Goal: Task Accomplishment & Management: Use online tool/utility

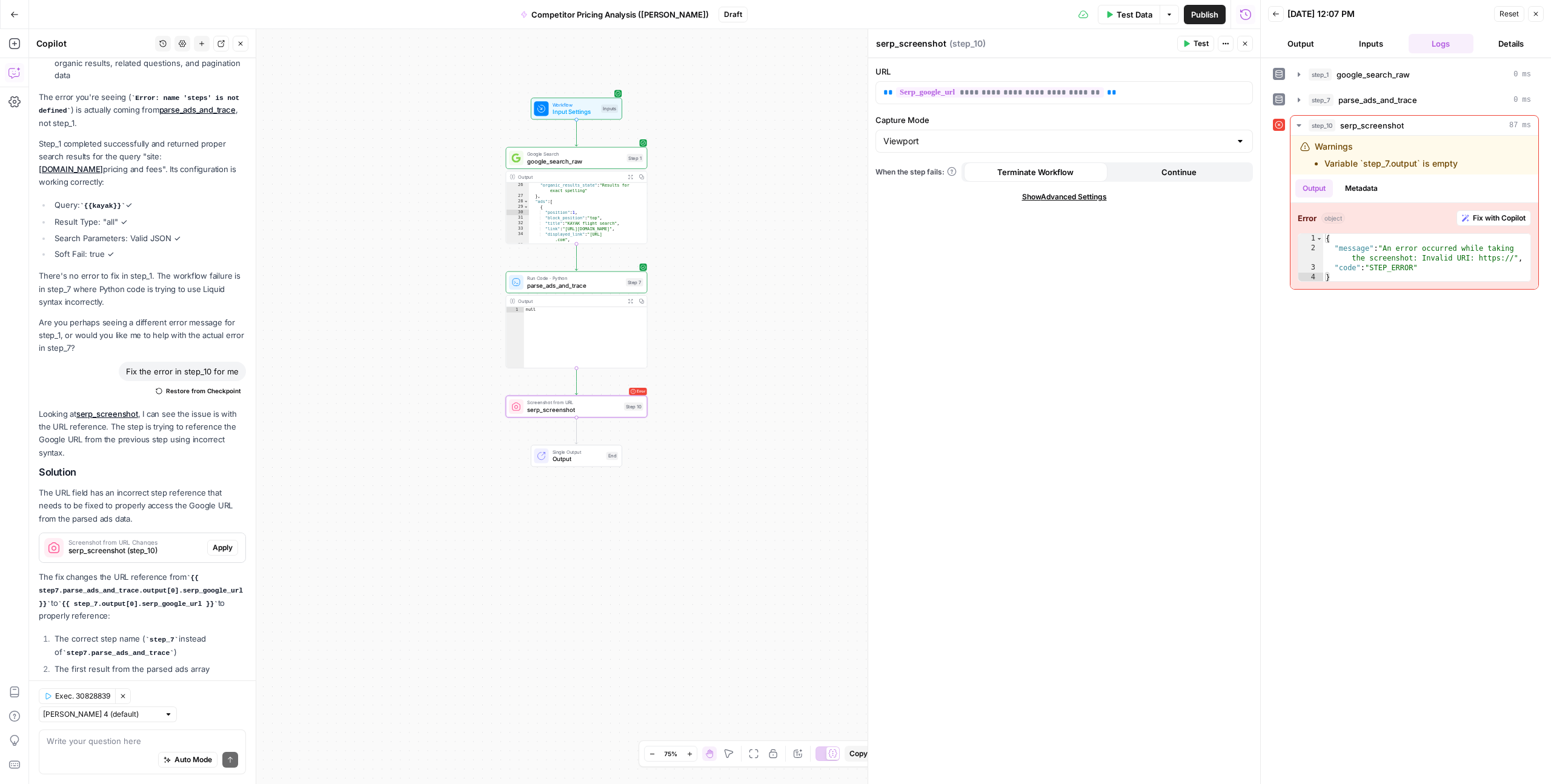
scroll to position [1573, 0]
click at [240, 45] on icon "button" at bounding box center [240, 44] width 7 height 7
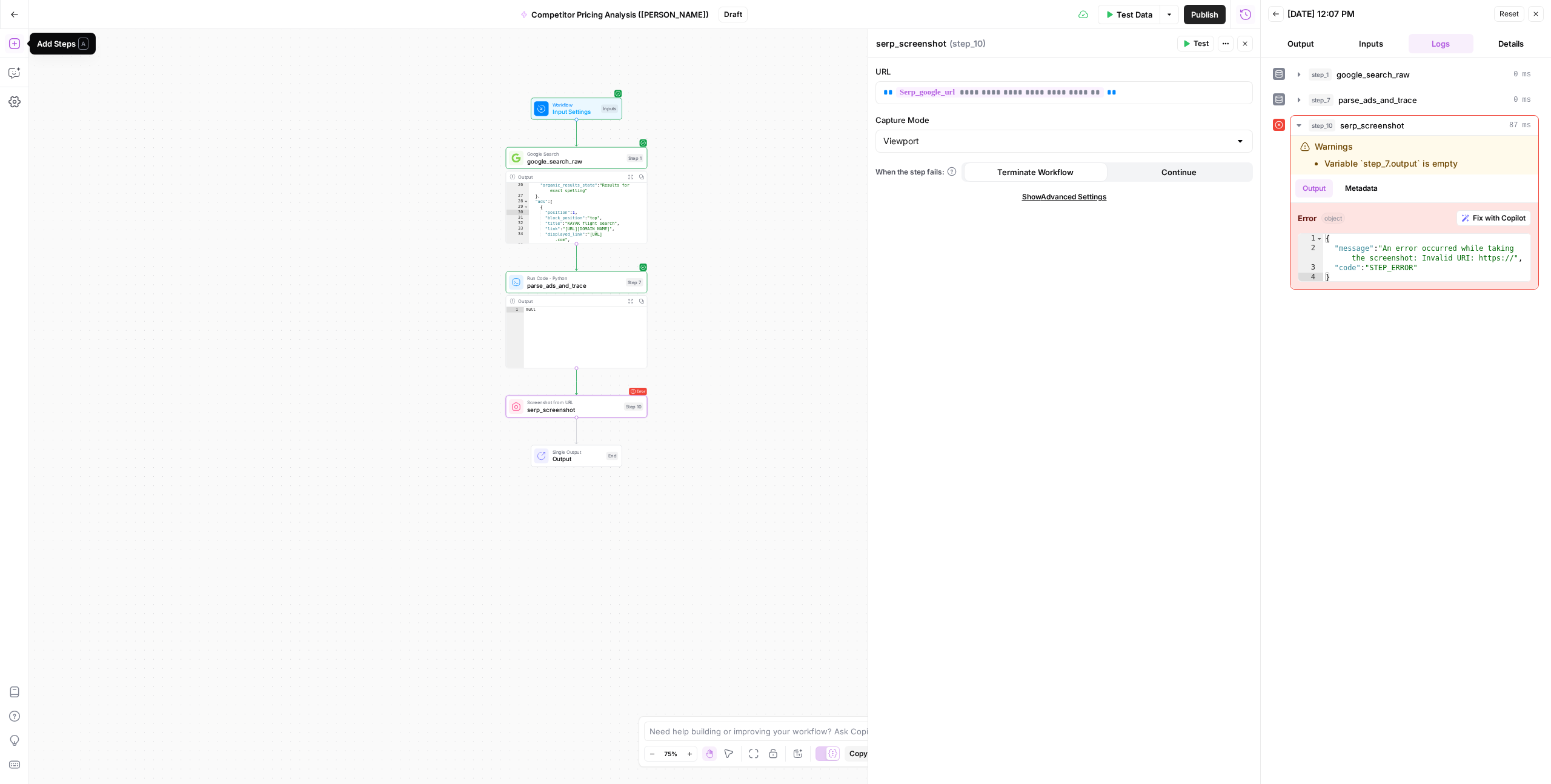
click at [13, 50] on button "Add Steps" at bounding box center [15, 44] width 20 height 20
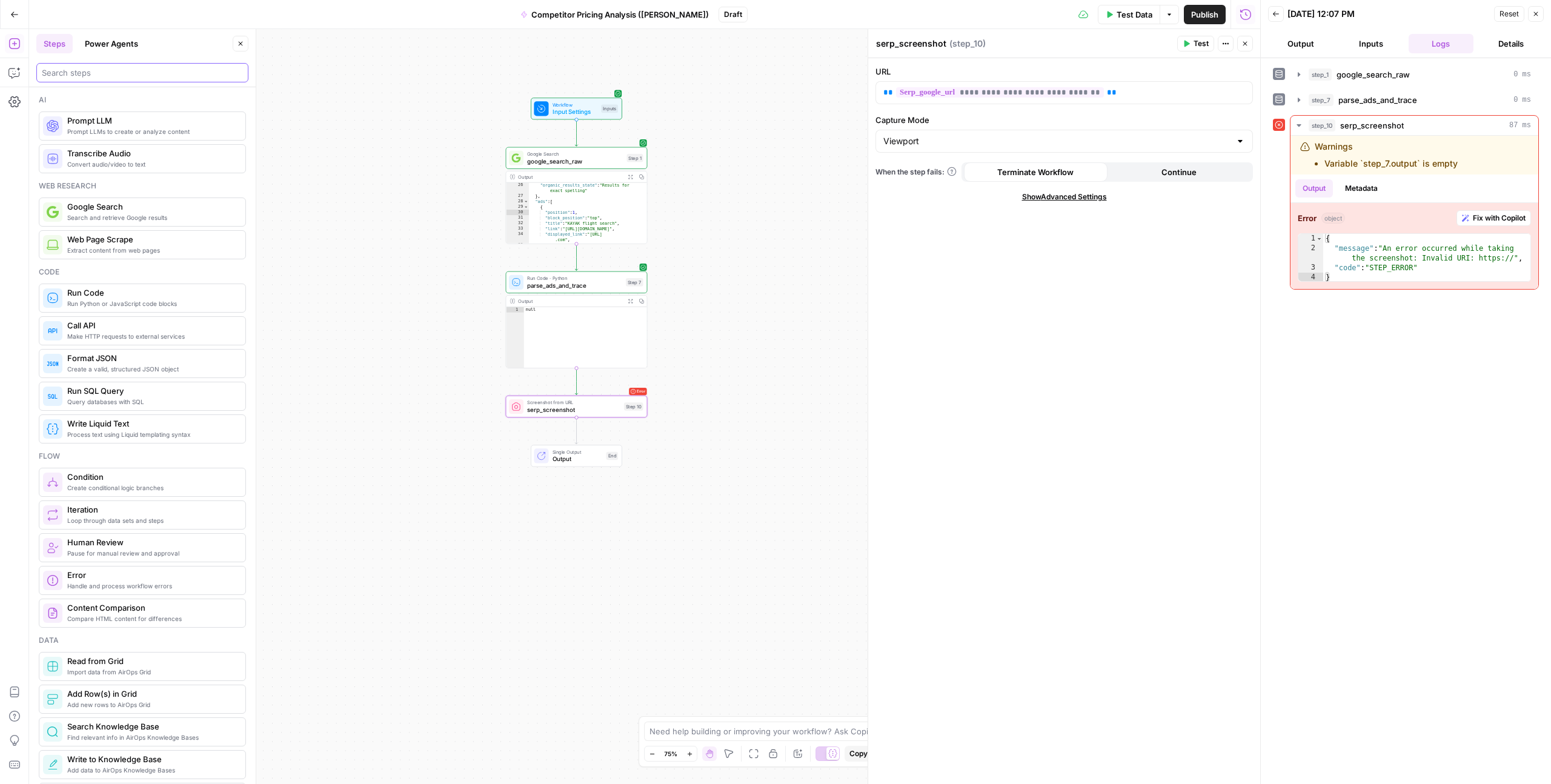
click at [87, 74] on input "search" at bounding box center [142, 73] width 201 height 12
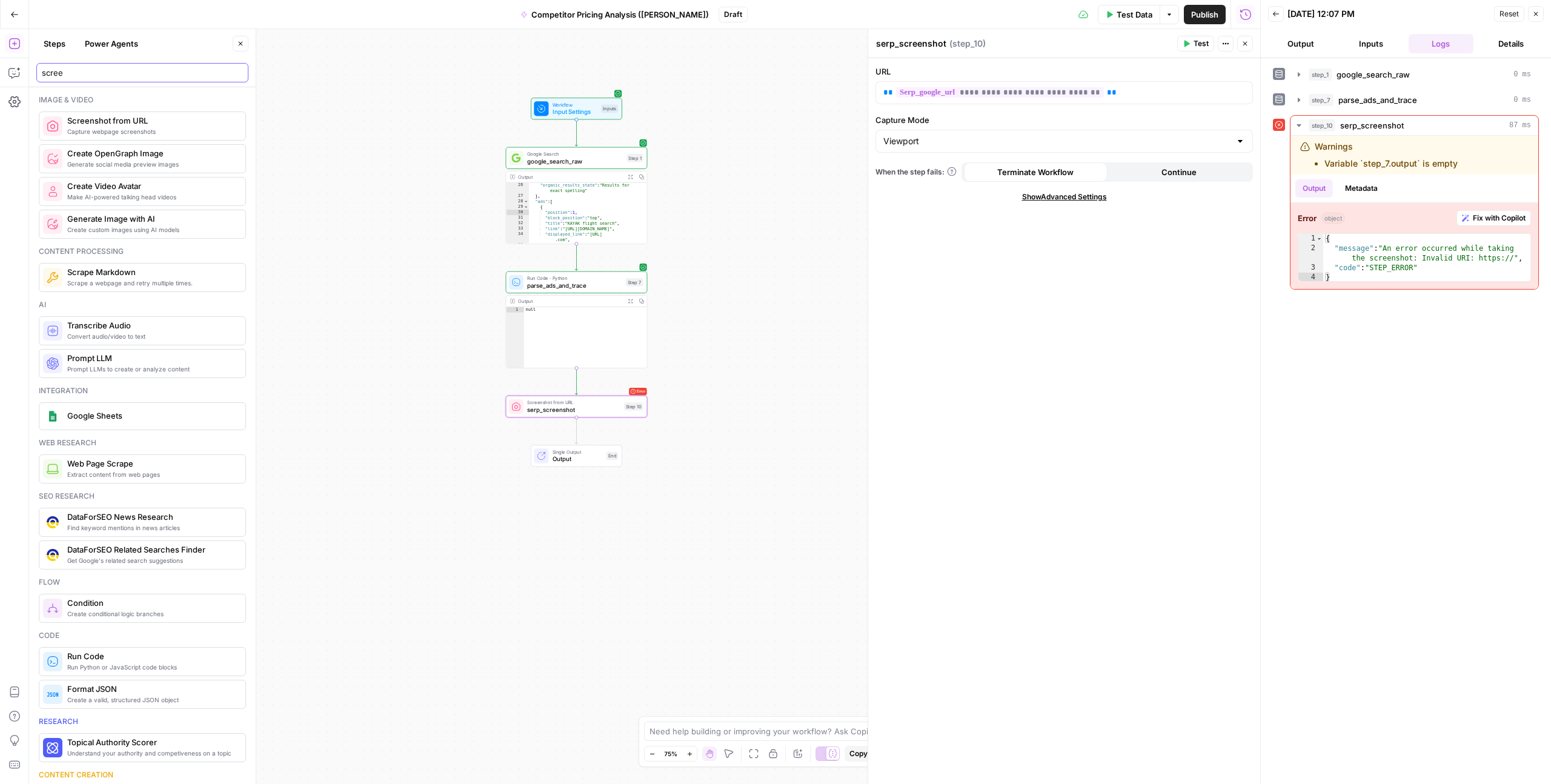
type input "scree"
click at [926, 92] on p at bounding box center [1064, 92] width 362 height 12
click at [974, 290] on div "**********" at bounding box center [1064, 421] width 392 height 726
click at [935, 98] on p "**********" at bounding box center [1064, 92] width 362 height 12
click at [953, 98] on p "**********" at bounding box center [1064, 92] width 362 height 12
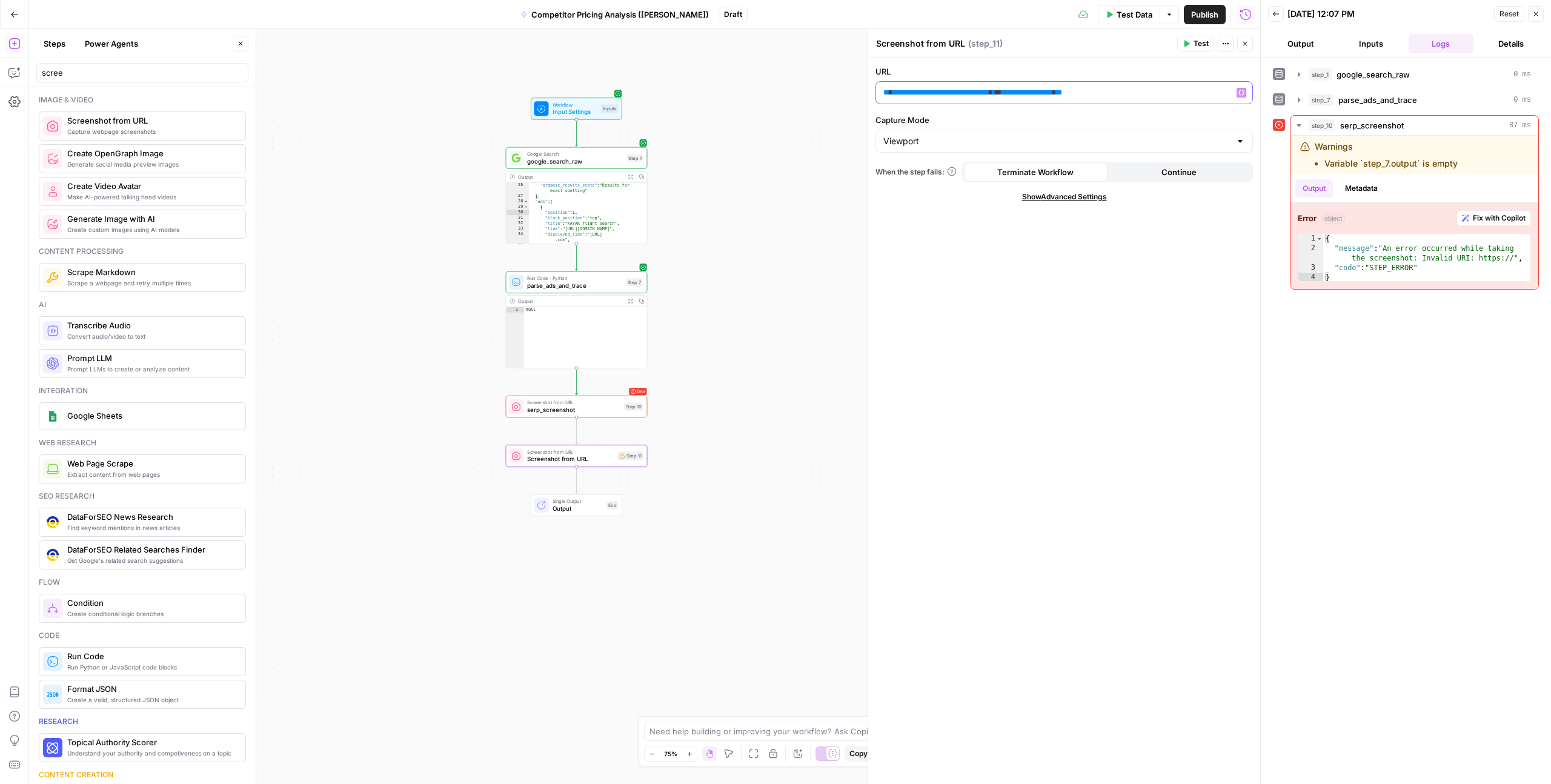
click at [987, 96] on span "**********" at bounding box center [941, 92] width 97 height 8
click at [990, 92] on span "**********" at bounding box center [941, 92] width 97 height 8
drag, startPoint x: 1019, startPoint y: 94, endPoint x: 889, endPoint y: 98, distance: 130.1
click at [888, 98] on p "**********" at bounding box center [1064, 92] width 362 height 12
click at [585, 403] on span "Screenshot from URL" at bounding box center [574, 403] width 93 height 7
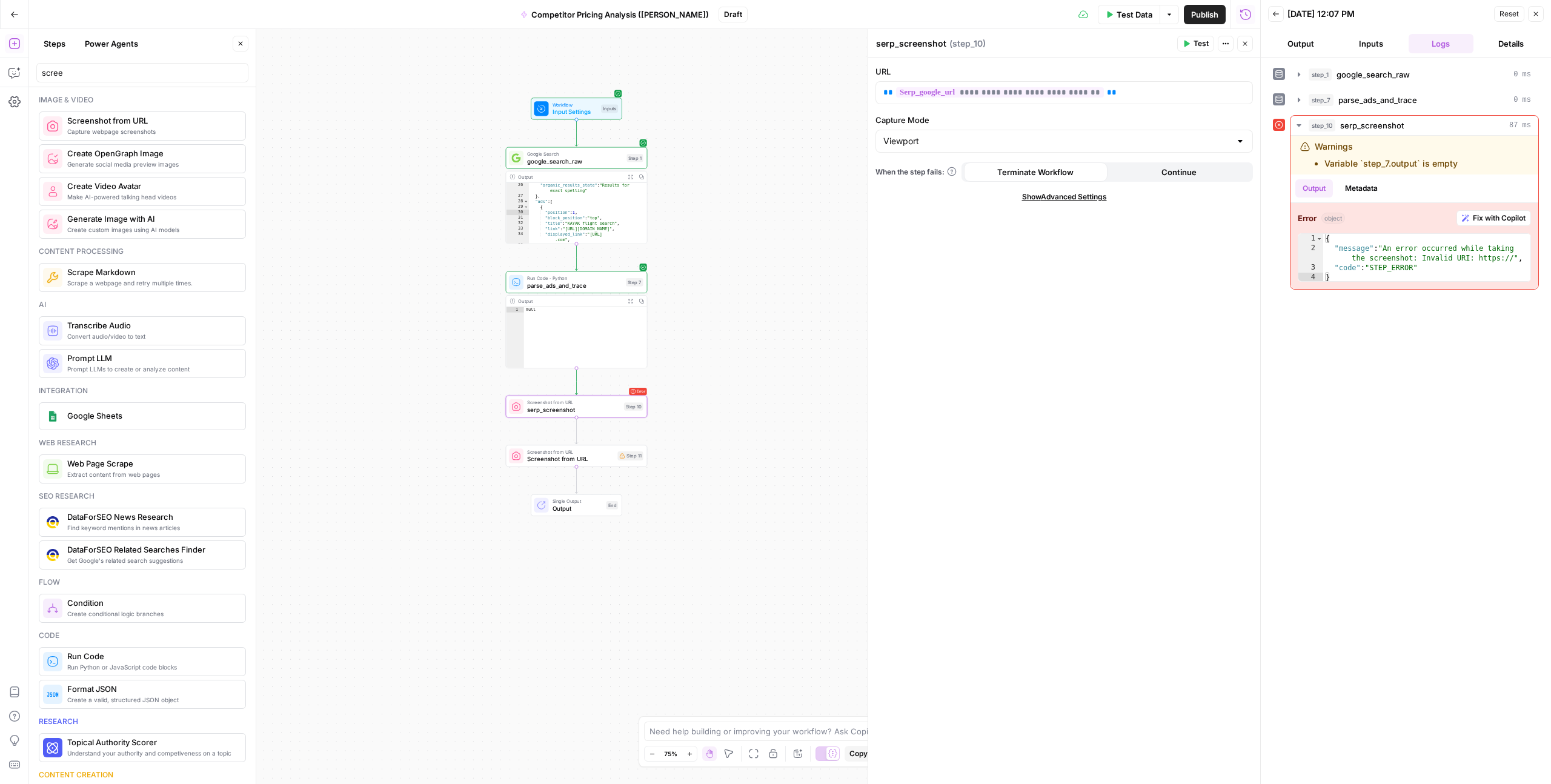
click at [1142, 173] on button "Continue" at bounding box center [1179, 172] width 143 height 20
click at [587, 460] on span "Screenshot from URL" at bounding box center [570, 459] width 87 height 9
click at [1156, 165] on button "Continue" at bounding box center [1179, 172] width 143 height 20
click at [990, 91] on span "**********" at bounding box center [941, 92] width 97 height 8
click at [631, 391] on span "Test" at bounding box center [634, 389] width 11 height 9
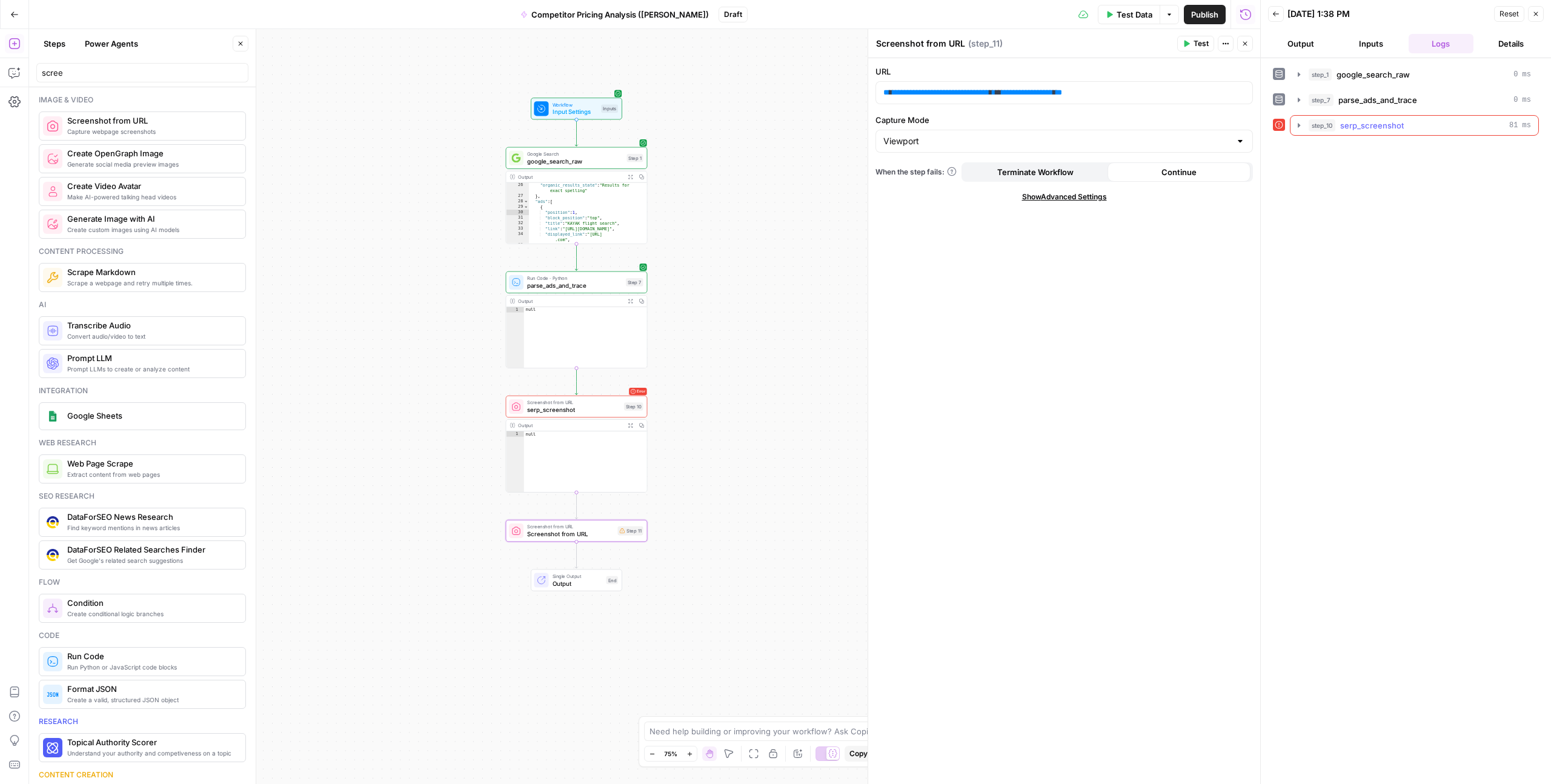
click at [1294, 124] on icon "button" at bounding box center [1298, 125] width 9 height 9
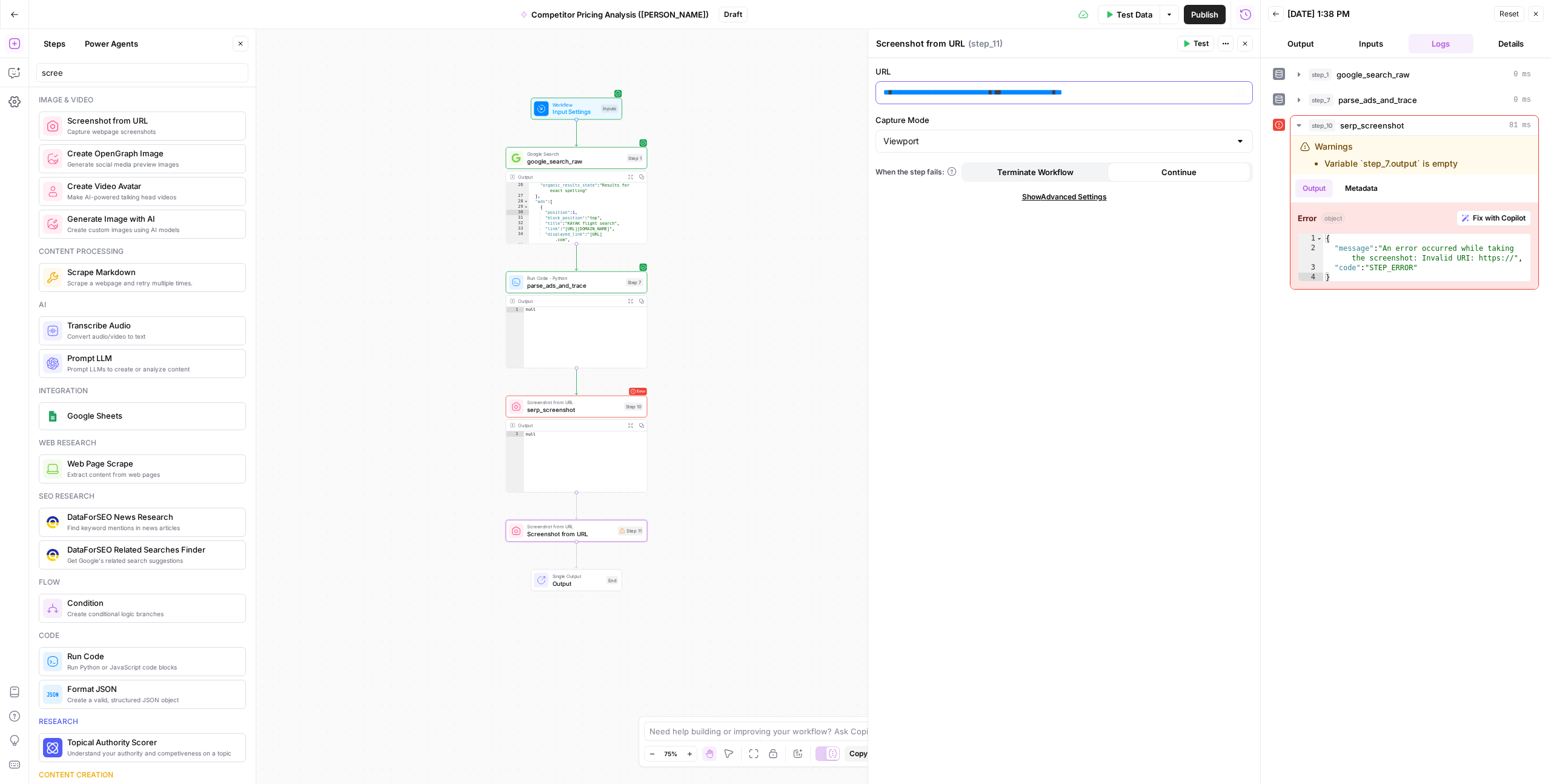
click at [931, 92] on span "**********" at bounding box center [941, 92] width 97 height 8
click at [910, 92] on span "**********" at bounding box center [941, 92] width 97 height 8
click at [1359, 188] on button "Metadata" at bounding box center [1361, 188] width 47 height 18
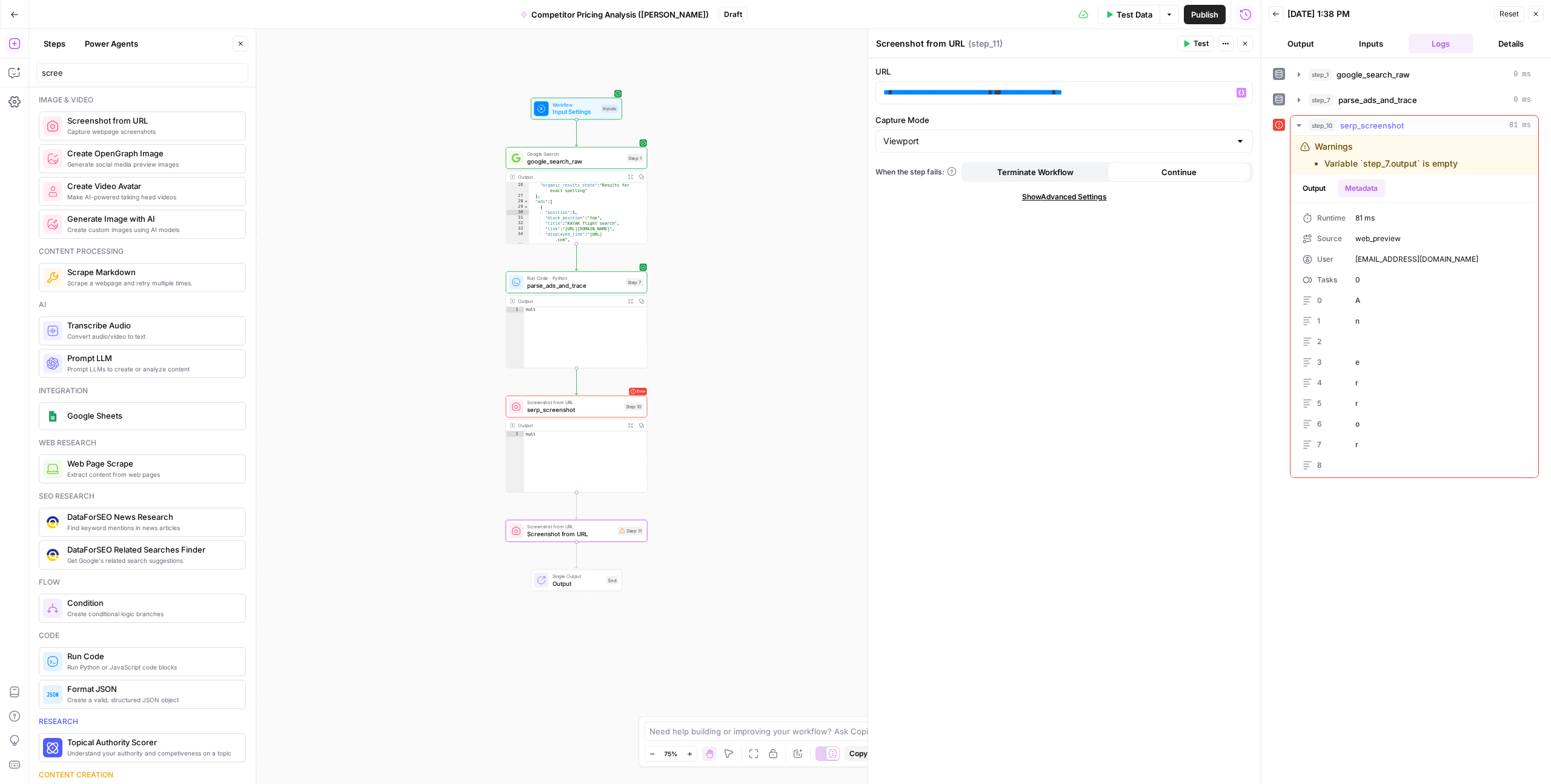
click at [1324, 188] on button "Output" at bounding box center [1314, 188] width 38 height 18
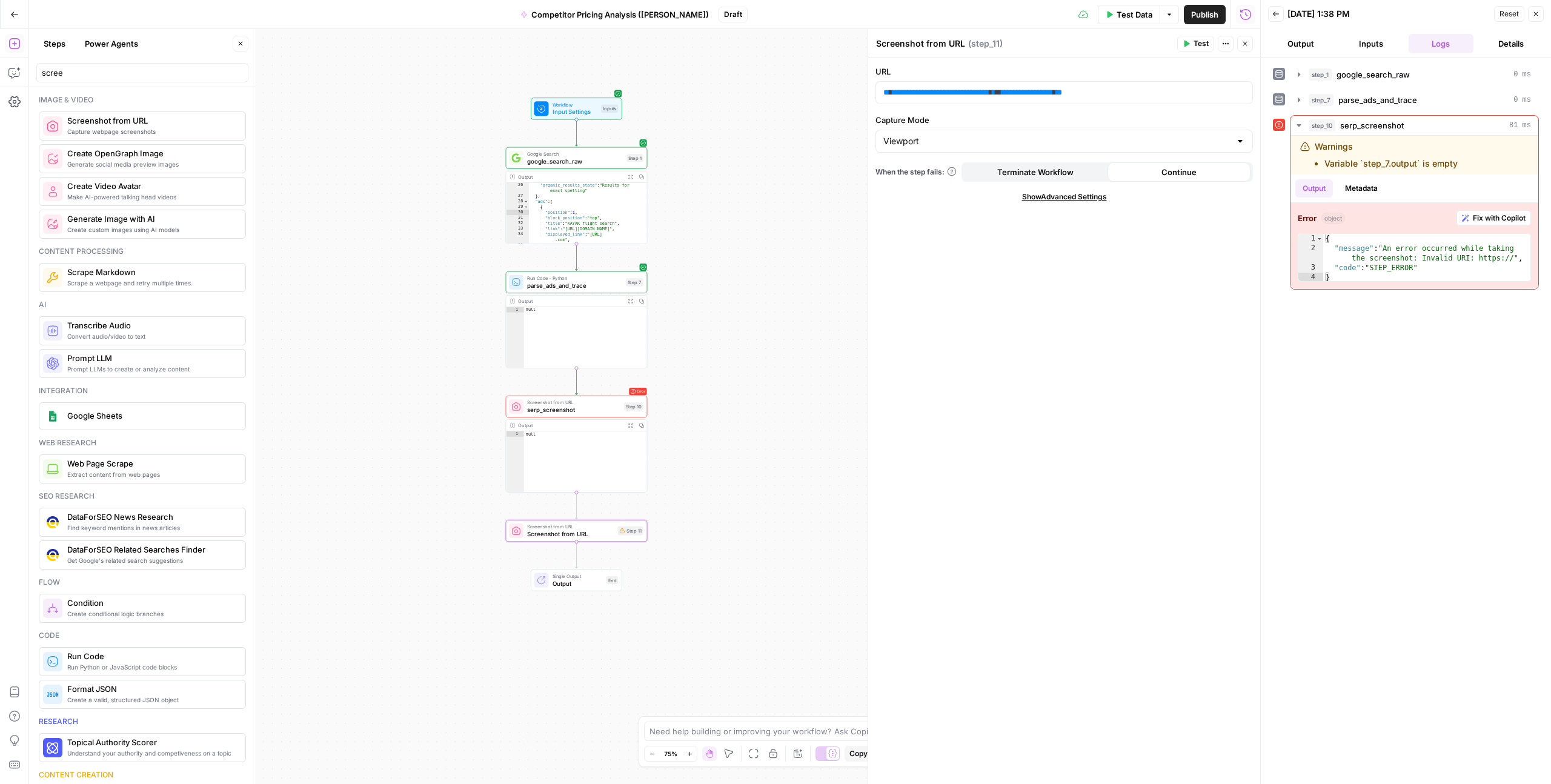
click at [1250, 48] on button "Close" at bounding box center [1245, 44] width 16 height 16
click at [1536, 7] on button "Close" at bounding box center [1536, 14] width 16 height 16
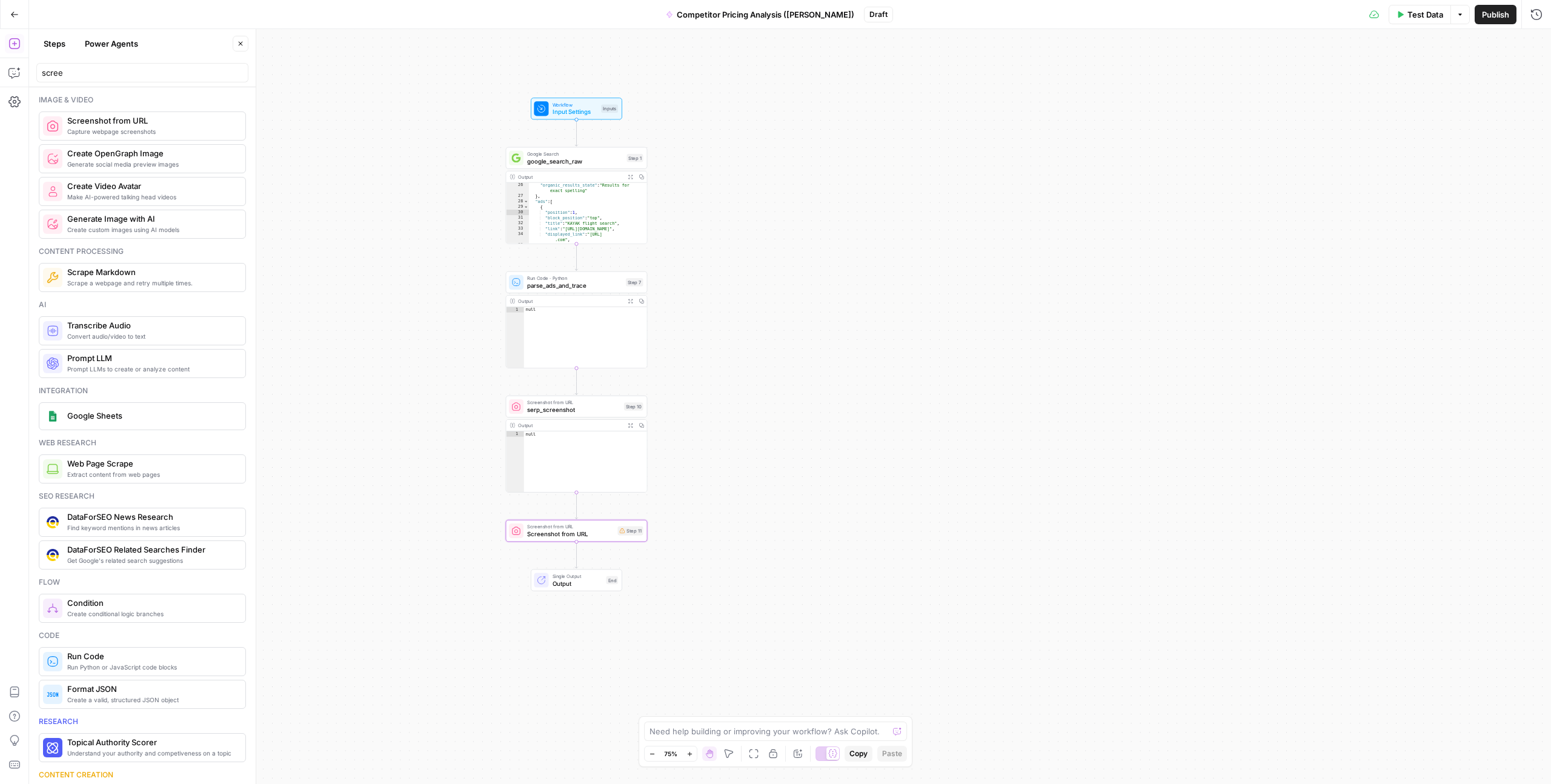
click at [1038, 298] on div "**********" at bounding box center [790, 406] width 1522 height 755
click at [716, 569] on div "**********" at bounding box center [790, 406] width 1522 height 755
click at [331, 149] on div "**********" at bounding box center [790, 406] width 1522 height 755
click at [561, 106] on span "Workflow" at bounding box center [575, 105] width 45 height 7
click at [561, 162] on span "google_search_raw" at bounding box center [575, 162] width 95 height 9
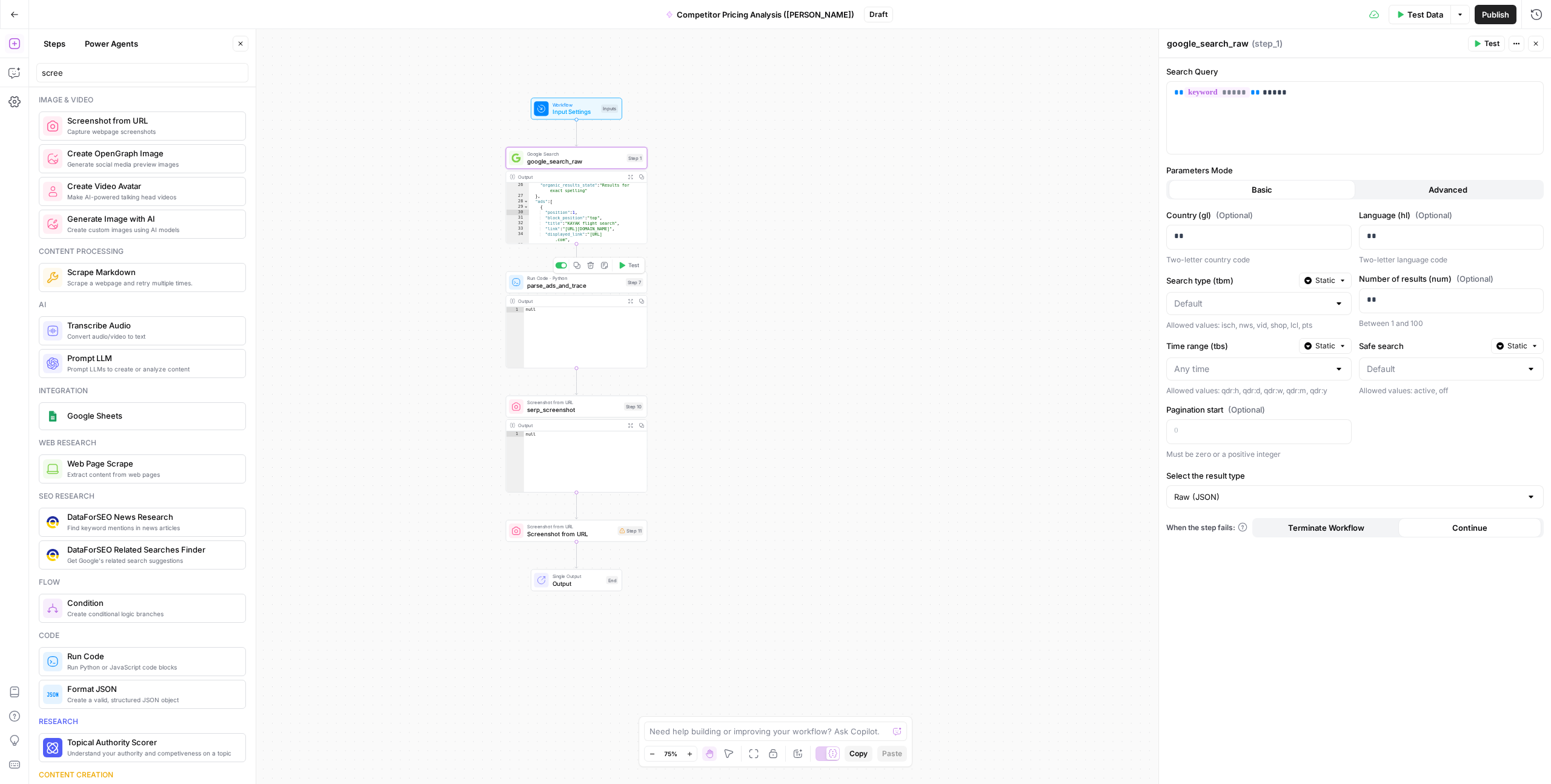
click at [564, 287] on span "parse_ads_and_trace" at bounding box center [575, 285] width 95 height 9
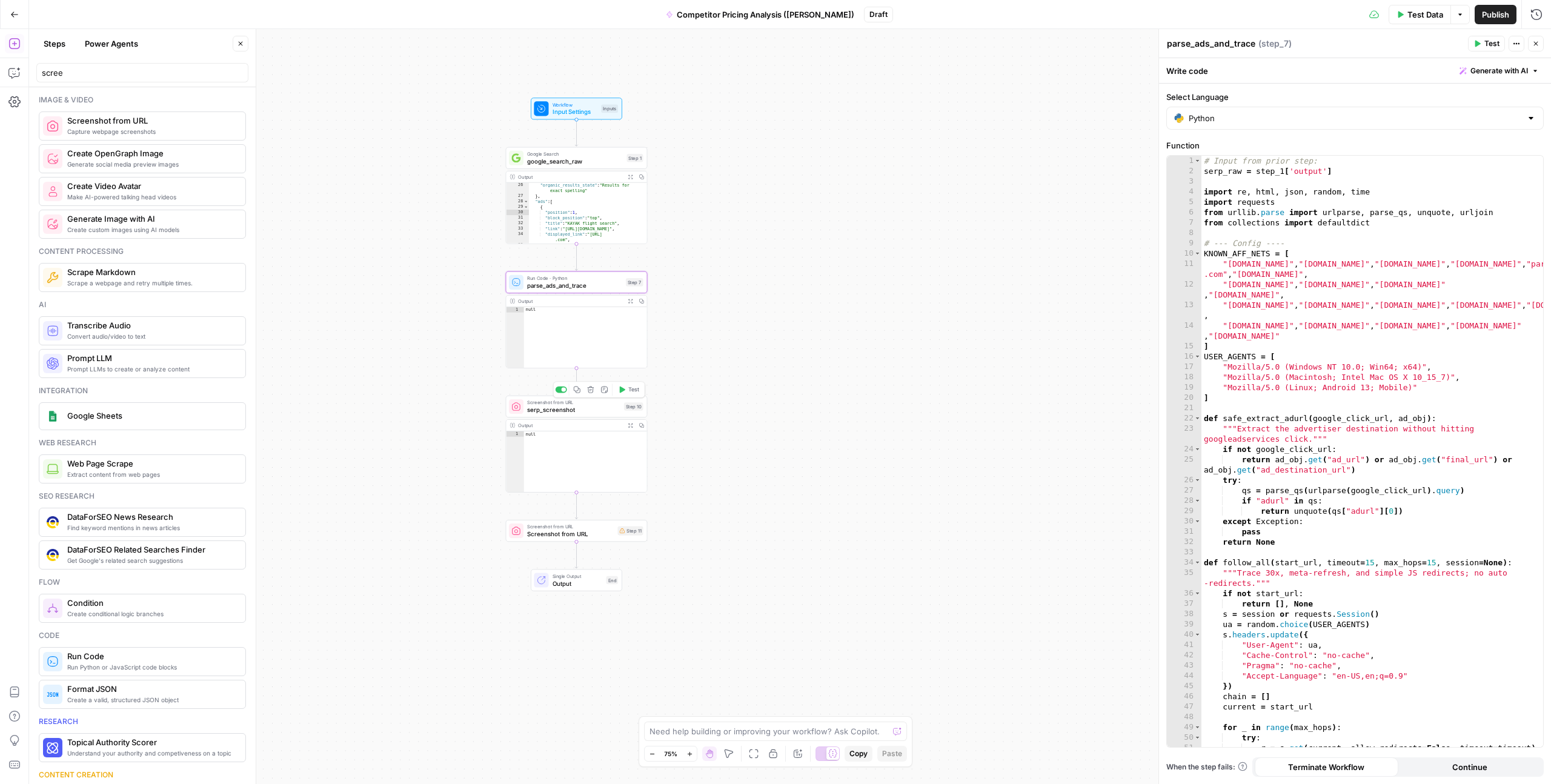
click at [558, 409] on span "serp_screenshot" at bounding box center [574, 410] width 93 height 9
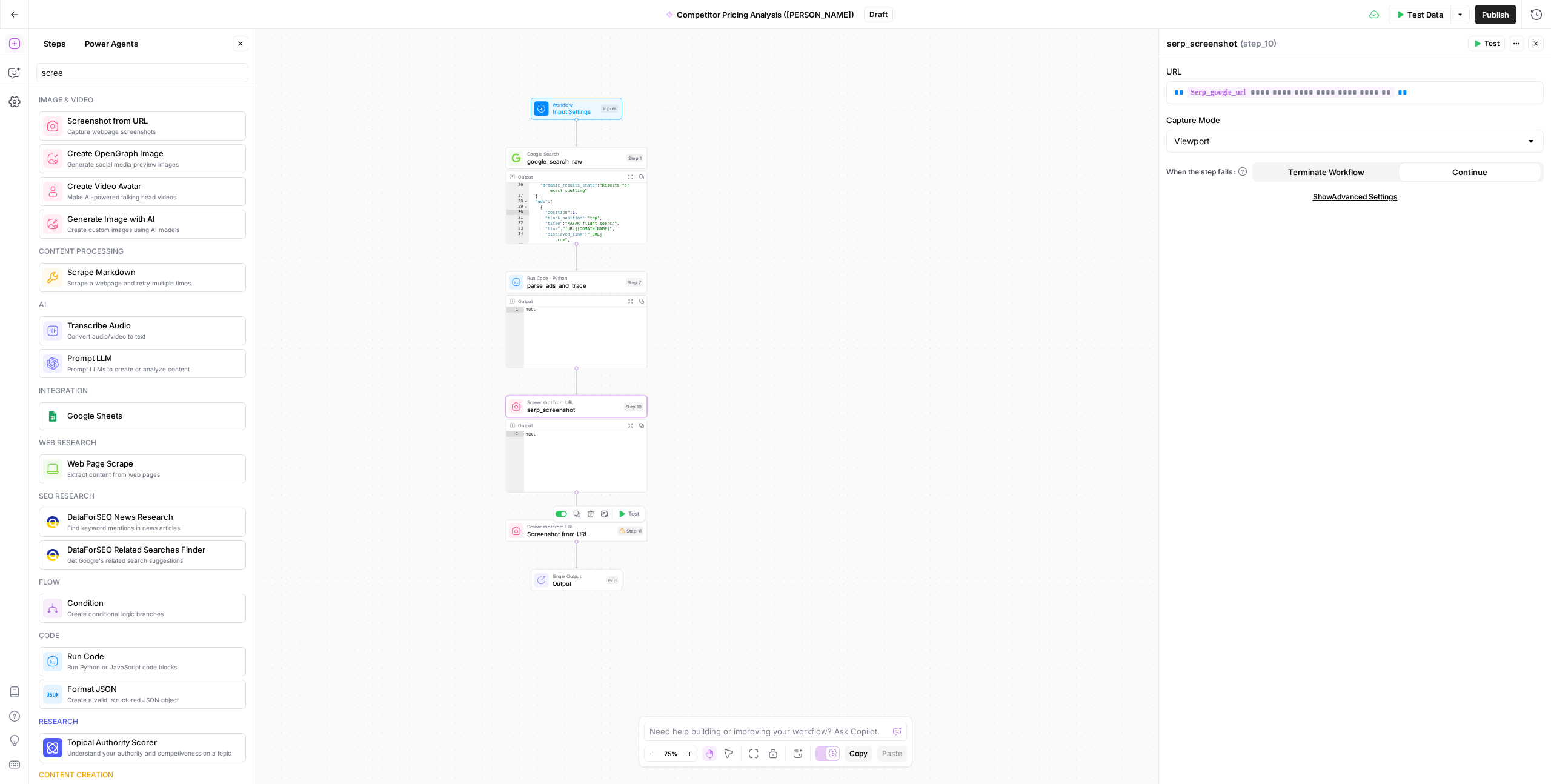
click at [576, 534] on span "Screenshot from URL" at bounding box center [570, 534] width 87 height 9
click at [1216, 93] on span "**********" at bounding box center [1231, 92] width 97 height 8
click at [1485, 45] on span "Test" at bounding box center [1492, 43] width 15 height 11
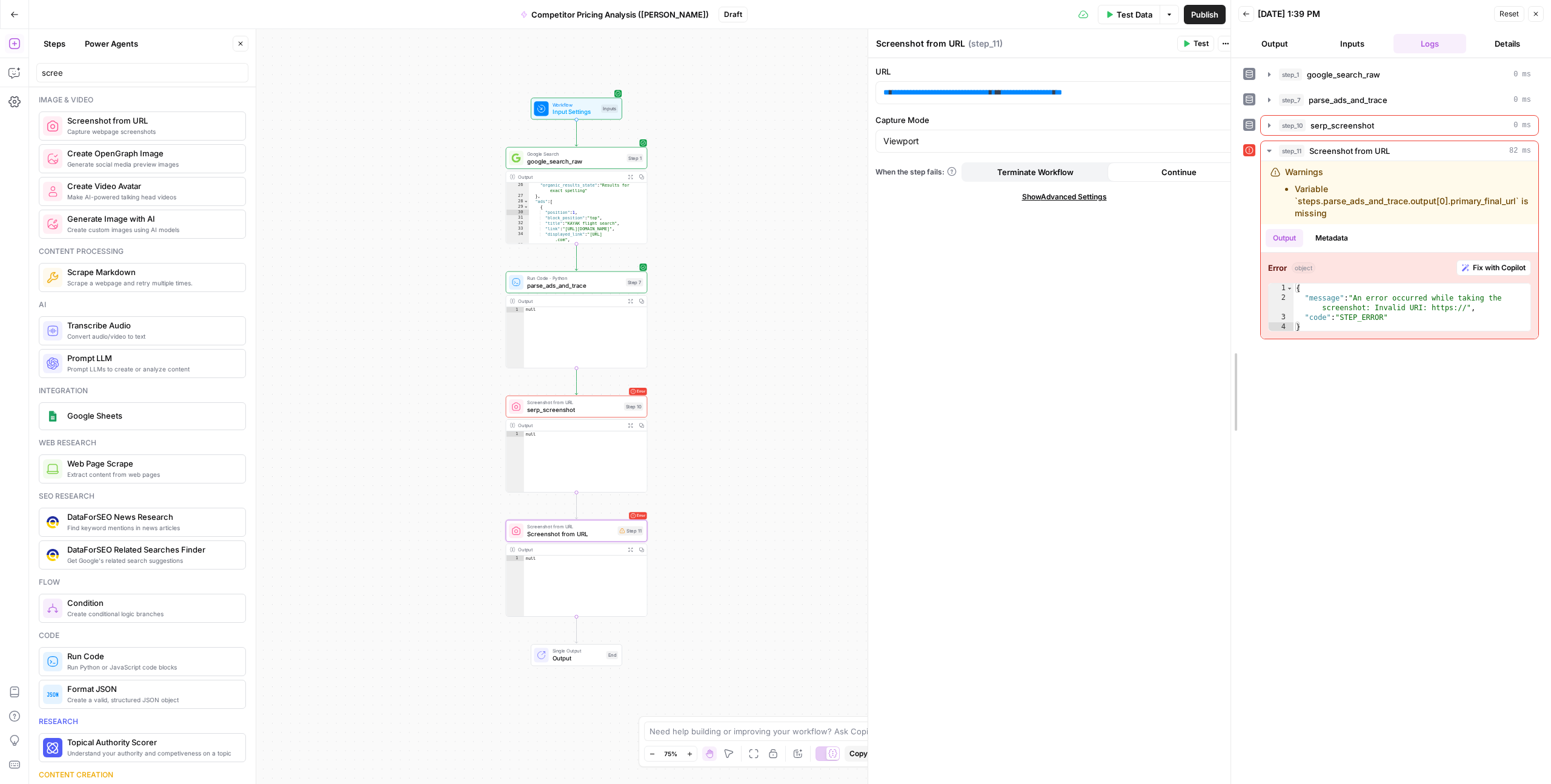
drag, startPoint x: 1260, startPoint y: 218, endPoint x: 1231, endPoint y: 218, distance: 29.0
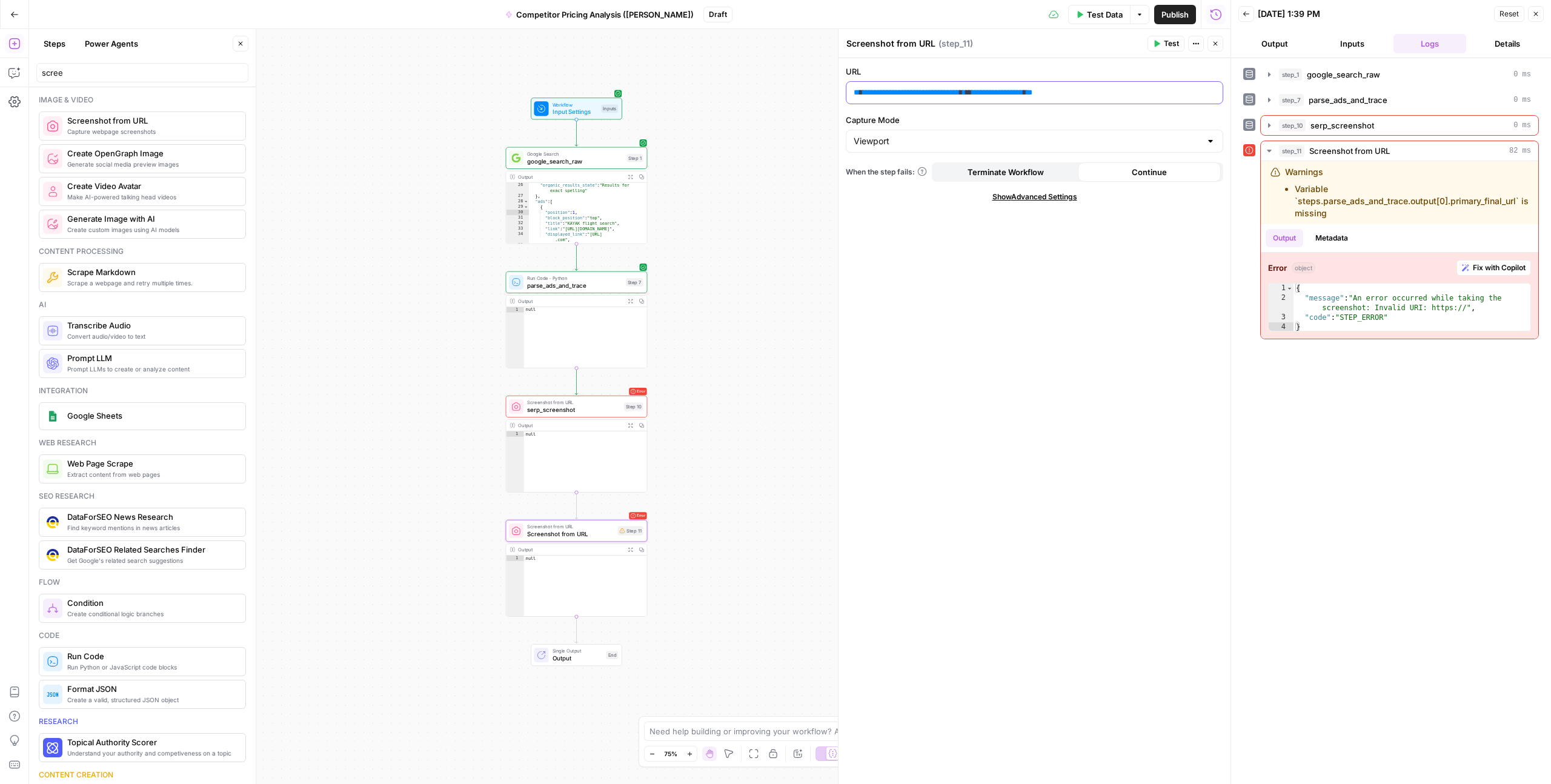
click at [902, 92] on span "**********" at bounding box center [911, 92] width 97 height 8
click at [911, 92] on span "**********" at bounding box center [911, 92] width 97 height 8
click at [958, 92] on span "**********" at bounding box center [911, 92] width 97 height 8
click at [998, 92] on p "**********" at bounding box center [1034, 92] width 362 height 12
click at [1213, 93] on icon "button" at bounding box center [1212, 92] width 6 height 6
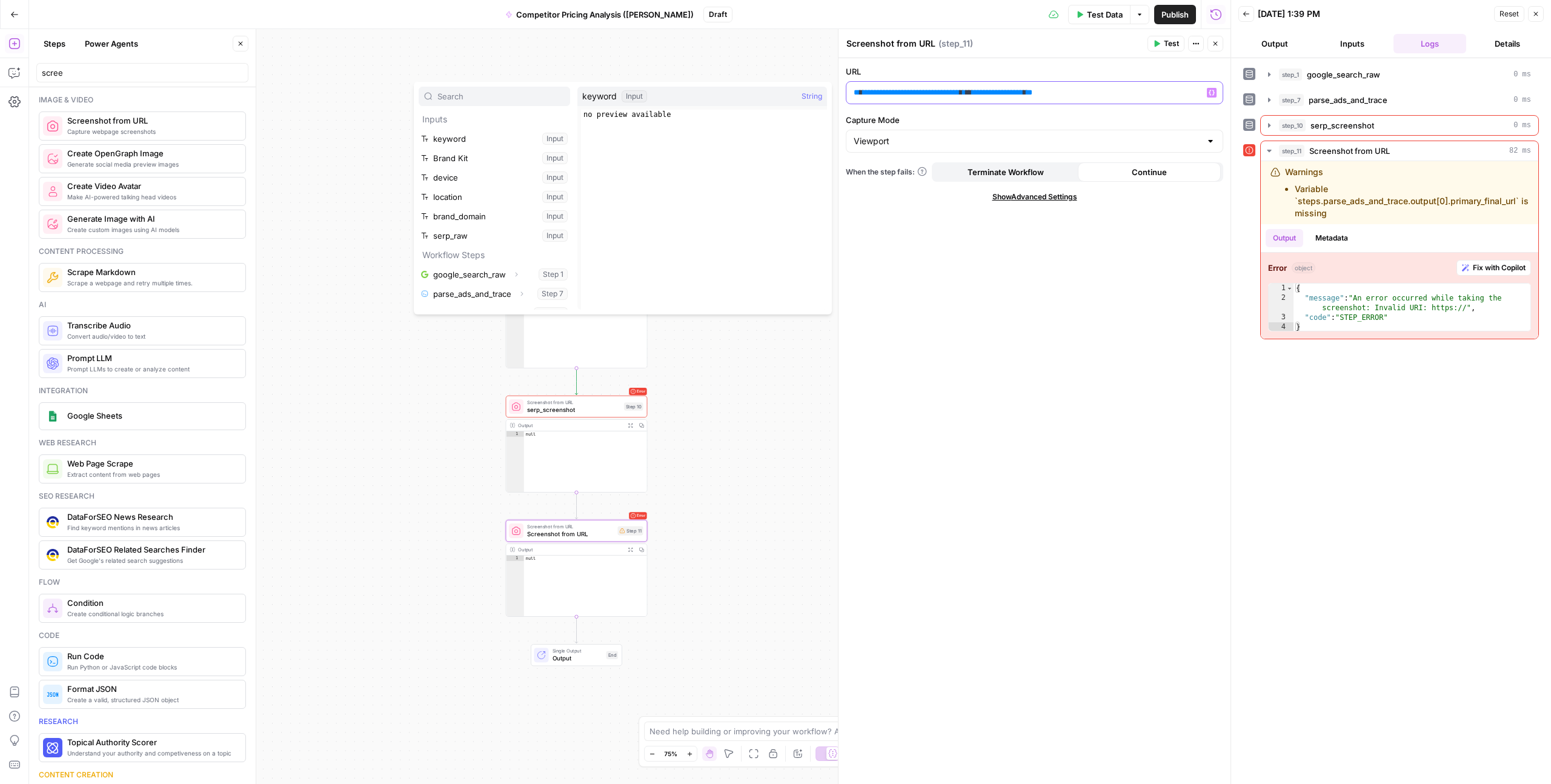
click at [1011, 95] on span "**********" at bounding box center [998, 92] width 52 height 8
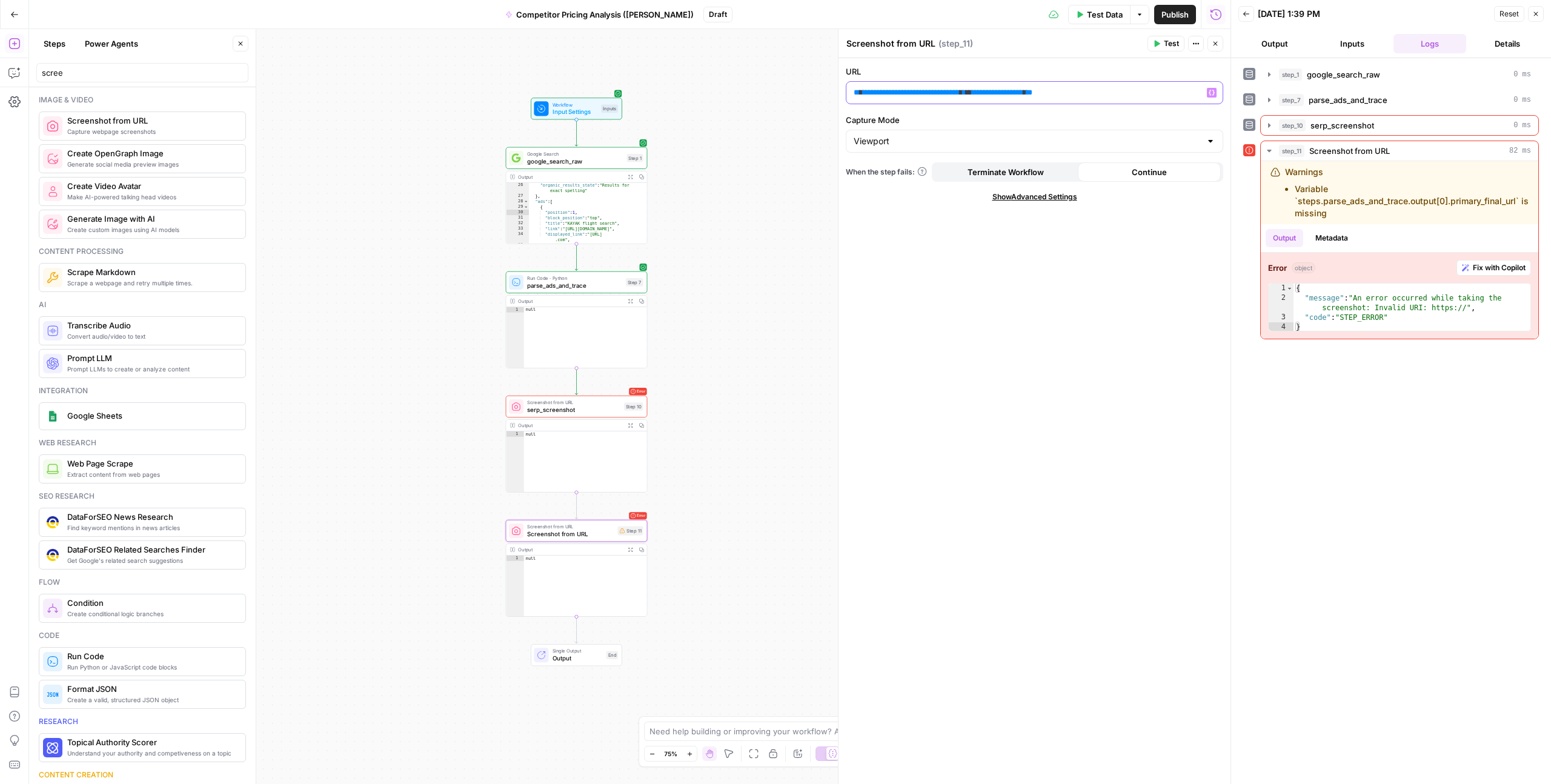
click at [1023, 95] on span "**********" at bounding box center [998, 92] width 52 height 8
click at [1033, 91] on span "**" at bounding box center [1030, 92] width 6 height 8
click at [1100, 91] on p "**********" at bounding box center [1034, 92] width 362 height 12
click at [923, 309] on div "**********" at bounding box center [1035, 421] width 392 height 726
click at [564, 531] on span "Screenshot from URL" at bounding box center [570, 534] width 87 height 9
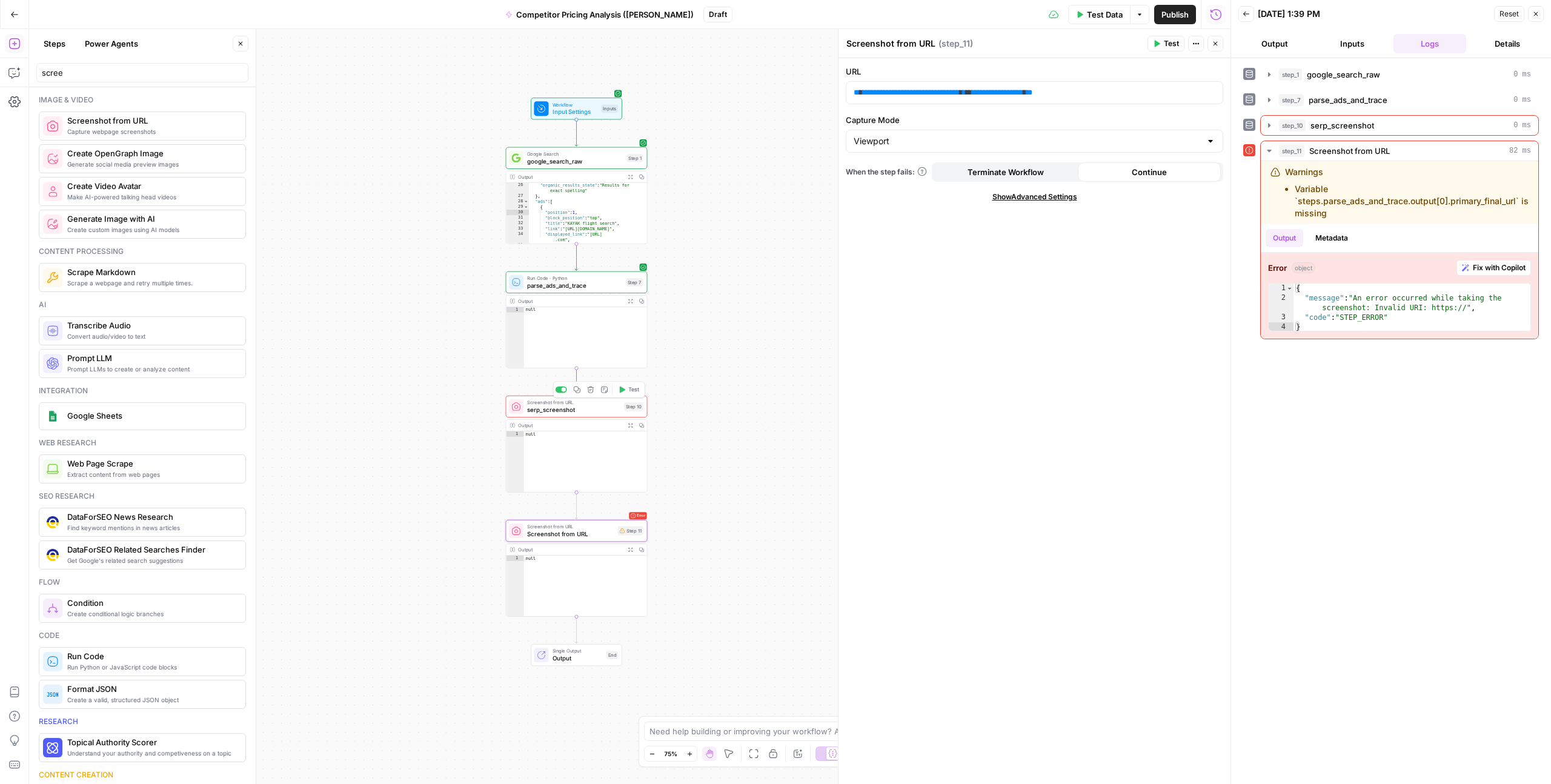
click at [626, 387] on button "Test" at bounding box center [628, 389] width 28 height 12
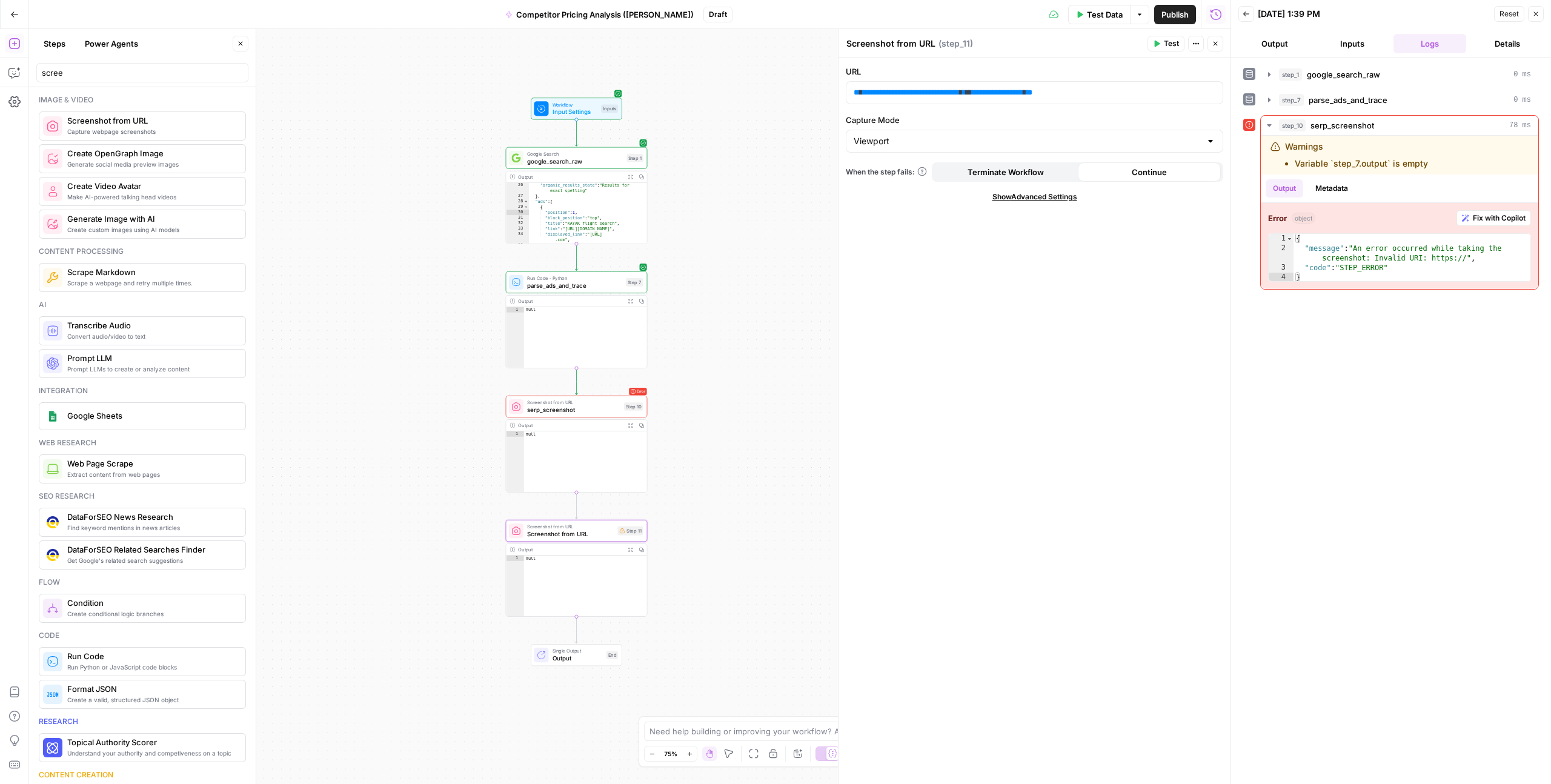
click at [884, 44] on textarea "Screenshot from URL" at bounding box center [891, 44] width 89 height 12
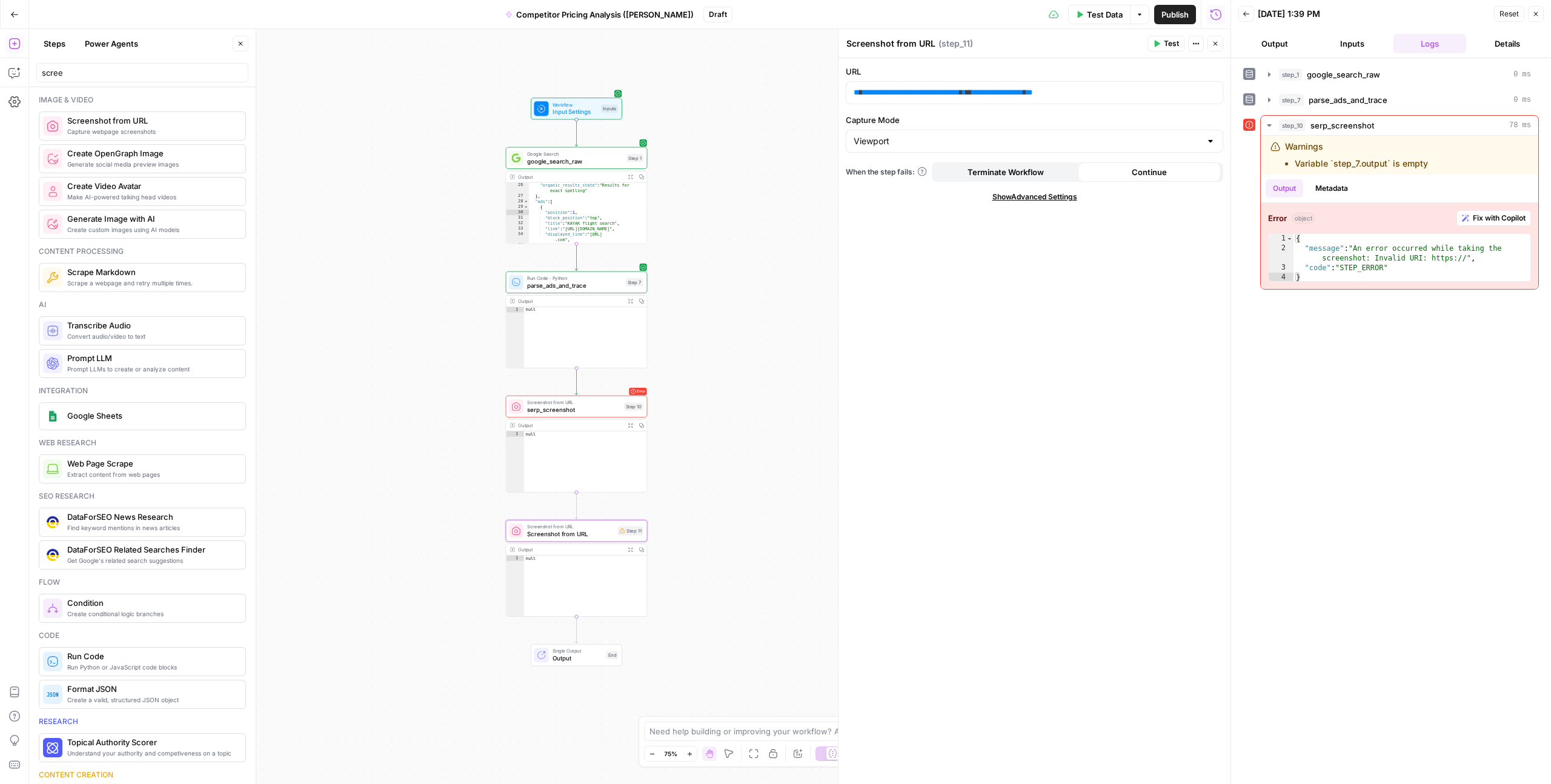
paste textarea "lp_screenshot"
type textarea "lp_screenshot"
click at [894, 425] on div "**********" at bounding box center [1035, 421] width 392 height 726
click at [478, 648] on div "**********" at bounding box center [630, 406] width 1201 height 755
click at [242, 44] on icon "button" at bounding box center [240, 44] width 7 height 7
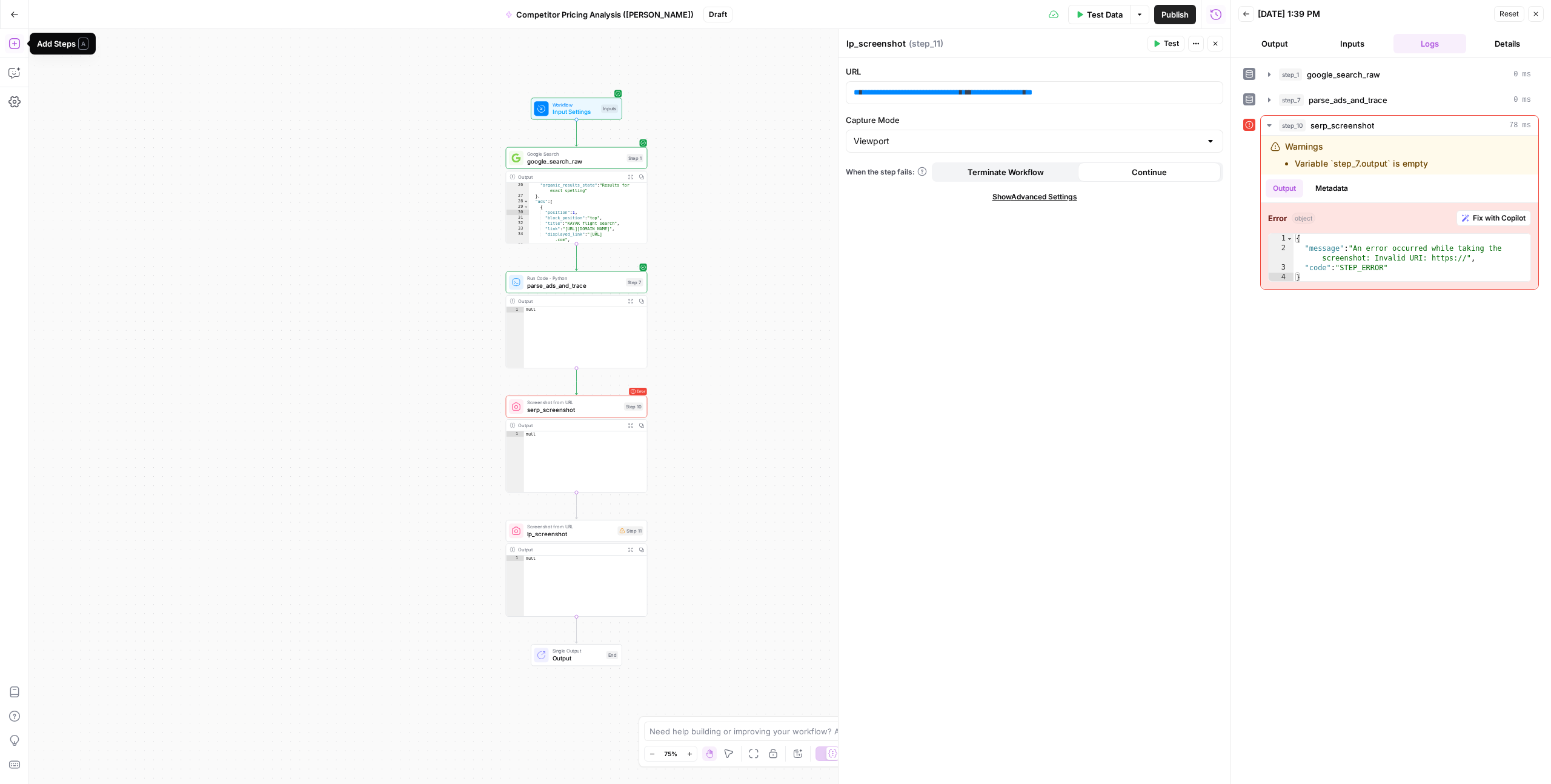
click at [18, 45] on icon "button" at bounding box center [15, 44] width 12 height 12
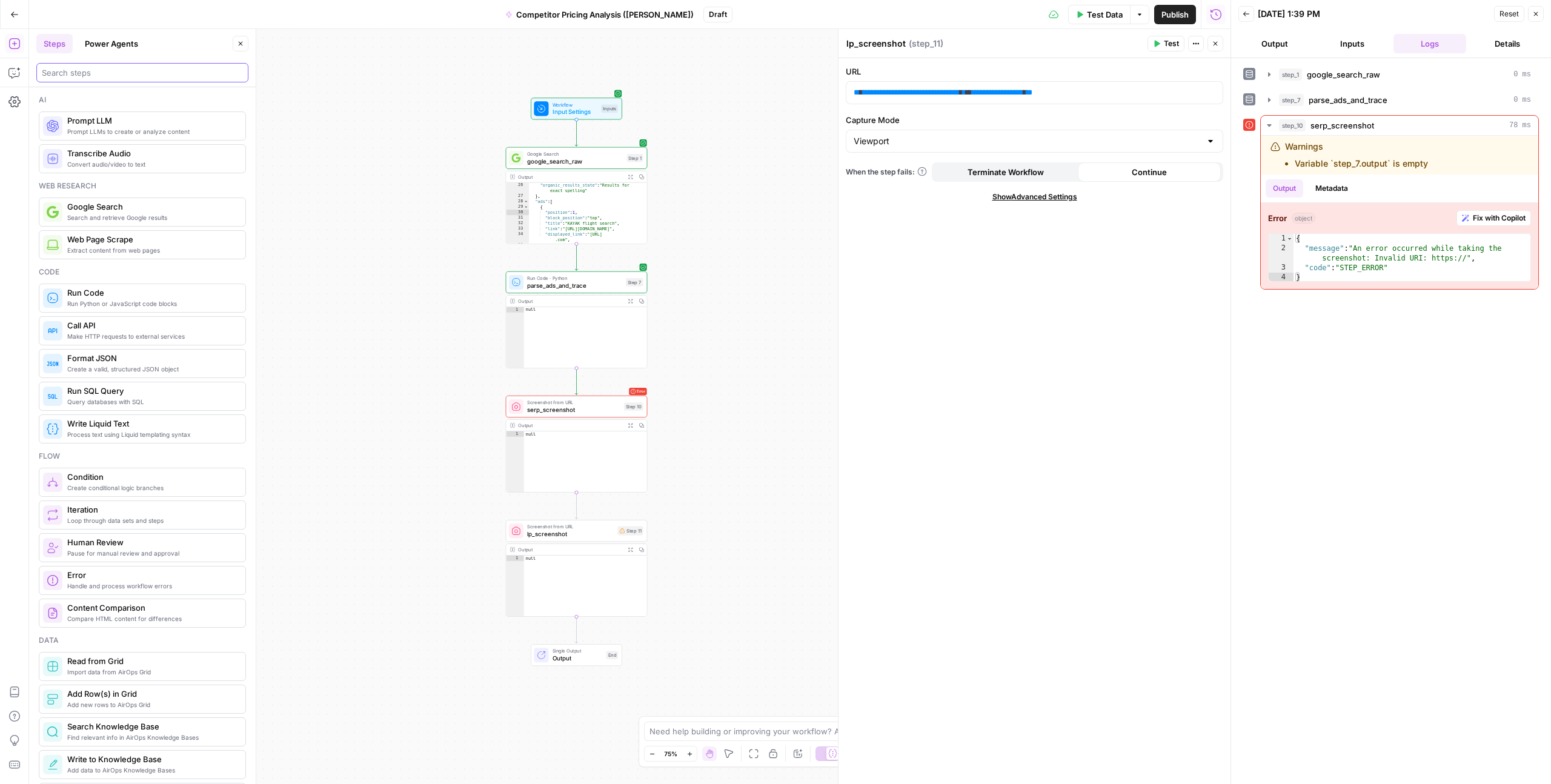
click at [79, 67] on input "search" at bounding box center [142, 73] width 201 height 12
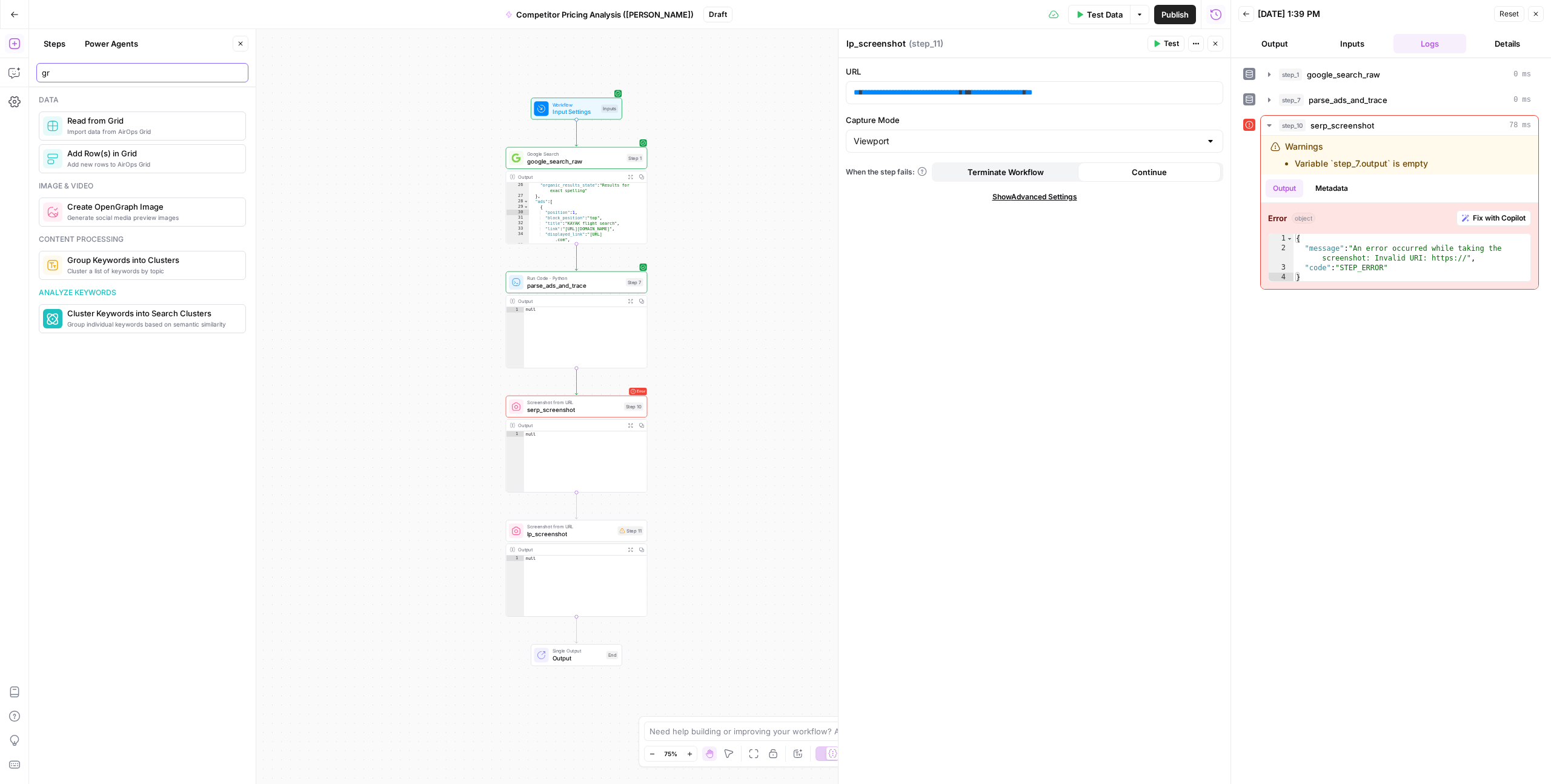
type input "g"
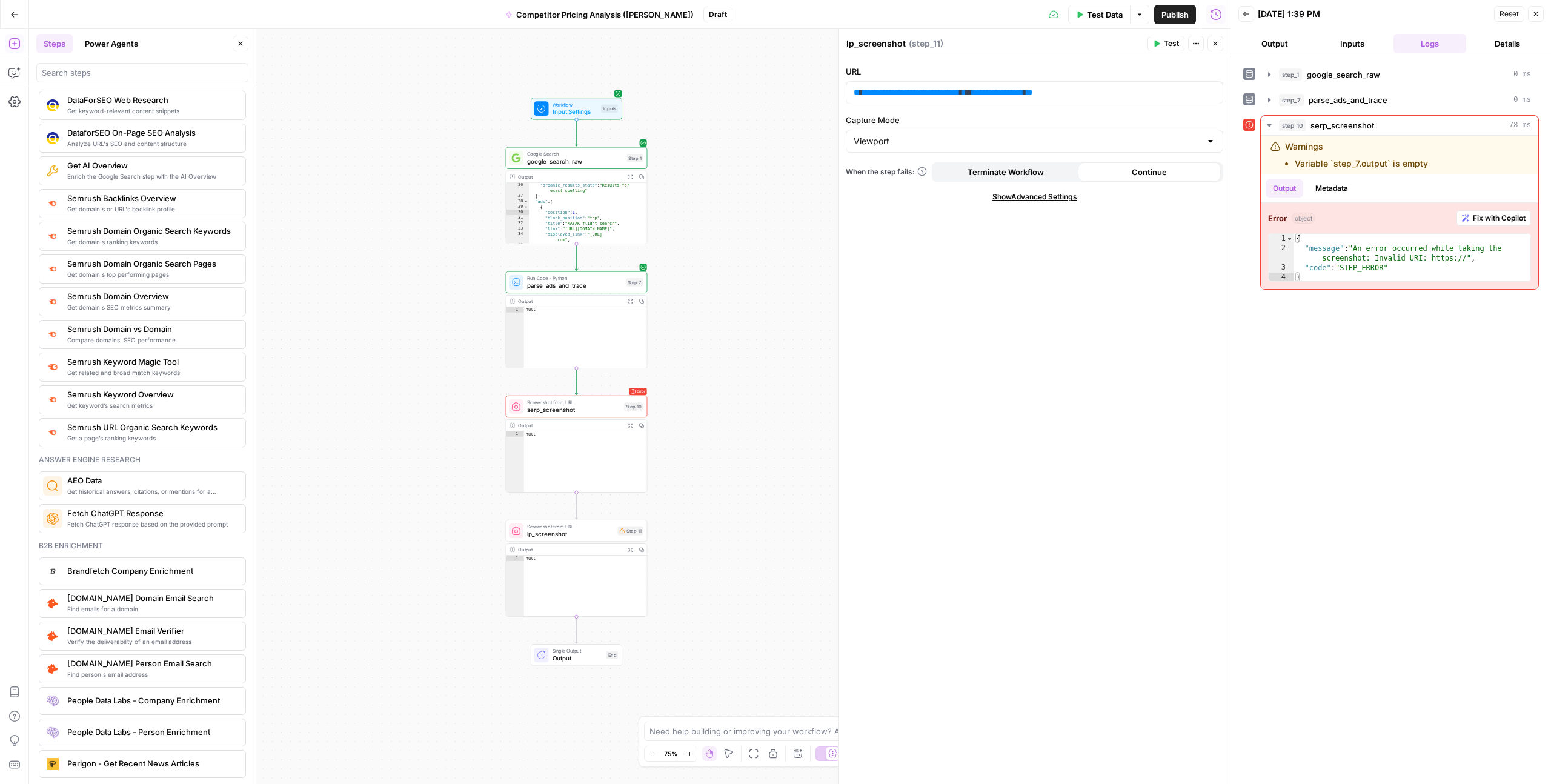
click at [107, 46] on button "Power Agents" at bounding box center [111, 44] width 68 height 20
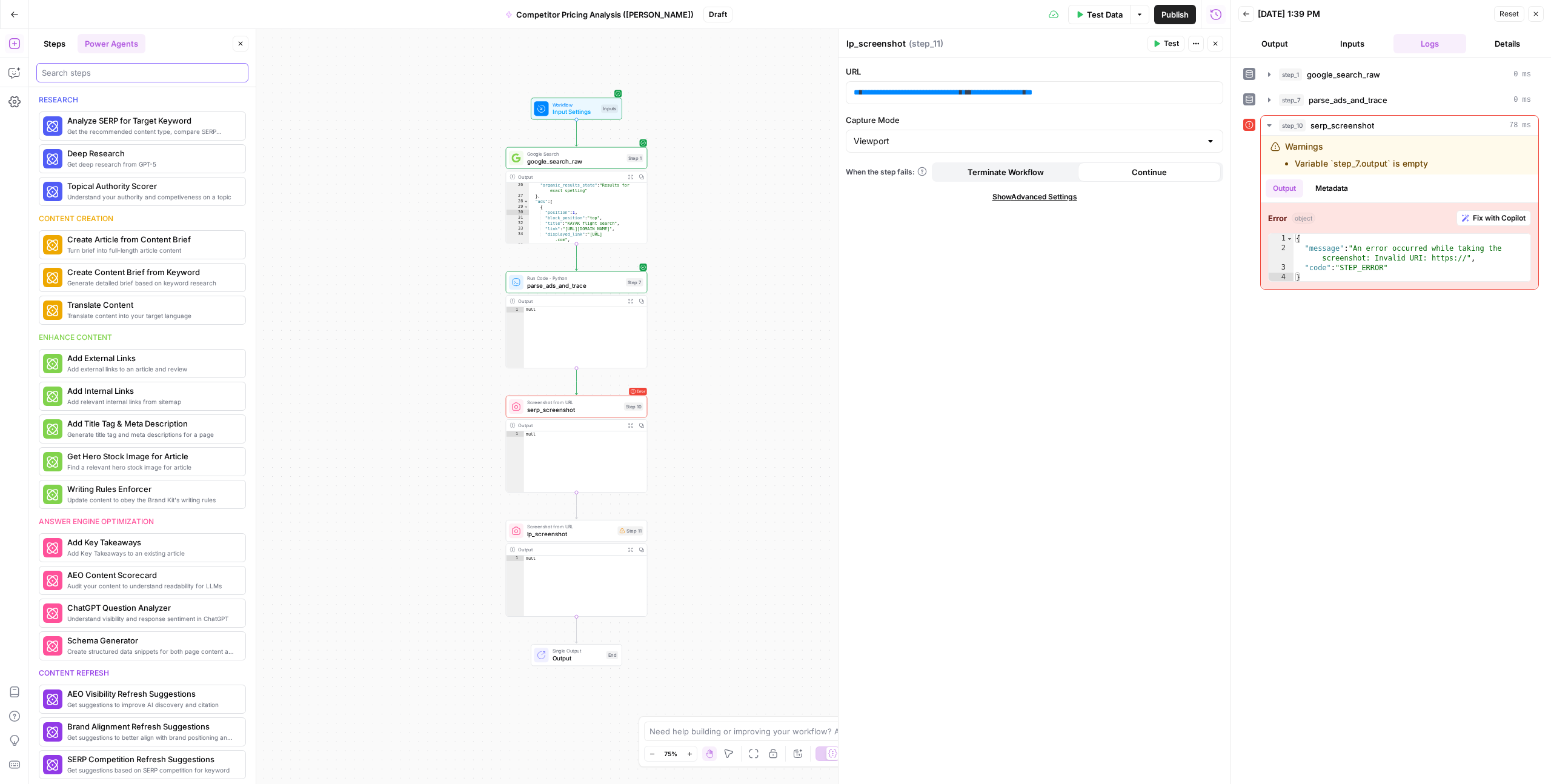
click at [77, 76] on input "search" at bounding box center [142, 73] width 201 height 12
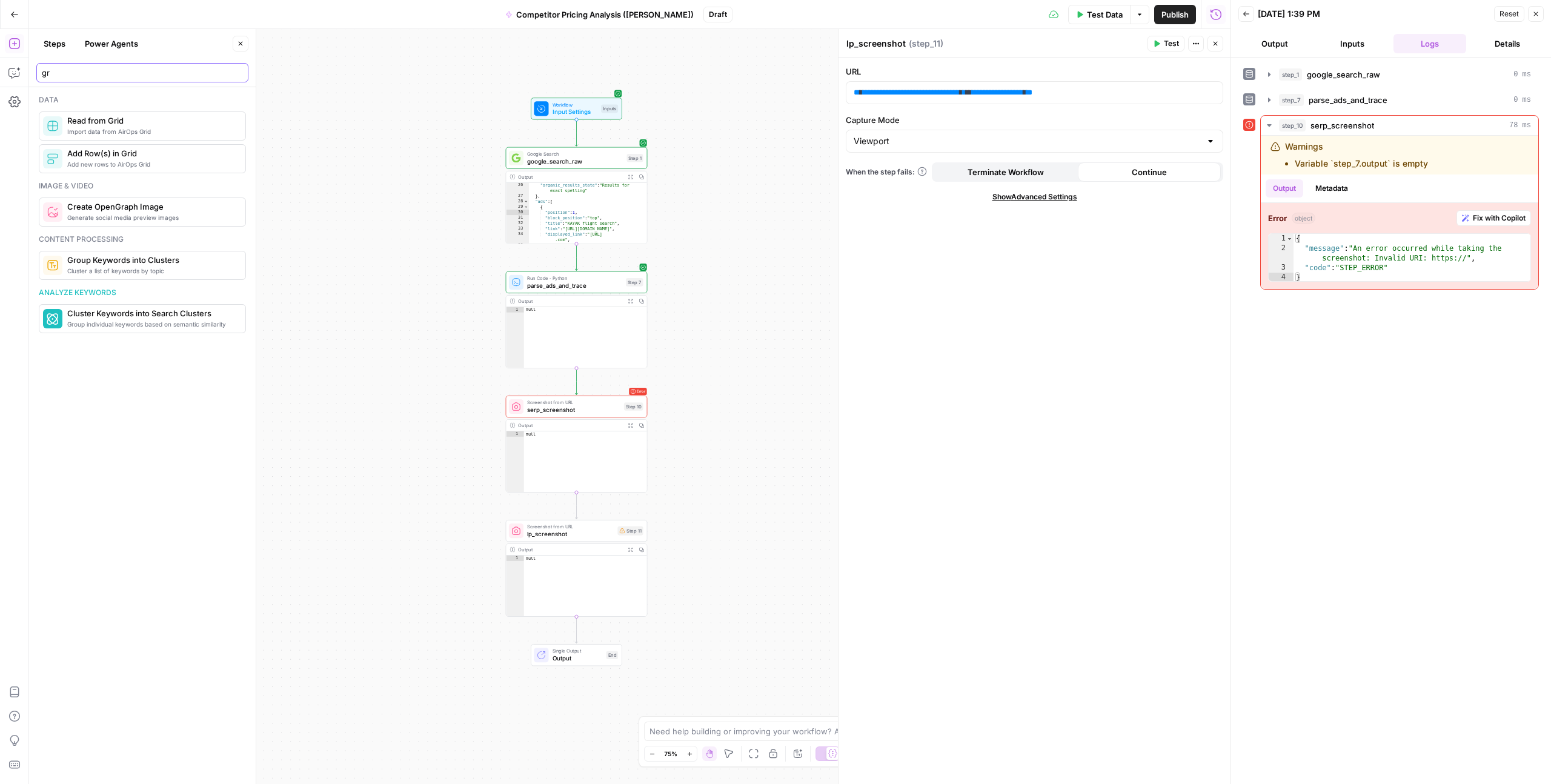
type input "gr"
click at [243, 40] on icon "button" at bounding box center [240, 44] width 7 height 7
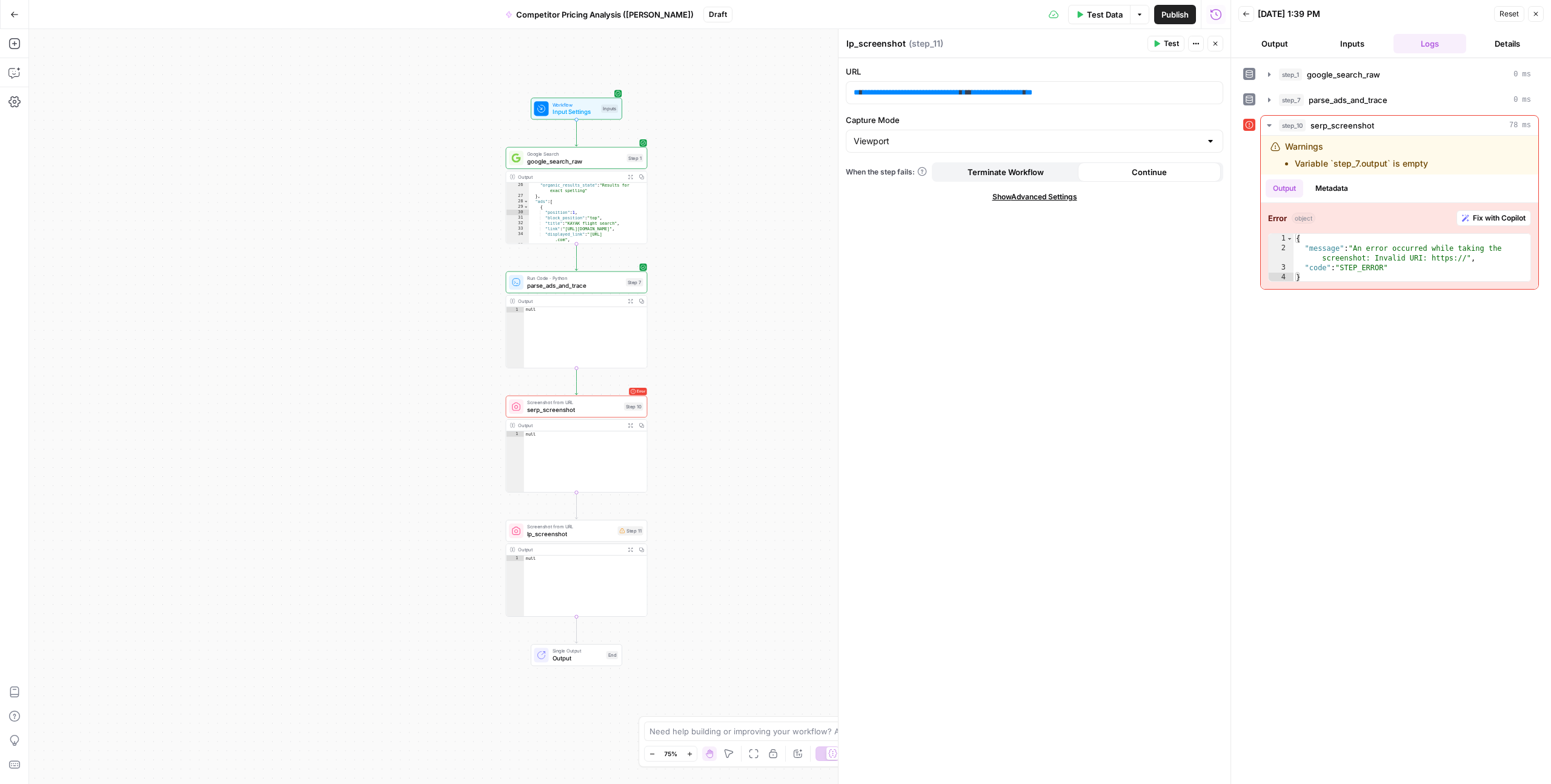
click at [1539, 12] on button "Close" at bounding box center [1536, 14] width 16 height 16
click at [1539, 12] on div "Reset Close" at bounding box center [1519, 14] width 50 height 18
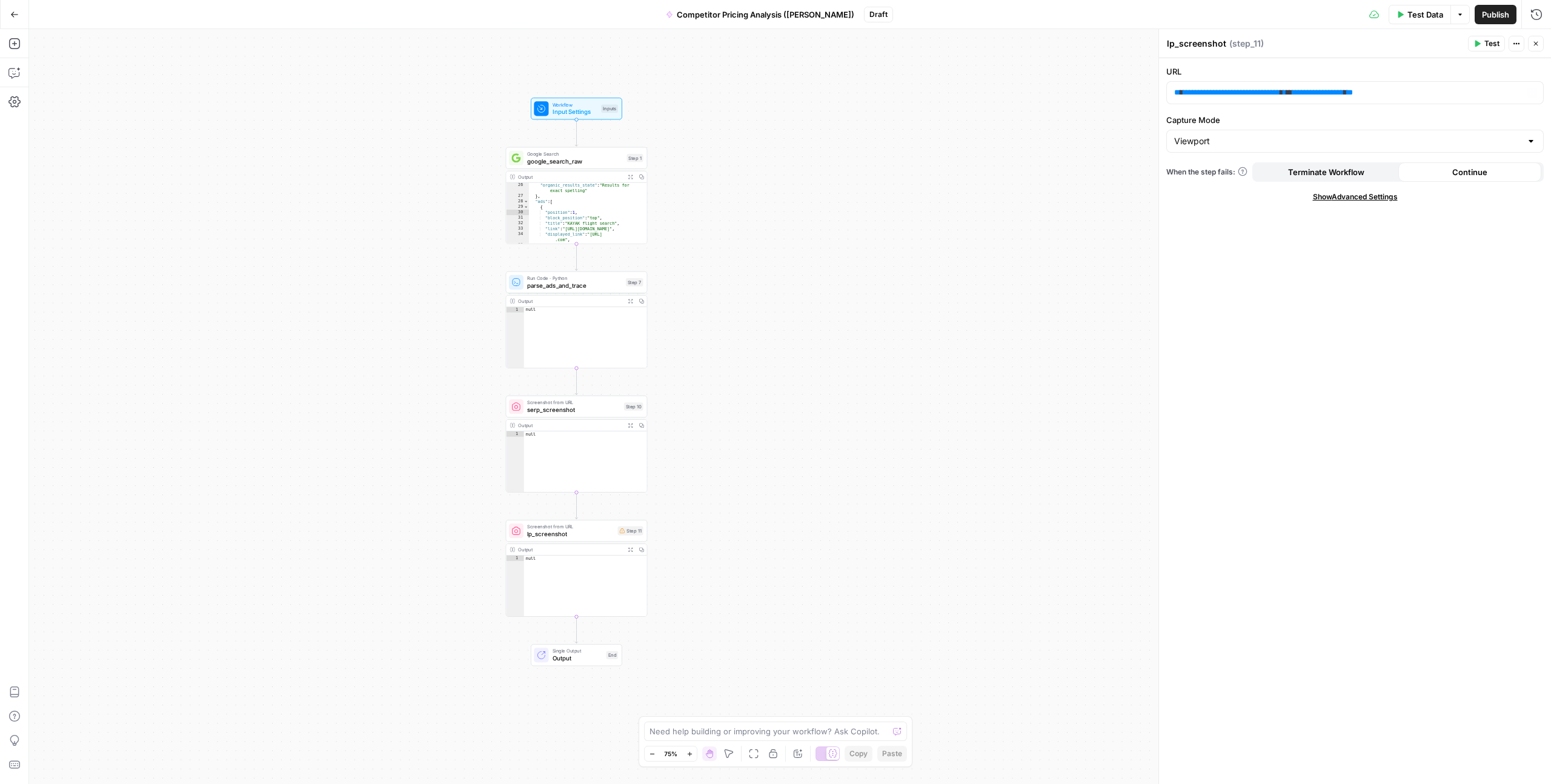
click at [1000, 280] on div "**********" at bounding box center [790, 406] width 1522 height 755
click at [564, 655] on span "Output" at bounding box center [577, 658] width 50 height 9
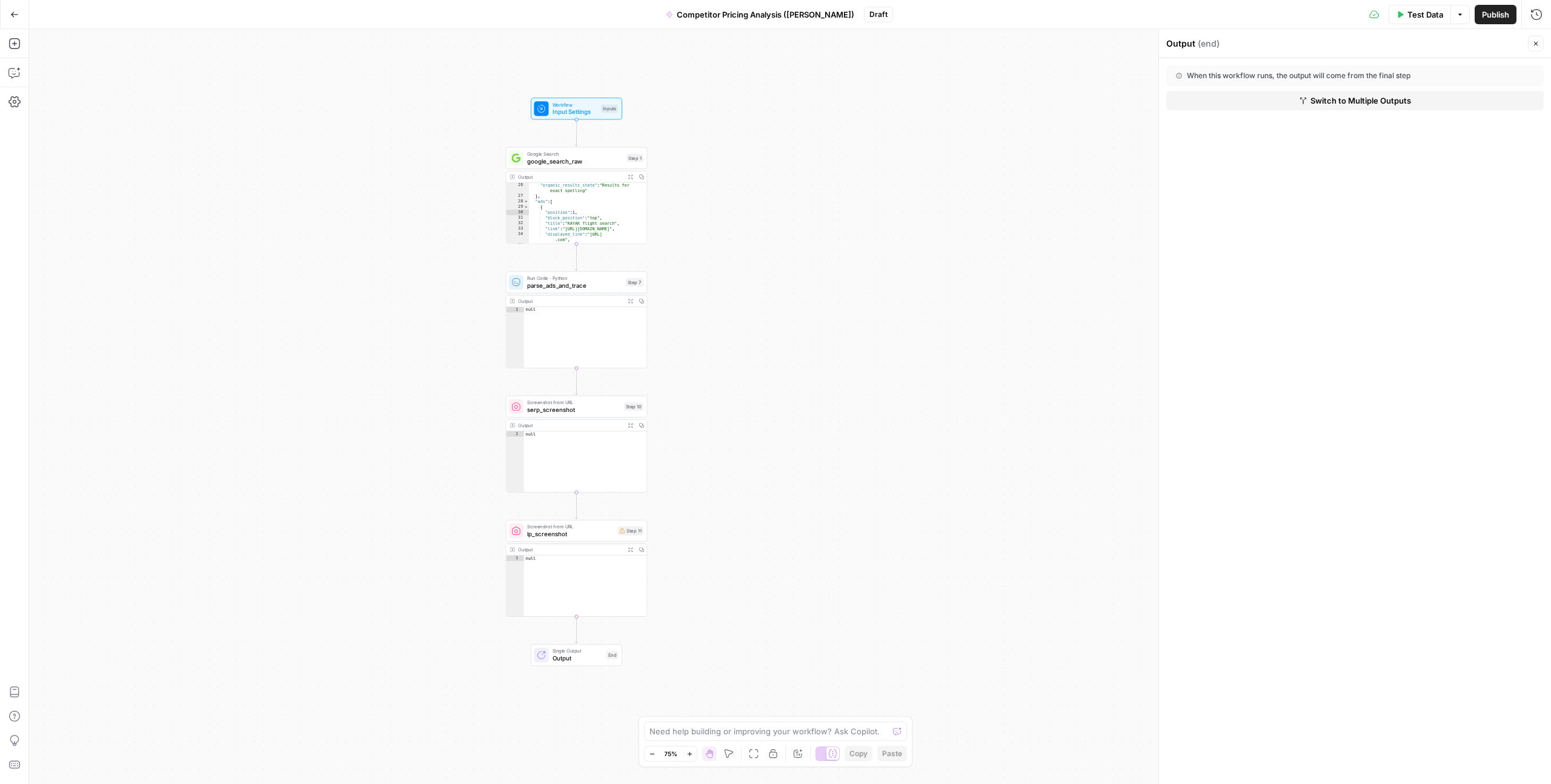
click at [674, 510] on div "**********" at bounding box center [790, 406] width 1522 height 755
click at [572, 108] on span "Input Settings" at bounding box center [575, 111] width 45 height 9
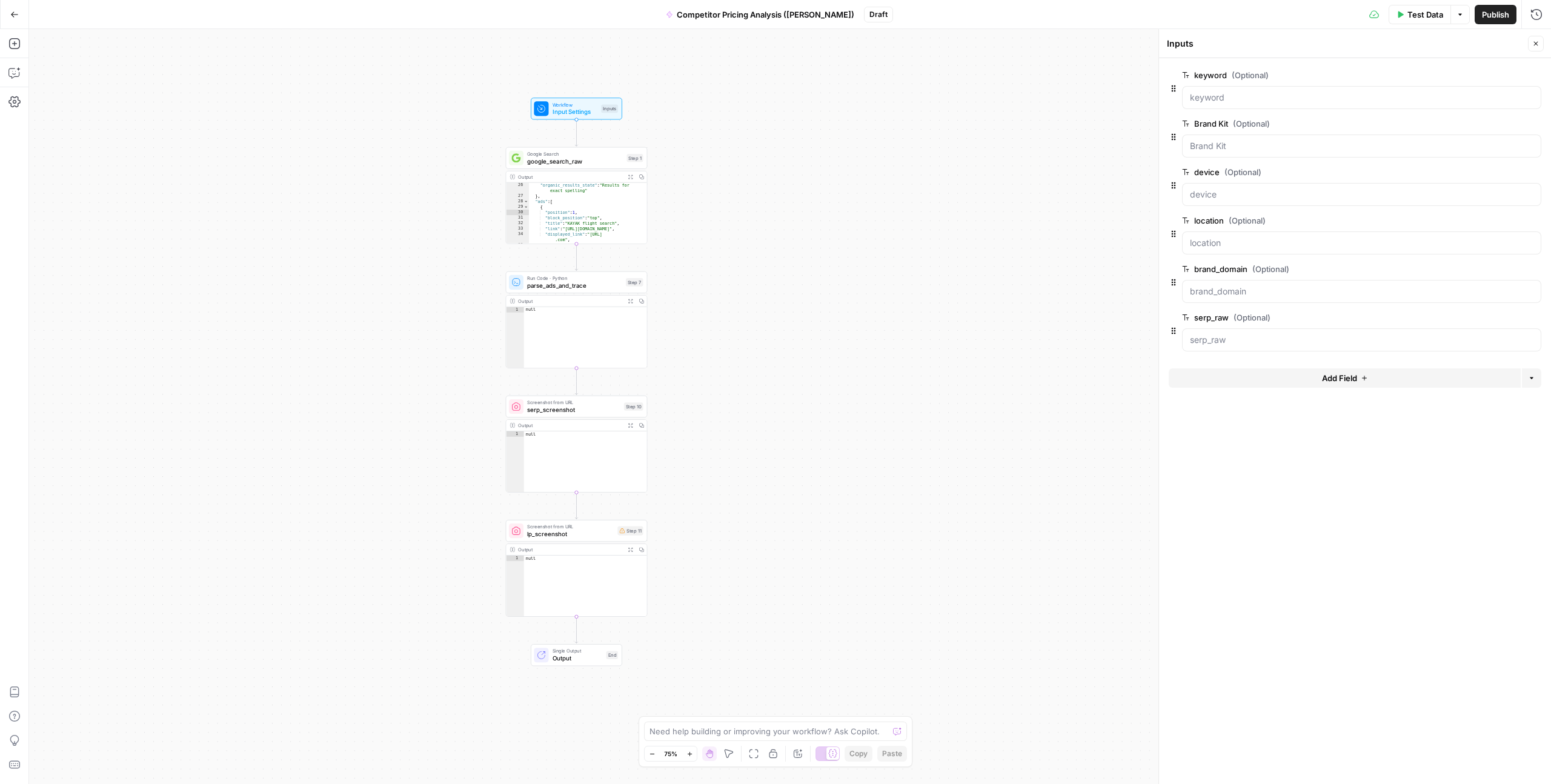
click at [556, 161] on span "google_search_raw" at bounding box center [575, 162] width 95 height 9
type textarea "google_search_raw"
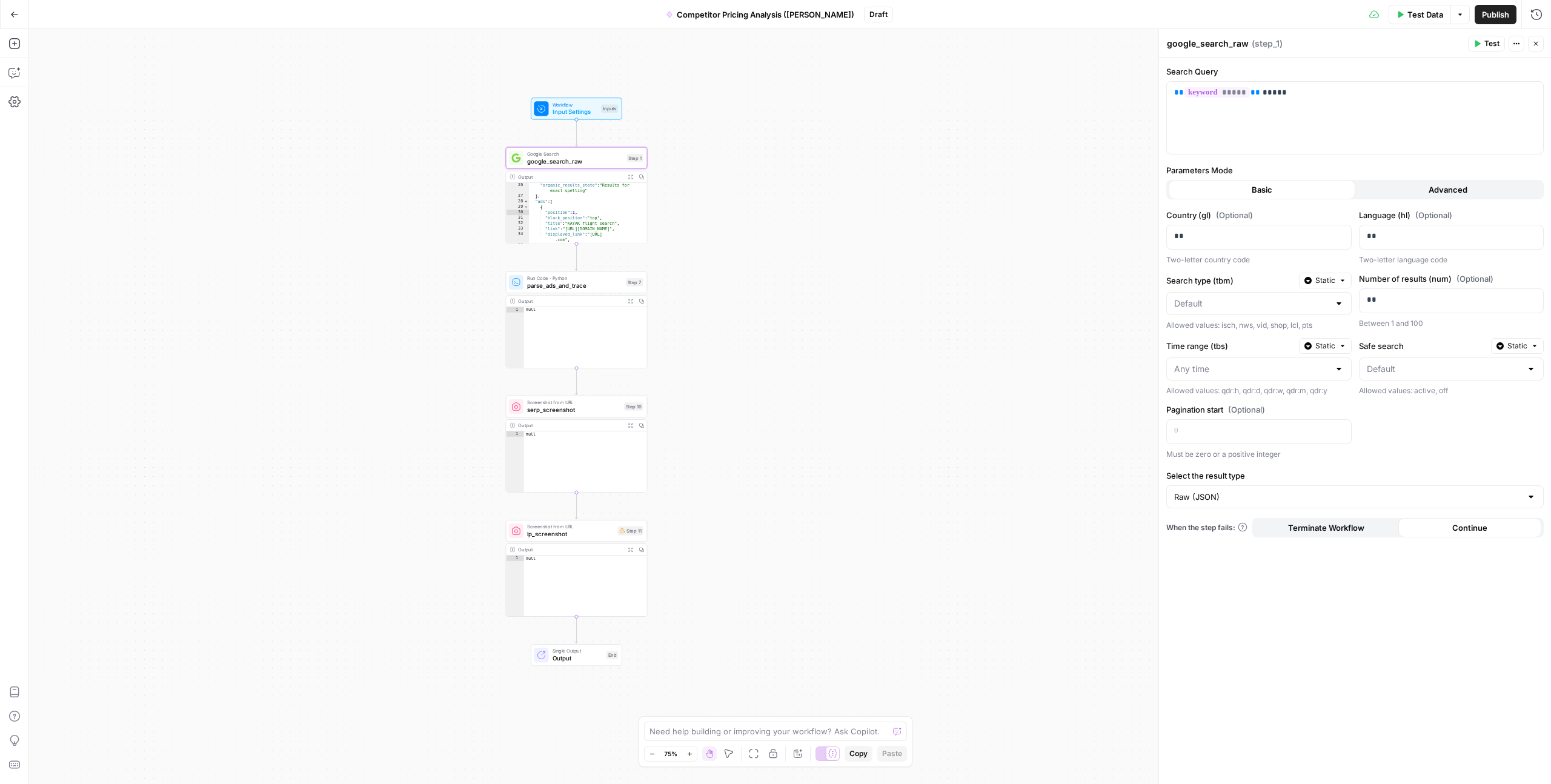
click at [1409, 186] on button "Advanced" at bounding box center [1448, 189] width 186 height 20
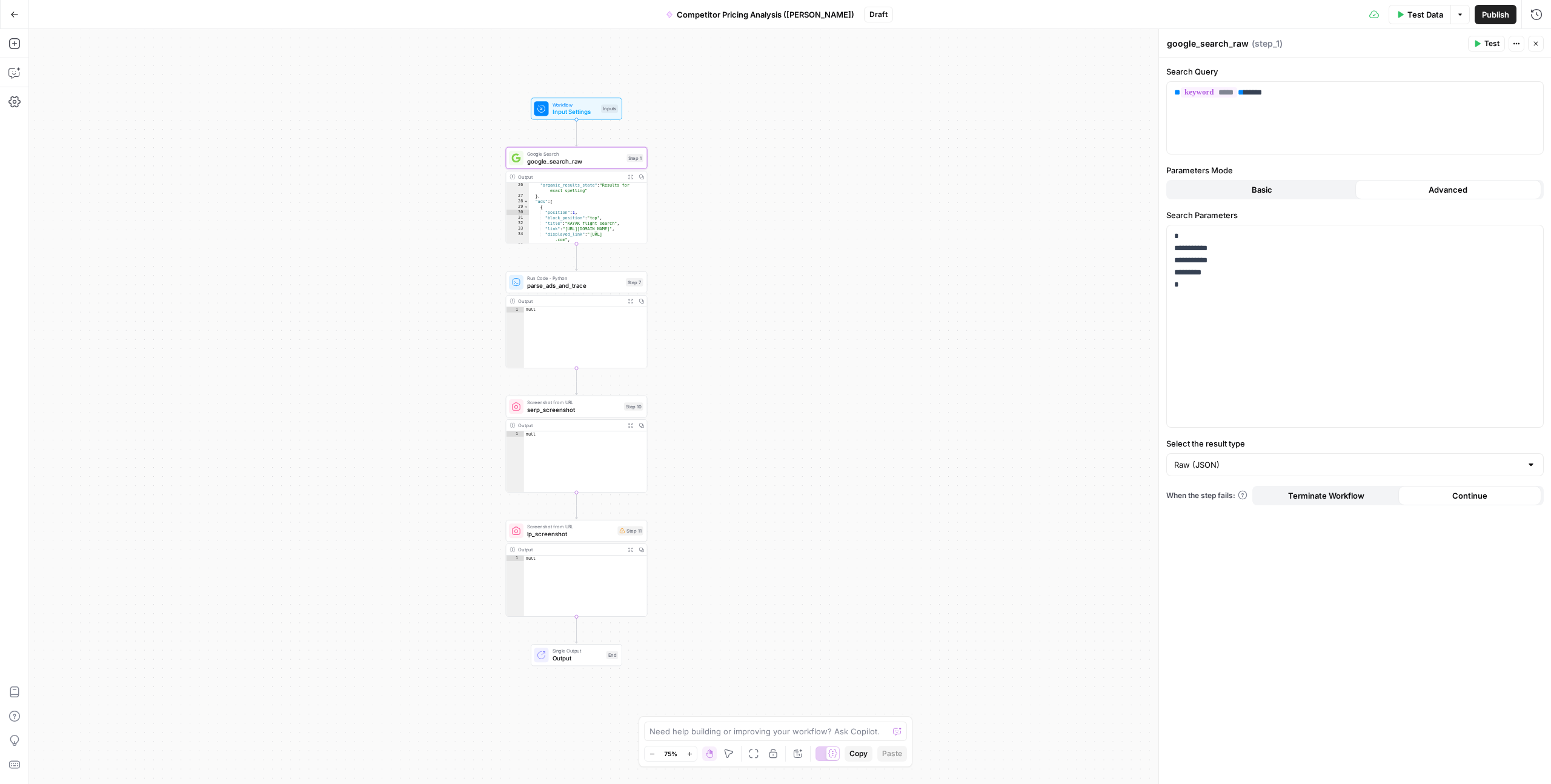
click at [1231, 187] on button "Basic" at bounding box center [1262, 189] width 186 height 20
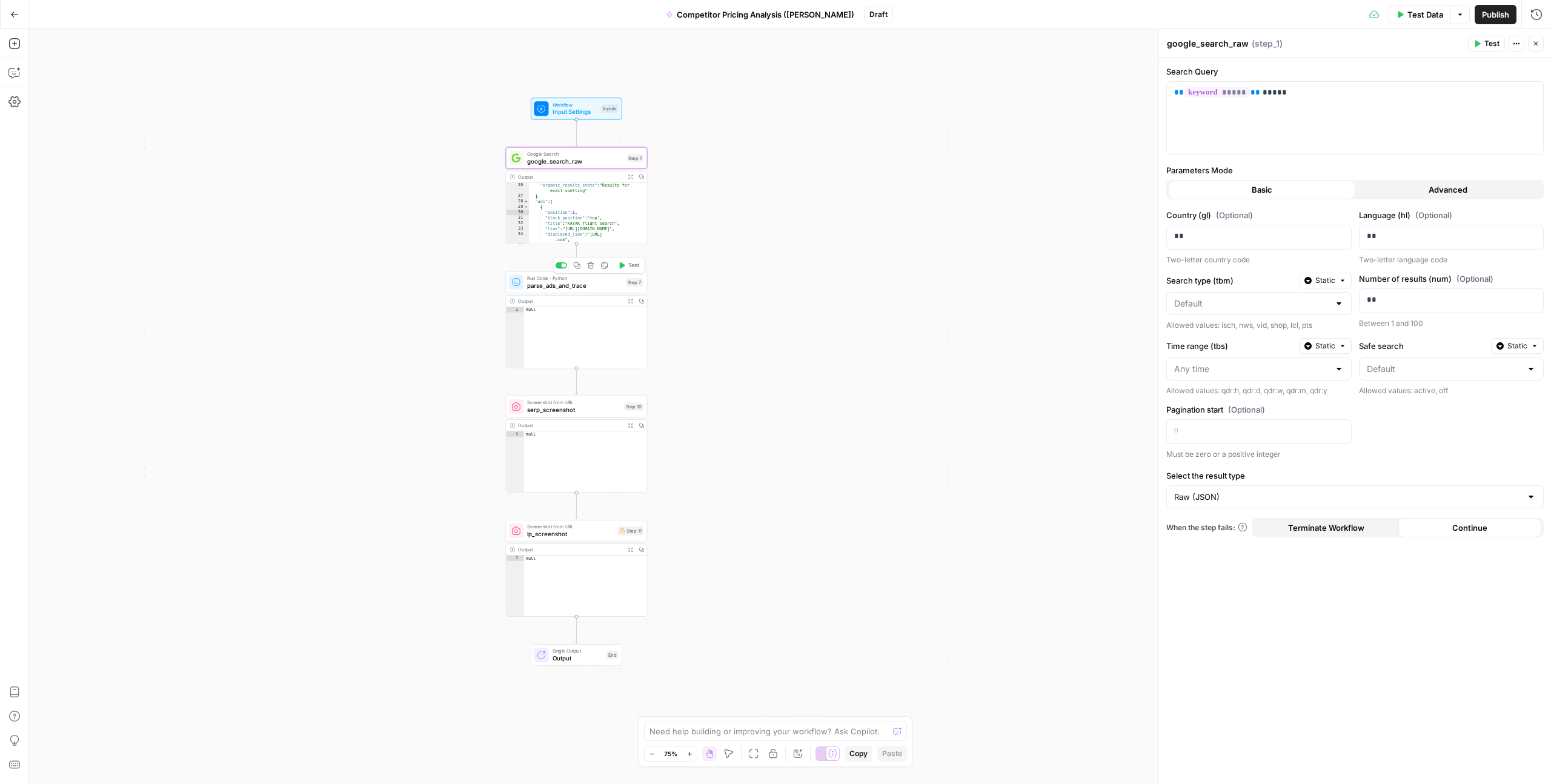
click at [549, 288] on span "parse_ads_and_trace" at bounding box center [575, 285] width 95 height 9
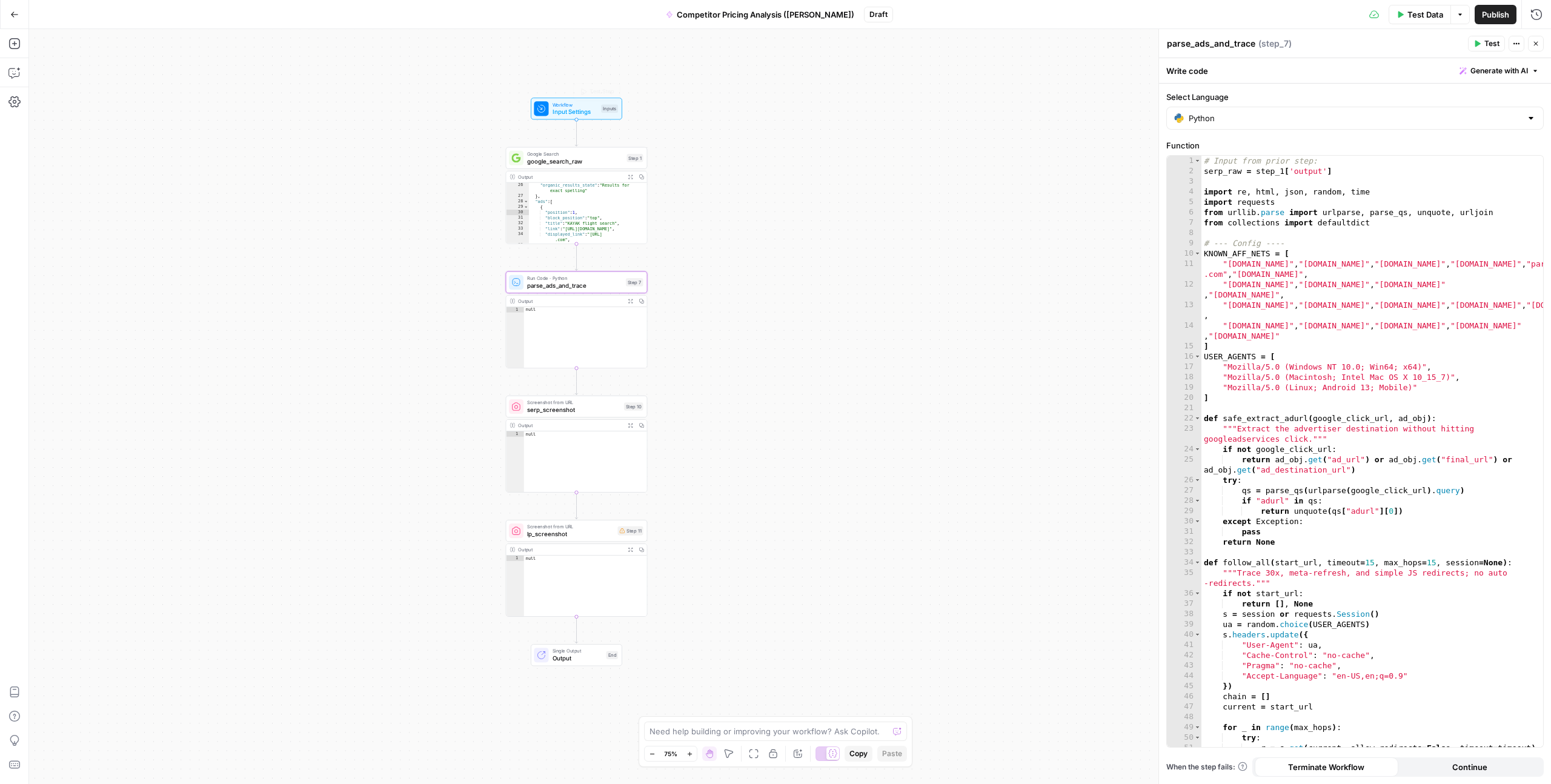
click at [566, 106] on span "Workflow" at bounding box center [575, 105] width 45 height 7
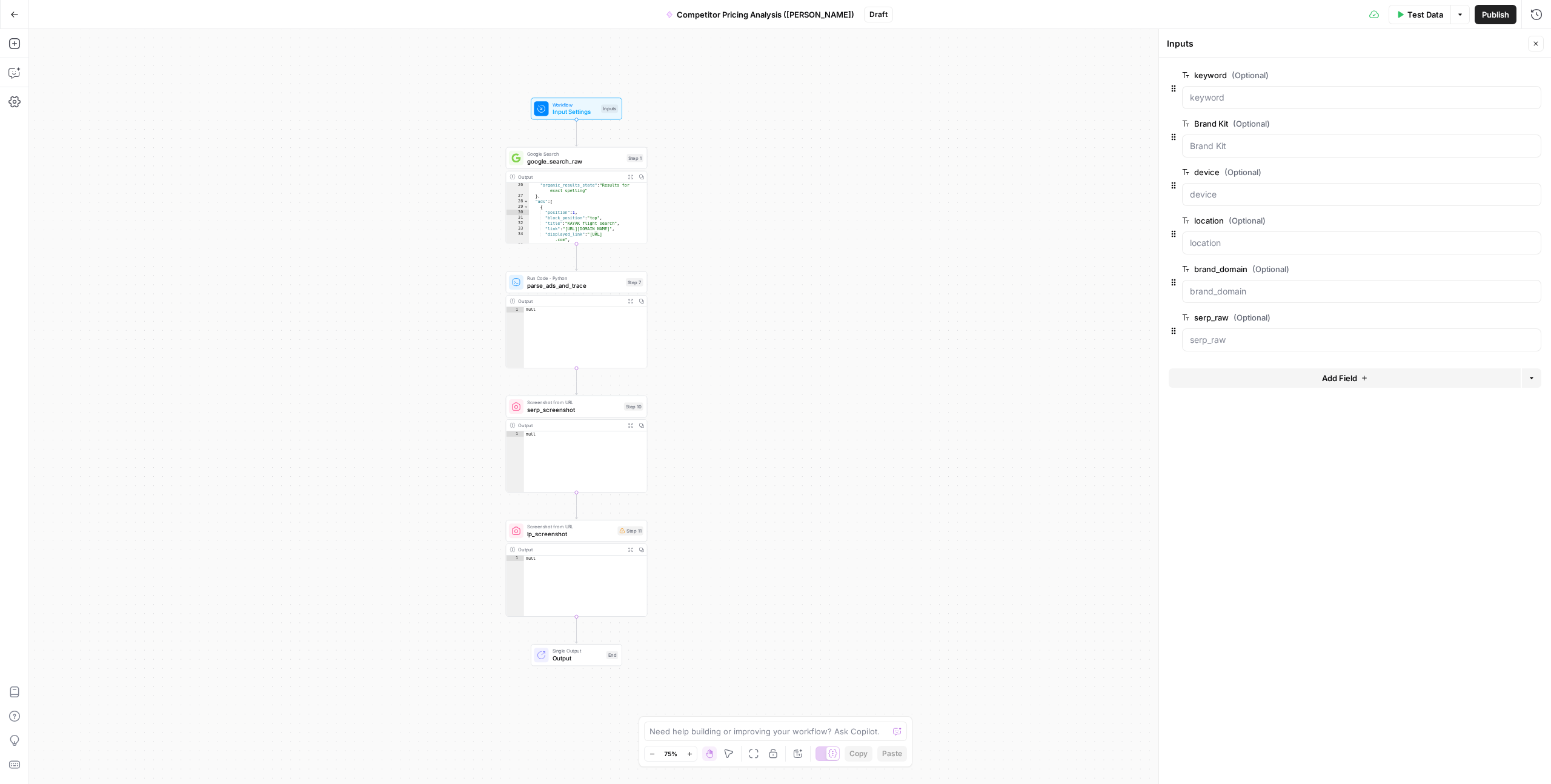
click at [559, 161] on span "google_search_raw" at bounding box center [575, 162] width 95 height 9
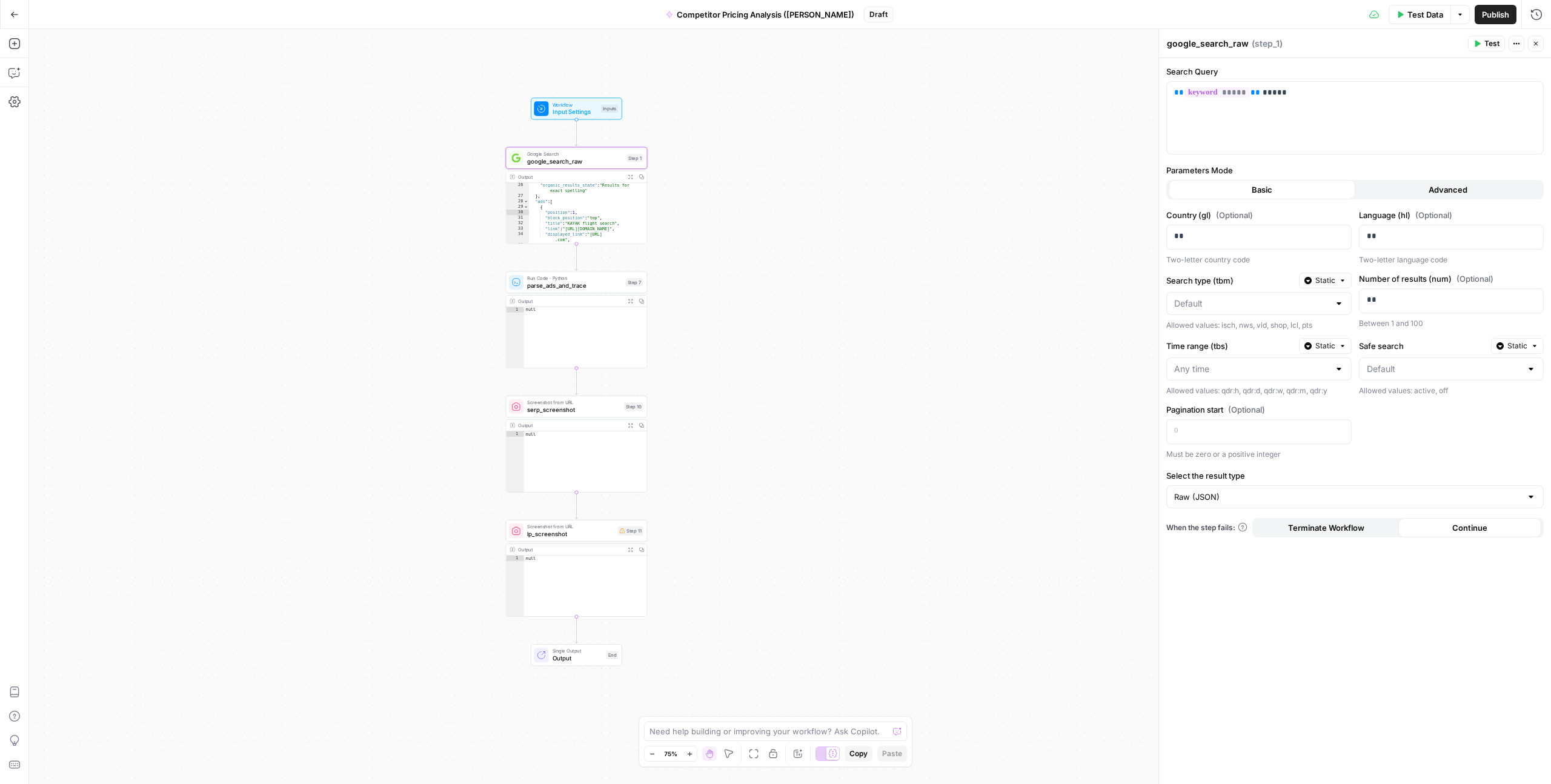
click at [1509, 189] on button "Advanced" at bounding box center [1448, 189] width 186 height 20
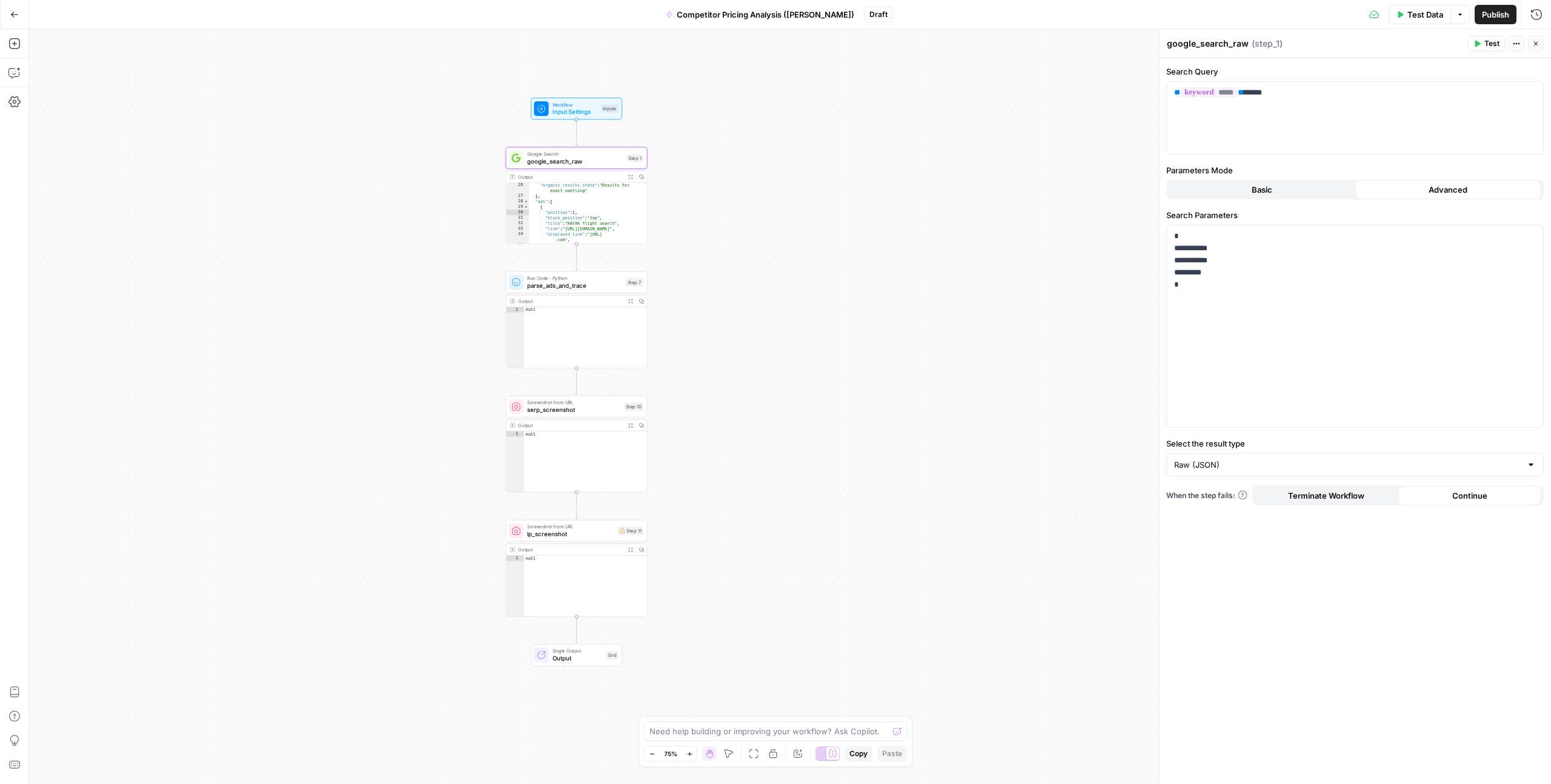
click at [569, 110] on span "Input Settings" at bounding box center [575, 111] width 45 height 9
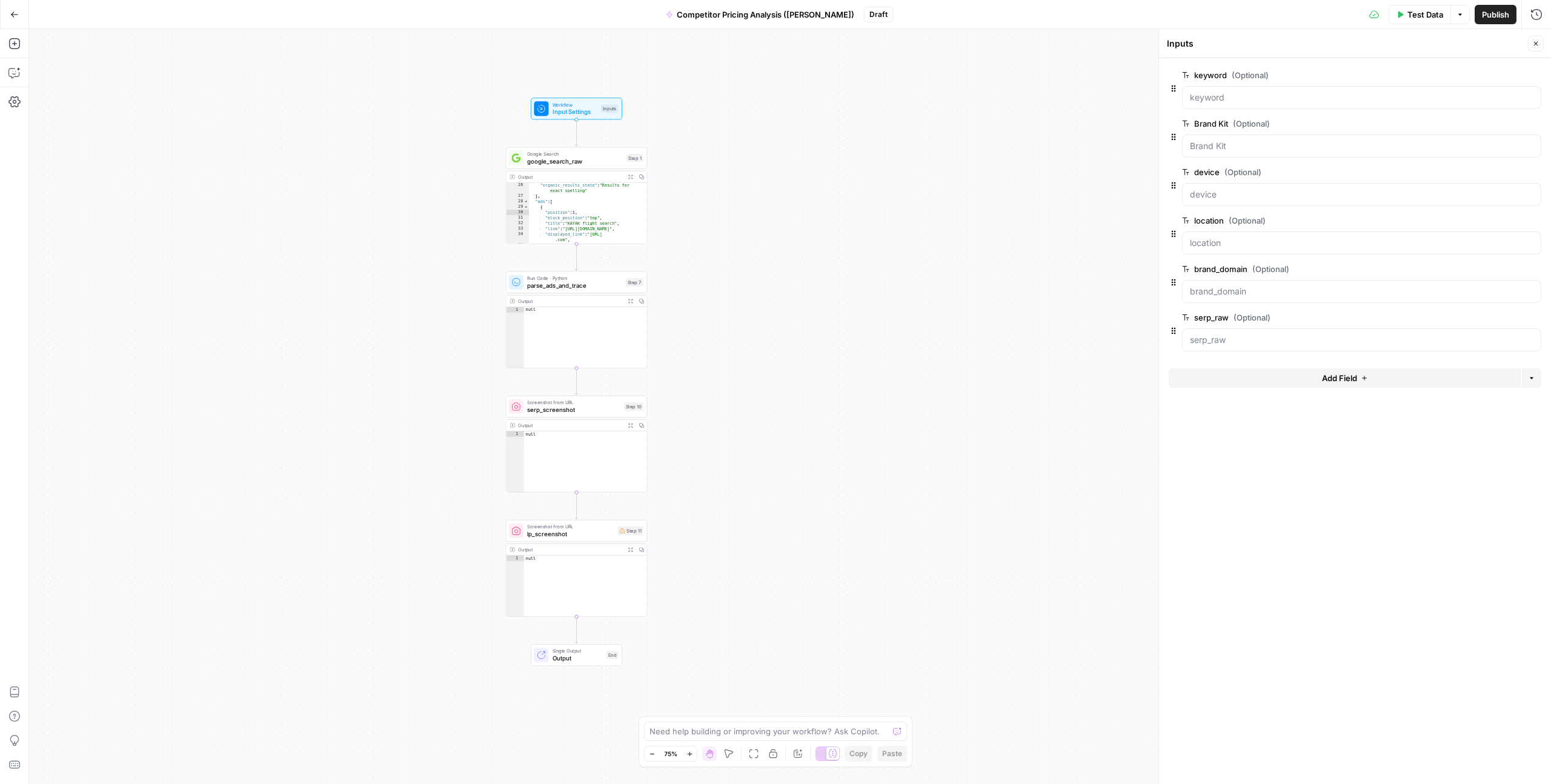
click at [1499, 221] on span "edit field" at bounding box center [1496, 220] width 27 height 9
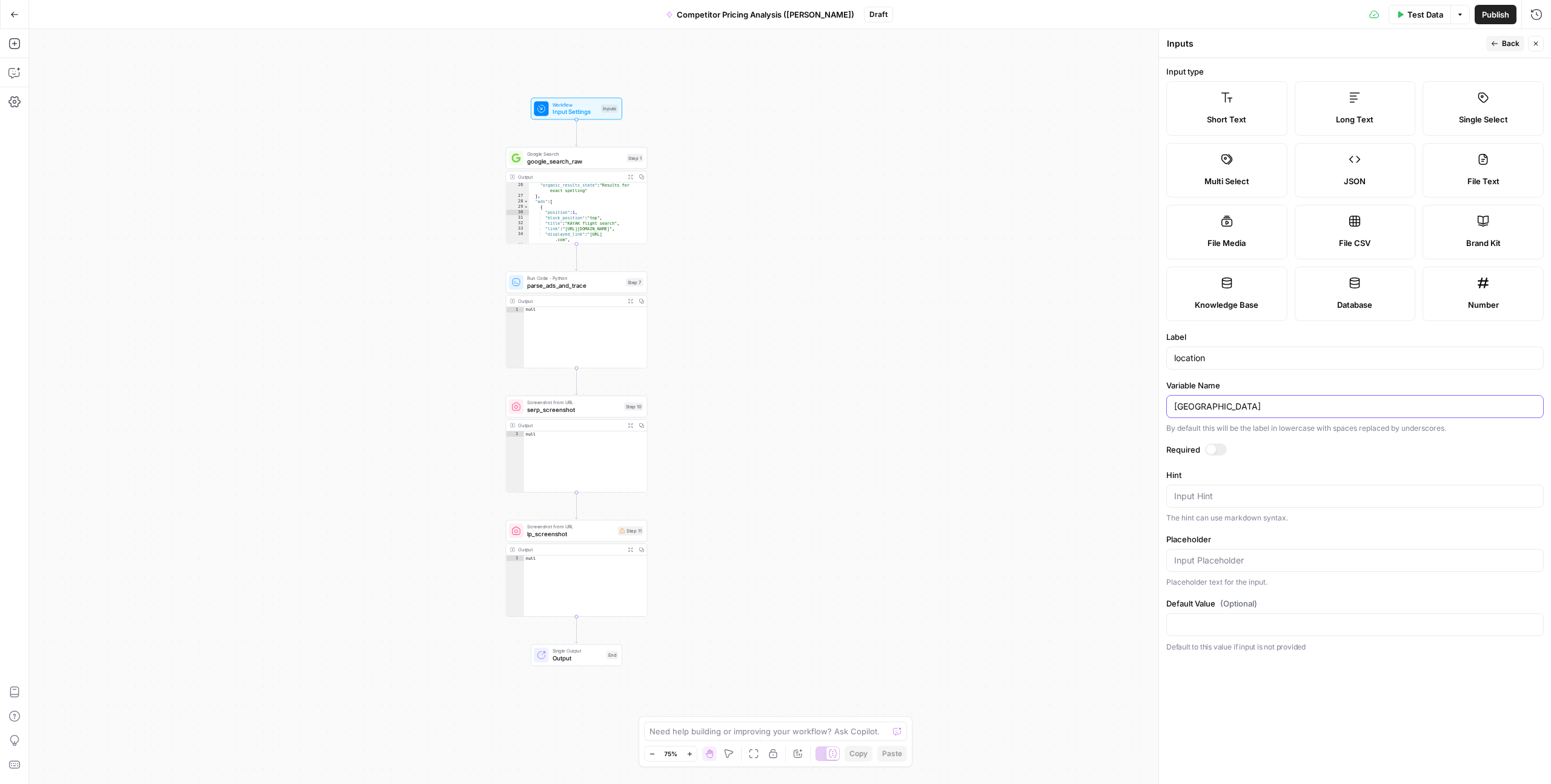
click at [1195, 409] on input "[GEOGRAPHIC_DATA]" at bounding box center [1355, 406] width 362 height 12
type input "[GEOGRAPHIC_DATA], [GEOGRAPHIC_DATA]"
click at [1512, 47] on span "Back" at bounding box center [1511, 43] width 17 height 11
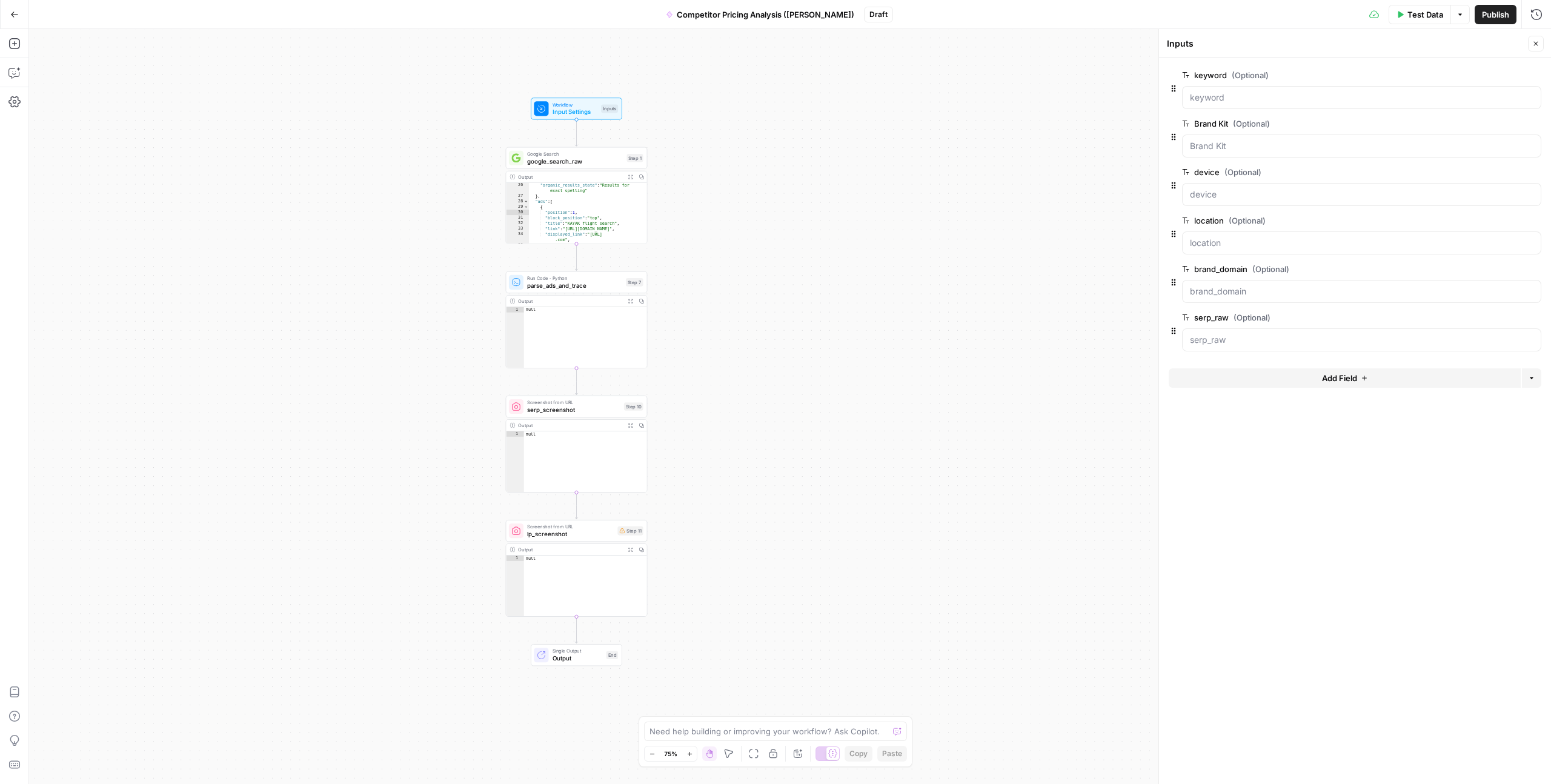
click at [1253, 429] on form "keyword (Optional) edit field Delete group Brand Kit (Optional) edit field Dele…" at bounding box center [1355, 421] width 392 height 726
click at [868, 366] on div "**********" at bounding box center [790, 406] width 1522 height 755
click at [1531, 45] on button "Close" at bounding box center [1536, 44] width 16 height 16
click at [1137, 154] on div "**********" at bounding box center [790, 406] width 1522 height 755
click at [628, 268] on span "Test" at bounding box center [634, 266] width 11 height 9
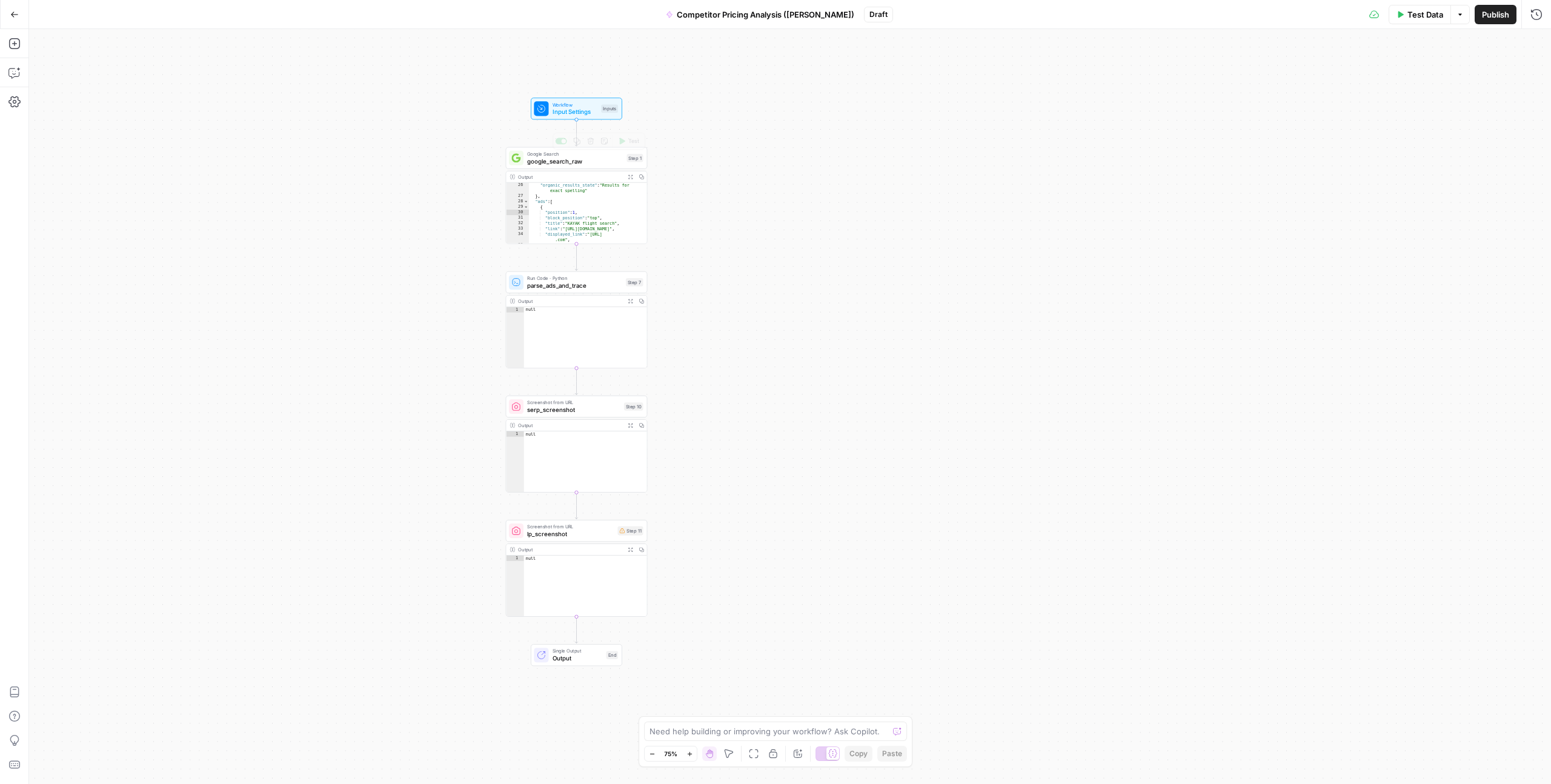
click at [552, 154] on span "Google Search" at bounding box center [575, 154] width 95 height 7
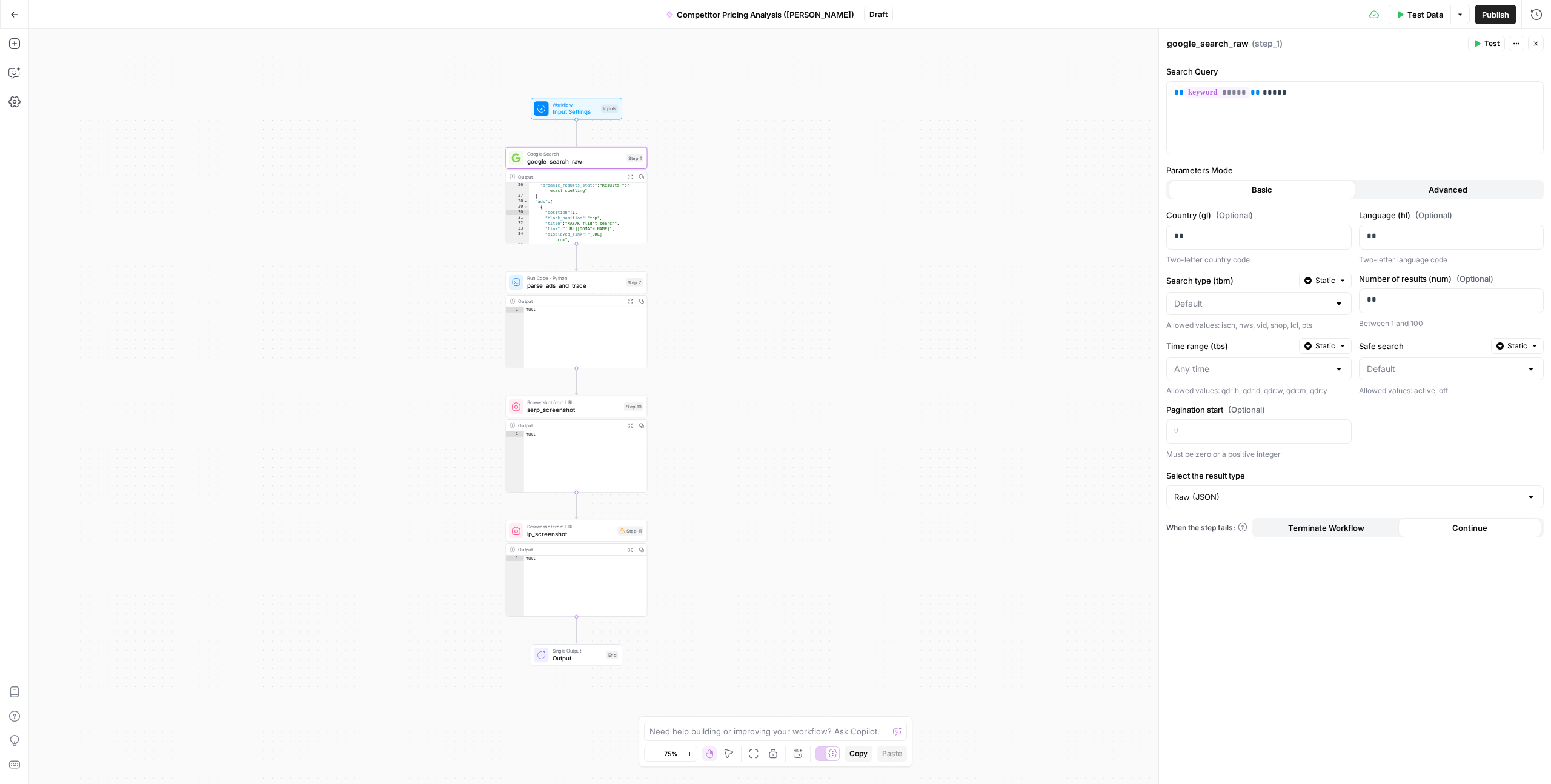
click at [1426, 193] on button "Advanced" at bounding box center [1448, 189] width 186 height 20
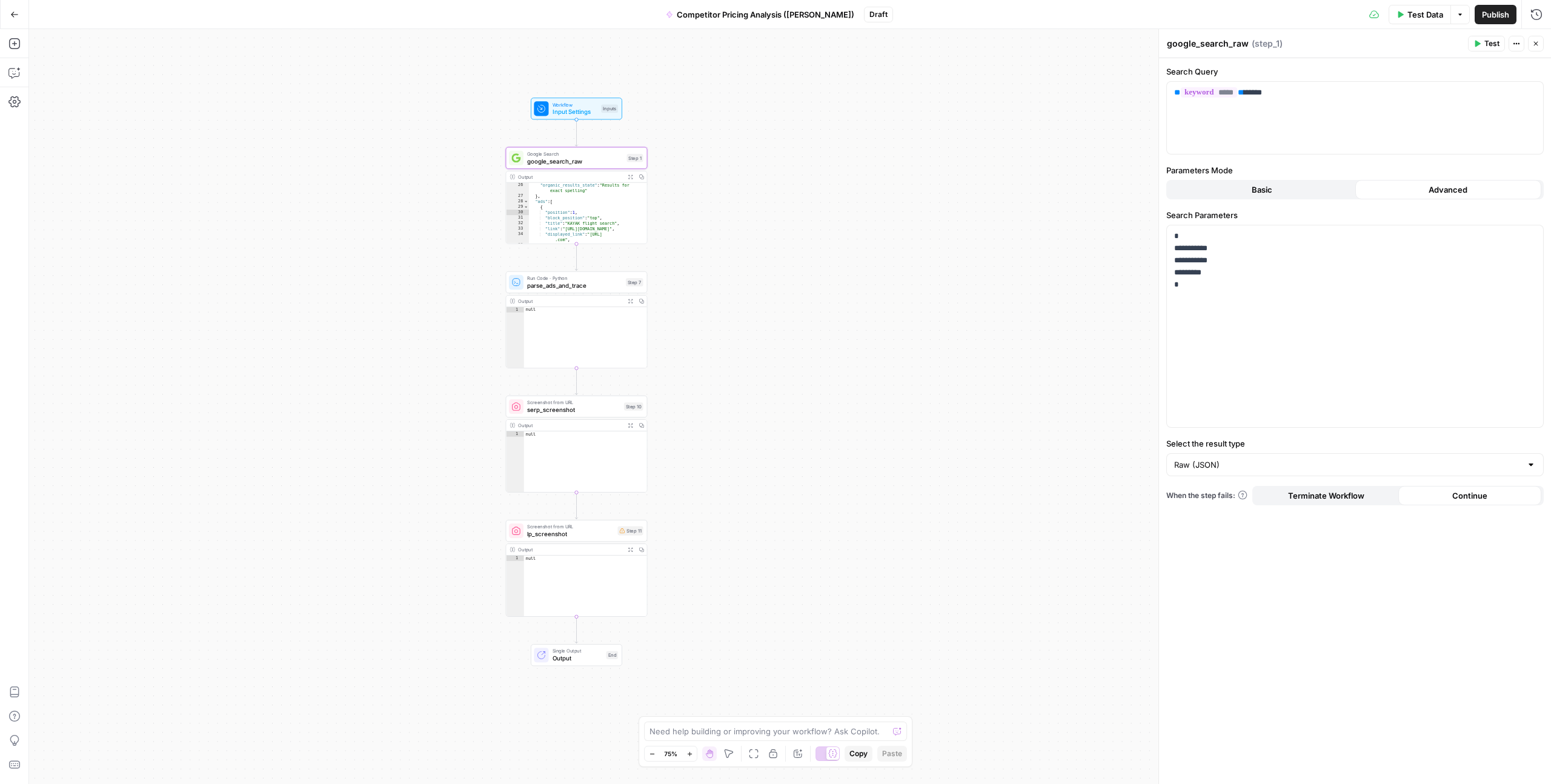
click at [576, 112] on span "Input Settings" at bounding box center [575, 111] width 45 height 9
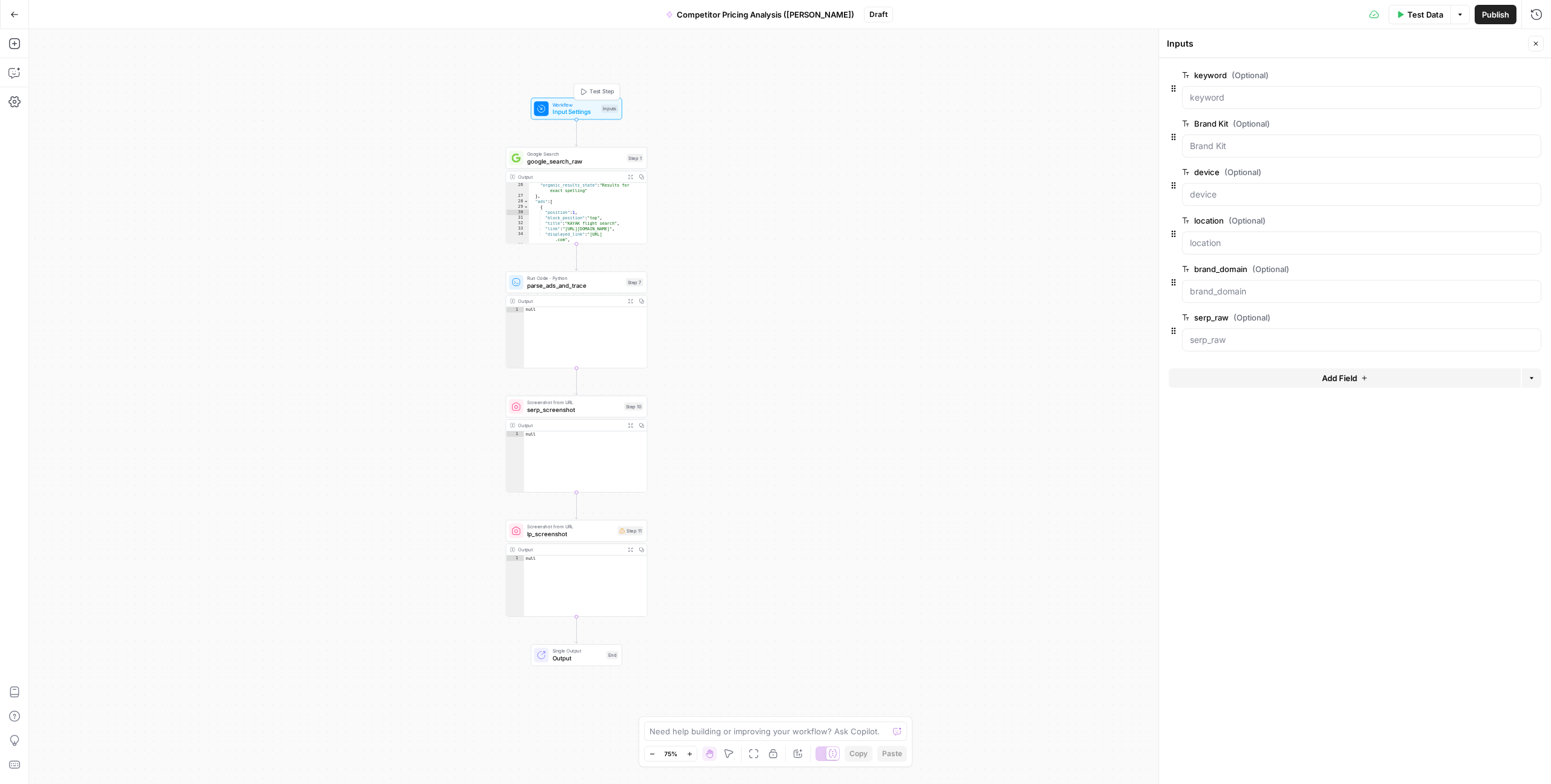
click at [565, 161] on span "google_search_raw" at bounding box center [575, 162] width 95 height 9
type textarea "google_search_raw"
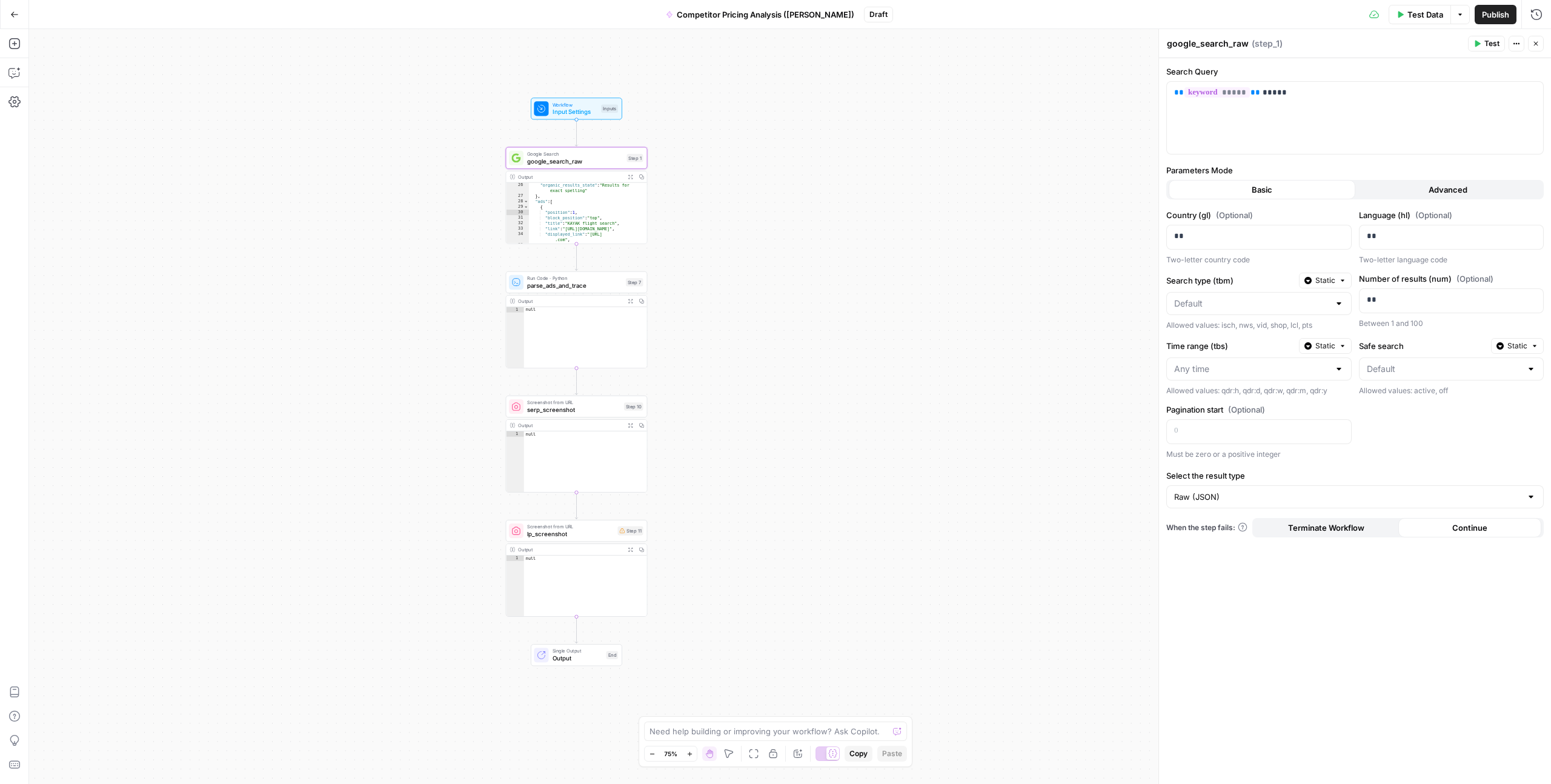
click at [1402, 182] on button "Advanced" at bounding box center [1448, 189] width 186 height 20
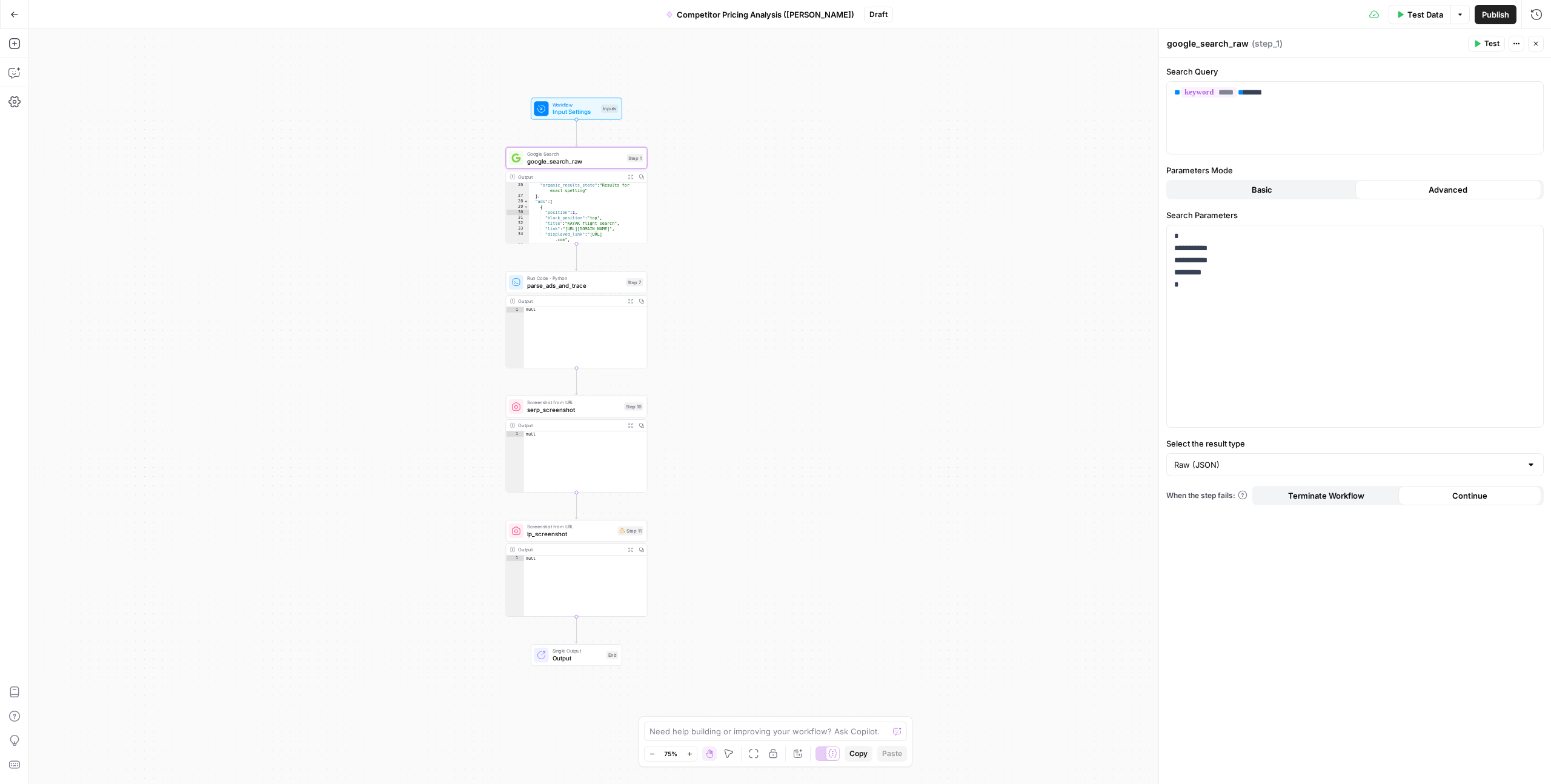
click at [1228, 184] on button "Basic" at bounding box center [1262, 189] width 186 height 20
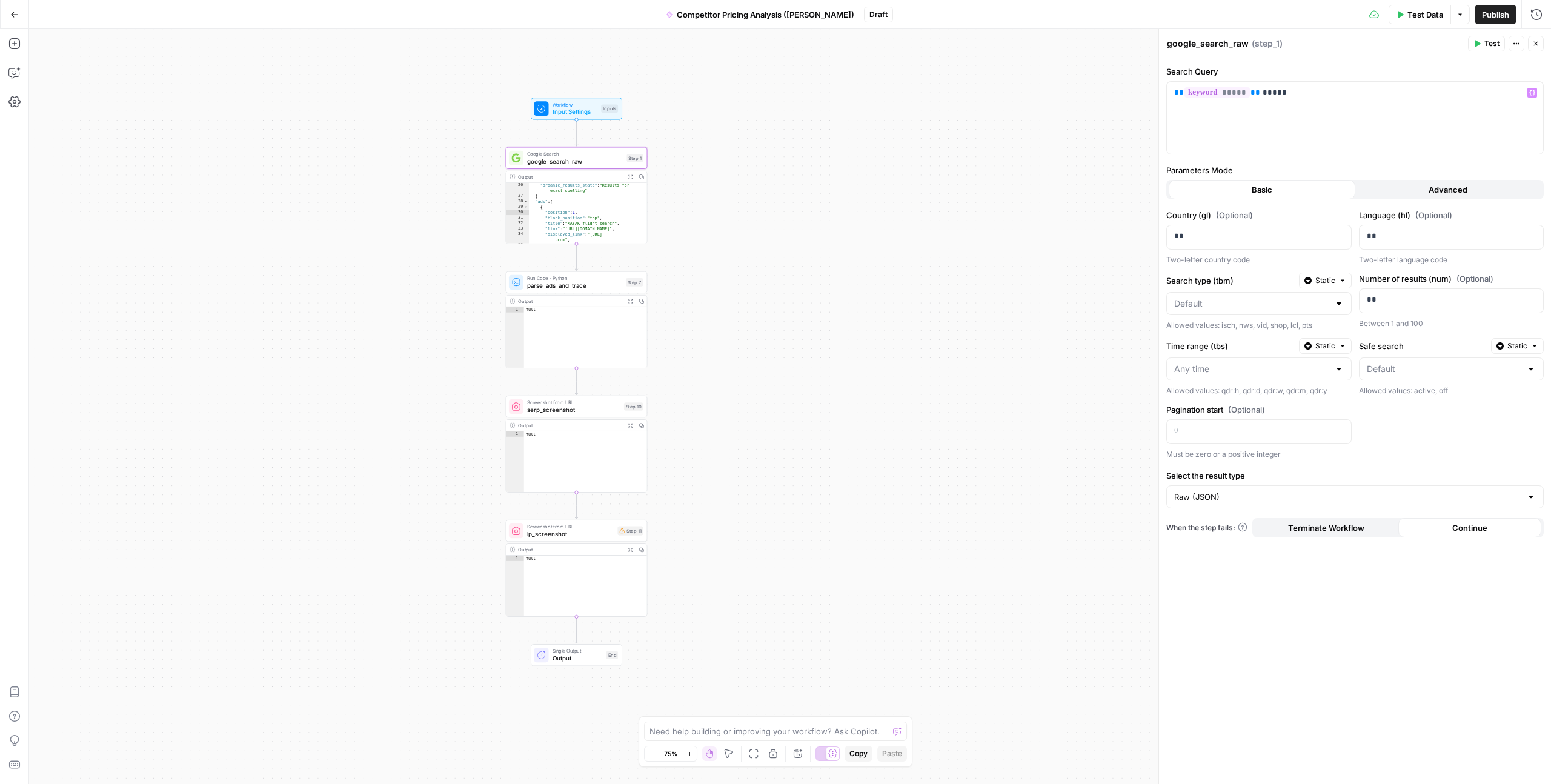
click at [1392, 186] on button "Advanced" at bounding box center [1448, 189] width 186 height 20
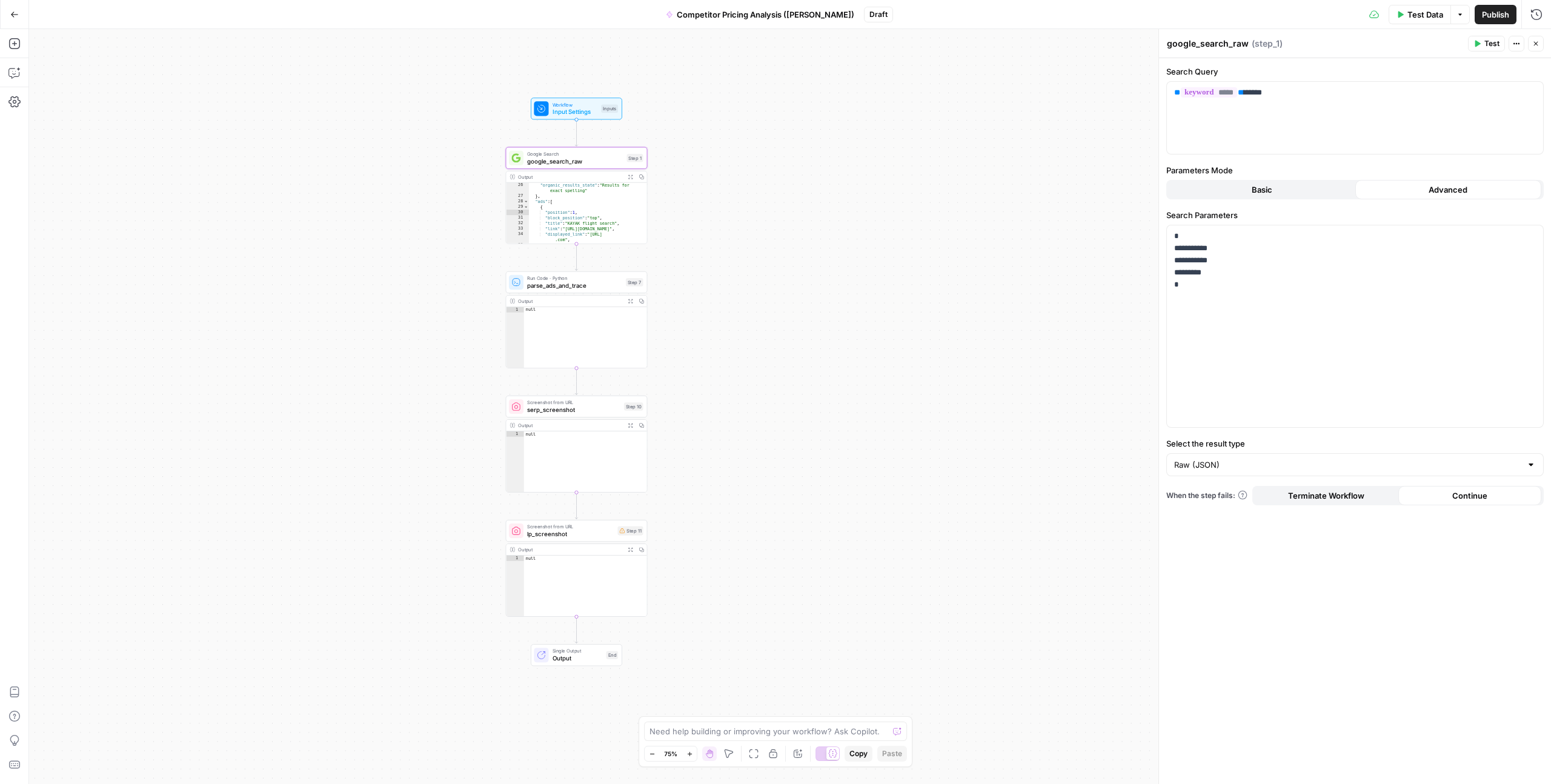
click at [1237, 191] on button "Basic" at bounding box center [1262, 189] width 186 height 20
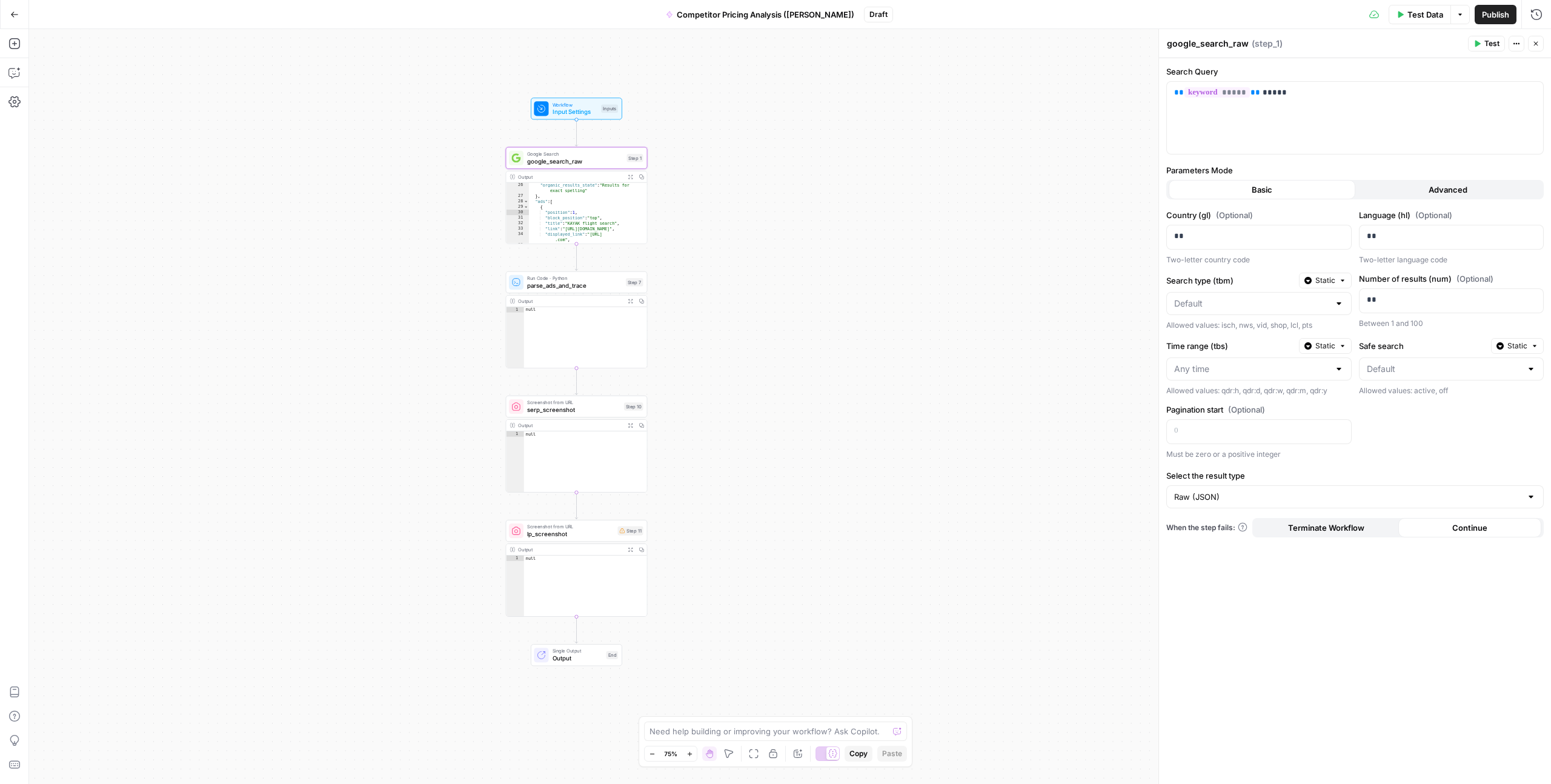
click at [1384, 197] on button "Advanced" at bounding box center [1448, 189] width 186 height 20
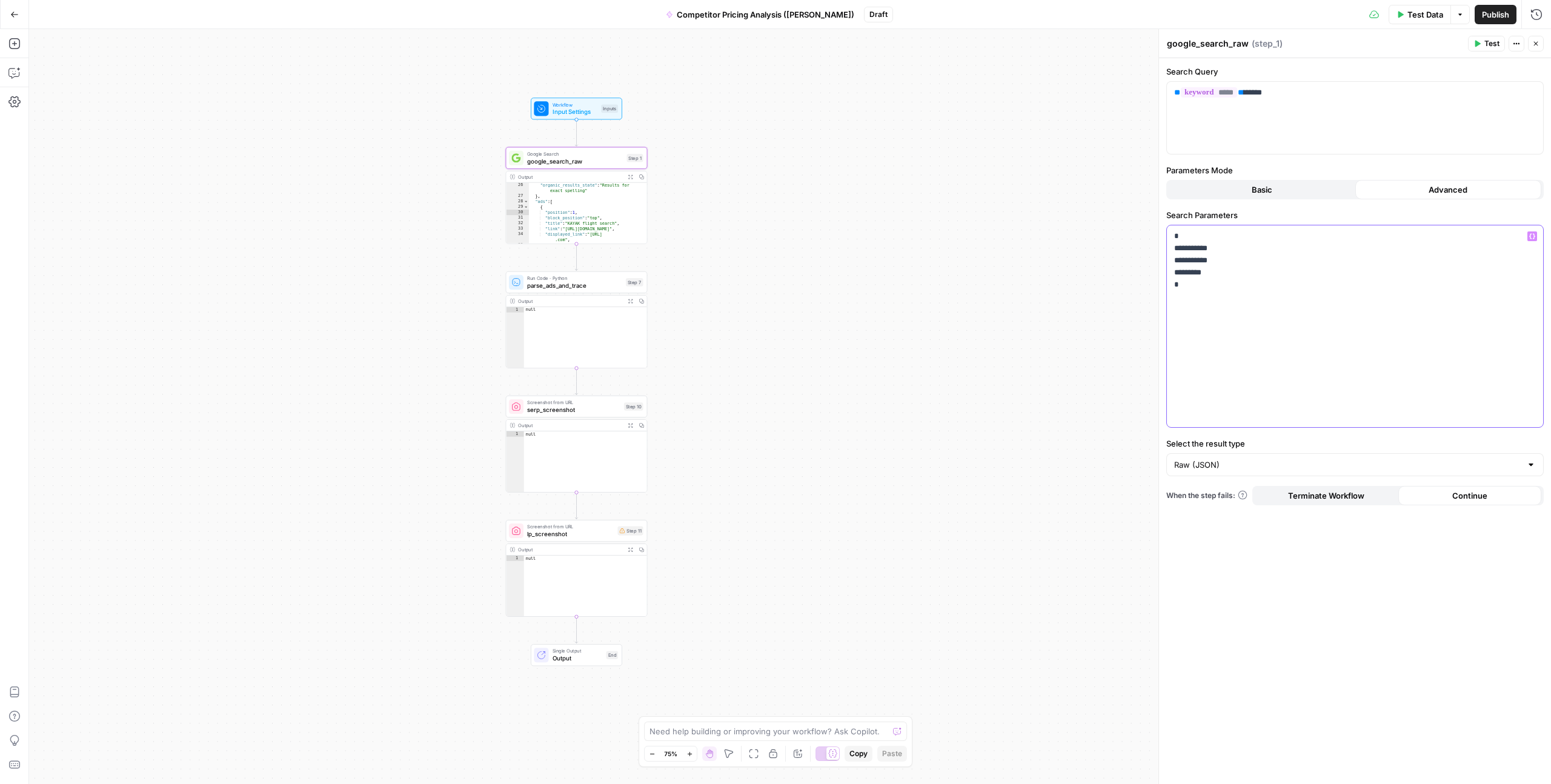
click at [1193, 296] on div "**********" at bounding box center [1355, 326] width 376 height 202
click at [568, 288] on span "parse_ads_and_trace" at bounding box center [575, 285] width 95 height 9
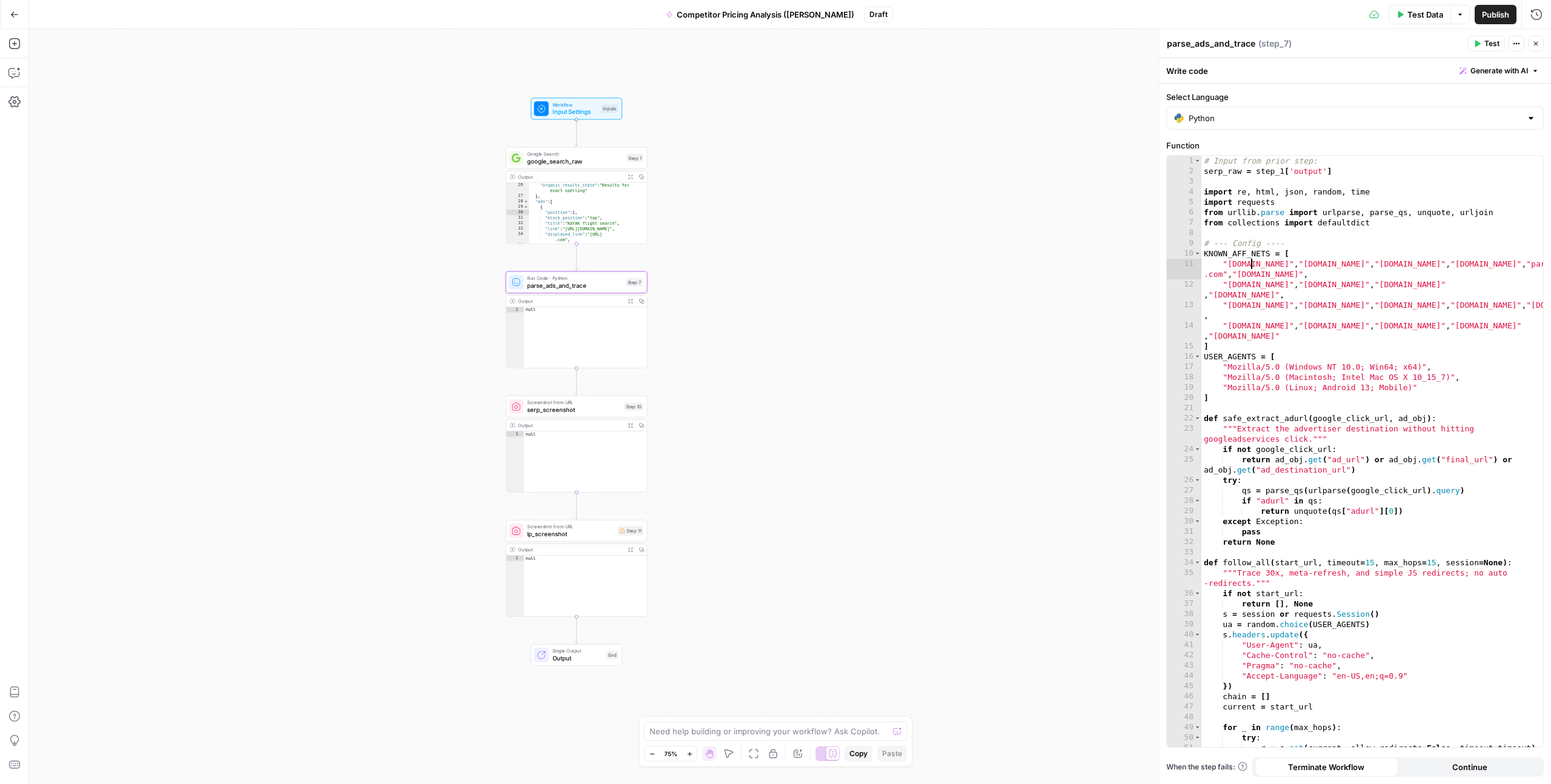
click at [1250, 264] on div "# Input from prior step: serp_raw = step_1 [ 'output' ] import re , html , json…" at bounding box center [1372, 462] width 342 height 611
type textarea "**********"
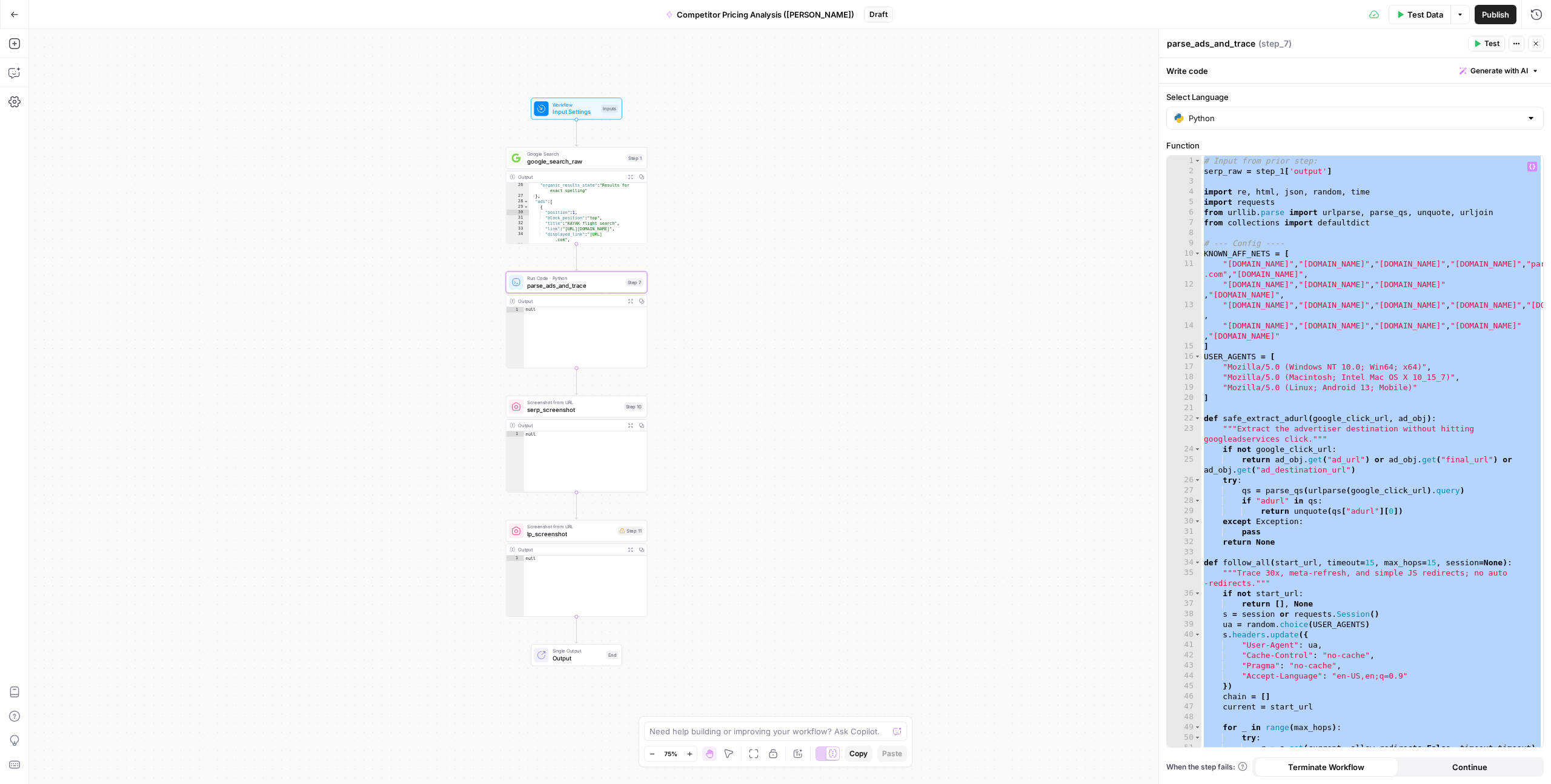
paste textarea
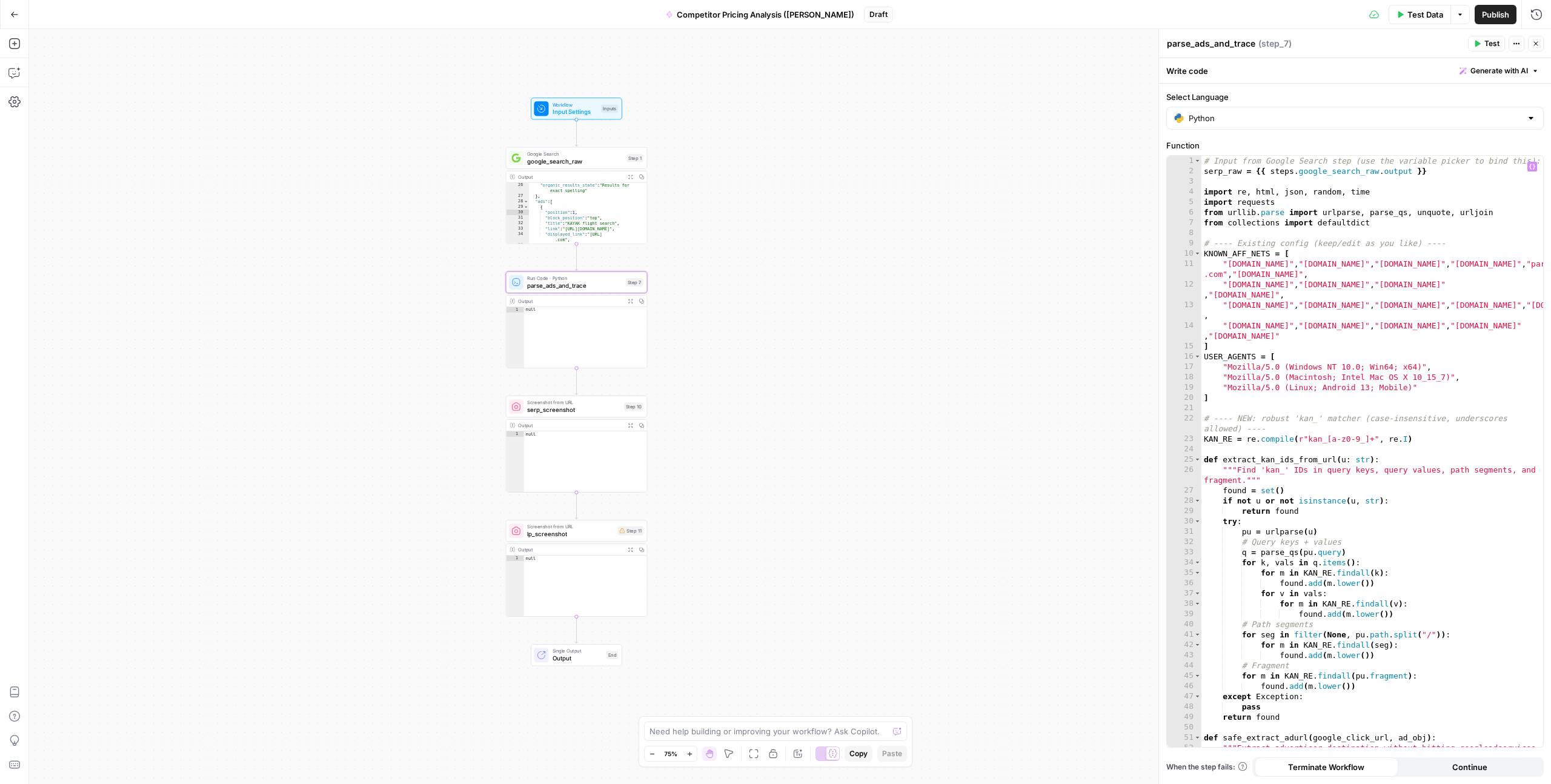
click at [1309, 173] on div "# Input from Google Search step (use the variable picker to bind this): serp_ra…" at bounding box center [1372, 467] width 342 height 622
type textarea "**********"
click at [1278, 172] on div "# Input from Google Search step (use the variable picker to bind this): serp_ra…" at bounding box center [1372, 467] width 342 height 622
click at [1313, 172] on div "# Input from Google Search step (use the variable picker to bind this): serp_ra…" at bounding box center [1372, 467] width 342 height 622
click at [1290, 171] on div "# Input from Google Search step (use the variable picker to bind this): serp_ra…" at bounding box center [1372, 467] width 342 height 622
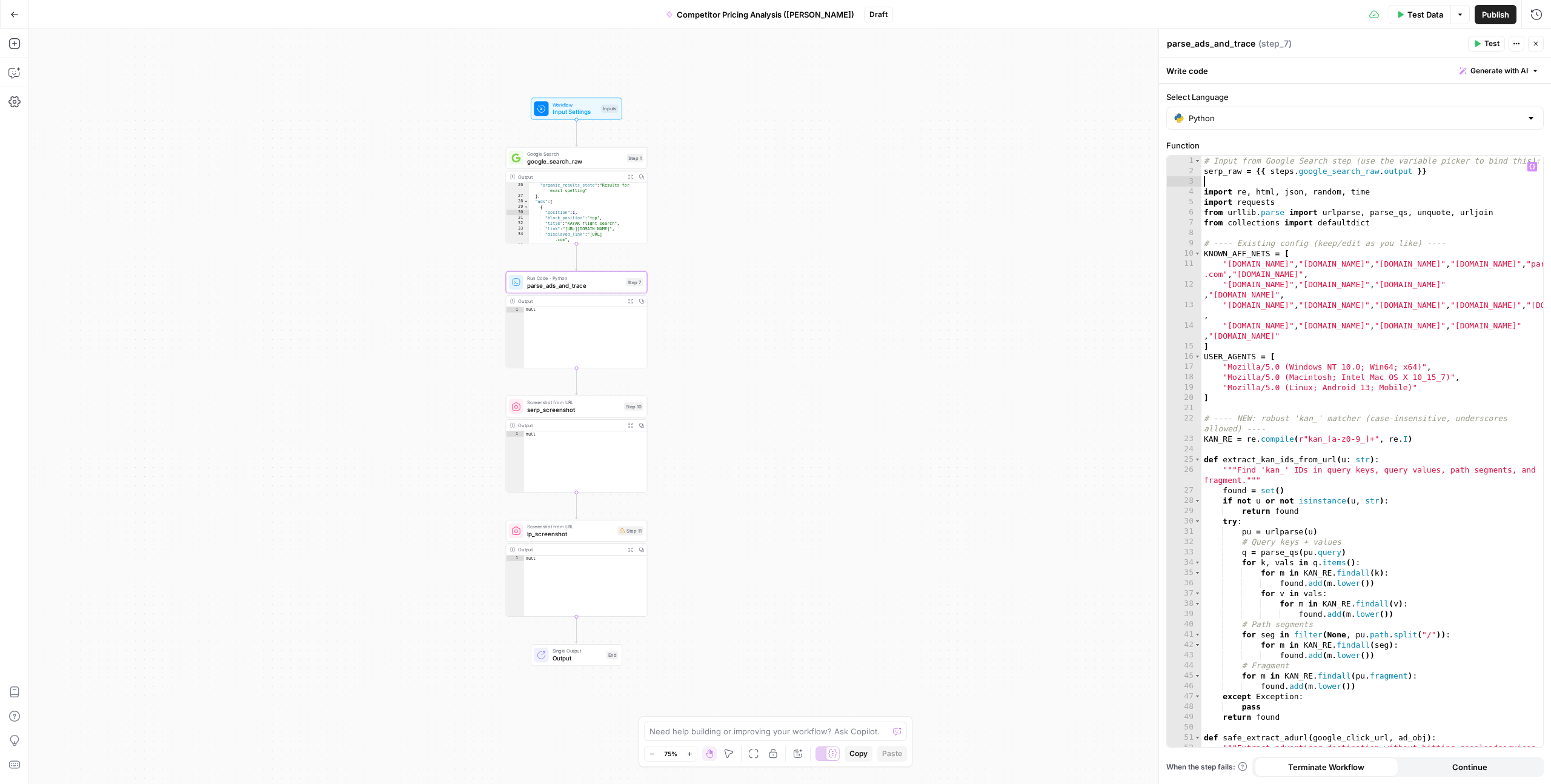
click at [1264, 182] on div "# Input from Google Search step (use the variable picker to bind this): serp_ra…" at bounding box center [1372, 467] width 342 height 622
click at [1531, 165] on icon "button" at bounding box center [1532, 167] width 6 height 6
click at [1314, 175] on div "# Input from Google Search step (use the variable picker to bind this): serp_ra…" at bounding box center [1372, 467] width 342 height 622
drag, startPoint x: 1301, startPoint y: 171, endPoint x: 1381, endPoint y: 170, distance: 80.0
click at [1381, 170] on div "# Input from Google Search step (use the variable picker to bind this): serp_ra…" at bounding box center [1372, 467] width 342 height 622
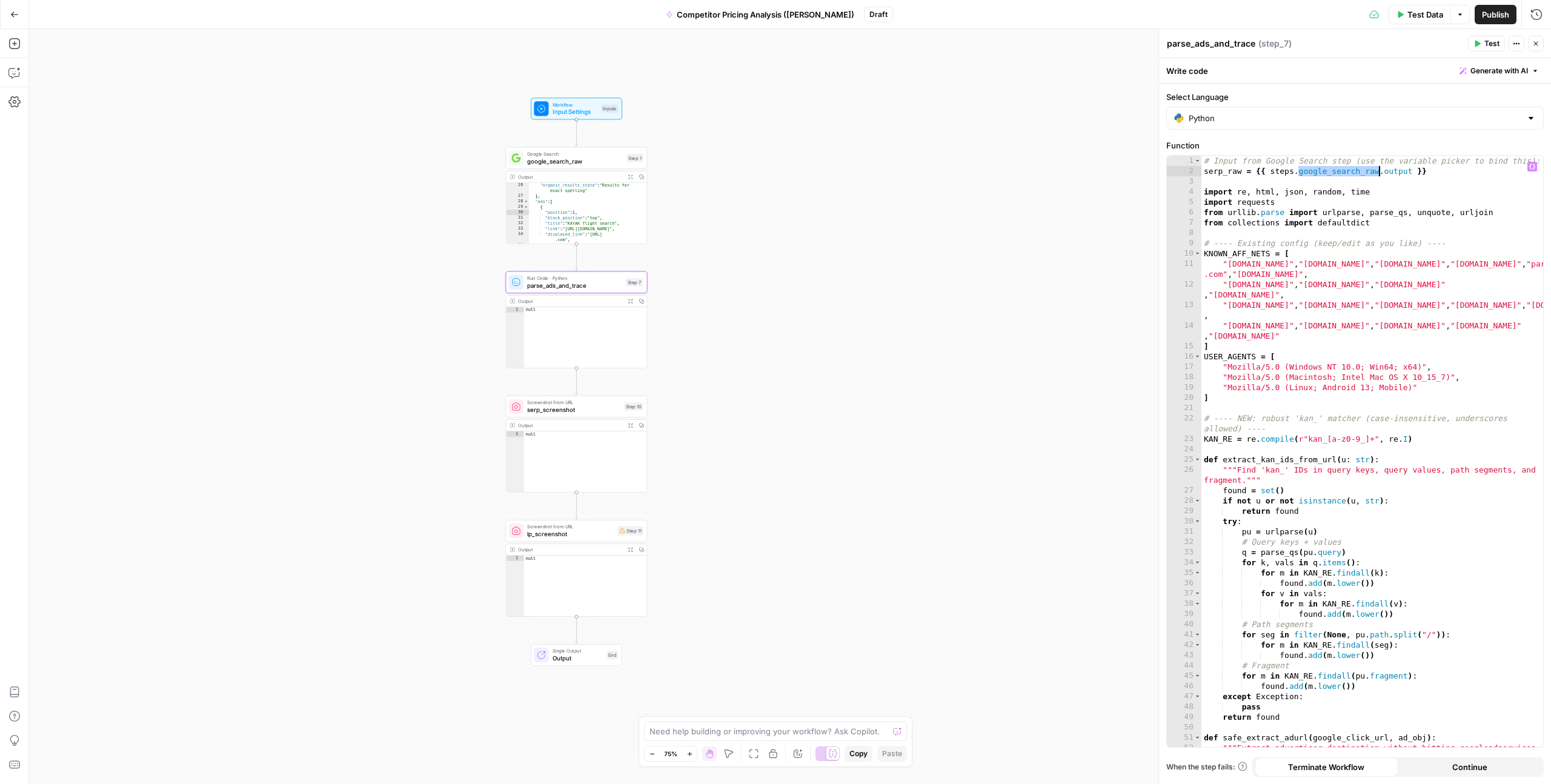
drag, startPoint x: 1299, startPoint y: 171, endPoint x: 1378, endPoint y: 171, distance: 79.0
click at [1378, 171] on div "# Input from Google Search step (use the variable picker to bind this): serp_ra…" at bounding box center [1372, 467] width 342 height 622
click at [1531, 165] on icon "button" at bounding box center [1532, 167] width 6 height 6
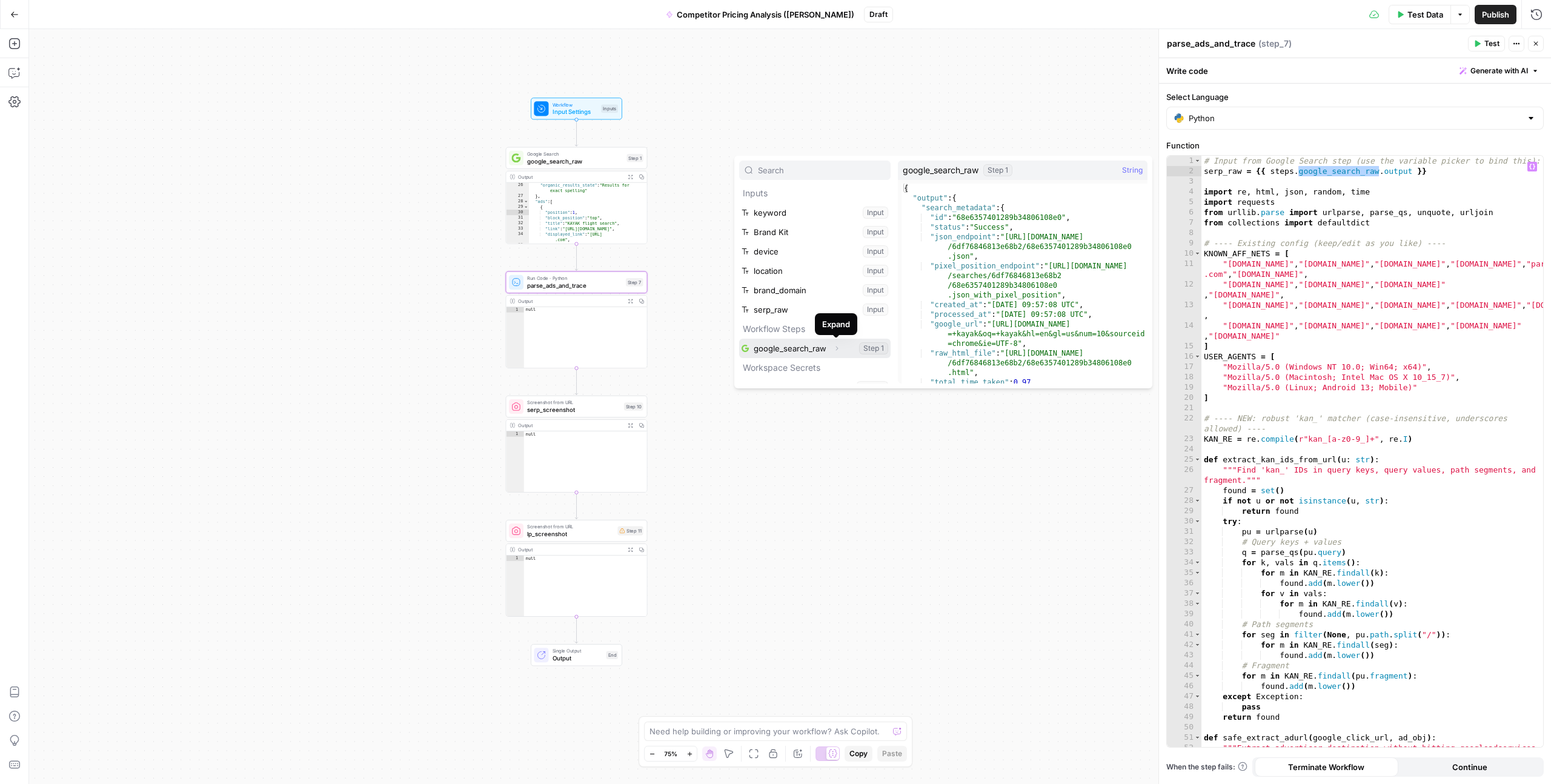
click at [833, 344] on icon "button" at bounding box center [837, 348] width 7 height 7
click at [932, 170] on span "google_search_raw" at bounding box center [941, 170] width 76 height 12
click at [1126, 168] on span "String" at bounding box center [1132, 170] width 20 height 12
click at [1134, 170] on span "String" at bounding box center [1132, 170] width 20 height 12
click at [1343, 167] on div "# Input from Google Search step (use the variable picker to bind this): serp_ra…" at bounding box center [1372, 467] width 342 height 622
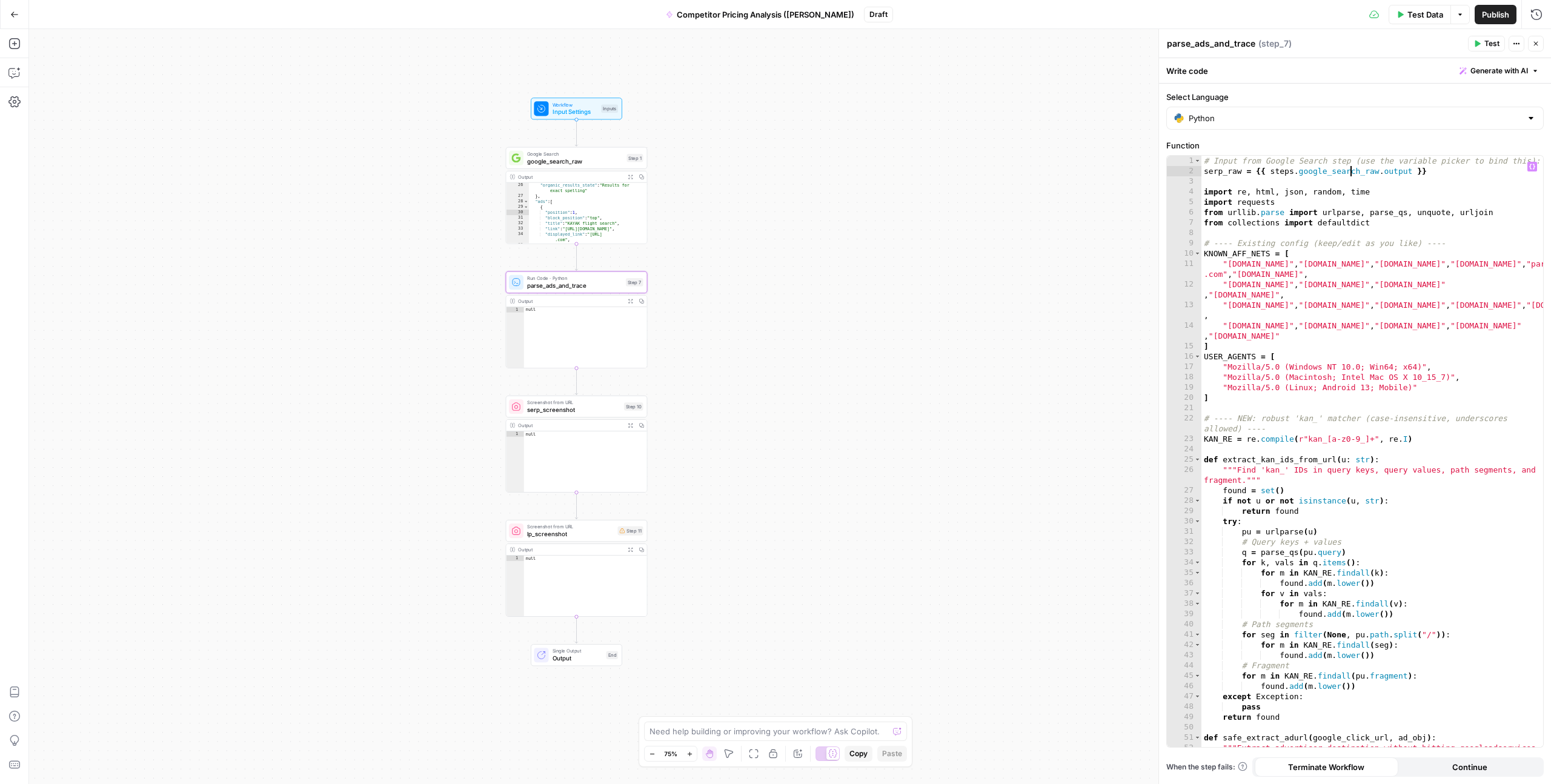
click at [1348, 170] on div "# Input from Google Search step (use the variable picker to bind this): serp_ra…" at bounding box center [1372, 467] width 342 height 622
click at [1402, 170] on div "# Input from Google Search step (use the variable picker to bind this): serp_ra…" at bounding box center [1372, 467] width 342 height 622
click at [1359, 175] on div "# Input from Google Search step (use the variable picker to bind this): serp_ra…" at bounding box center [1372, 467] width 342 height 622
click at [1330, 175] on div "# Input from Google Search step (use the variable picker to bind this): serp_ra…" at bounding box center [1372, 467] width 342 height 622
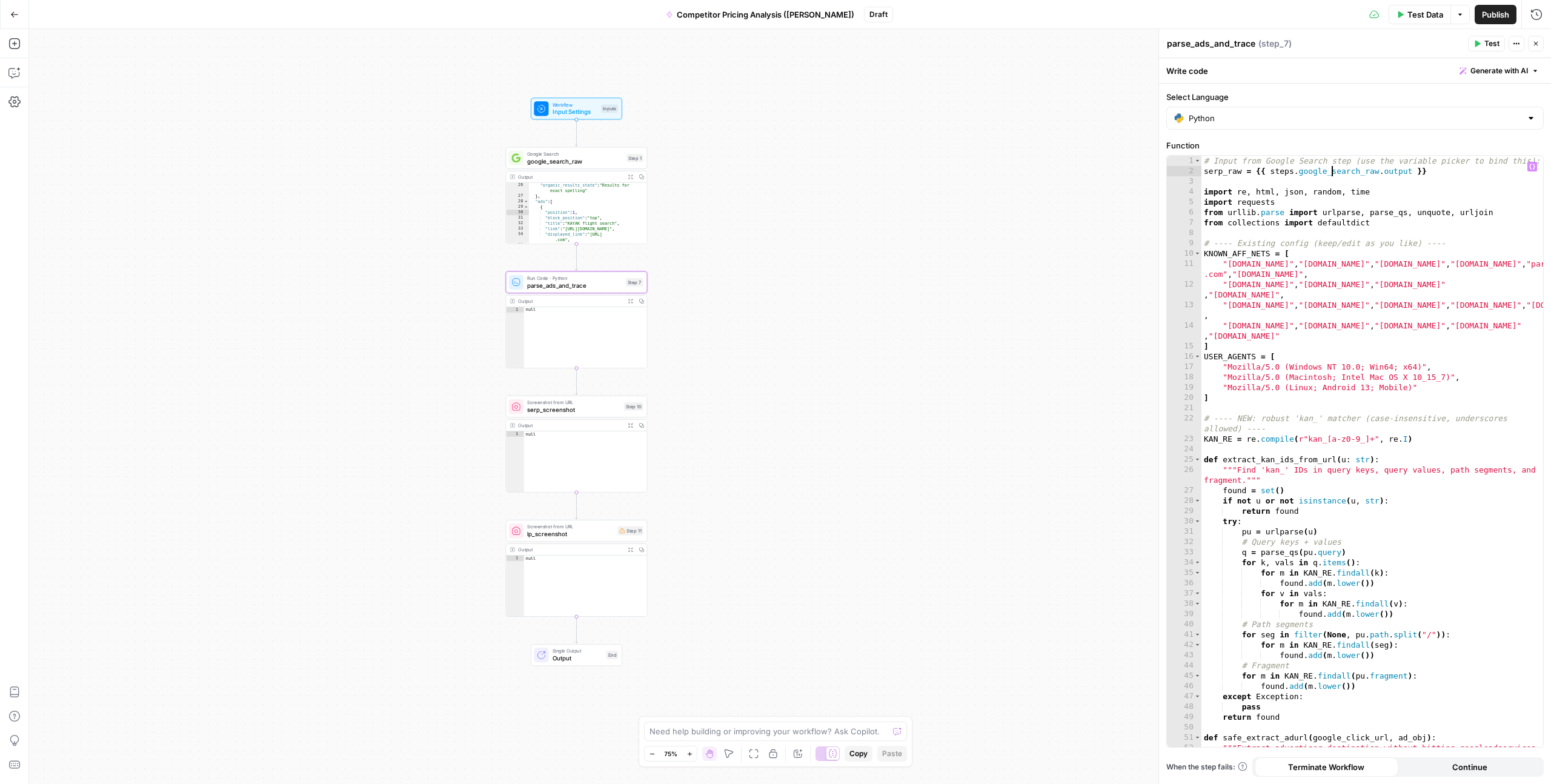
click at [1330, 175] on div "# Input from Google Search step (use the variable picker to bind this): serp_ra…" at bounding box center [1372, 467] width 342 height 622
click at [1534, 164] on icon "button" at bounding box center [1532, 167] width 6 height 6
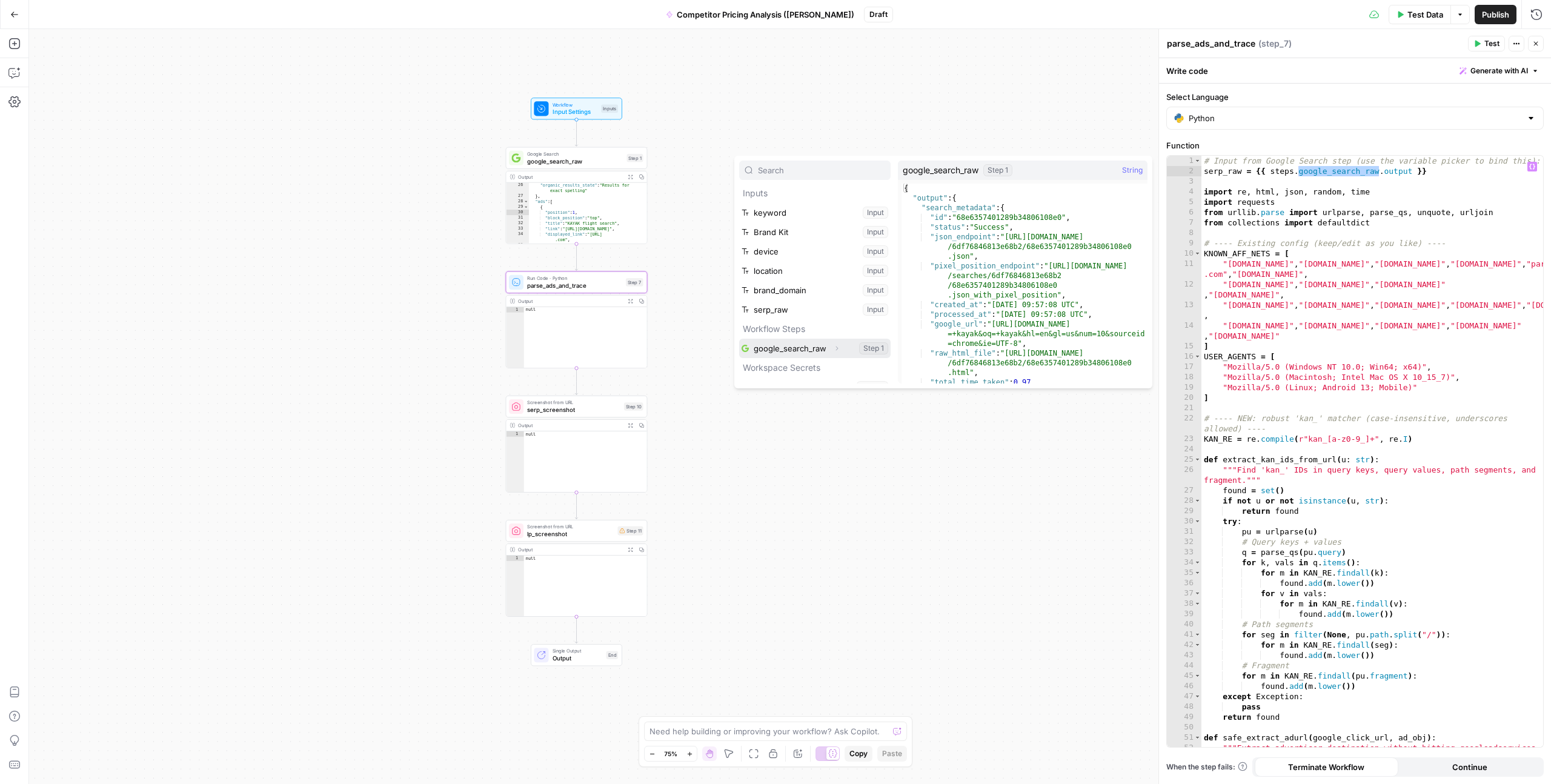
click at [807, 348] on button "Select variable google_search_raw" at bounding box center [815, 348] width 151 height 20
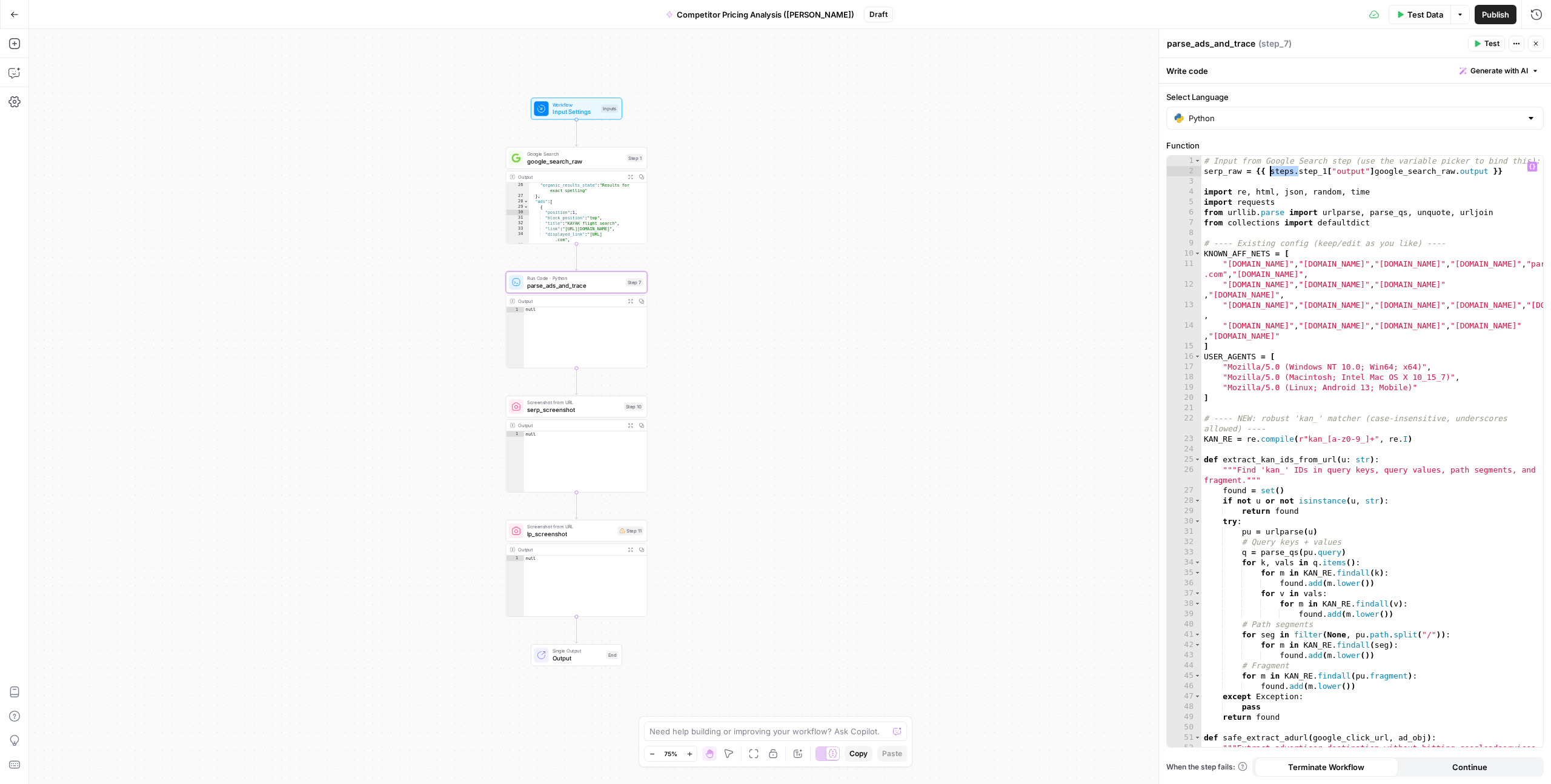
drag, startPoint x: 1297, startPoint y: 171, endPoint x: 1268, endPoint y: 171, distance: 29.0
click at [1268, 171] on div "# Input from Google Search step (use the variable picker to bind this): serp_ra…" at bounding box center [1372, 467] width 342 height 622
drag, startPoint x: 1347, startPoint y: 170, endPoint x: 1461, endPoint y: 174, distance: 114.1
click at [1461, 174] on div "# Input from Google Search step (use the variable picker to bind this): serp_ra…" at bounding box center [1372, 467] width 342 height 622
type textarea "**********"
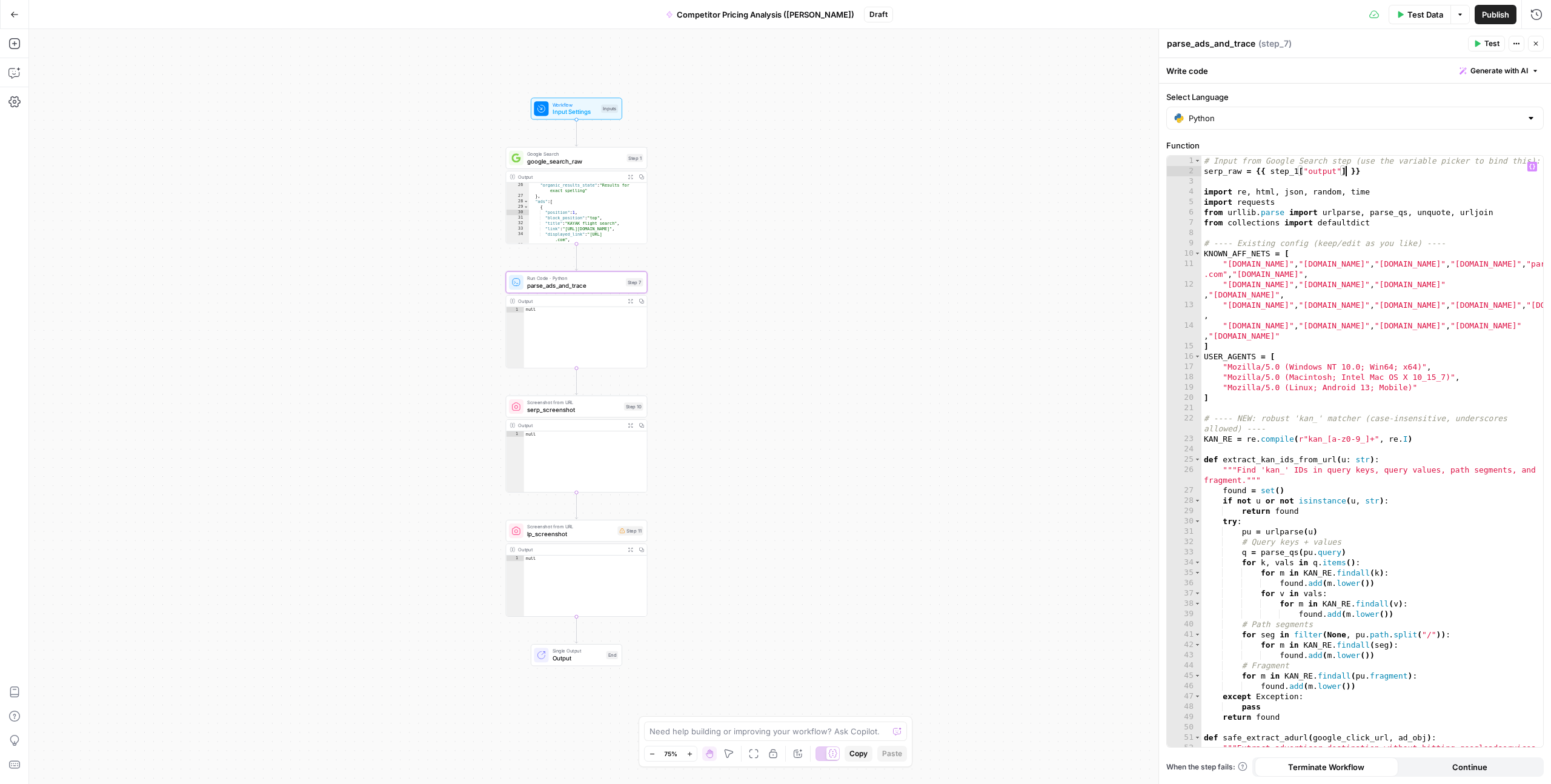
click at [1416, 185] on div "# Input from Google Search step (use the variable picker to bind this): serp_ra…" at bounding box center [1372, 467] width 342 height 622
click at [1397, 172] on div "# Input from Google Search step (use the variable picker to bind this): serp_ra…" at bounding box center [1372, 467] width 342 height 622
click at [1531, 167] on icon "button" at bounding box center [1532, 167] width 6 height 6
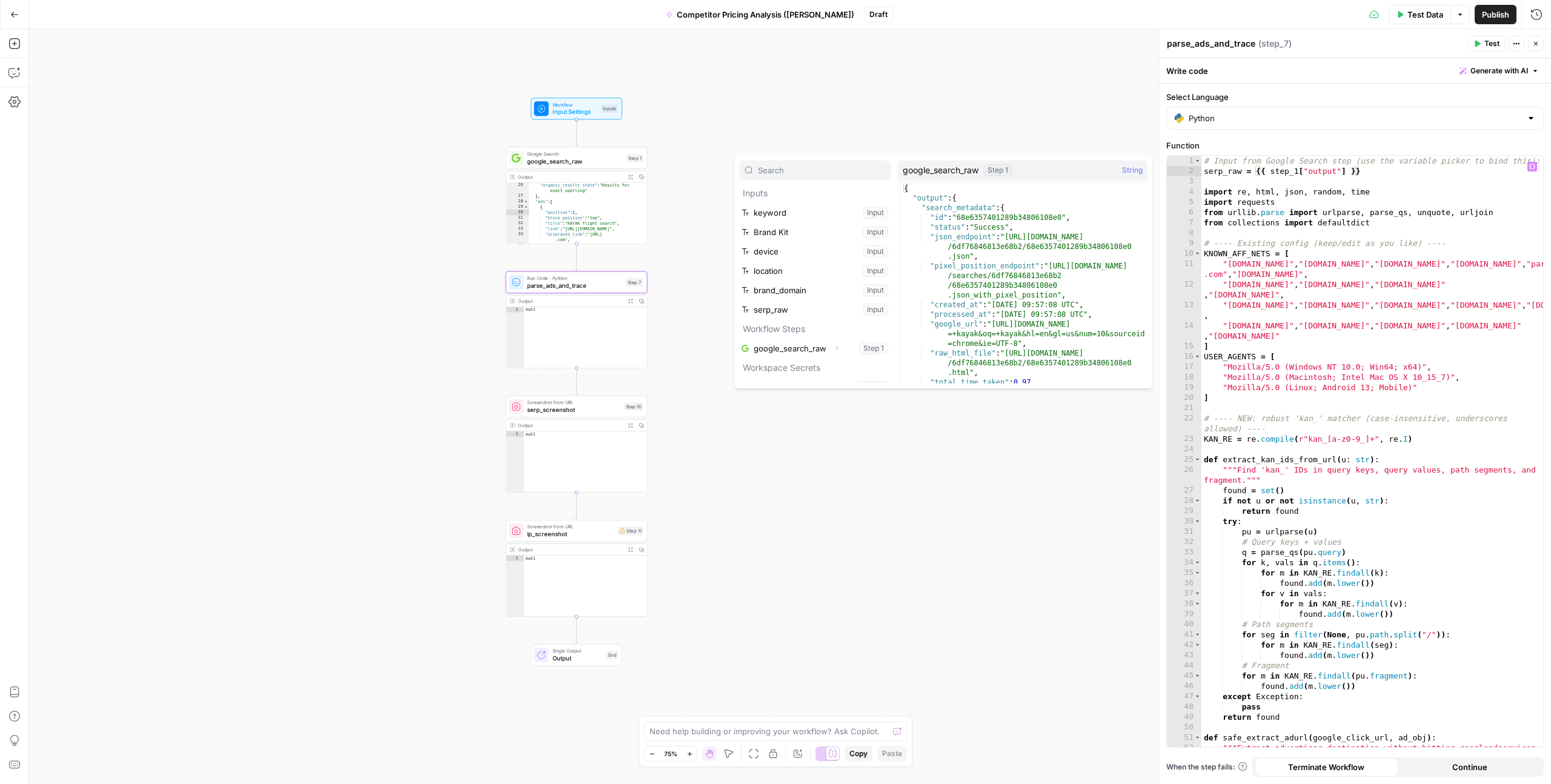
click at [1132, 167] on span "String" at bounding box center [1132, 170] width 20 height 12
click at [1135, 174] on span "String" at bounding box center [1132, 170] width 20 height 12
click at [1041, 173] on div "google_search_raw Step 1 String" at bounding box center [1022, 170] width 250 height 20
click at [934, 168] on span "google_search_raw" at bounding box center [941, 170] width 76 height 12
click at [835, 351] on icon "button" at bounding box center [837, 348] width 7 height 7
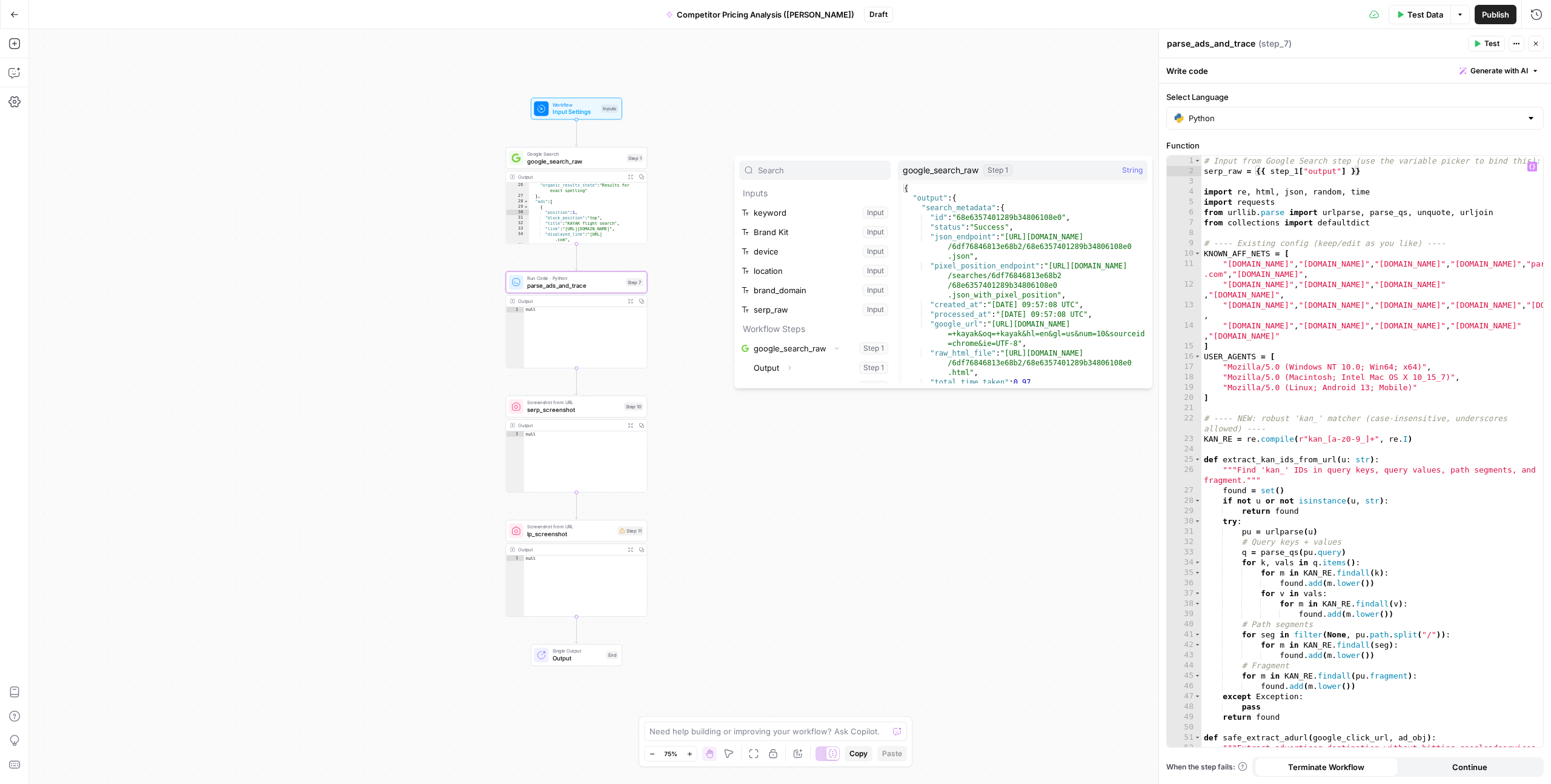
click at [929, 170] on span "google_search_raw" at bounding box center [941, 170] width 76 height 12
click at [1128, 169] on span "String" at bounding box center [1132, 170] width 20 height 12
click at [1138, 171] on span "String" at bounding box center [1132, 170] width 20 height 12
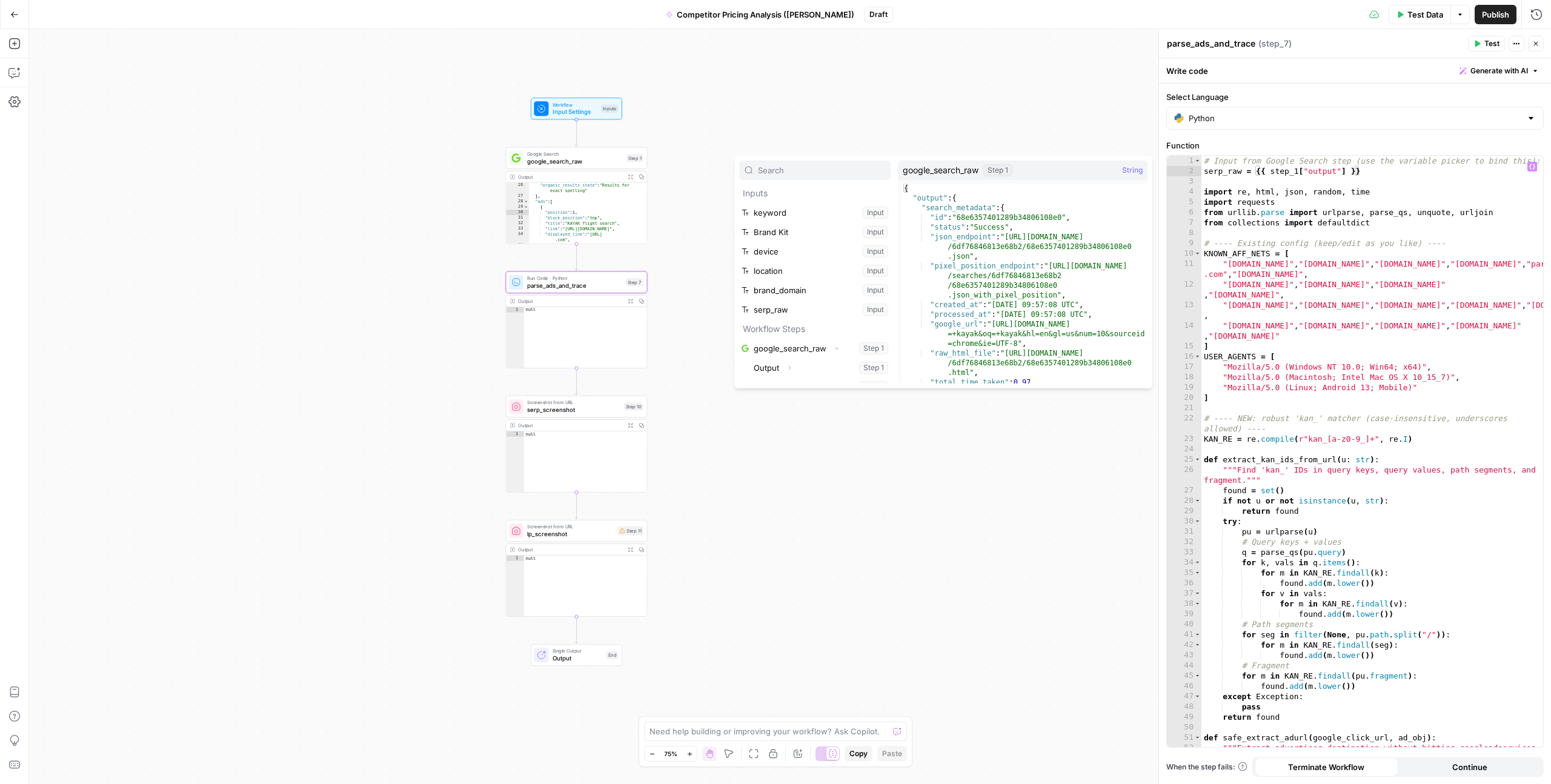
click at [1138, 171] on span "String" at bounding box center [1132, 170] width 20 height 12
click at [955, 170] on span "google_search_raw" at bounding box center [941, 170] width 76 height 12
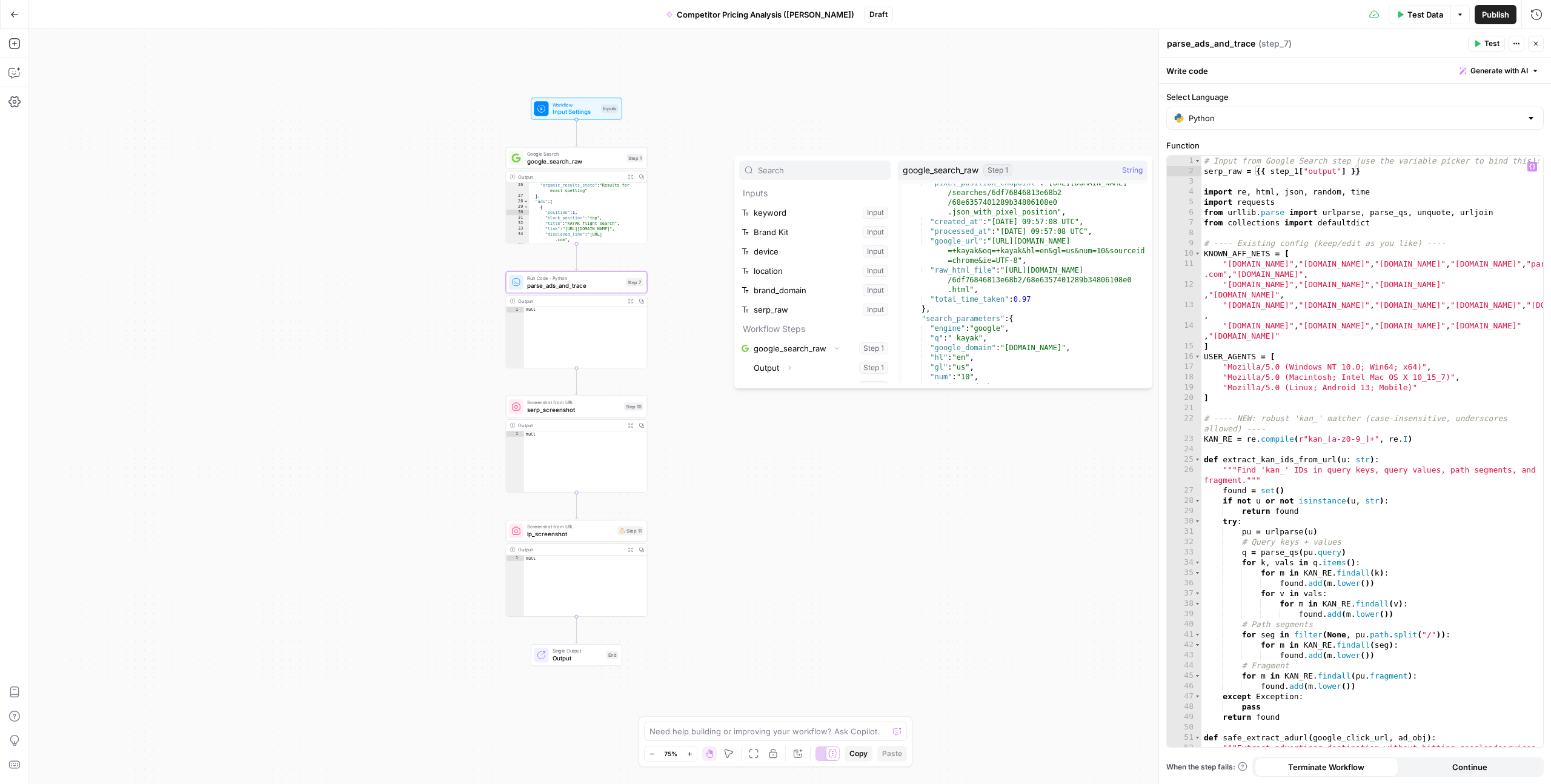
scroll to position [129, 0]
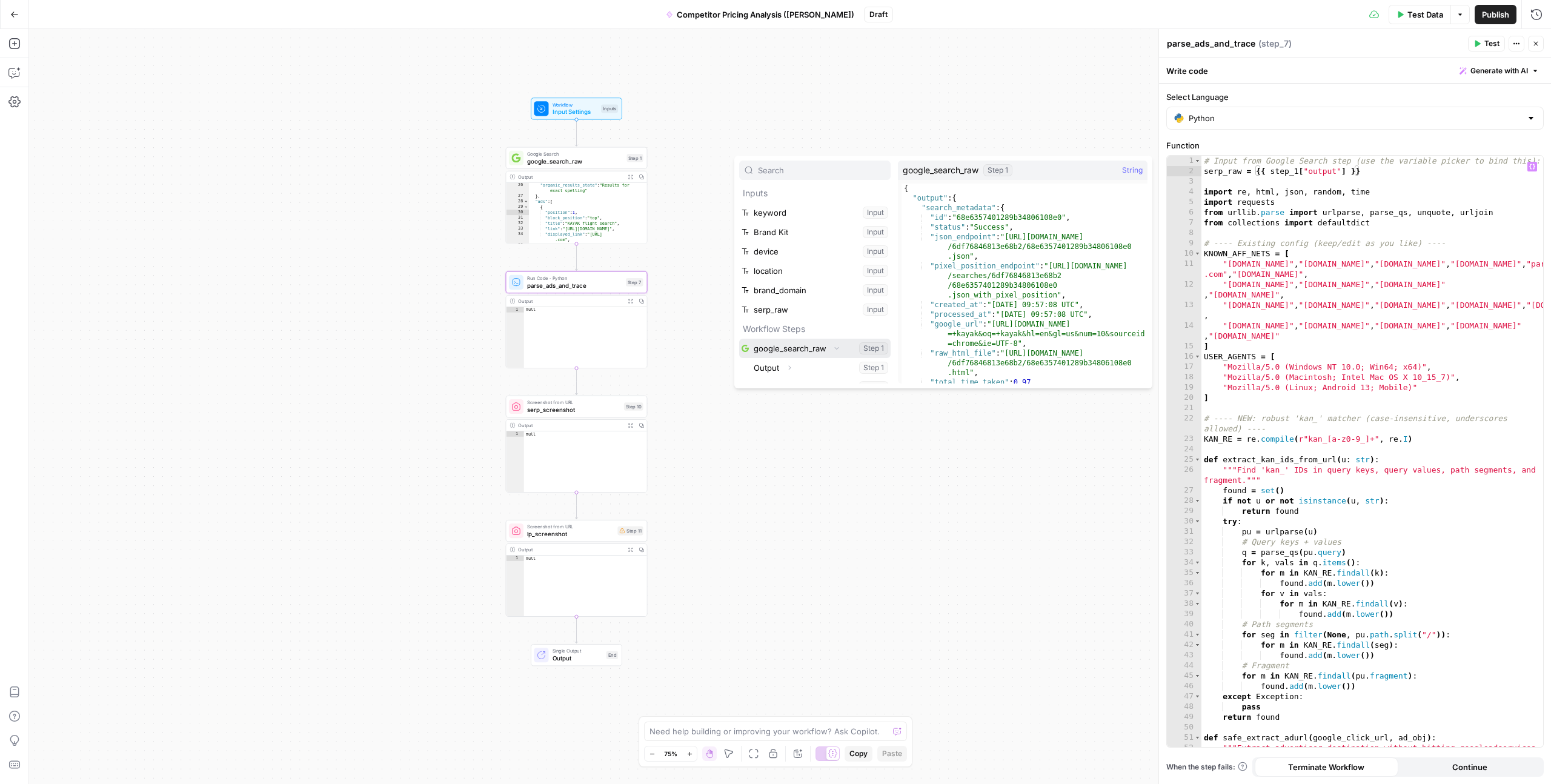
click at [808, 344] on button "Select variable google_search_raw" at bounding box center [815, 348] width 151 height 20
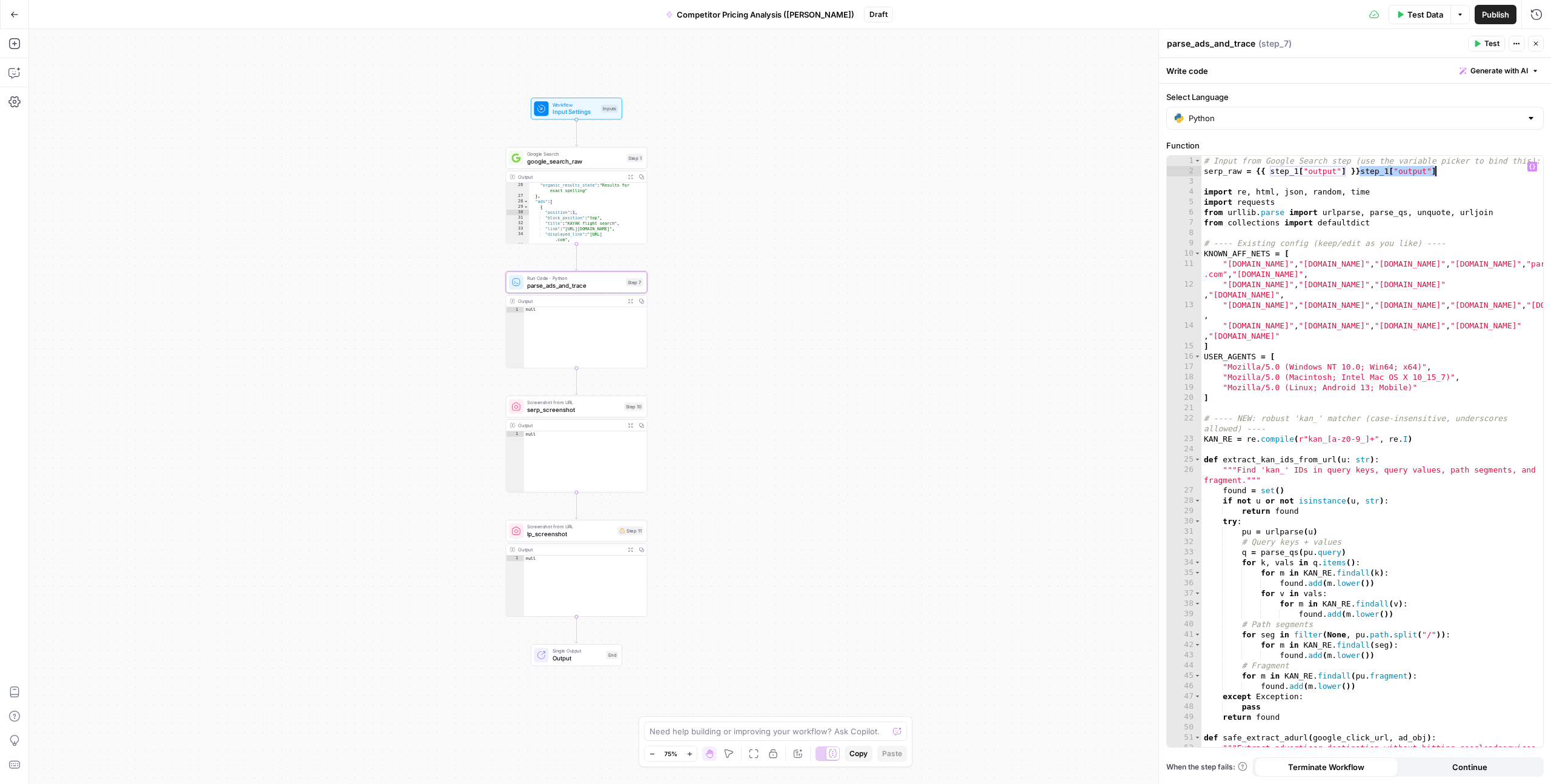
drag, startPoint x: 1361, startPoint y: 173, endPoint x: 1438, endPoint y: 173, distance: 77.0
click at [1438, 173] on div "# Input from Google Search step (use the variable picker to bind this): serp_ra…" at bounding box center [1372, 467] width 342 height 622
click at [1387, 217] on div "# Input from Google Search step (use the variable picker to bind this): serp_ra…" at bounding box center [1372, 467] width 342 height 622
type textarea "**********"
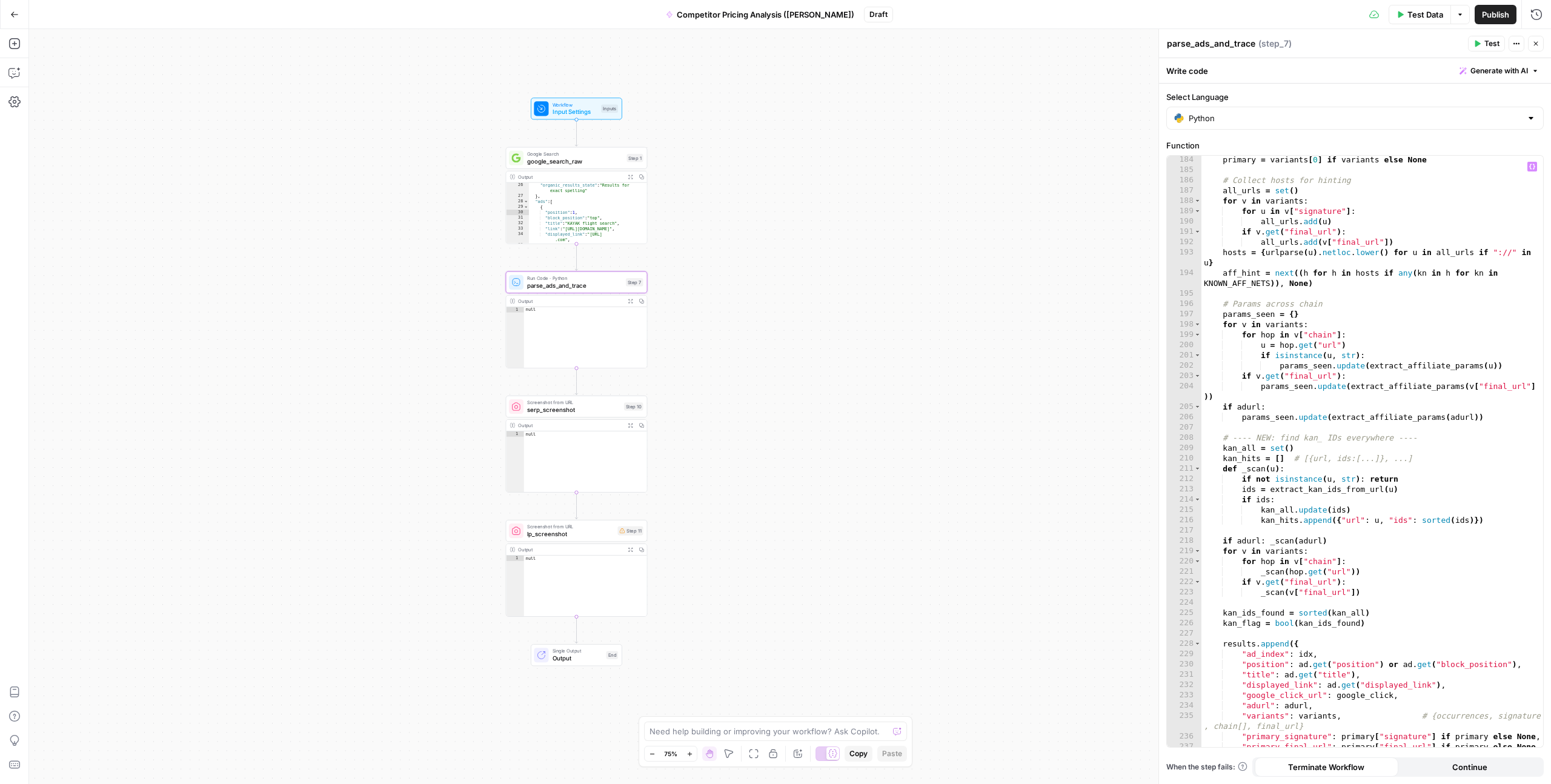
scroll to position [2251, 0]
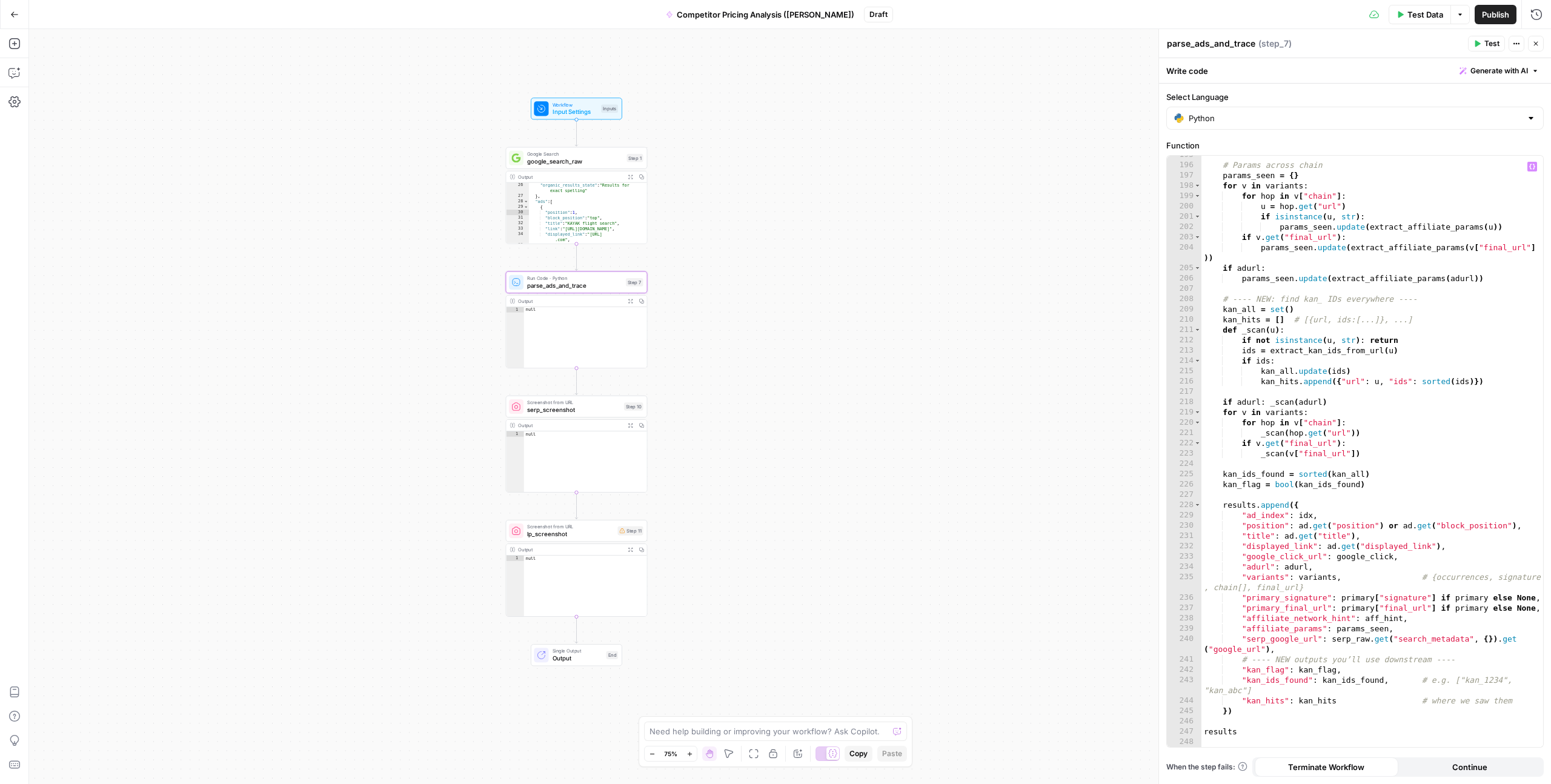
click at [1492, 47] on span "Test" at bounding box center [1492, 43] width 15 height 11
click at [902, 305] on div "**********" at bounding box center [790, 406] width 1522 height 755
click at [572, 111] on span "Input Settings" at bounding box center [575, 111] width 45 height 9
click at [558, 158] on span "google_search_raw" at bounding box center [574, 162] width 95 height 9
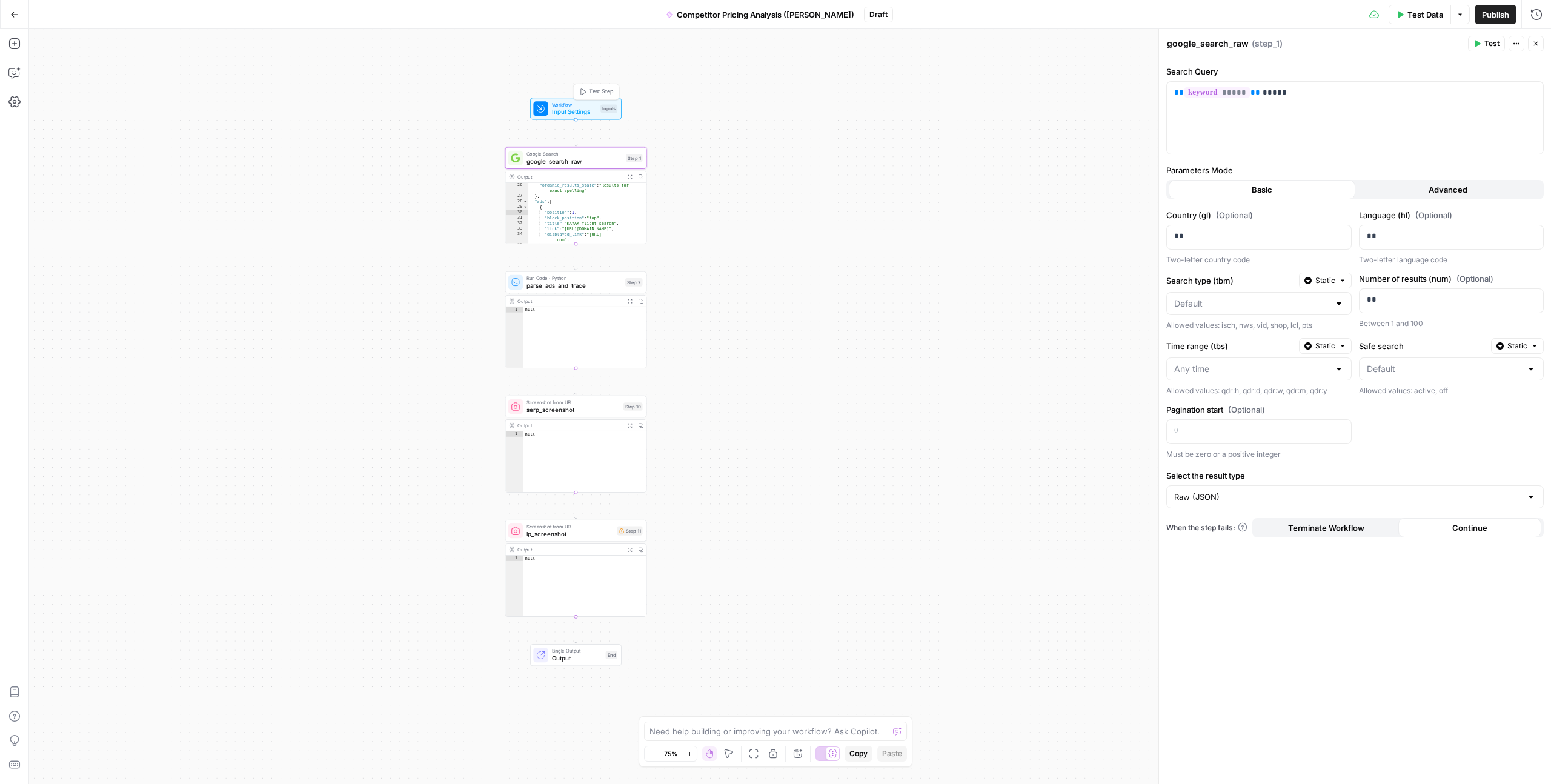
click at [563, 107] on span "Input Settings" at bounding box center [575, 111] width 45 height 9
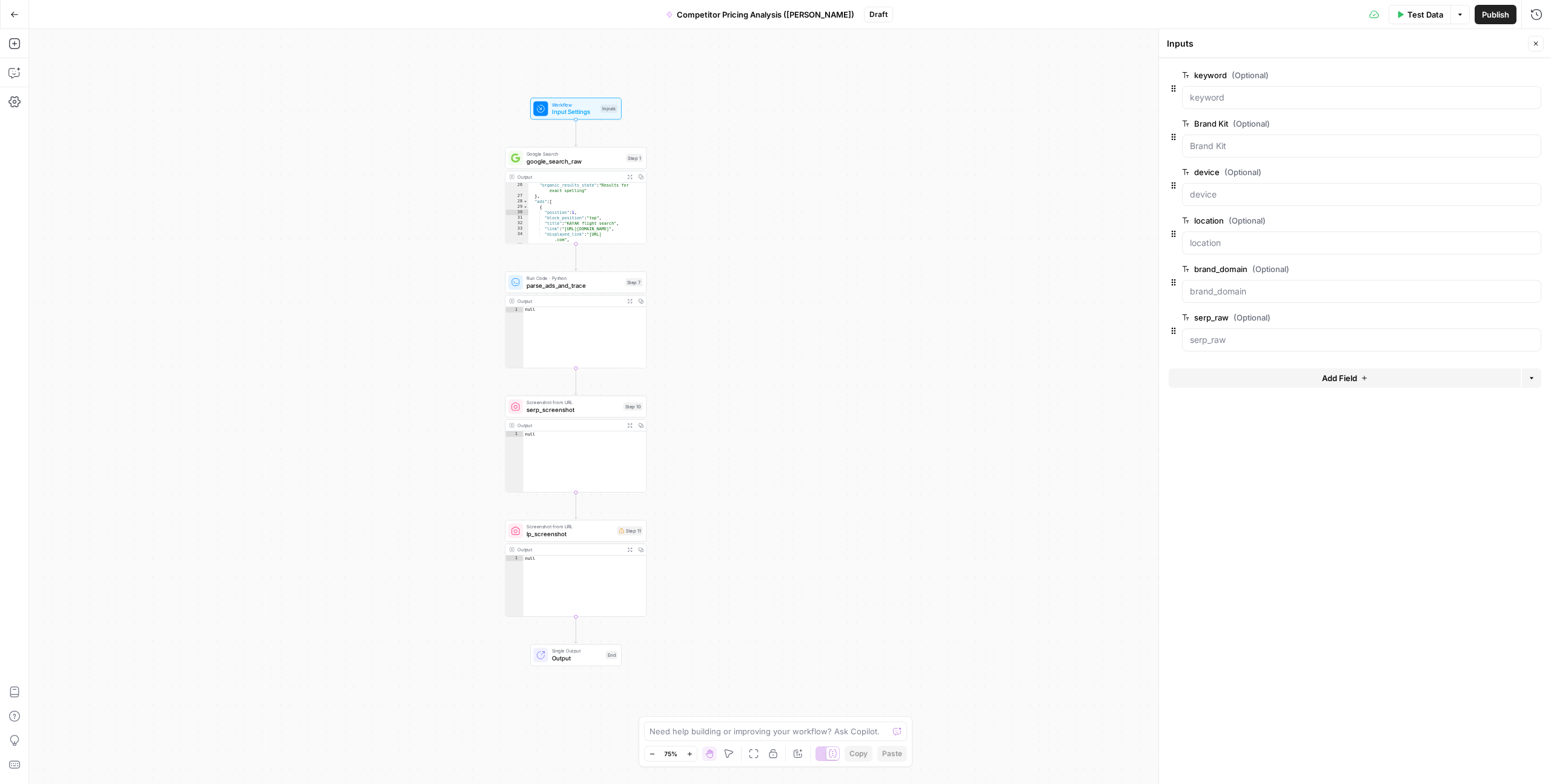
click at [1496, 224] on span "edit field" at bounding box center [1496, 220] width 27 height 9
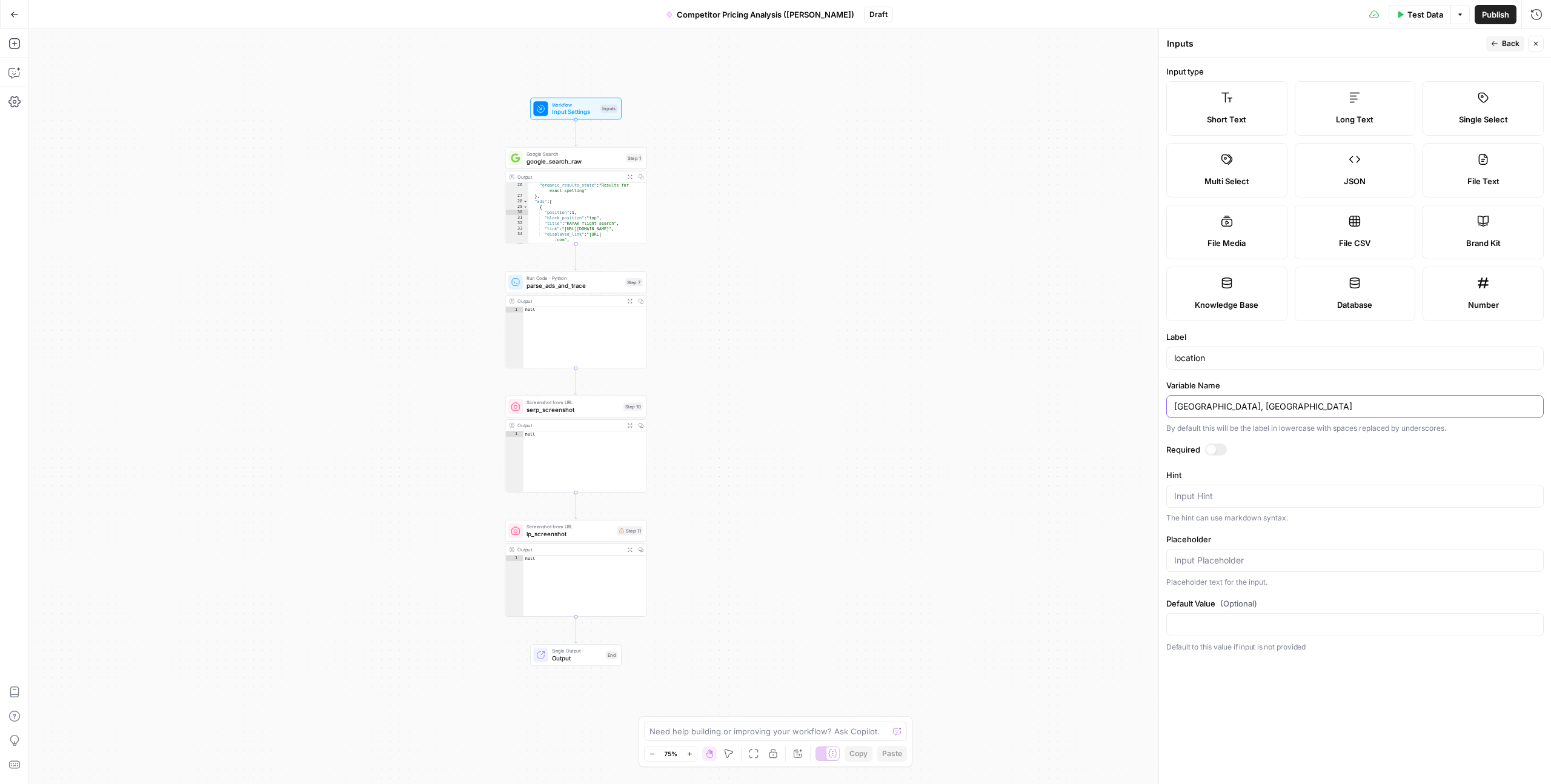
click at [1183, 404] on input "[GEOGRAPHIC_DATA], [GEOGRAPHIC_DATA]" at bounding box center [1355, 406] width 362 height 12
click at [1197, 407] on input "[GEOGRAPHIC_DATA], [GEOGRAPHIC_DATA]" at bounding box center [1355, 406] width 362 height 12
click at [1204, 407] on input "[GEOGRAPHIC_DATA], [GEOGRAPHIC_DATA]" at bounding box center [1355, 406] width 362 height 12
click at [1231, 405] on input "[GEOGRAPHIC_DATA], [GEOGRAPHIC_DATA]" at bounding box center [1355, 406] width 362 height 12
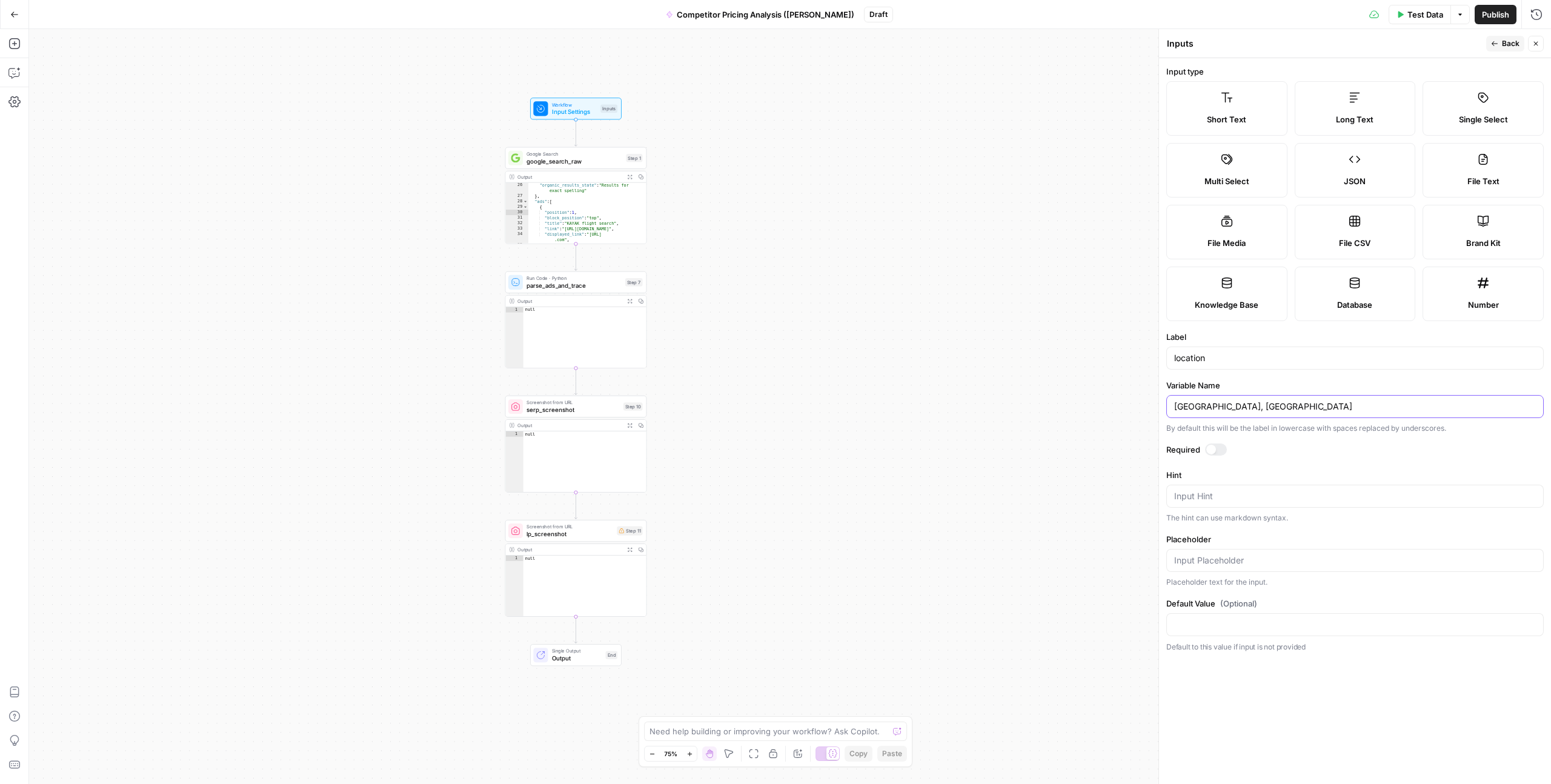
click at [1231, 405] on input "[GEOGRAPHIC_DATA], [GEOGRAPHIC_DATA]" at bounding box center [1355, 406] width 362 height 12
type input "[GEOGRAPHIC_DATA]"
click at [1077, 359] on div "**********" at bounding box center [790, 406] width 1522 height 755
click at [1504, 42] on span "Back" at bounding box center [1511, 43] width 17 height 11
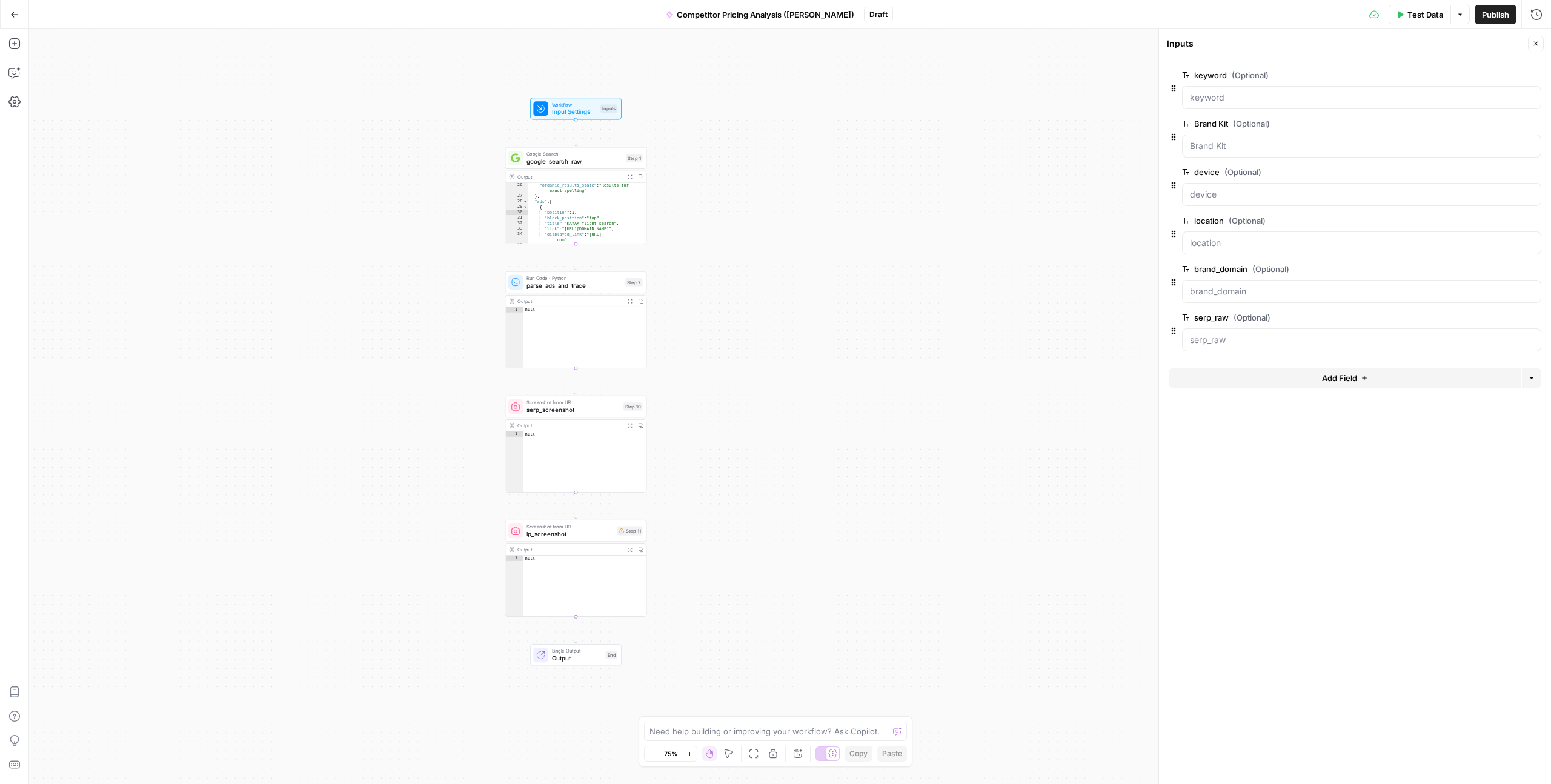
click at [1102, 148] on div "**********" at bounding box center [790, 406] width 1522 height 755
click at [1201, 248] on input "location (Optional)" at bounding box center [1362, 242] width 344 height 12
click at [626, 143] on button "Test" at bounding box center [628, 141] width 28 height 12
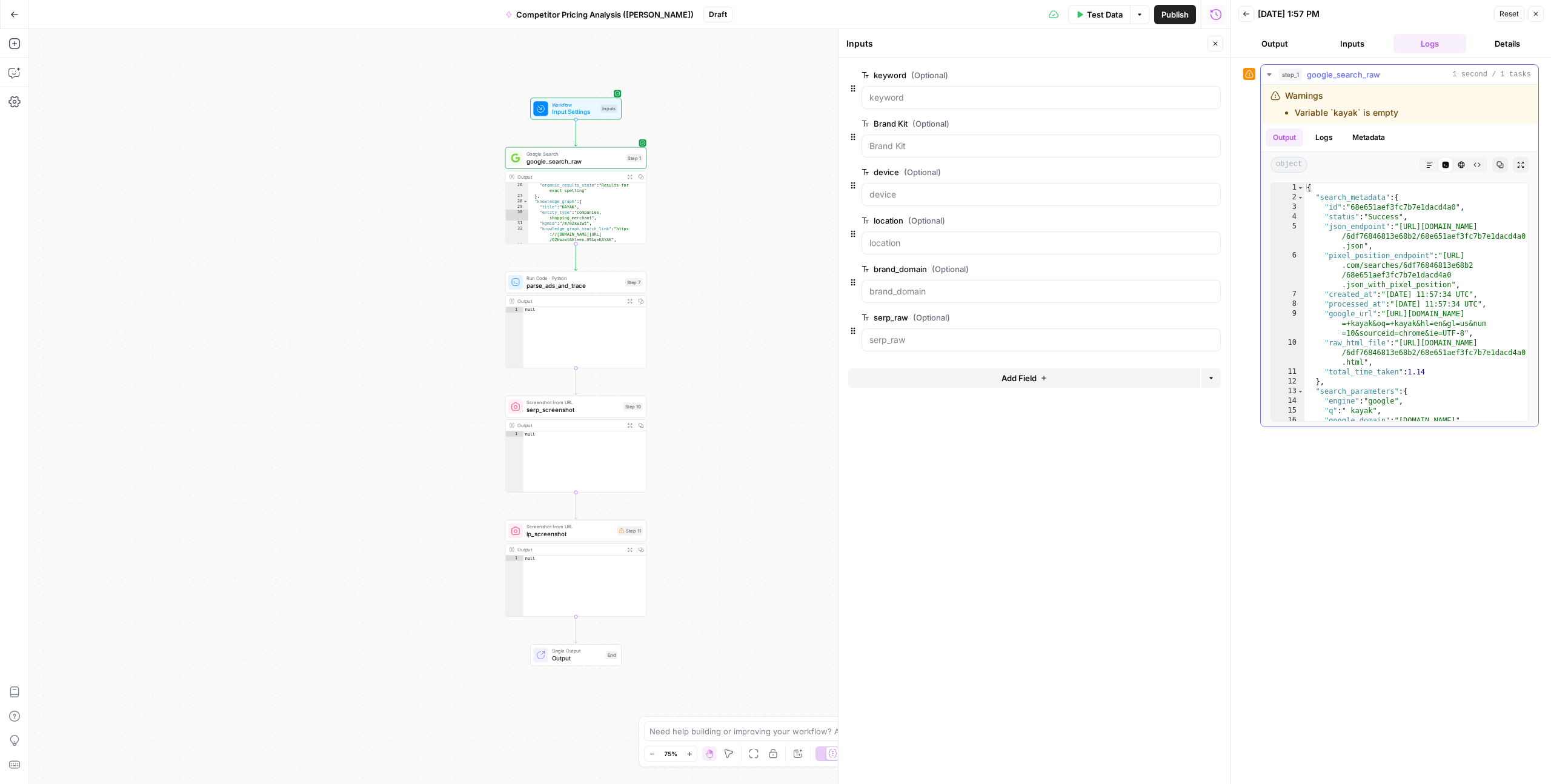
click at [1334, 143] on button "Logs" at bounding box center [1325, 137] width 32 height 18
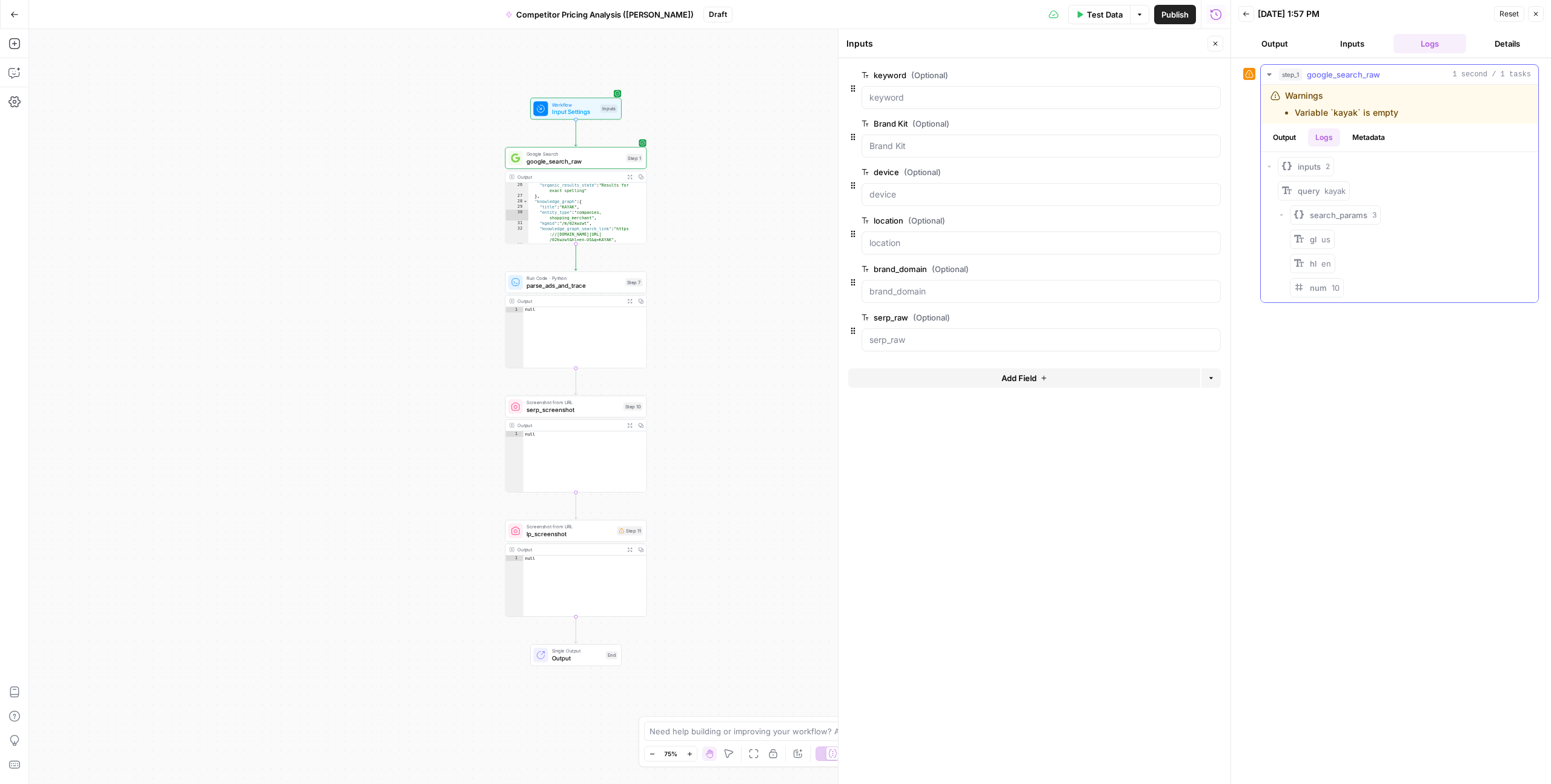
click at [1359, 140] on button "Metadata" at bounding box center [1368, 137] width 47 height 18
click at [1325, 141] on button "Logs" at bounding box center [1325, 137] width 32 height 18
click at [1279, 141] on button "Output" at bounding box center [1284, 137] width 38 height 18
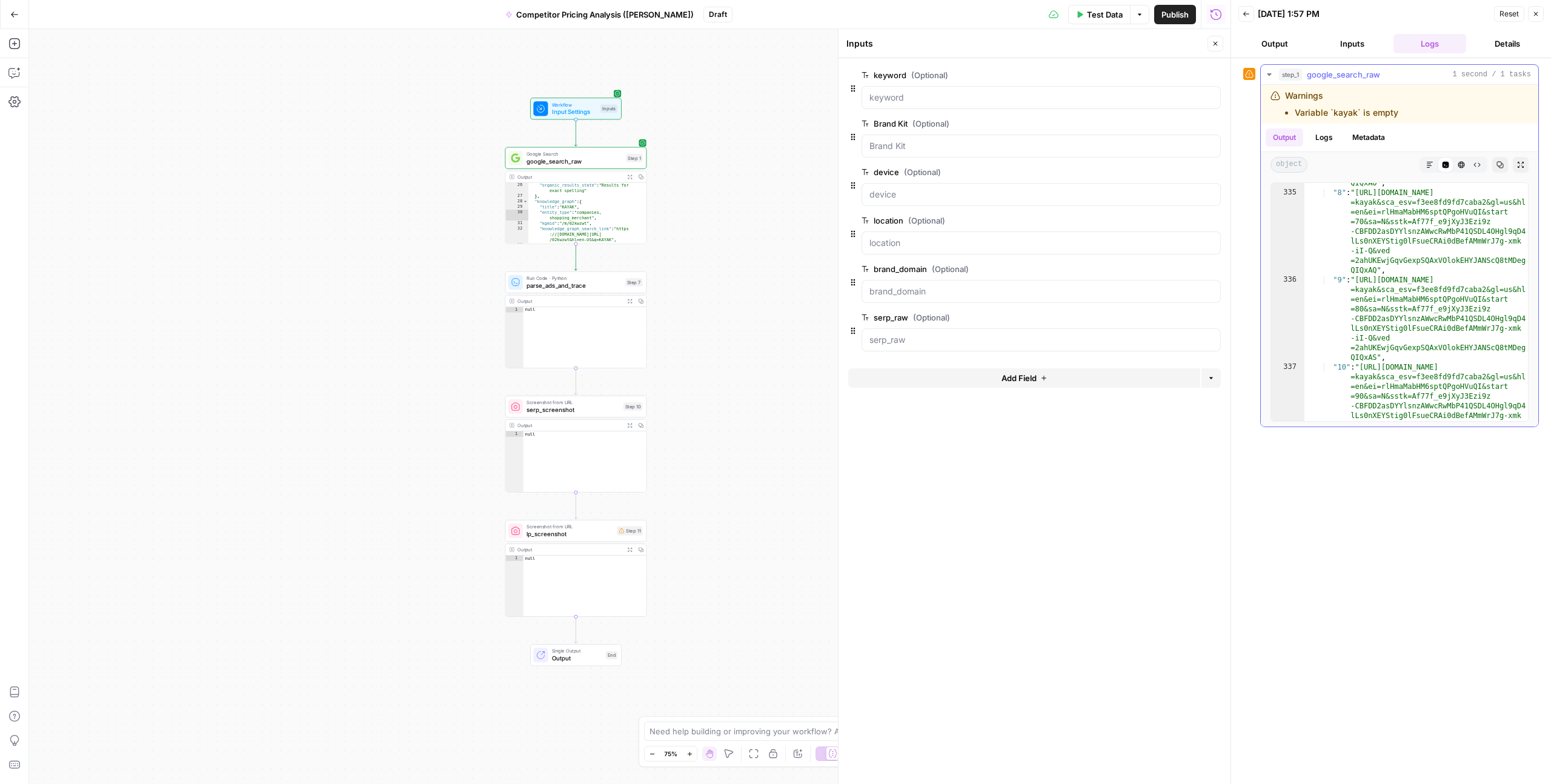
scroll to position [6782, 0]
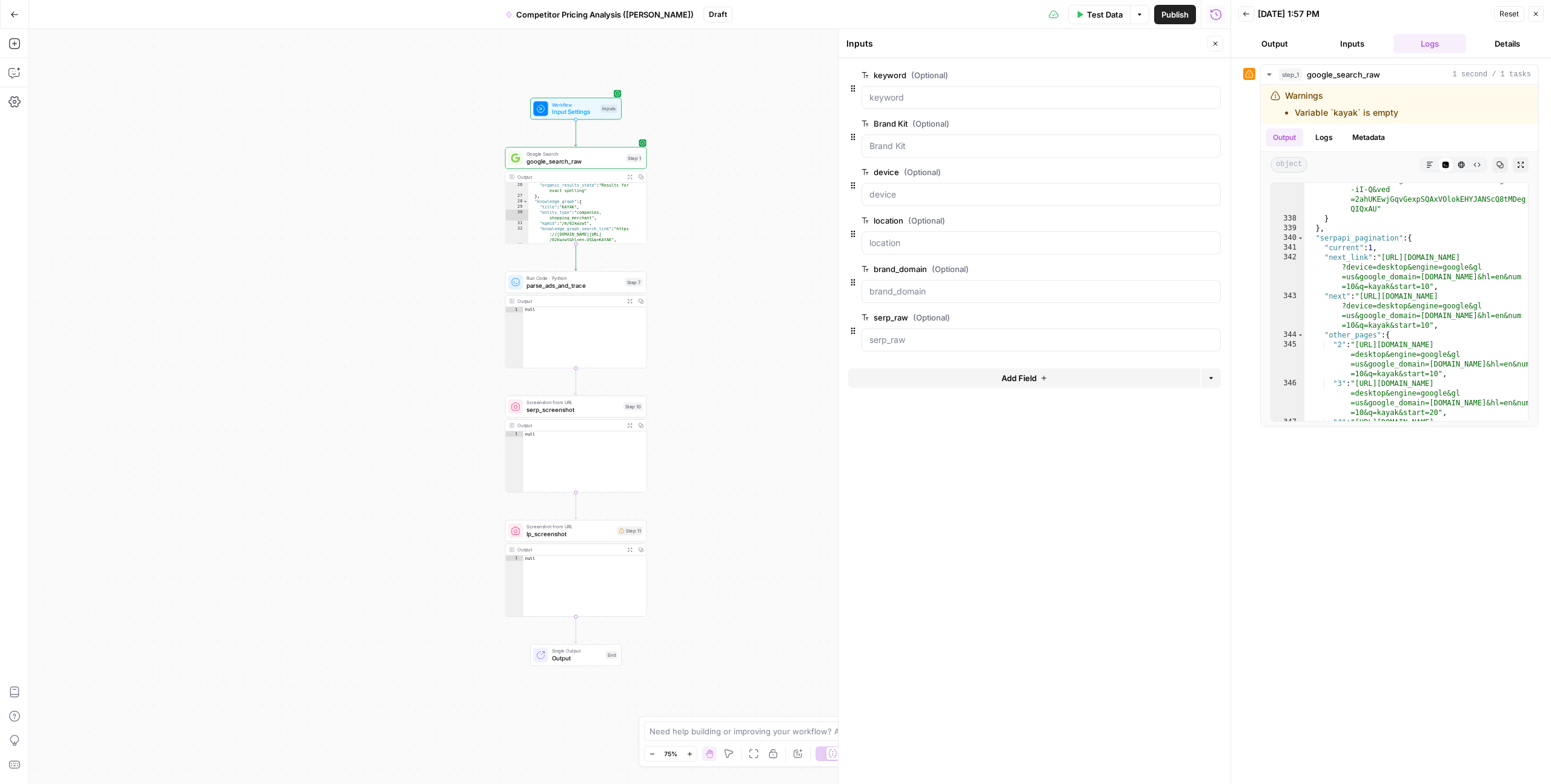
click at [1364, 547] on div "step_1 google_search_raw 1 second / 1 tasks Warnings Variable `kayak` is empty …" at bounding box center [1392, 421] width 296 height 713
click at [1275, 48] on button "Output" at bounding box center [1275, 44] width 73 height 20
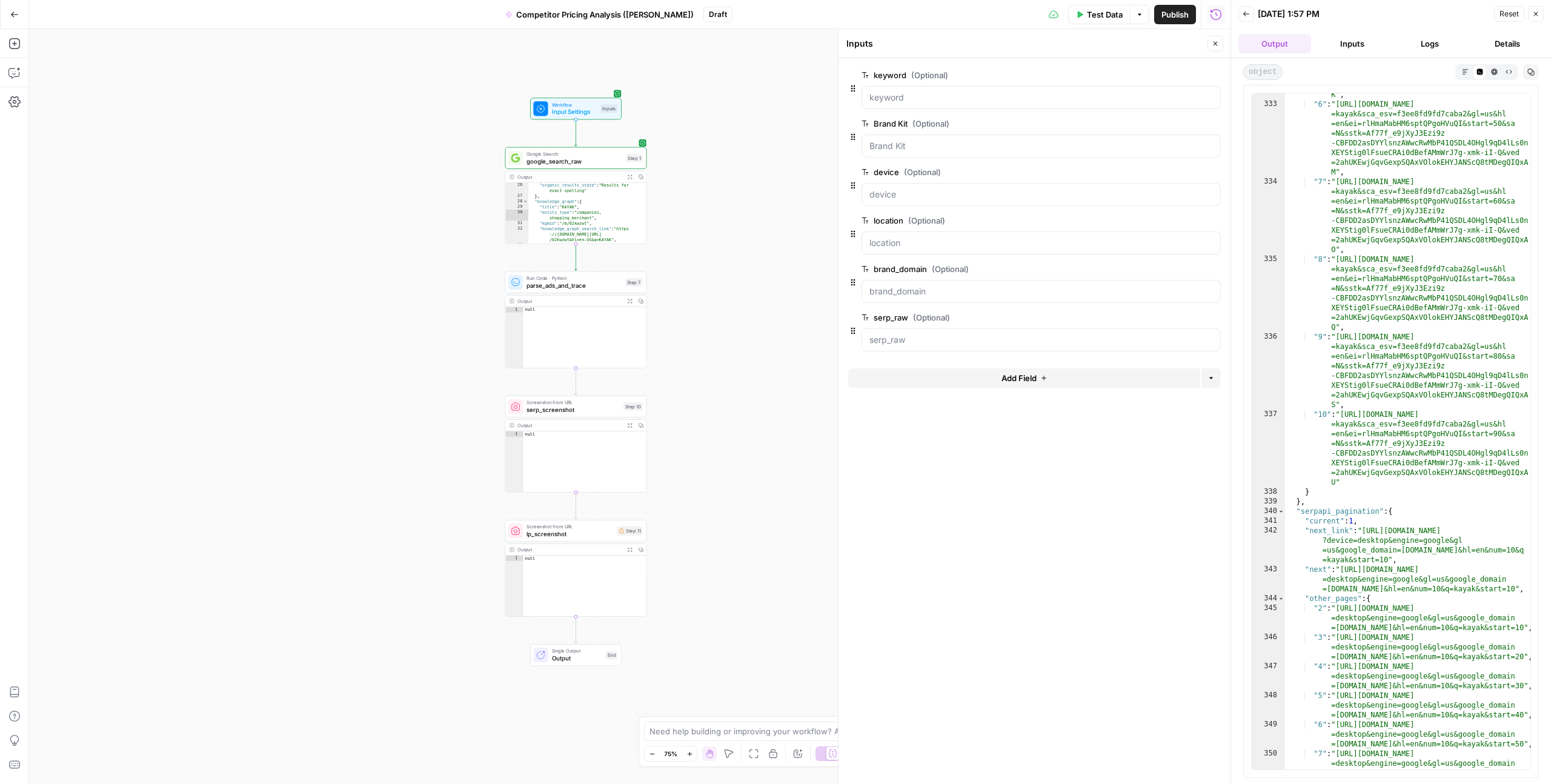
scroll to position [6186, 0]
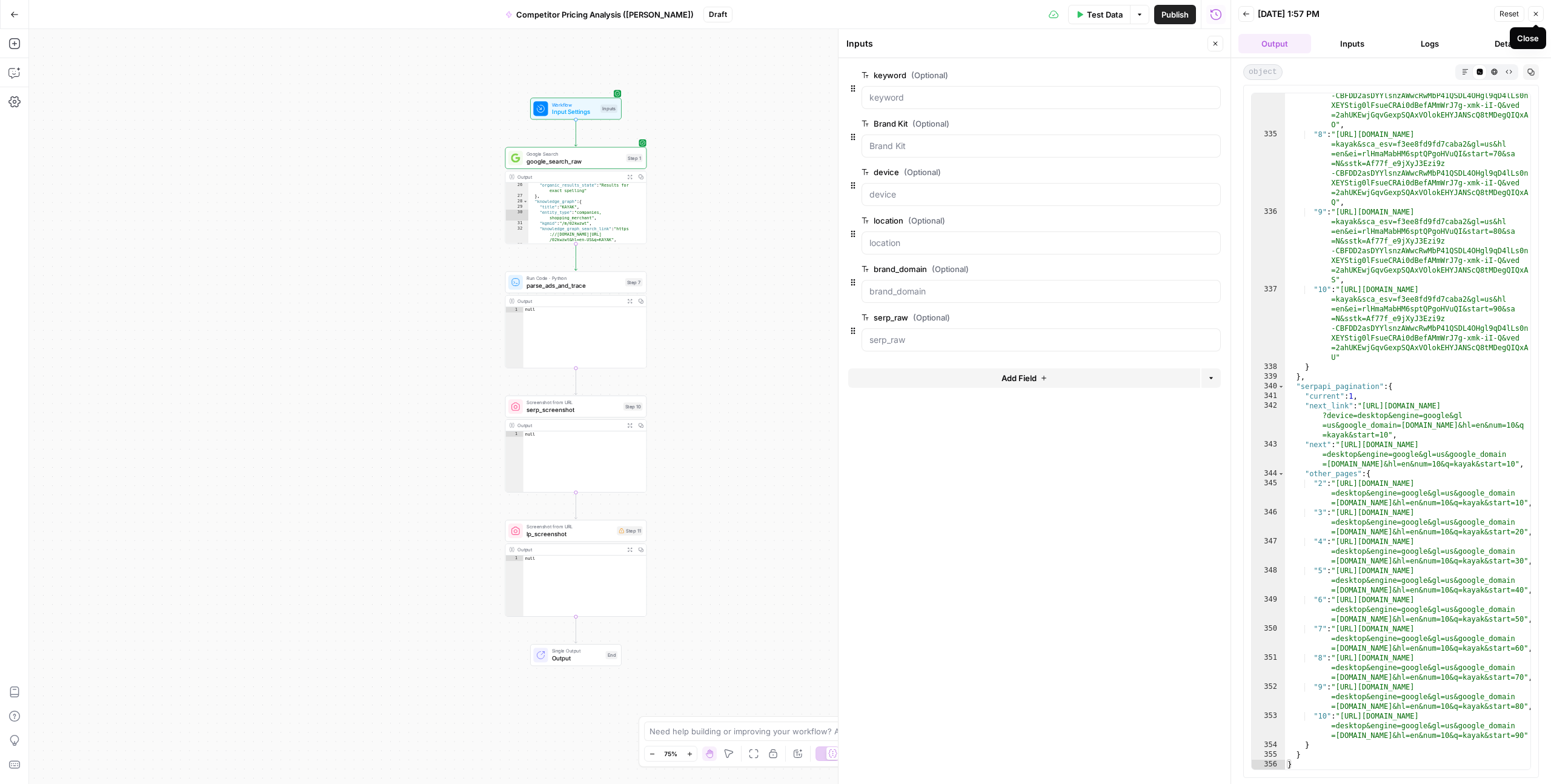
click at [1535, 16] on icon "button" at bounding box center [1536, 14] width 7 height 7
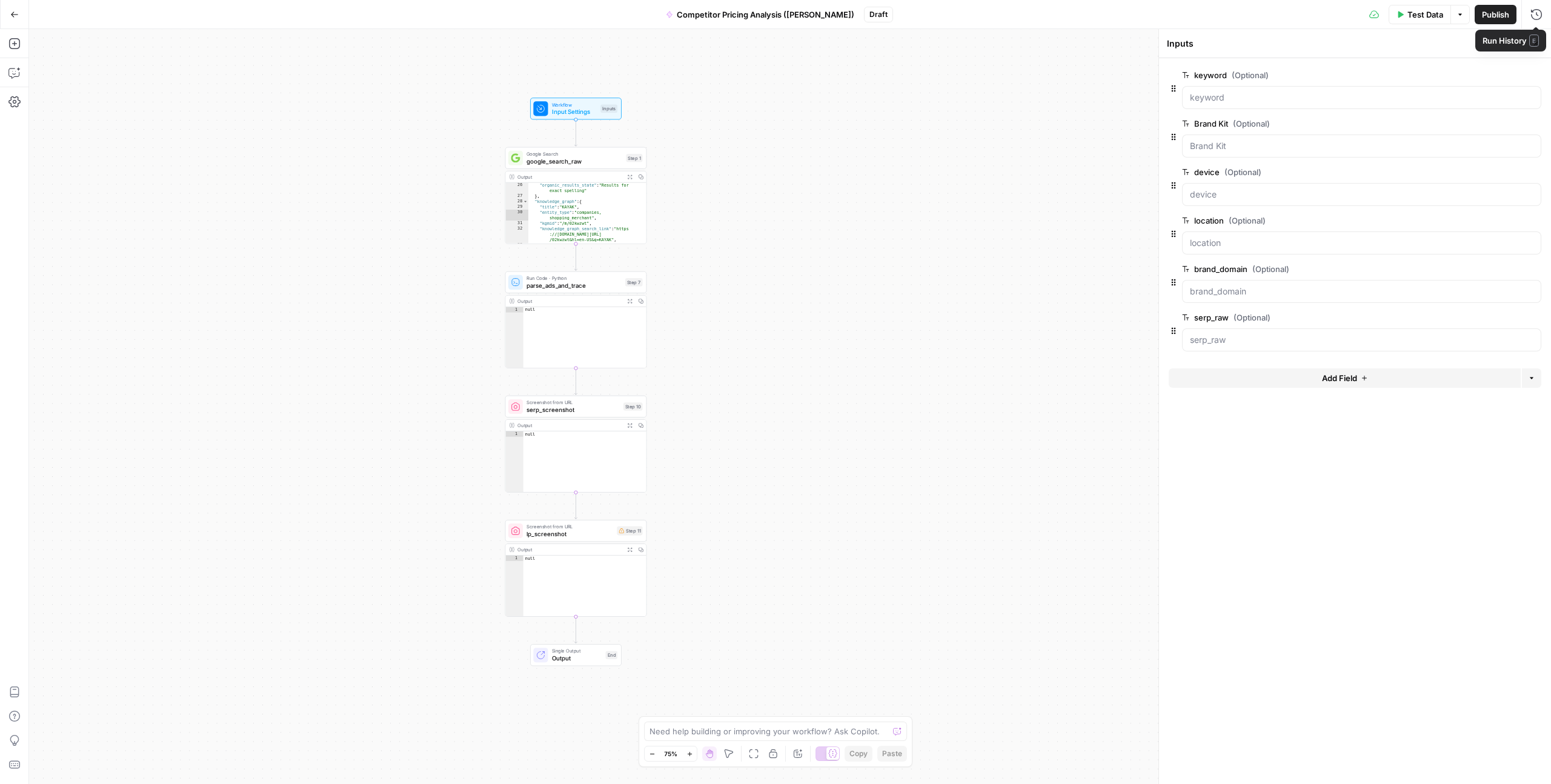
click at [922, 214] on div "**********" at bounding box center [790, 406] width 1522 height 755
click at [565, 290] on div "Run Code · Python parse_ads_and_trace Step 7 Copy step Delete step Add Note Test" at bounding box center [576, 282] width 142 height 22
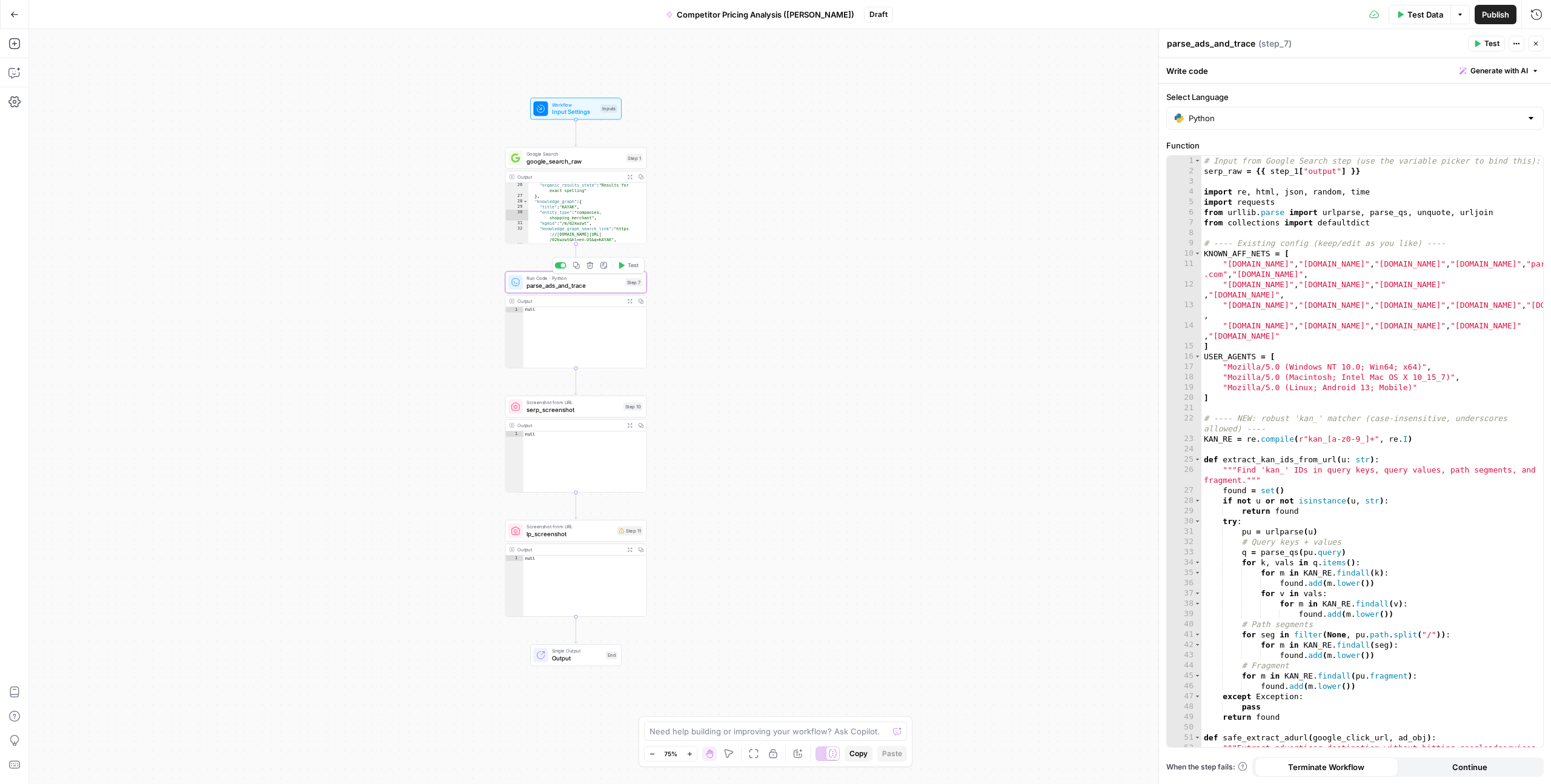
click at [630, 268] on span "Test" at bounding box center [633, 266] width 11 height 9
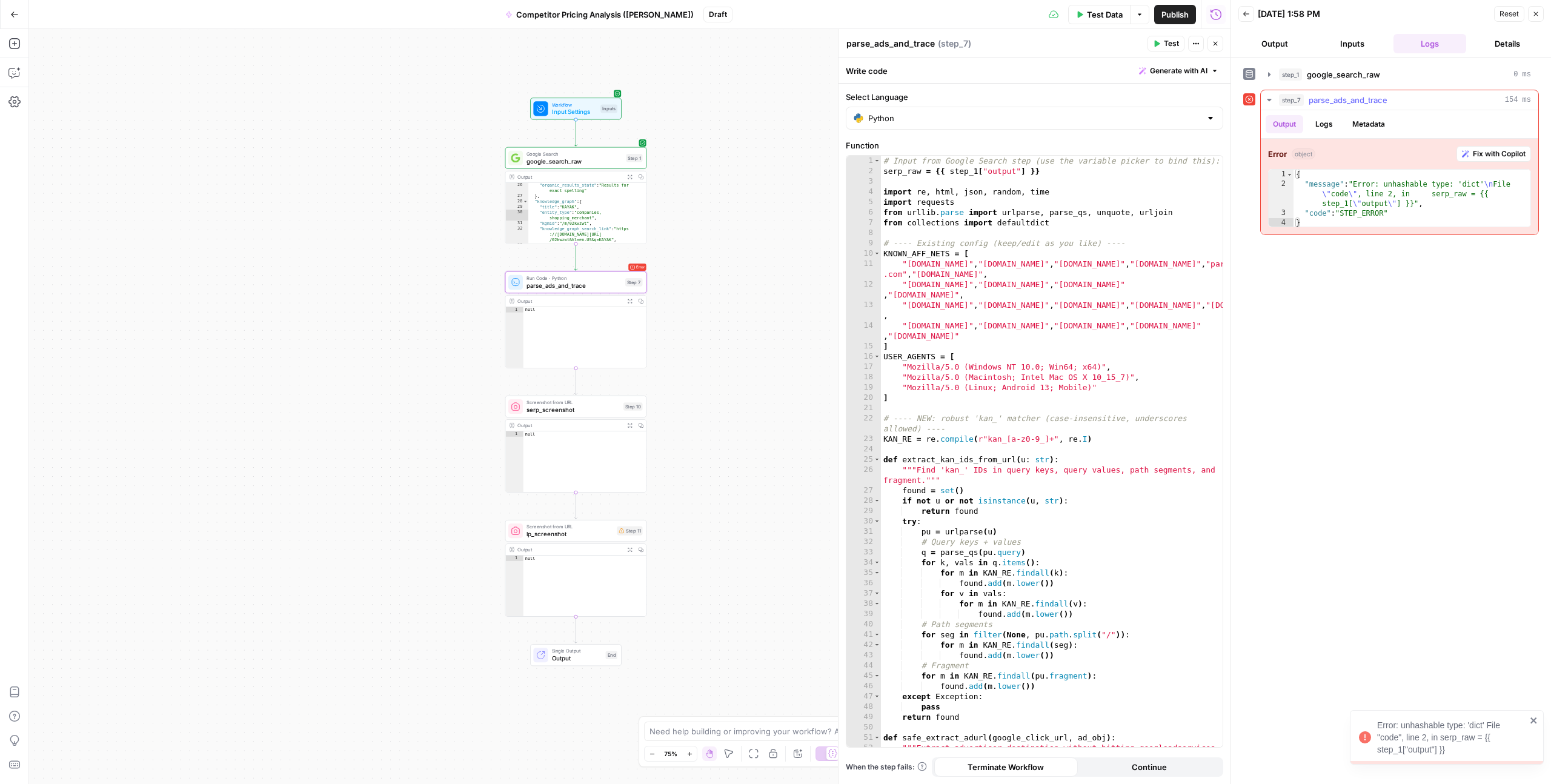
type textarea "**********"
drag, startPoint x: 1358, startPoint y: 193, endPoint x: 1388, endPoint y: 193, distance: 30.0
click at [1359, 193] on div "{ "message" : "Error: unhashable type: 'dict' \n File \" code \" , line 2, in s…" at bounding box center [1412, 208] width 237 height 78
click at [1388, 193] on div "{ "message" : "Error: unhashable type: 'dict' \n File \" code \" , line 2, in s…" at bounding box center [1412, 208] width 237 height 78
click at [1341, 202] on div "{ "message" : "Error: unhashable type: 'dict' \n File \" code \" , line 2, in s…" at bounding box center [1412, 208] width 237 height 78
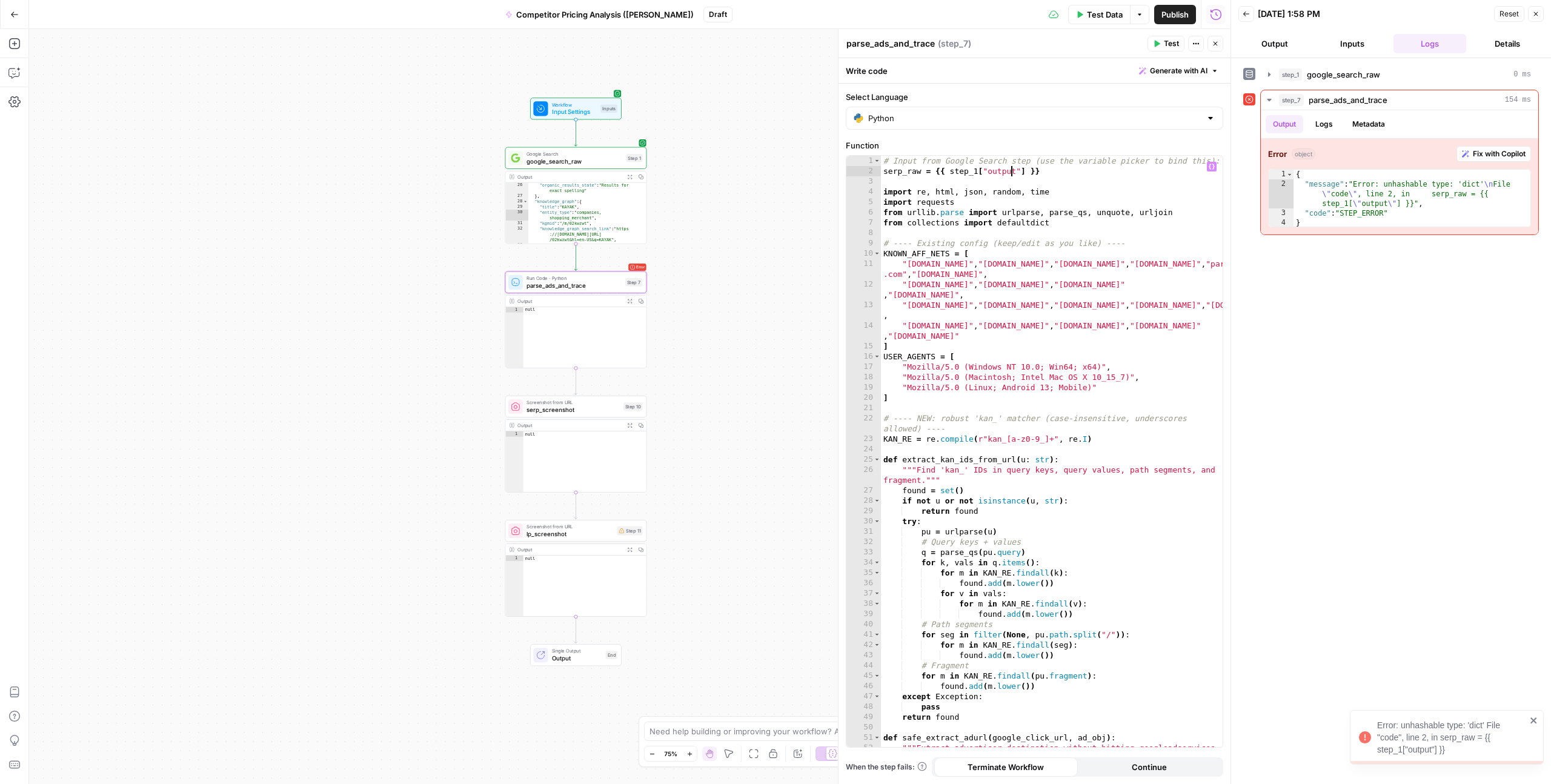
click at [1010, 167] on div "# Input from Google Search step (use the variable picker to bind this): serp_ra…" at bounding box center [1051, 467] width 342 height 622
click at [1489, 153] on span "Fix with Copilot" at bounding box center [1499, 154] width 52 height 11
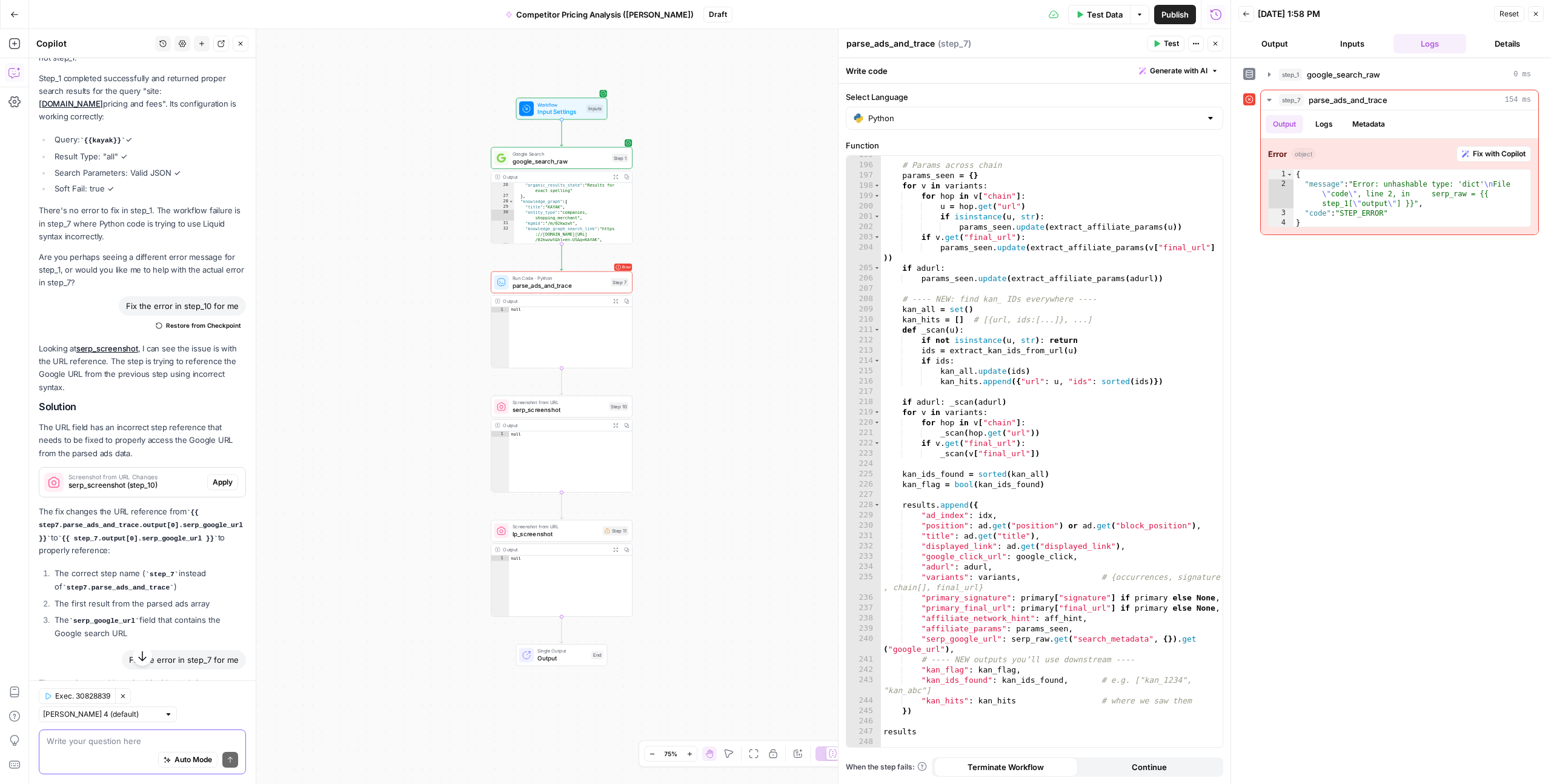
scroll to position [1696, 0]
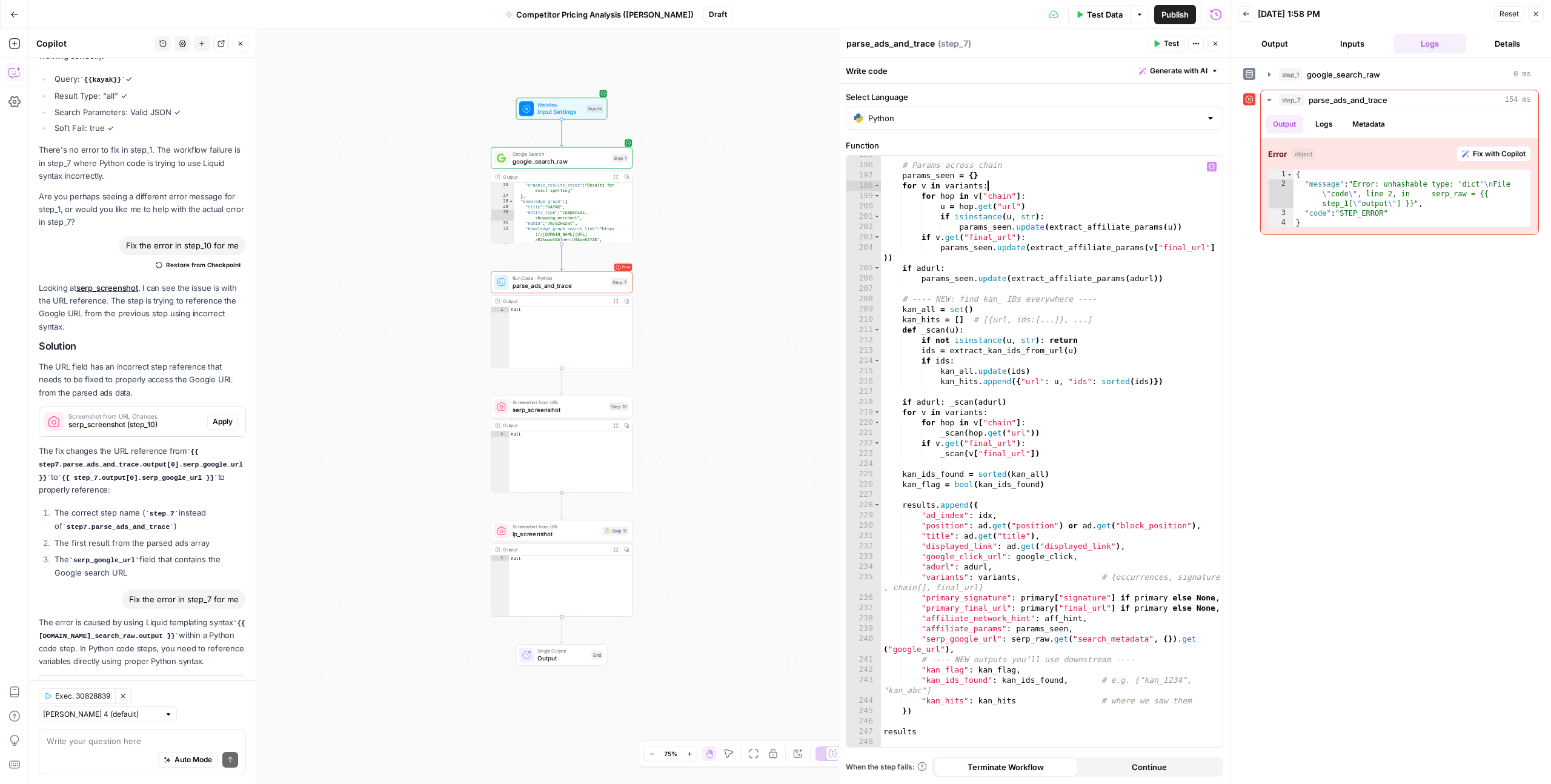
click at [1101, 184] on div "# Params across chain params_seen = { } for v in variants : for hop in v [ "cha…" at bounding box center [1051, 456] width 342 height 611
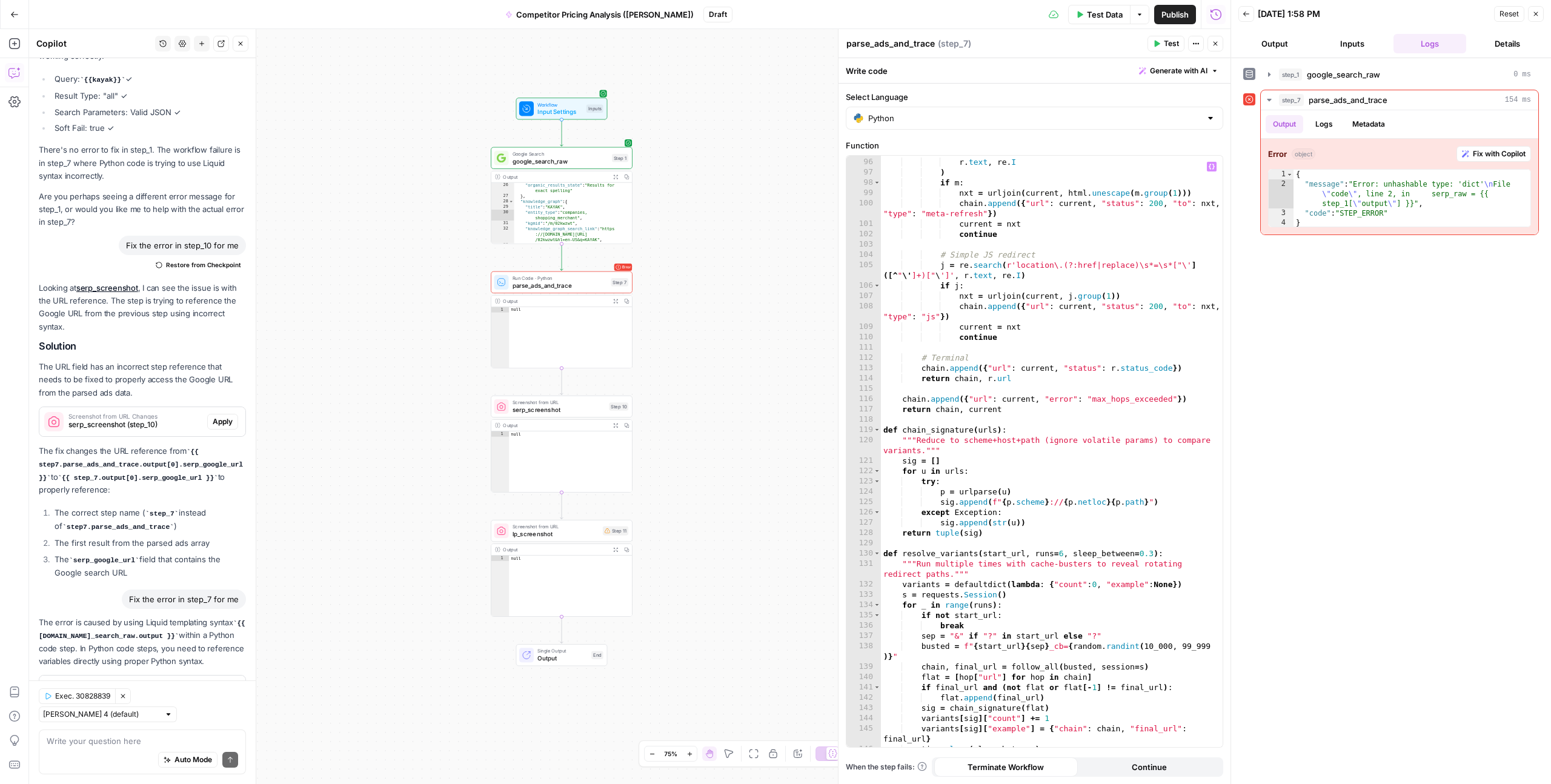
scroll to position [0, 0]
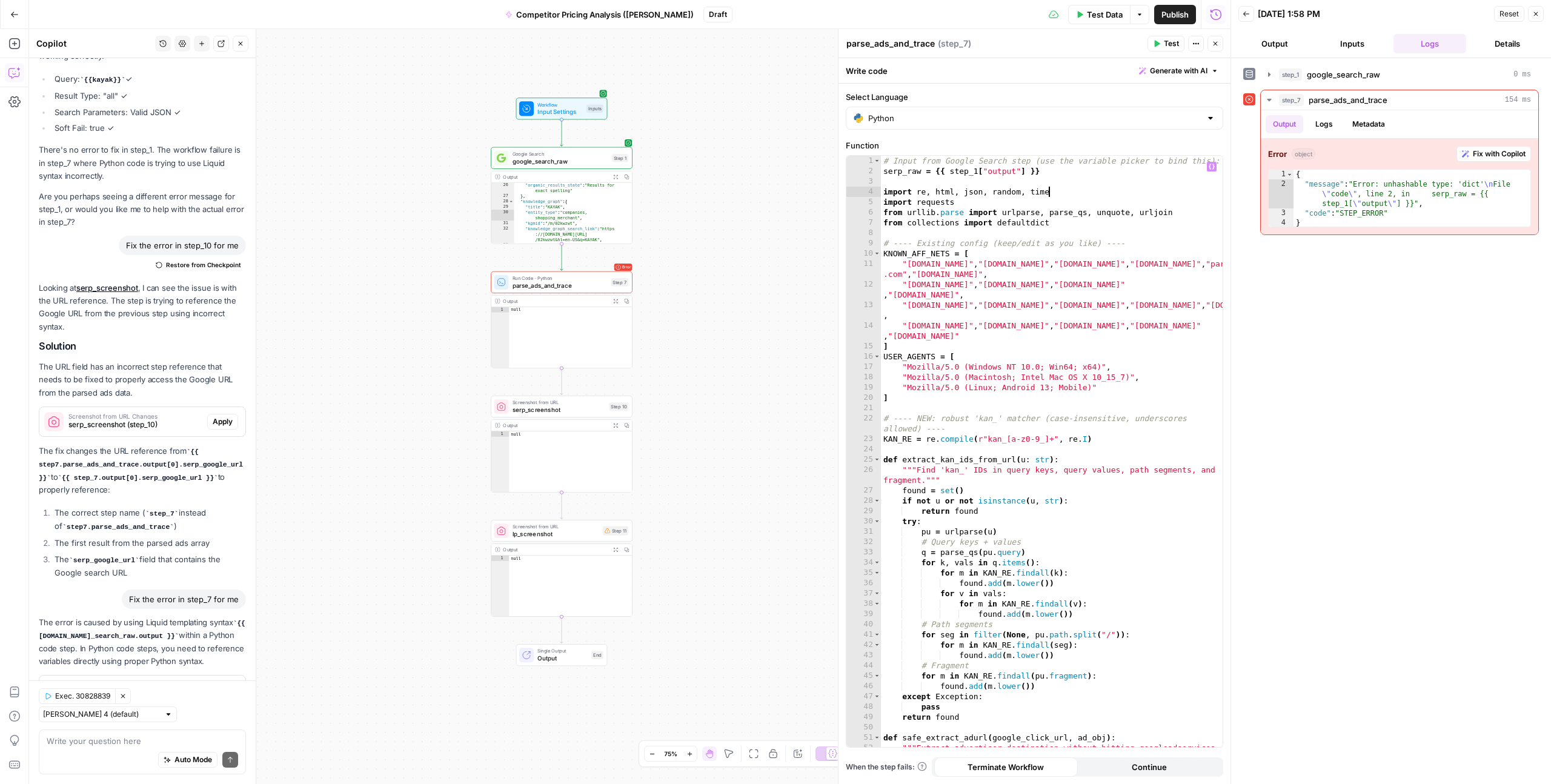
click at [1067, 191] on div "# Input from Google Search step (use the variable picker to bind this): serp_ra…" at bounding box center [1051, 467] width 342 height 622
click at [1051, 170] on div "# Input from Google Search step (use the variable picker to bind this): serp_ra…" at bounding box center [1051, 467] width 342 height 622
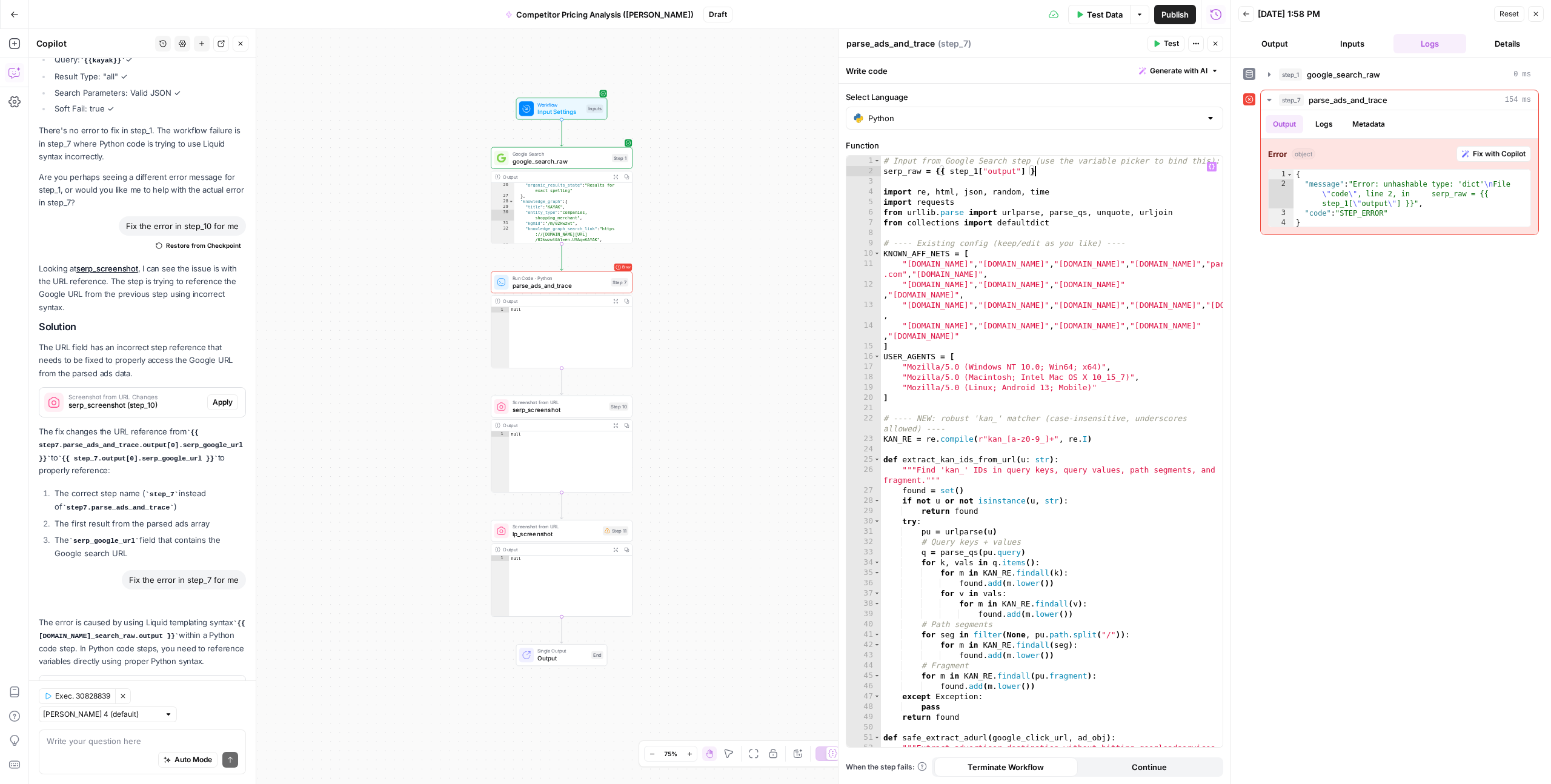
click at [936, 172] on div "# Input from Google Search step (use the variable picker to bind this): serp_ra…" at bounding box center [1051, 467] width 342 height 622
click at [939, 171] on div "# Input from Google Search step (use the variable picker to bind this): serp_ra…" at bounding box center [1051, 467] width 342 height 622
type textarea "**********"
click at [989, 182] on div "# Input from Google Search step (use the variable picker to bind this): serp_ra…" at bounding box center [1051, 467] width 342 height 622
click at [1059, 179] on div "# Input from Google Search step (use the variable picker to bind this): serp_ra…" at bounding box center [1051, 467] width 342 height 622
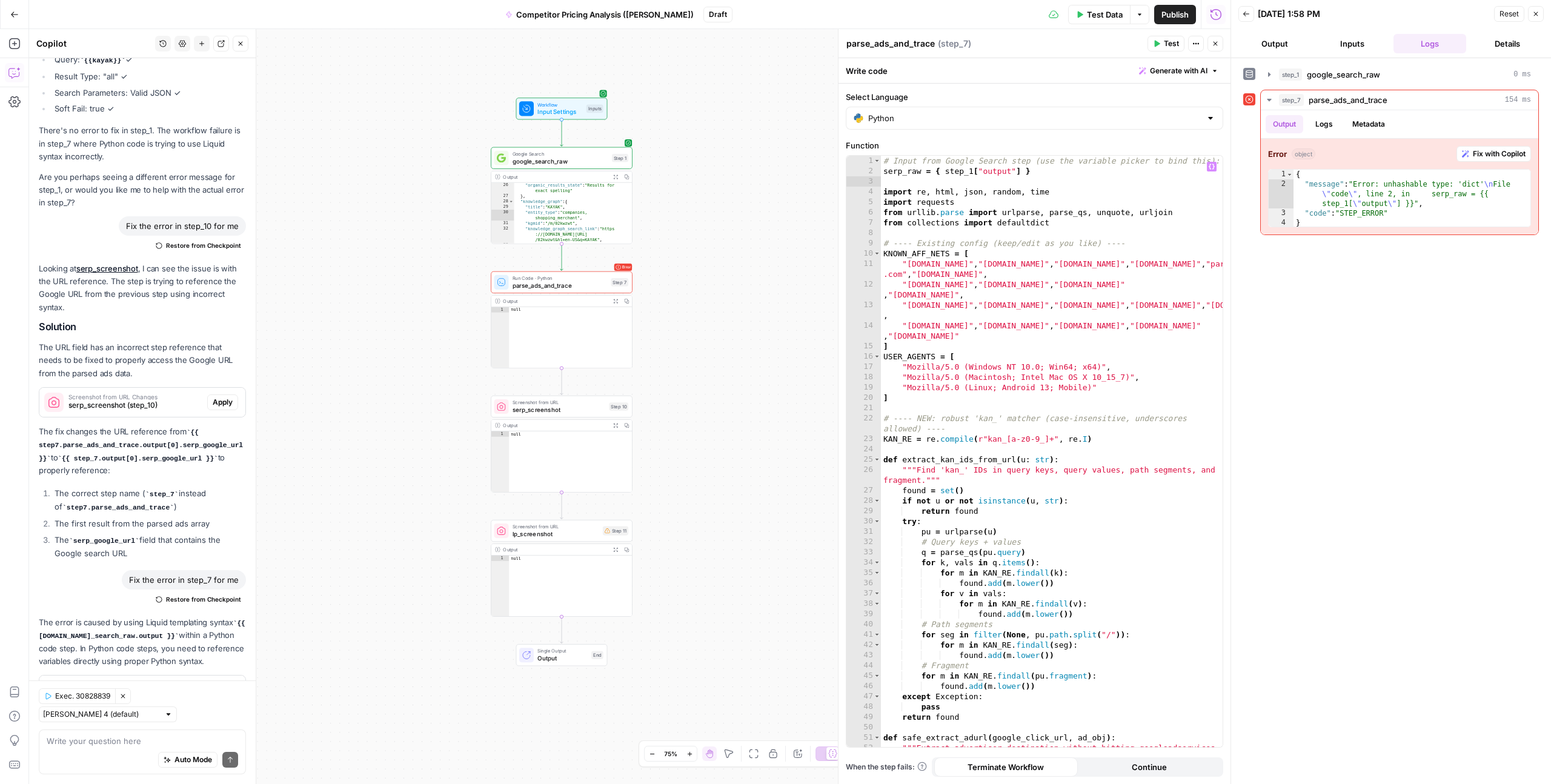
click at [1536, 17] on button "Close" at bounding box center [1536, 14] width 16 height 16
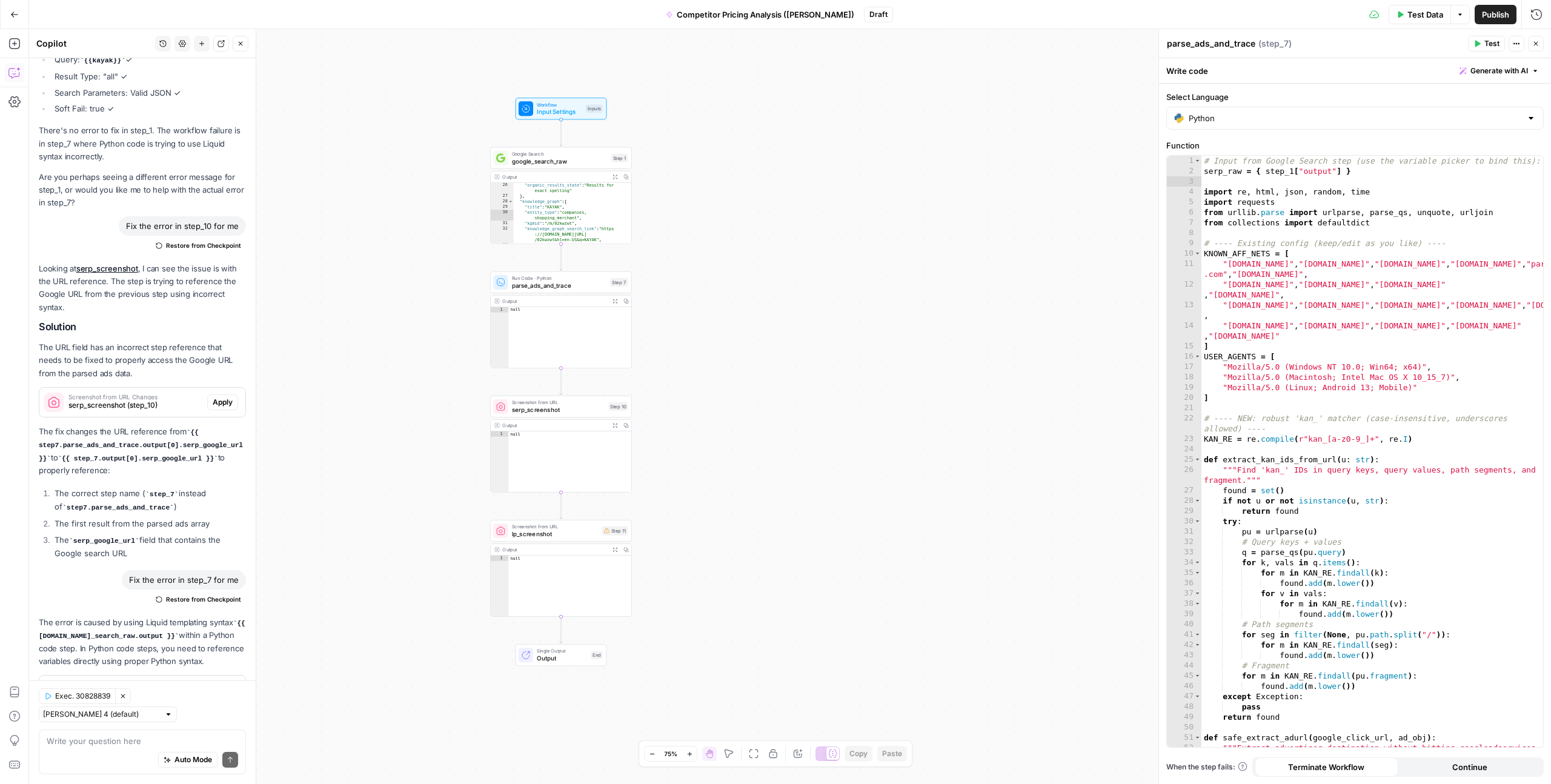
click at [954, 116] on div "**********" at bounding box center [790, 406] width 1522 height 755
click at [544, 111] on span "Input Settings" at bounding box center [559, 111] width 45 height 9
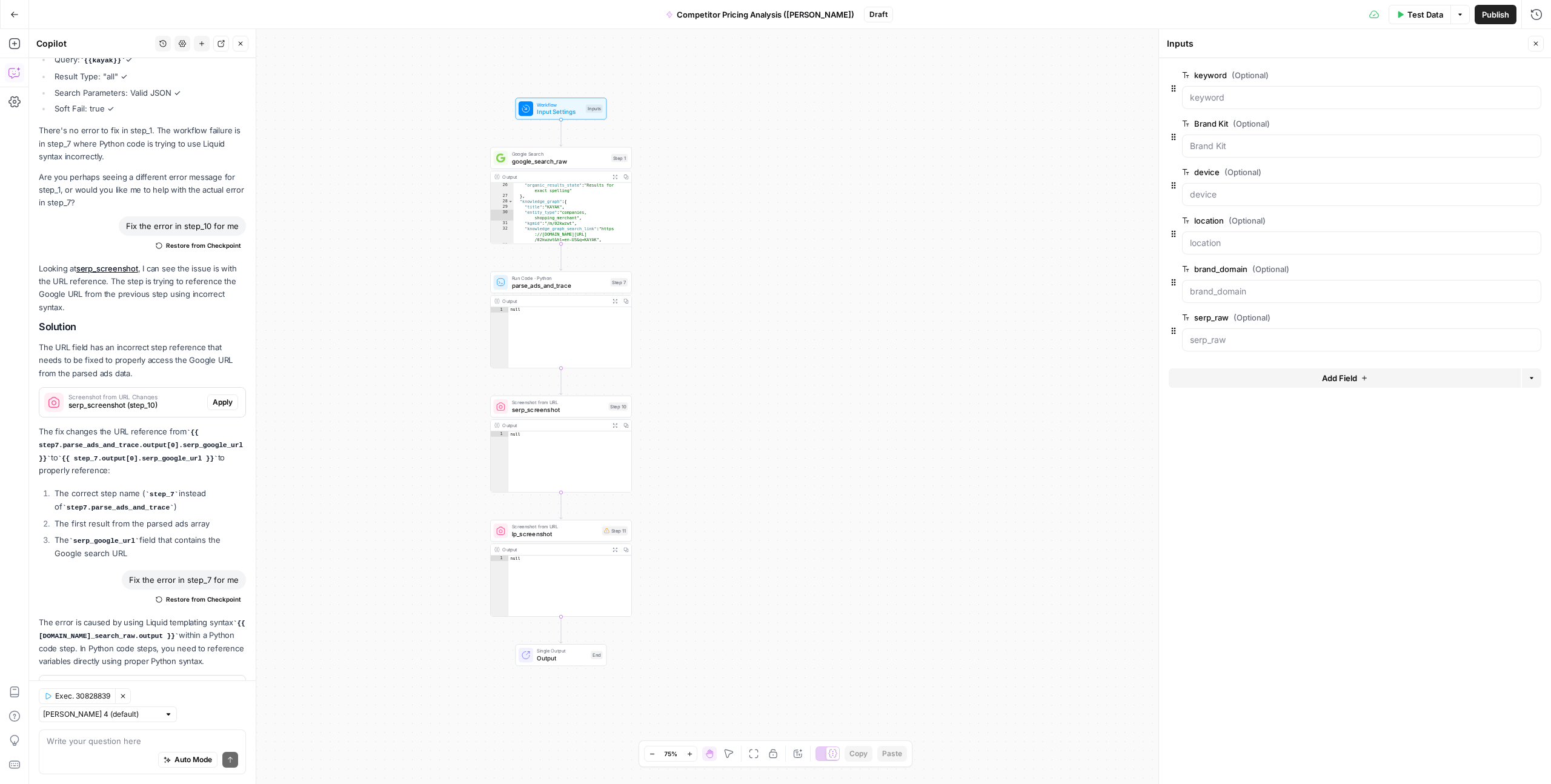
click at [1070, 111] on div "**********" at bounding box center [790, 406] width 1522 height 755
drag, startPoint x: 438, startPoint y: 400, endPoint x: 567, endPoint y: 403, distance: 129.0
click at [442, 400] on div "**********" at bounding box center [790, 406] width 1522 height 755
click at [620, 264] on span "Test" at bounding box center [623, 266] width 11 height 9
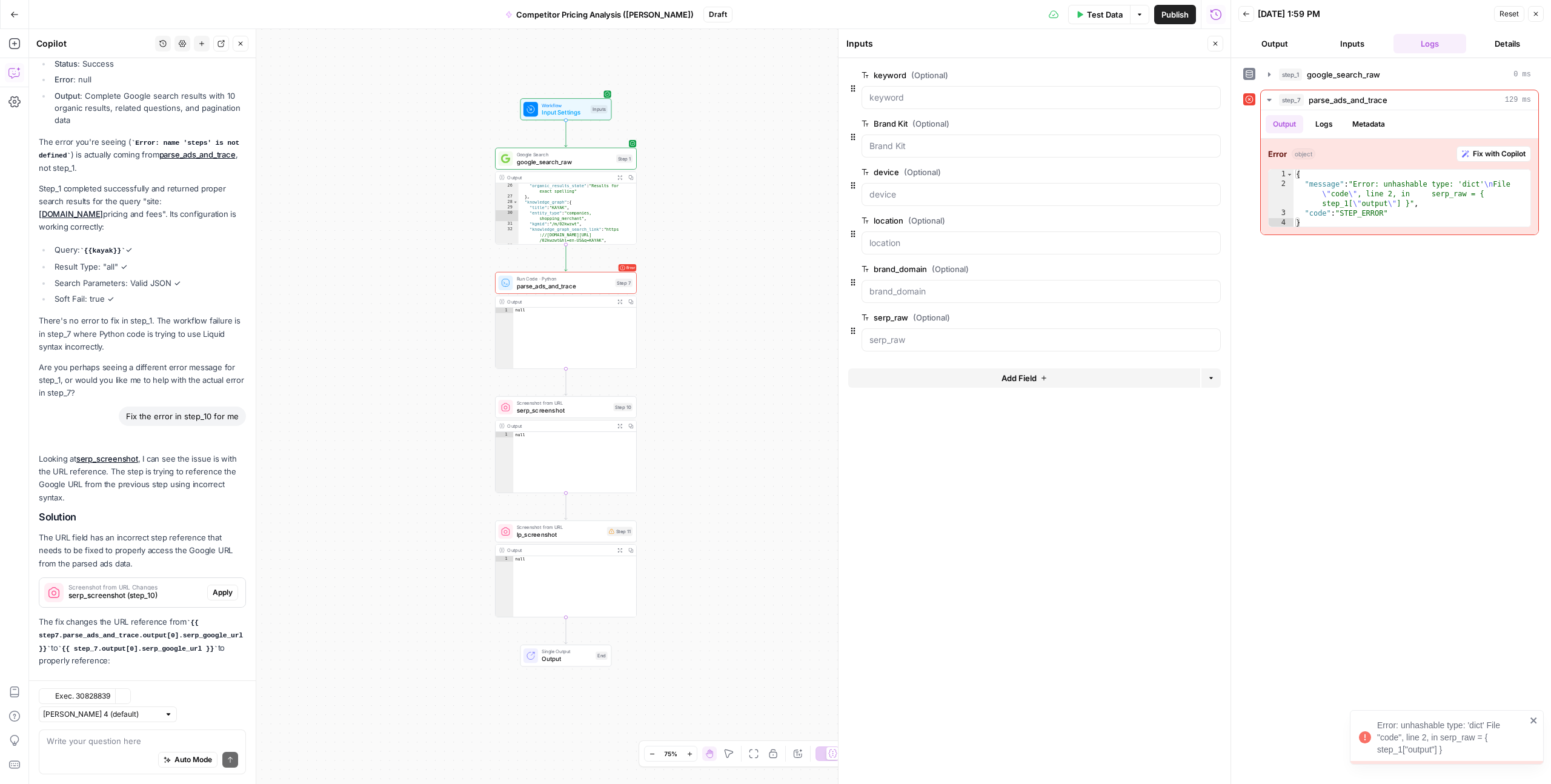
scroll to position [1716, 0]
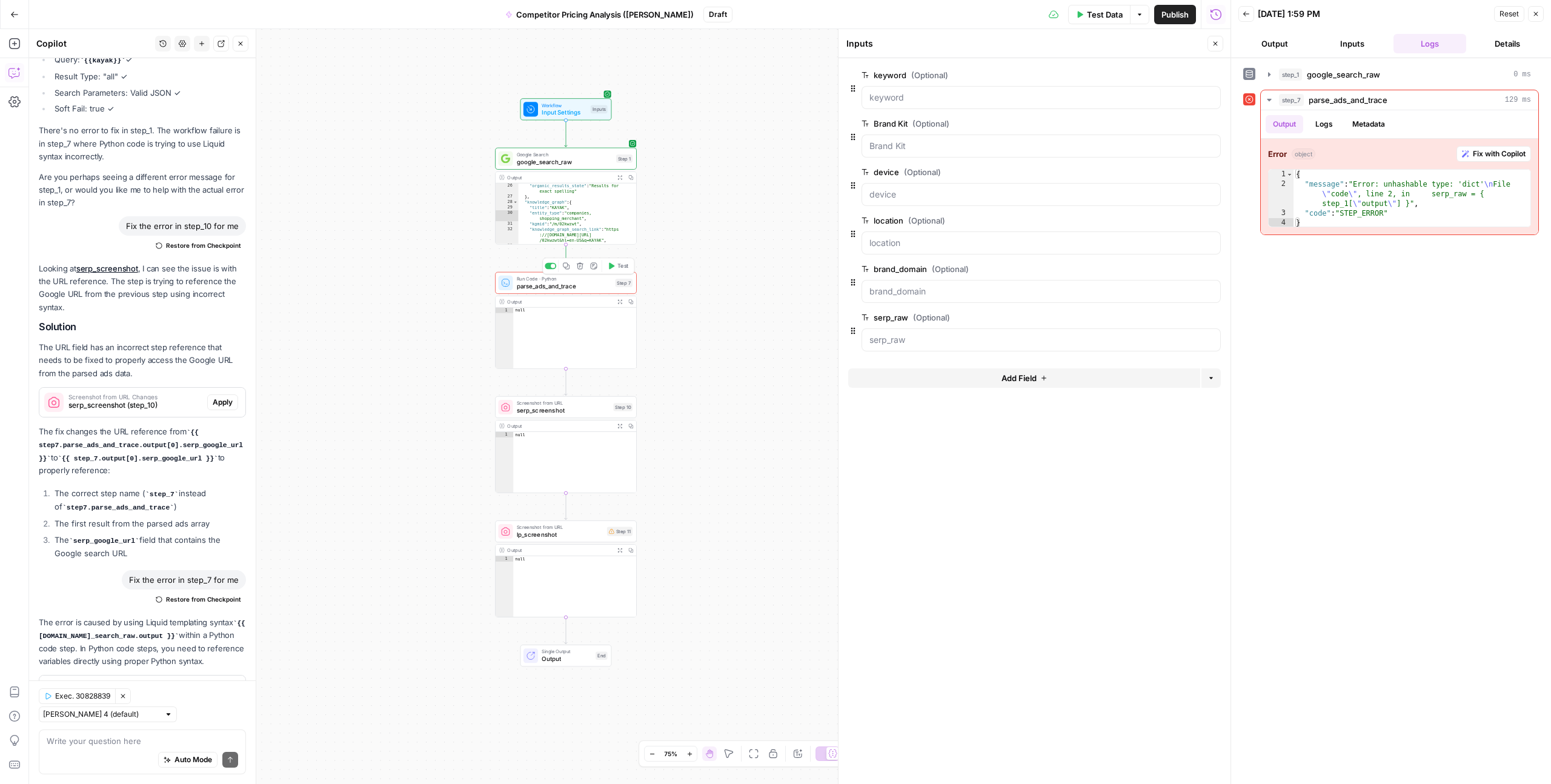
click at [558, 286] on span "parse_ads_and_trace" at bounding box center [564, 286] width 95 height 9
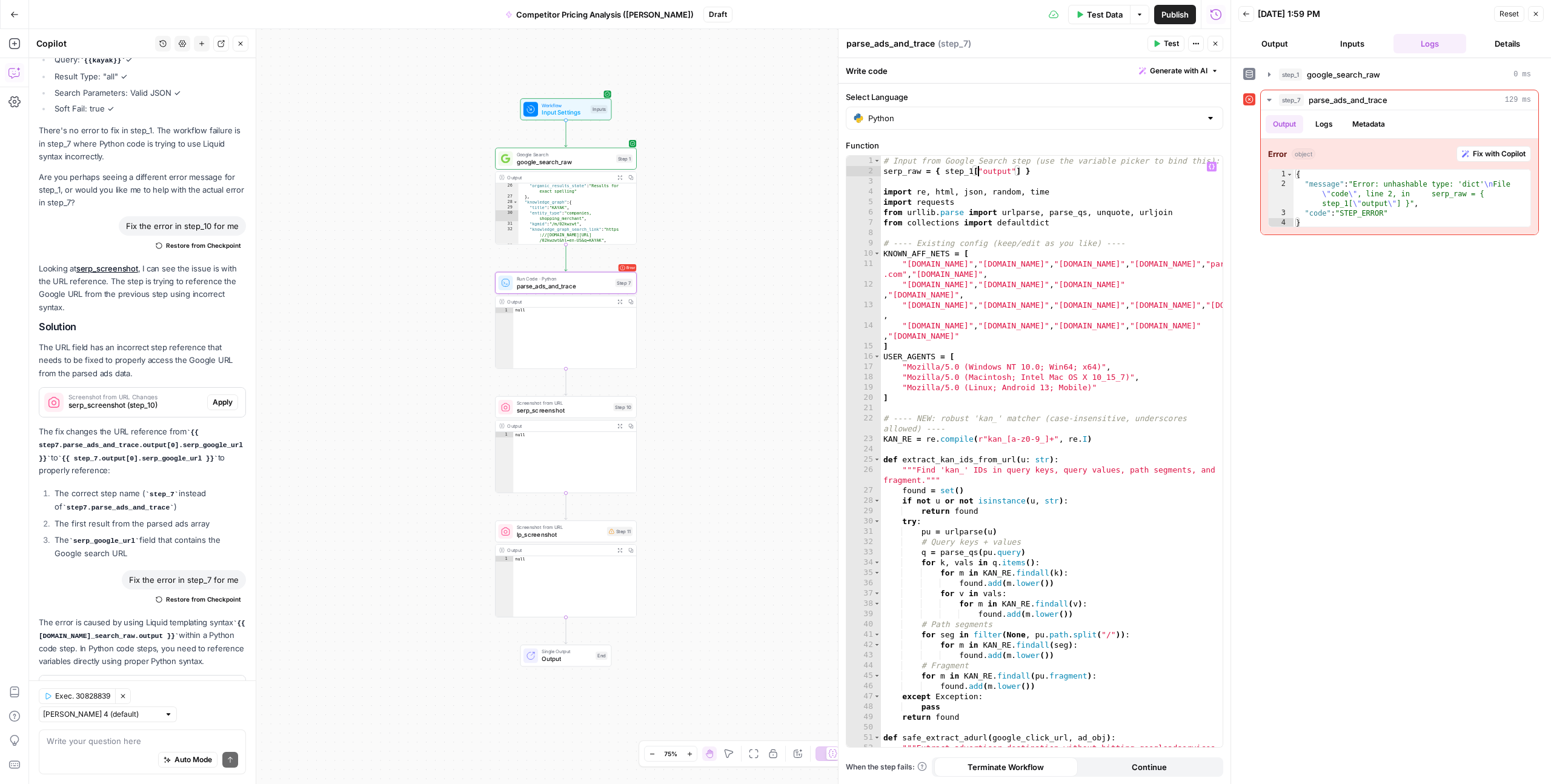
click at [977, 167] on div "# Input from Google Search step (use the variable picker to bind this): serp_ra…" at bounding box center [1051, 467] width 342 height 622
click at [940, 167] on div "# Input from Google Search step (use the variable picker to bind this): serp_ra…" at bounding box center [1051, 467] width 342 height 622
drag, startPoint x: 944, startPoint y: 171, endPoint x: 1045, endPoint y: 167, distance: 101.1
click at [1045, 167] on div "# Input from Google Search step (use the variable picker to bind this): serp_ra…" at bounding box center [1051, 467] width 342 height 622
click at [1212, 165] on icon "button" at bounding box center [1212, 167] width 6 height 5
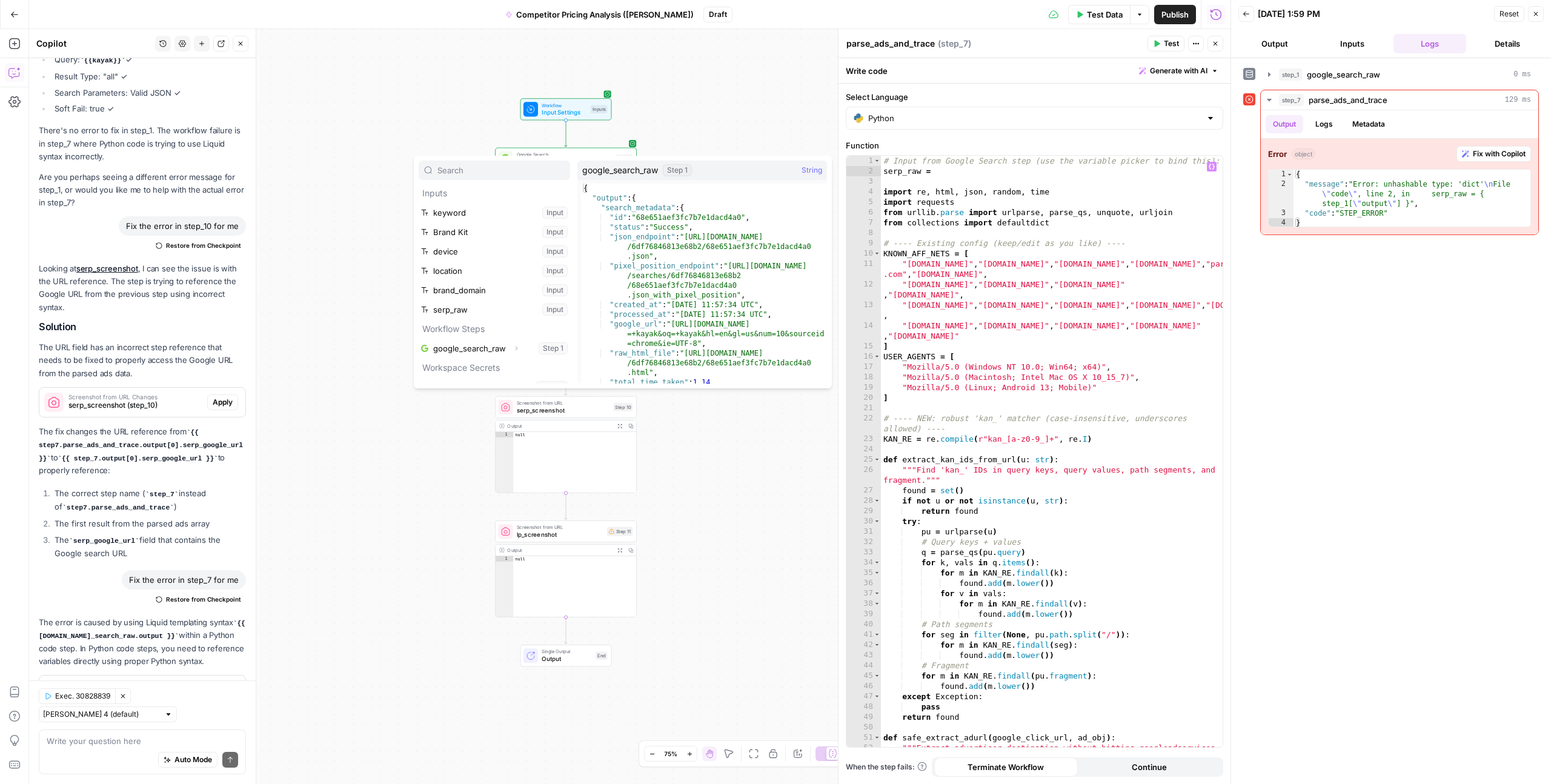
click at [809, 166] on span "String" at bounding box center [812, 170] width 20 height 12
click at [675, 166] on div "Step 1" at bounding box center [677, 170] width 29 height 12
click at [526, 352] on button "Select variable google_search_raw" at bounding box center [494, 348] width 151 height 20
type textarea "**********"
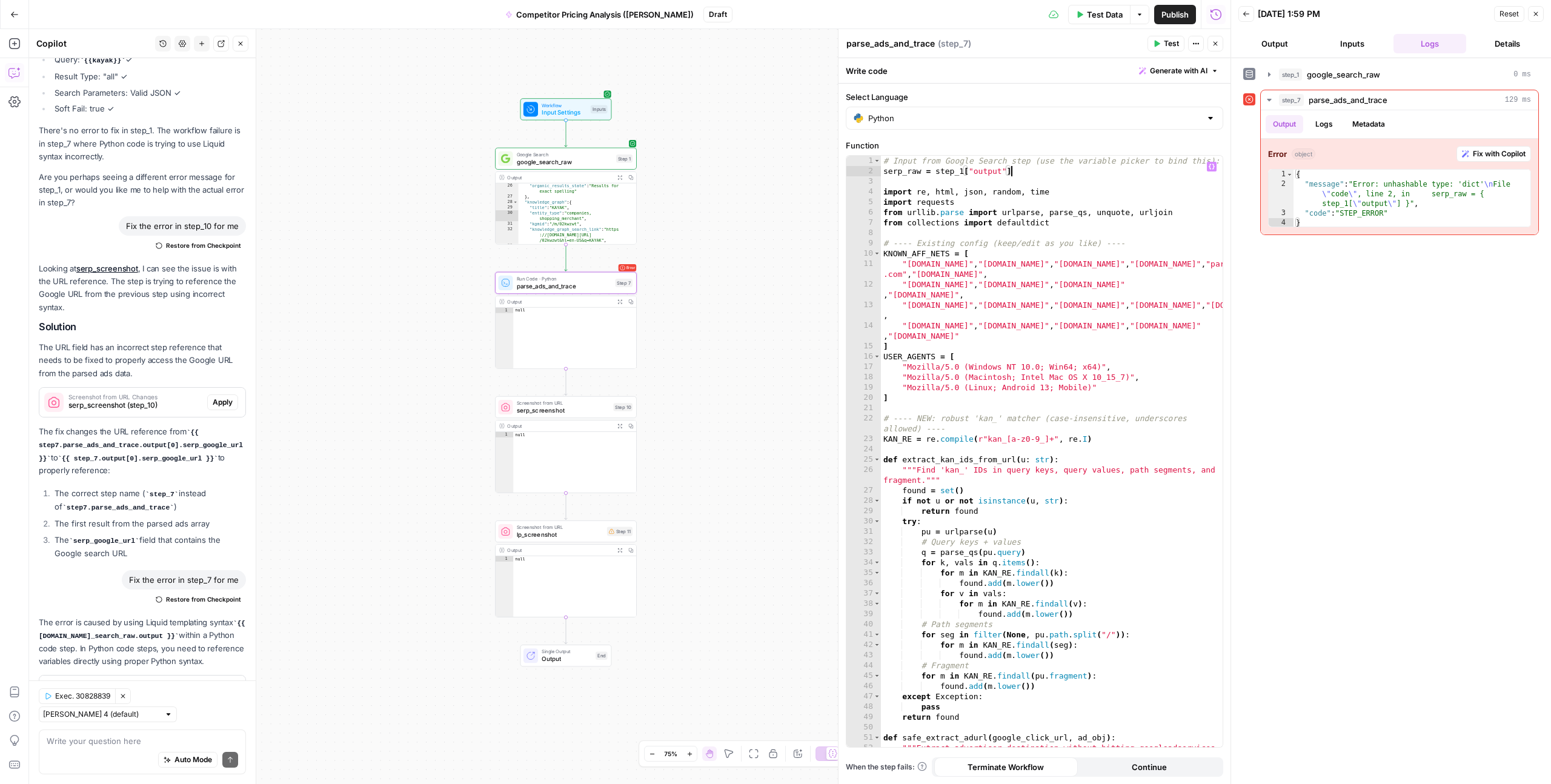
click at [1057, 170] on div "# Input from Google Search step (use the variable picker to bind this): serp_ra…" at bounding box center [1051, 467] width 342 height 622
click at [1534, 14] on icon "button" at bounding box center [1536, 14] width 7 height 7
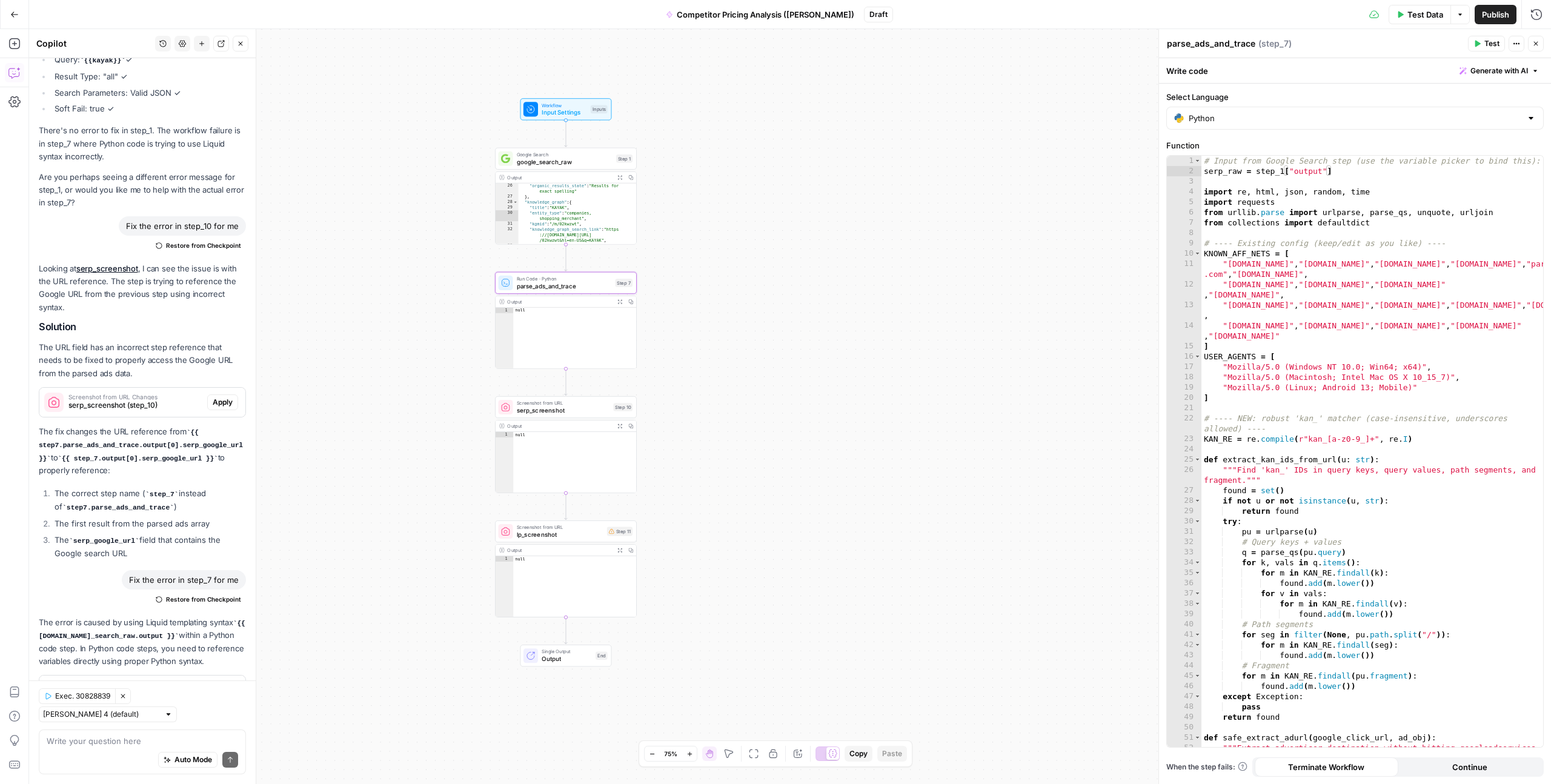
click at [936, 325] on div "**********" at bounding box center [790, 406] width 1522 height 755
click at [1538, 48] on button "Close" at bounding box center [1536, 44] width 16 height 16
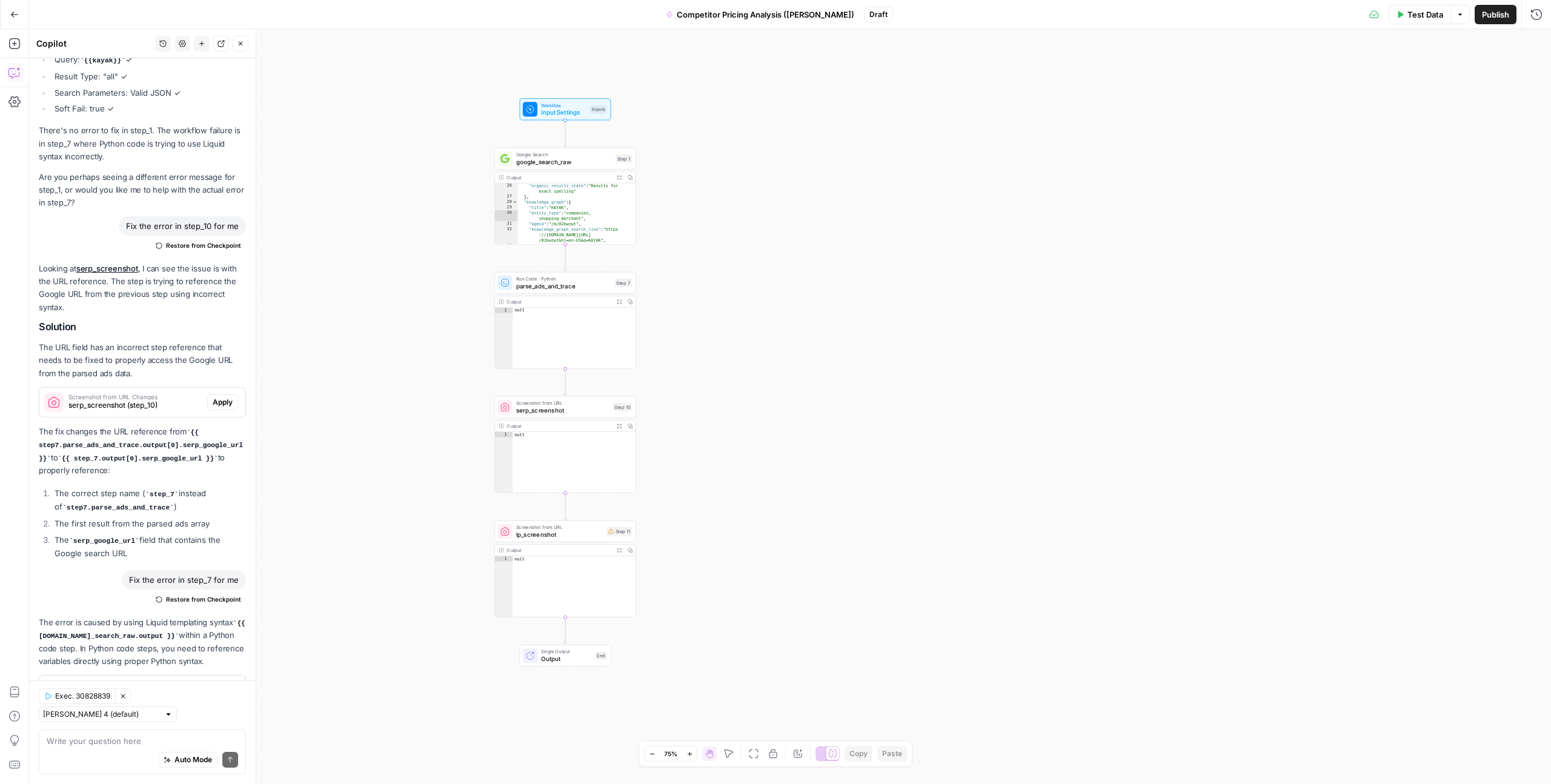
click at [893, 290] on div "**********" at bounding box center [790, 406] width 1522 height 755
click at [623, 268] on span "Test" at bounding box center [622, 266] width 11 height 9
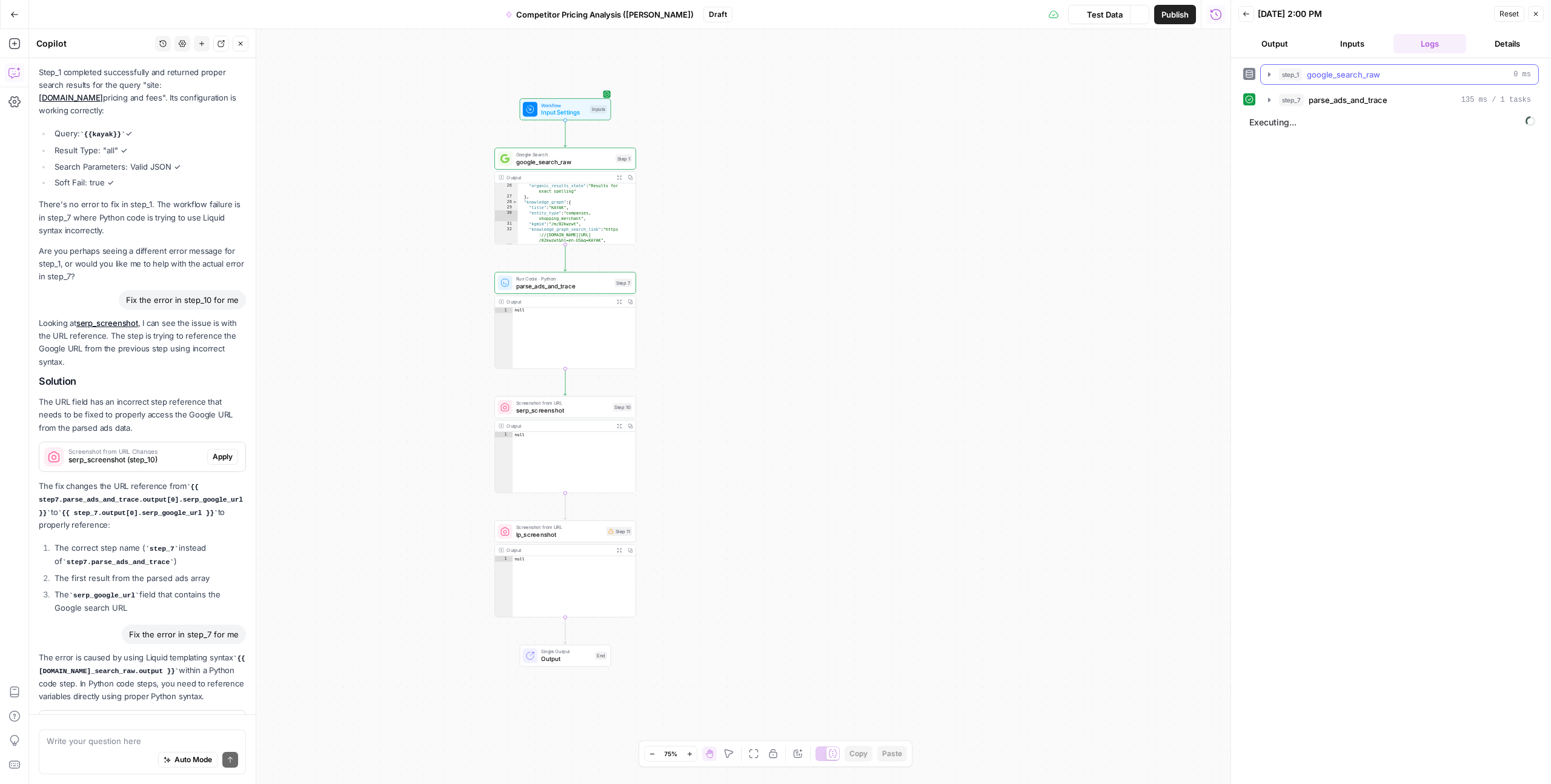
scroll to position [1716, 0]
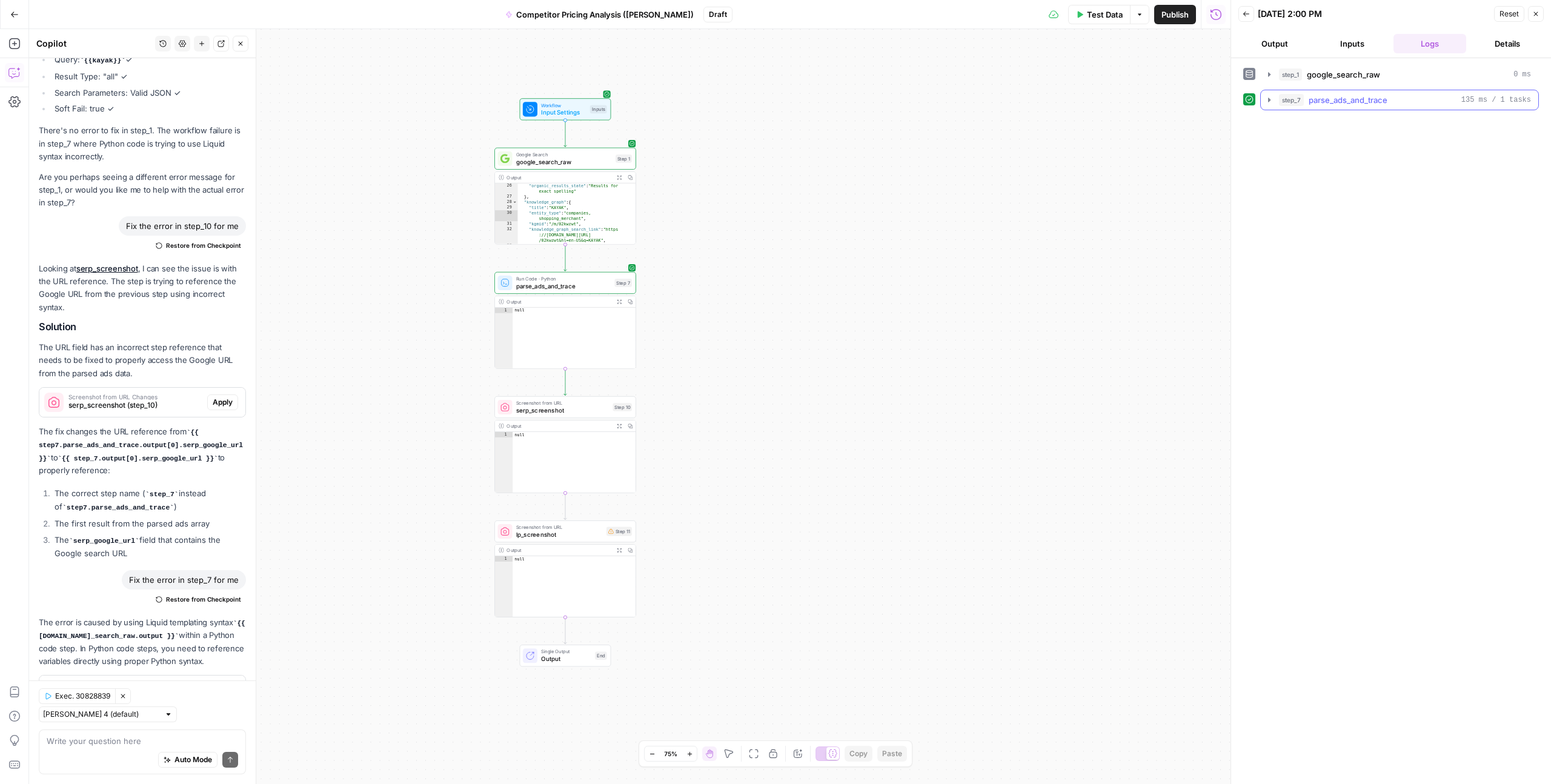
click at [1265, 102] on icon "button" at bounding box center [1269, 100] width 9 height 9
click at [1330, 122] on button "Logs" at bounding box center [1325, 124] width 32 height 18
click at [1361, 122] on button "Metadata" at bounding box center [1368, 124] width 47 height 18
click at [1319, 122] on button "Logs" at bounding box center [1325, 124] width 32 height 18
click at [1282, 122] on button "Output" at bounding box center [1284, 124] width 38 height 18
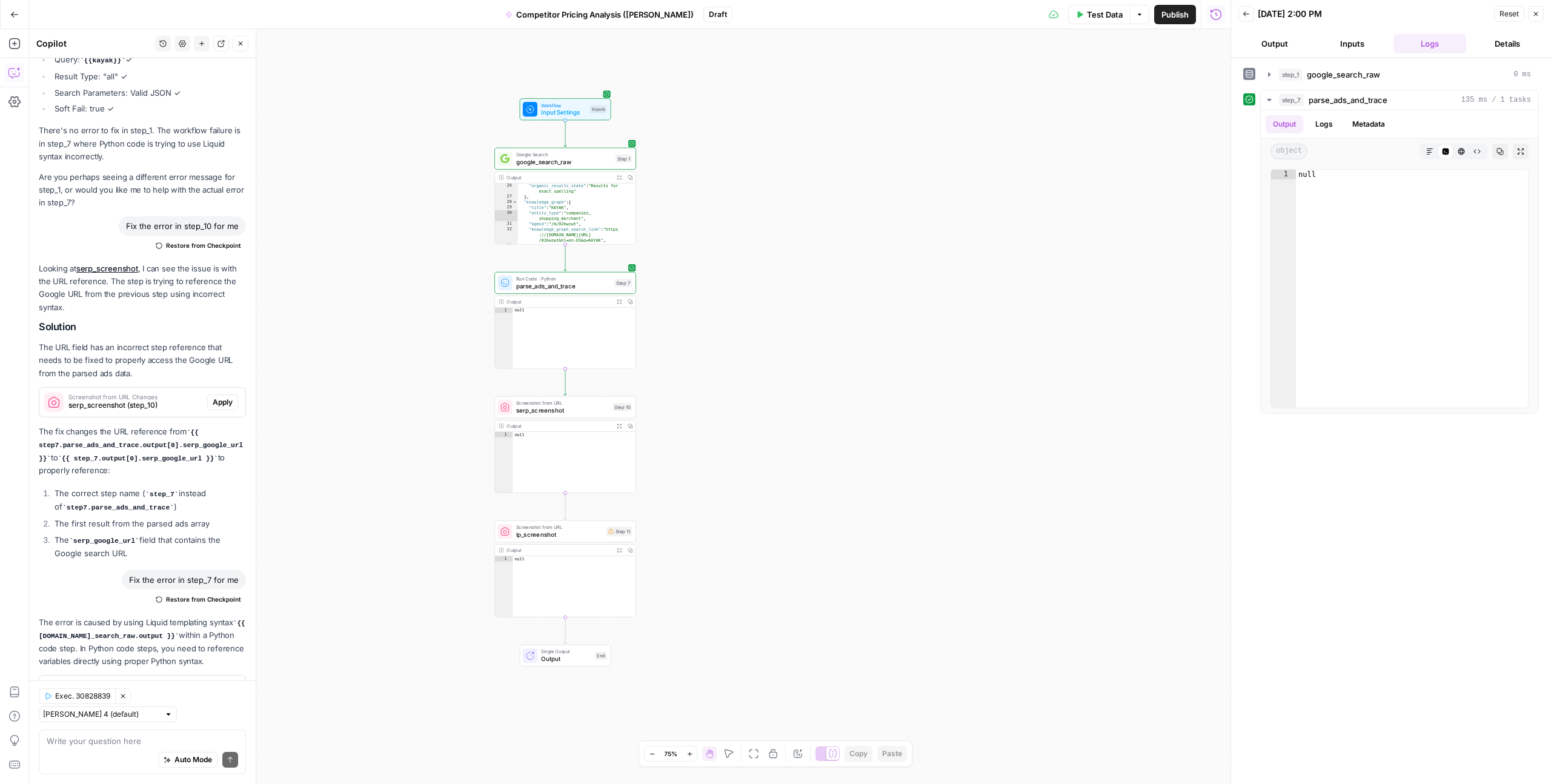
click at [1274, 47] on button "Output" at bounding box center [1275, 44] width 73 height 20
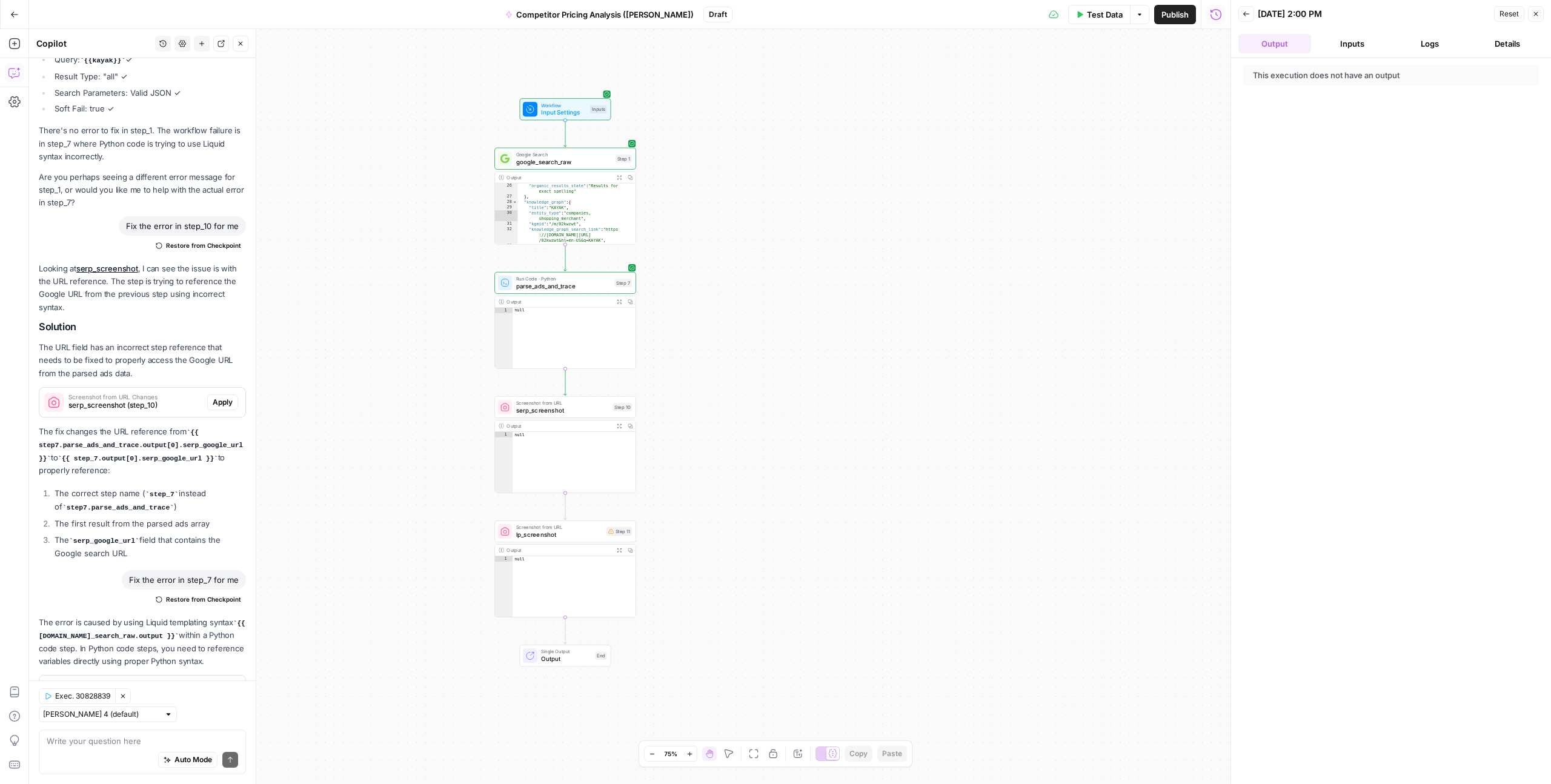
click at [1342, 47] on button "Inputs" at bounding box center [1352, 44] width 73 height 20
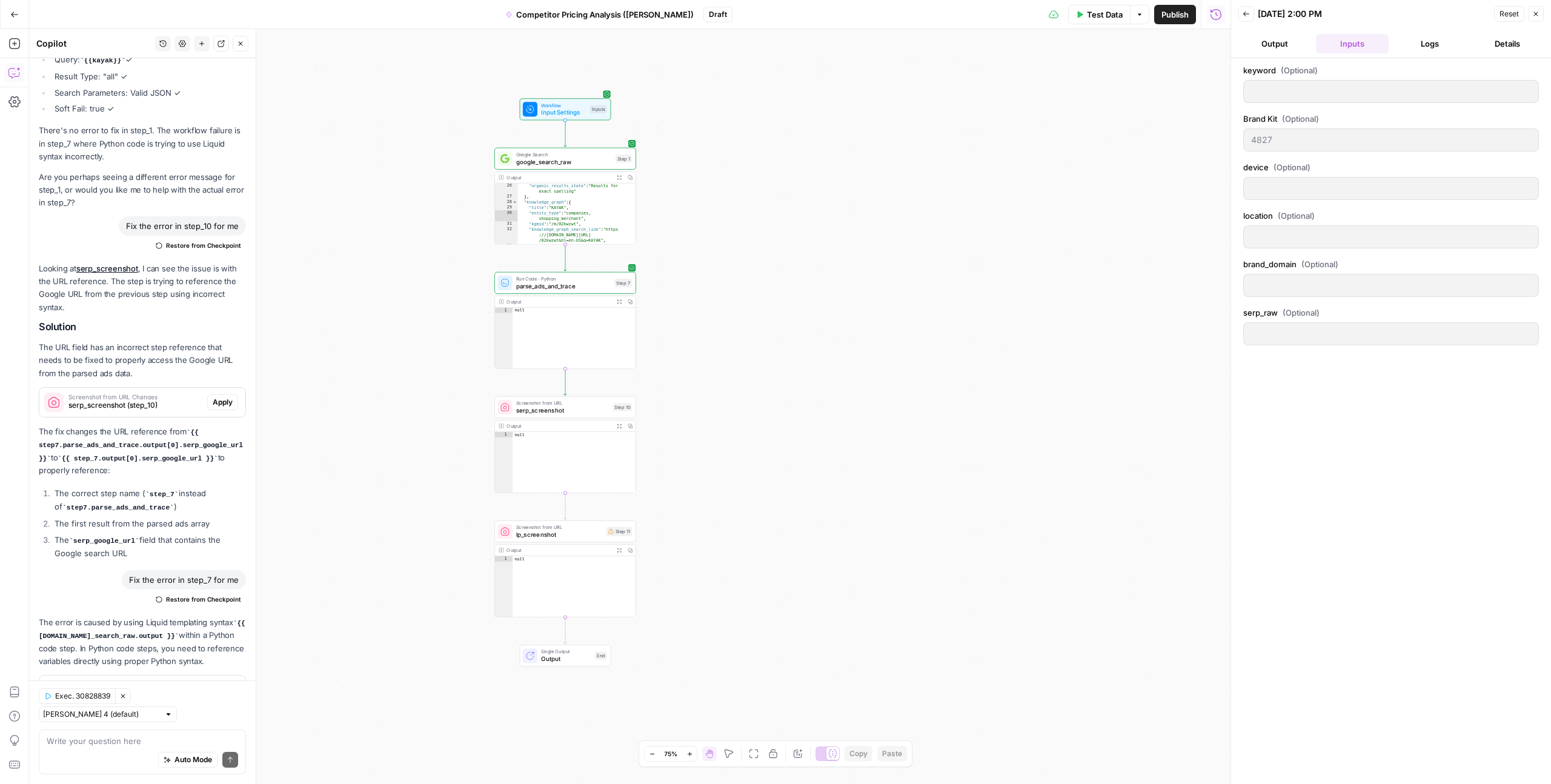
click at [1287, 47] on button "Output" at bounding box center [1275, 44] width 73 height 20
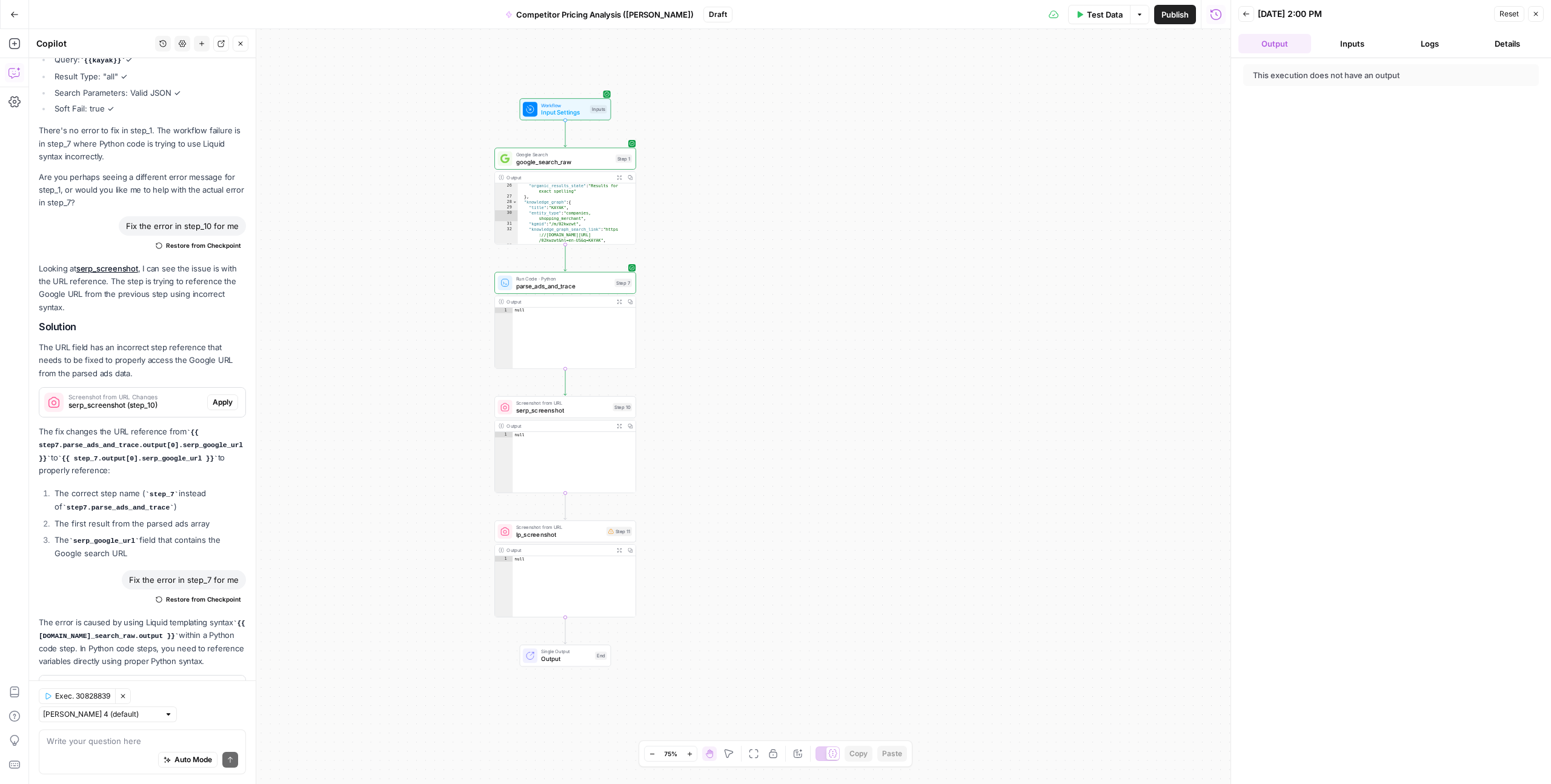
click at [806, 371] on div "**********" at bounding box center [630, 406] width 1201 height 755
click at [593, 408] on span "serp_screenshot" at bounding box center [563, 411] width 93 height 9
click at [949, 89] on span "**********" at bounding box center [970, 92] width 208 height 10
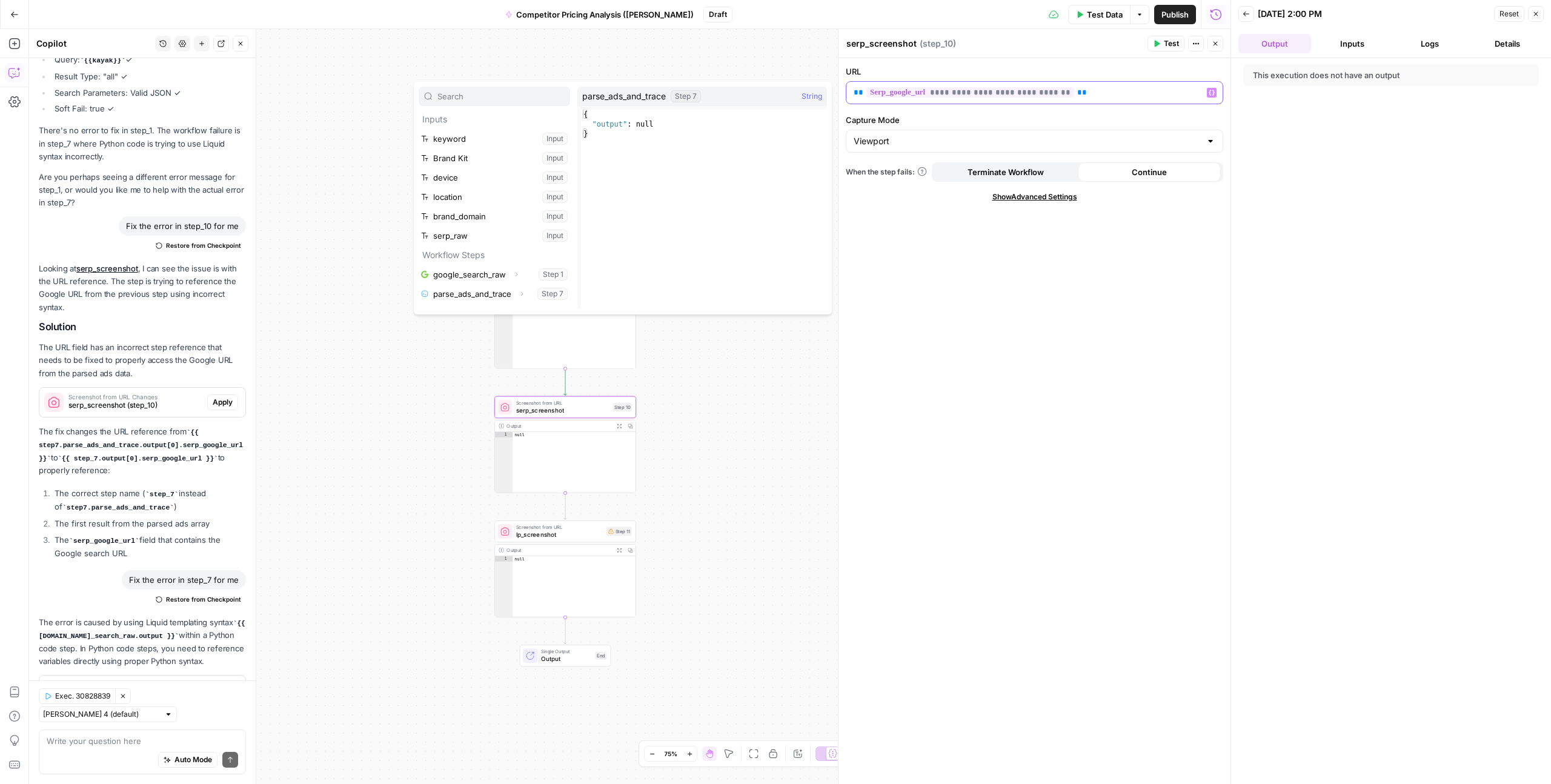
click at [904, 92] on span "**********" at bounding box center [970, 92] width 208 height 10
click at [1027, 95] on span "**********" at bounding box center [970, 92] width 208 height 10
click at [1006, 95] on span "**********" at bounding box center [970, 92] width 208 height 10
click at [504, 294] on button "Select variable parse_ads_and_trace" at bounding box center [494, 293] width 151 height 20
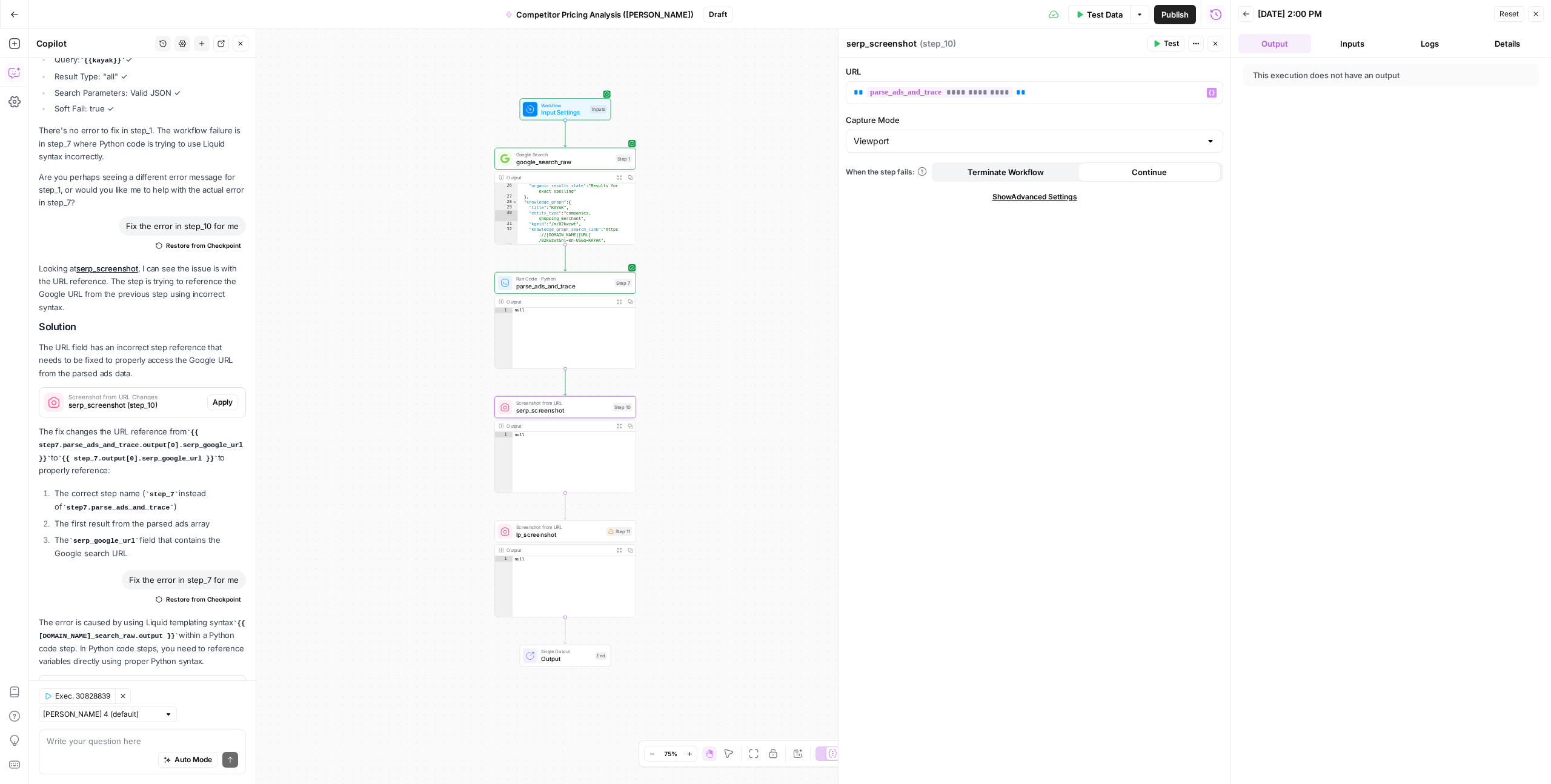
click at [1070, 288] on div "**********" at bounding box center [1035, 421] width 392 height 726
click at [1039, 93] on p "**********" at bounding box center [1034, 92] width 362 height 12
click at [1307, 248] on div "This execution does not have an output" at bounding box center [1391, 421] width 320 height 726
click at [779, 233] on div "**********" at bounding box center [630, 406] width 1201 height 755
click at [1156, 49] on button "Test" at bounding box center [1166, 44] width 37 height 16
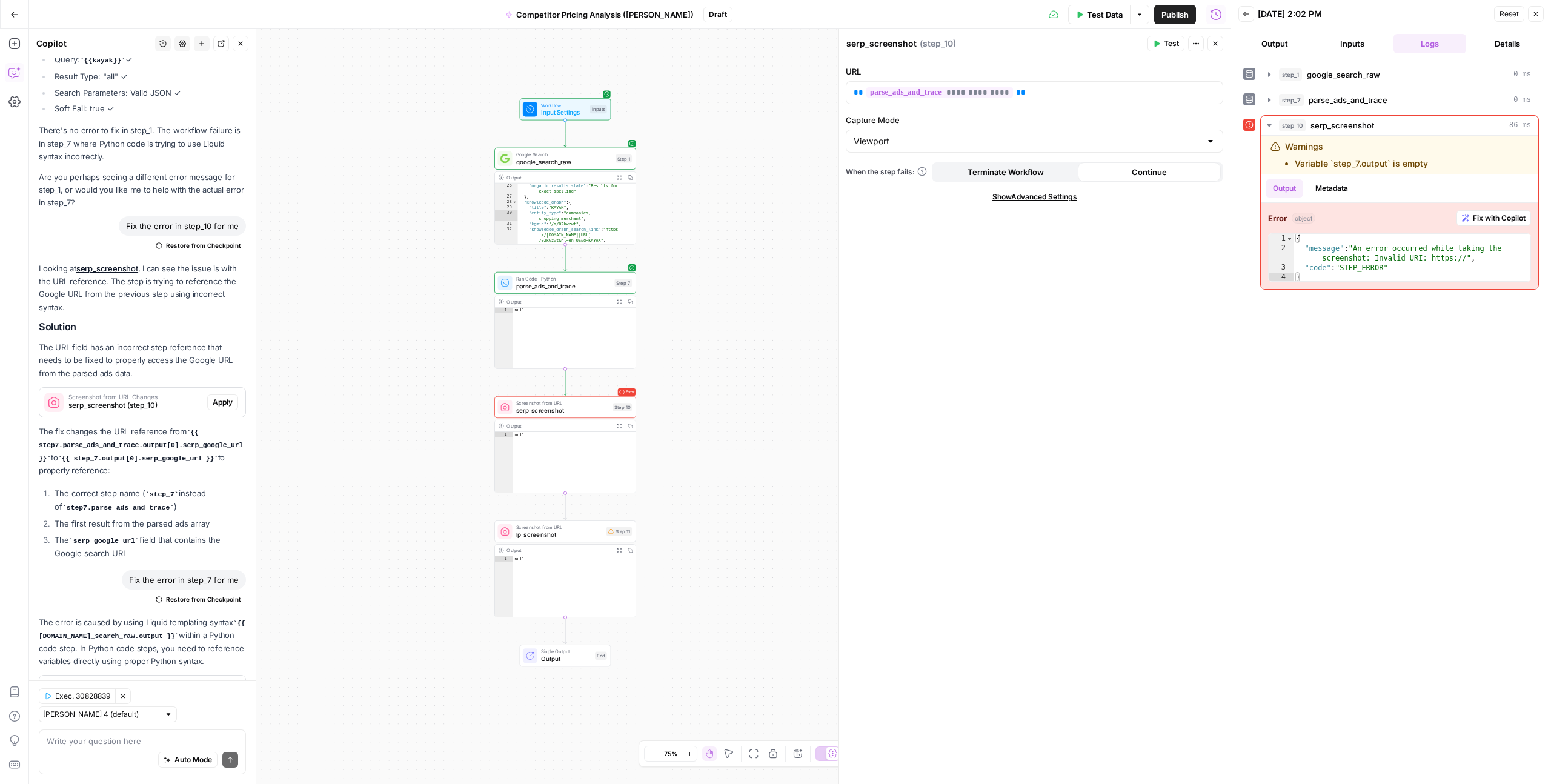
click at [1159, 171] on span "Continue" at bounding box center [1149, 172] width 35 height 12
type textarea "**********"
drag, startPoint x: 1365, startPoint y: 249, endPoint x: 1451, endPoint y: 249, distance: 86.0
click at [1451, 249] on div "{ "message" : "An error occurred while taking the screenshot: Invalid URI: http…" at bounding box center [1412, 267] width 237 height 68
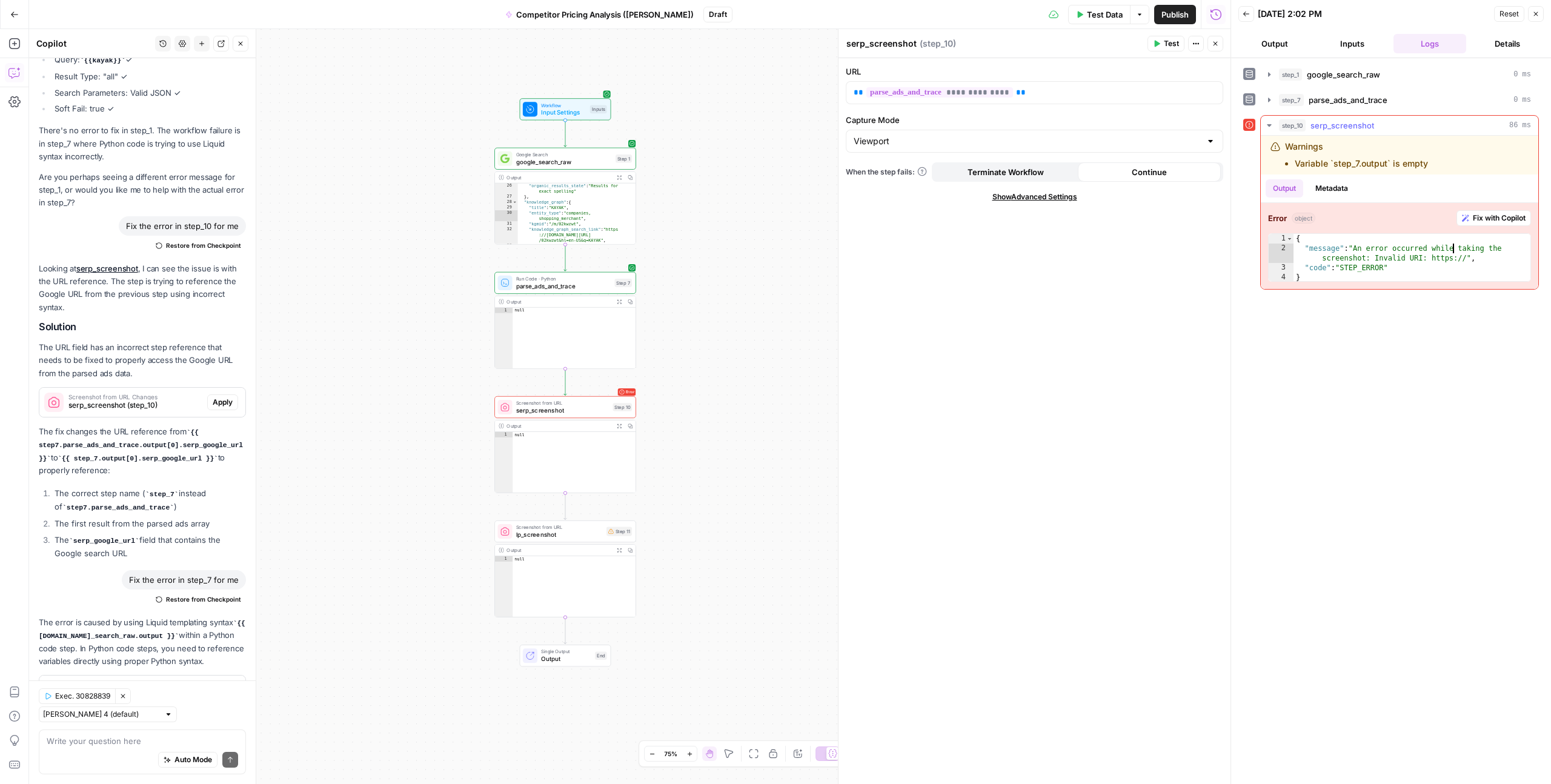
click at [1272, 124] on icon "button" at bounding box center [1269, 125] width 9 height 9
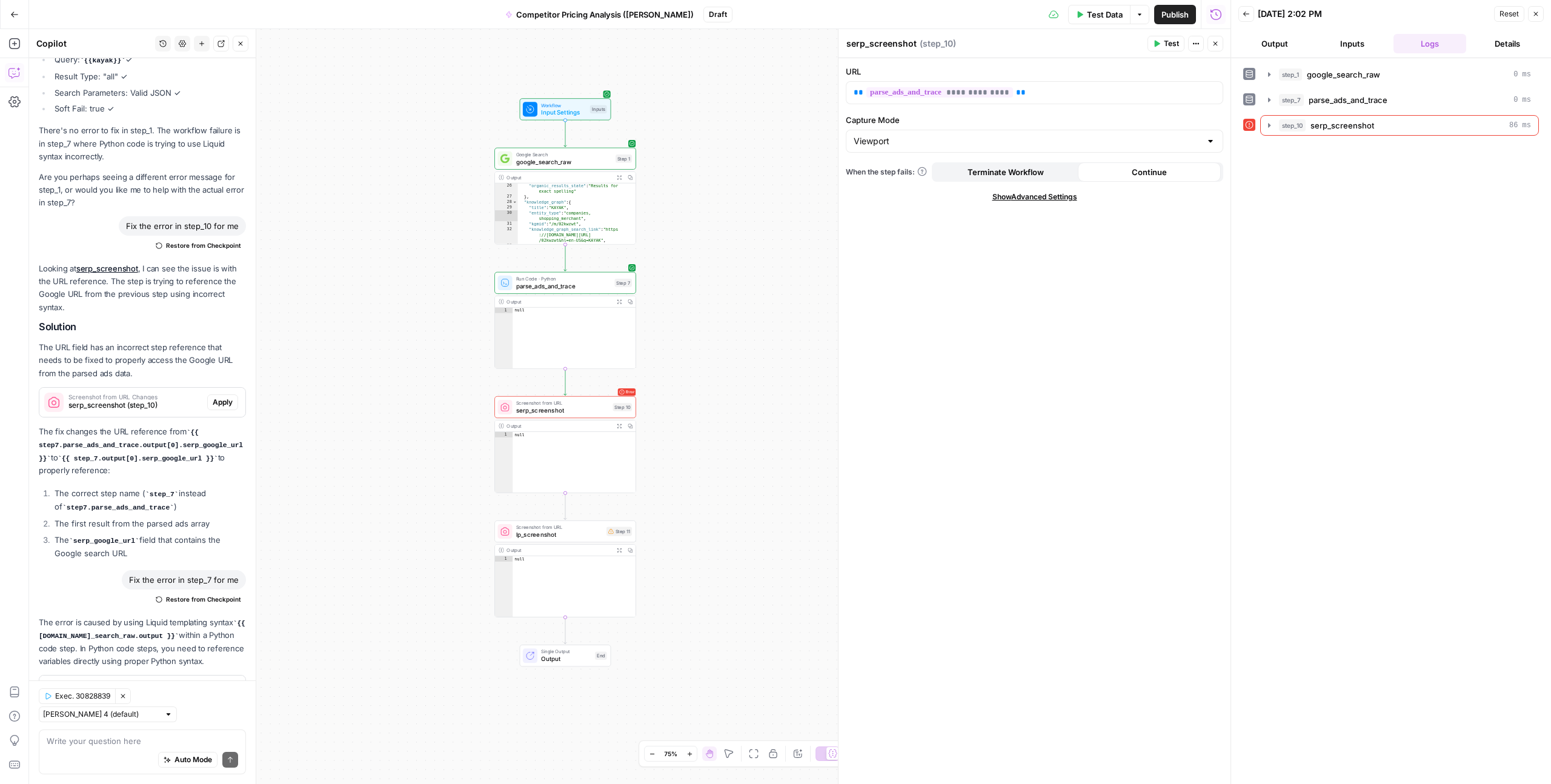
click at [1287, 211] on div "step_1 google_search_raw 0 ms step_7 parse_ads_and_trace 0 ms step_10 serp_scre…" at bounding box center [1392, 421] width 296 height 713
click at [540, 532] on span "lp_screenshot" at bounding box center [559, 534] width 87 height 9
click at [1082, 92] on p "**********" at bounding box center [1034, 92] width 362 height 12
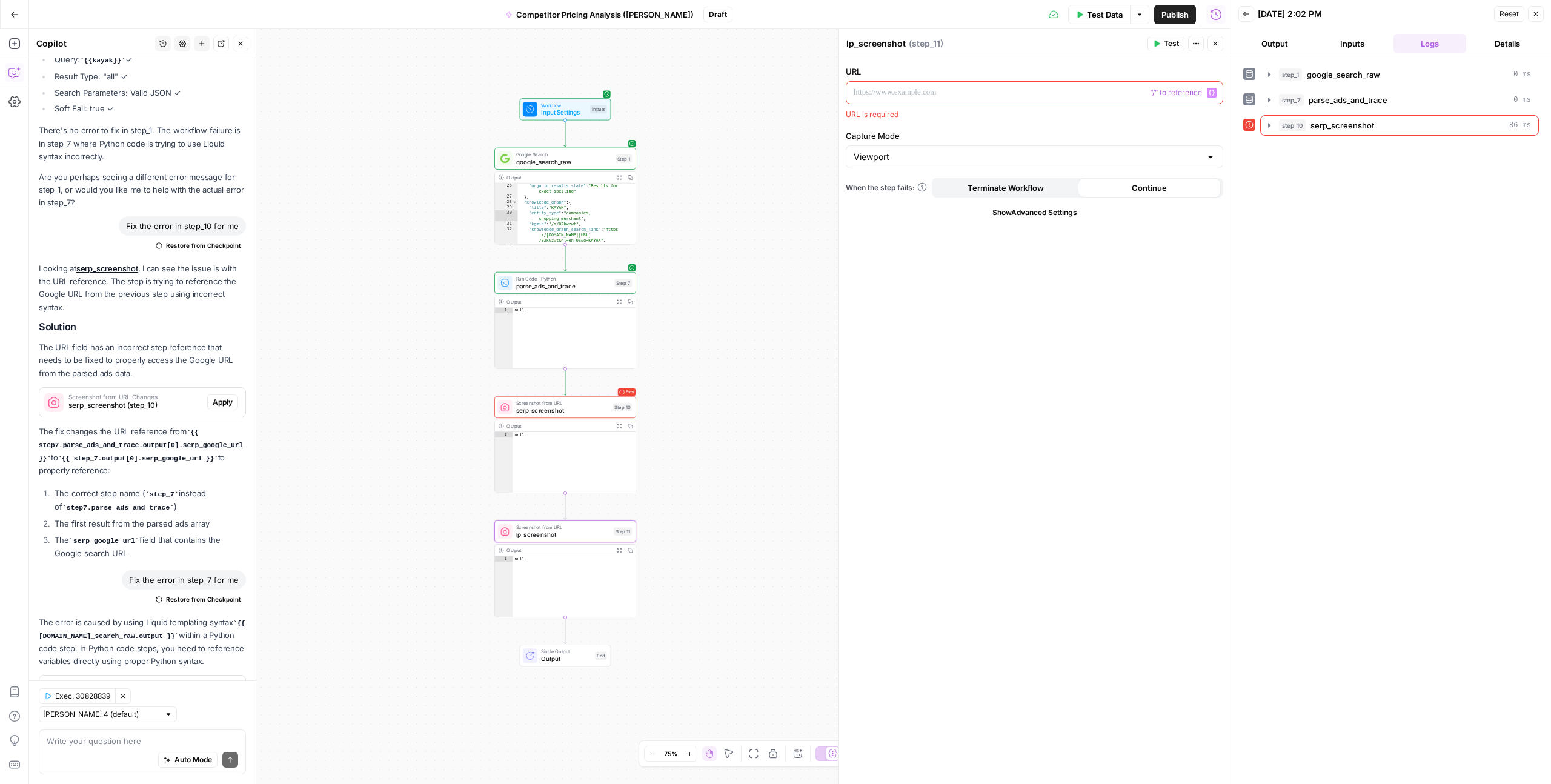
click at [1209, 93] on icon "button" at bounding box center [1212, 92] width 6 height 5
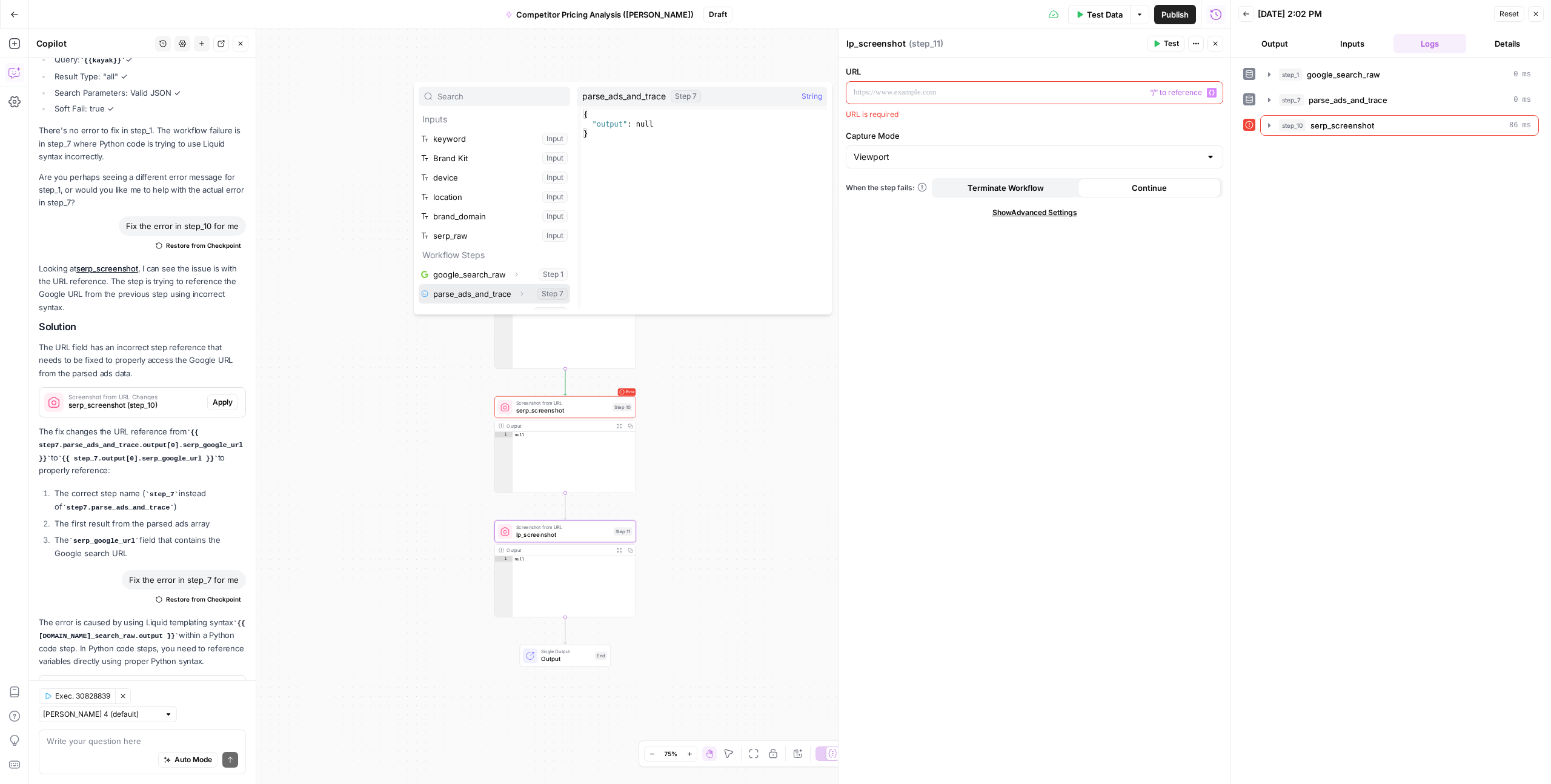
click at [484, 293] on button "Select variable parse_ads_and_trace" at bounding box center [494, 293] width 151 height 20
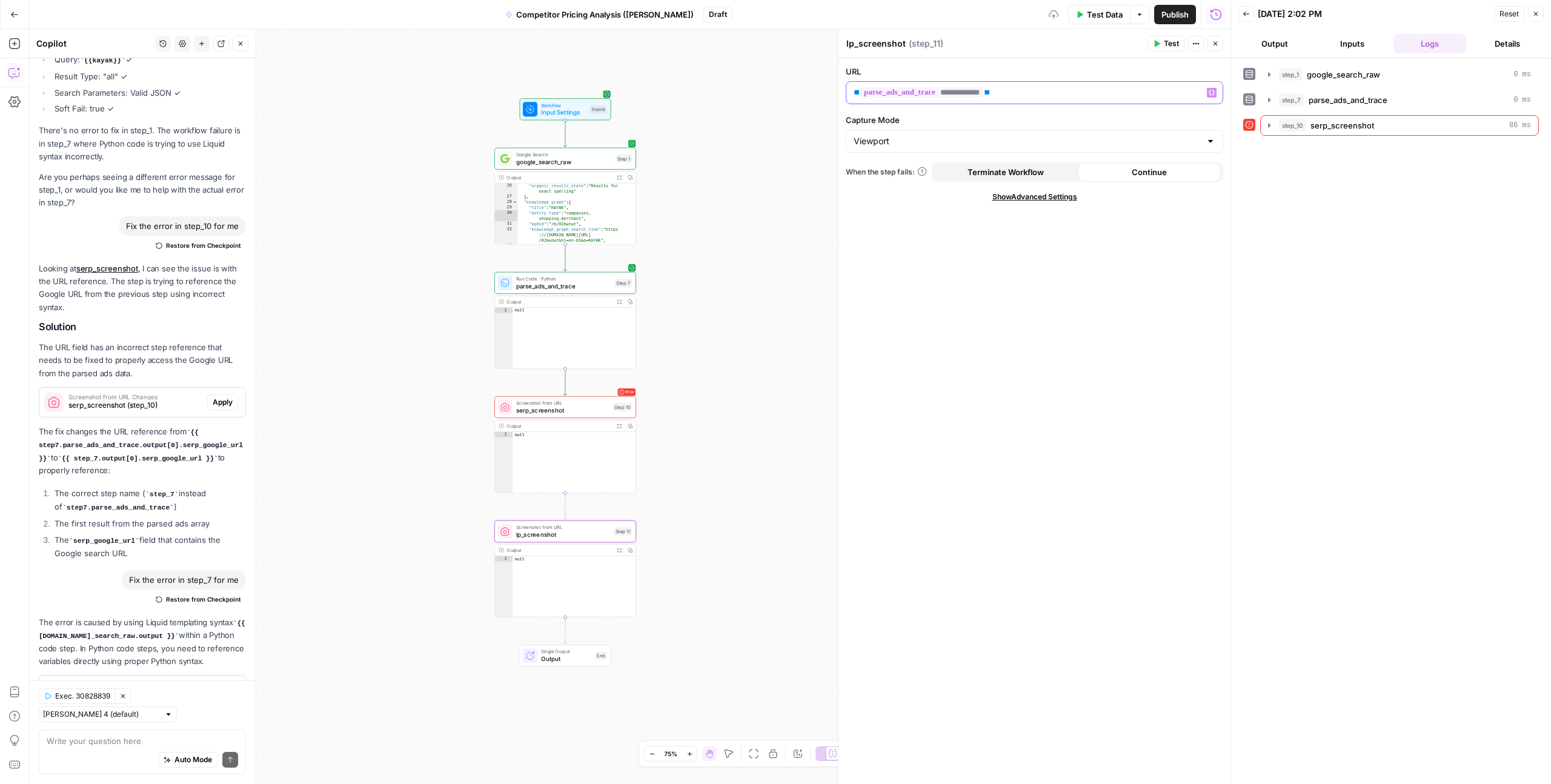
click at [1030, 94] on p "**********" at bounding box center [1034, 92] width 362 height 12
click at [1213, 92] on icon "button" at bounding box center [1212, 92] width 6 height 6
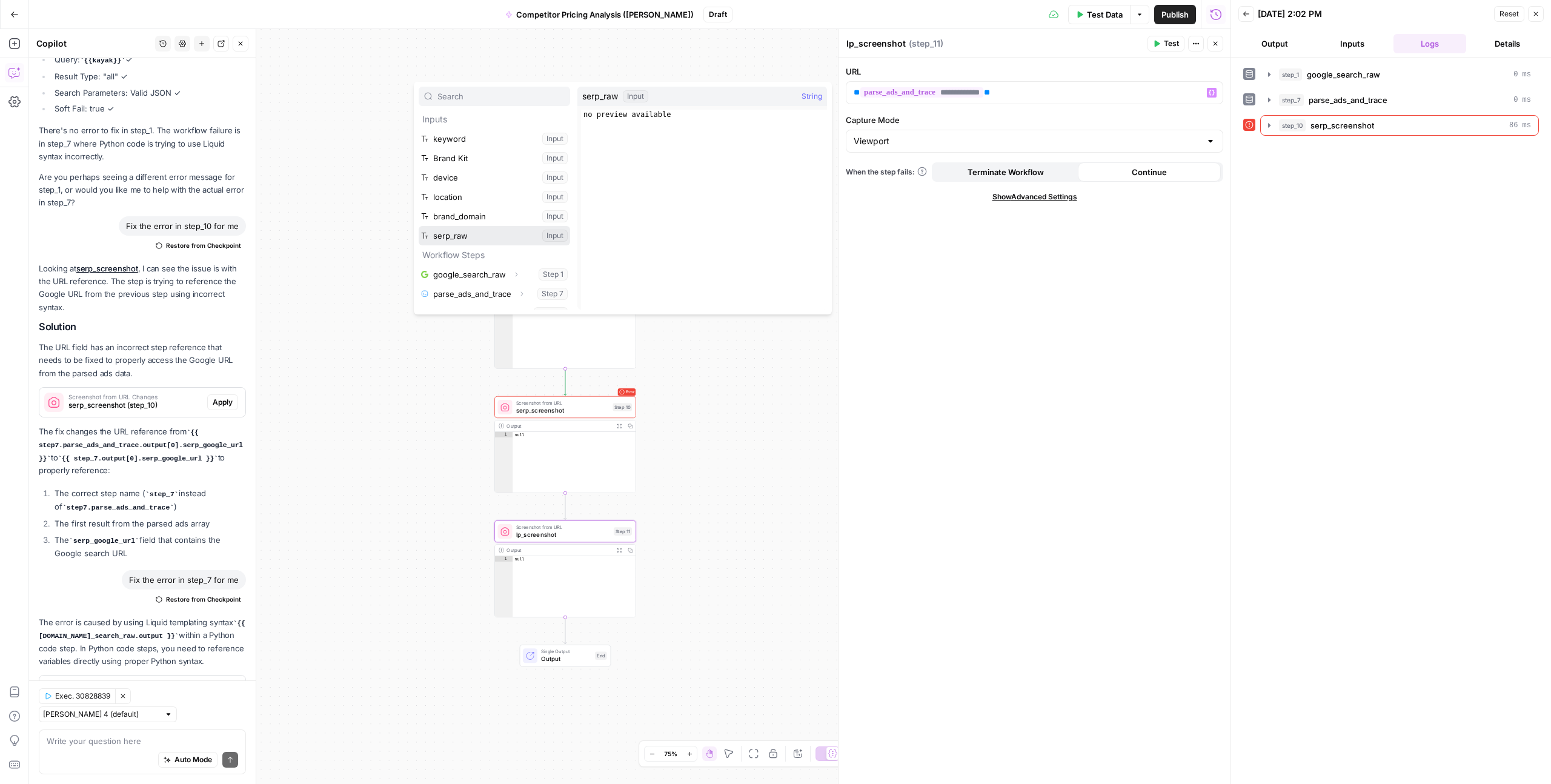
click at [515, 229] on button "Select variable serp_raw" at bounding box center [494, 235] width 151 height 20
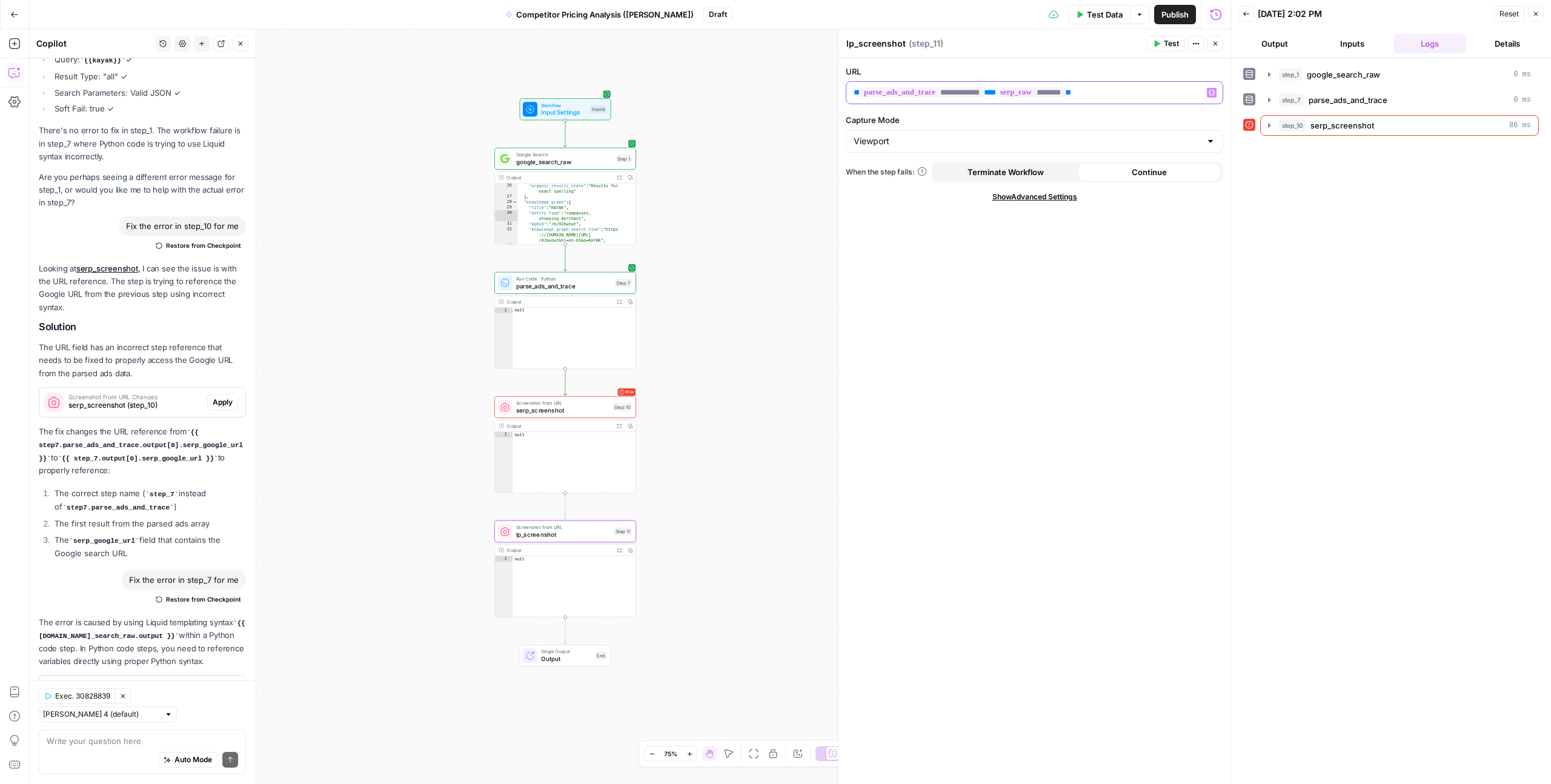
drag, startPoint x: 1129, startPoint y: 93, endPoint x: 1032, endPoint y: 82, distance: 97.6
click at [1023, 89] on p "**********" at bounding box center [1034, 92] width 362 height 12
drag, startPoint x: 1014, startPoint y: 92, endPoint x: 1132, endPoint y: 93, distance: 118.0
click at [1132, 93] on p "**********" at bounding box center [1034, 92] width 362 height 12
click at [1117, 267] on div "**********" at bounding box center [1035, 421] width 392 height 726
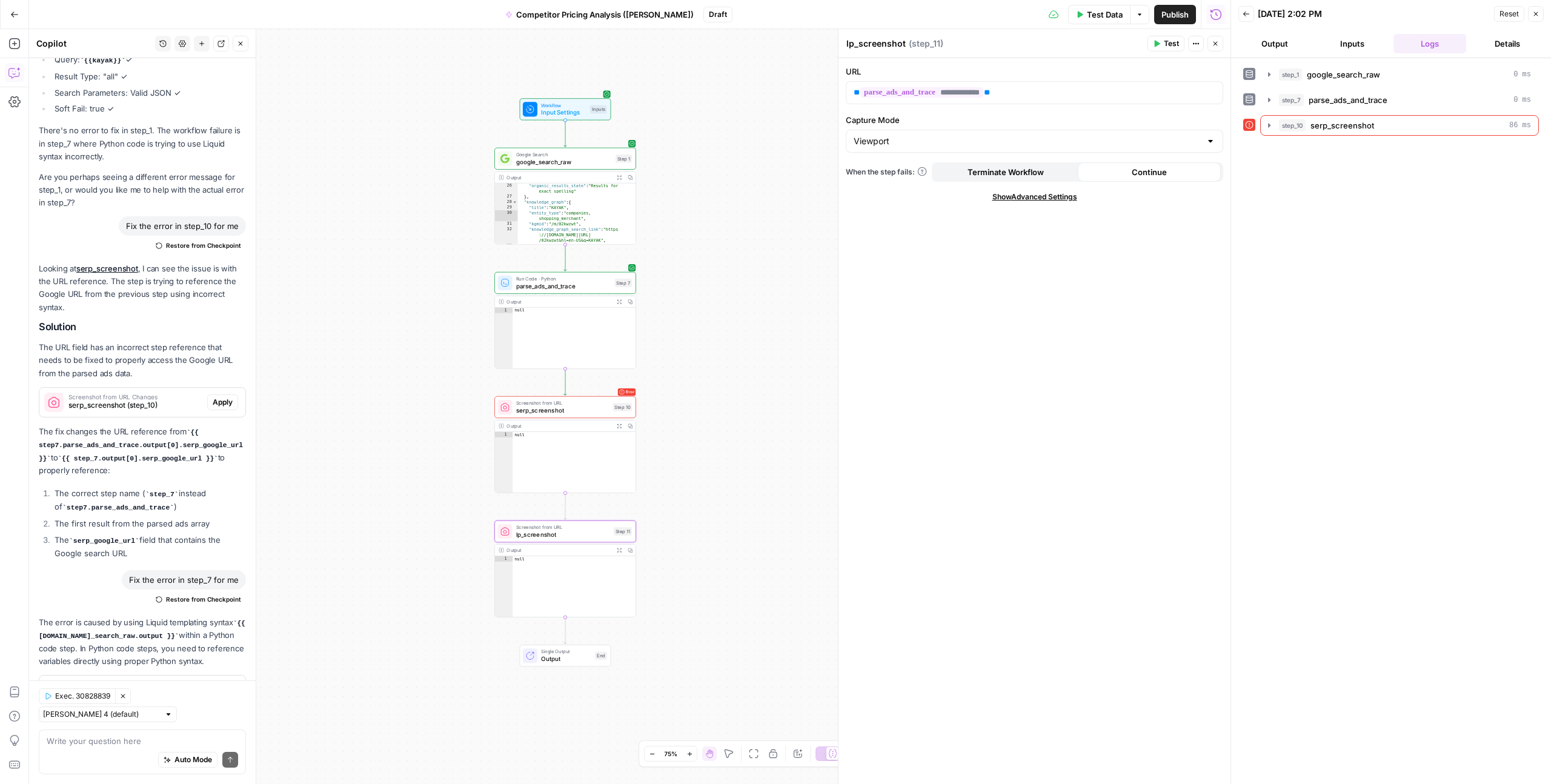
click at [766, 233] on div "**********" at bounding box center [630, 406] width 1201 height 755
click at [1216, 47] on icon "button" at bounding box center [1215, 44] width 7 height 7
click at [867, 408] on div "**********" at bounding box center [630, 406] width 1201 height 755
click at [756, 124] on div "**********" at bounding box center [630, 406] width 1201 height 755
click at [695, 131] on div "**********" at bounding box center [630, 406] width 1201 height 755
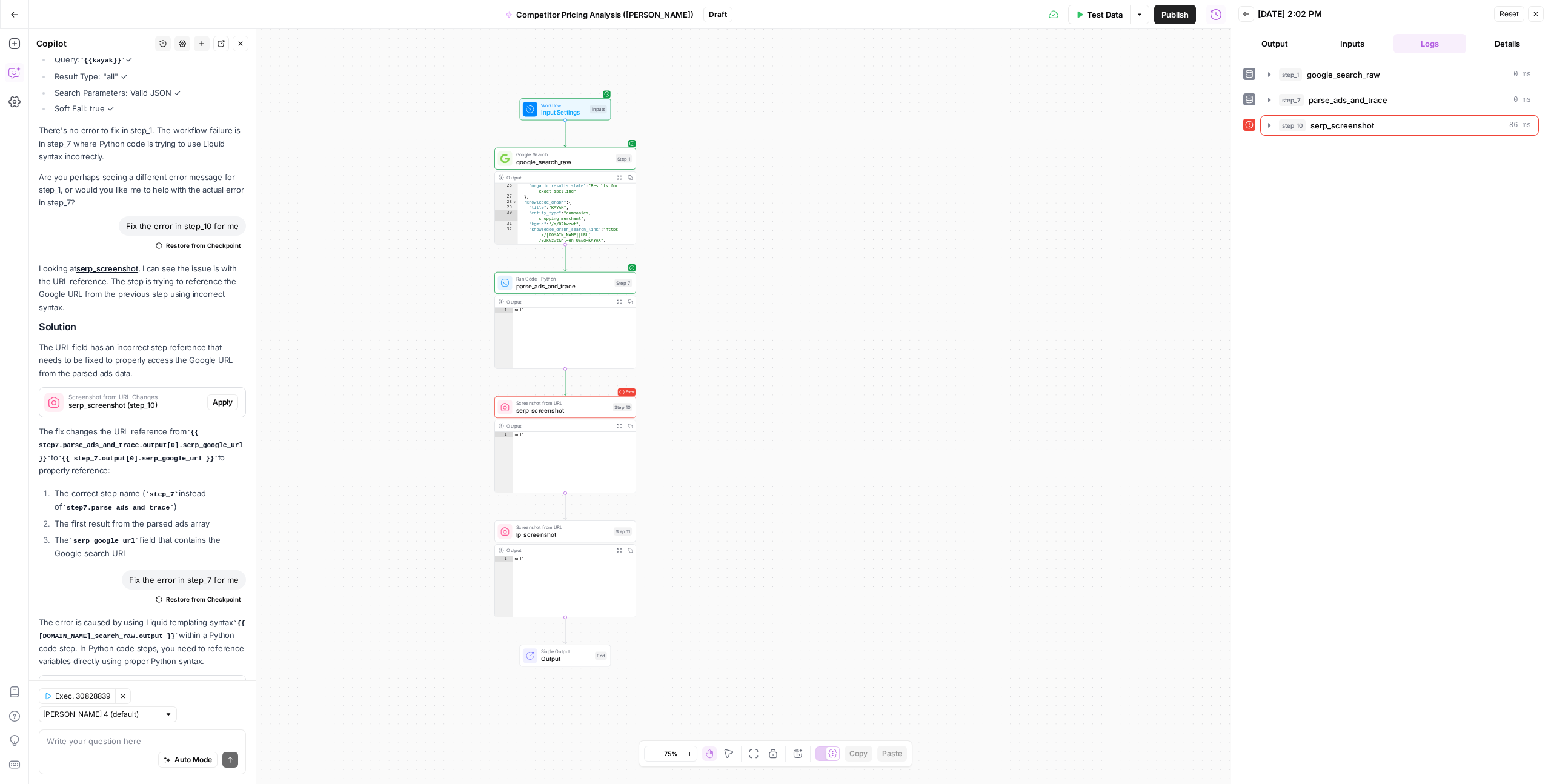
click at [785, 311] on div "**********" at bounding box center [630, 406] width 1201 height 755
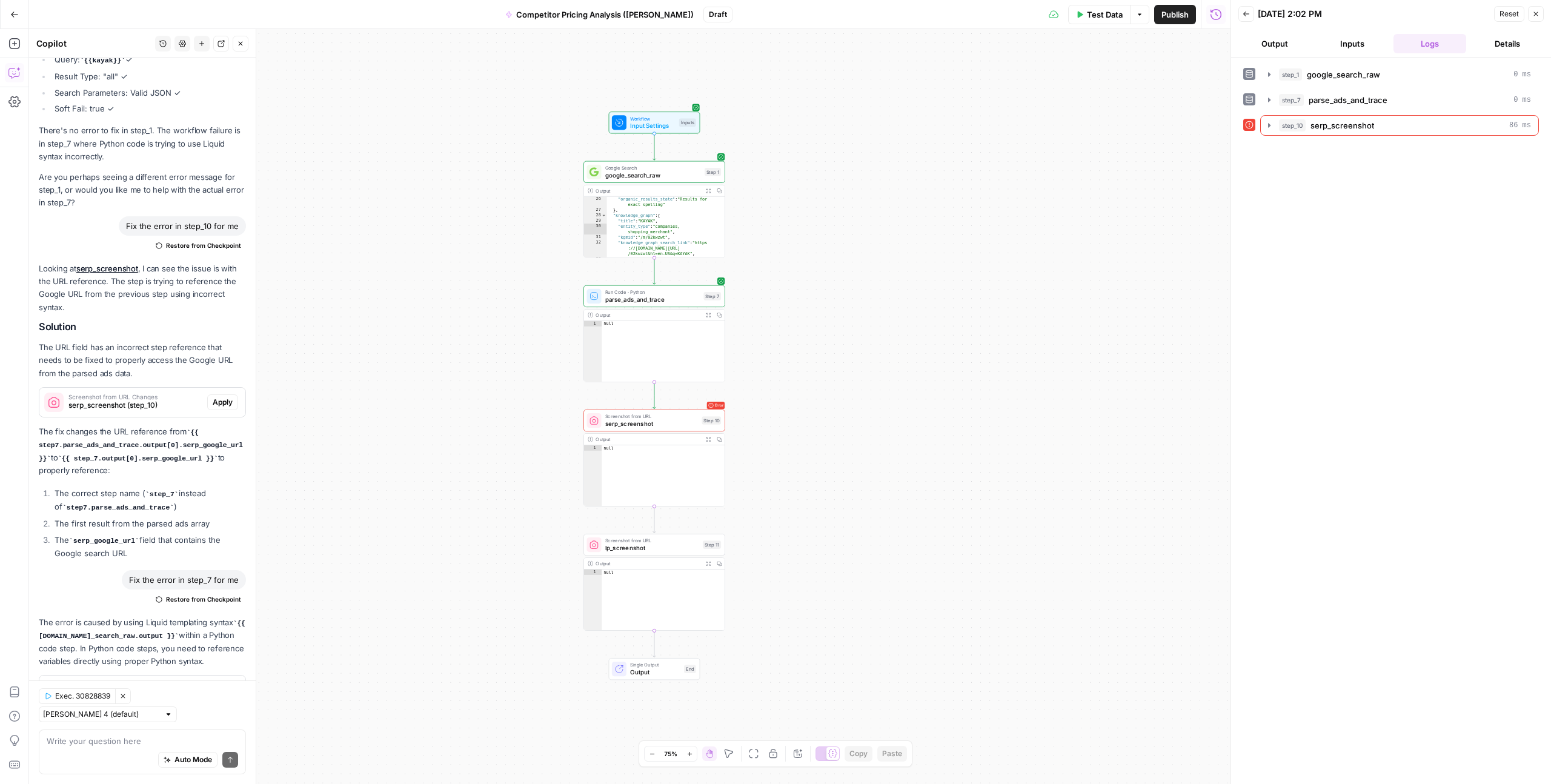
click at [540, 392] on div "**********" at bounding box center [630, 406] width 1201 height 755
click at [567, 370] on div "**********" at bounding box center [630, 406] width 1201 height 755
click at [10, 10] on icon "button" at bounding box center [15, 15] width 9 height 9
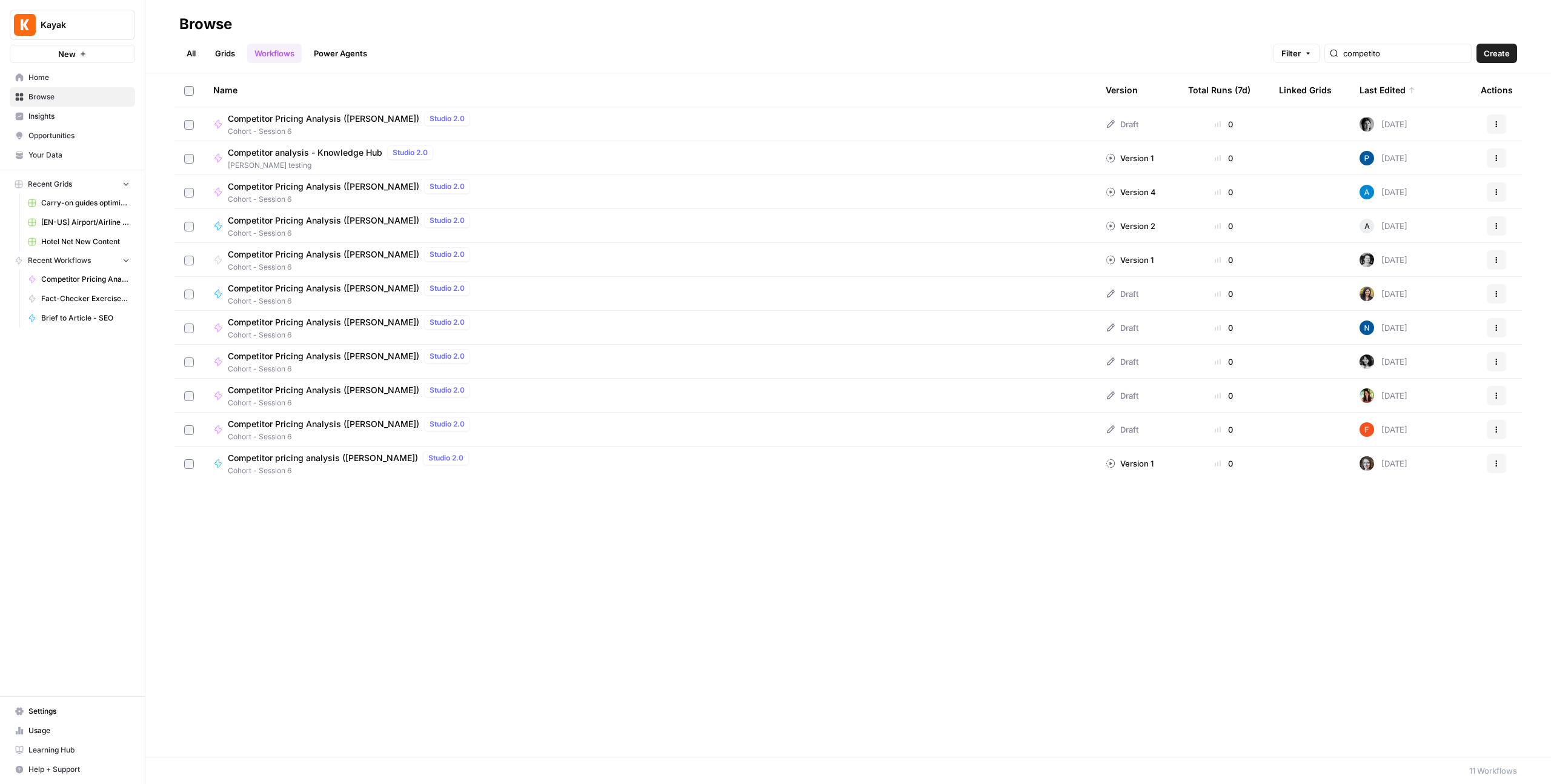
click at [224, 48] on link "Grids" at bounding box center [224, 53] width 34 height 20
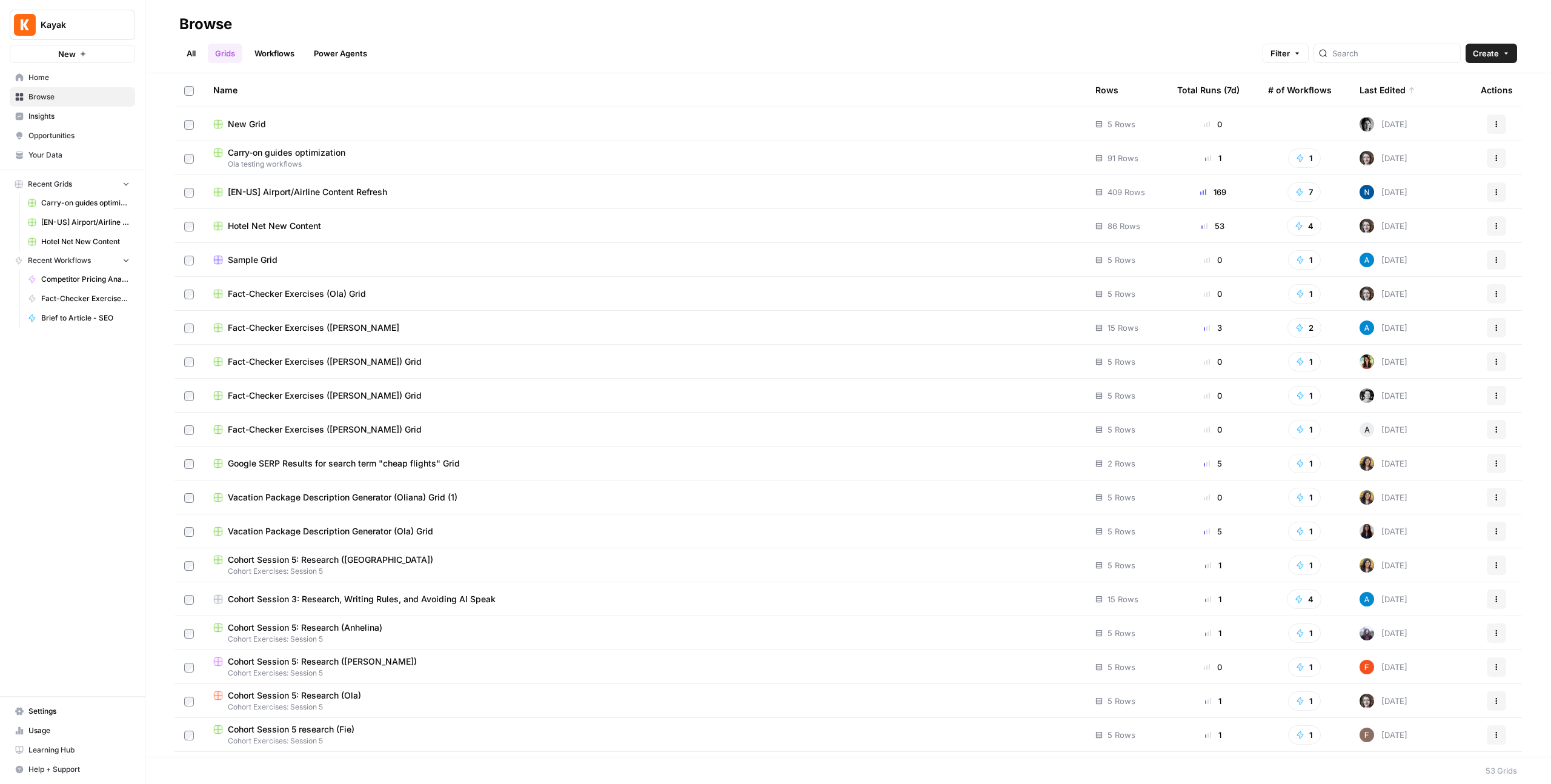
click at [283, 124] on div "New Grid" at bounding box center [644, 124] width 863 height 12
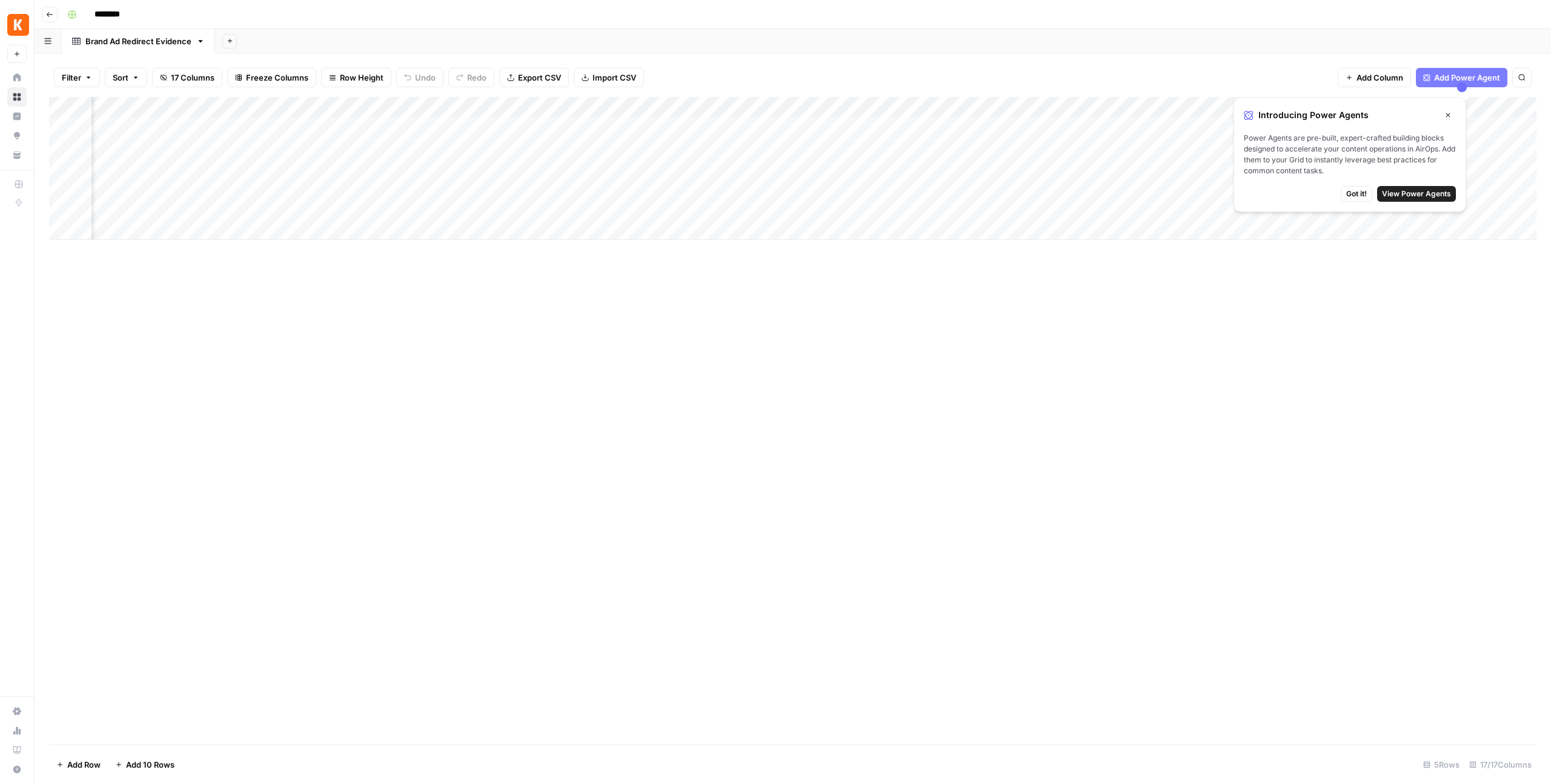
scroll to position [0, 1393]
click at [1449, 114] on icon "button" at bounding box center [1448, 115] width 7 height 7
click at [1497, 108] on span "Add Column" at bounding box center [1509, 107] width 42 height 11
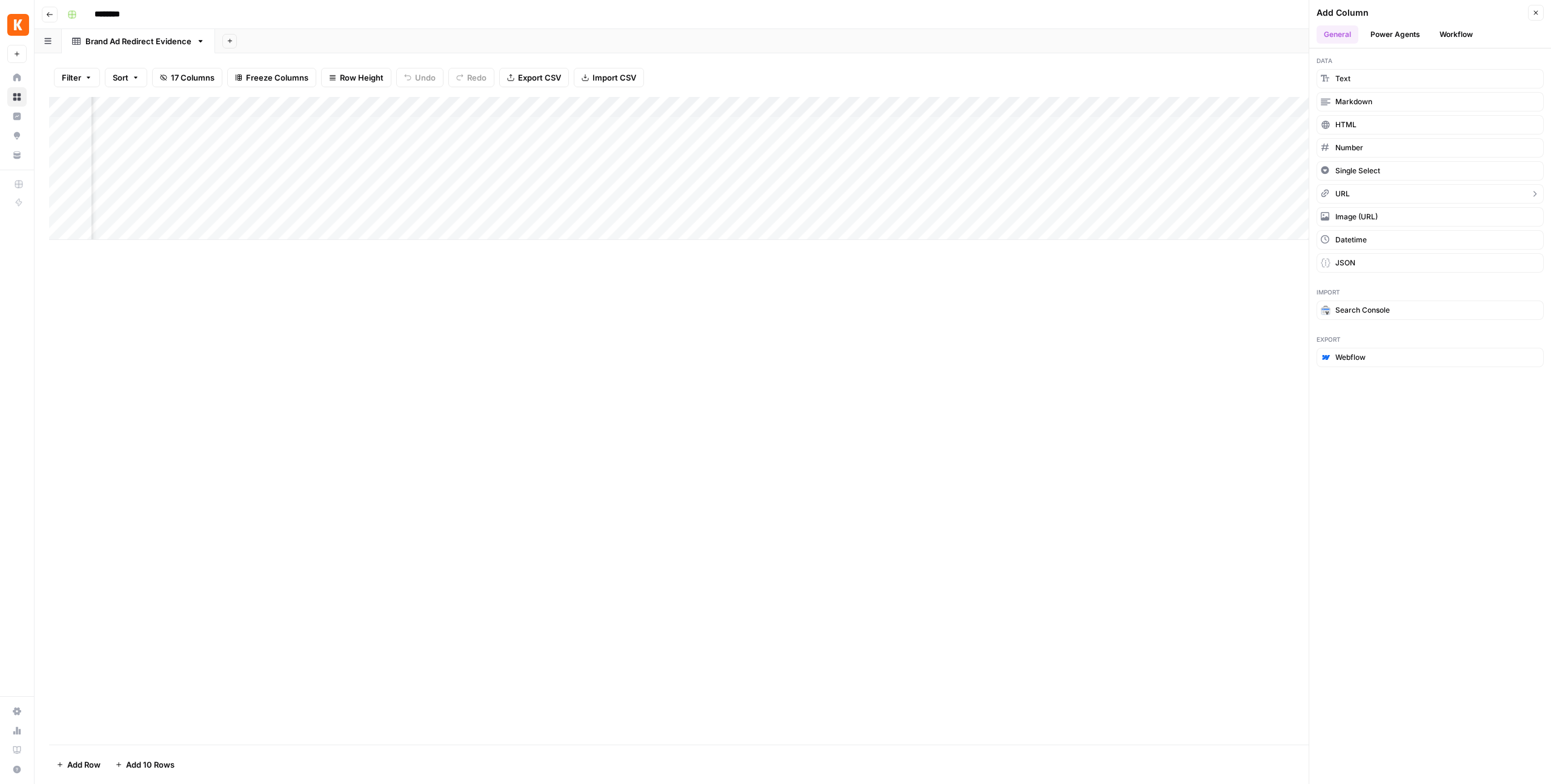
click at [1349, 189] on button "URL" at bounding box center [1430, 194] width 227 height 20
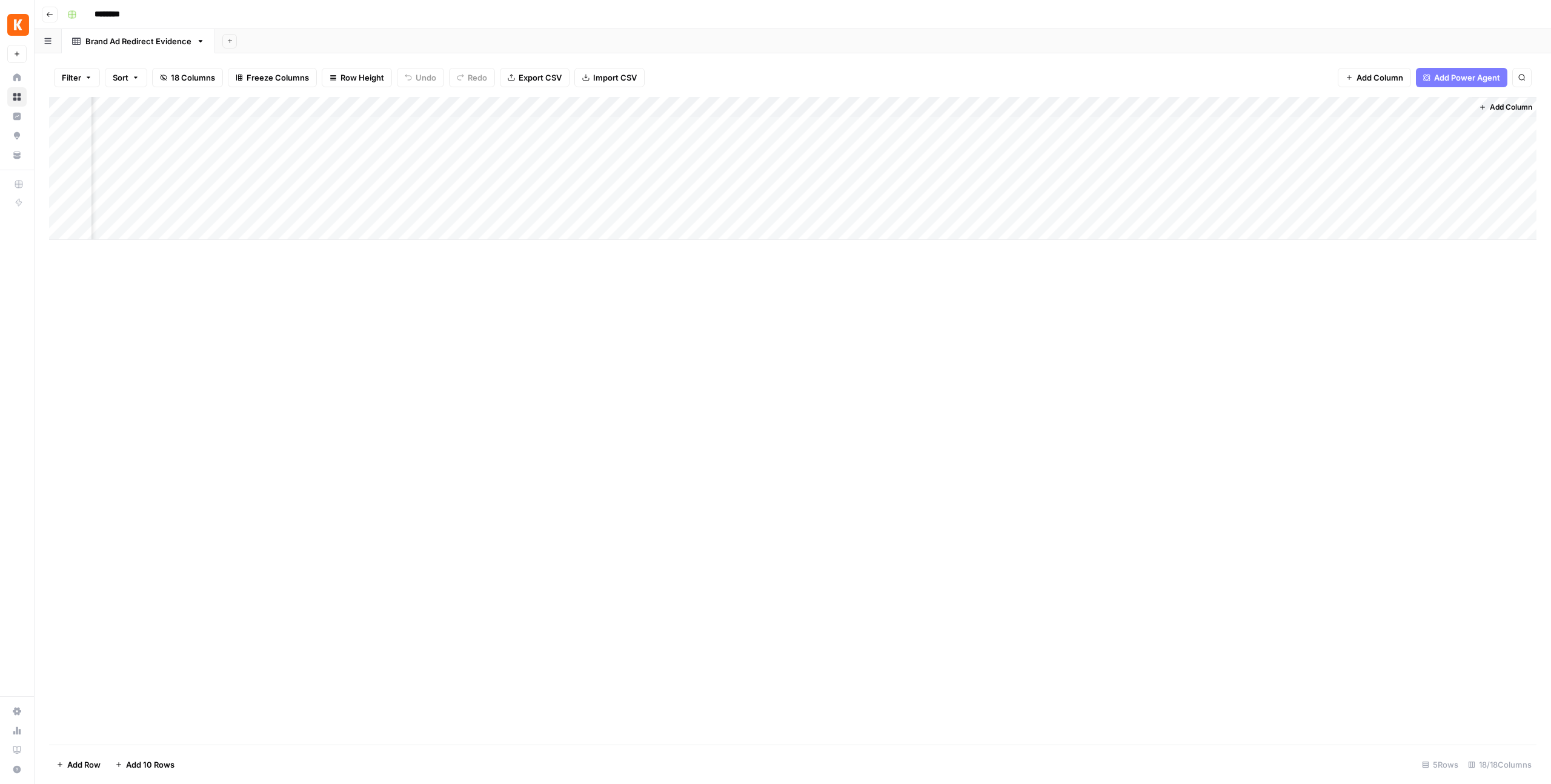
scroll to position [0, 1502]
click at [1417, 102] on div "Add Column" at bounding box center [792, 168] width 1488 height 143
click at [1398, 146] on div "New Column URL Sort Ascending Sort Descending Filter Hide Column Remove Column" at bounding box center [1432, 202] width 145 height 163
click at [1398, 144] on div "New Column" at bounding box center [1432, 136] width 134 height 20
click at [1398, 144] on div "Add Column" at bounding box center [792, 168] width 1488 height 143
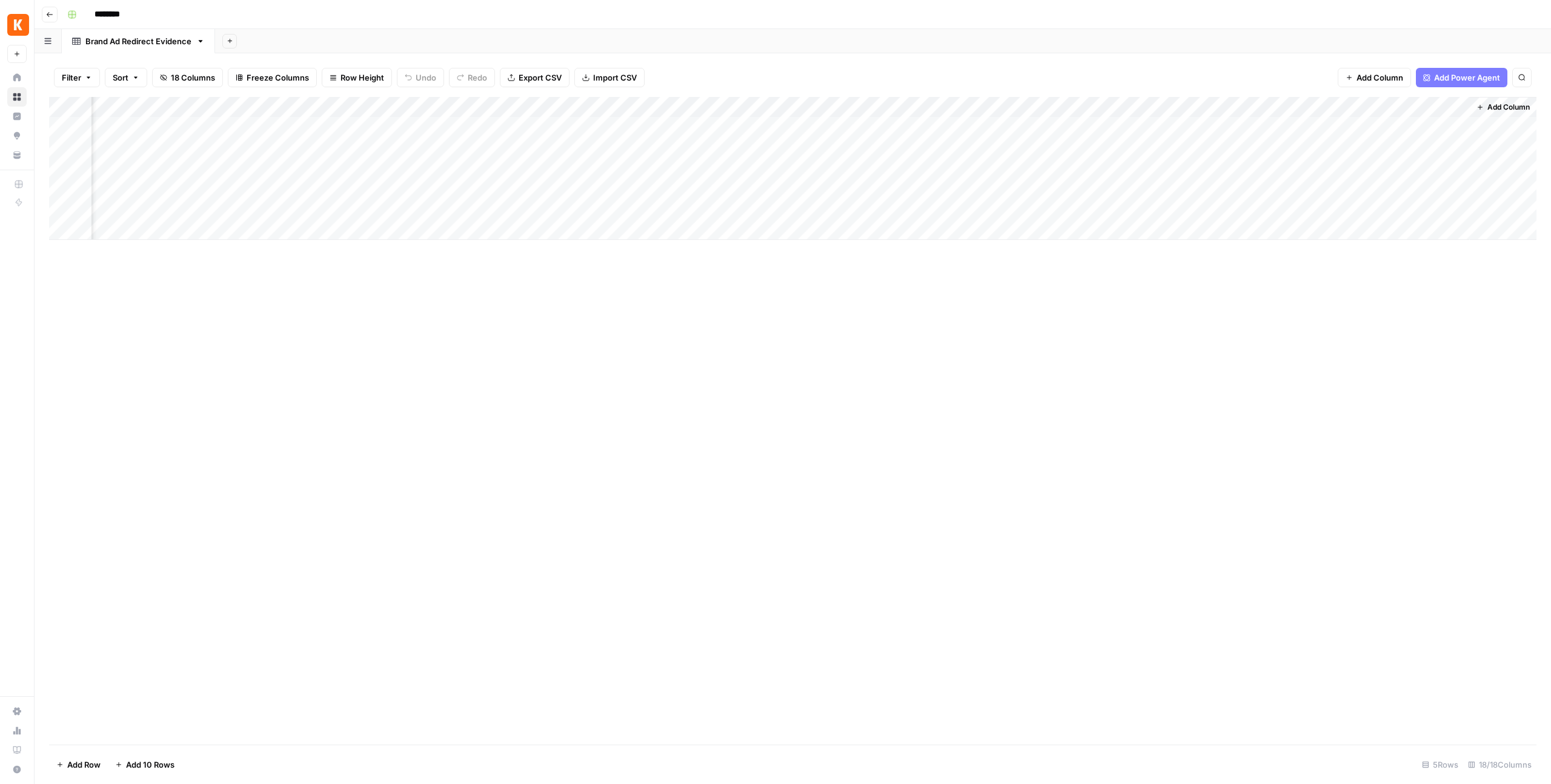
click at [1394, 107] on div "Add Column" at bounding box center [792, 168] width 1488 height 143
click at [1394, 107] on div at bounding box center [1414, 108] width 110 height 24
click at [1392, 138] on input "New Column" at bounding box center [1432, 136] width 123 height 12
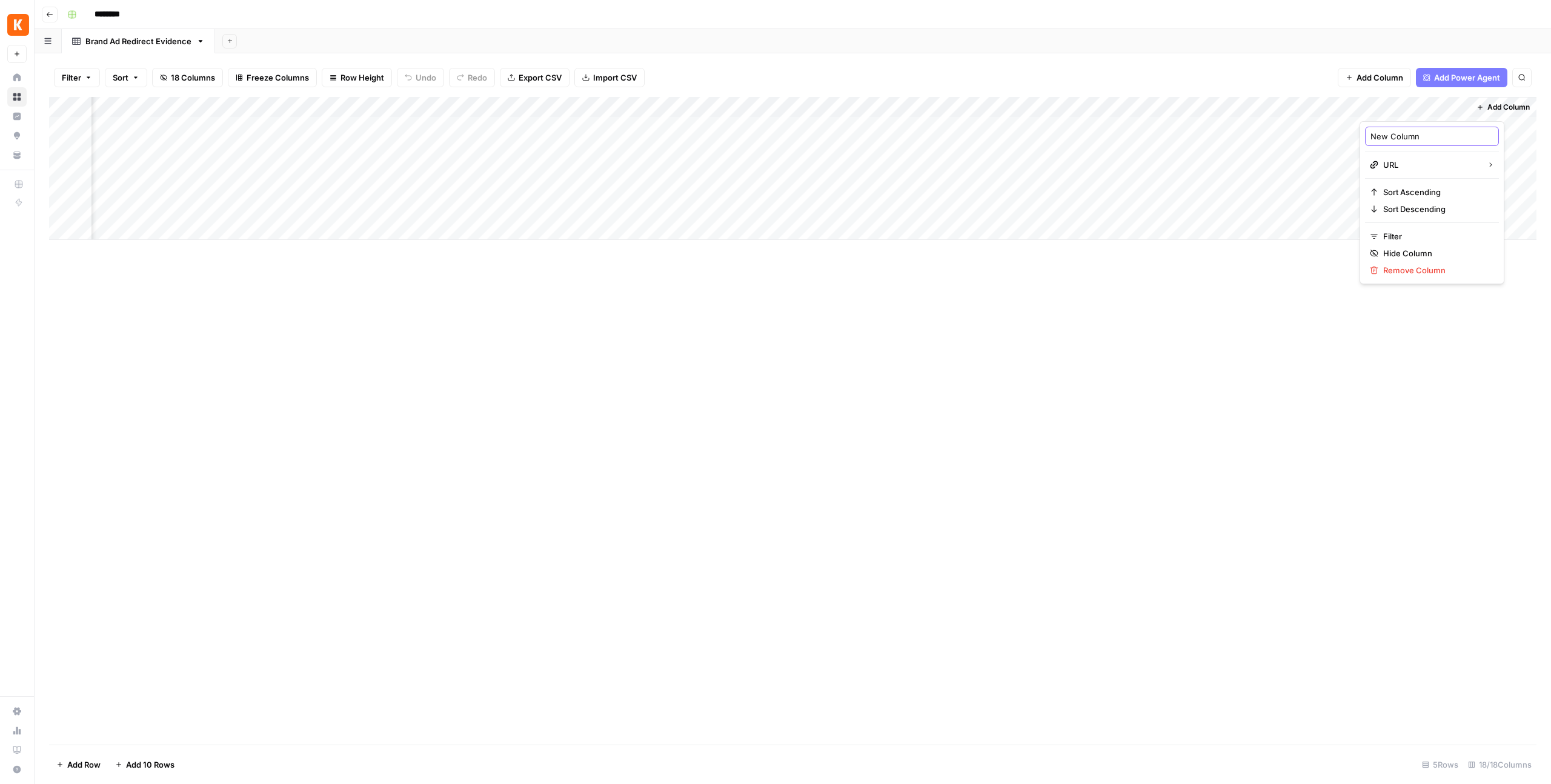
paste input "adurl"
type input "adurl"
click at [1317, 270] on div "Add Column" at bounding box center [792, 421] width 1488 height 648
click at [44, 11] on button "Go back" at bounding box center [50, 15] width 16 height 16
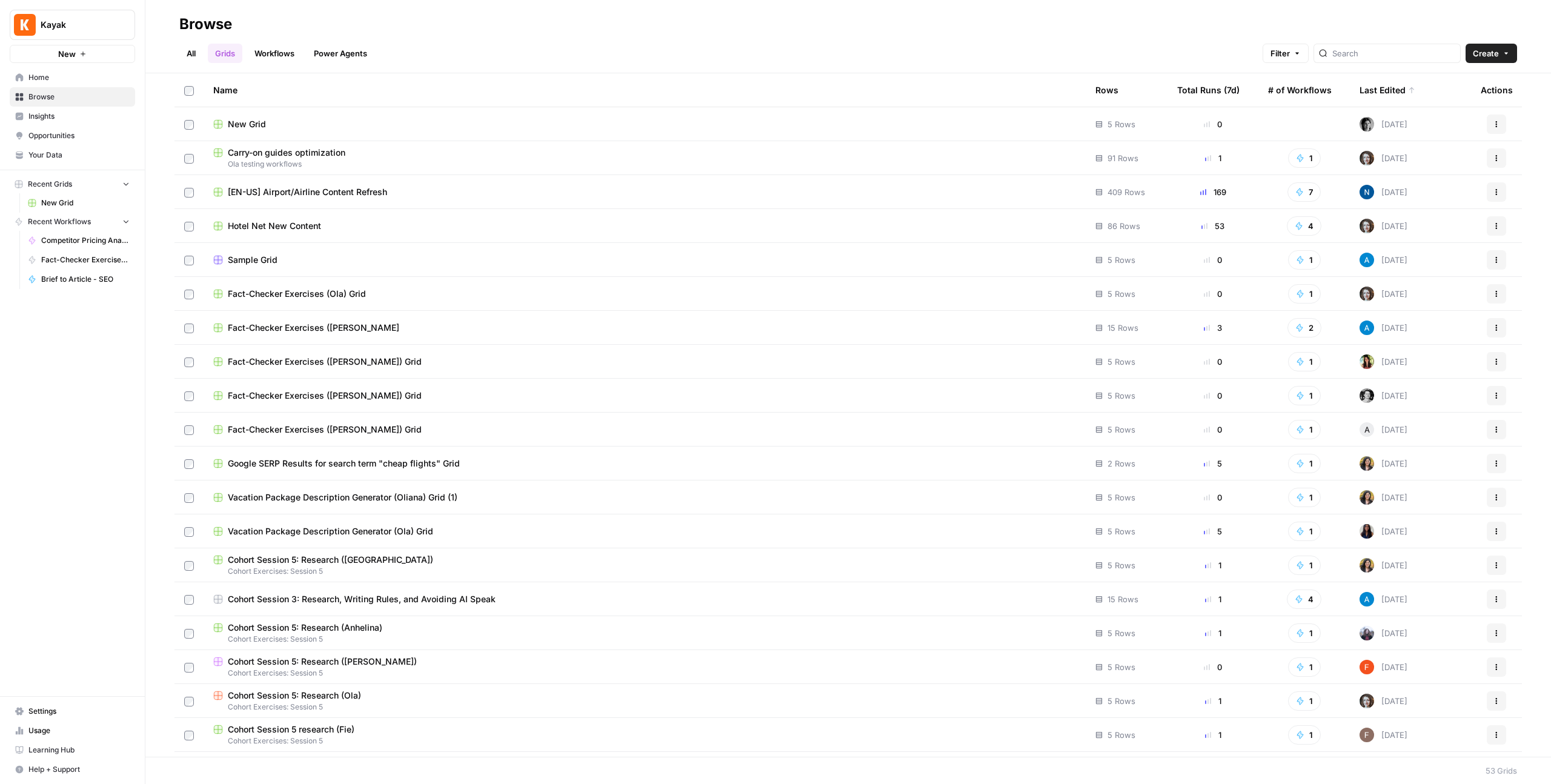
click at [274, 50] on link "Workflows" at bounding box center [275, 53] width 55 height 20
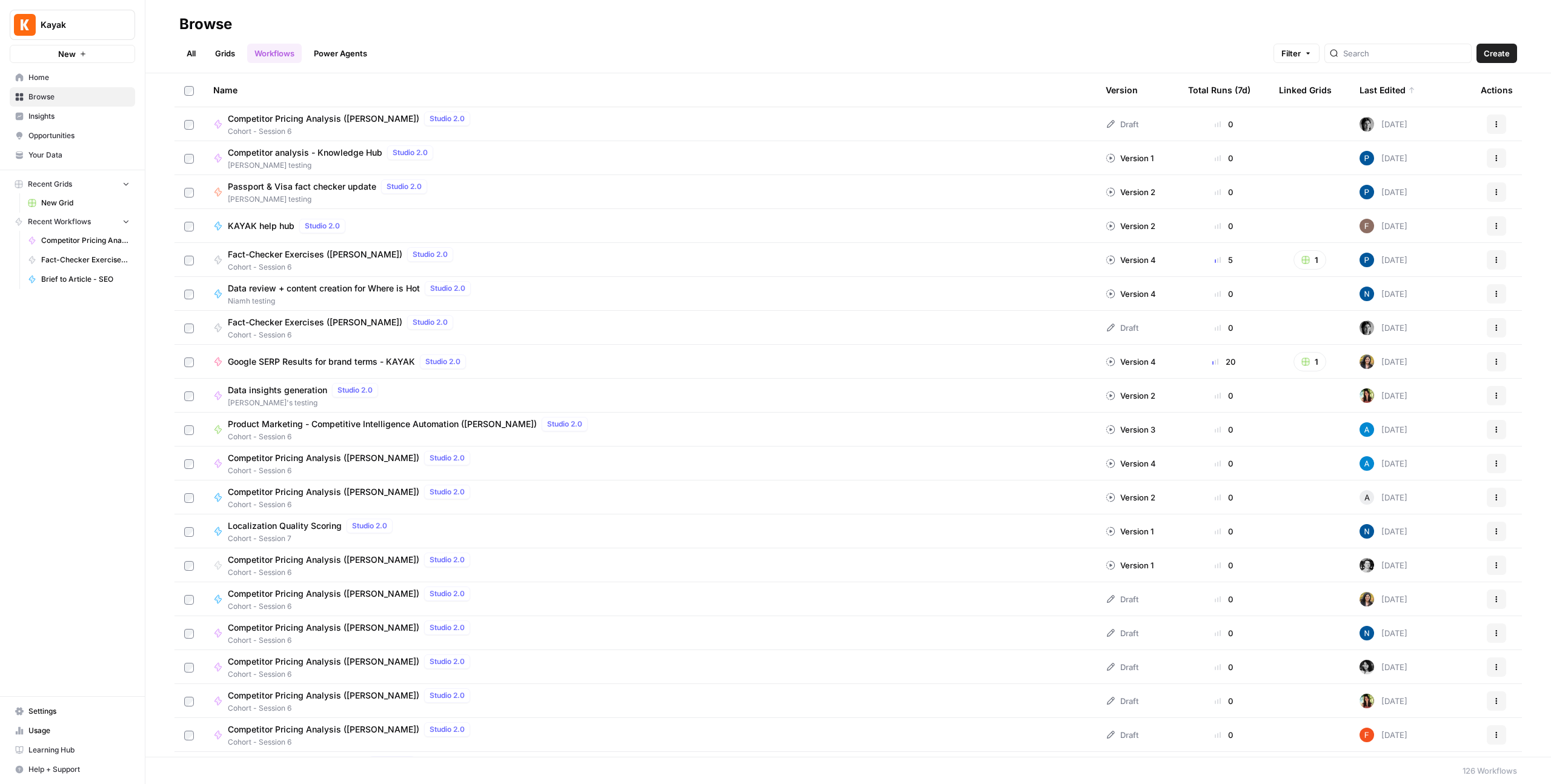
click at [194, 124] on td at bounding box center [189, 124] width 29 height 33
click at [315, 771] on button "More Options" at bounding box center [314, 767] width 20 height 20
click at [1497, 124] on icon "button" at bounding box center [1496, 124] width 7 height 7
click at [1499, 124] on icon "button" at bounding box center [1496, 124] width 7 height 7
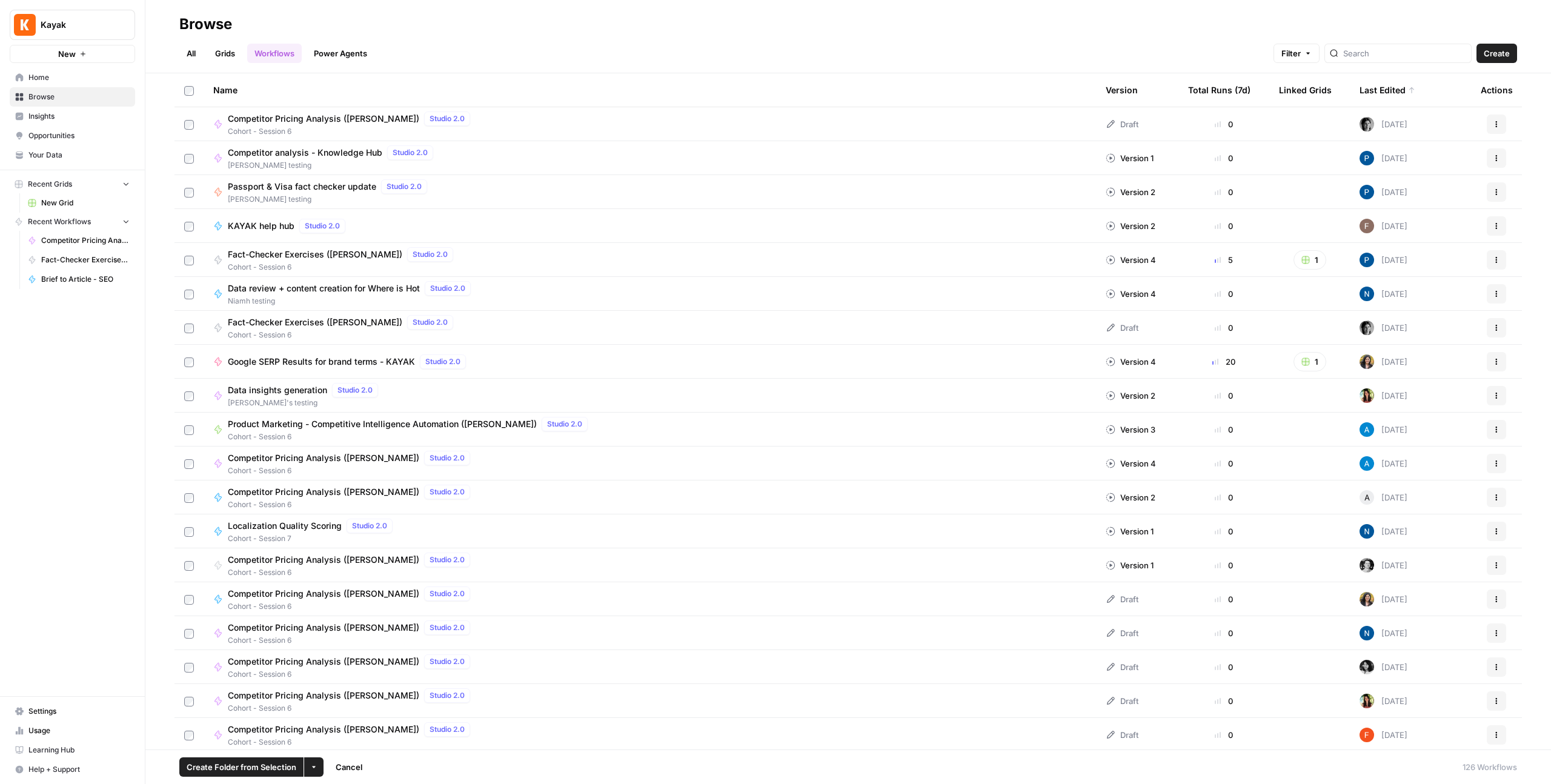
click at [338, 116] on span "Competitor Pricing Analysis ([PERSON_NAME])" at bounding box center [323, 119] width 192 height 12
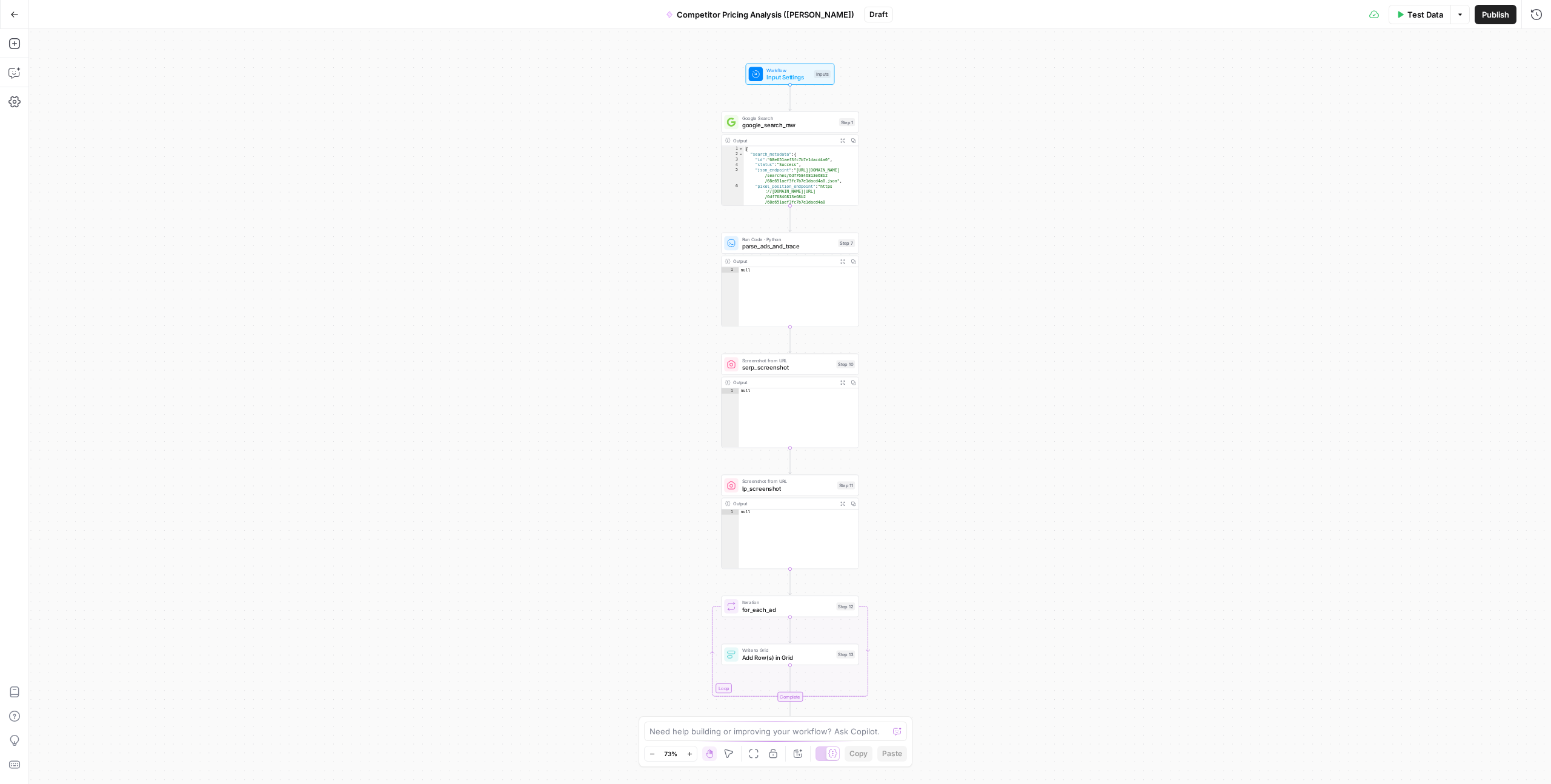
click at [796, 11] on span "Competitor Pricing Analysis ([PERSON_NAME])" at bounding box center [765, 15] width 178 height 12
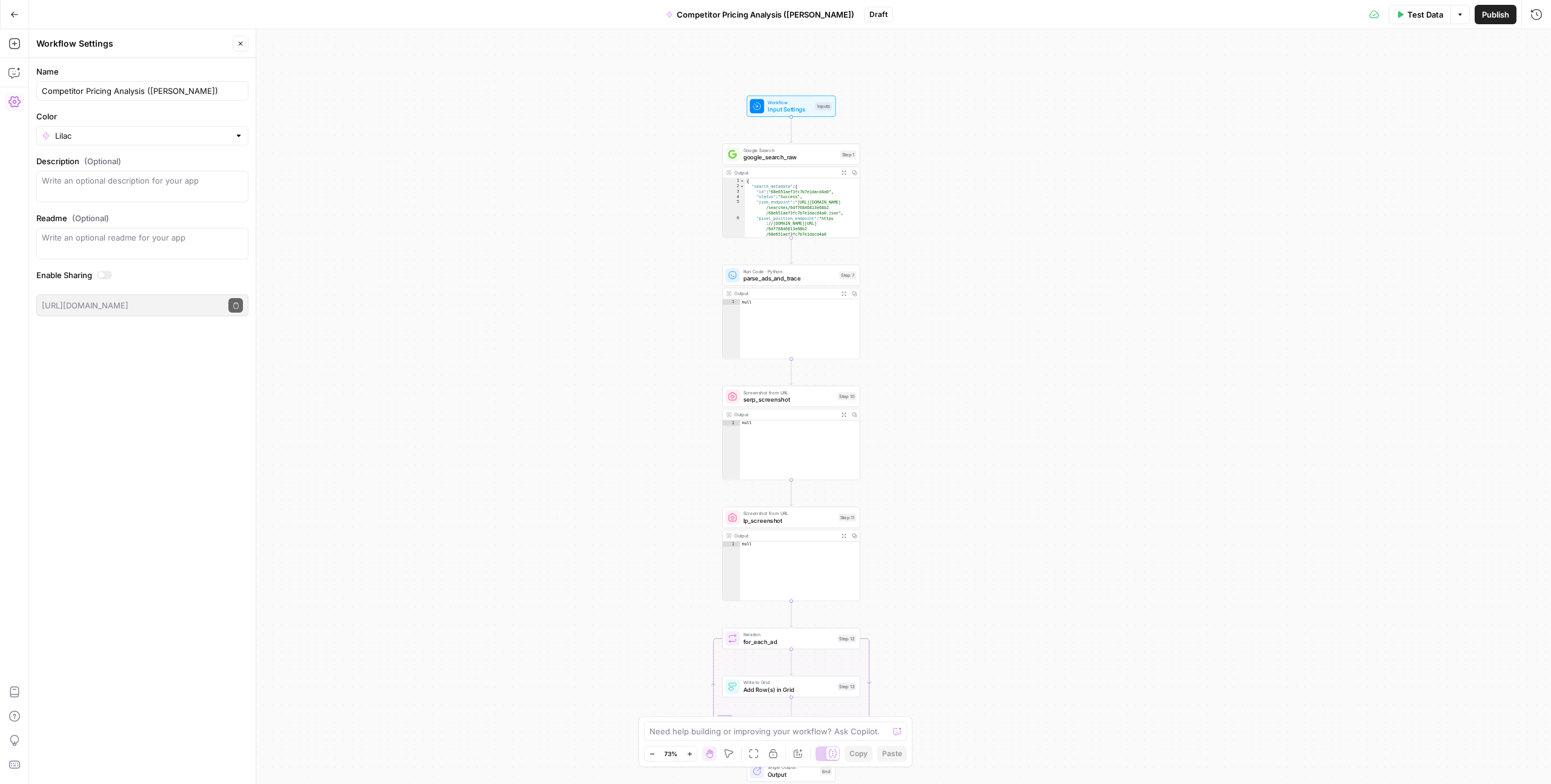
drag, startPoint x: 542, startPoint y: 282, endPoint x: 582, endPoint y: 275, distance: 40.6
click at [542, 282] on div "Workflow Input Settings Inputs Google Search google_search_raw Step 1 Output Ex…" at bounding box center [790, 406] width 1522 height 755
click at [9, 15] on button "Go Back" at bounding box center [15, 15] width 22 height 22
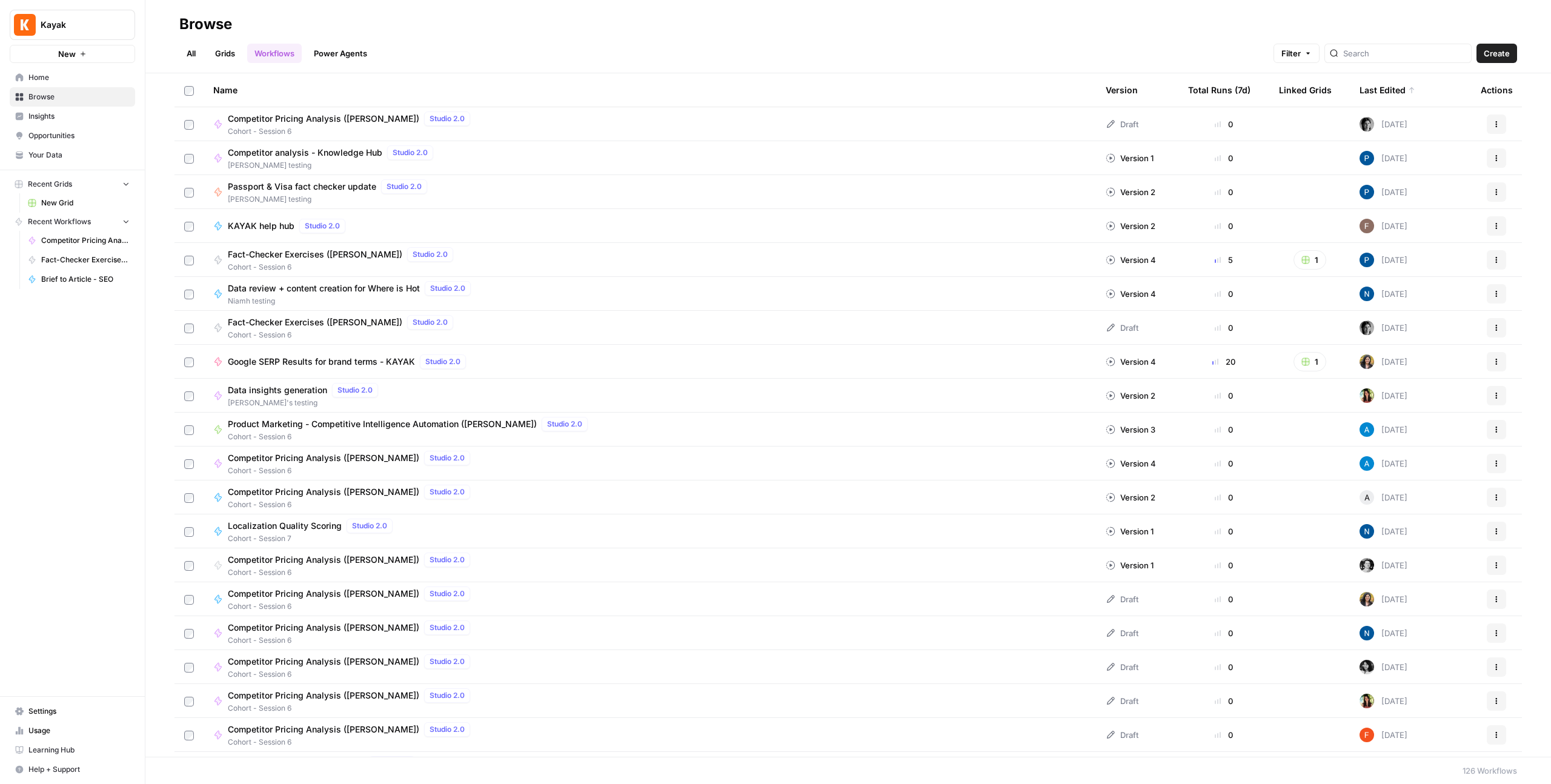
click at [1056, 121] on div "Competitor Pricing Analysis (Marina) Studio 2.0 Cohort - Session 6" at bounding box center [650, 124] width 873 height 25
click at [1495, 259] on icon "button" at bounding box center [1496, 260] width 7 height 7
click at [1030, 128] on div "Competitor Pricing Analysis (Marina) Studio 2.0 Cohort - Session 6" at bounding box center [650, 124] width 873 height 25
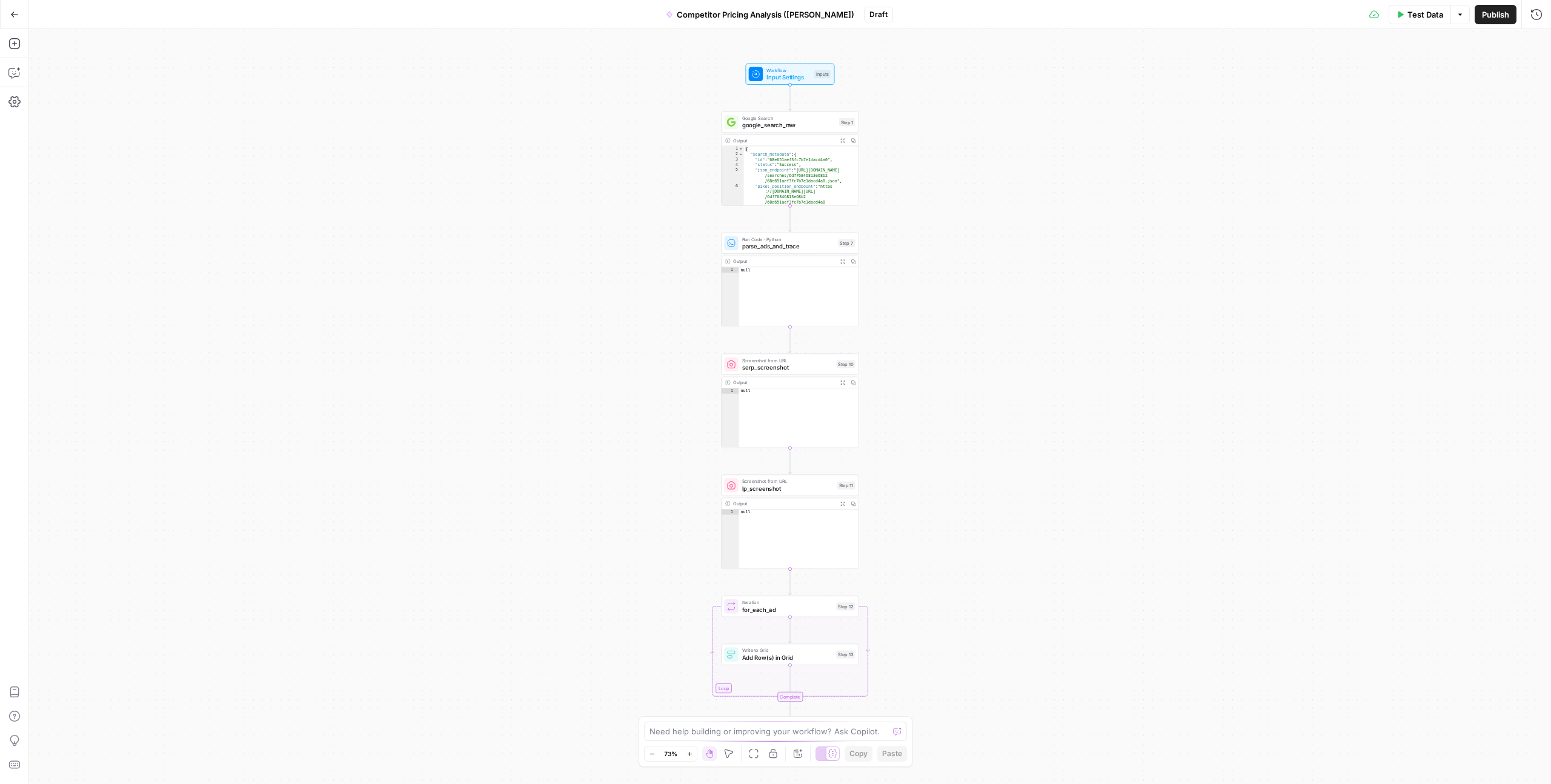
click at [1499, 23] on button "Publish" at bounding box center [1495, 15] width 42 height 20
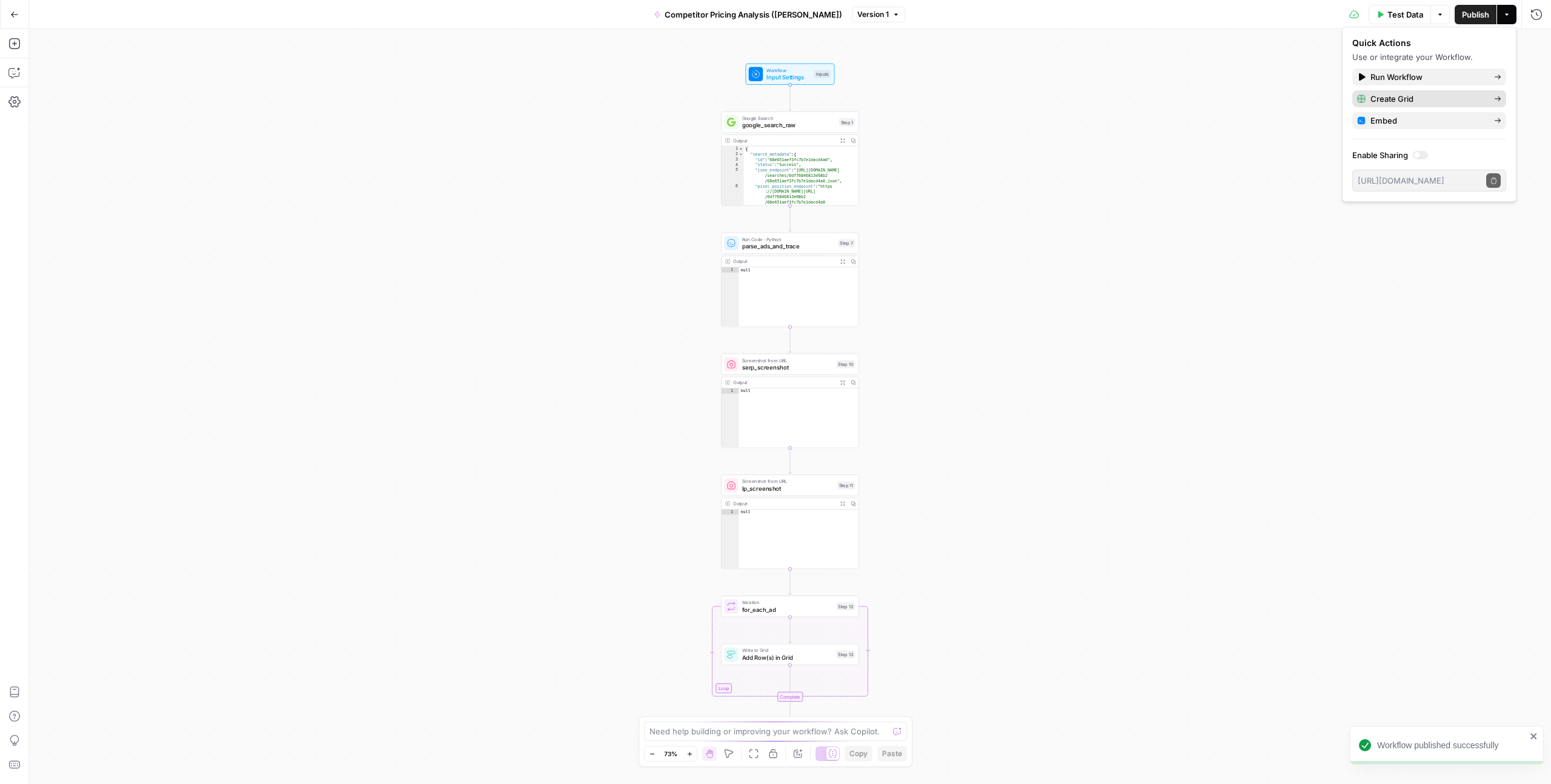
click at [1414, 94] on span "Create Grid" at bounding box center [1427, 98] width 114 height 12
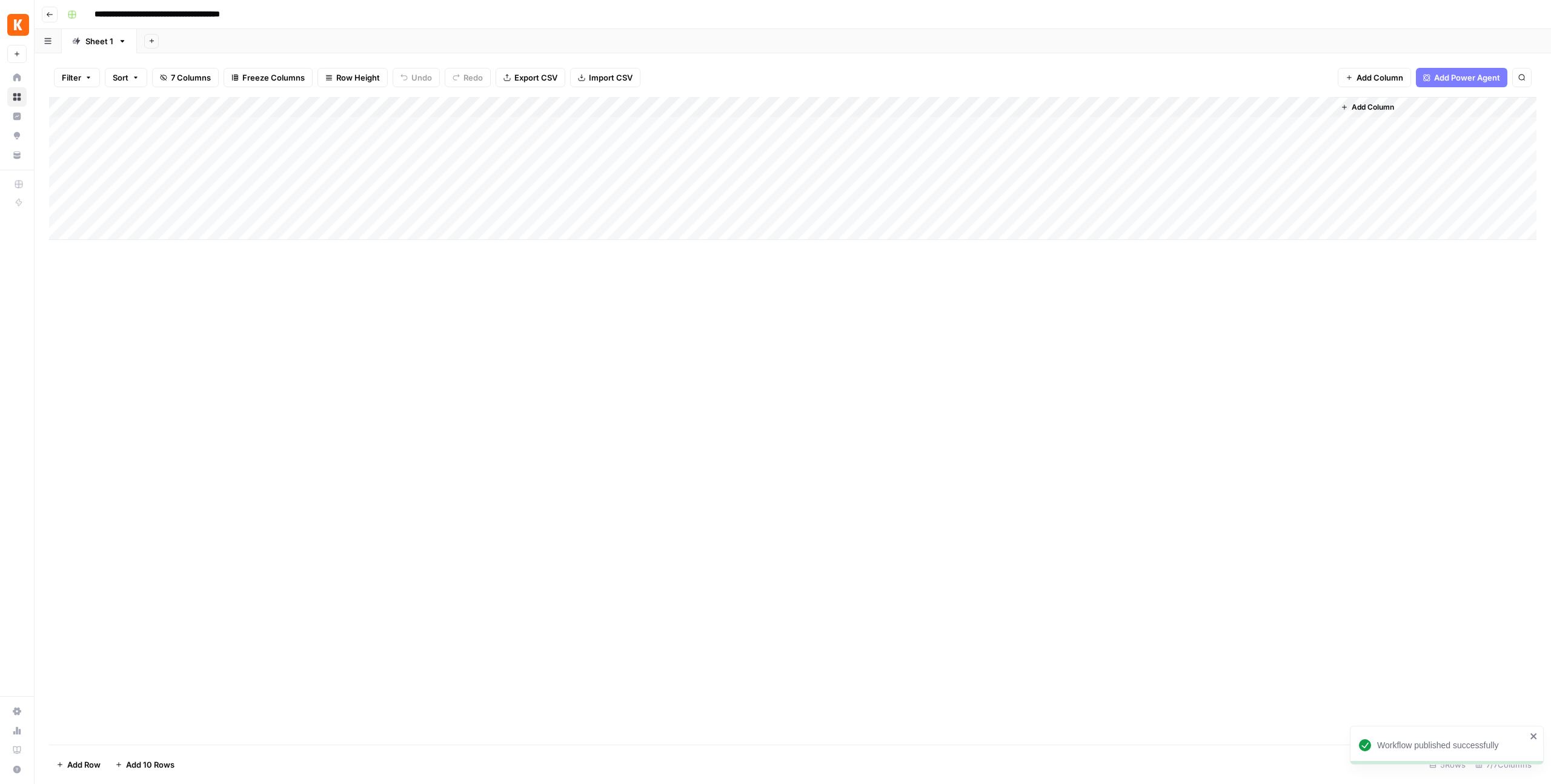
click at [42, 15] on header "**********" at bounding box center [792, 15] width 1517 height 29
click at [49, 15] on icon "button" at bounding box center [50, 15] width 7 height 7
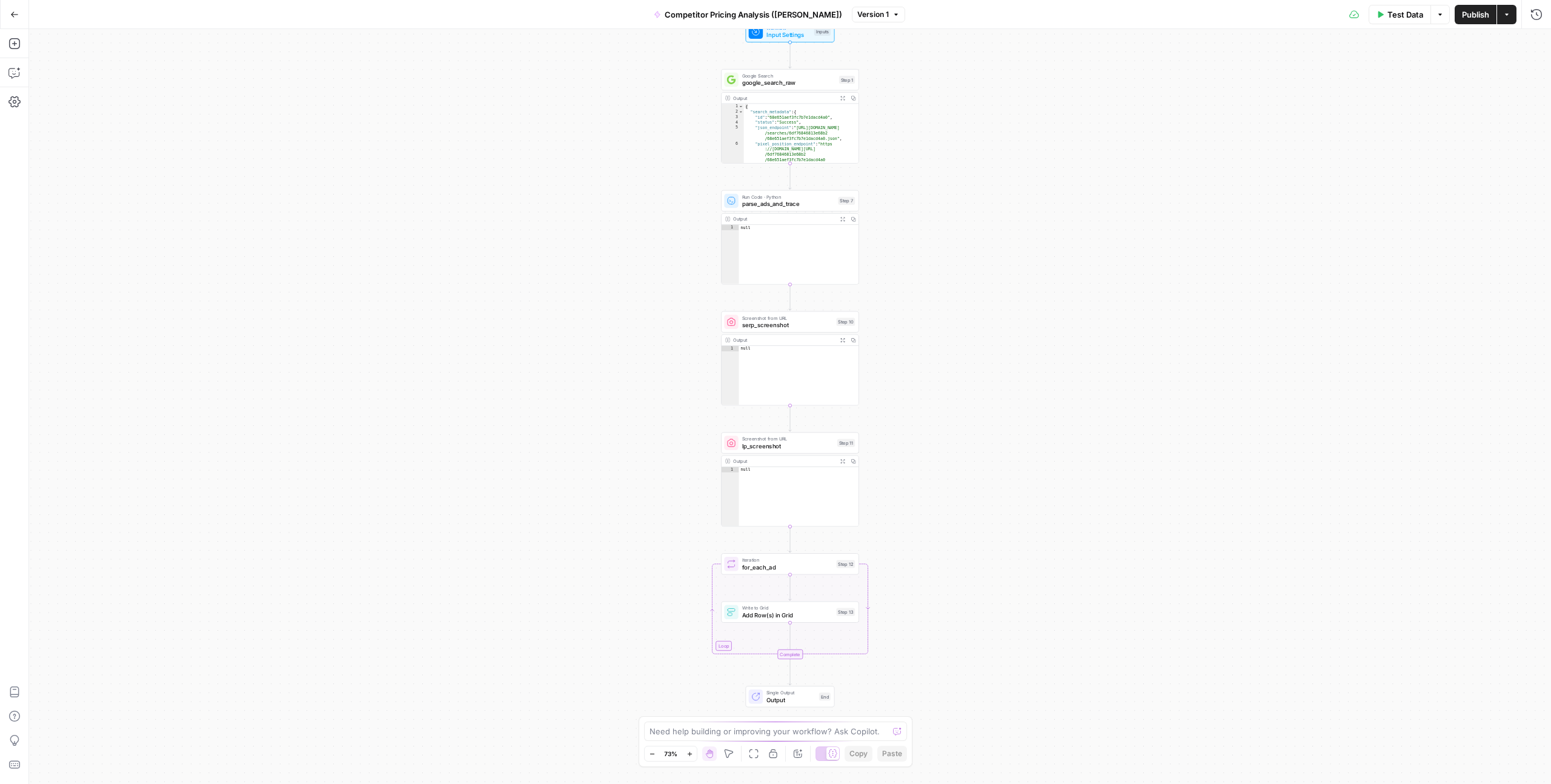
click at [1508, 17] on icon "button" at bounding box center [1507, 15] width 7 height 7
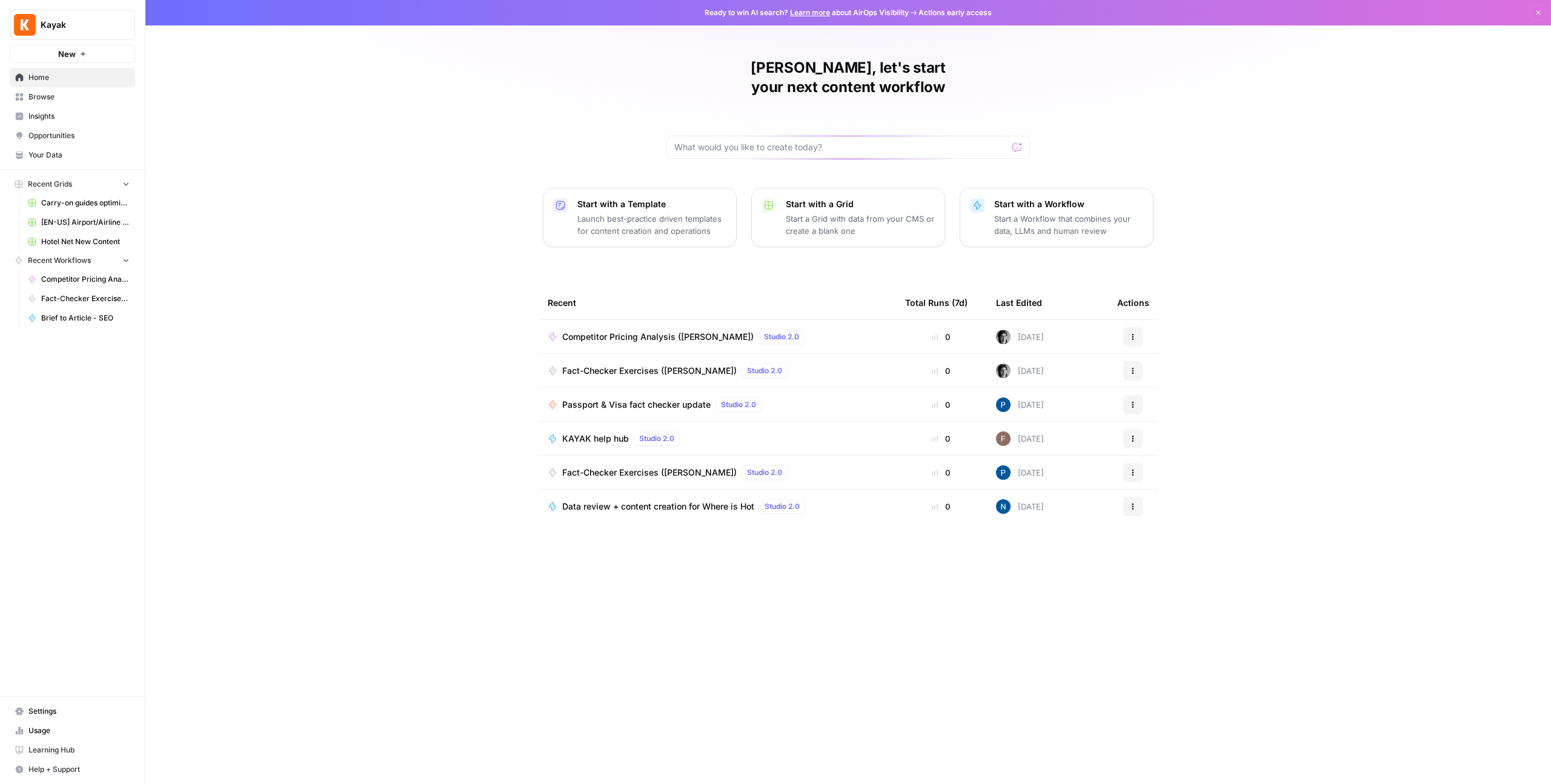
click at [1353, 173] on div "Marina, let's start your next content workflow Start with a Template Launch bes…" at bounding box center [848, 392] width 1406 height 784
click at [1135, 333] on icon "button" at bounding box center [1133, 337] width 7 height 7
click at [615, 330] on span "Competitor Pricing Analysis ([PERSON_NAME])" at bounding box center [658, 336] width 192 height 12
click at [74, 93] on span "Browse" at bounding box center [79, 97] width 101 height 11
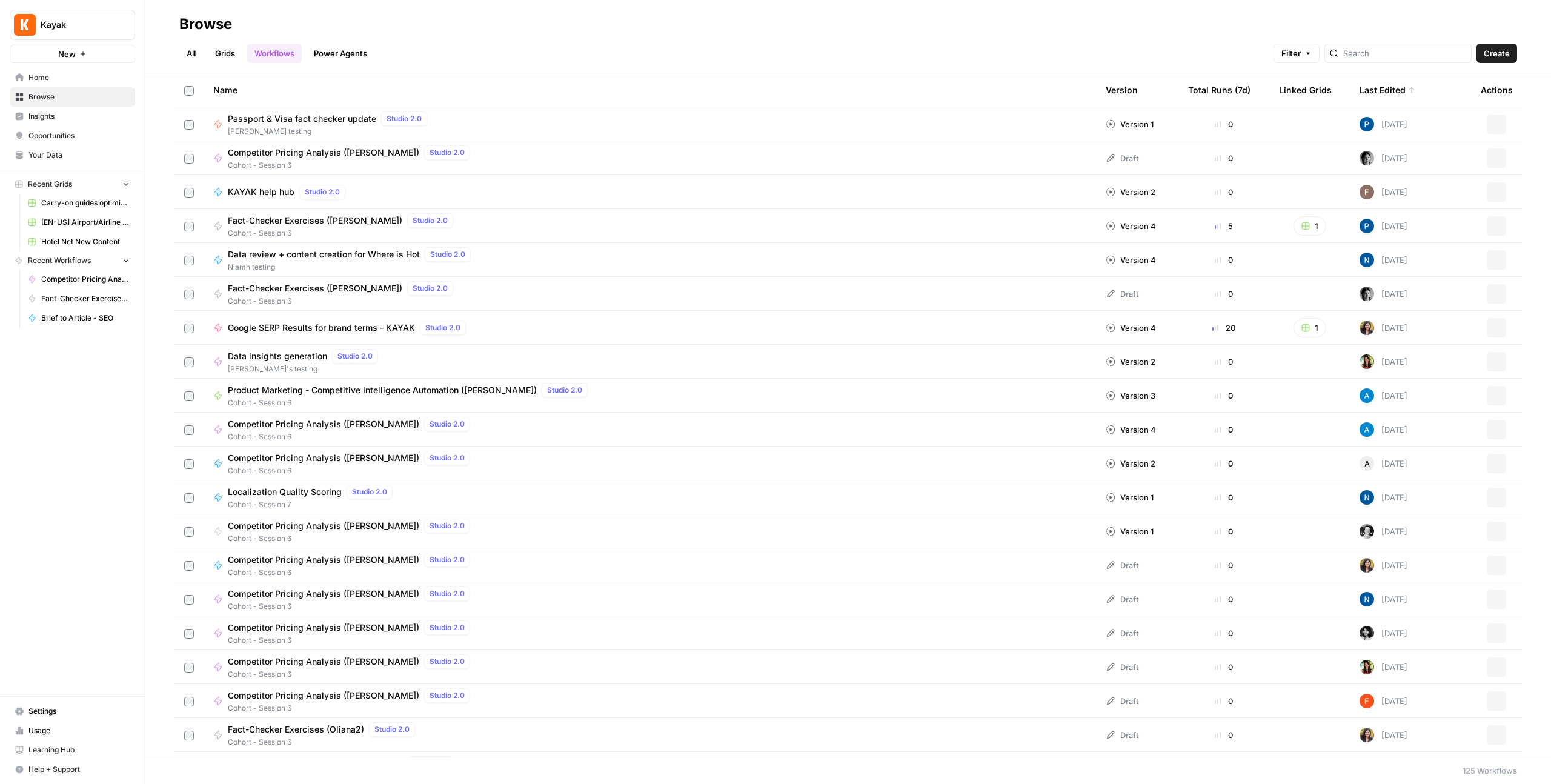
click at [234, 49] on link "Grids" at bounding box center [224, 53] width 34 height 20
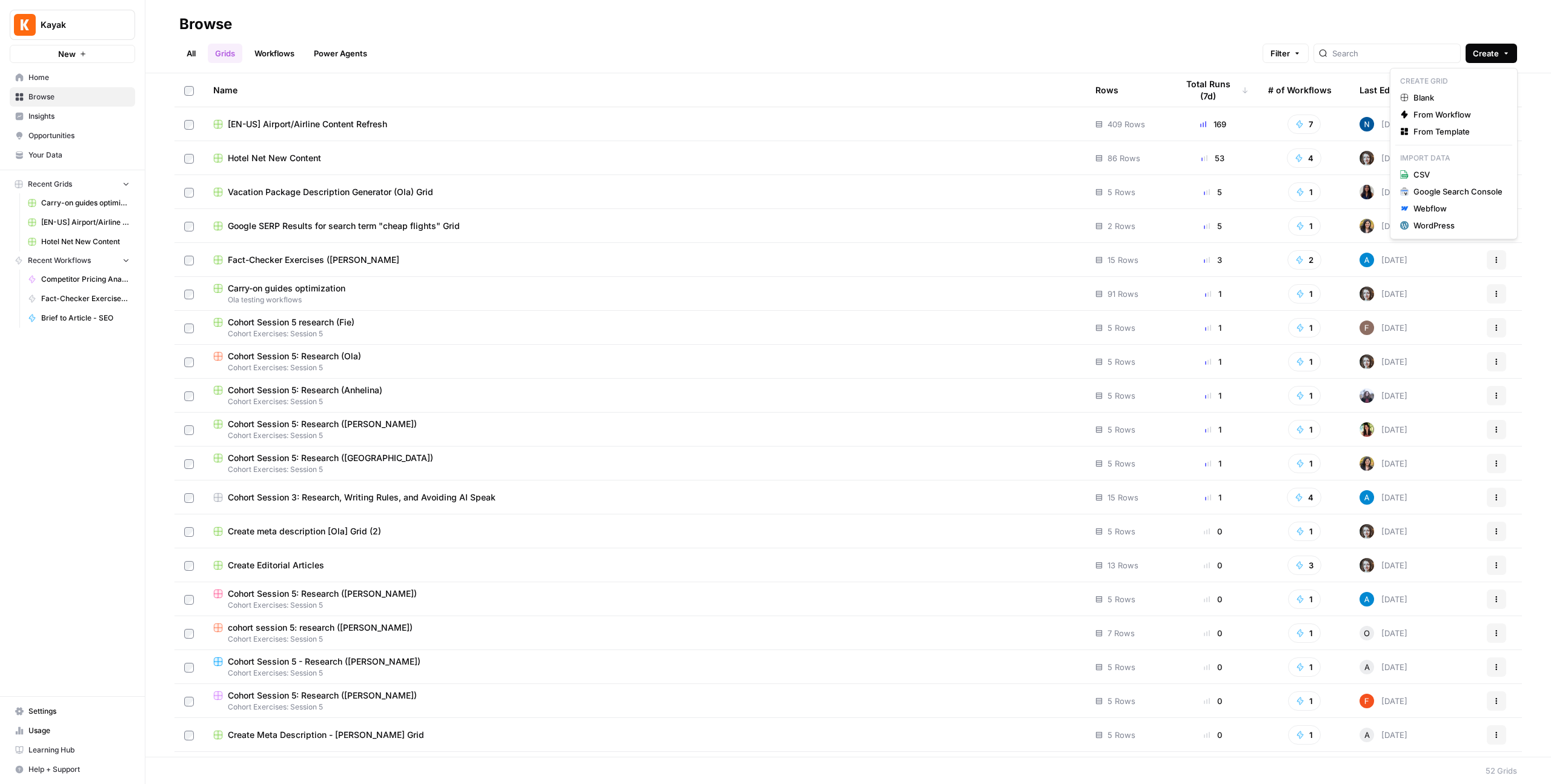
click at [1489, 60] on button "Create" at bounding box center [1491, 53] width 52 height 20
click at [1018, 47] on div "All Grids Workflows Power Agents Filter Create" at bounding box center [848, 49] width 1338 height 29
click at [269, 57] on link "Workflows" at bounding box center [275, 53] width 55 height 20
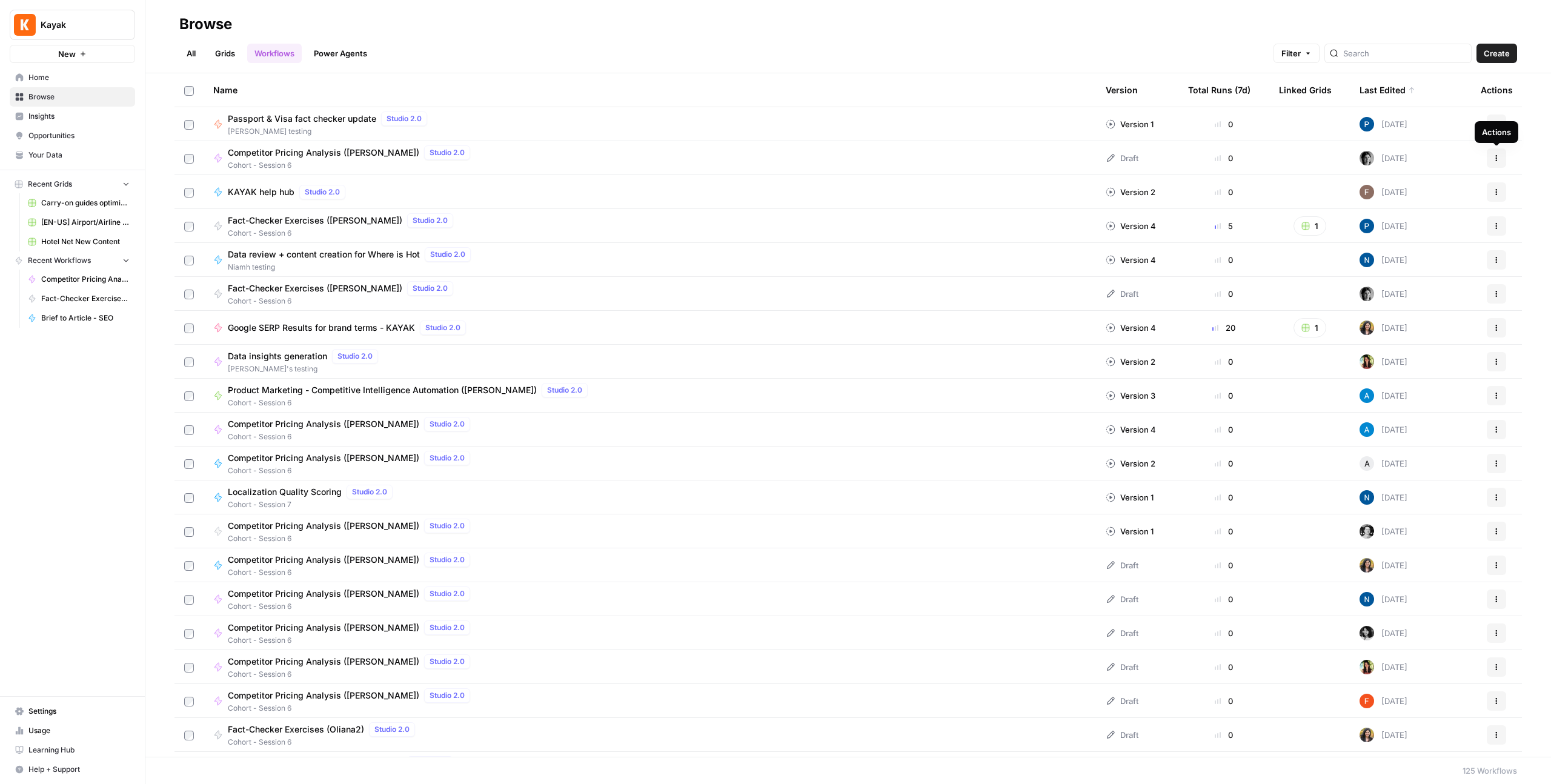
click at [1498, 159] on icon "button" at bounding box center [1496, 158] width 7 height 7
click at [48, 79] on span "Home" at bounding box center [79, 77] width 101 height 11
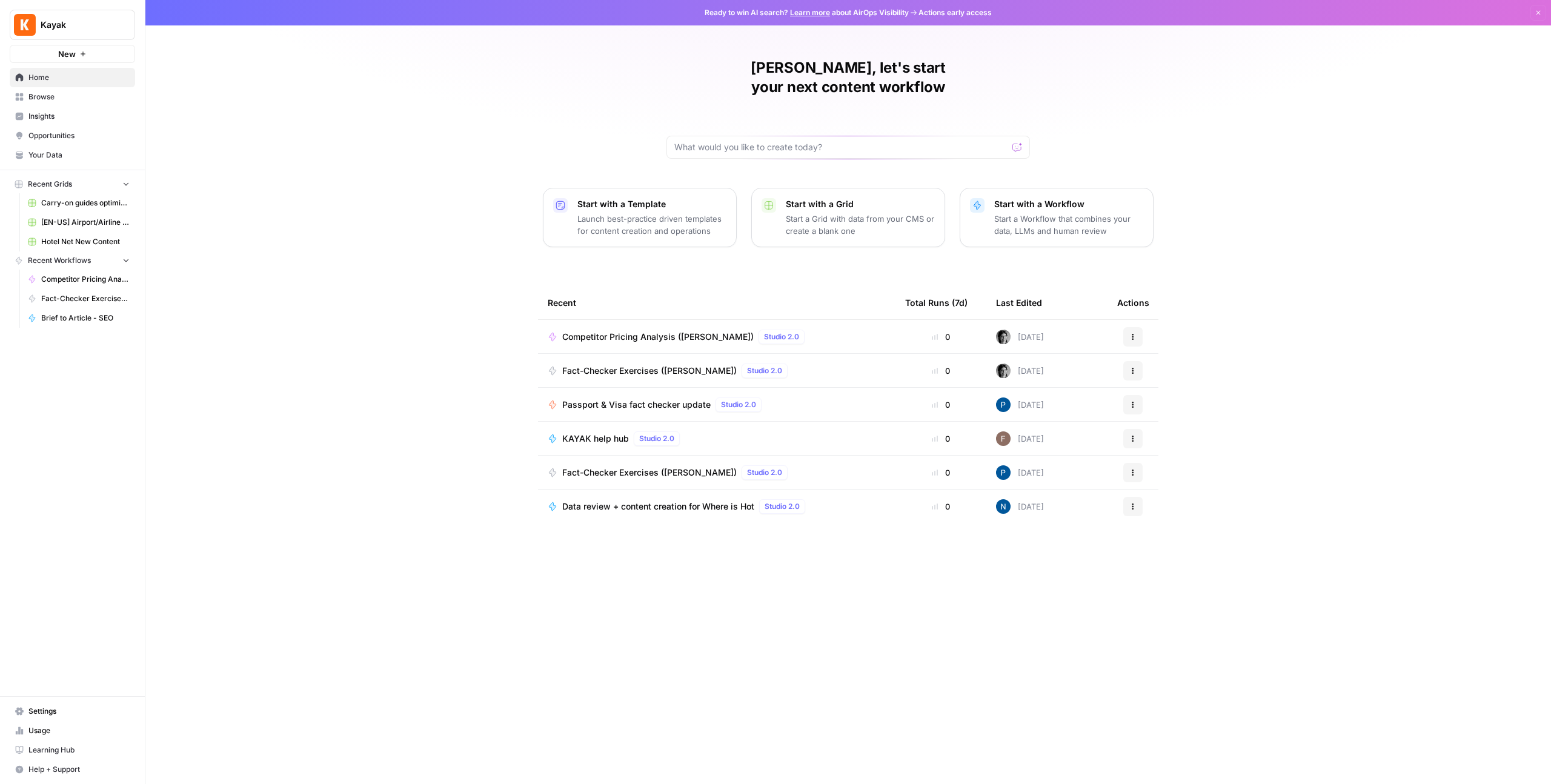
click at [57, 54] on button "New" at bounding box center [72, 54] width 125 height 18
click at [86, 90] on link "Browse" at bounding box center [72, 97] width 125 height 20
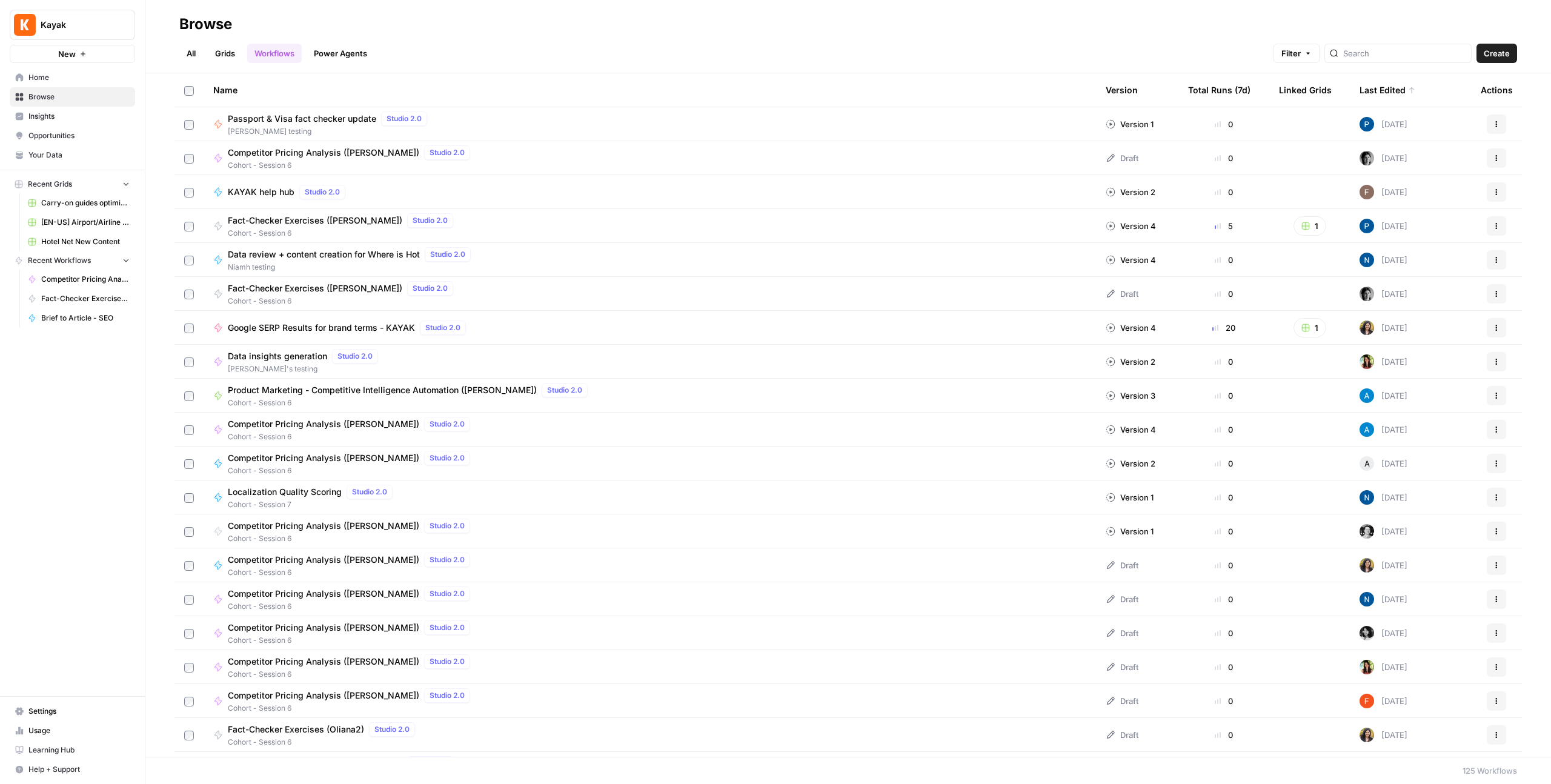
click at [226, 52] on link "Grids" at bounding box center [224, 53] width 34 height 20
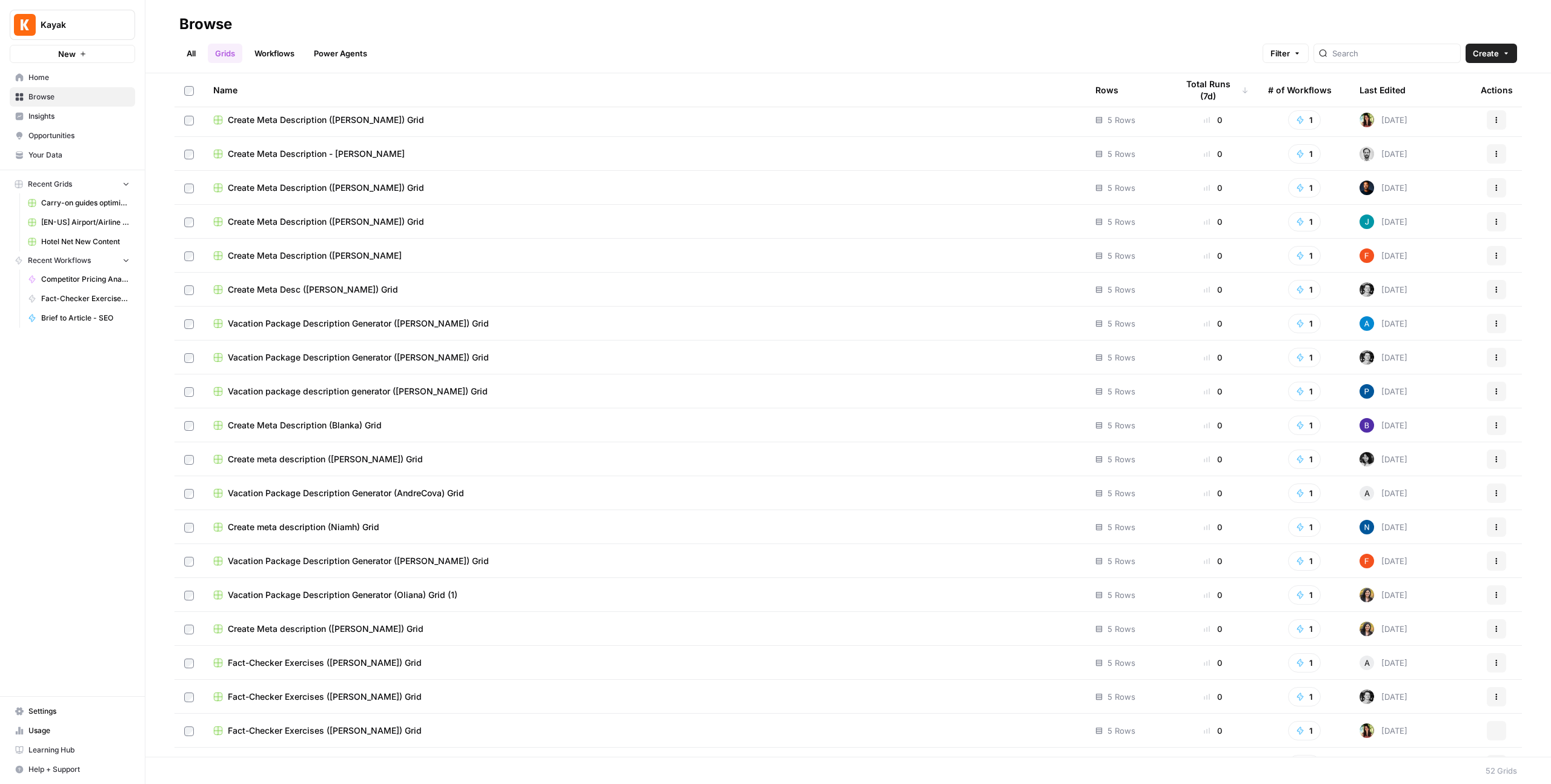
scroll to position [1114, 0]
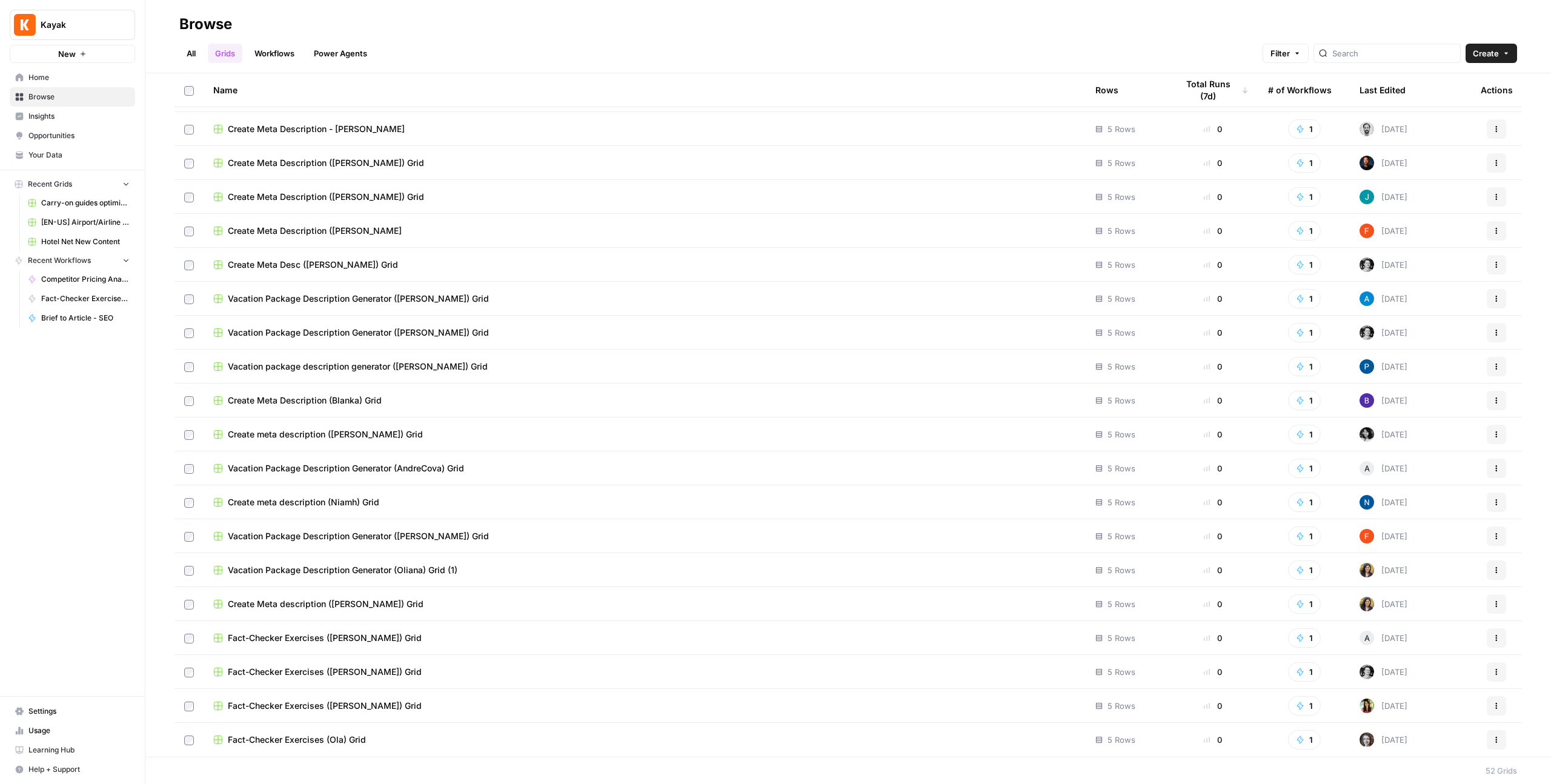
click at [306, 571] on span "Vacation Package Description Generator (Oliana) Grid (1)" at bounding box center [342, 570] width 229 height 12
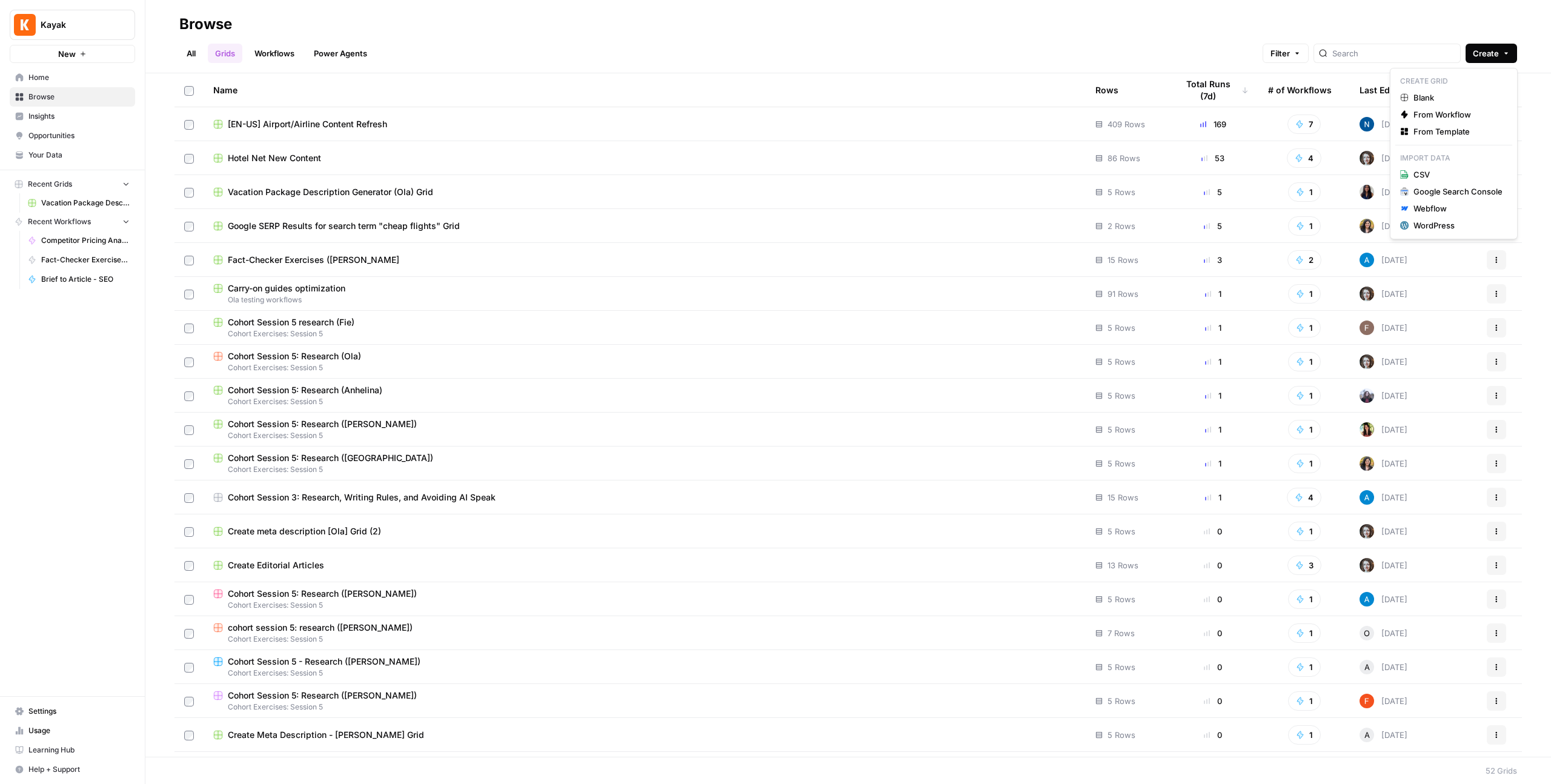
click at [1490, 52] on span "Create" at bounding box center [1486, 53] width 26 height 12
click at [1482, 110] on span "From Workflow" at bounding box center [1458, 114] width 89 height 12
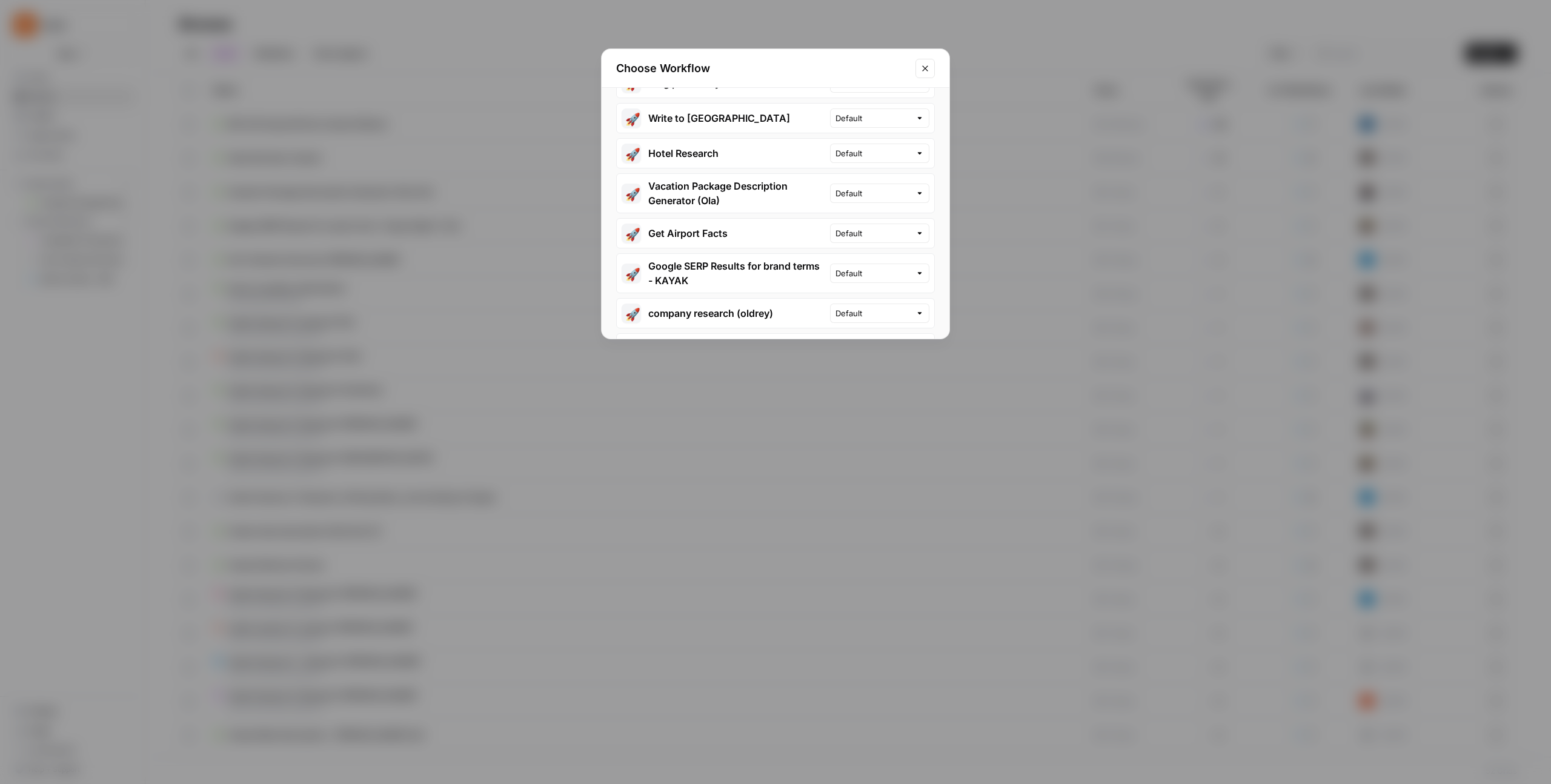
scroll to position [741, 0]
click at [920, 269] on div at bounding box center [920, 274] width 9 height 12
type input "Default"
click at [605, 182] on div "🚀 KAYAK help hub Default 🚀 Passport & Visa fact checker update Default 🚀 Data i…" at bounding box center [776, 213] width 348 height 251
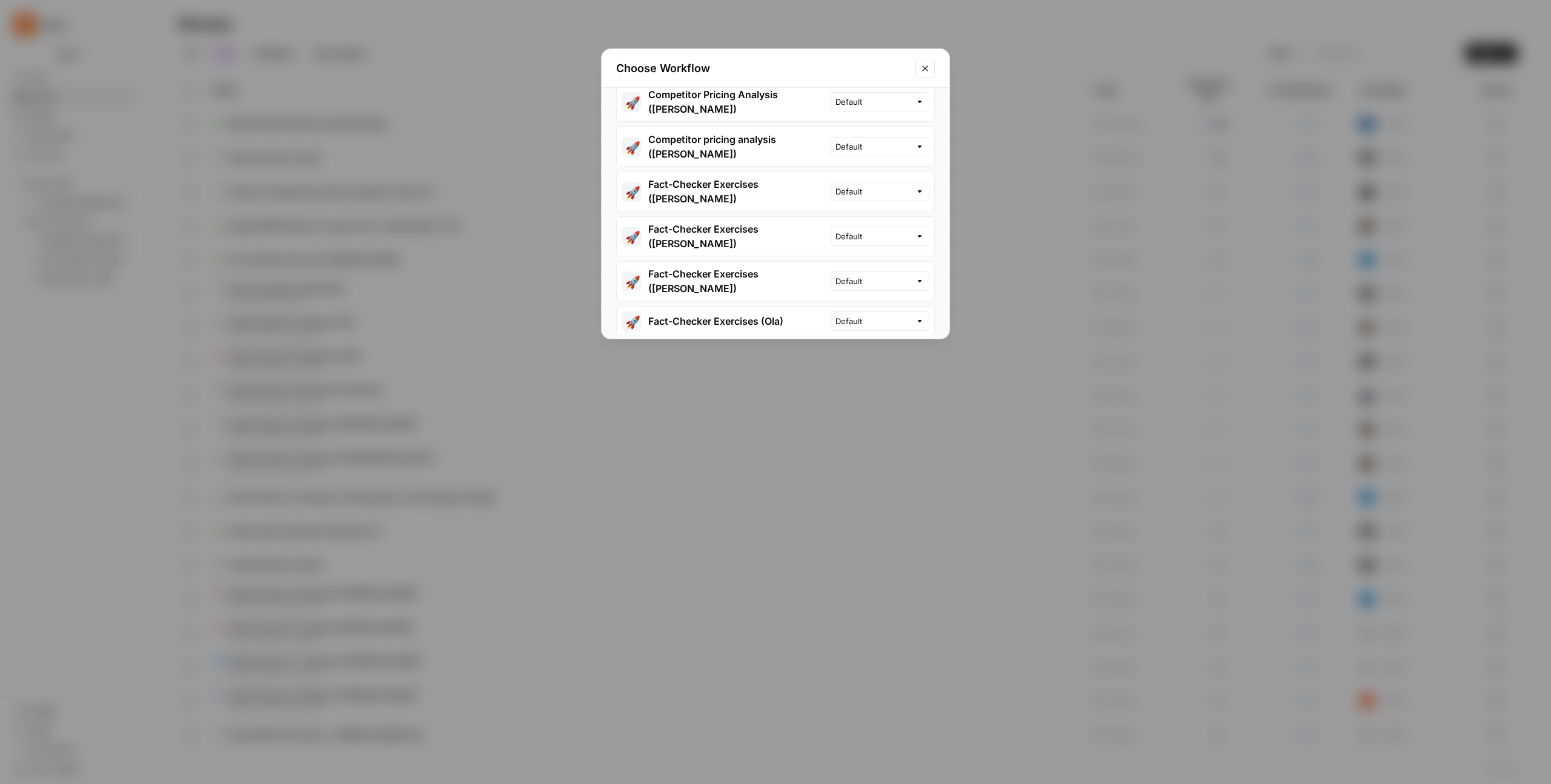
scroll to position [0, 0]
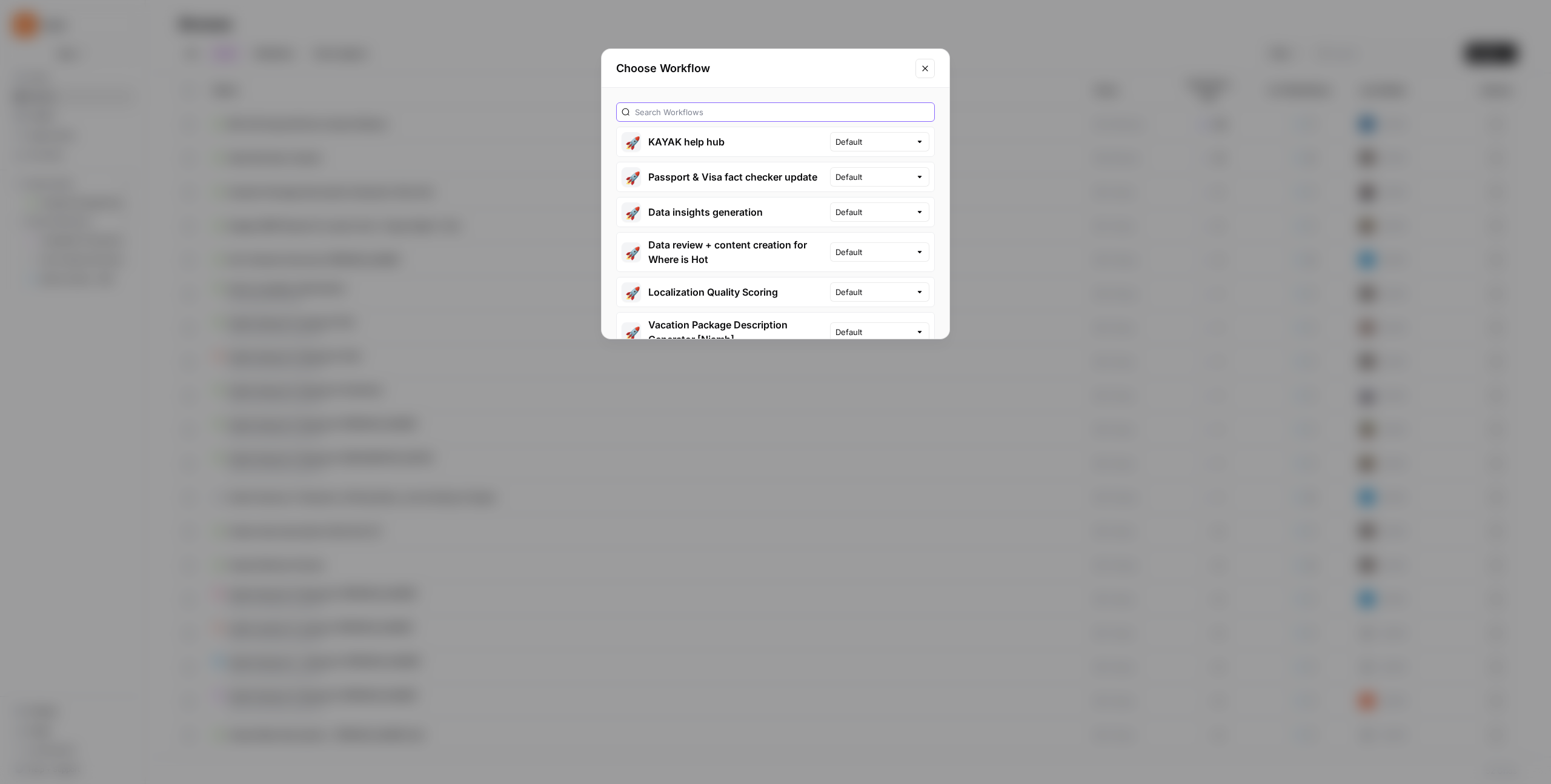
click at [644, 114] on input "text" at bounding box center [782, 112] width 294 height 12
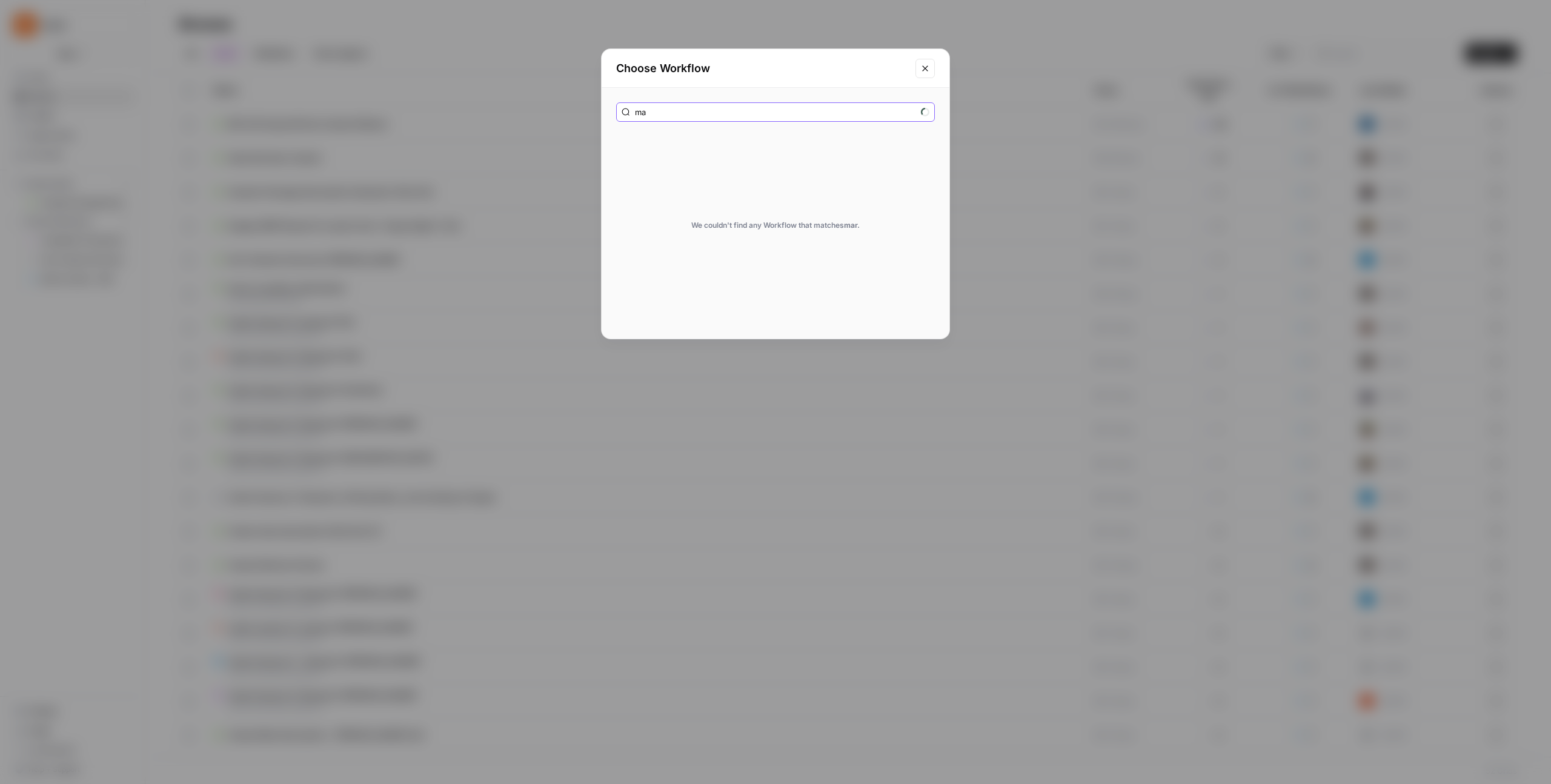
type input "m"
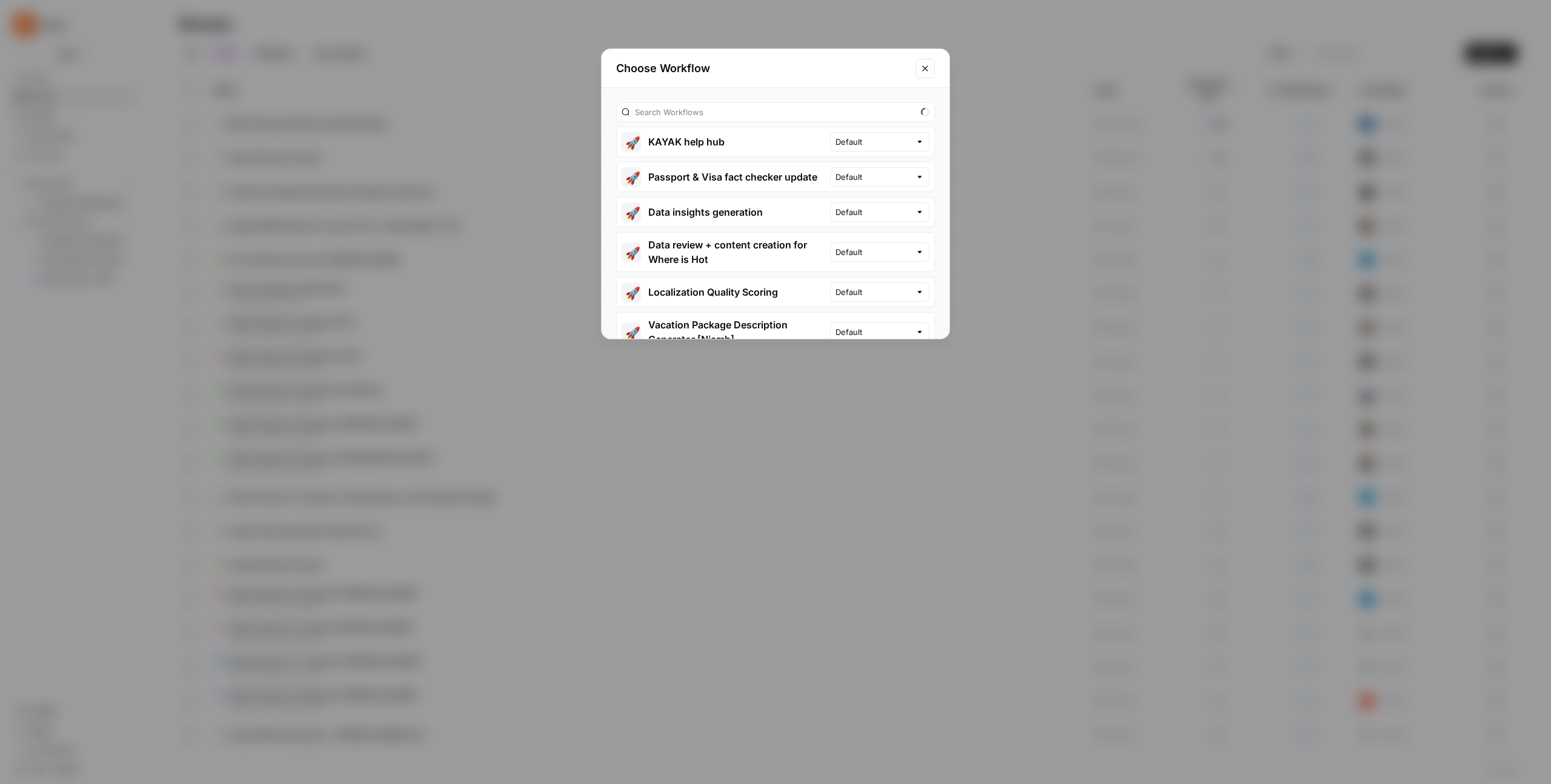
click at [927, 65] on icon "Close modal" at bounding box center [925, 68] width 9 height 9
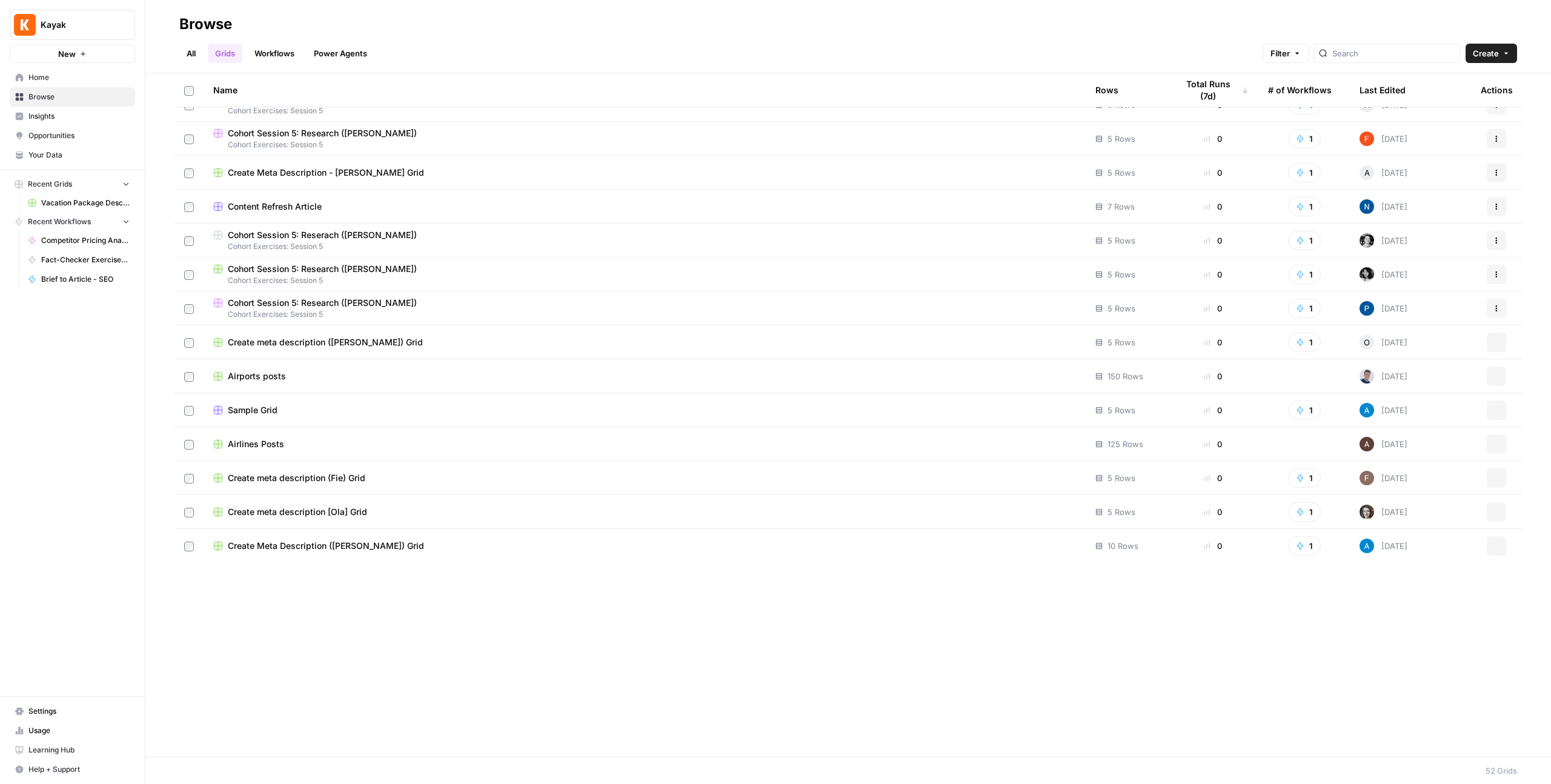
scroll to position [1114, 0]
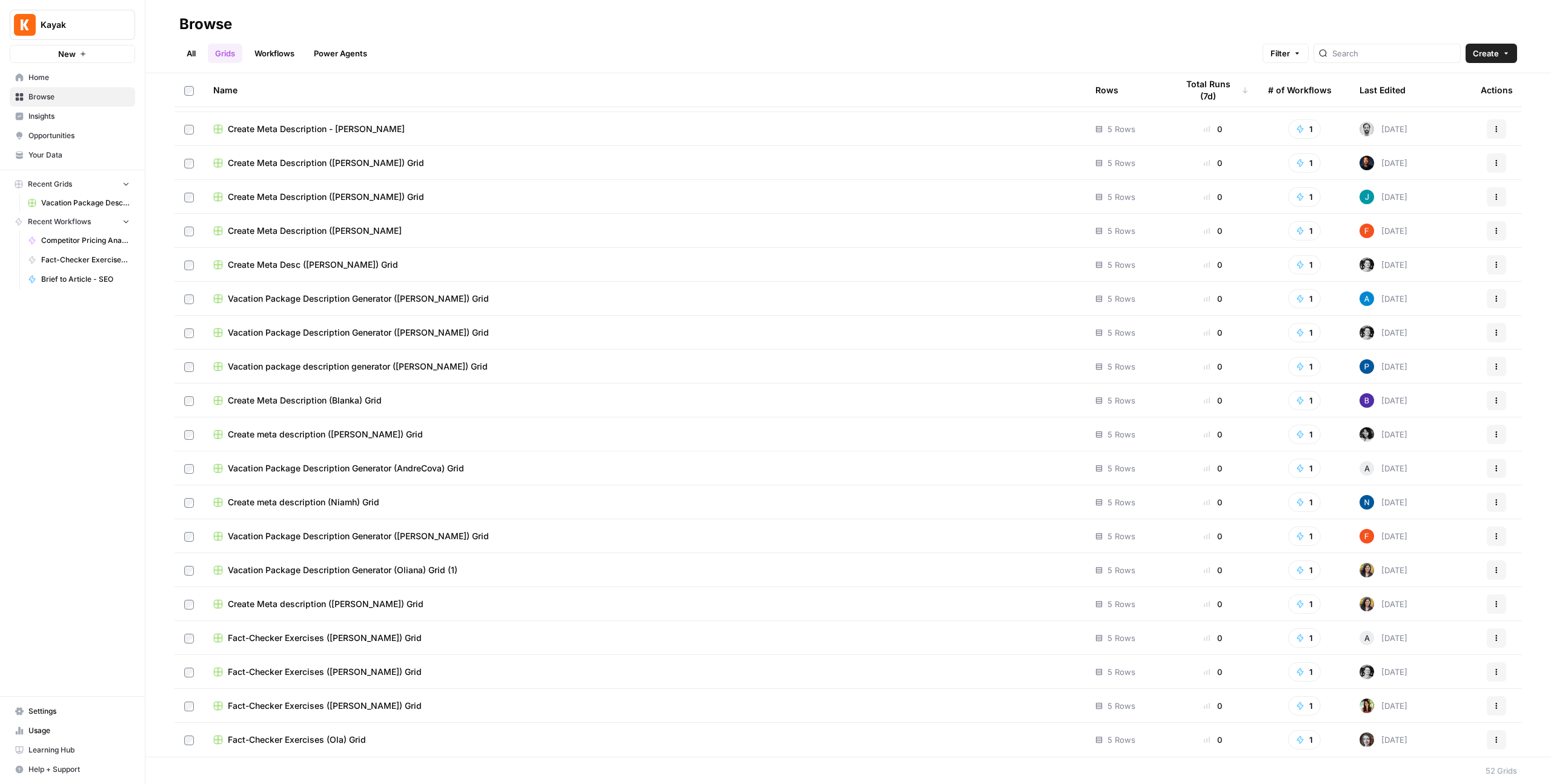
click at [528, 196] on div "Create Meta Description (Juliana) Grid" at bounding box center [644, 197] width 863 height 12
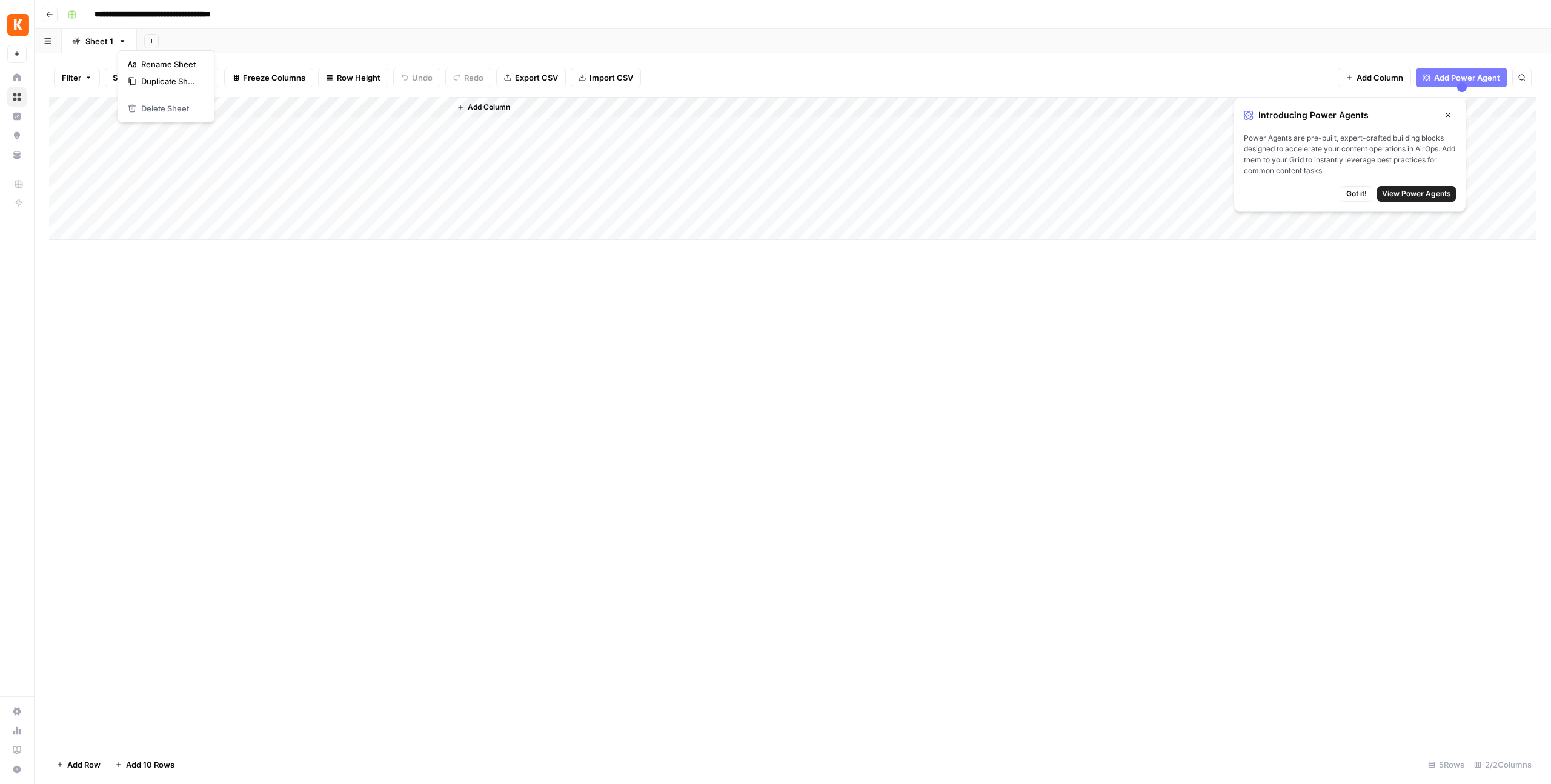
click at [120, 42] on icon "button" at bounding box center [122, 41] width 9 height 9
click at [1084, 392] on div "Add Column" at bounding box center [792, 421] width 1488 height 648
click at [46, 11] on icon "button" at bounding box center [50, 15] width 7 height 7
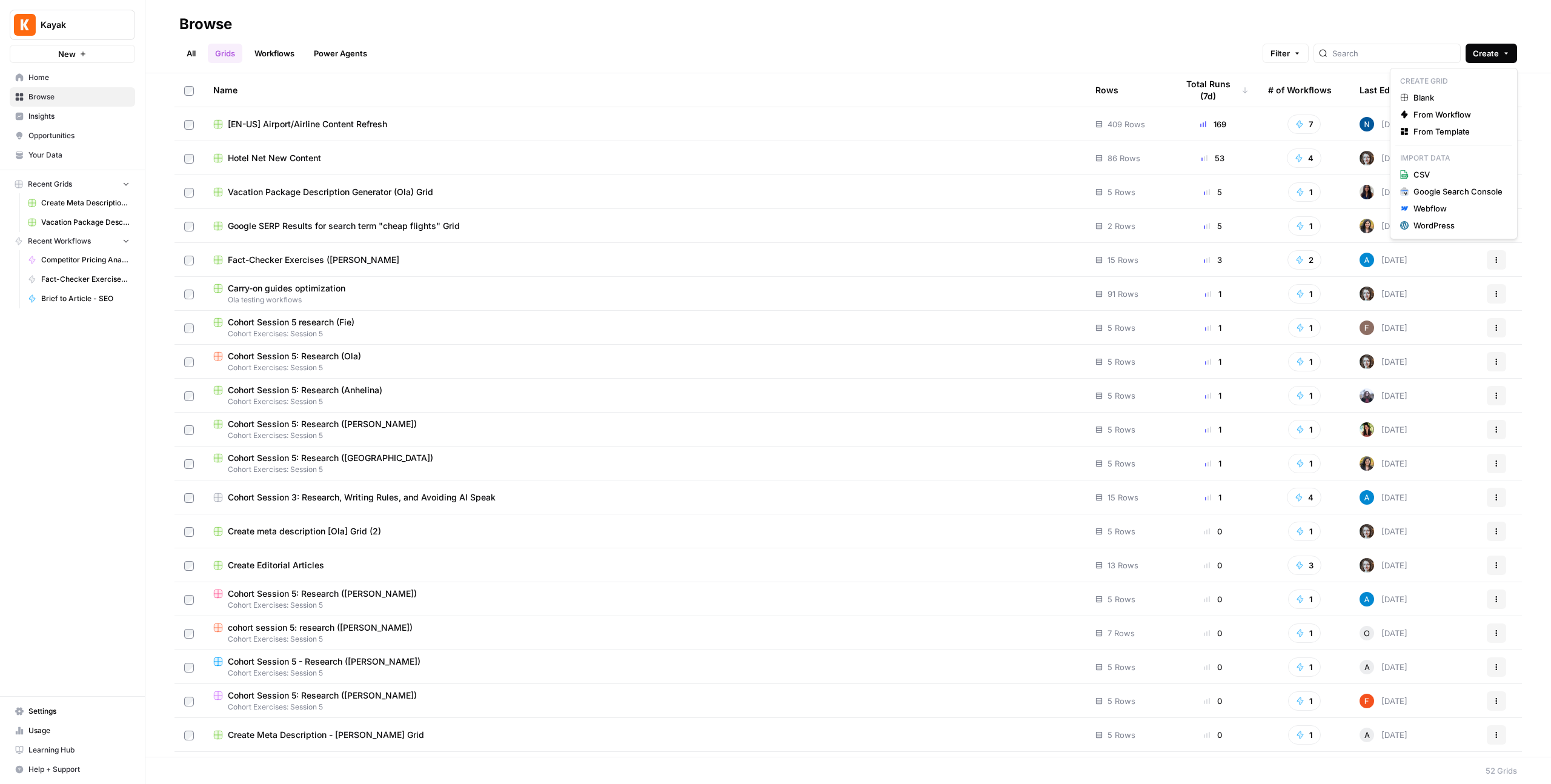
click at [1492, 56] on span "Create" at bounding box center [1486, 53] width 26 height 12
click at [1480, 97] on span "Blank" at bounding box center [1458, 98] width 89 height 12
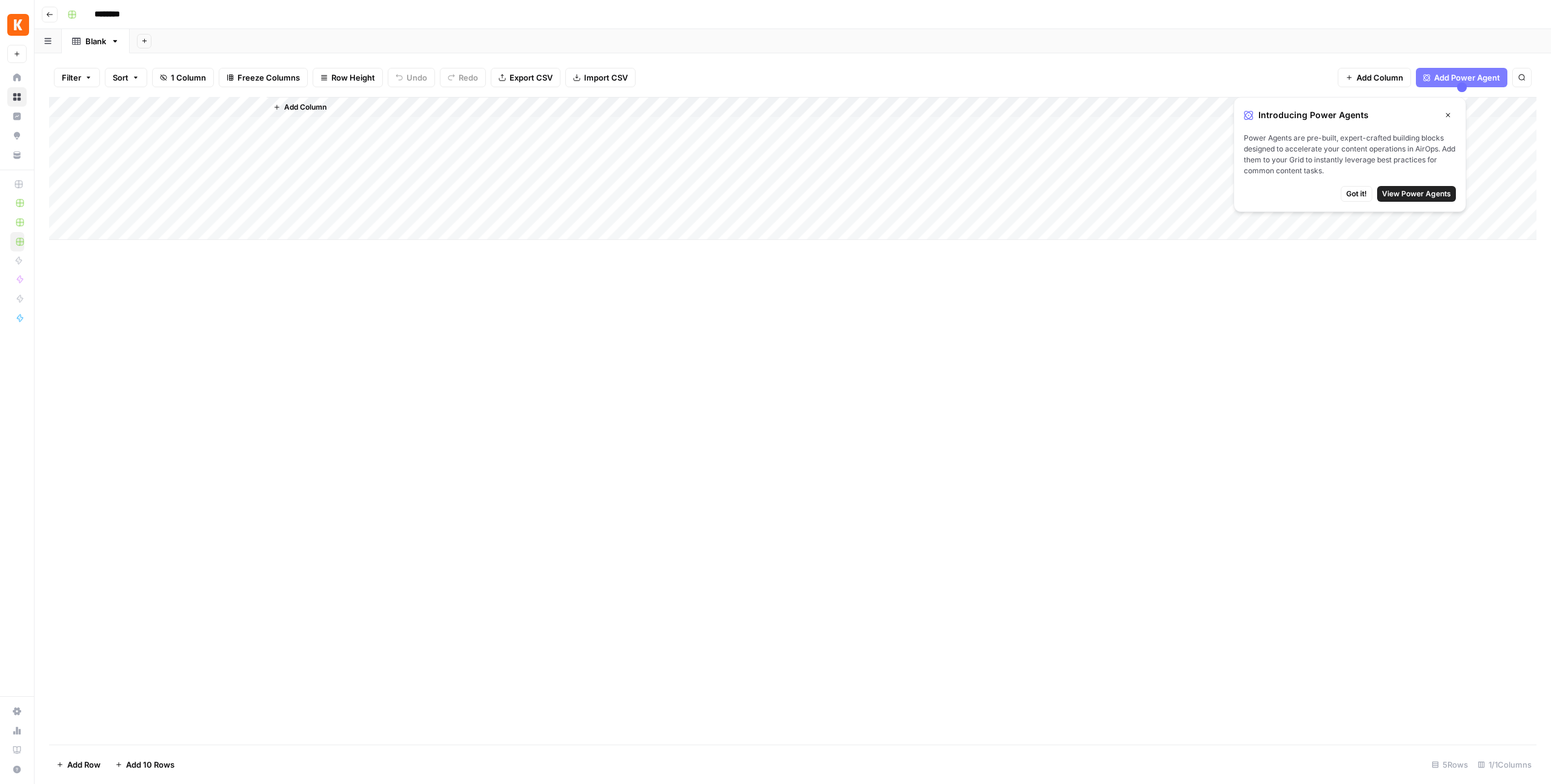
click at [108, 39] on link "Blank" at bounding box center [95, 41] width 68 height 24
click at [44, 46] on button "button" at bounding box center [47, 41] width 27 height 23
click at [213, 363] on div "Add Column" at bounding box center [792, 421] width 1488 height 648
click at [178, 373] on div "Add Column" at bounding box center [792, 421] width 1488 height 648
click at [98, 43] on div "Blank" at bounding box center [95, 41] width 20 height 12
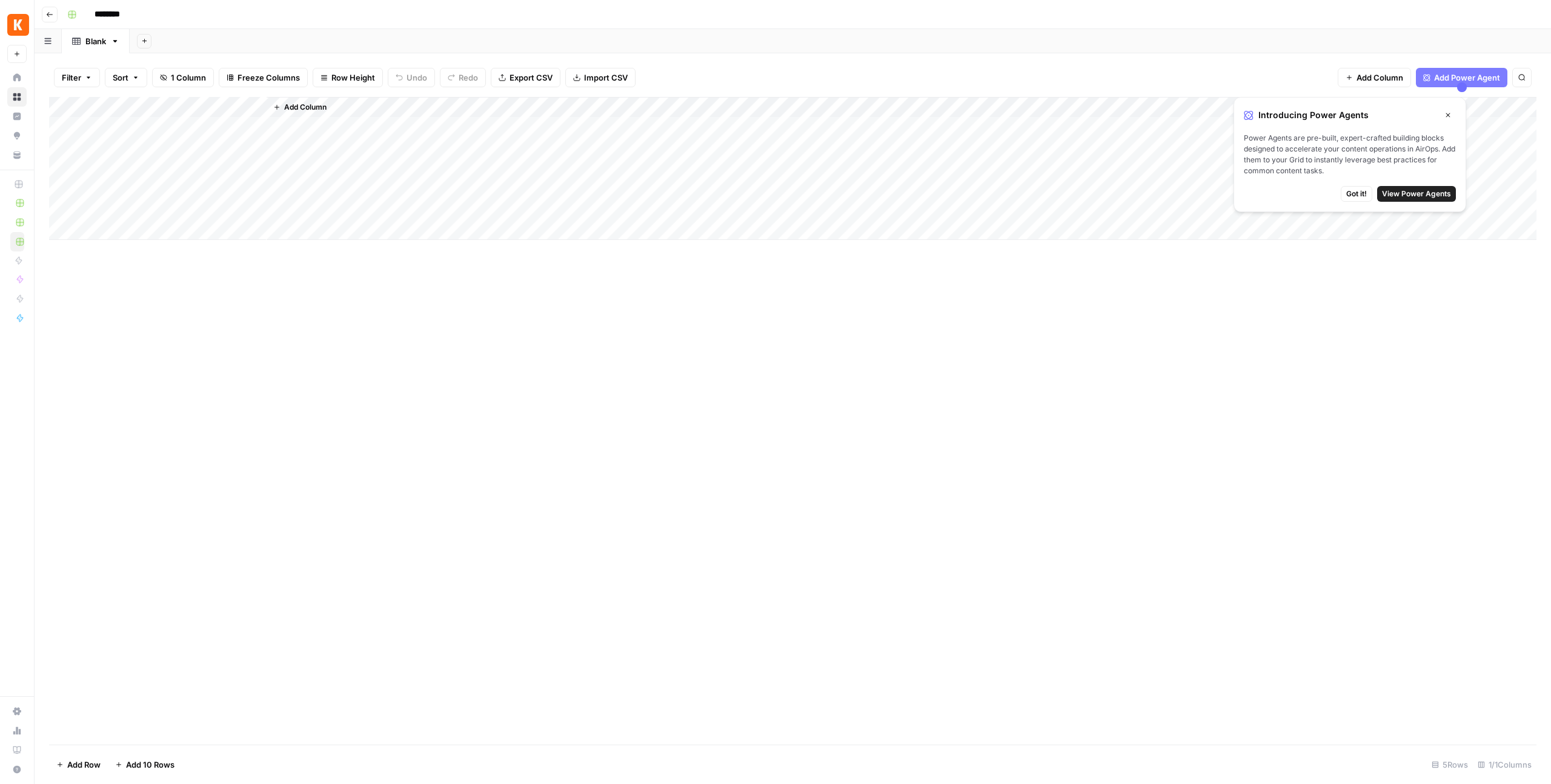
click at [94, 41] on div "Blank" at bounding box center [95, 41] width 20 height 12
click at [94, 41] on input "*****" at bounding box center [96, 41] width 23 height 16
type input "**********"
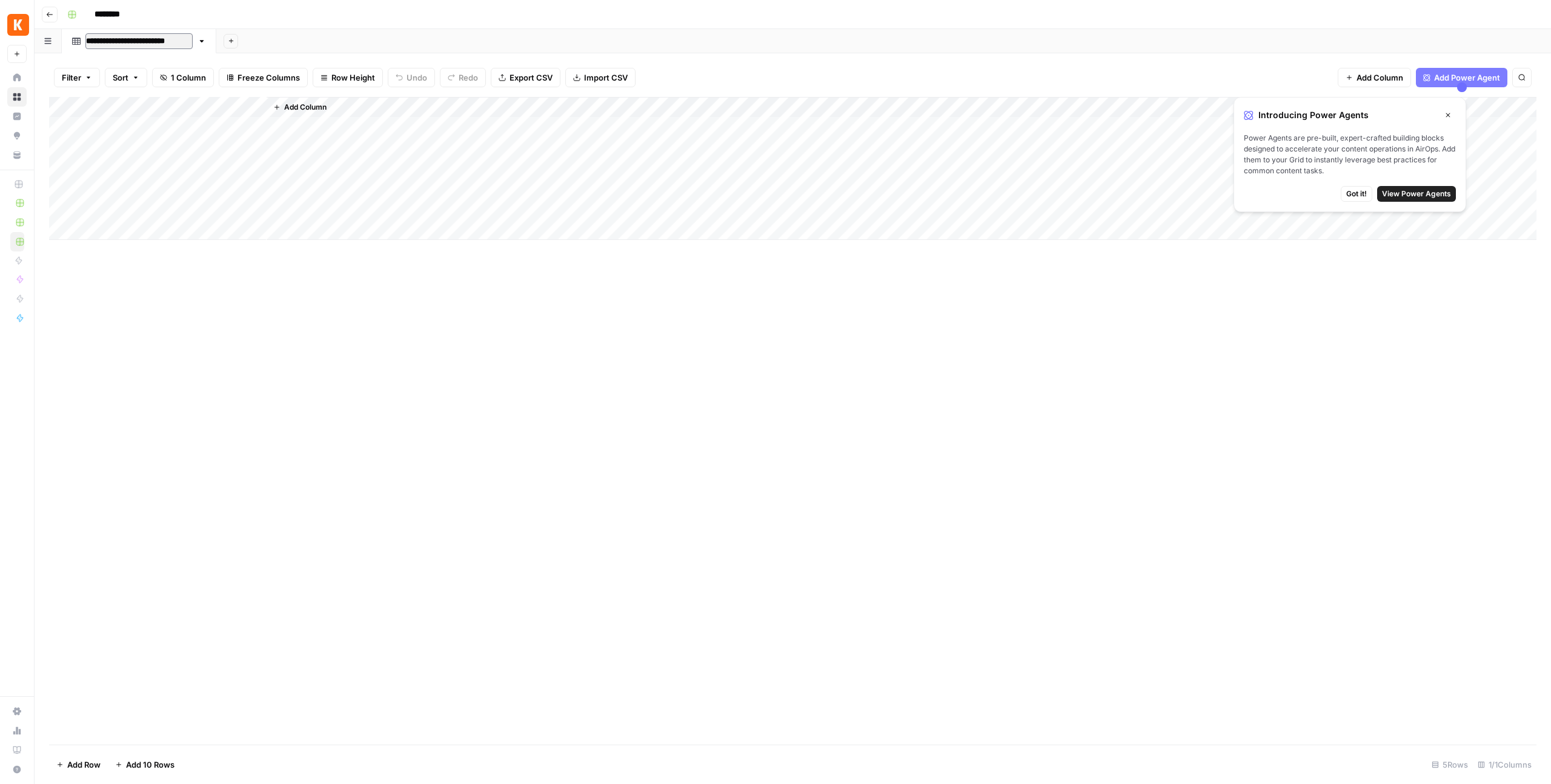
click at [106, 56] on div "Filter Sort 1 Column Freeze Columns Row Height Undo Redo Export CSV Import CSV …" at bounding box center [792, 419] width 1517 height 731
click at [125, 104] on div "Add Column" at bounding box center [792, 168] width 1488 height 143
click at [345, 304] on div "Add Column" at bounding box center [792, 421] width 1488 height 648
click at [298, 106] on span "Add Column" at bounding box center [305, 107] width 42 height 11
click at [1448, 106] on div "Introducing Power Agents Close Power Agents are pre-built, expert-crafted build…" at bounding box center [1350, 154] width 233 height 115
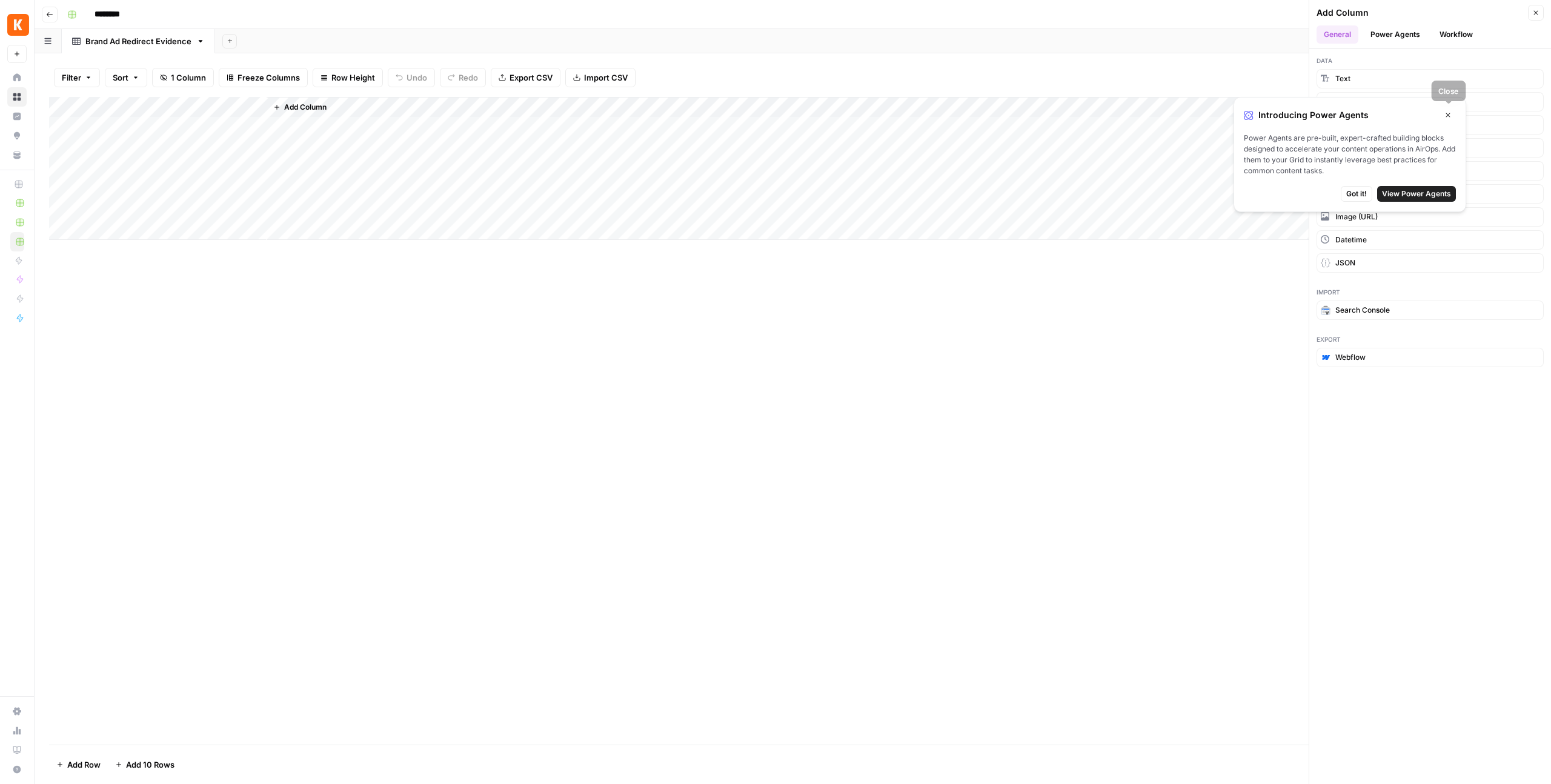
click at [1453, 113] on button "Close" at bounding box center [1448, 115] width 16 height 16
click at [1359, 240] on span "Datetime" at bounding box center [1351, 239] width 31 height 11
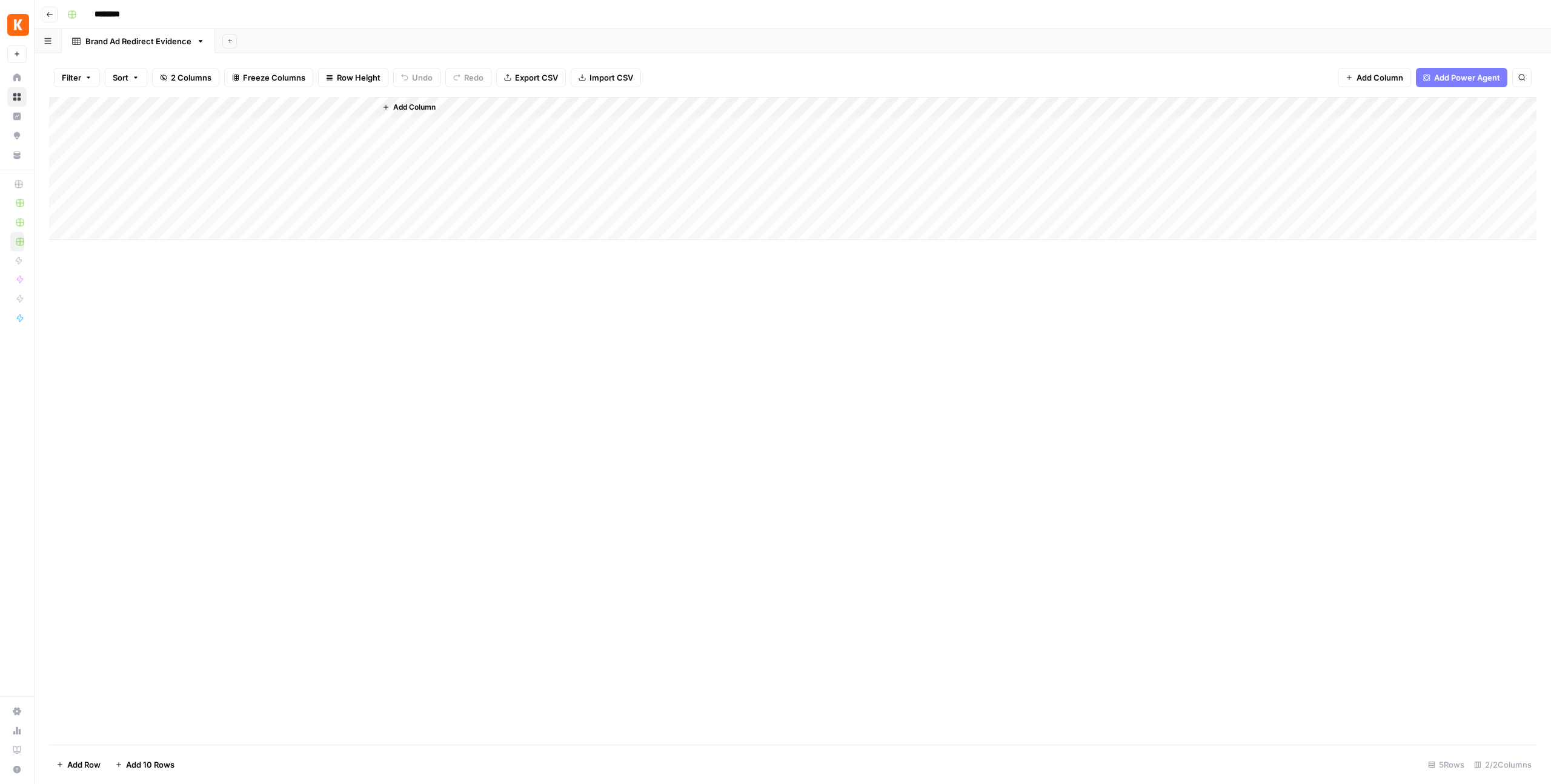
click at [122, 105] on div "Add Column" at bounding box center [792, 168] width 1488 height 143
click at [119, 138] on input "Title" at bounding box center [164, 136] width 123 height 12
paste input "Brand Ad Redirect Evidenc"
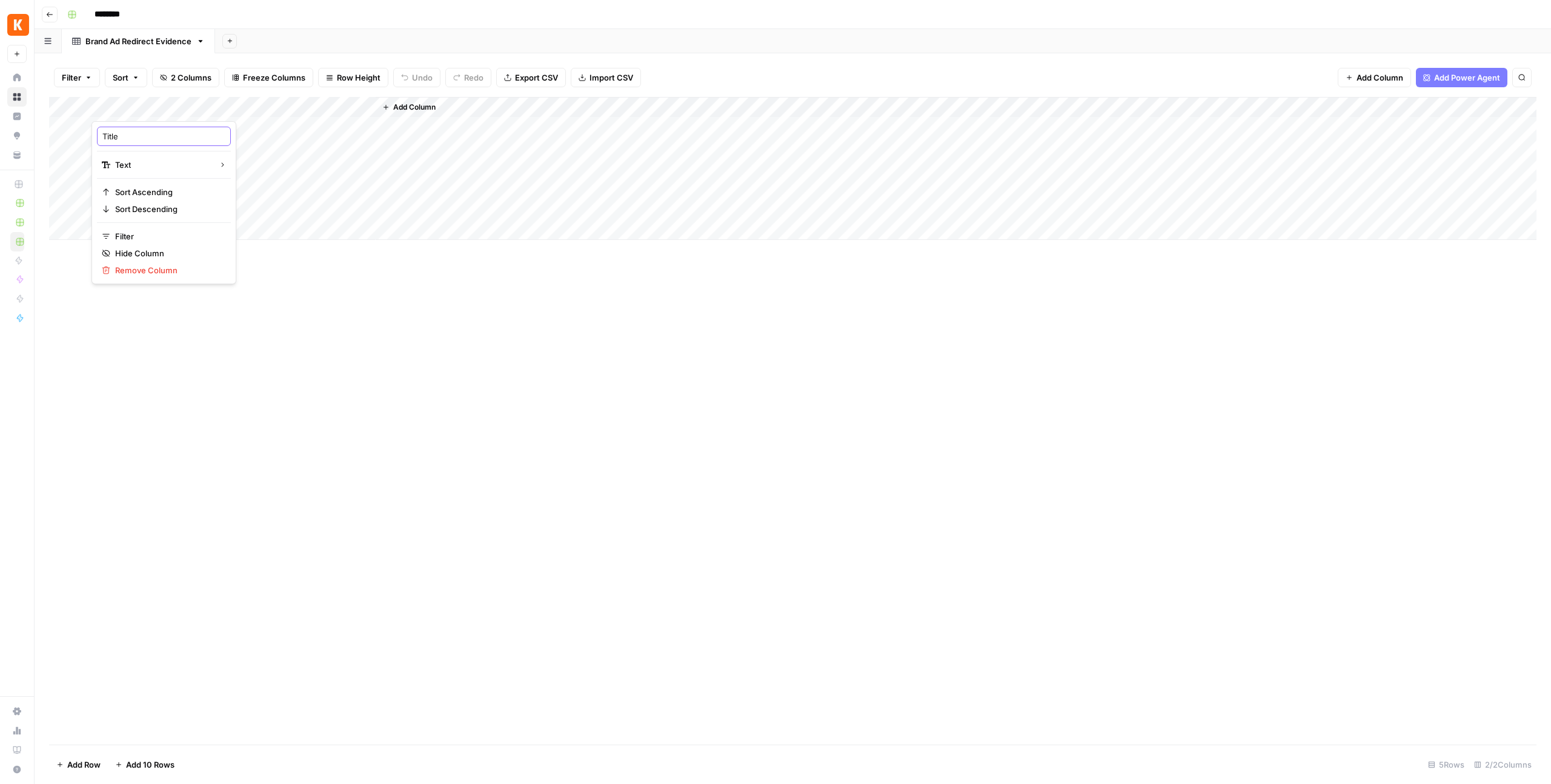
type input "Brand Ad Redirect Evidence"
click at [119, 138] on input "Brand Ad Redirect Evidence" at bounding box center [164, 136] width 123 height 12
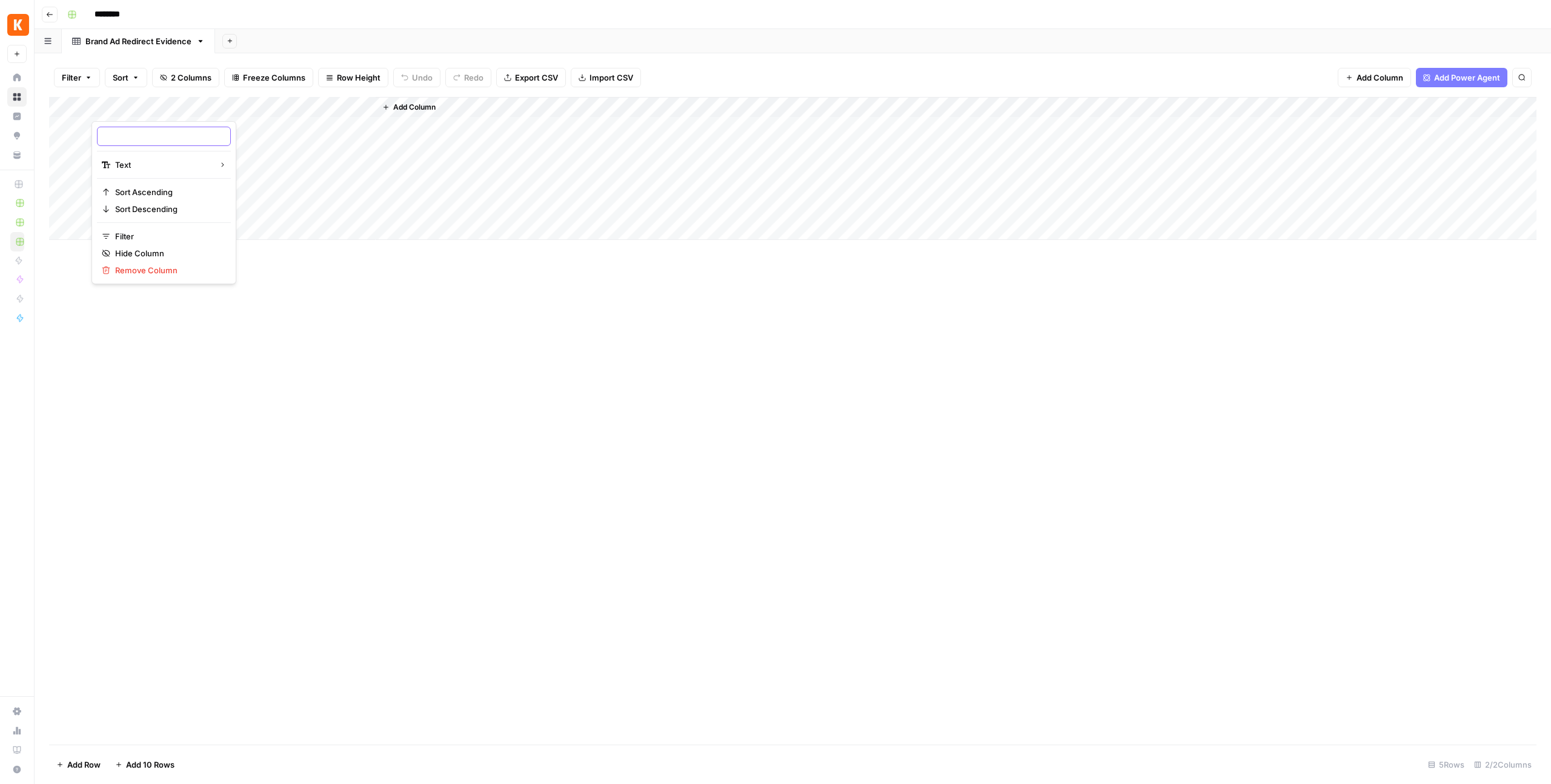
scroll to position [0, 0]
click at [133, 106] on div "Add Column" at bounding box center [792, 168] width 1488 height 143
click at [117, 106] on div at bounding box center [179, 108] width 175 height 24
click at [128, 138] on input "Title" at bounding box center [164, 136] width 123 height 12
click at [128, 137] on input "Title" at bounding box center [164, 136] width 123 height 12
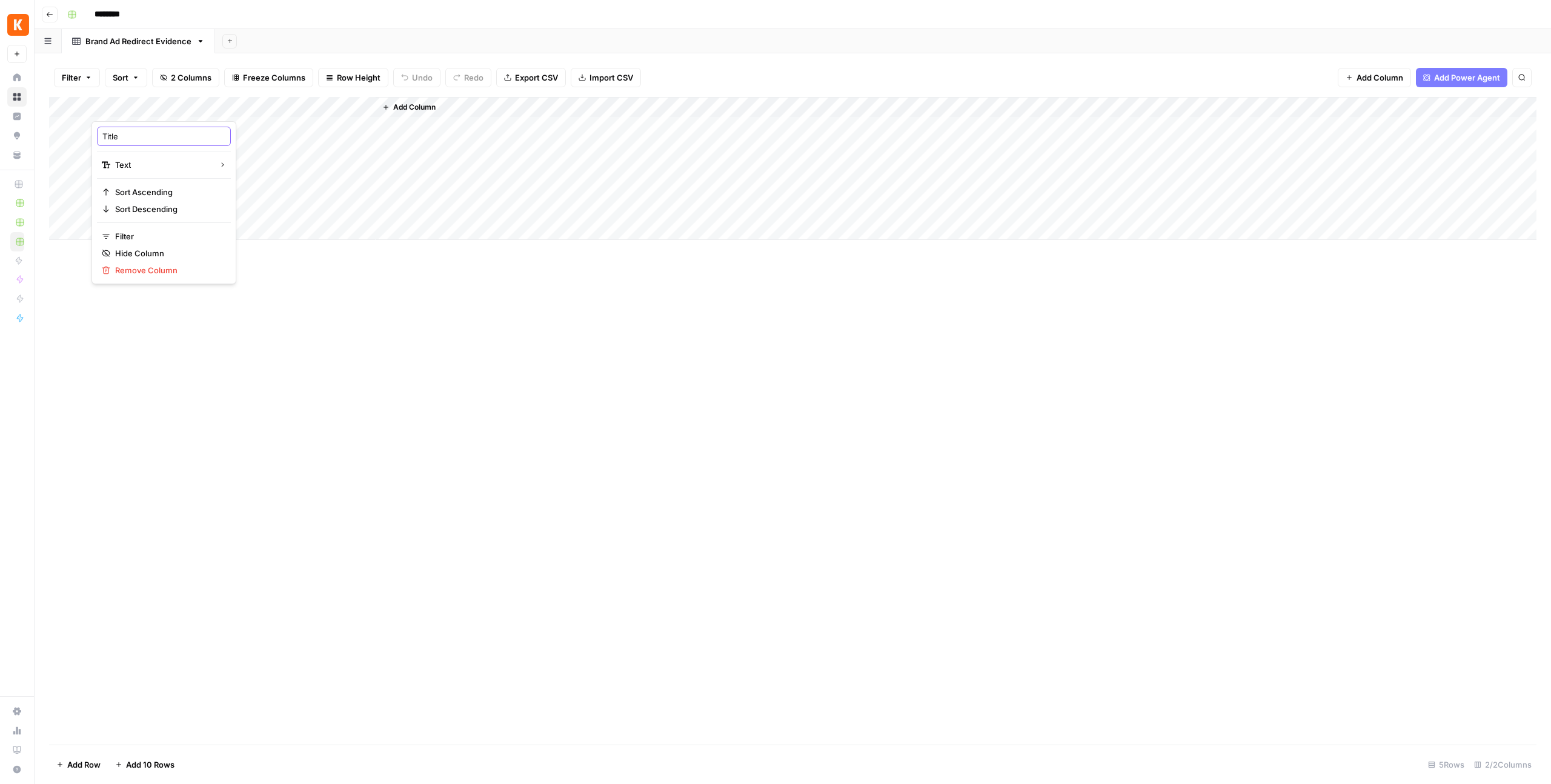
paste input "timestamp"
type input "timestamp"
click at [261, 251] on div "Add Column" at bounding box center [792, 421] width 1488 height 648
click at [298, 104] on div "Add Column" at bounding box center [792, 168] width 1488 height 143
click at [139, 105] on div "Add Column" at bounding box center [792, 168] width 1488 height 143
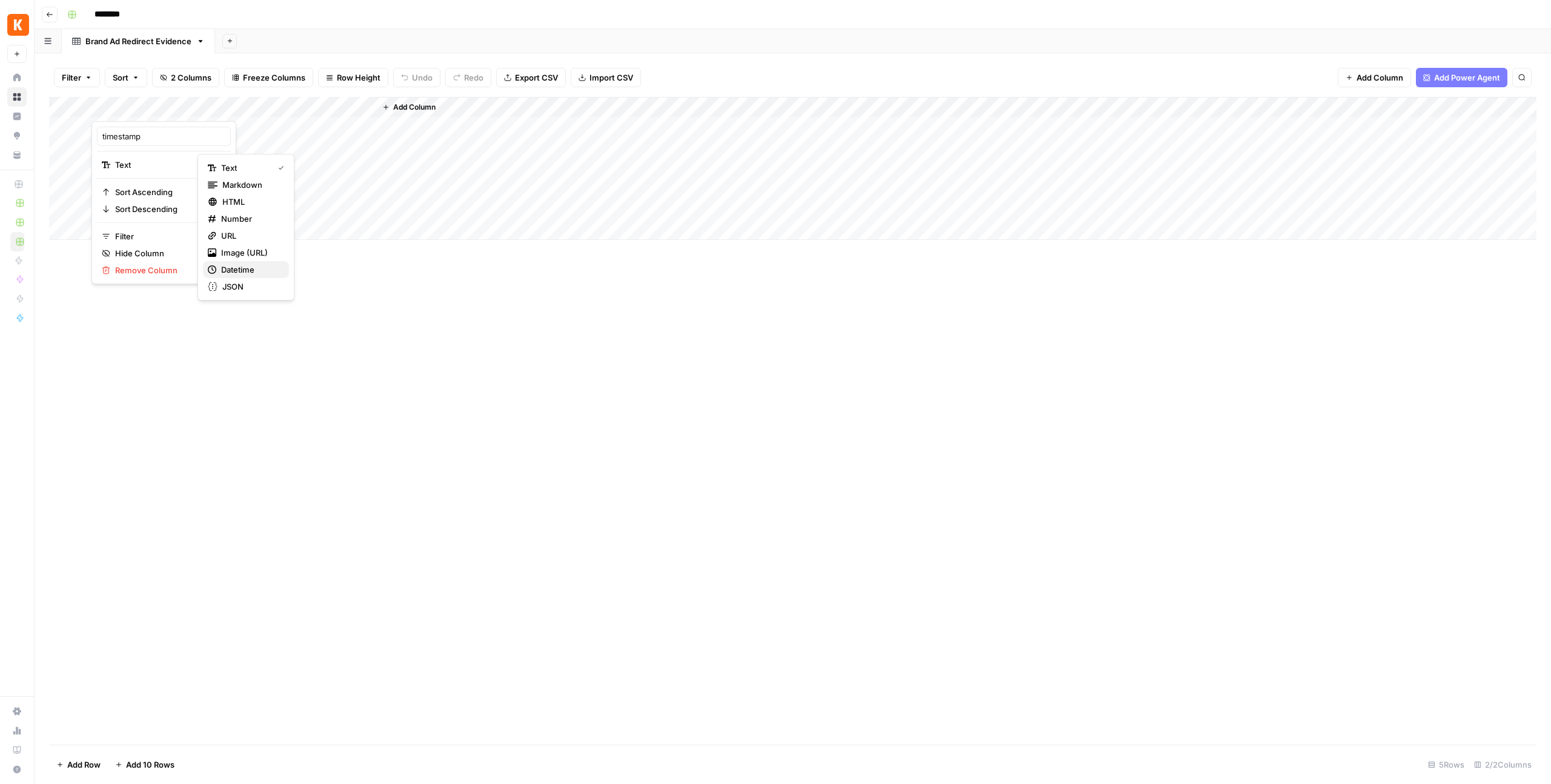
click at [237, 265] on span "Datetime" at bounding box center [250, 269] width 58 height 12
click at [296, 106] on div "Add Column" at bounding box center [792, 168] width 1488 height 143
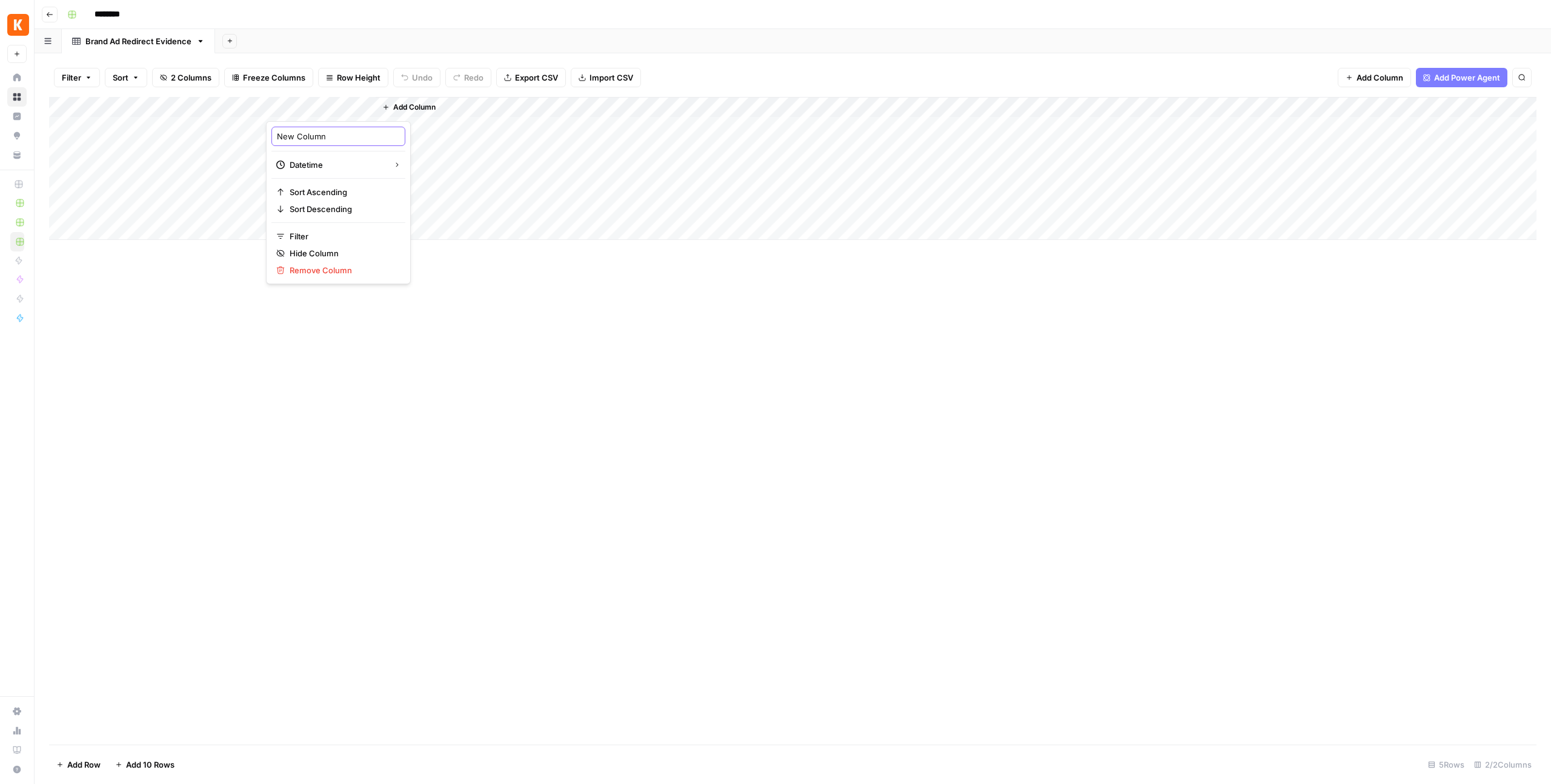
click at [305, 135] on input "New Column" at bounding box center [338, 136] width 123 height 12
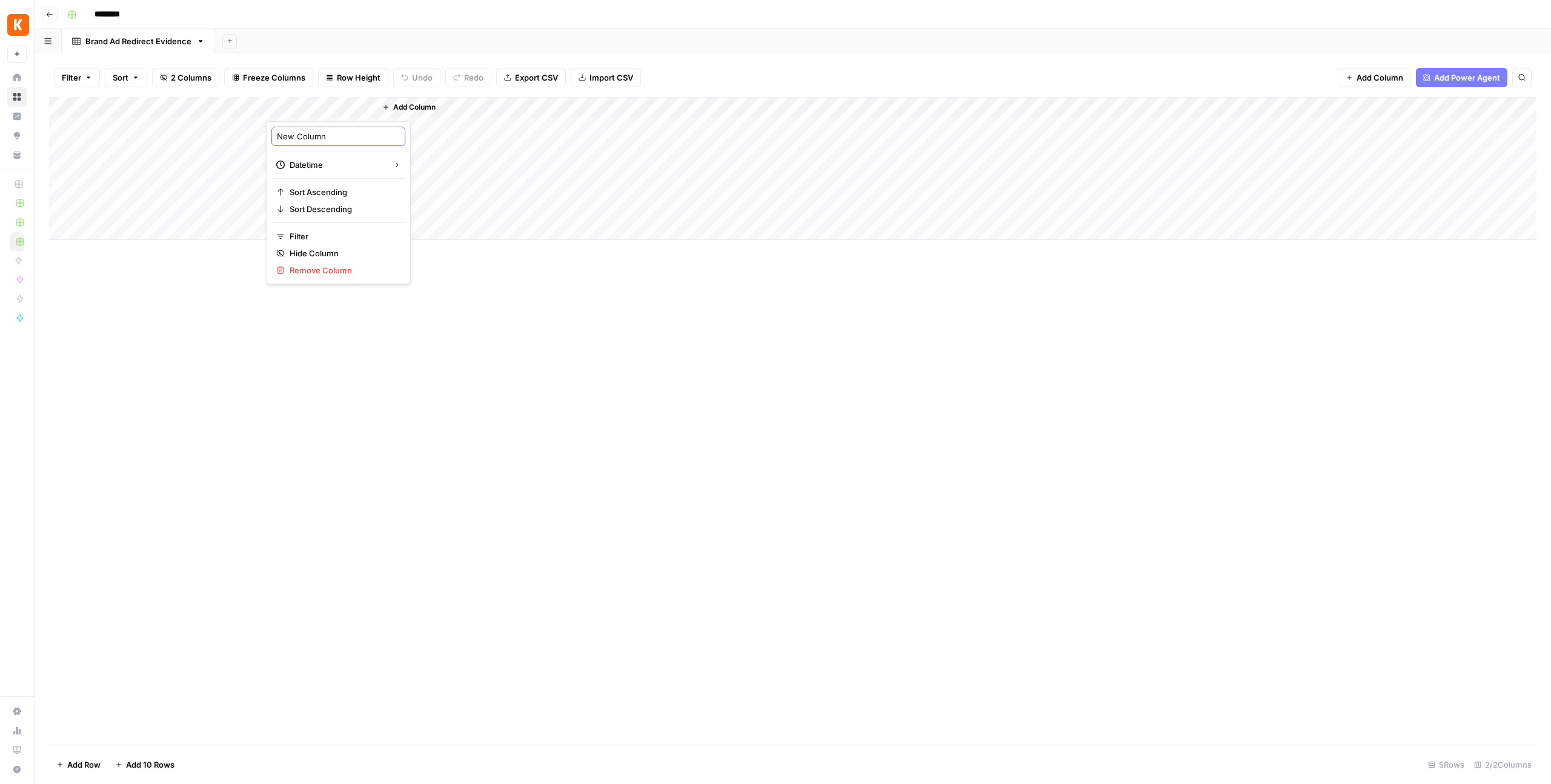
paste input "keyword"
type input "keyword"
click at [414, 103] on span "Add Column" at bounding box center [414, 107] width 42 height 11
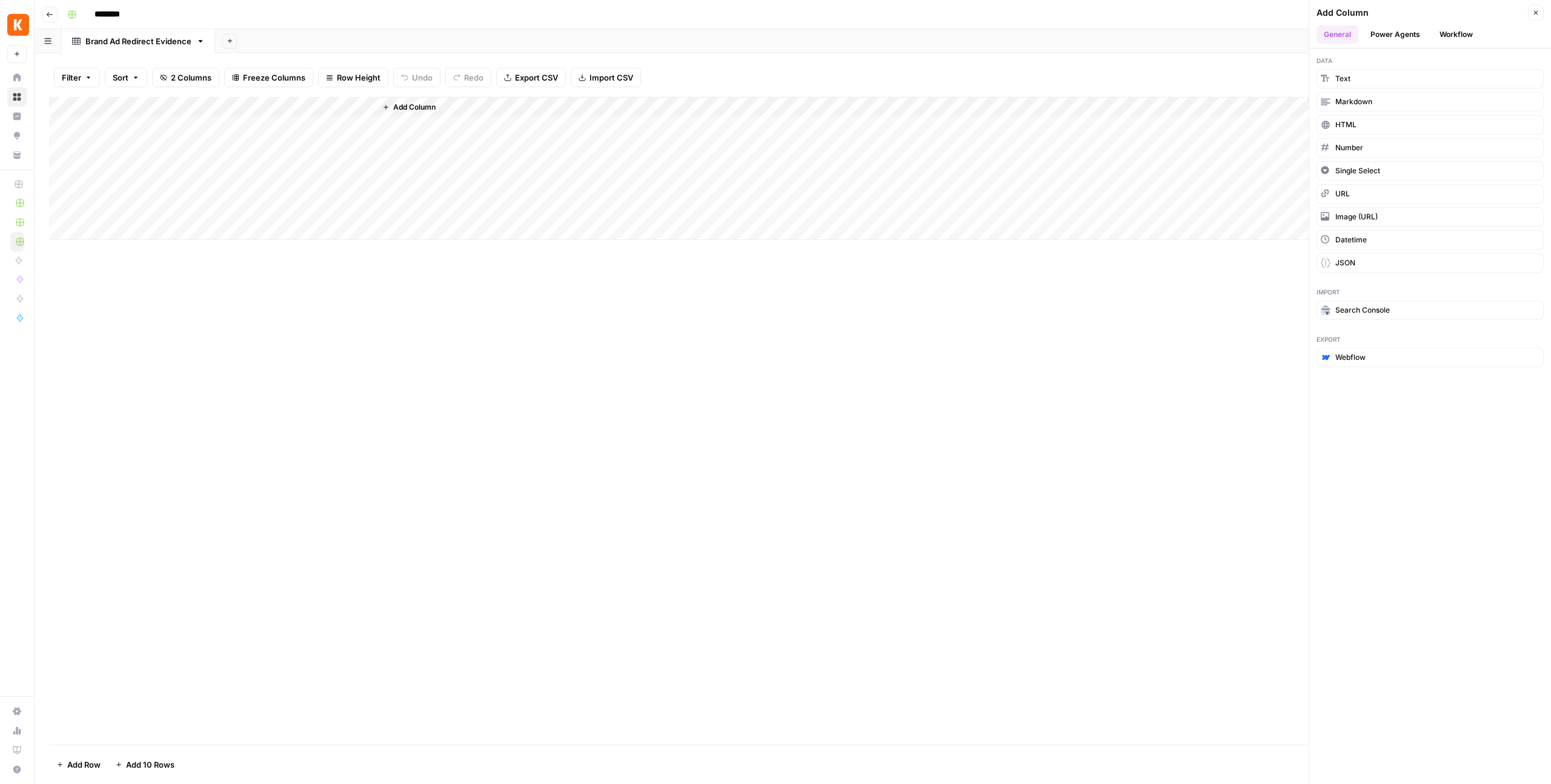
click at [411, 105] on span "Add Column" at bounding box center [414, 107] width 42 height 11
click at [390, 106] on button "Add Column" at bounding box center [409, 107] width 63 height 16
click at [399, 106] on span "Add Column" at bounding box center [414, 107] width 42 height 11
click at [1330, 76] on div "button" at bounding box center [1325, 79] width 9 height 9
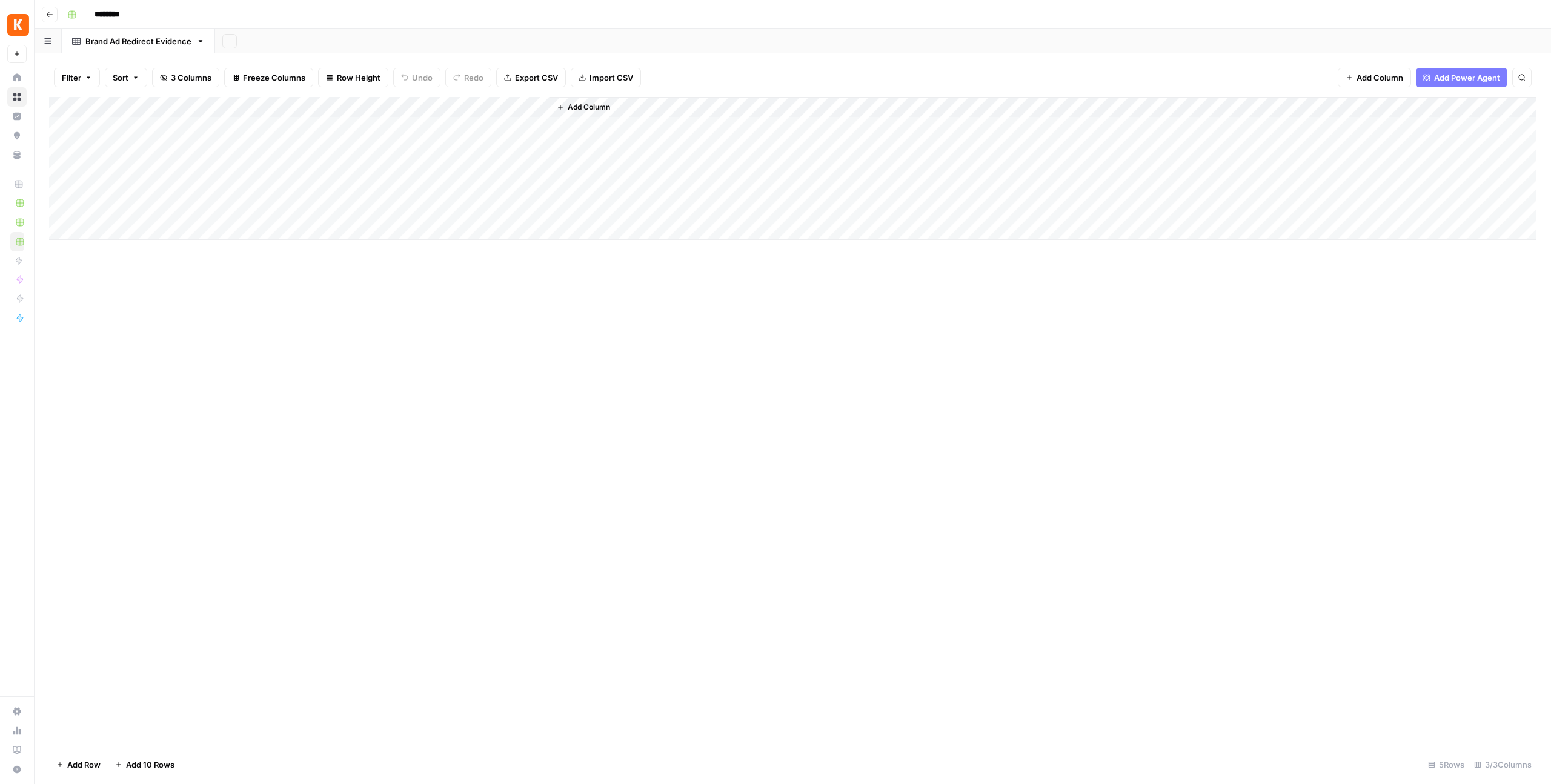
click at [430, 103] on div "Add Column" at bounding box center [792, 168] width 1488 height 143
click at [424, 134] on input "New Column" at bounding box center [447, 136] width 123 height 12
click at [419, 135] on input "New Column" at bounding box center [447, 136] width 123 height 12
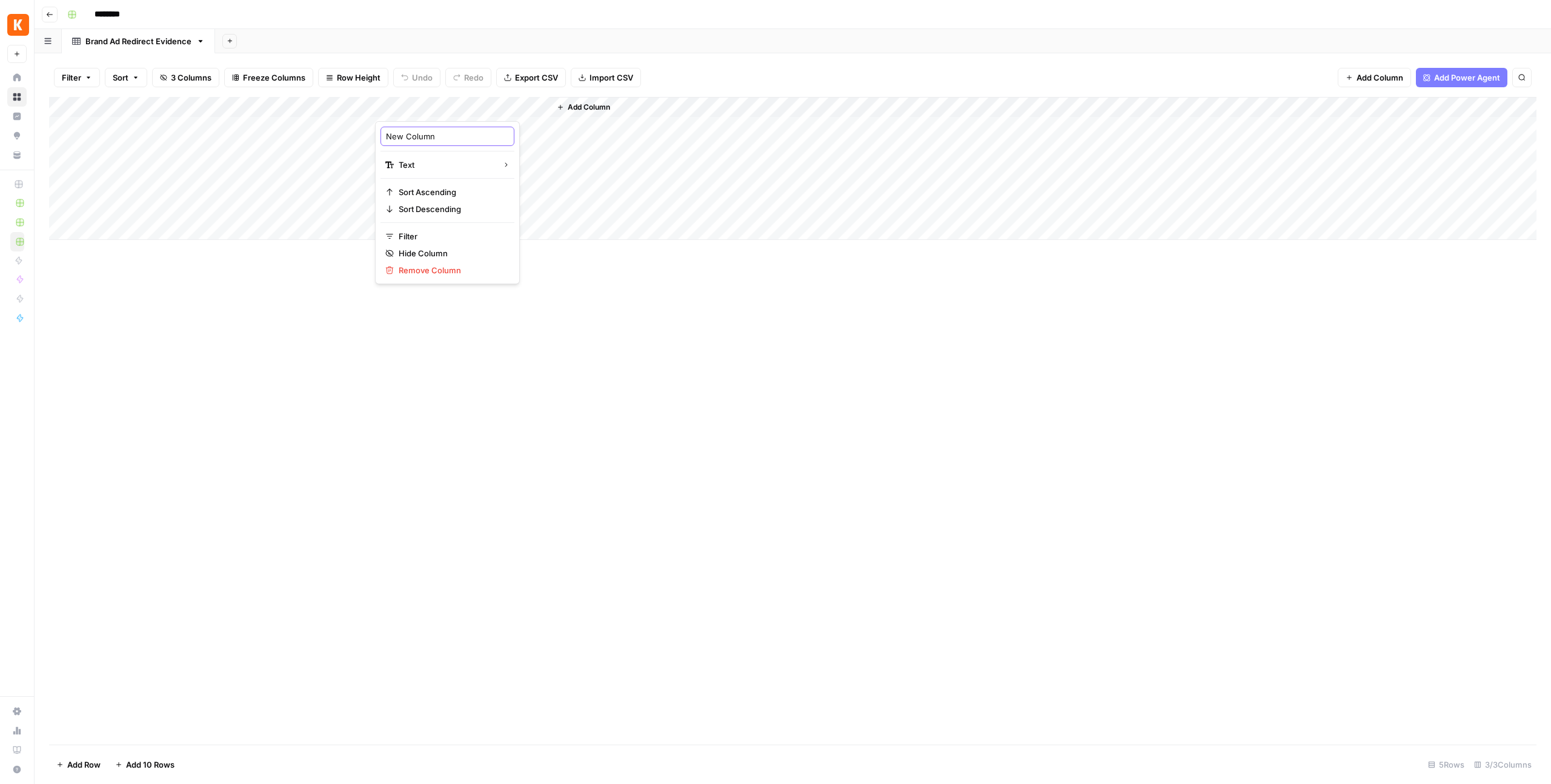
click at [419, 135] on input "New Column" at bounding box center [447, 136] width 123 height 12
paste input "locatio"
type input "location"
click at [403, 355] on div "Add Column" at bounding box center [792, 421] width 1488 height 648
click at [588, 102] on span "Add Column" at bounding box center [589, 107] width 42 height 11
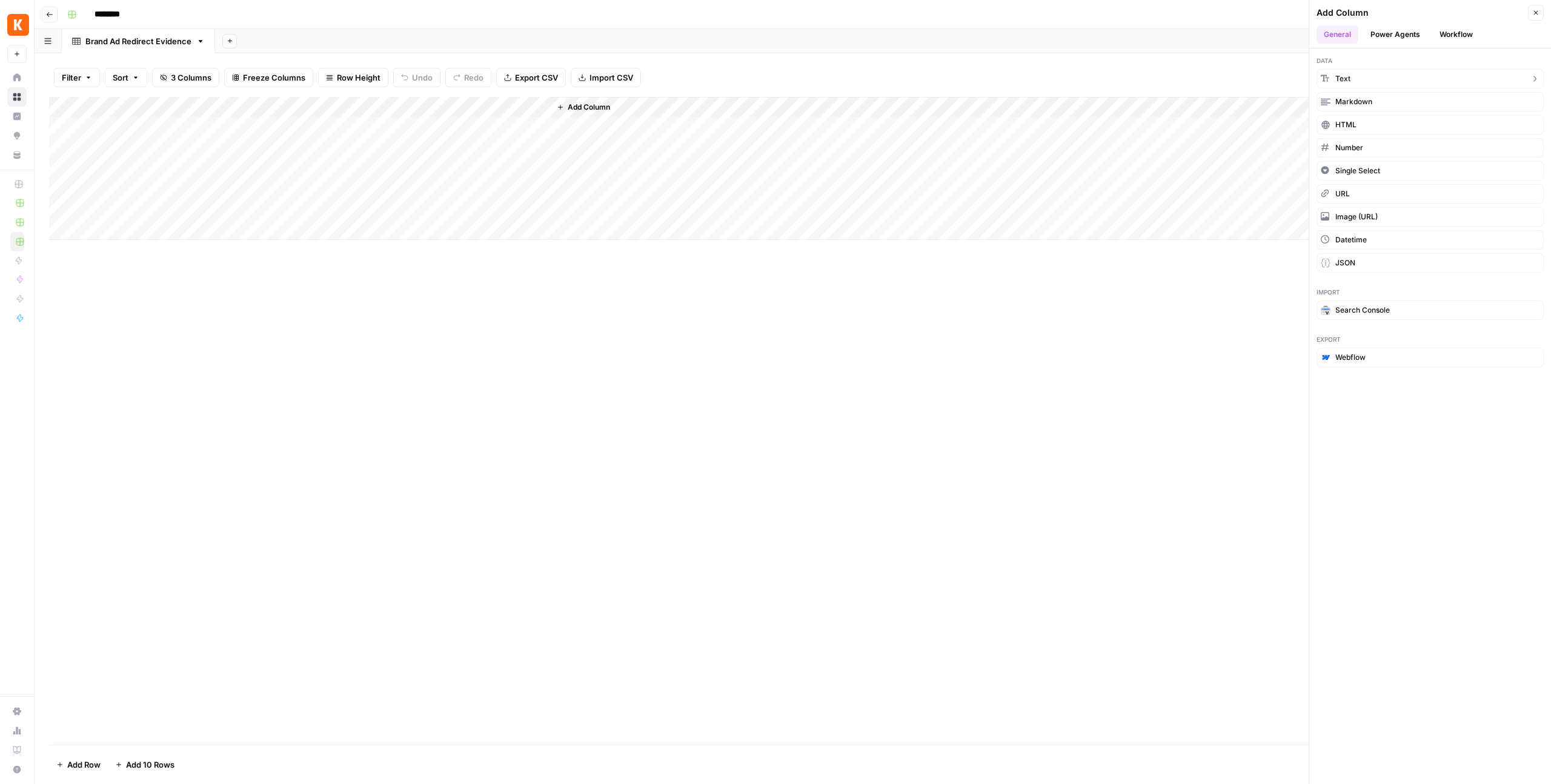
click at [1347, 82] on span "Text" at bounding box center [1343, 79] width 15 height 11
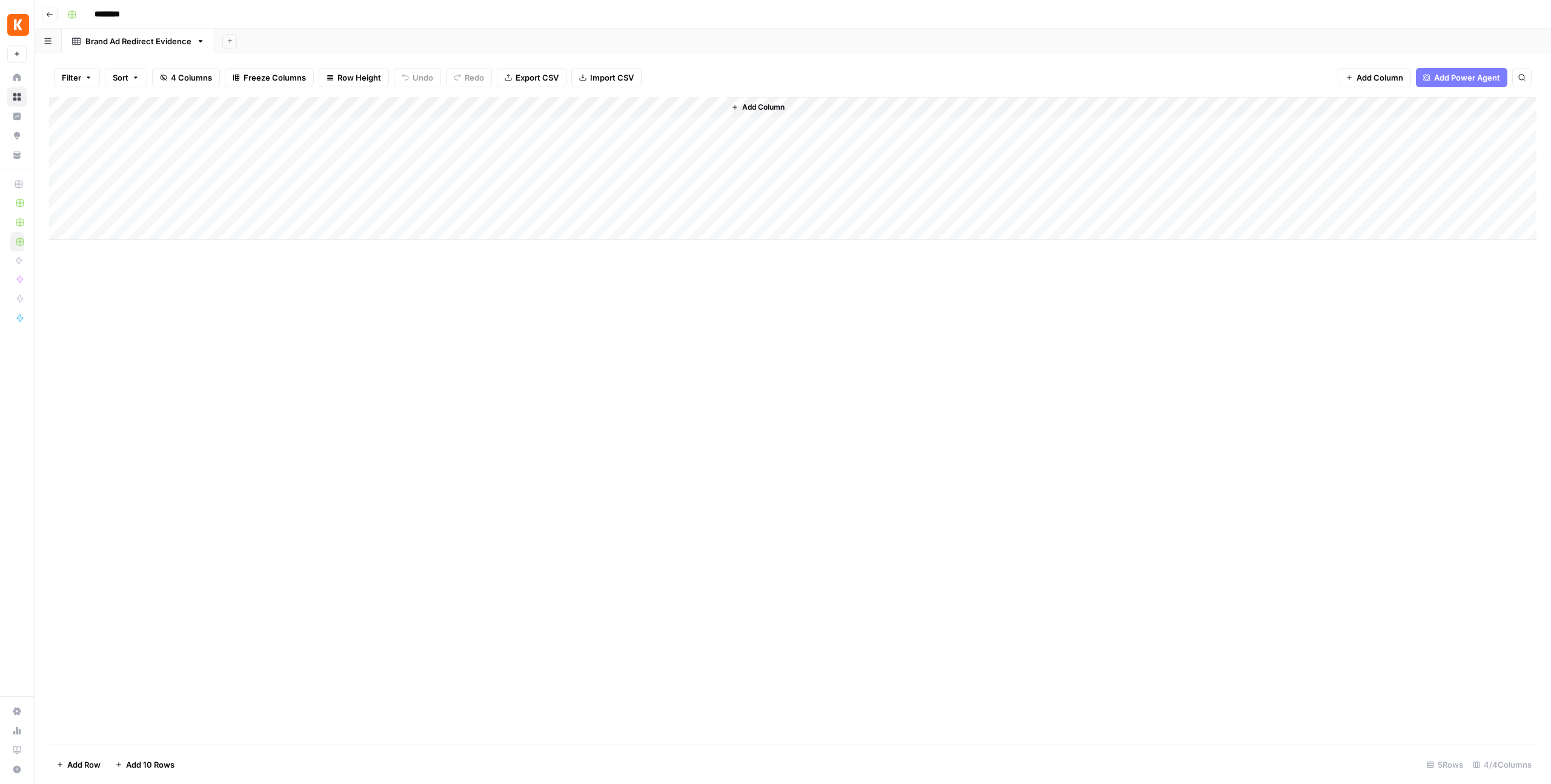
click at [589, 109] on div "Add Column" at bounding box center [792, 168] width 1488 height 143
click at [586, 141] on input "New Column" at bounding box center [622, 136] width 123 height 12
paste input "device"
click at [586, 141] on input "New Cdeviceolumn" at bounding box center [622, 136] width 123 height 12
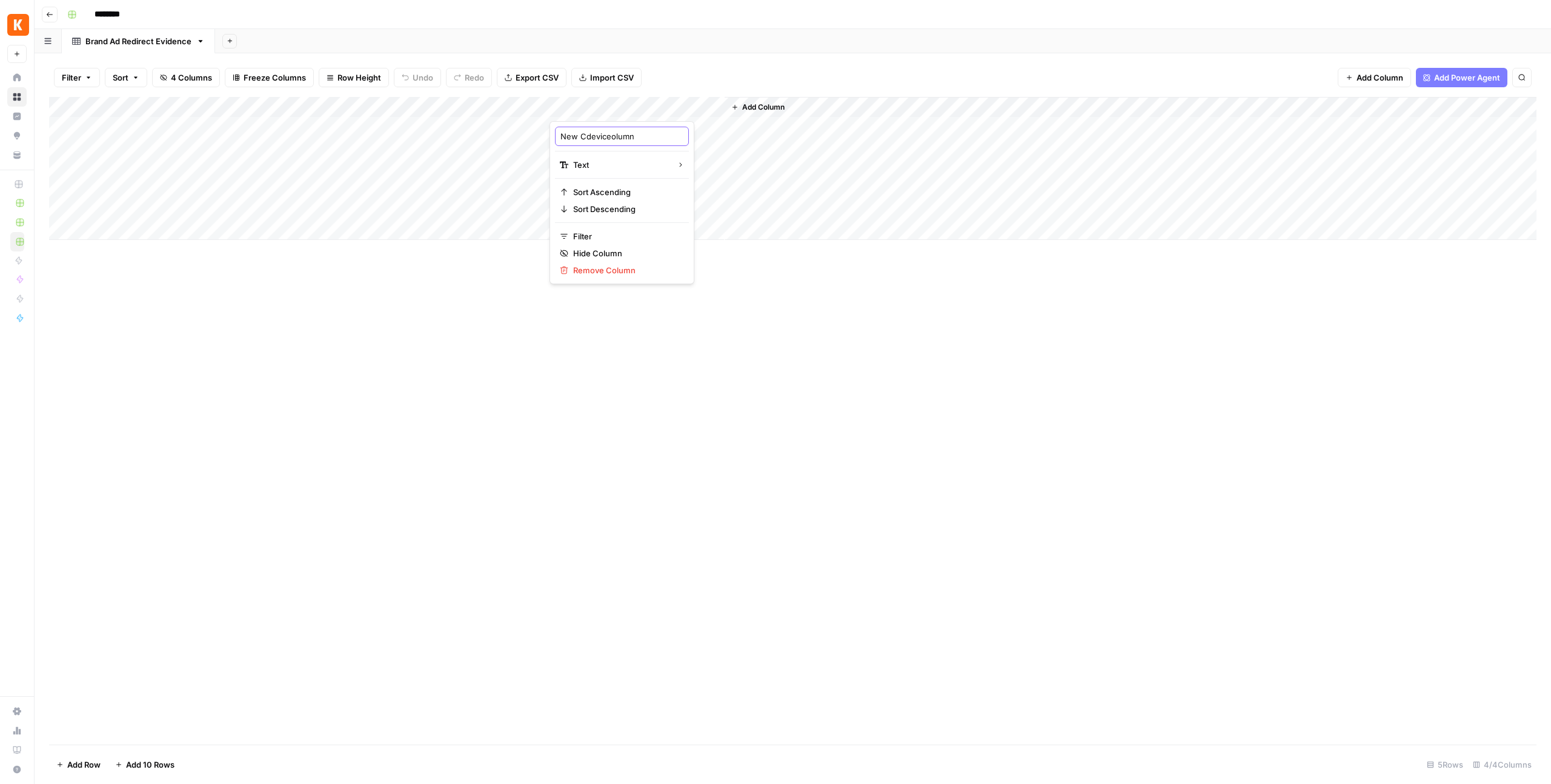
click at [586, 141] on input "New Cdeviceolumn" at bounding box center [622, 136] width 123 height 12
paste input "device"
type input "device"
click at [702, 432] on div "Add Column" at bounding box center [792, 421] width 1488 height 648
click at [770, 106] on span "Add Column" at bounding box center [763, 107] width 42 height 11
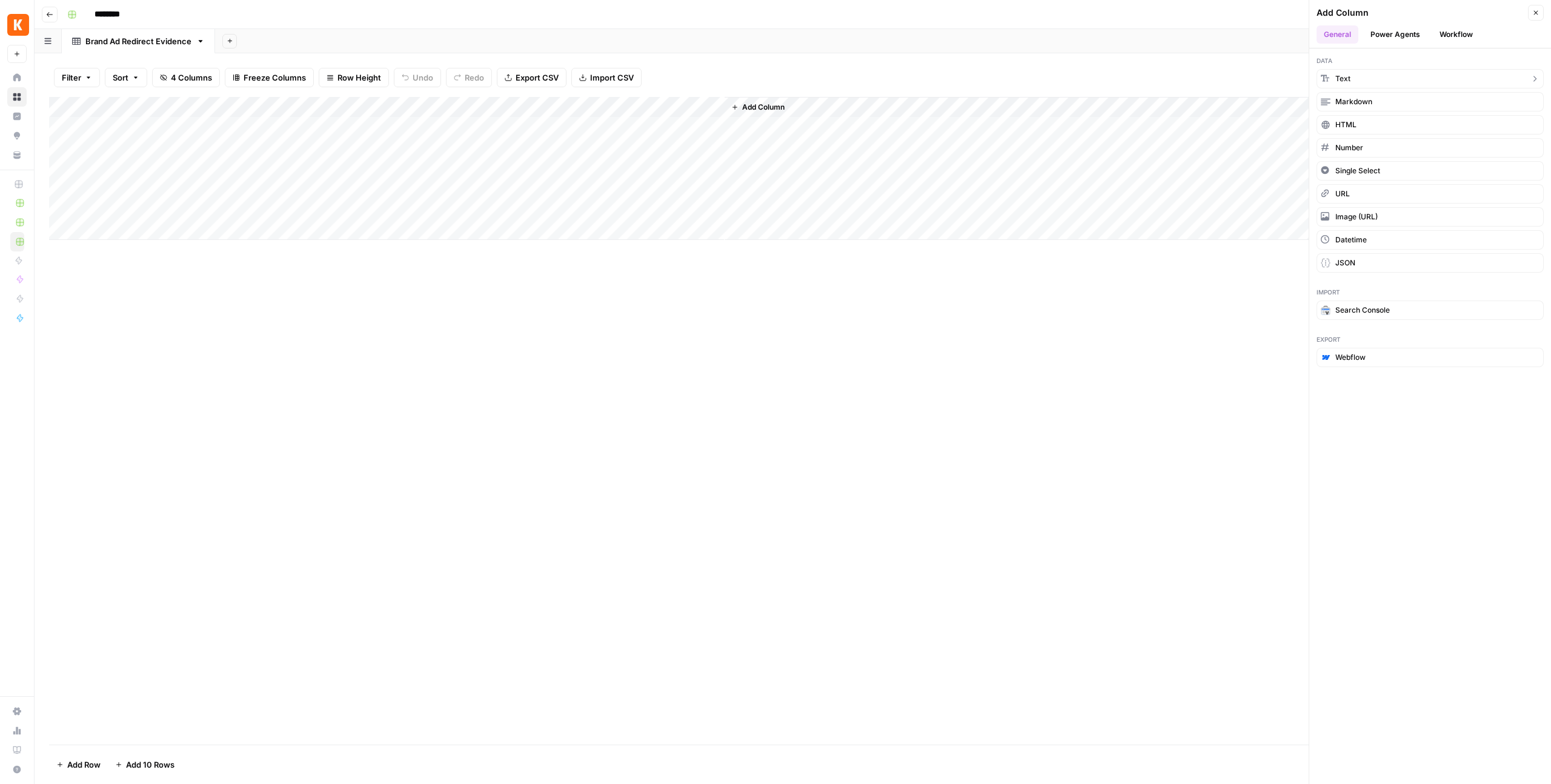
click at [1351, 79] on button "Text" at bounding box center [1430, 79] width 227 height 20
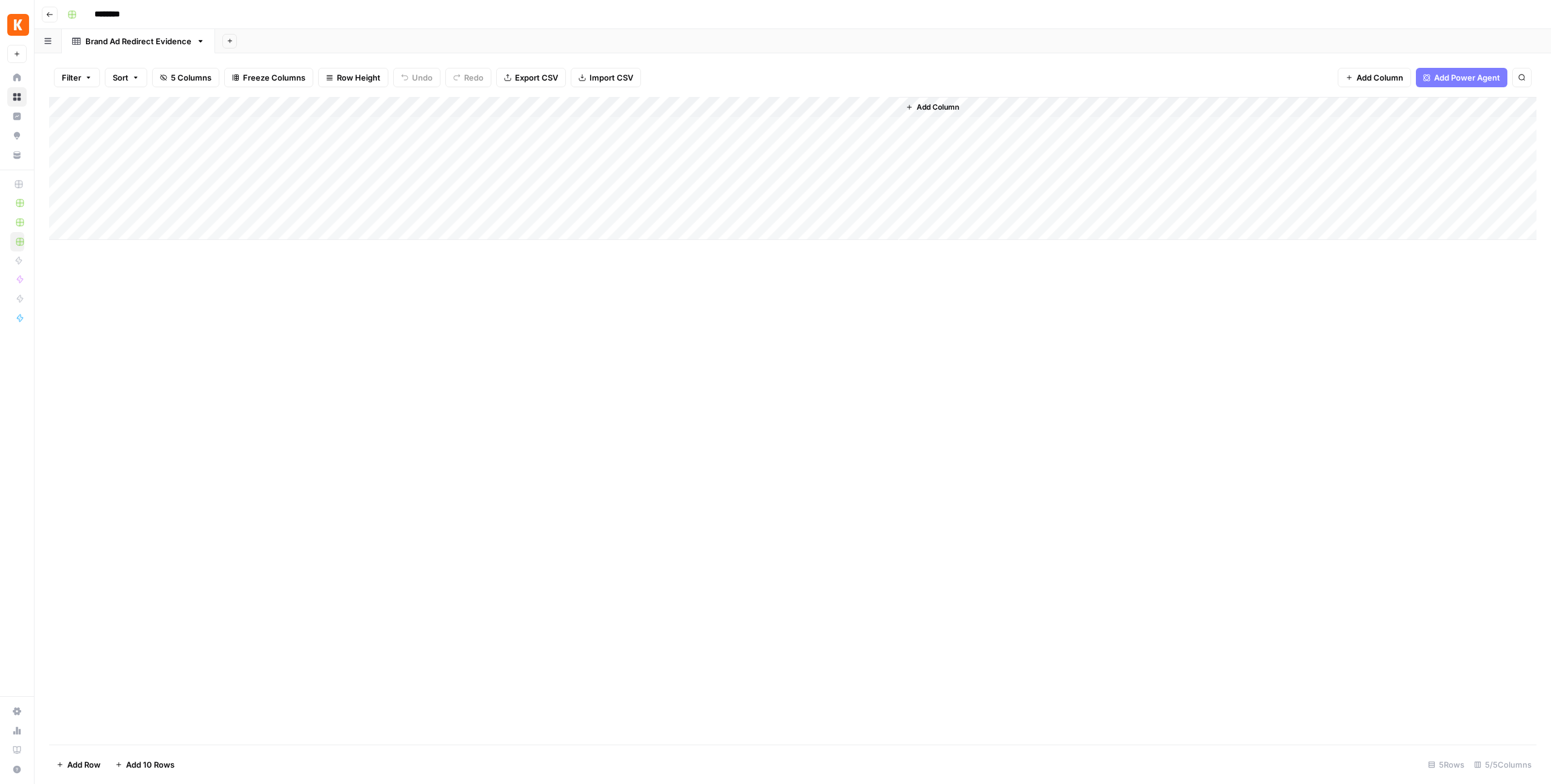
click at [759, 106] on div "Add Column" at bounding box center [792, 168] width 1488 height 143
click at [759, 106] on div at bounding box center [811, 108] width 175 height 24
click at [763, 140] on input "New Column" at bounding box center [796, 136] width 123 height 12
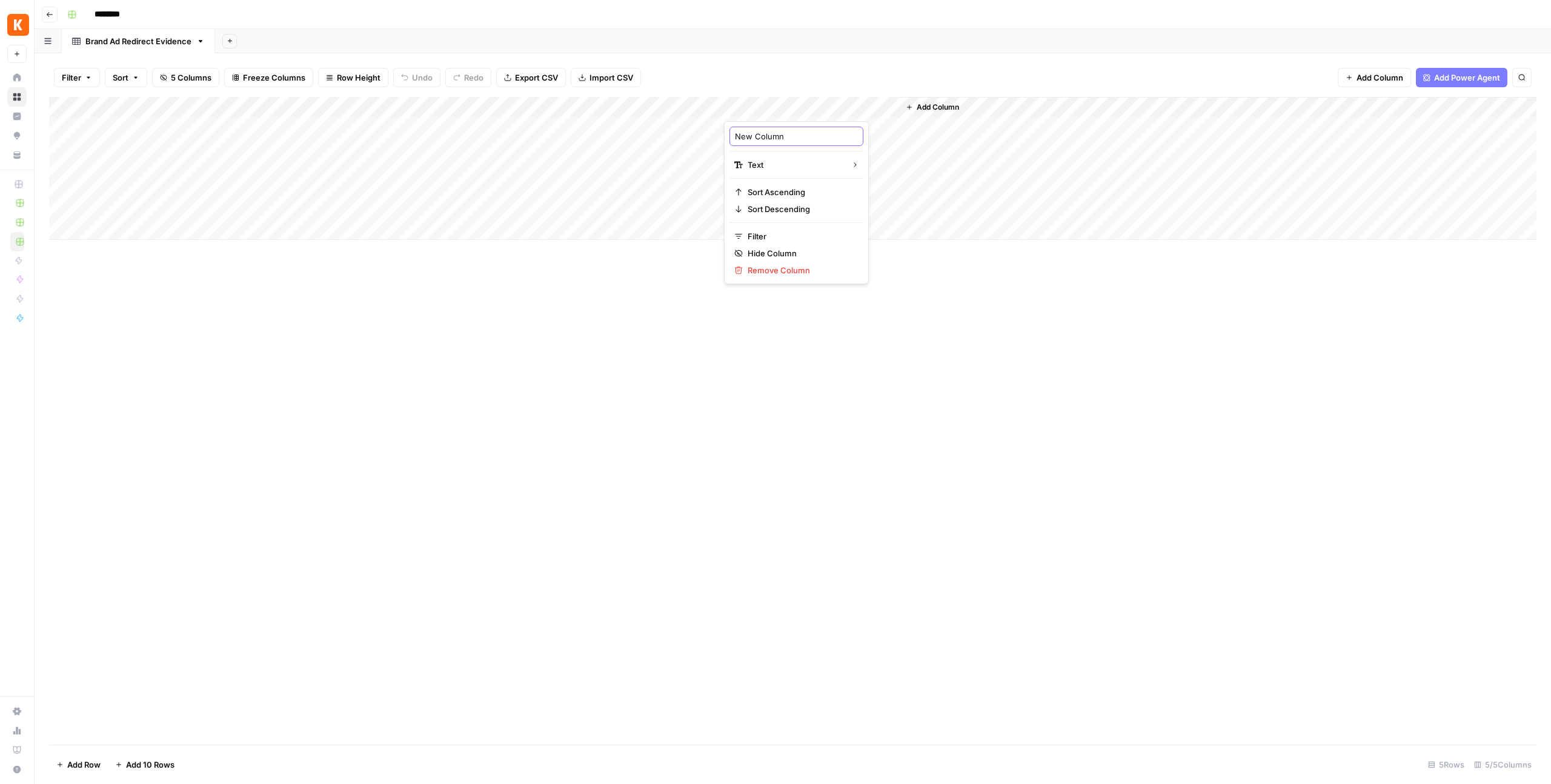
paste input "brand_domai"
type input "brand_domain"
click at [908, 310] on div "Add Column" at bounding box center [792, 421] width 1488 height 648
click at [935, 108] on span "Add Column" at bounding box center [938, 107] width 42 height 11
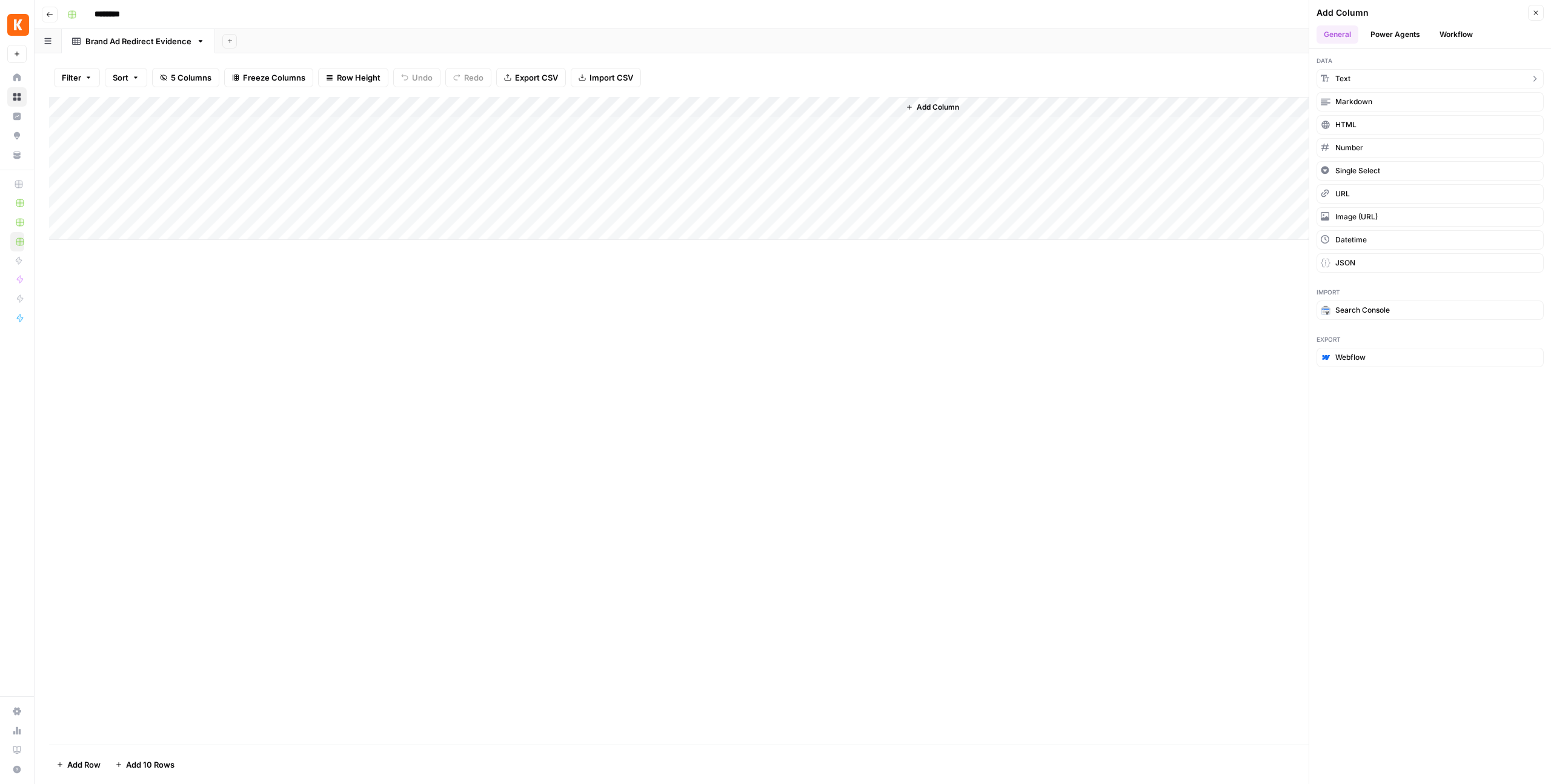
click at [1360, 72] on button "Text" at bounding box center [1430, 79] width 227 height 20
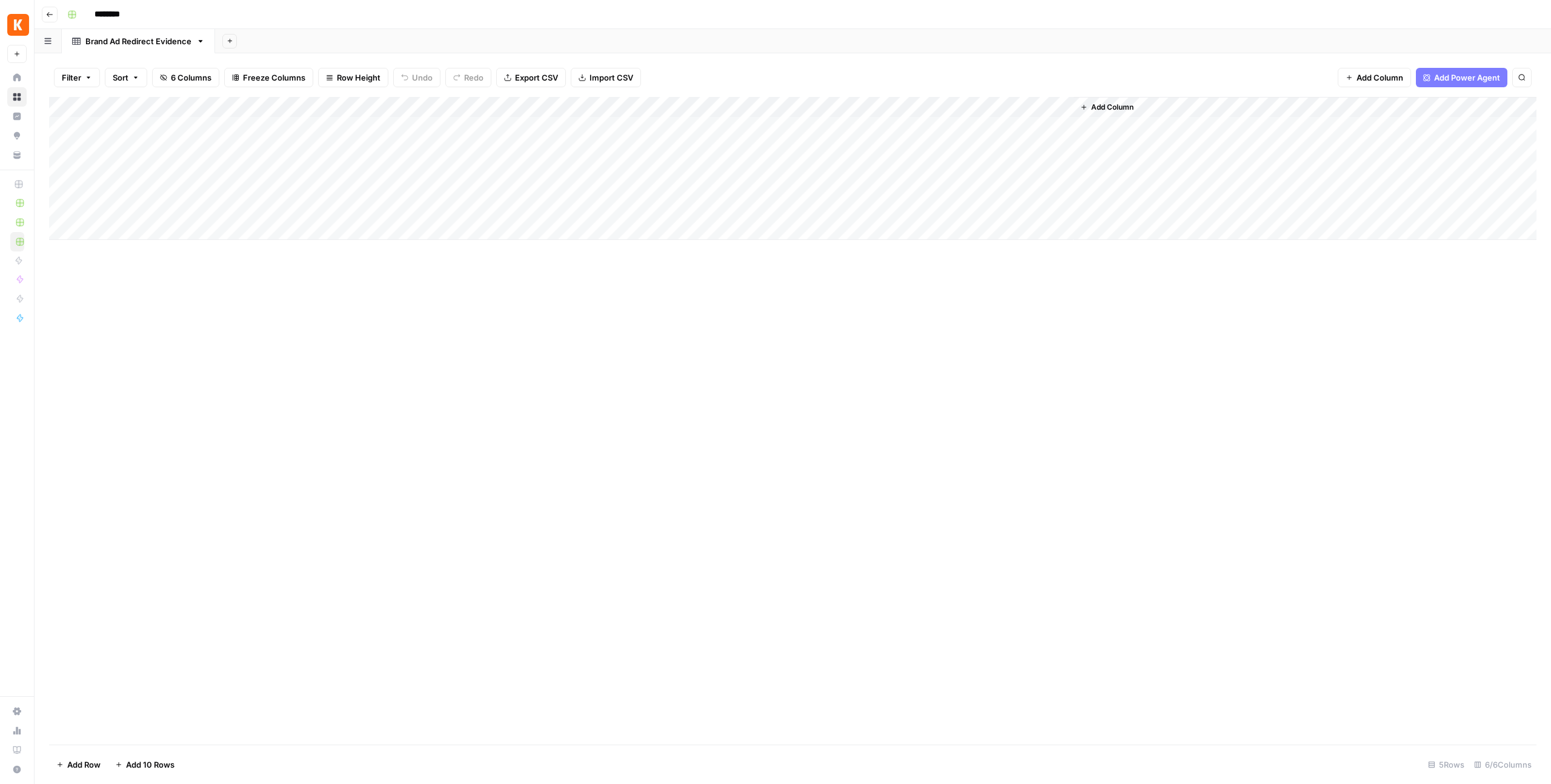
click at [947, 106] on div "Add Column" at bounding box center [792, 168] width 1488 height 143
click at [939, 140] on input "New Column" at bounding box center [971, 136] width 123 height 12
paste input "ad_index"
click at [939, 140] on input "New Coad_indexlumn" at bounding box center [971, 136] width 123 height 12
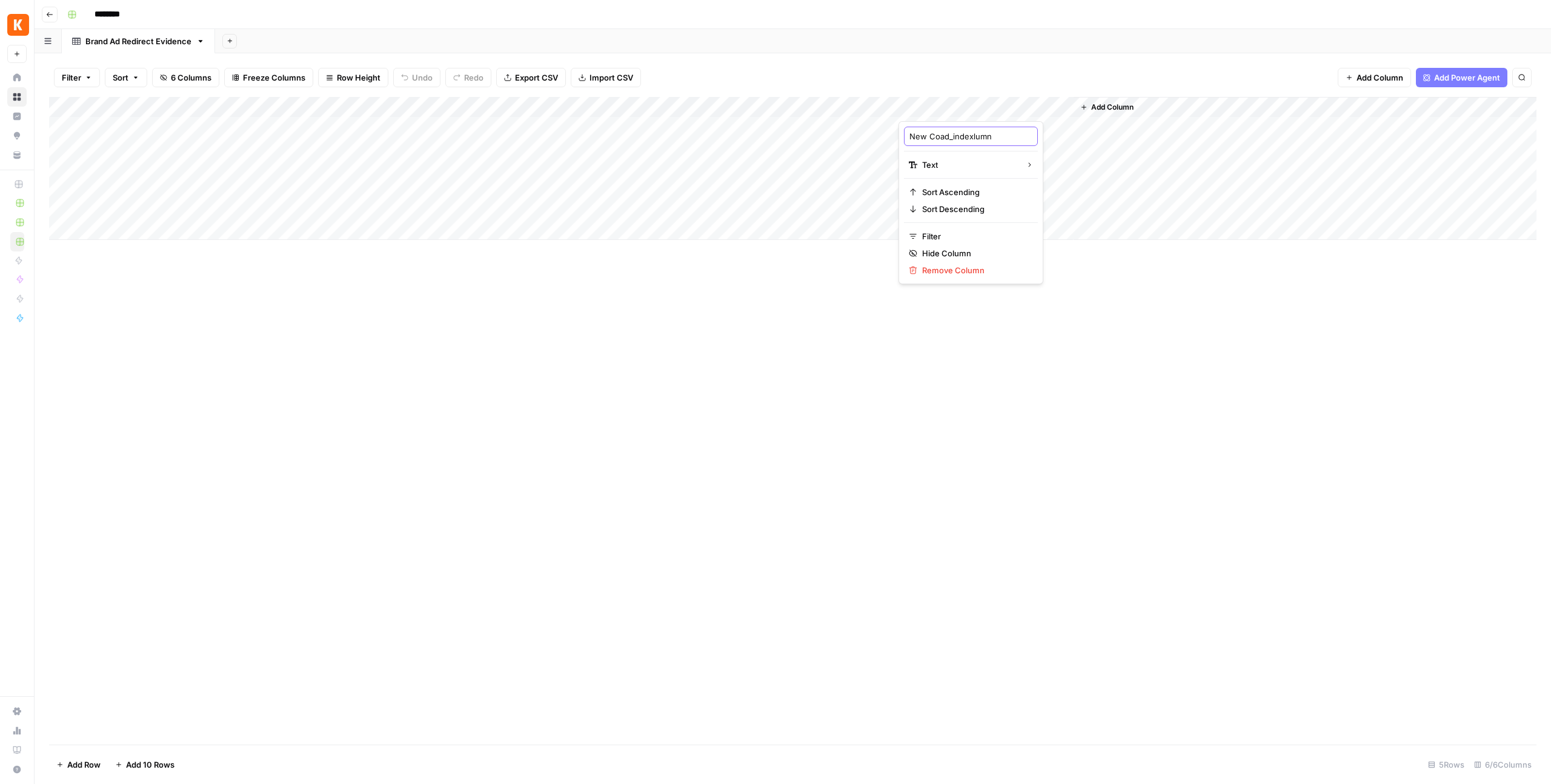
click at [939, 140] on input "New Coad_indexlumn" at bounding box center [971, 136] width 123 height 12
paste input "ad_index"
type input "ad_index"
click at [952, 388] on div "Add Column" at bounding box center [792, 421] width 1488 height 648
click at [1114, 106] on span "Add Column" at bounding box center [1113, 107] width 42 height 11
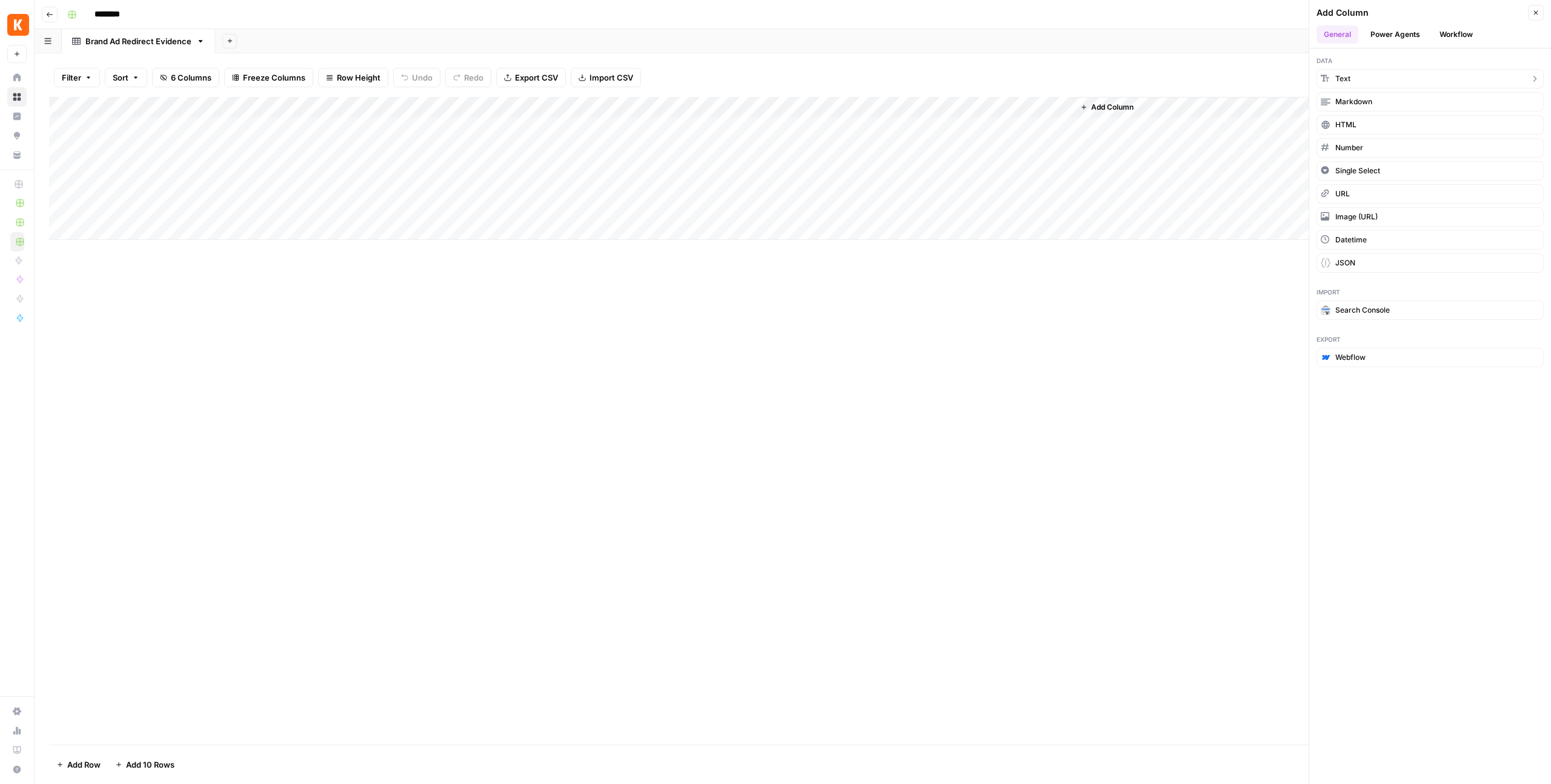
click at [1353, 82] on button "Text" at bounding box center [1430, 79] width 227 height 20
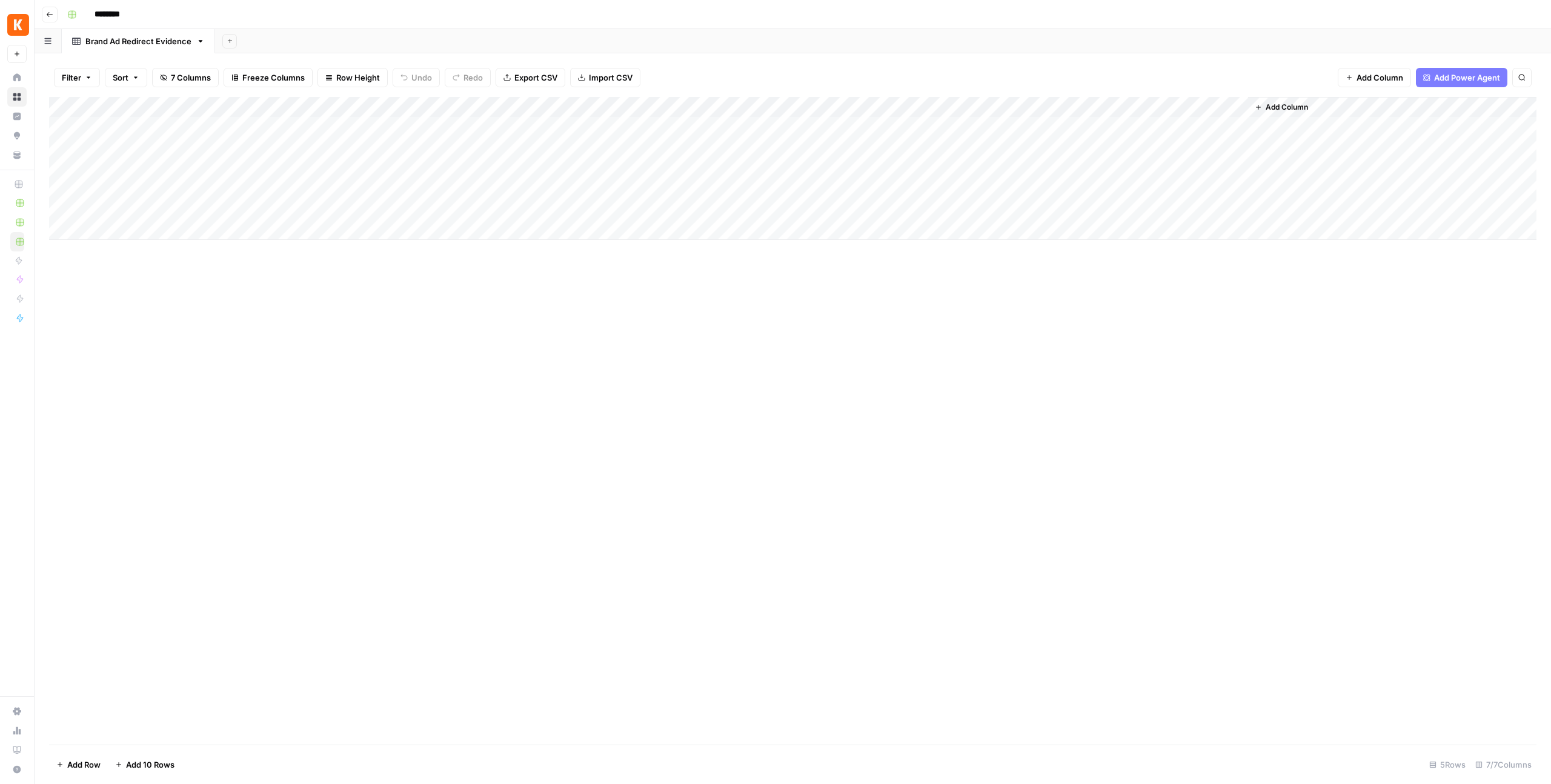
click at [1110, 106] on div "Add Column" at bounding box center [792, 168] width 1488 height 143
click at [1105, 130] on input "New Column" at bounding box center [1145, 136] width 123 height 12
paste input "position"
type input "positionNew Column"
click at [1105, 128] on div "Add Column" at bounding box center [792, 168] width 1488 height 143
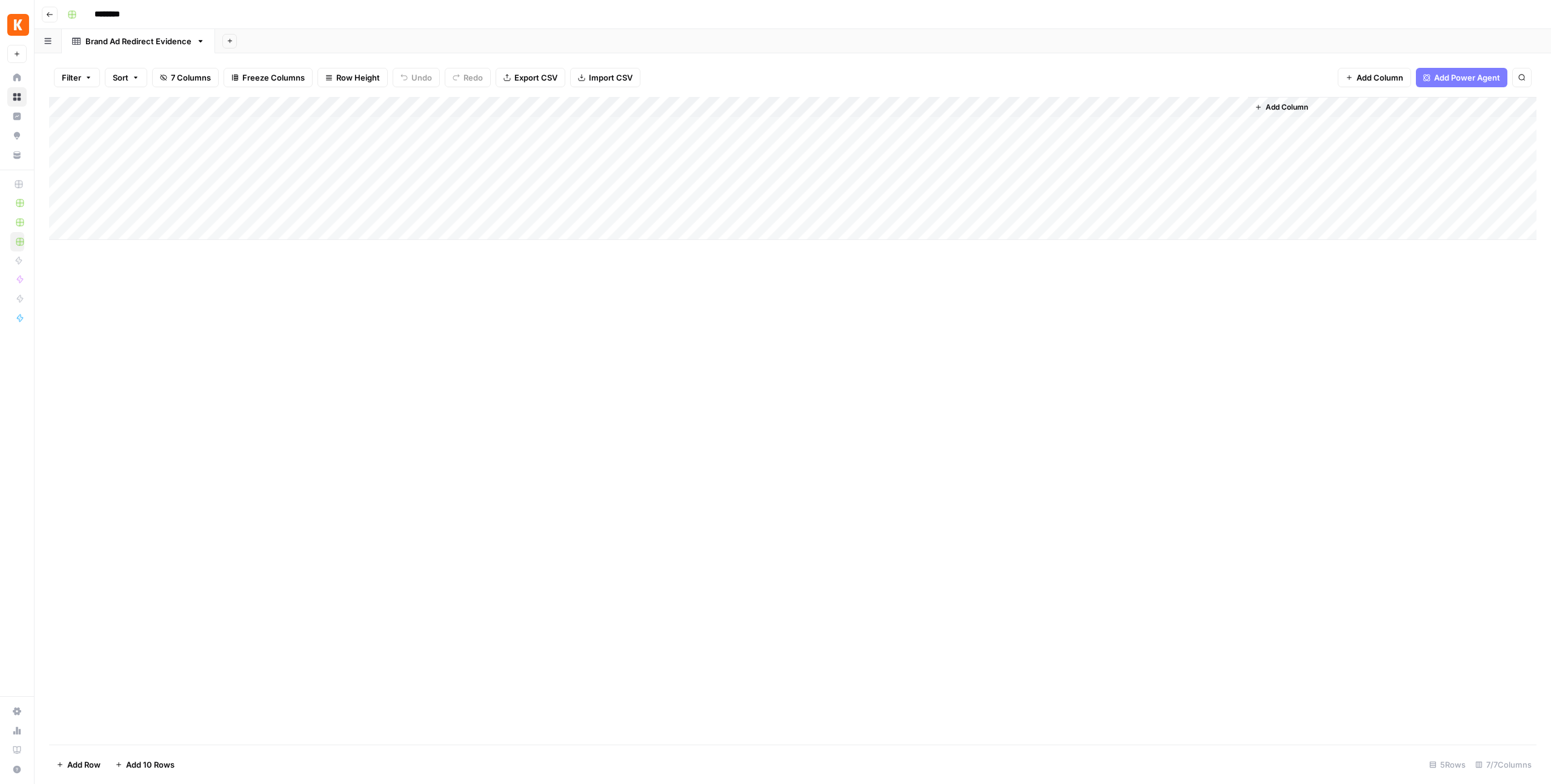
click at [1112, 111] on div "Add Column" at bounding box center [792, 168] width 1488 height 143
click at [1112, 111] on div at bounding box center [1161, 108] width 175 height 24
click at [1111, 135] on input "positionNew Column" at bounding box center [1145, 136] width 123 height 12
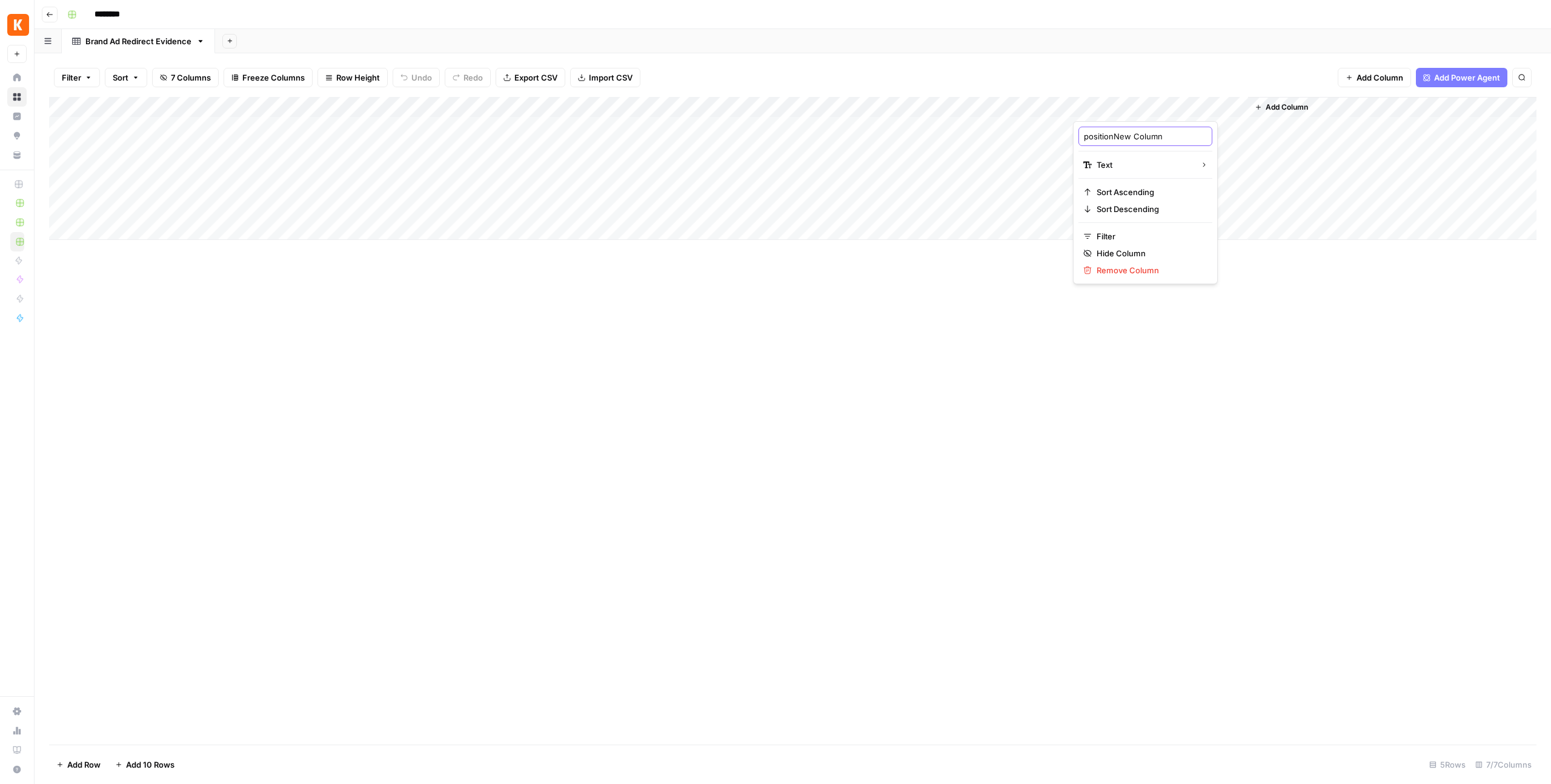
paste input "text"
type input "position"
click at [1101, 295] on div "Add Column" at bounding box center [792, 421] width 1488 height 648
click at [1276, 105] on span "Add Column" at bounding box center [1287, 107] width 42 height 11
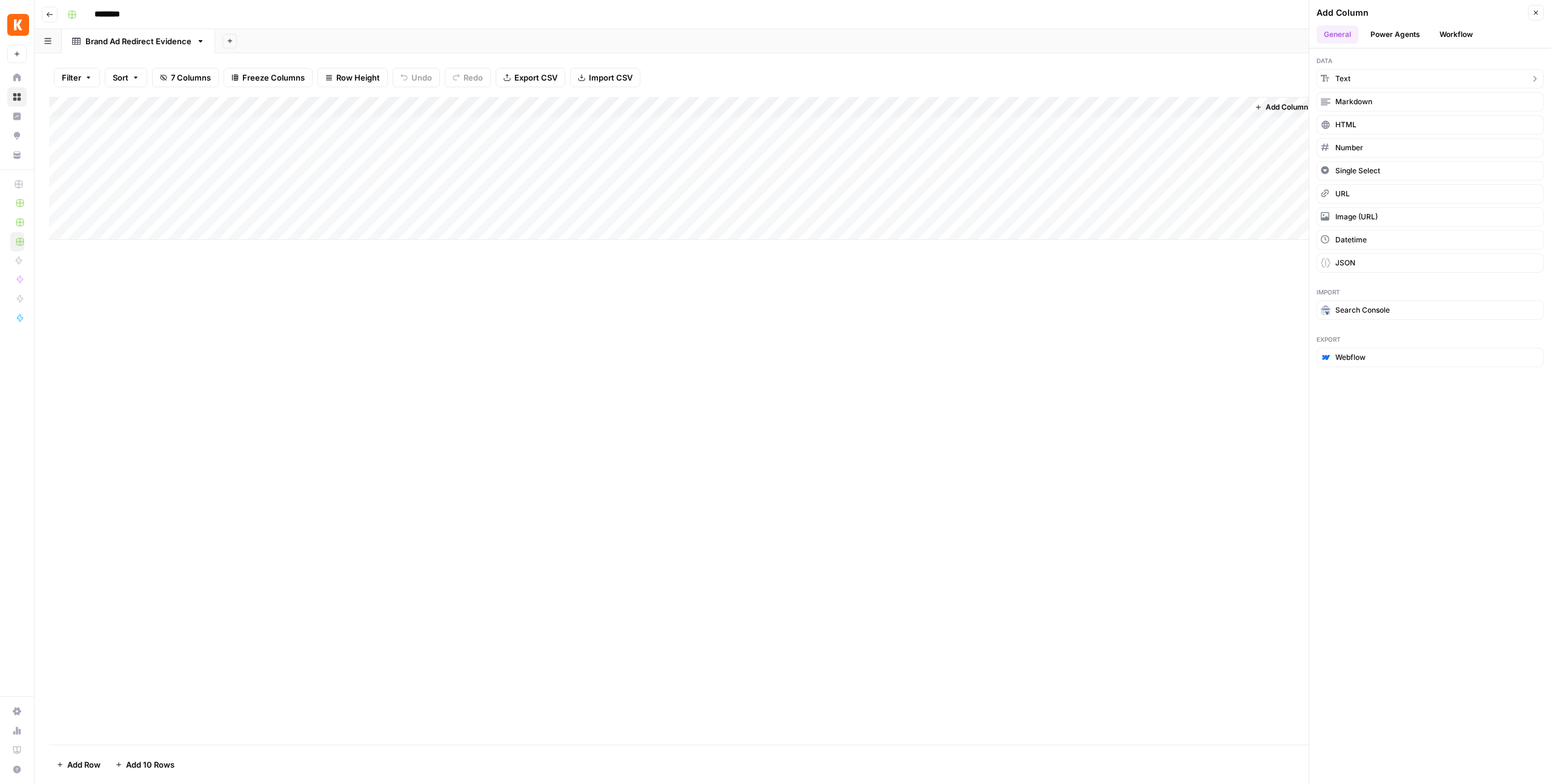
click at [1351, 82] on button "Text" at bounding box center [1430, 79] width 227 height 20
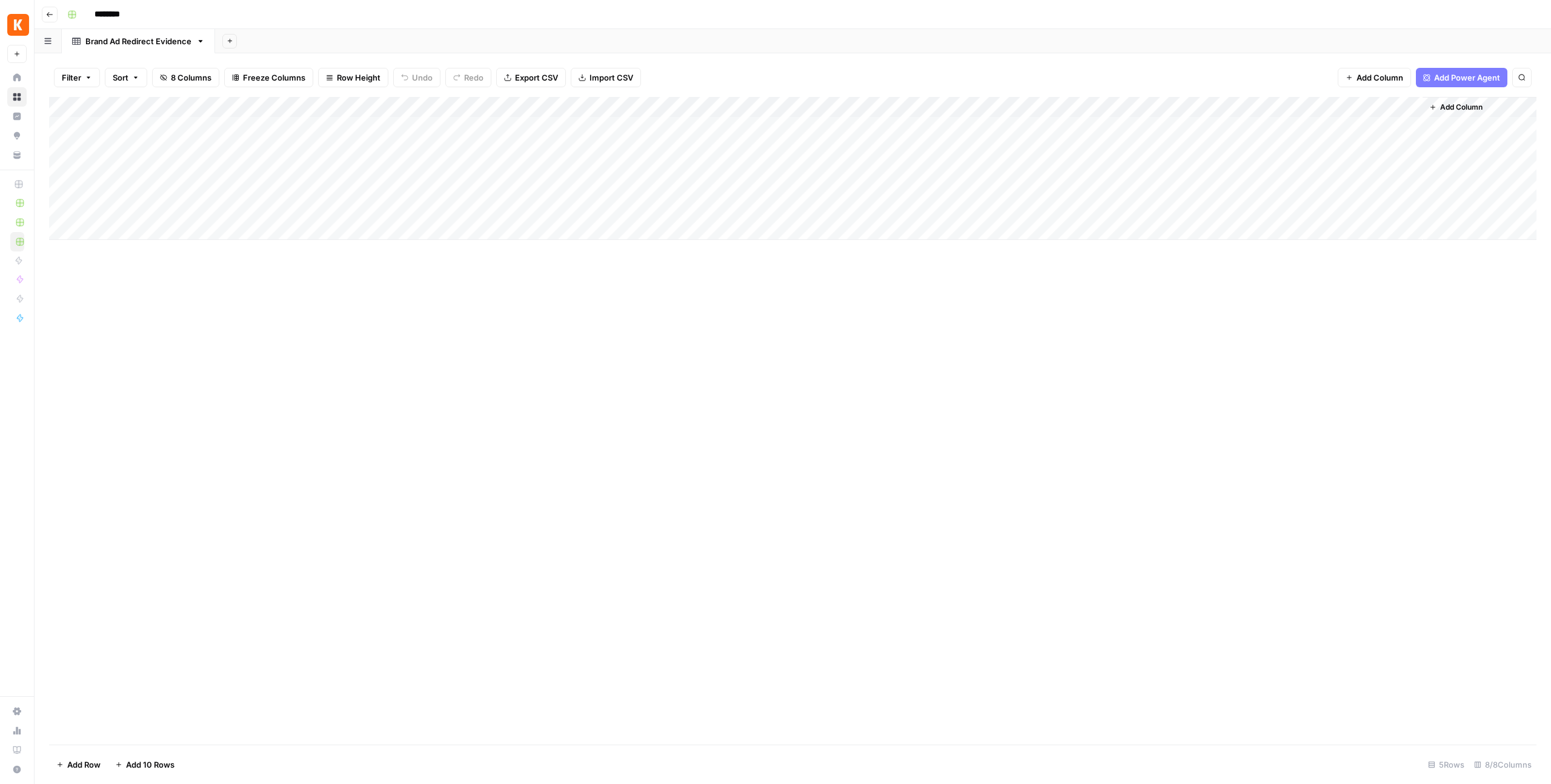
click at [1276, 105] on div "Add Column" at bounding box center [792, 168] width 1488 height 143
click at [1280, 147] on div "New Column Text Sort Ascending Sort Descending Filter Hide Column Remove Column" at bounding box center [1319, 202] width 145 height 163
click at [1280, 135] on input "New Column" at bounding box center [1319, 136] width 123 height 12
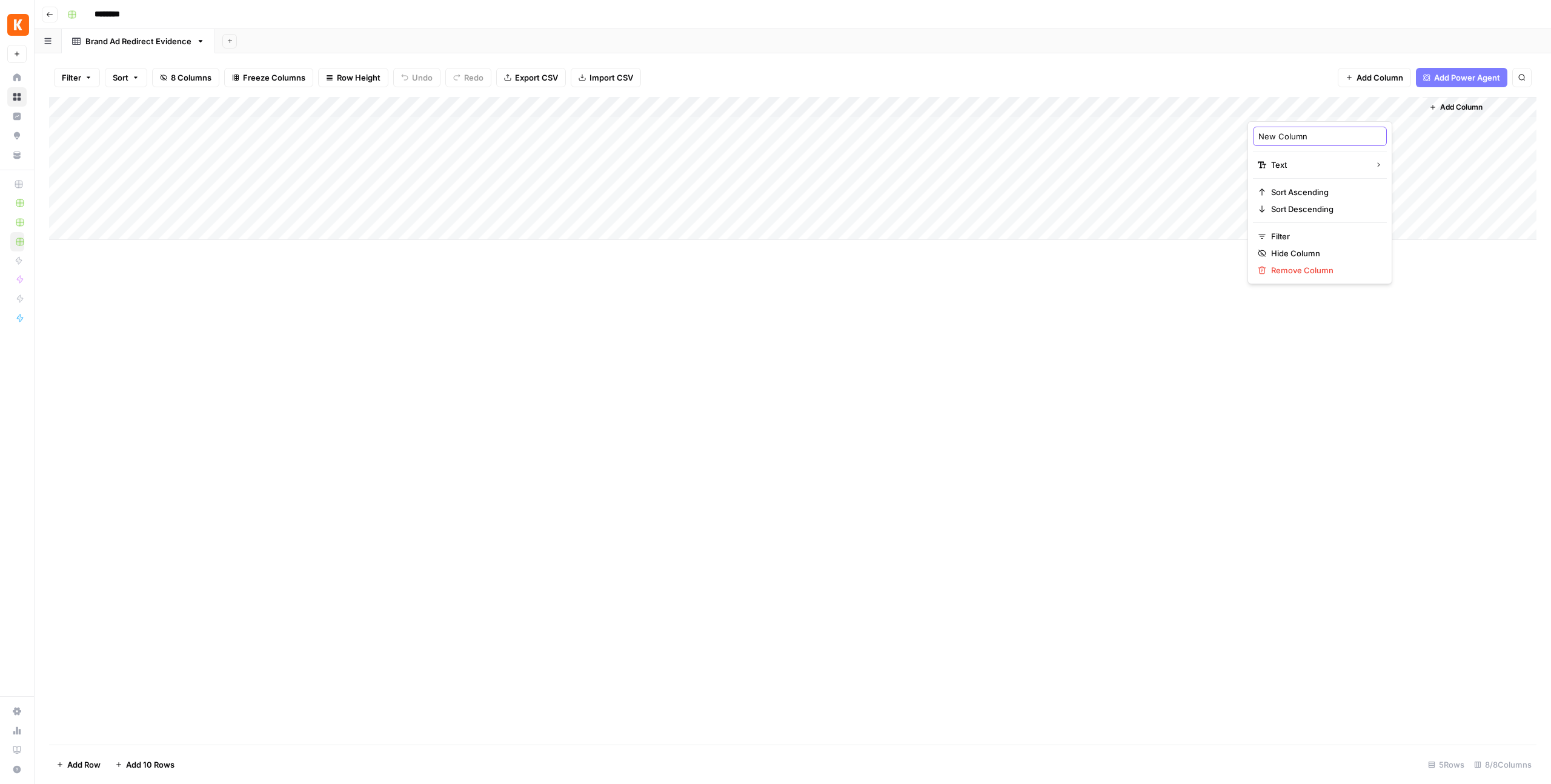
click at [1280, 135] on input "New Column" at bounding box center [1319, 136] width 123 height 12
paste input "title"
type input "title"
click at [1215, 381] on div "Add Column" at bounding box center [792, 421] width 1488 height 648
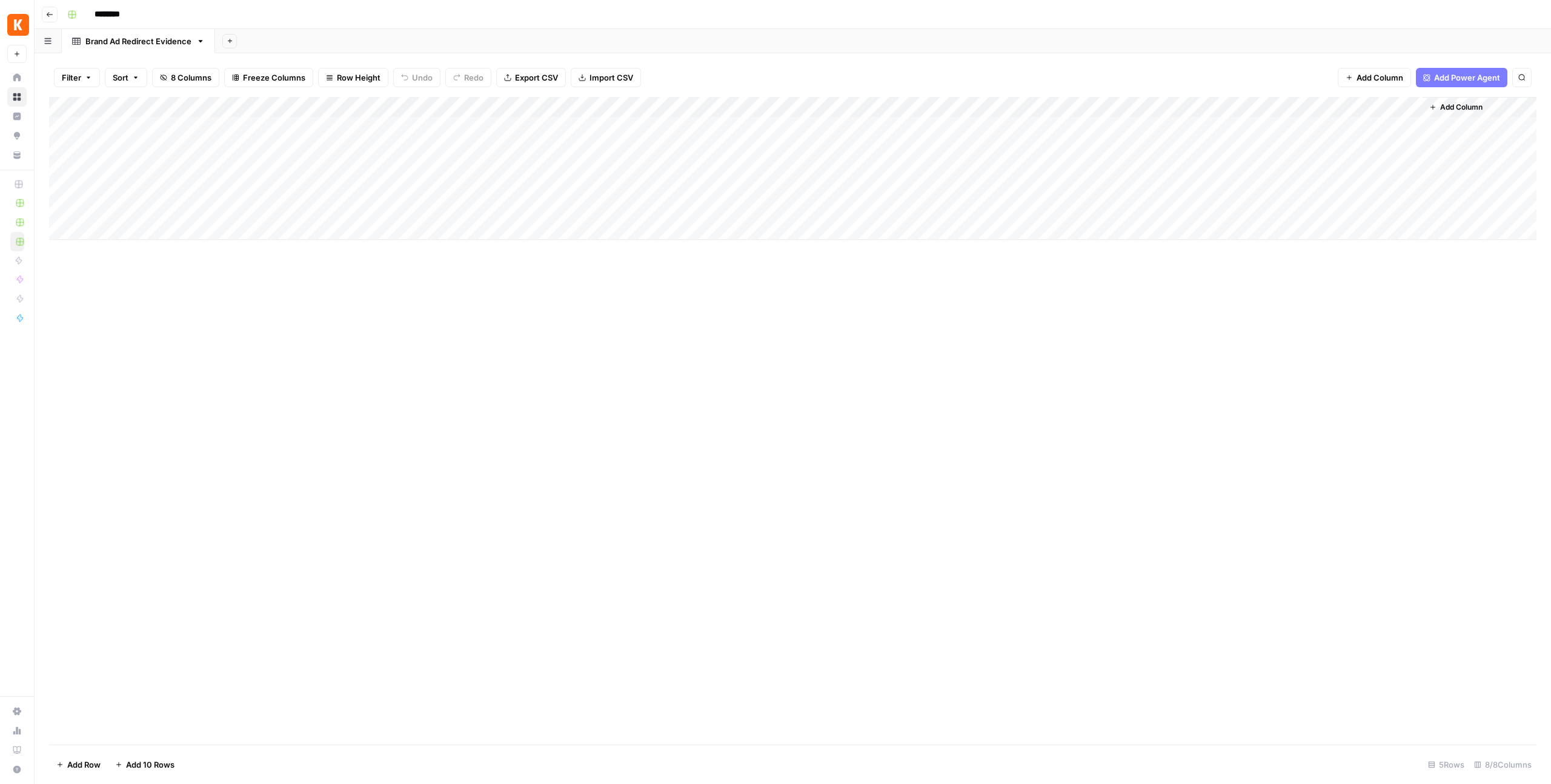
click at [1452, 105] on span "Add Column" at bounding box center [1461, 107] width 42 height 11
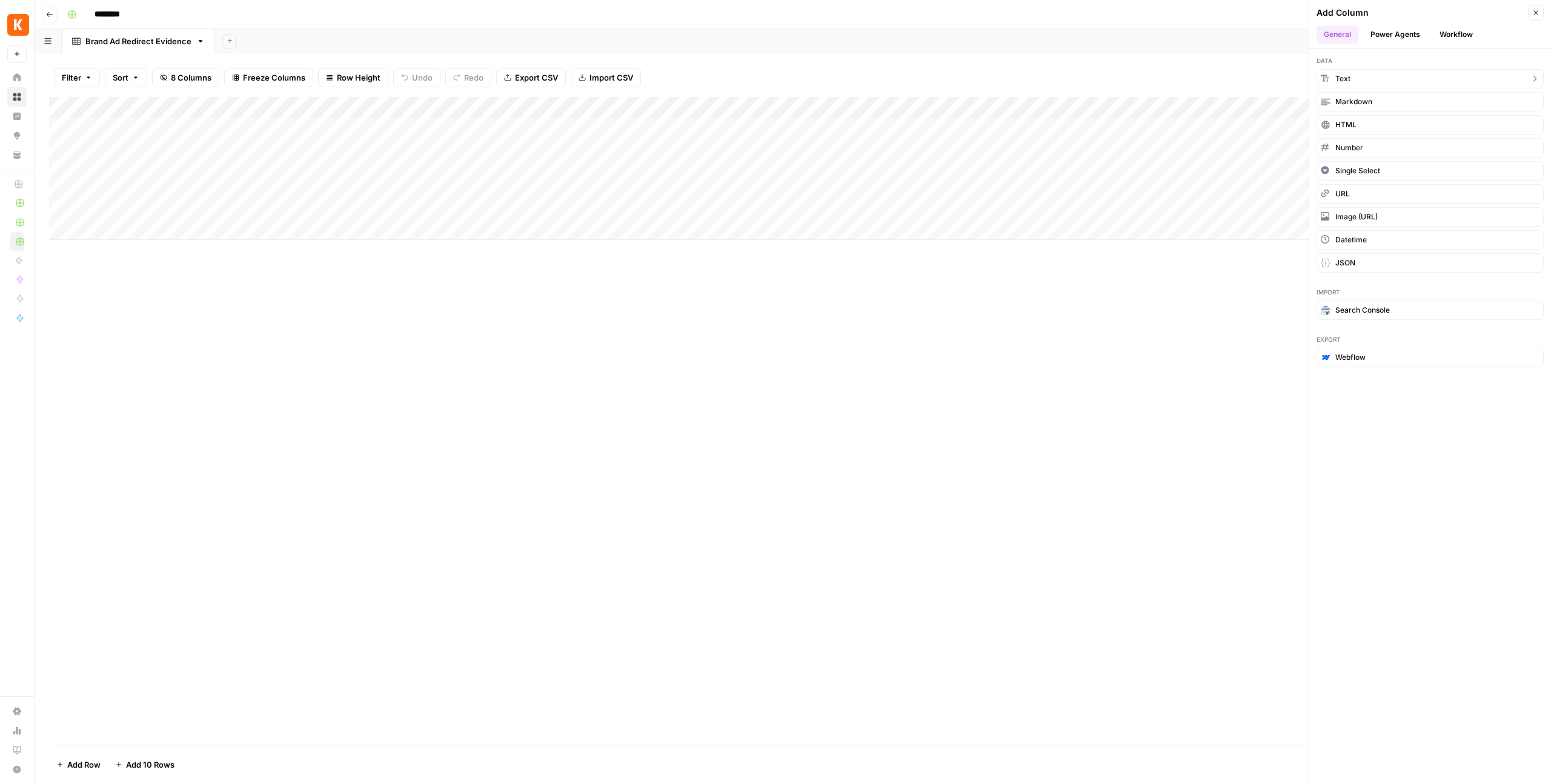
click at [1351, 76] on button "Text" at bounding box center [1430, 79] width 227 height 20
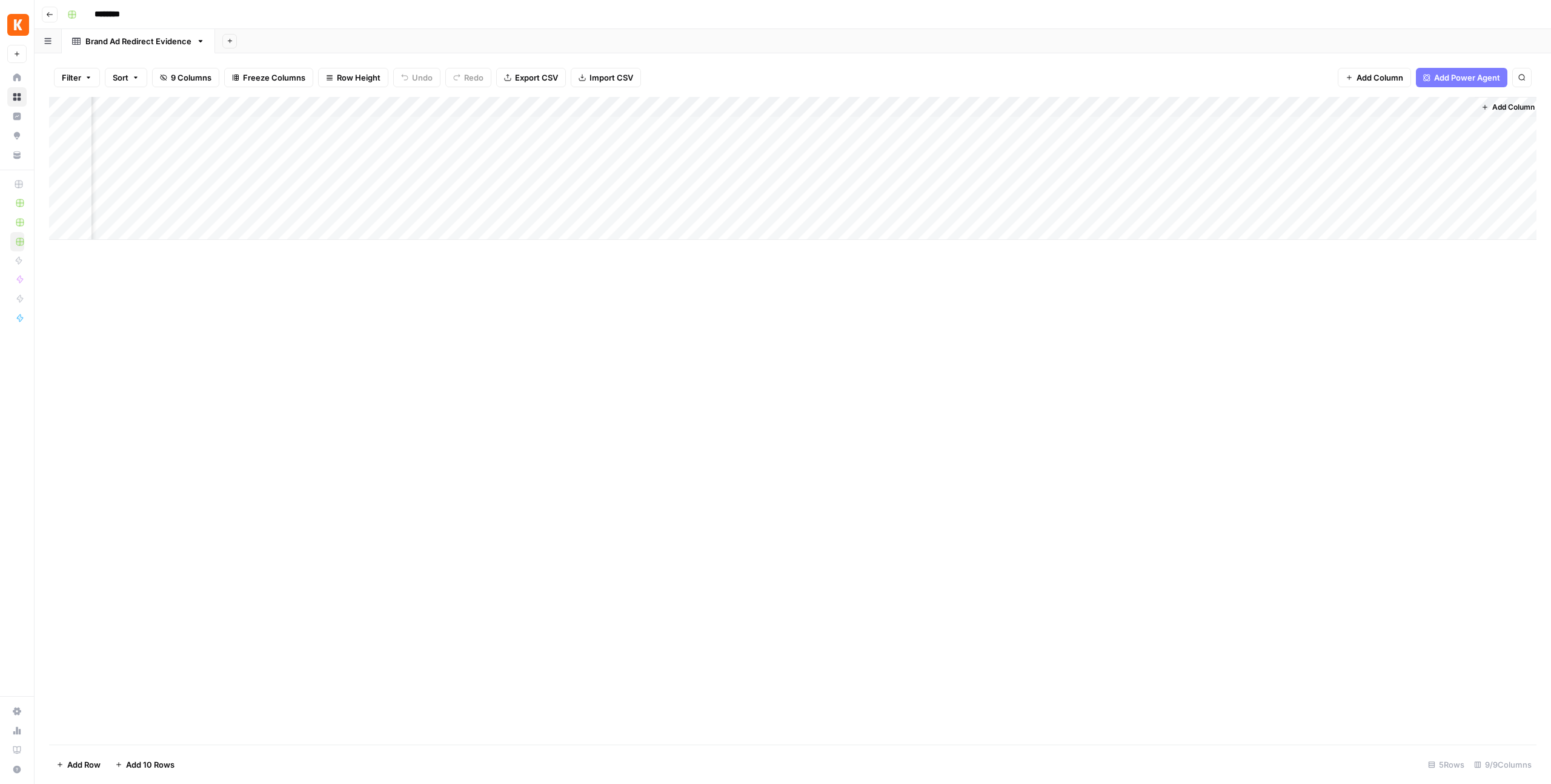
scroll to position [0, 128]
click at [1338, 108] on div "Add Column" at bounding box center [792, 168] width 1488 height 143
click at [1318, 138] on input "New Column" at bounding box center [1366, 136] width 123 height 12
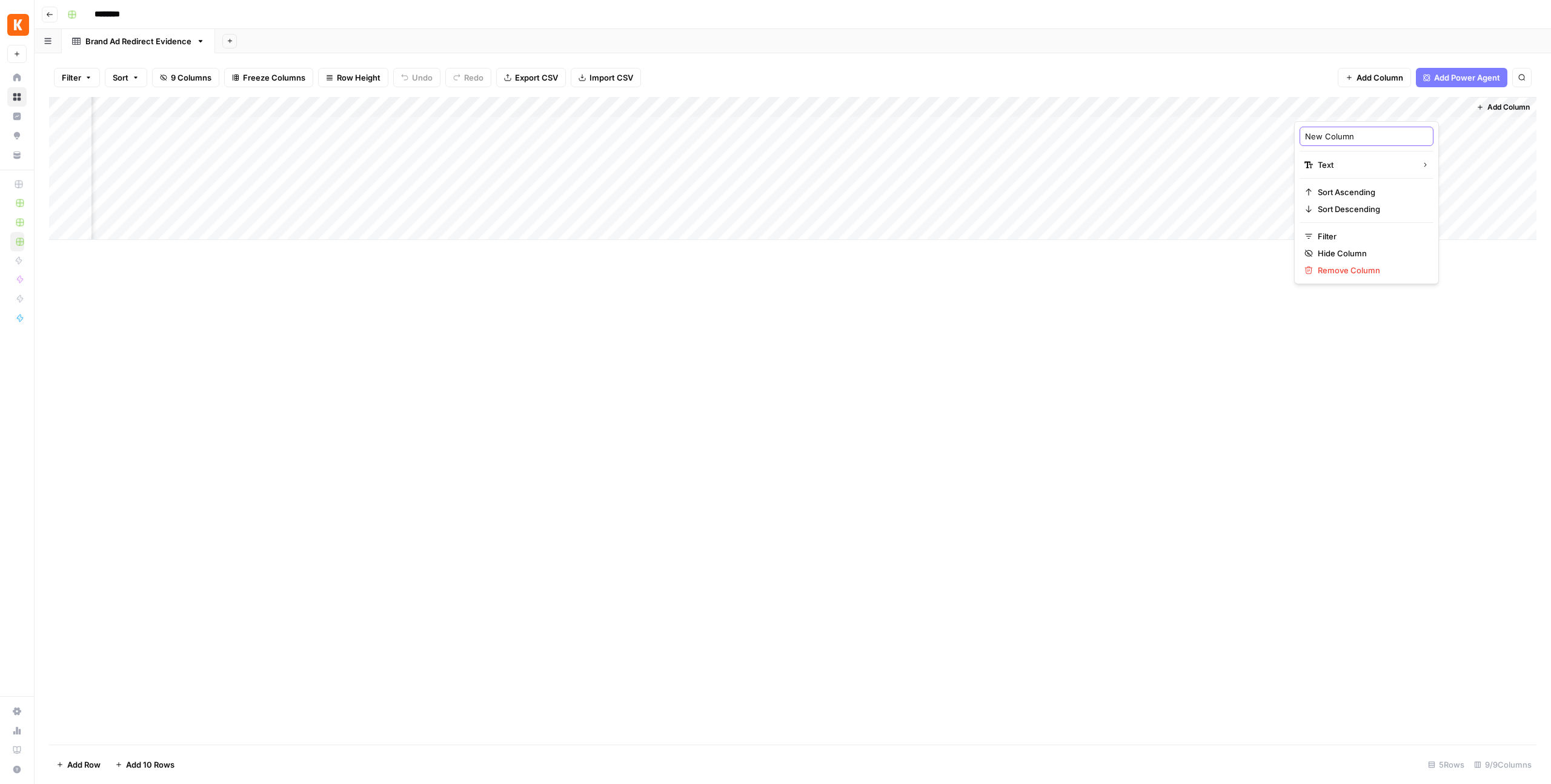
paste input "displayed_link"
type input "displayed_link"
click at [1274, 403] on div "Add Column" at bounding box center [792, 421] width 1488 height 648
click at [1509, 104] on span "Add Column" at bounding box center [1509, 107] width 42 height 11
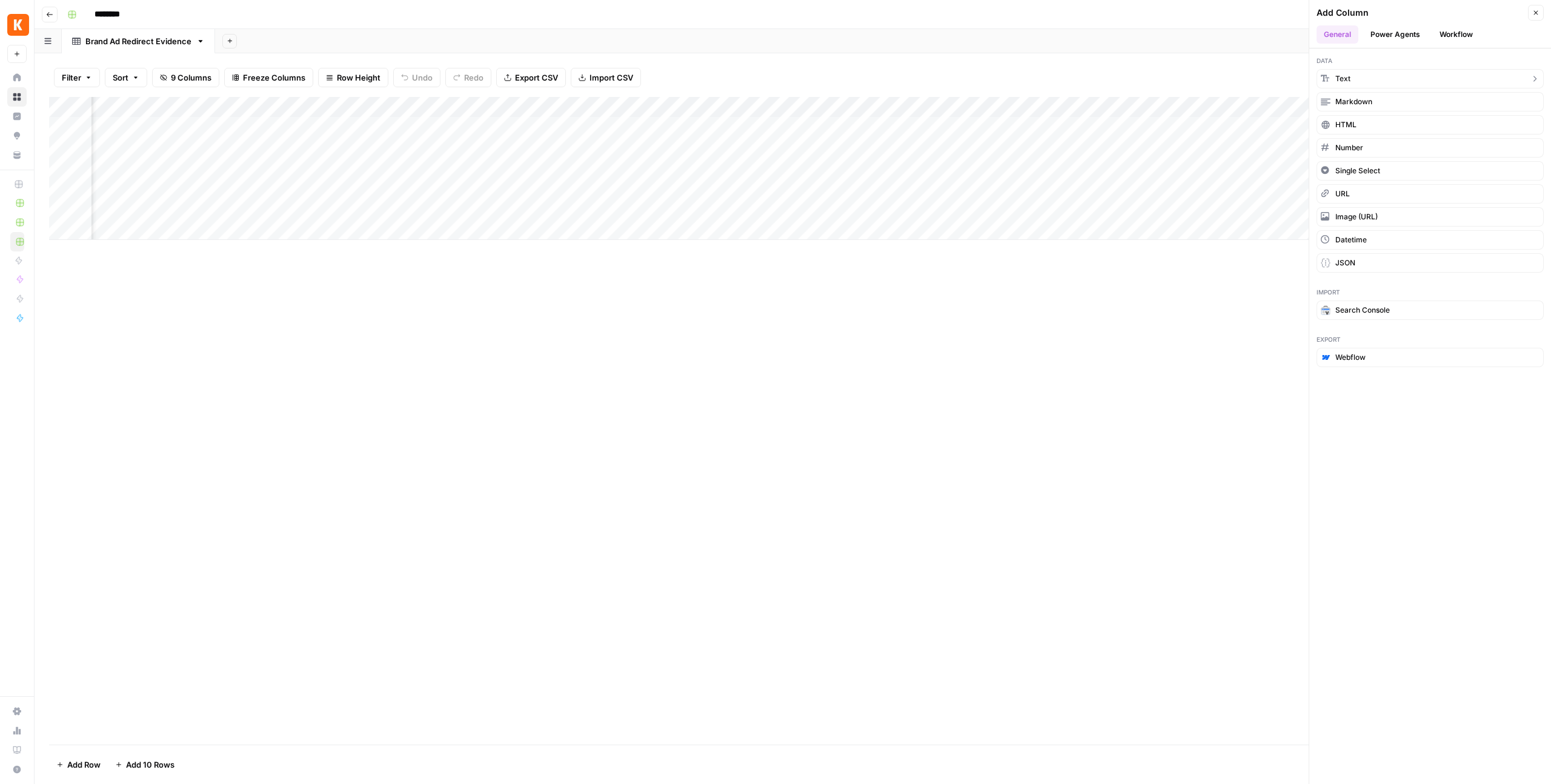
click at [1356, 80] on button "Text" at bounding box center [1430, 79] width 227 height 20
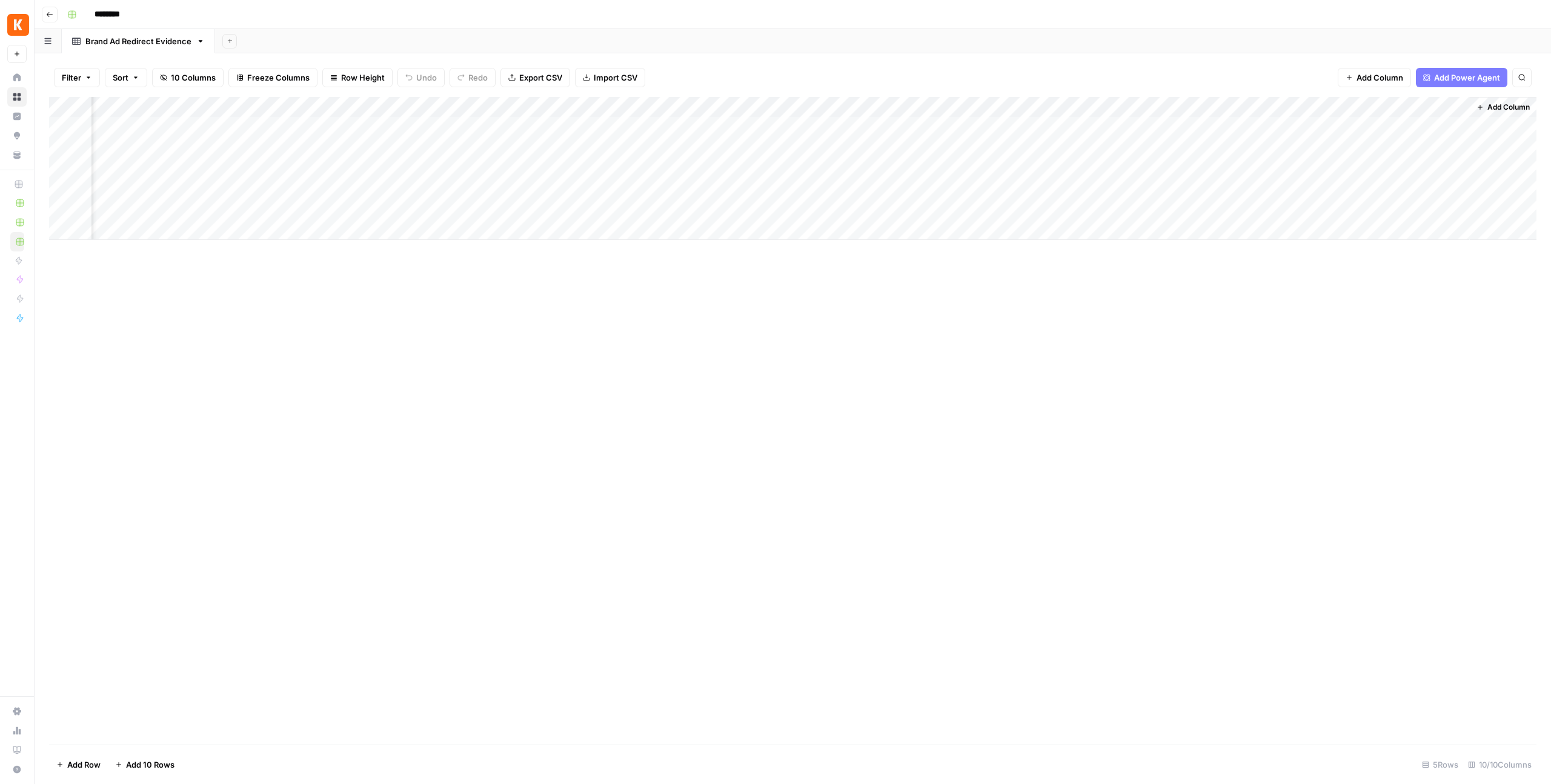
scroll to position [0, 302]
click at [1359, 112] on div "Add Column" at bounding box center [792, 168] width 1488 height 143
click at [1339, 132] on input "New Column" at bounding box center [1366, 136] width 123 height 12
click at [1339, 132] on input "New Column" at bounding box center [1366, 136] width 123 height 12
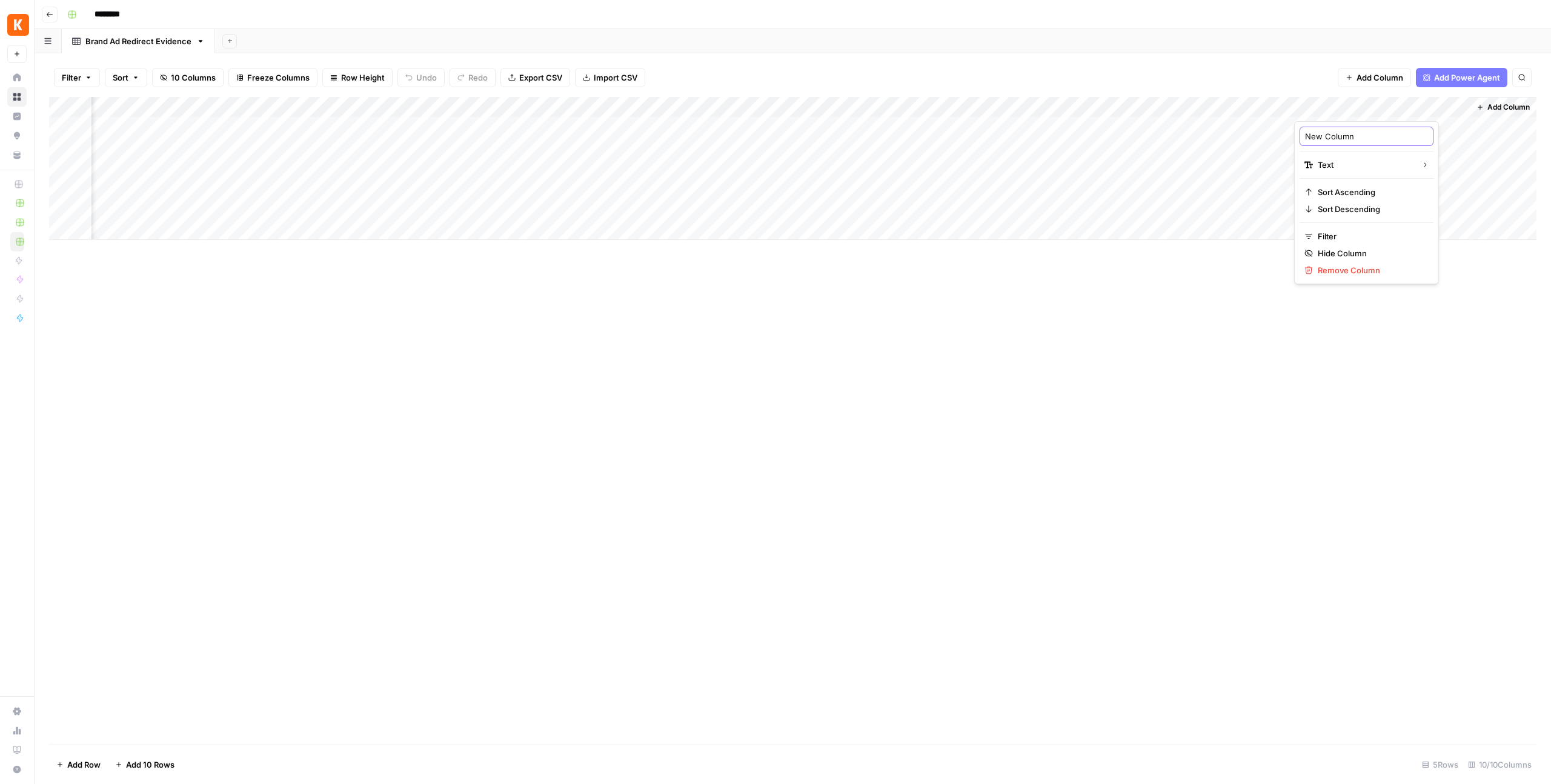
click at [1339, 132] on input "New Column" at bounding box center [1366, 136] width 123 height 12
paste input "google_click_url"
type input "google_click_url"
click at [1339, 165] on div "Add Column" at bounding box center [792, 168] width 1488 height 143
click at [1344, 105] on div "Add Column" at bounding box center [792, 168] width 1488 height 143
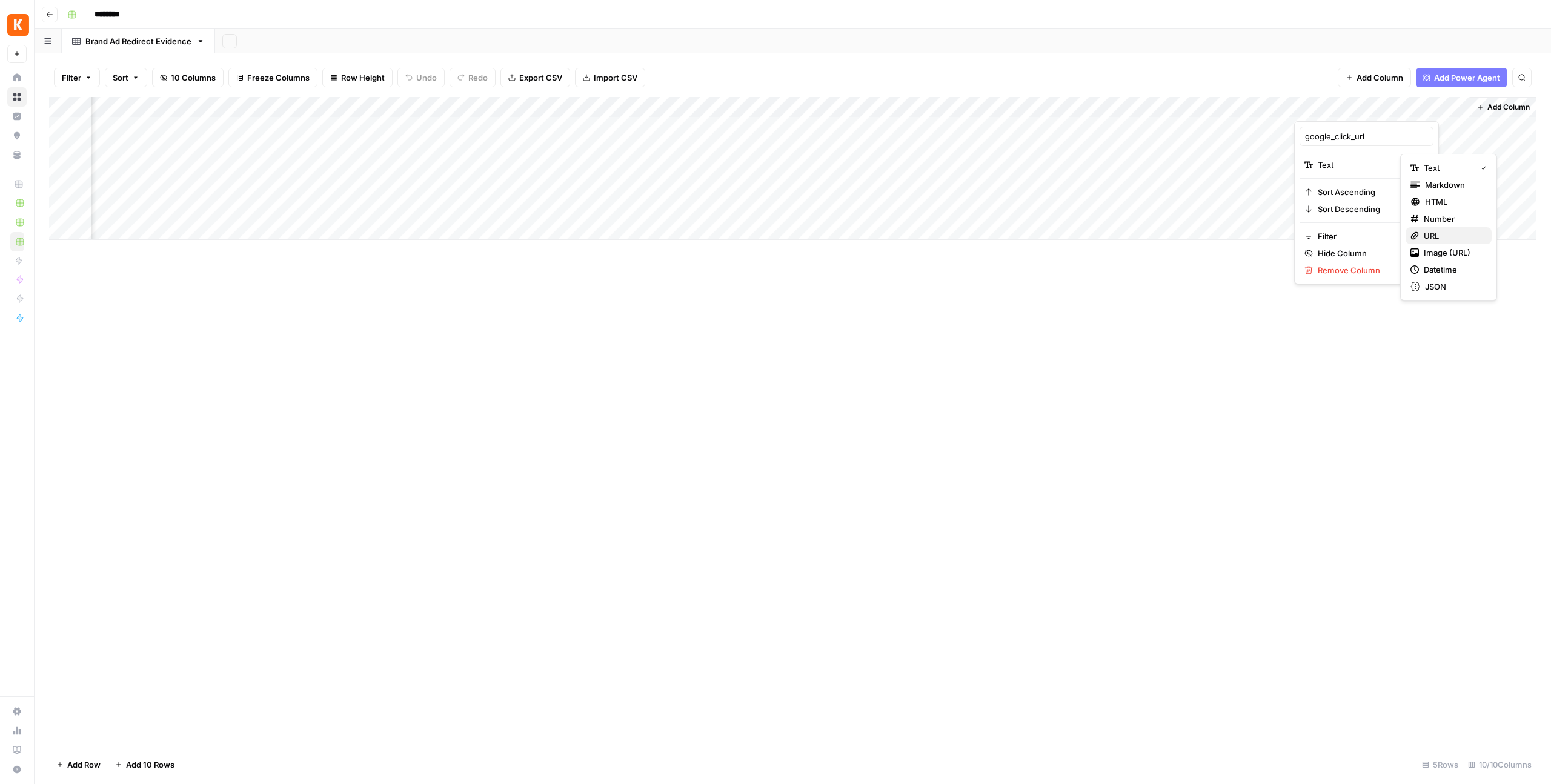
click at [1442, 237] on span "URL" at bounding box center [1453, 235] width 58 height 12
click at [1217, 102] on div "Add Column" at bounding box center [792, 168] width 1488 height 143
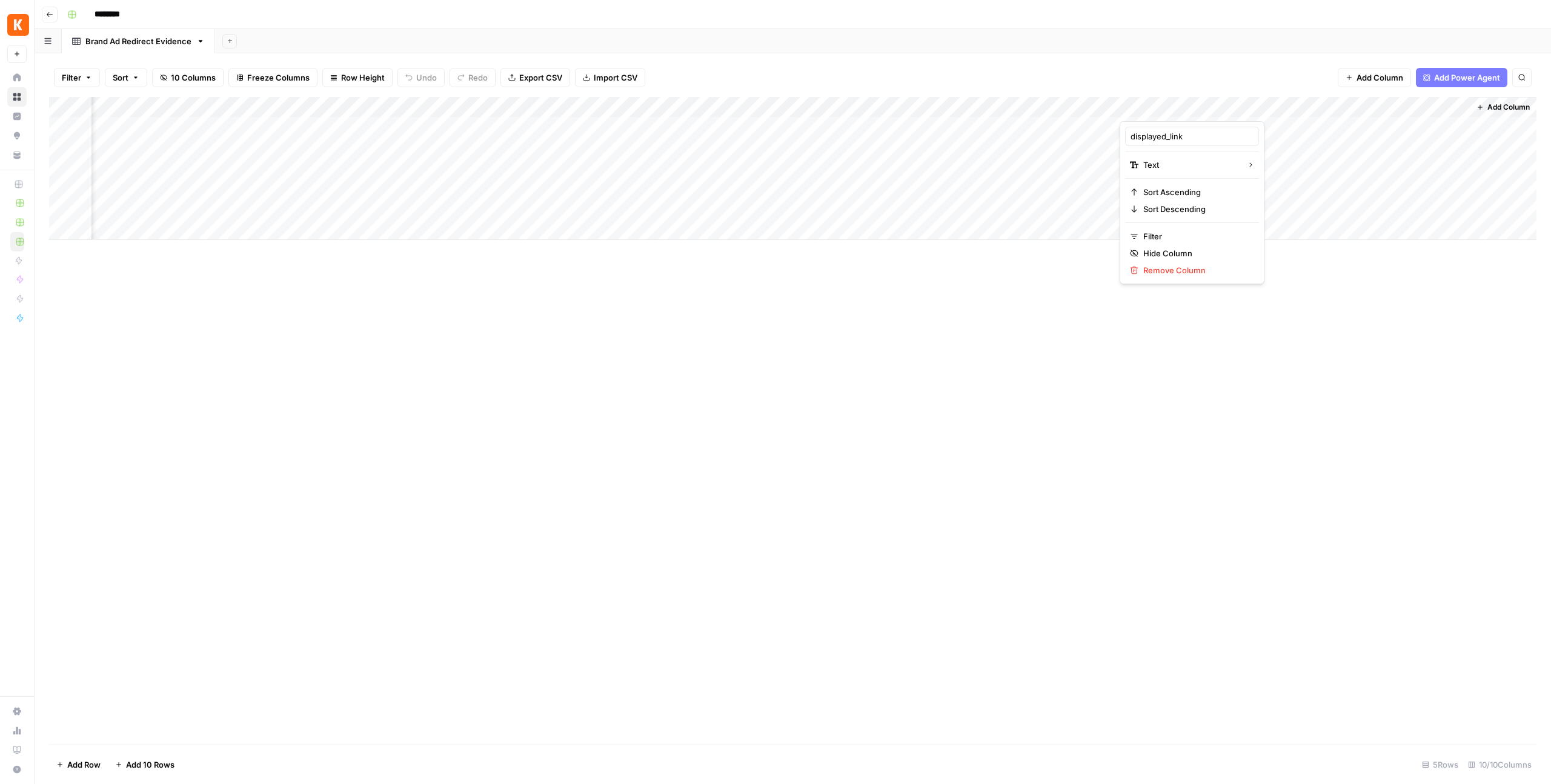
click at [694, 98] on div "Add Column" at bounding box center [792, 168] width 1488 height 143
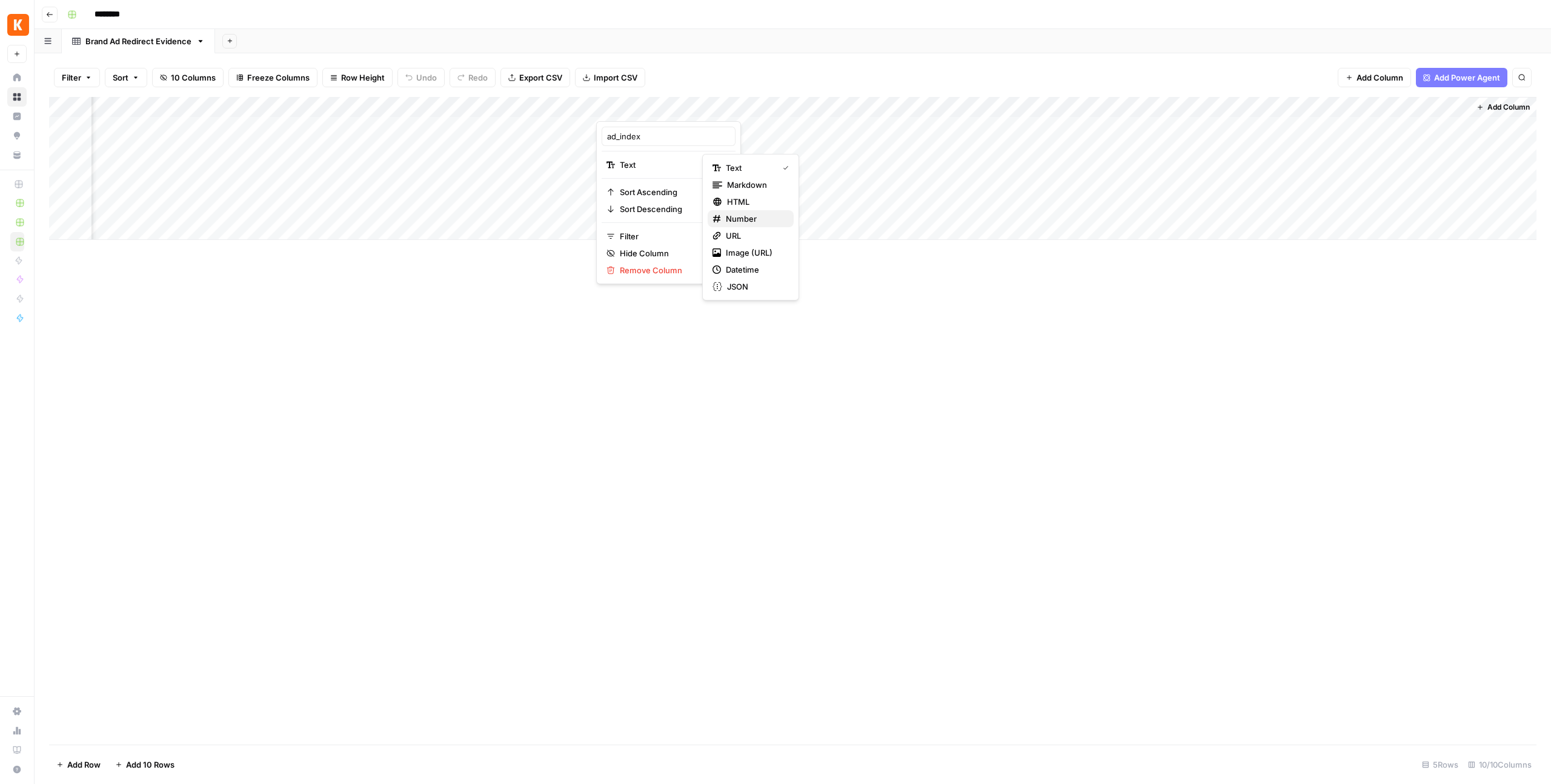
click at [746, 215] on span "Number" at bounding box center [755, 218] width 58 height 12
click at [1503, 107] on span "Add Column" at bounding box center [1509, 107] width 42 height 11
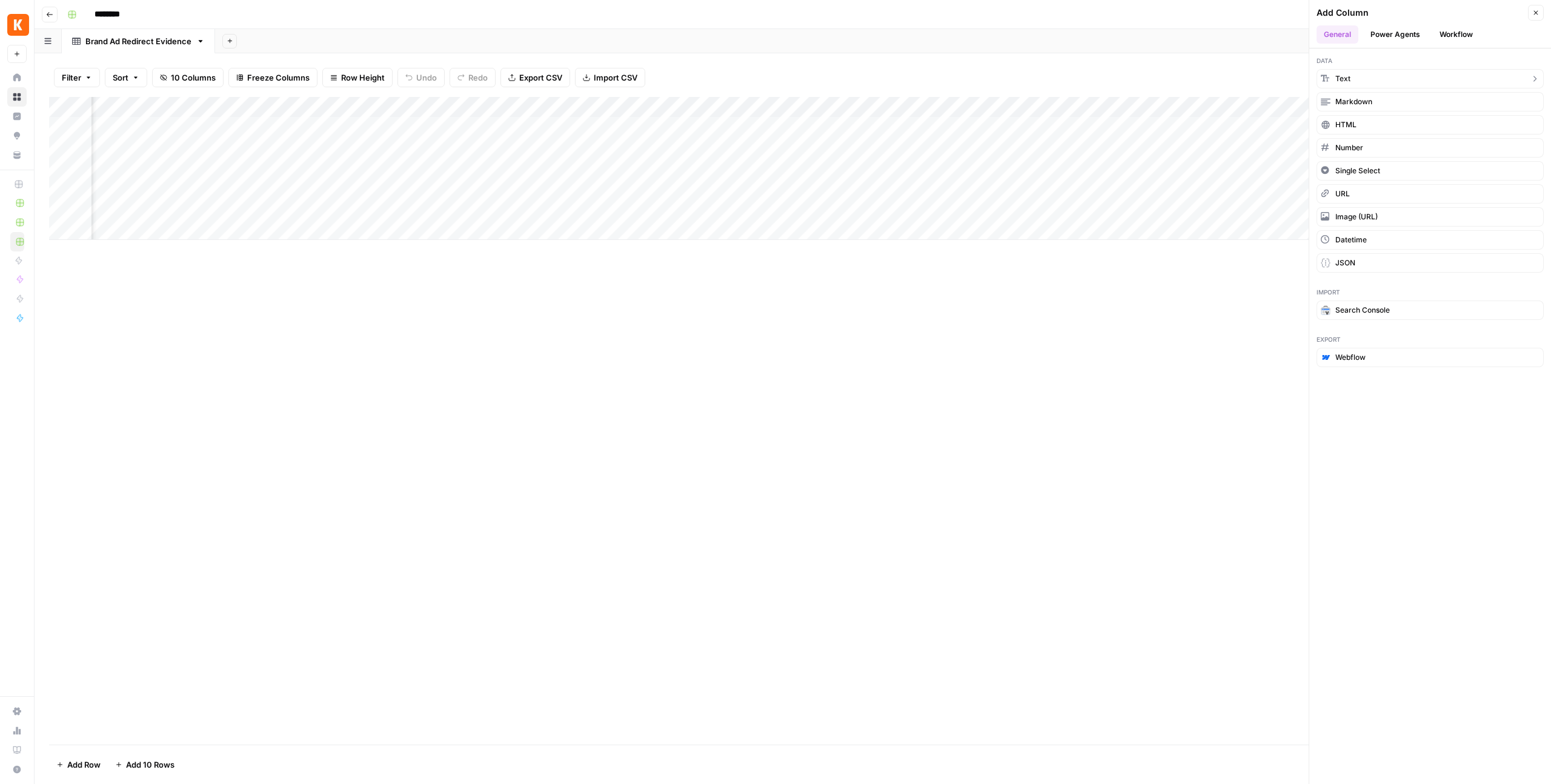
click at [1359, 81] on button "Text" at bounding box center [1430, 79] width 227 height 20
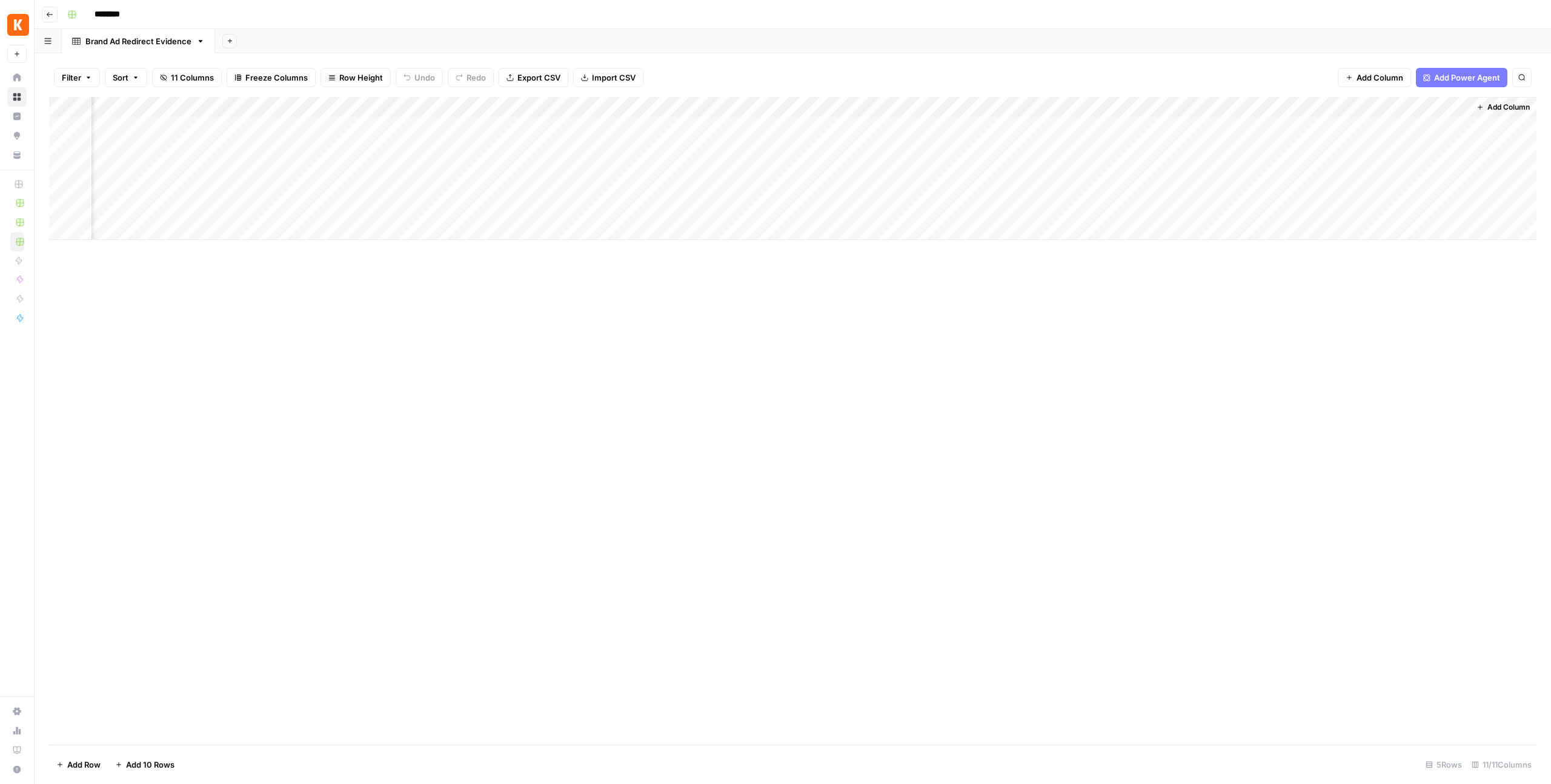
scroll to position [0, 477]
click at [1341, 102] on div "Add Column" at bounding box center [792, 168] width 1488 height 143
click at [1341, 102] on div at bounding box center [1381, 108] width 175 height 24
click at [1333, 136] on input "New Column" at bounding box center [1366, 136] width 123 height 12
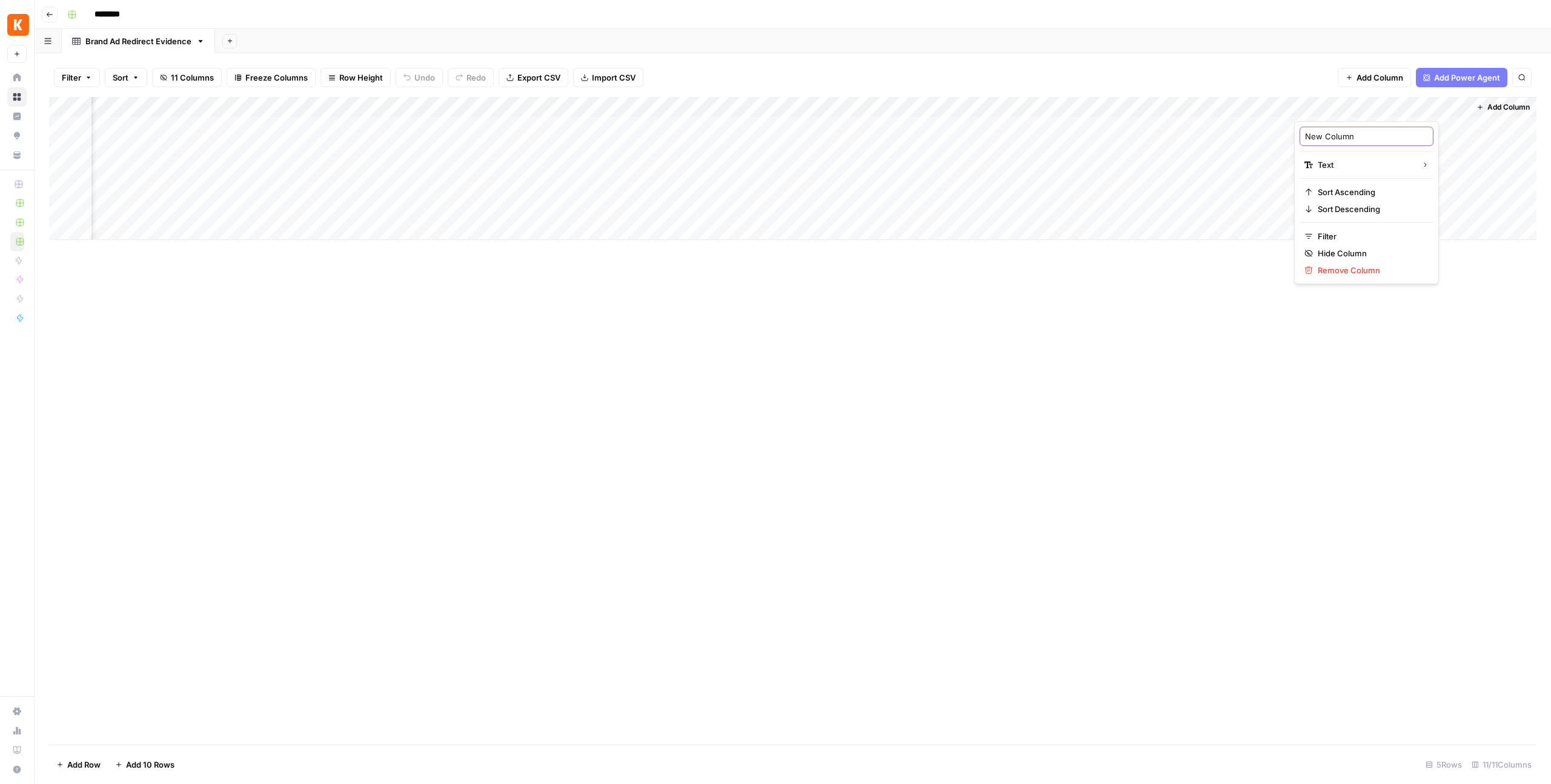
click at [1333, 136] on input "New Column" at bounding box center [1366, 136] width 123 height 12
paste input "primary_final_url"
type input "primary_final_url"
click at [1279, 309] on div "Add Column" at bounding box center [792, 421] width 1488 height 648
click at [1494, 111] on span "Add Column" at bounding box center [1509, 107] width 42 height 11
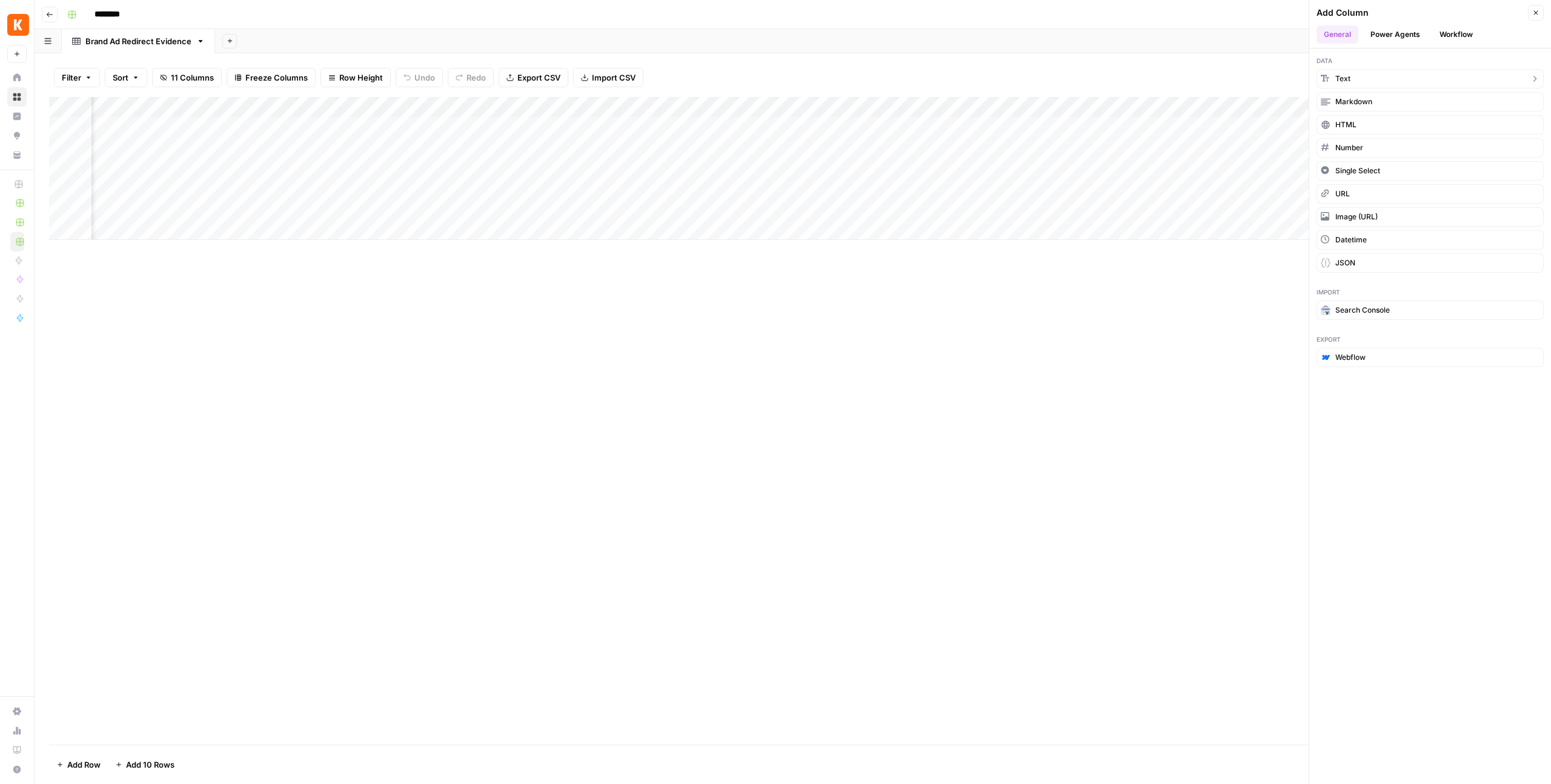
click at [1371, 78] on button "Text" at bounding box center [1430, 79] width 227 height 20
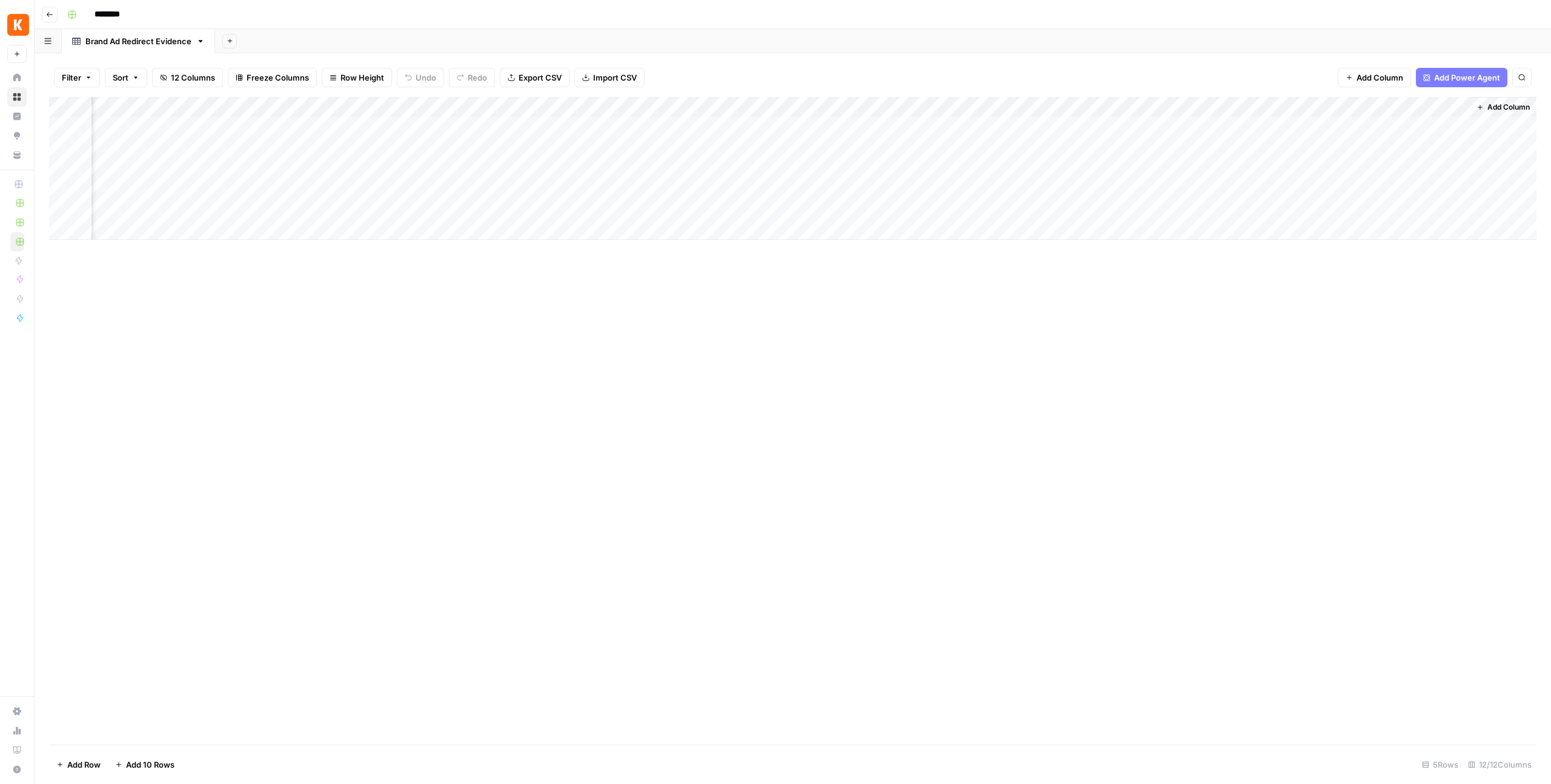
scroll to position [0, 652]
click at [1349, 108] on div "Add Column" at bounding box center [792, 168] width 1488 height 143
click at [1320, 137] on input "New Column" at bounding box center [1366, 136] width 123 height 12
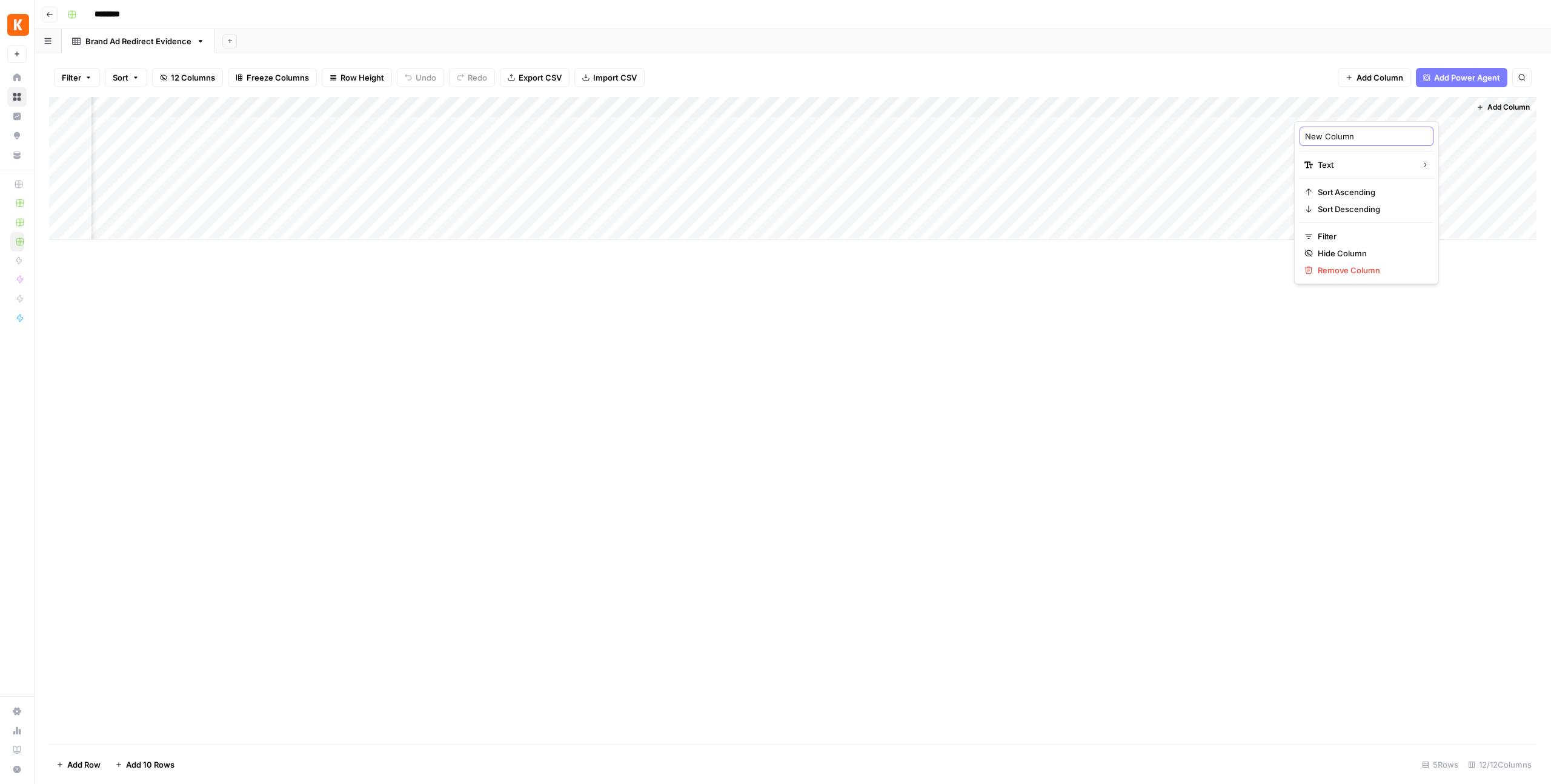
paste input "primary_signature"
type input "primary_signature"
click at [1260, 319] on div "Add Column" at bounding box center [792, 421] width 1488 height 648
click at [1159, 109] on div "Add Column" at bounding box center [792, 168] width 1488 height 143
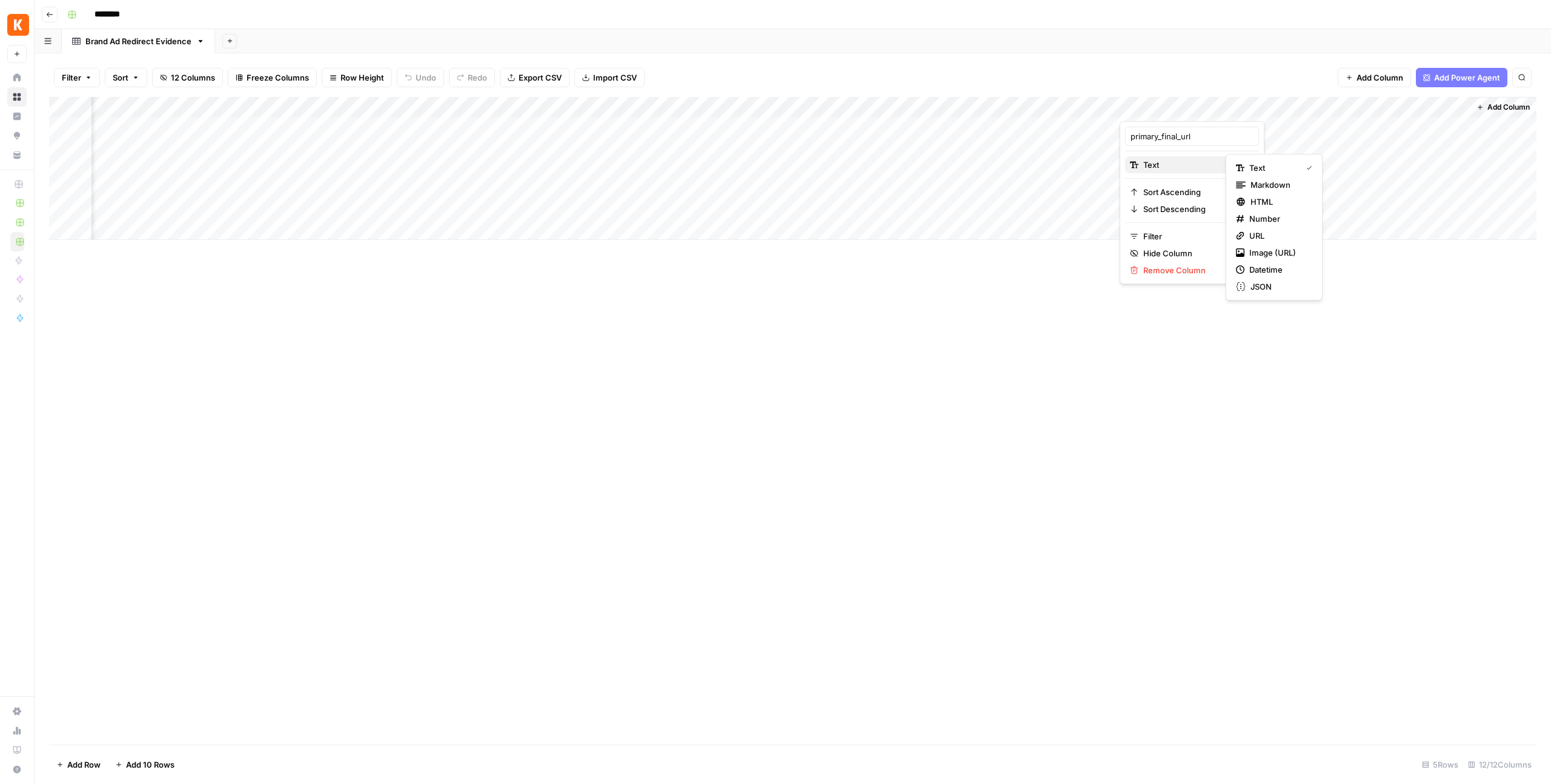
click at [1185, 169] on span "Text" at bounding box center [1190, 165] width 94 height 12
click at [1254, 231] on span "URL" at bounding box center [1279, 235] width 58 height 12
click at [1329, 104] on div "Add Column" at bounding box center [792, 168] width 1488 height 143
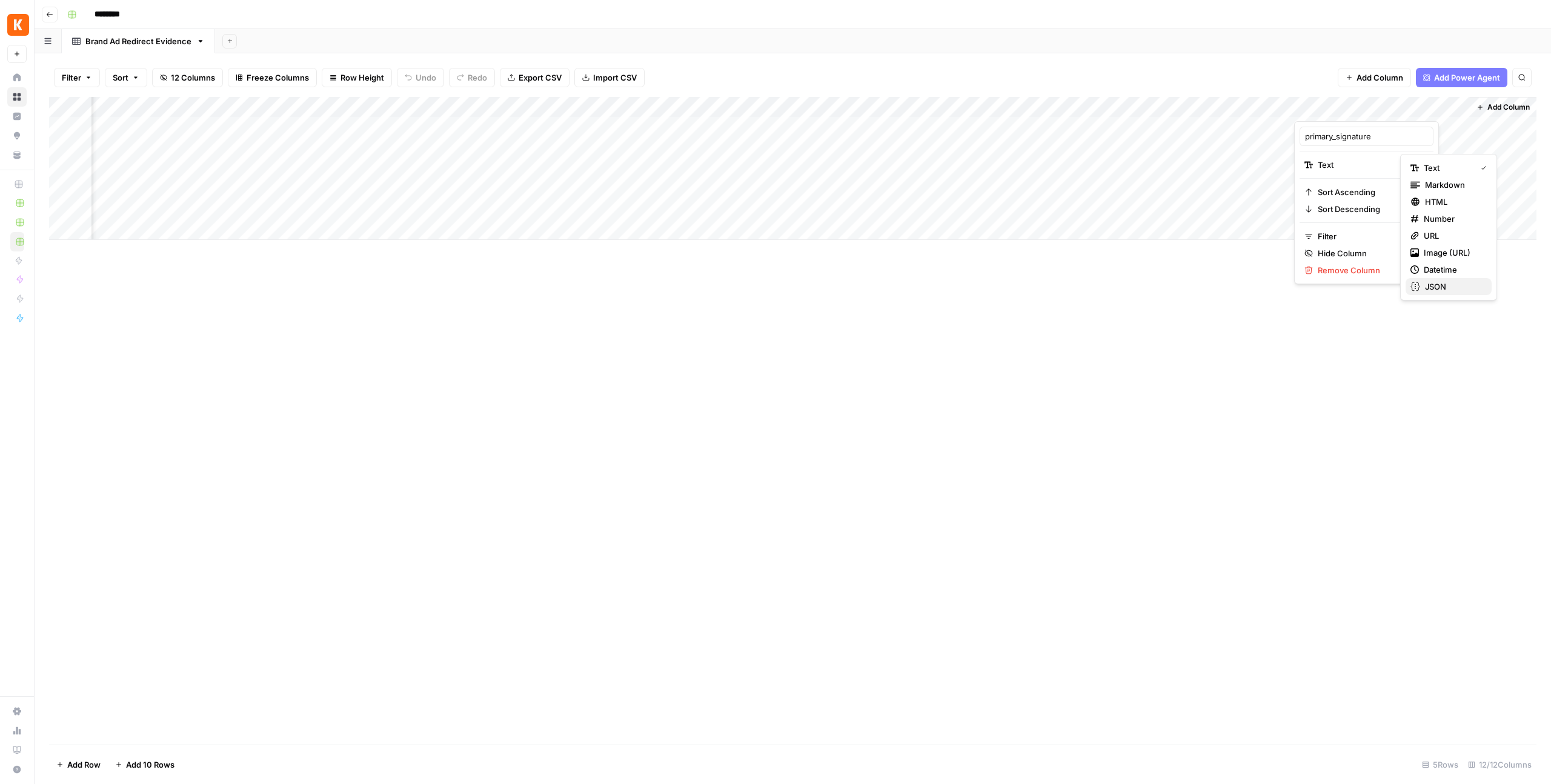
click at [1437, 290] on span "JSON" at bounding box center [1453, 286] width 57 height 12
click at [1501, 102] on span "Add Column" at bounding box center [1509, 107] width 42 height 11
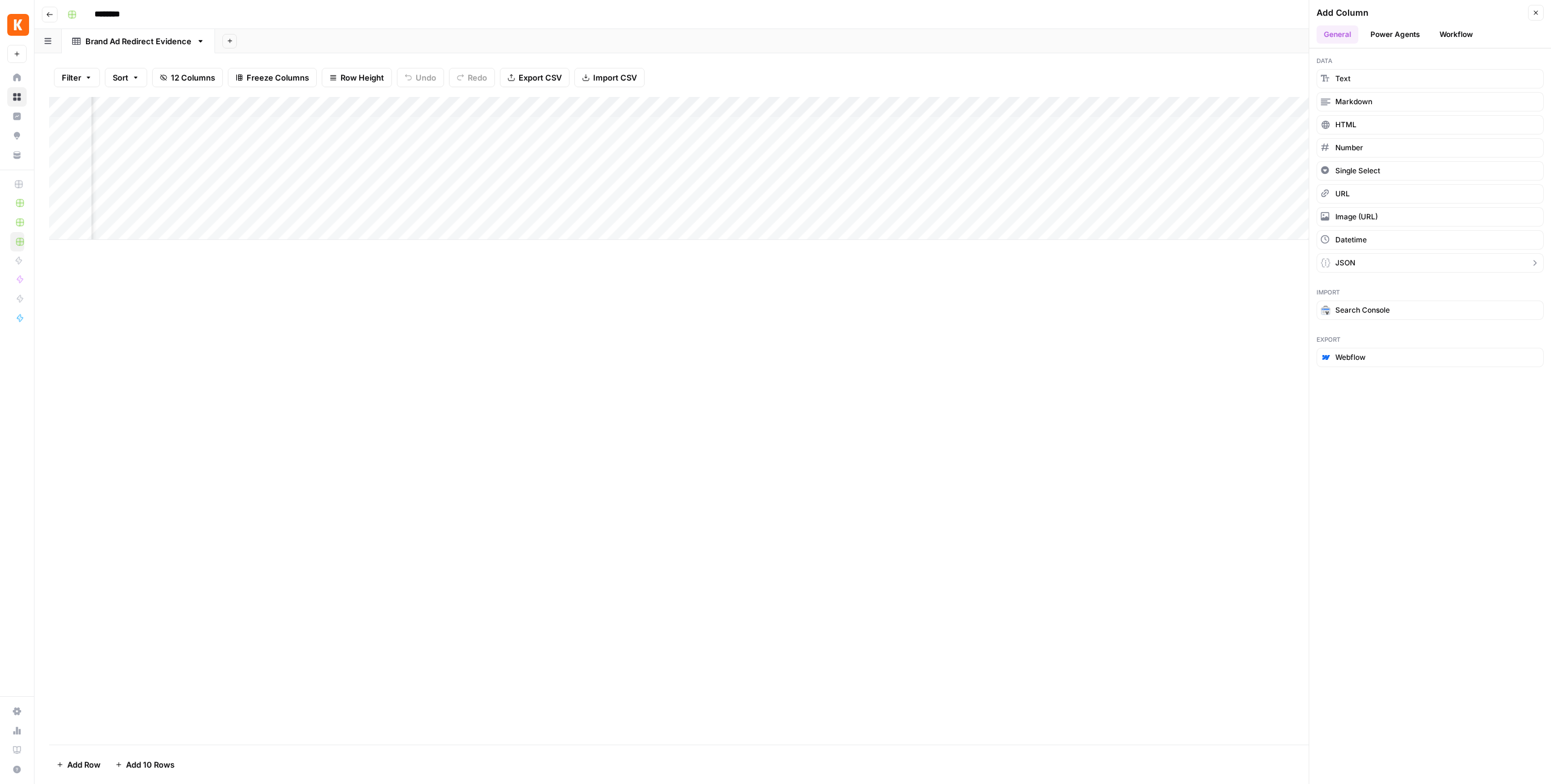
click at [1349, 258] on span "JSON" at bounding box center [1345, 263] width 20 height 11
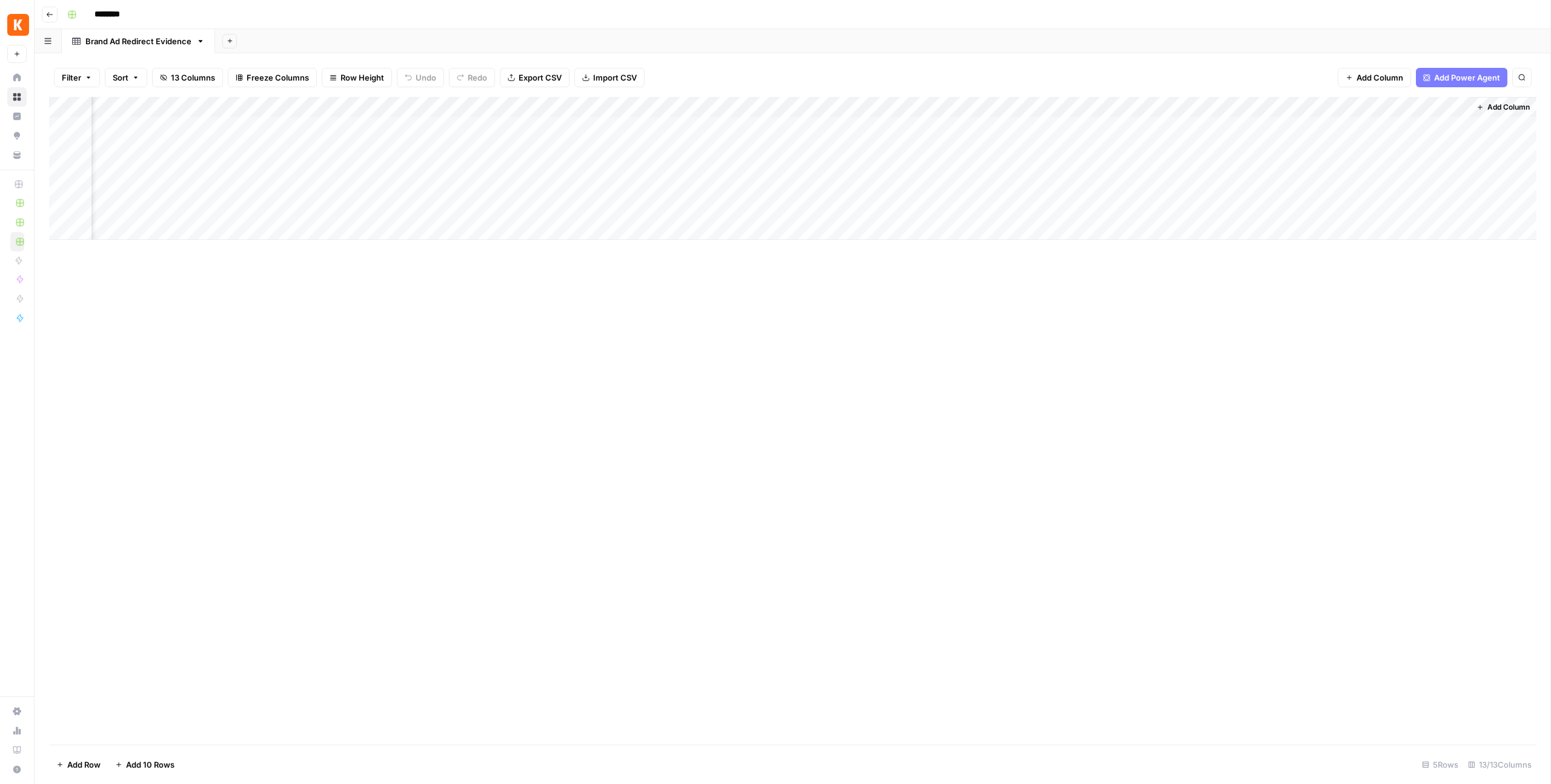
scroll to position [0, 826]
click at [1402, 105] on div "Add Column" at bounding box center [792, 168] width 1488 height 143
click at [1341, 138] on input "New Column" at bounding box center [1366, 136] width 123 height 12
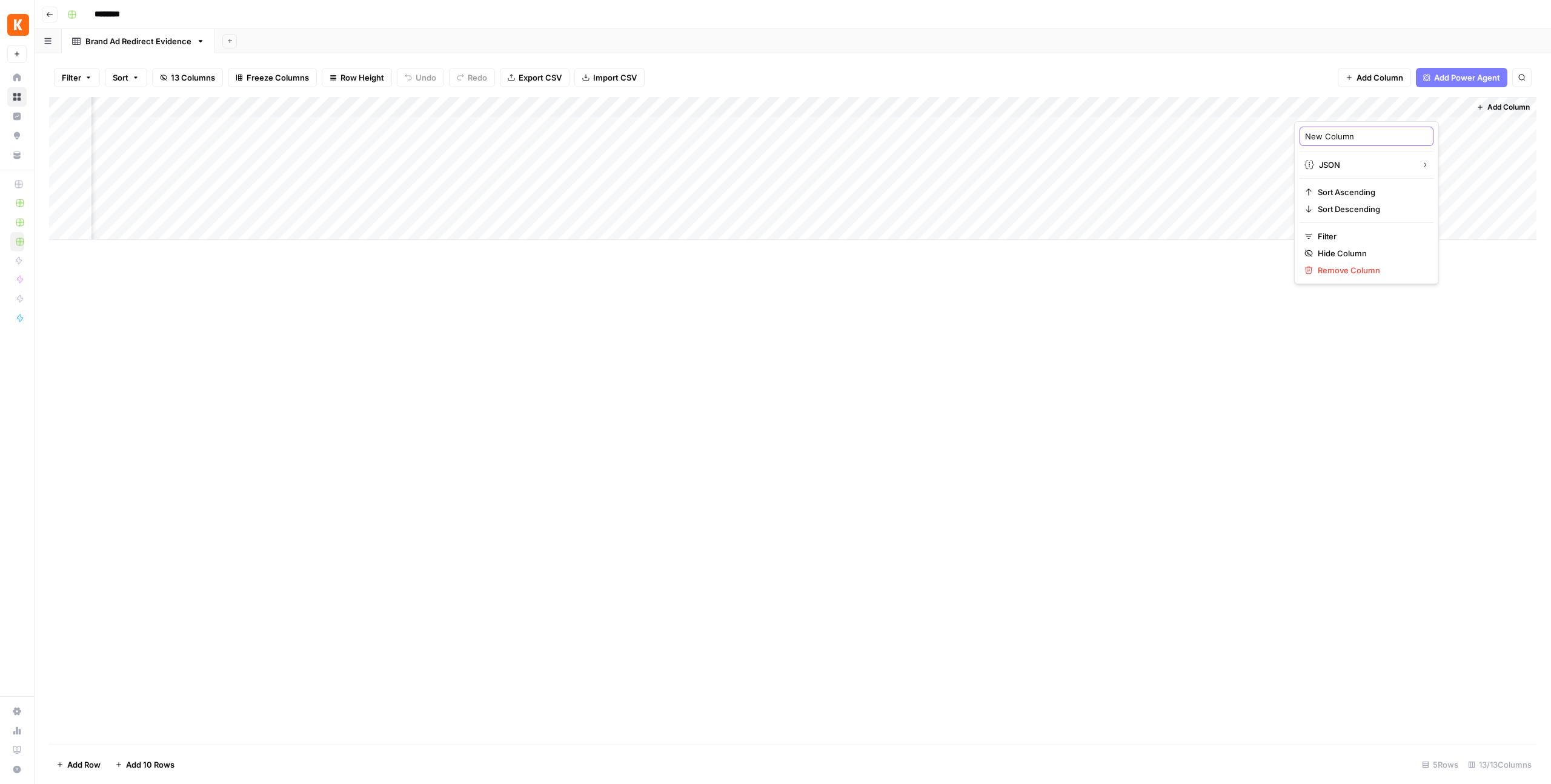
paste input "variants"
type input "variants"
click at [1226, 392] on div "Add Column" at bounding box center [792, 421] width 1488 height 648
click at [1504, 104] on span "Add Column" at bounding box center [1509, 107] width 42 height 11
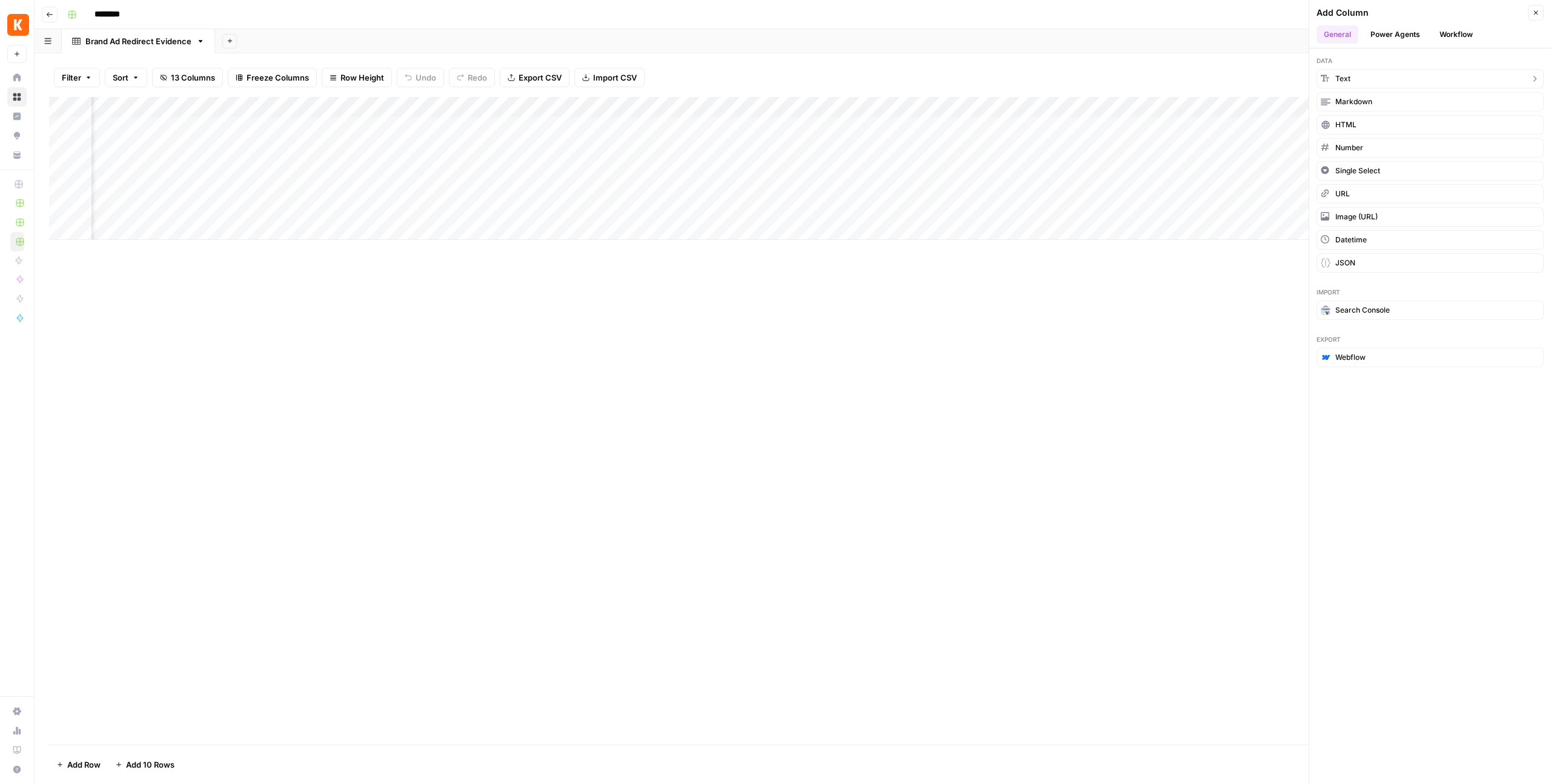
click at [1355, 75] on button "Text" at bounding box center [1430, 79] width 227 height 20
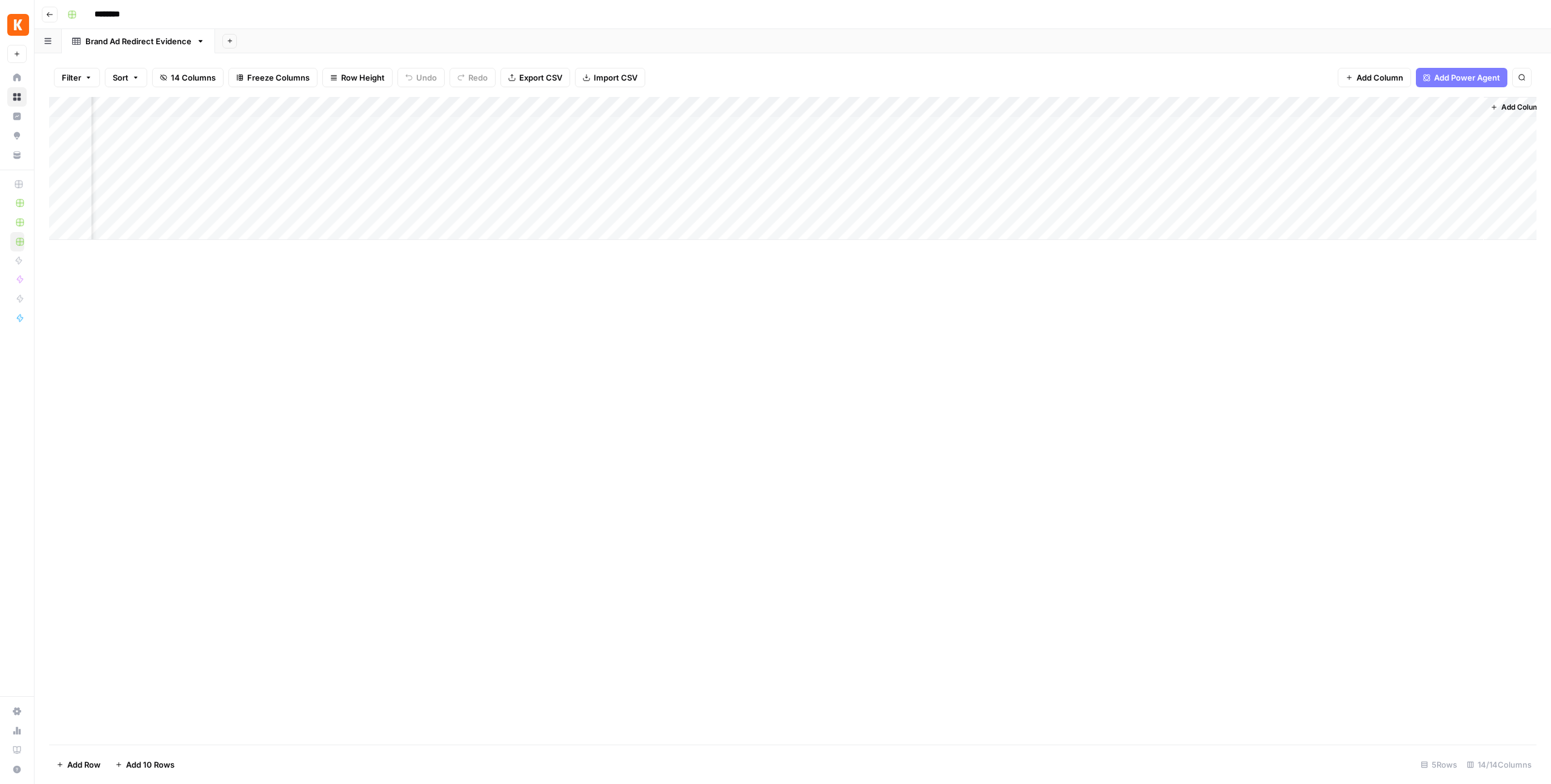
scroll to position [0, 1001]
click at [1370, 103] on div "Add Column" at bounding box center [792, 168] width 1488 height 143
click at [1318, 138] on input "New Column" at bounding box center [1366, 136] width 123 height 12
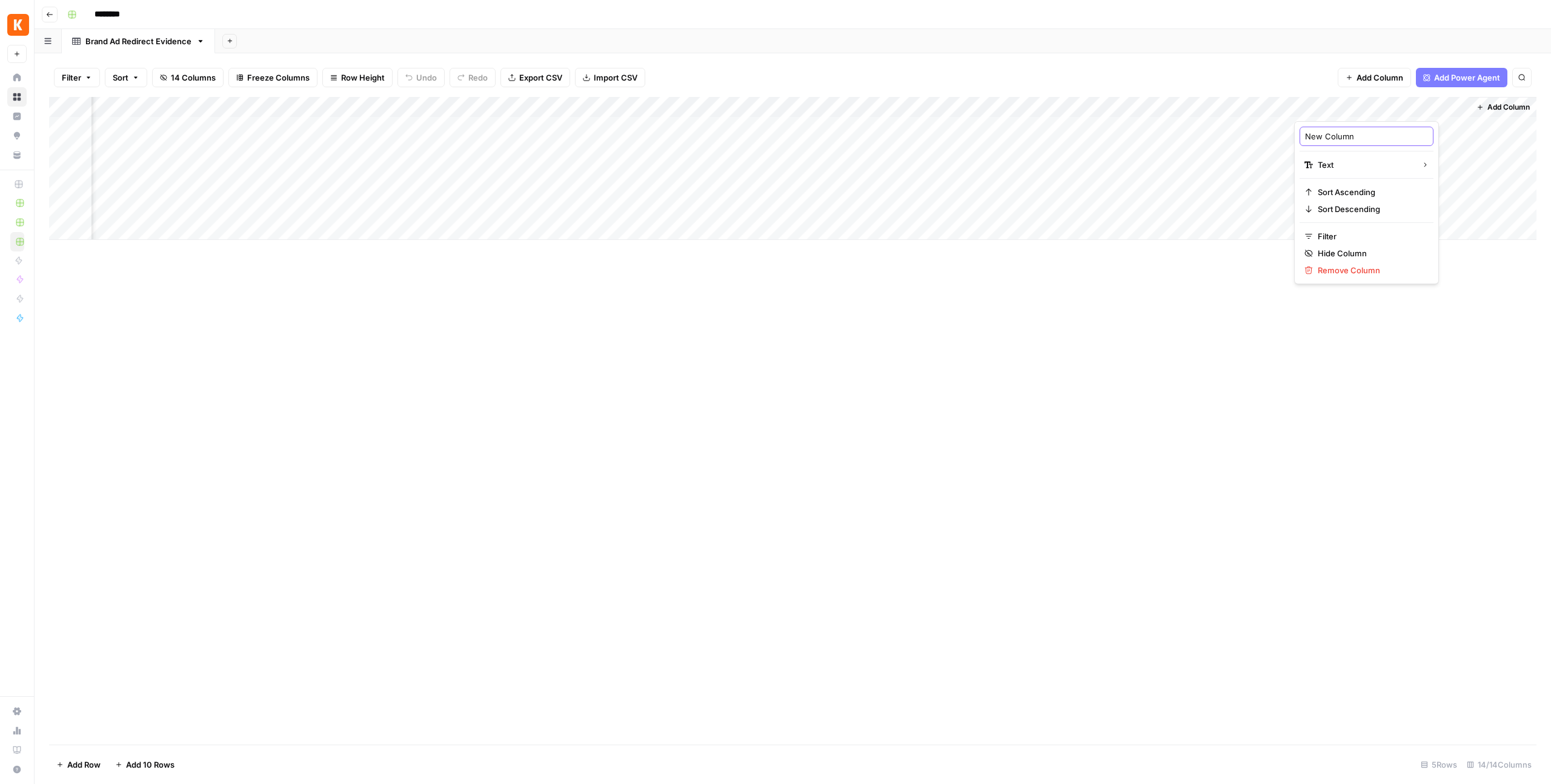
paste input "affiliate_network_hint"
type input "affiliate_network_hint"
click at [1316, 464] on div "Add Column" at bounding box center [792, 421] width 1488 height 648
click at [1506, 103] on span "Add Column" at bounding box center [1509, 107] width 42 height 11
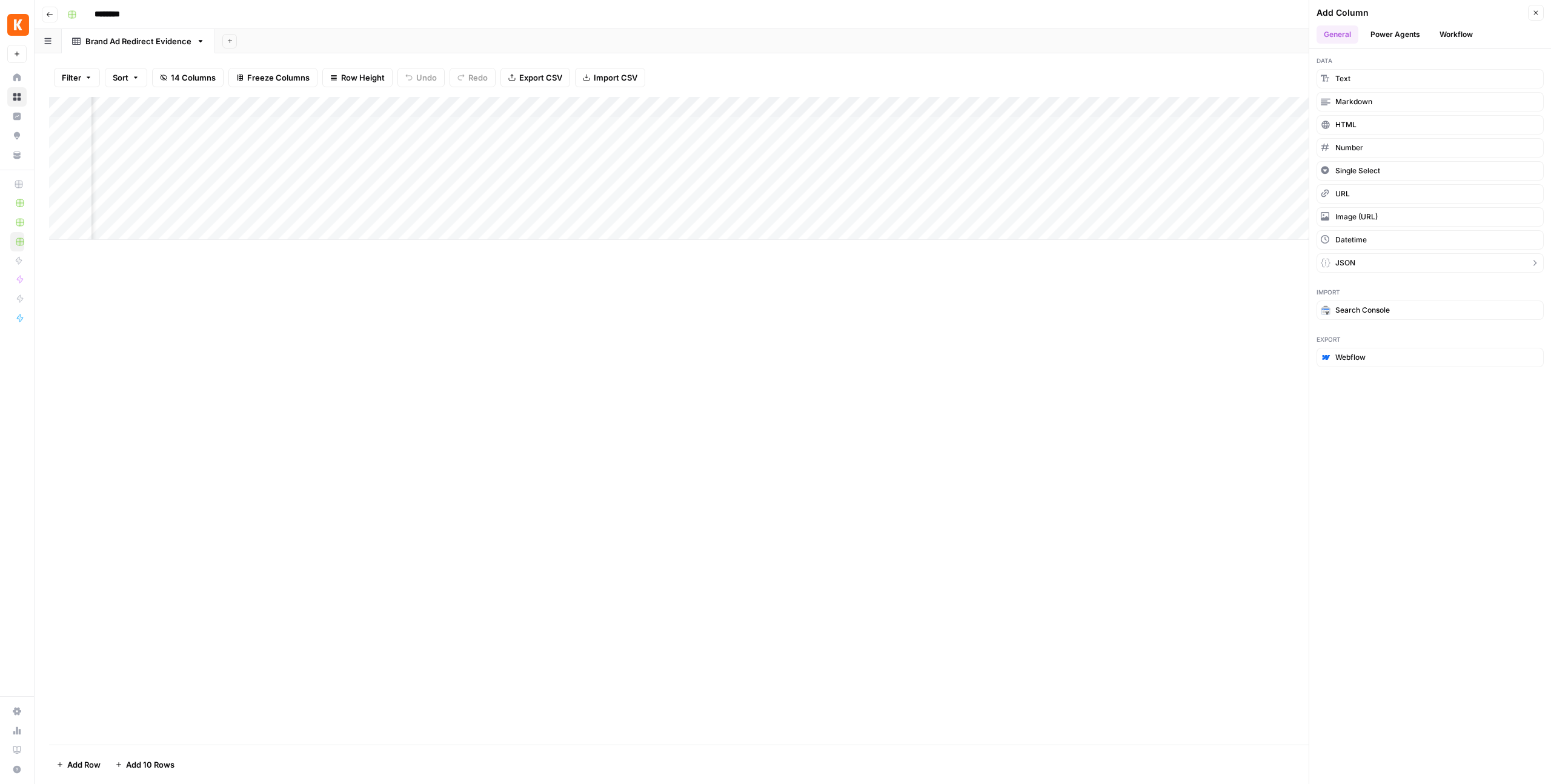
click at [1341, 264] on span "JSON" at bounding box center [1345, 263] width 20 height 11
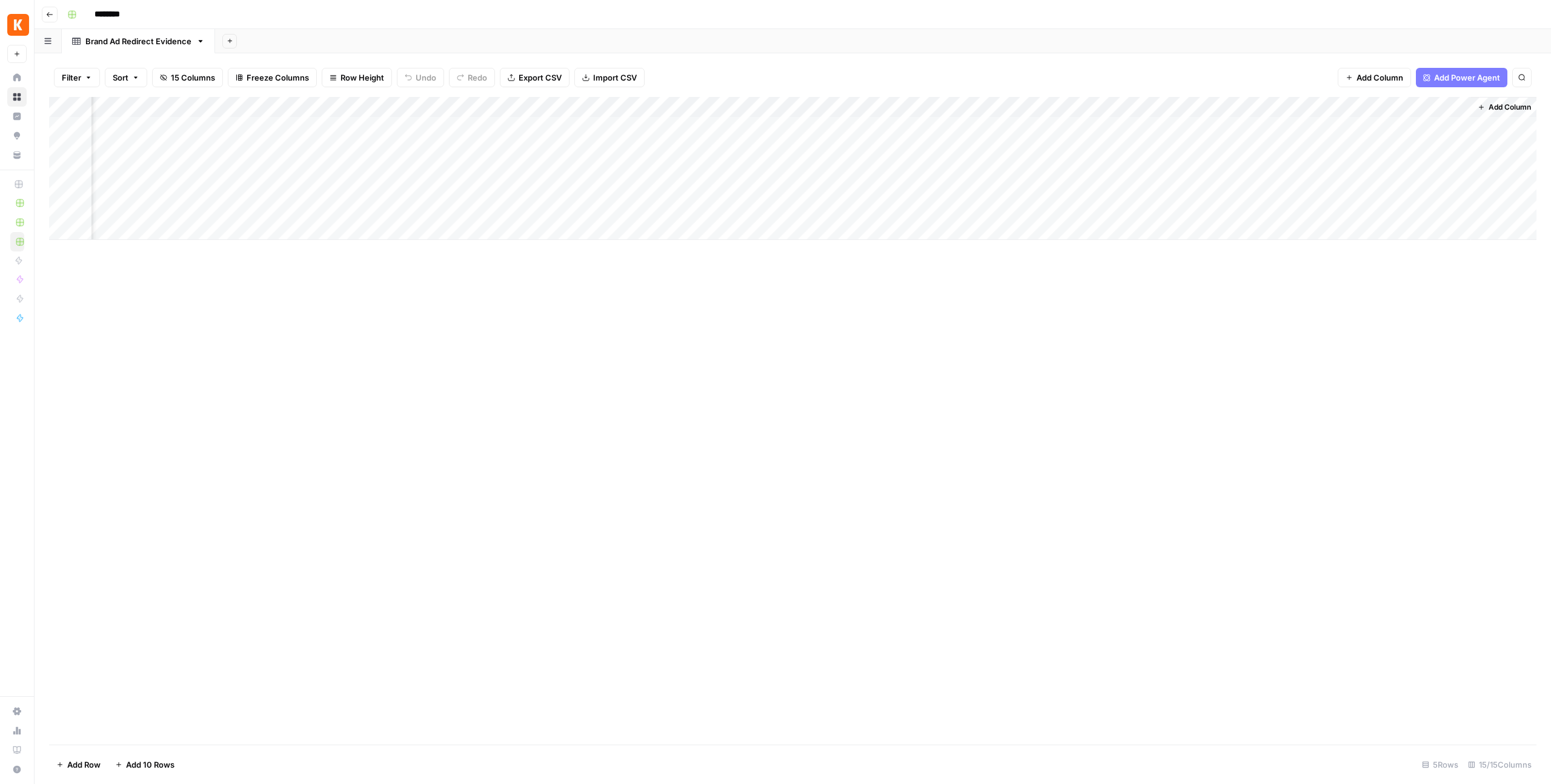
scroll to position [0, 1175]
click at [1345, 109] on div "Add Column" at bounding box center [792, 168] width 1488 height 143
click at [1319, 135] on input "New Column" at bounding box center [1366, 136] width 123 height 12
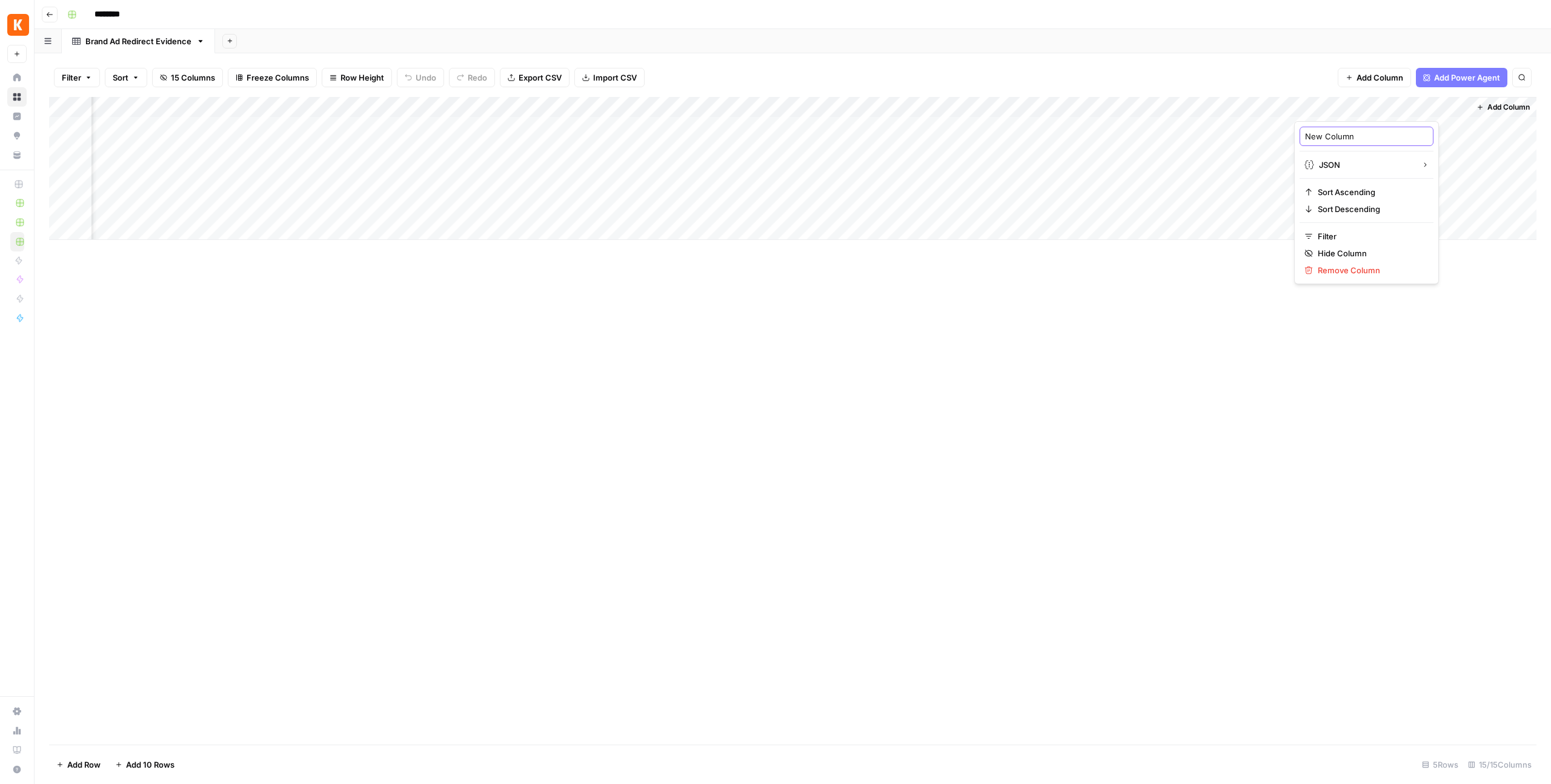
paste input "affiliate_params"
type input "affiliate_params"
click at [1252, 374] on div "Add Column" at bounding box center [792, 421] width 1488 height 648
click at [1512, 106] on span "Add Column" at bounding box center [1509, 107] width 42 height 11
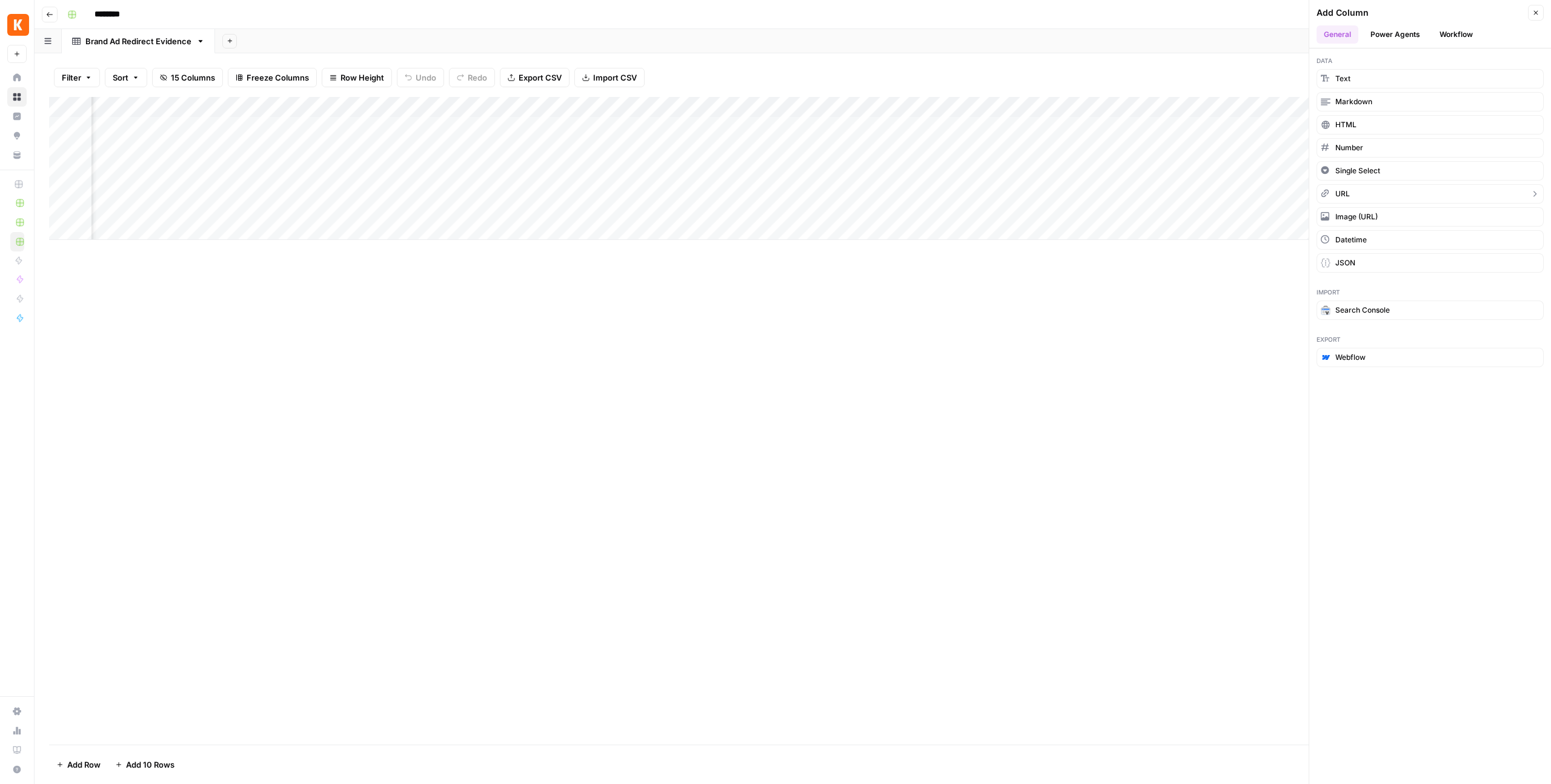
click at [1350, 197] on button "URL" at bounding box center [1430, 194] width 227 height 20
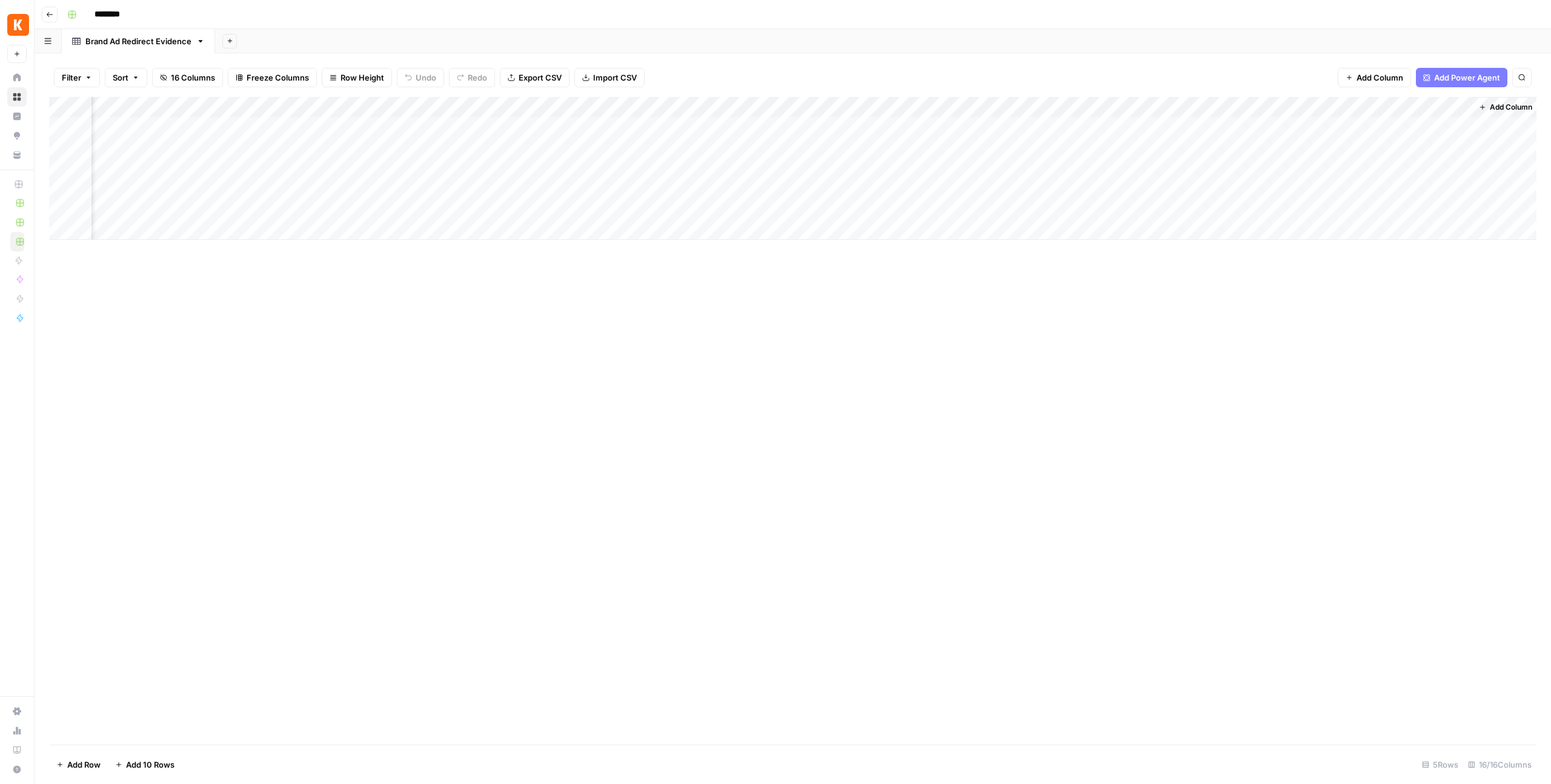
scroll to position [0, 1284]
click at [1404, 108] on div "Add Column" at bounding box center [792, 168] width 1488 height 143
click at [1385, 138] on input "New Column" at bounding box center [1432, 136] width 123 height 12
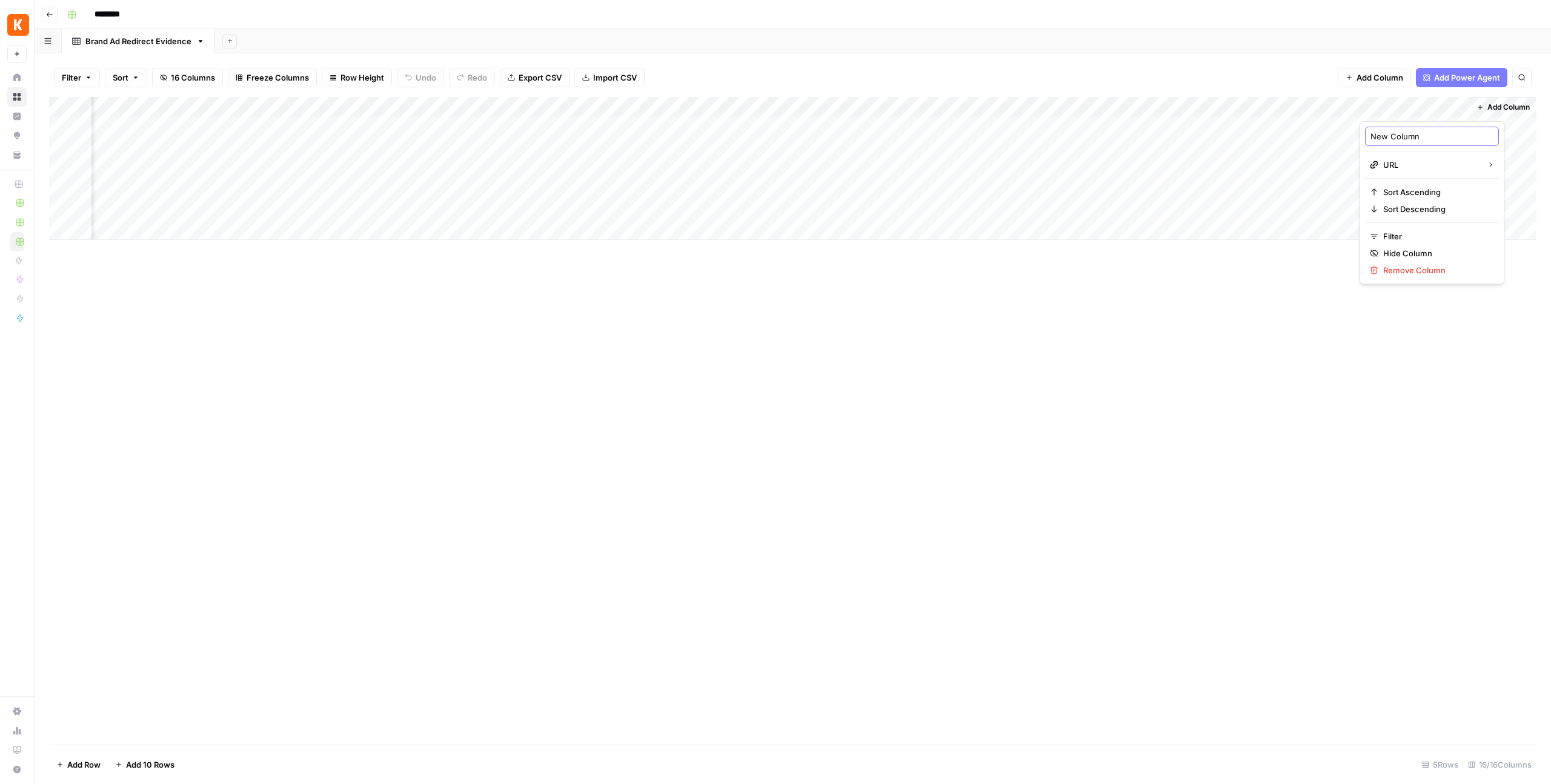
paste input "serp_screenshot_url"
type input "serp_screenshot_url"
click at [1314, 349] on div "Add Column" at bounding box center [792, 421] width 1488 height 648
click at [1507, 112] on span "Add Column" at bounding box center [1509, 107] width 42 height 11
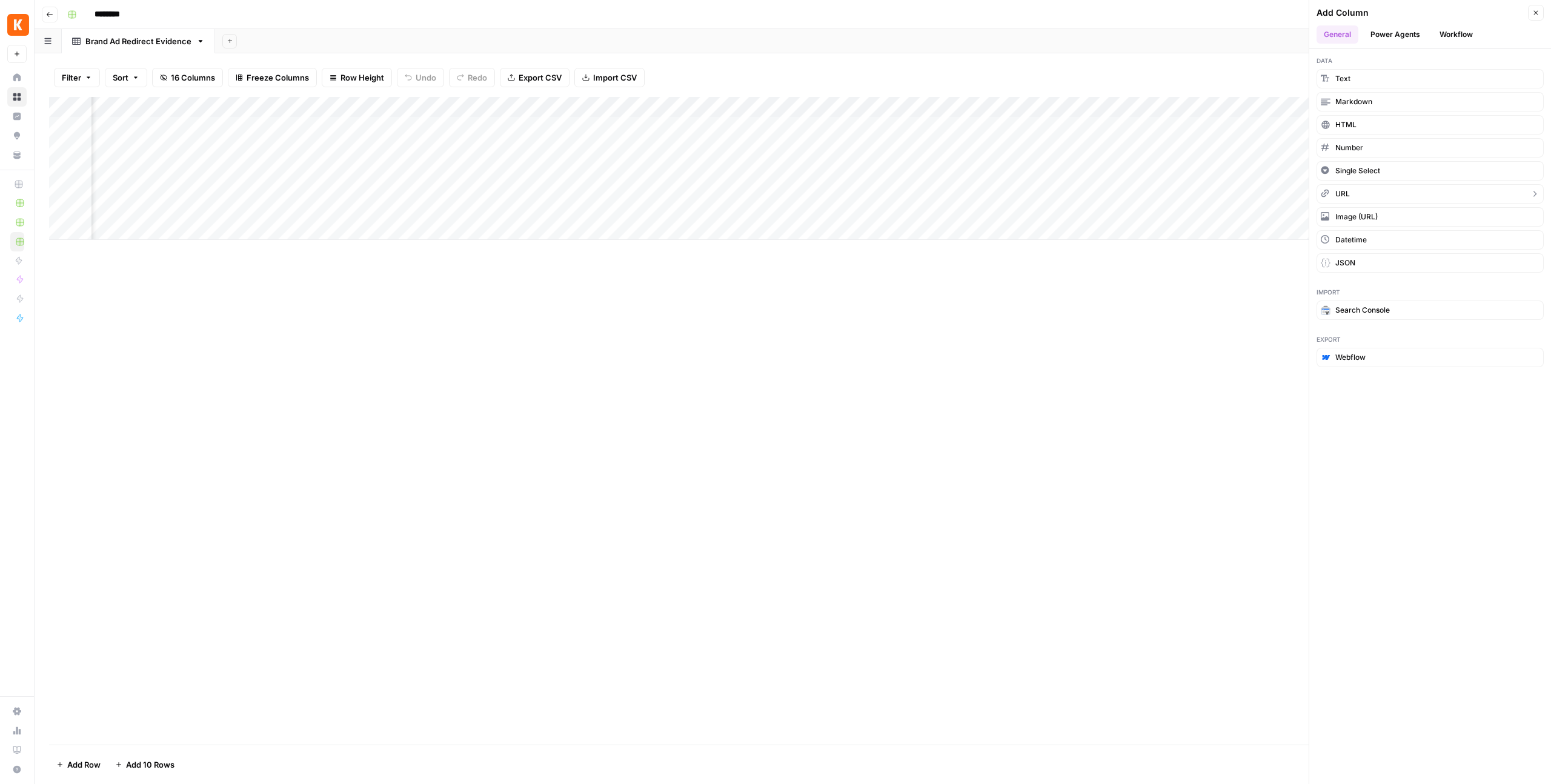
click at [1341, 196] on span "URL" at bounding box center [1343, 194] width 15 height 11
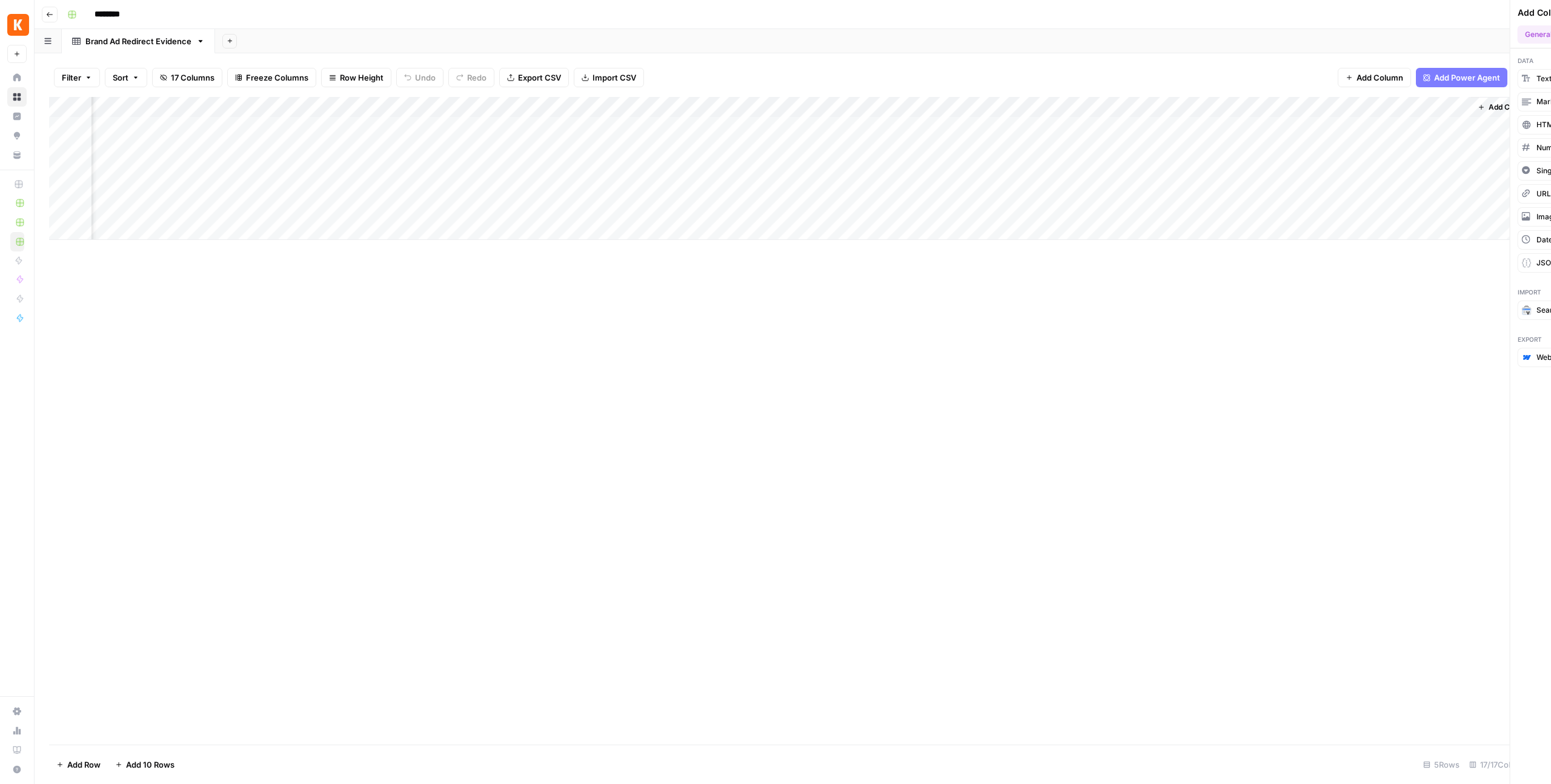
scroll to position [0, 1393]
click at [1411, 106] on div "Add Column" at bounding box center [792, 168] width 1488 height 143
click at [1378, 139] on input "New Column" at bounding box center [1432, 136] width 123 height 12
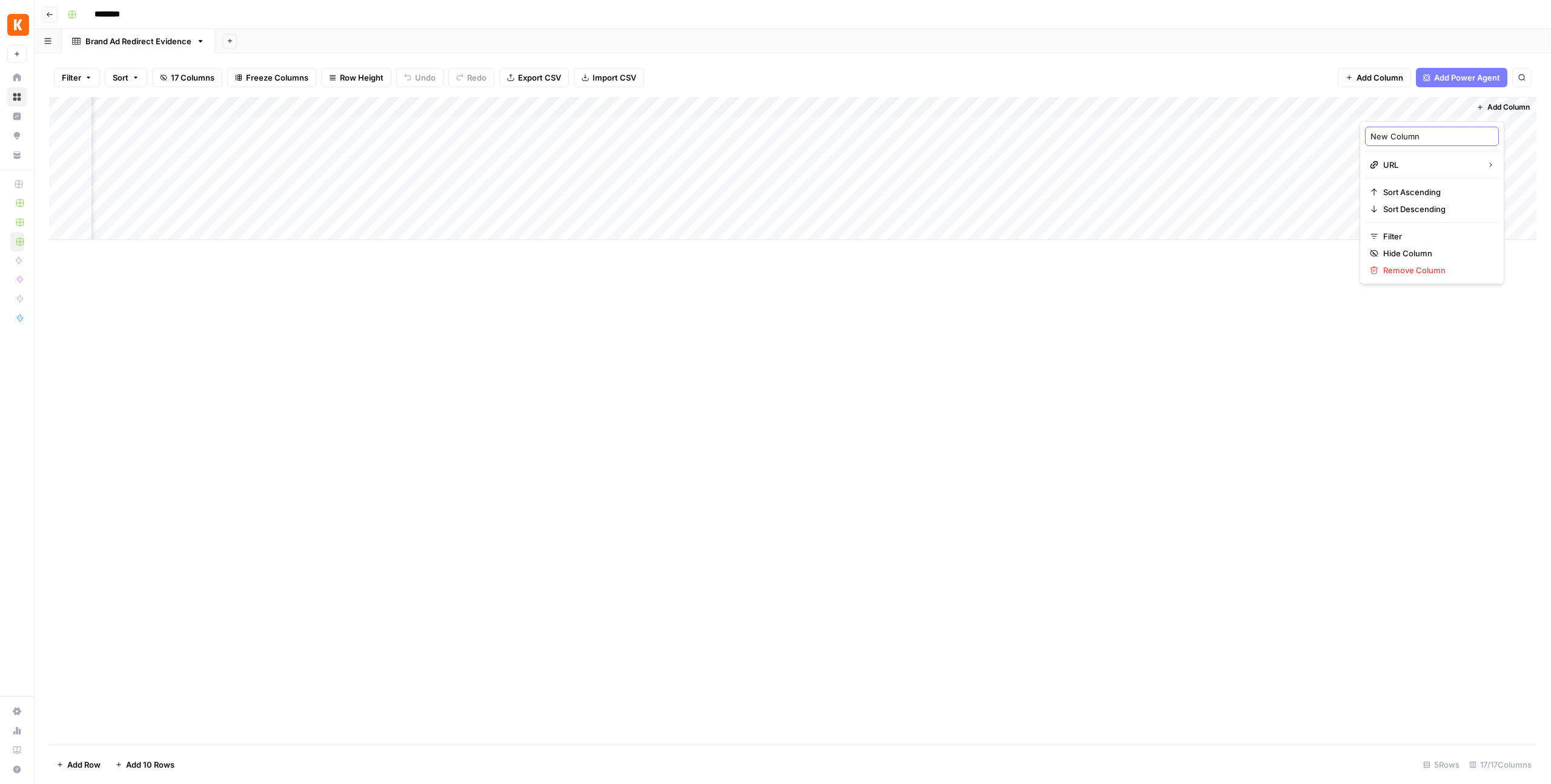
paste input "landing_screenshot_url"
type input "landing_screenshot_url"
click at [1201, 317] on div "Add Column" at bounding box center [792, 421] width 1488 height 648
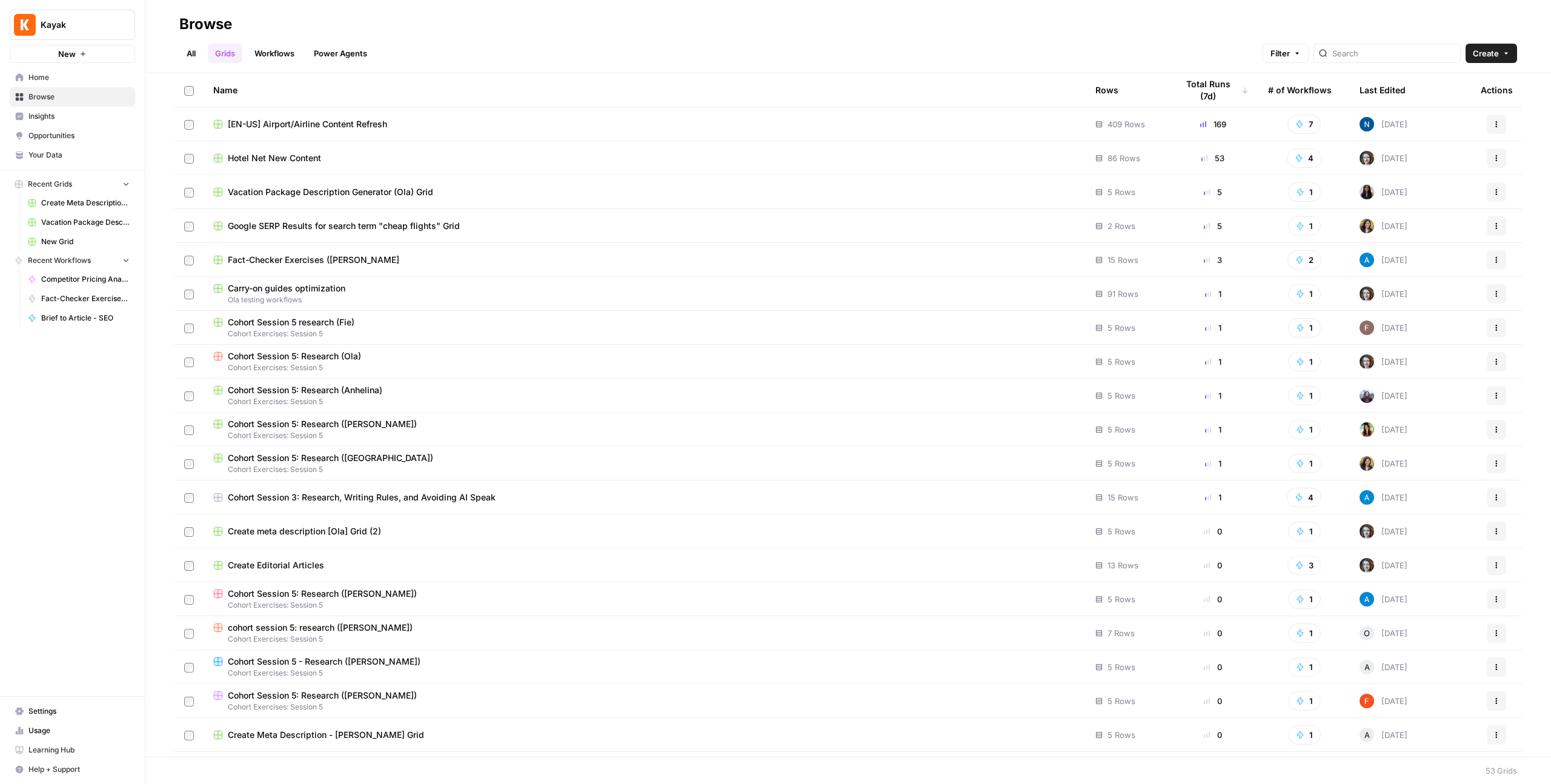
click at [1419, 85] on th "Last Edited" at bounding box center [1410, 90] width 121 height 33
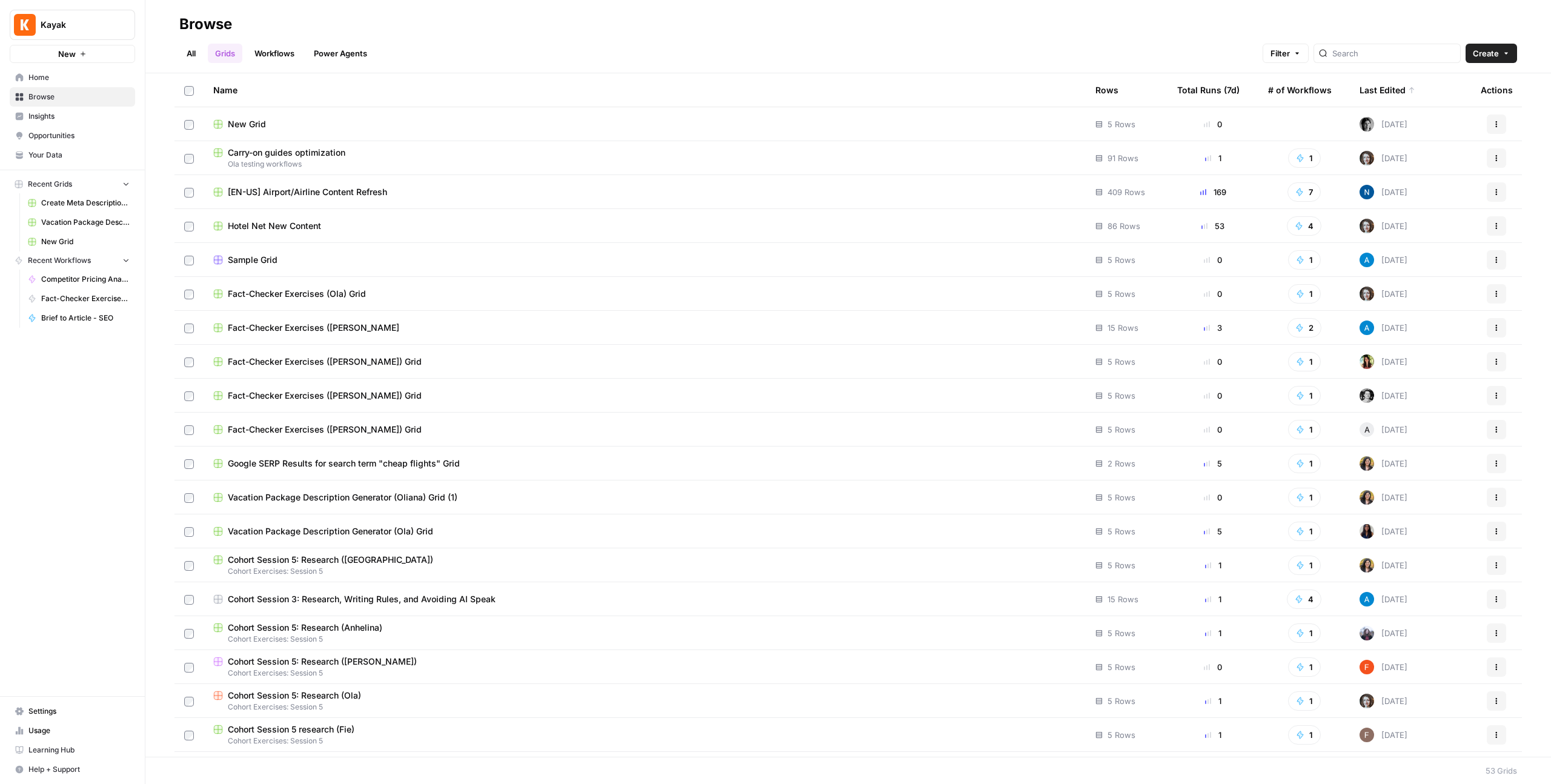
click at [254, 121] on span "New Grid" at bounding box center [247, 124] width 38 height 12
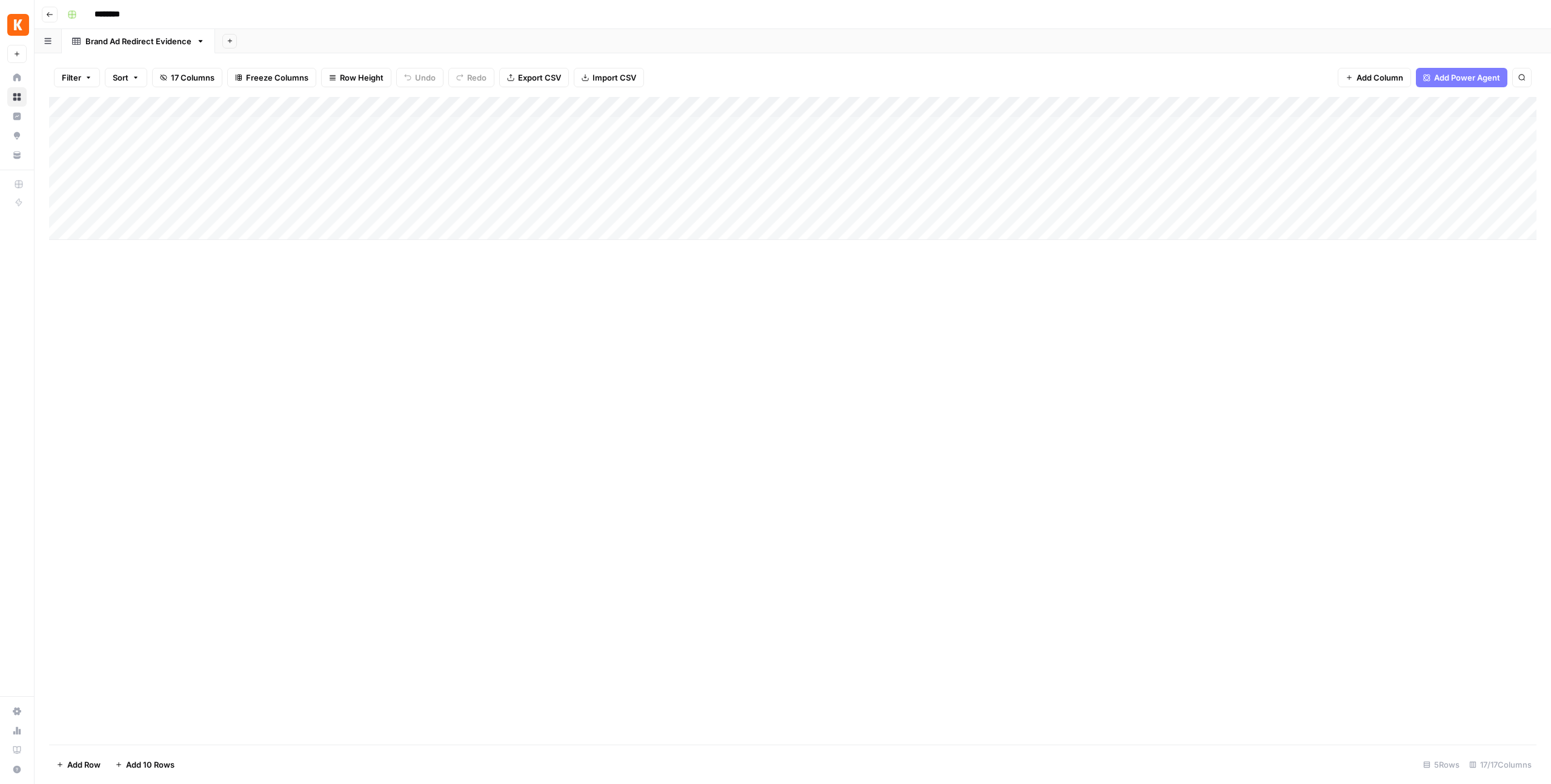
click at [261, 382] on div "Add Column" at bounding box center [792, 421] width 1488 height 648
click at [74, 108] on div "Add Column" at bounding box center [792, 168] width 1488 height 143
click at [153, 361] on div "Add Column" at bounding box center [792, 421] width 1488 height 648
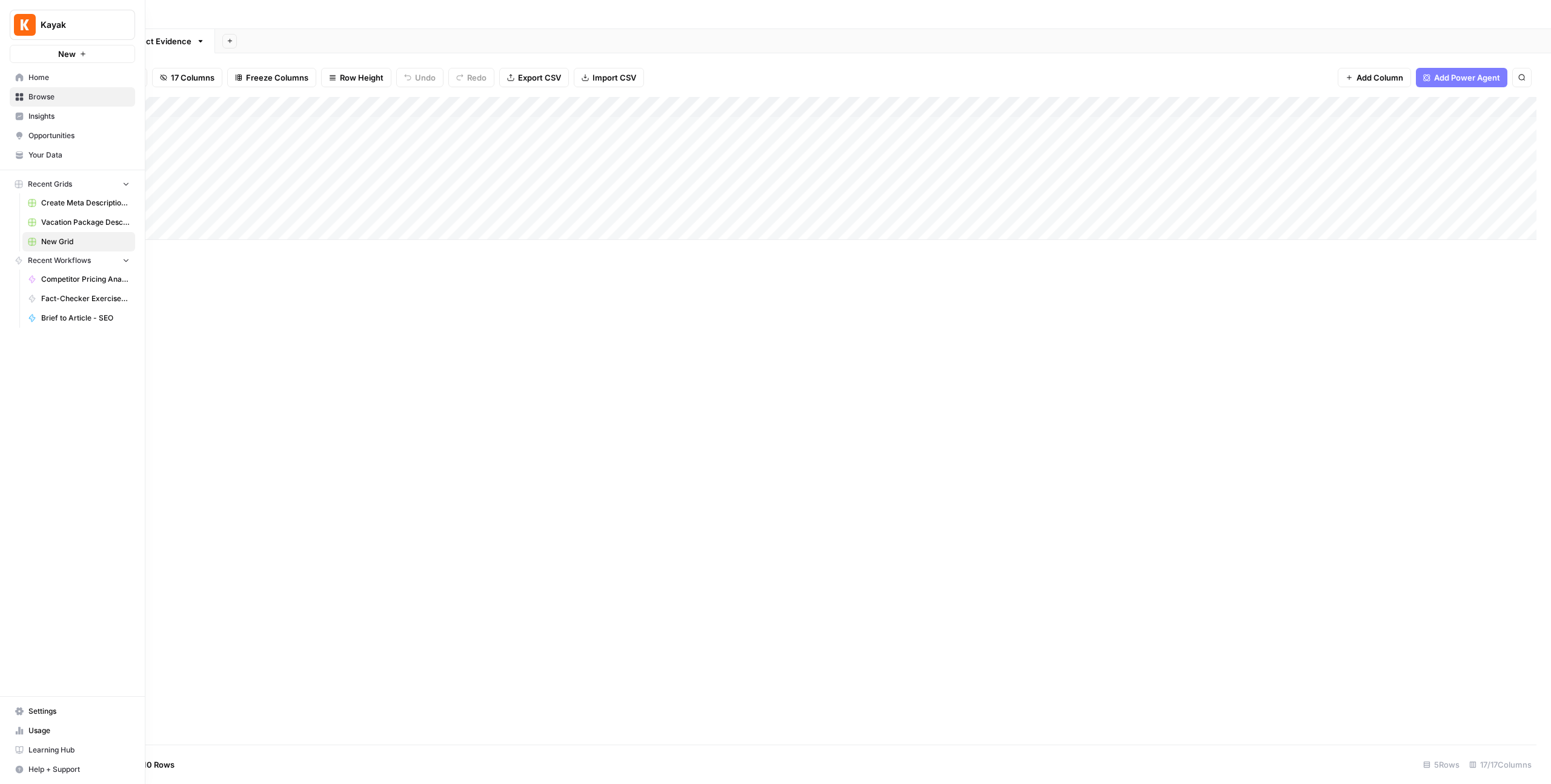
click at [35, 99] on span "Browse" at bounding box center [79, 97] width 101 height 11
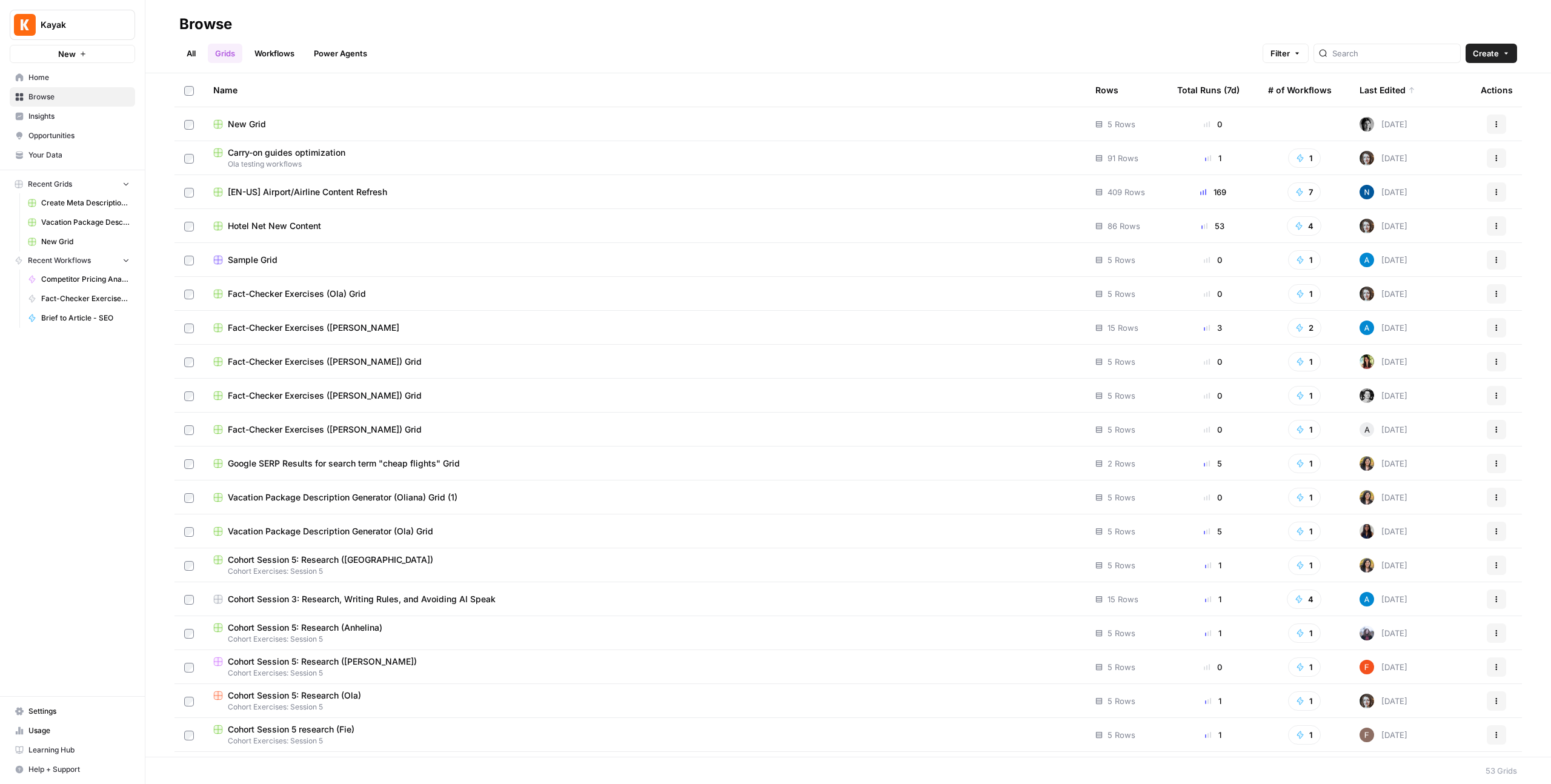
click at [316, 119] on div "New Grid" at bounding box center [644, 124] width 863 height 12
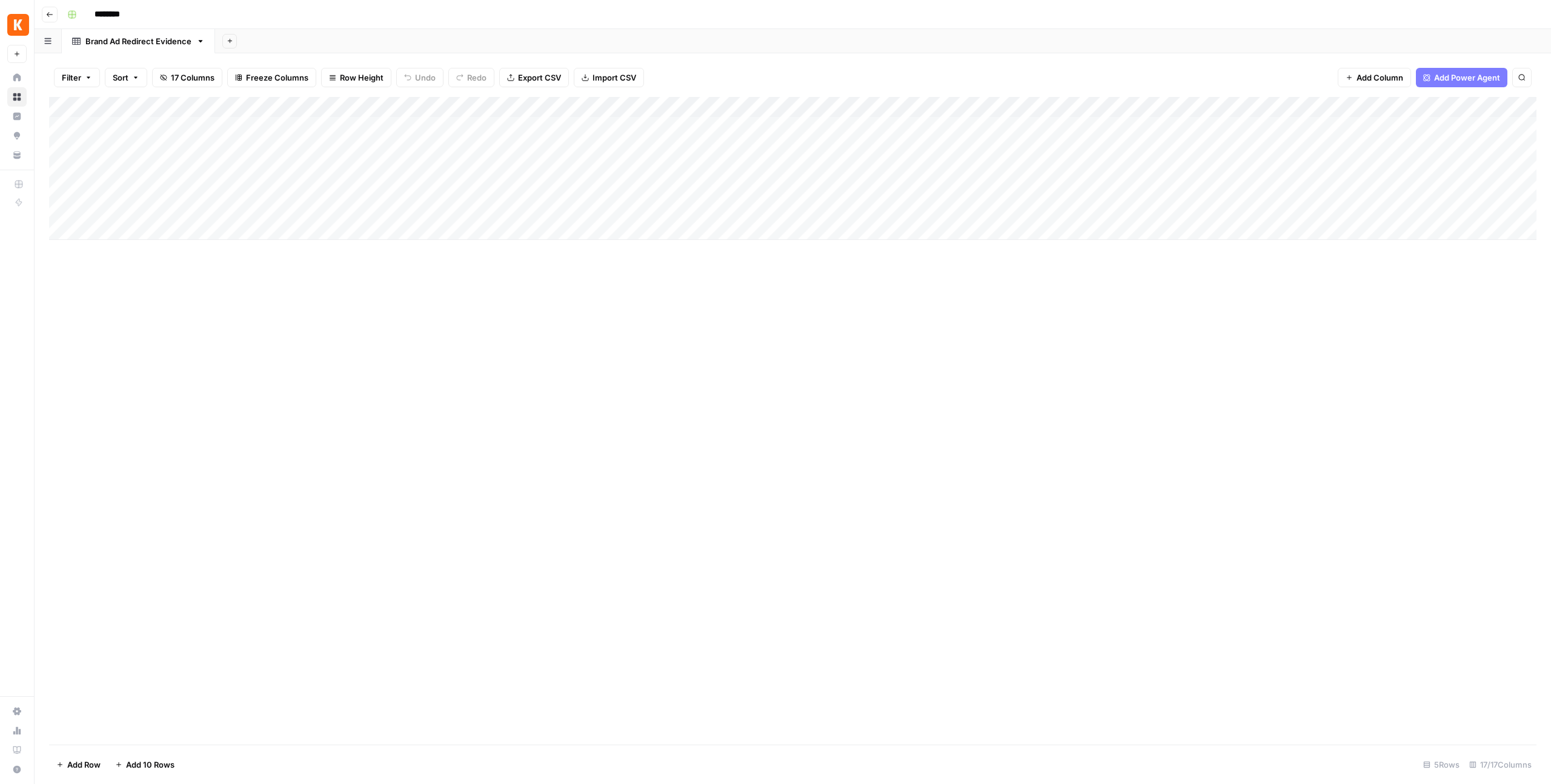
click at [130, 45] on div "Brand Ad Redirect Evidence" at bounding box center [138, 41] width 106 height 12
click at [201, 44] on icon "button" at bounding box center [201, 41] width 9 height 9
click at [259, 385] on div "Add Column" at bounding box center [792, 421] width 1488 height 648
click at [975, 331] on div "Add Column" at bounding box center [792, 421] width 1488 height 648
click at [123, 71] on span "Sort" at bounding box center [121, 77] width 16 height 12
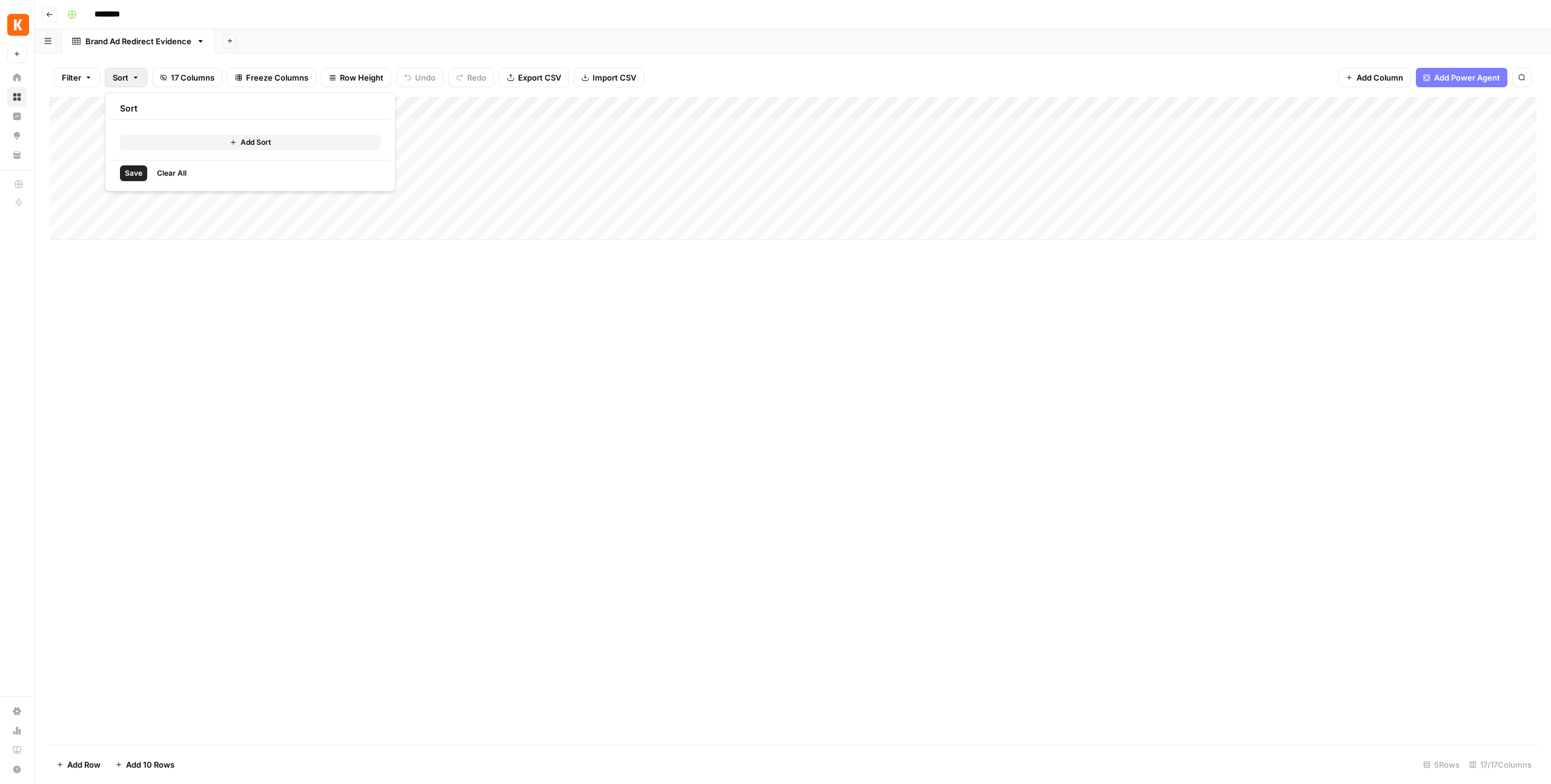
click at [308, 449] on div "Add Column" at bounding box center [792, 421] width 1488 height 648
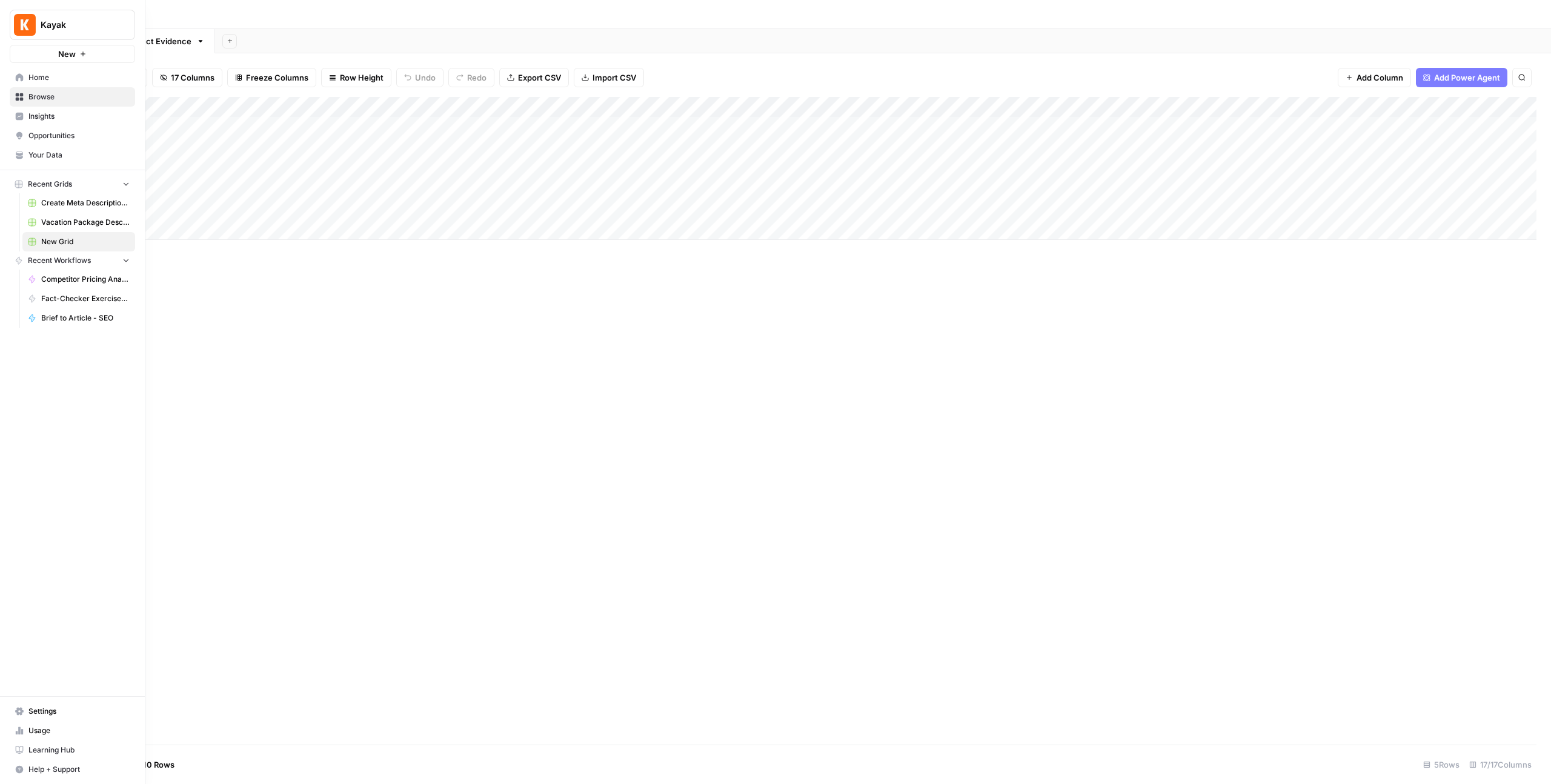
click at [28, 98] on span "Browse" at bounding box center [79, 97] width 101 height 11
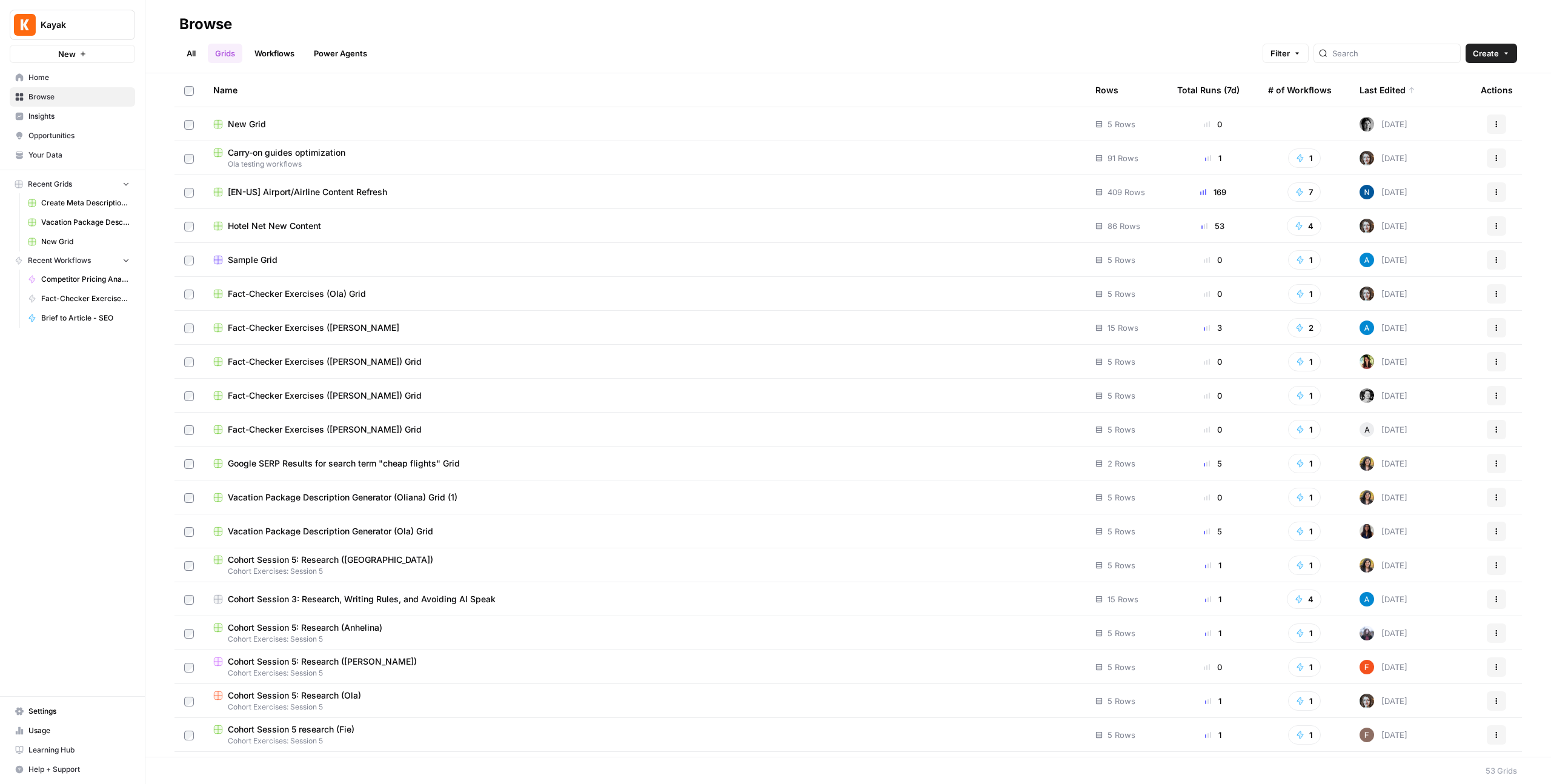
click at [276, 61] on link "Workflows" at bounding box center [275, 53] width 55 height 20
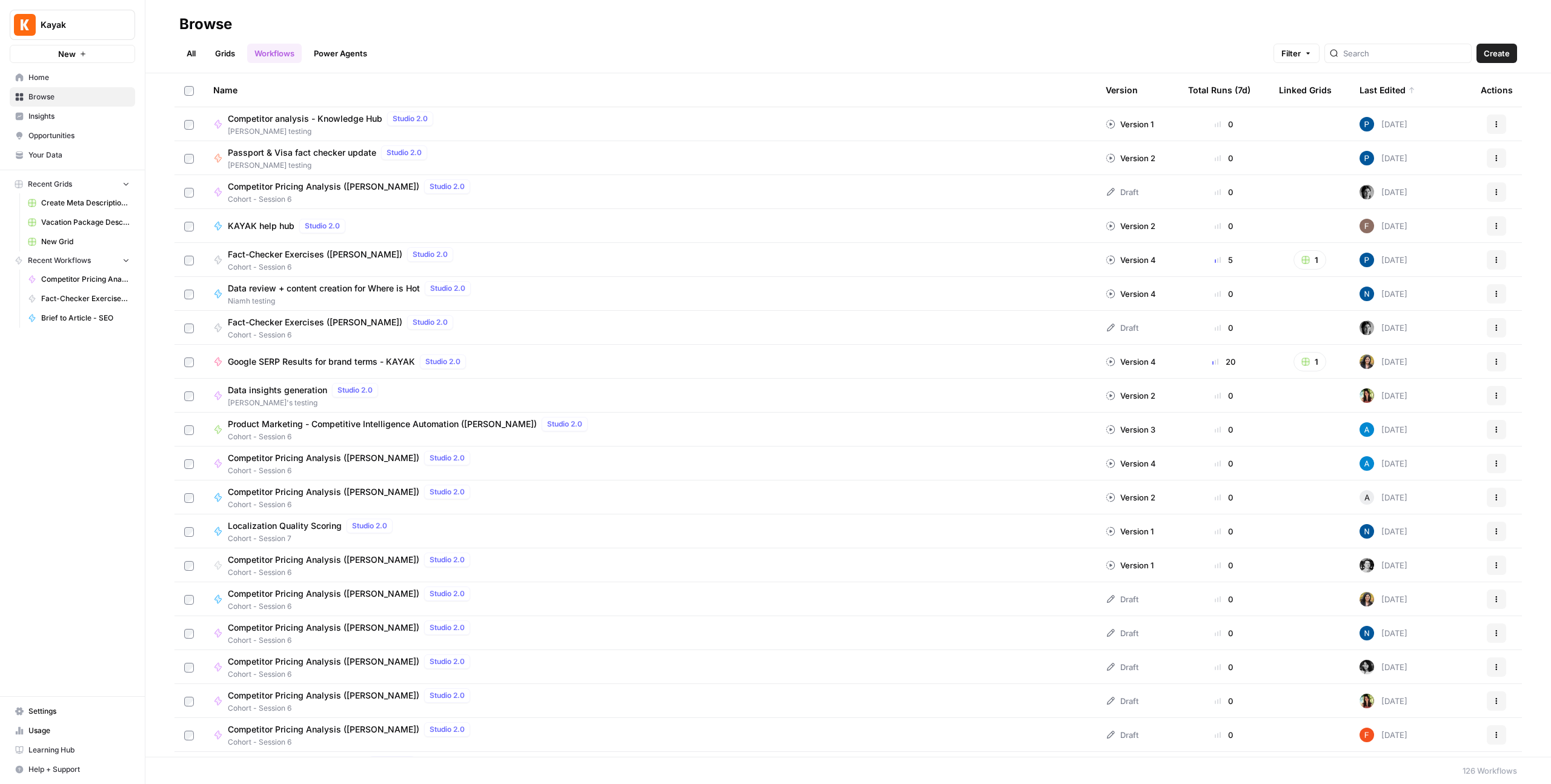
click at [1397, 92] on div "Last Edited" at bounding box center [1387, 90] width 56 height 33
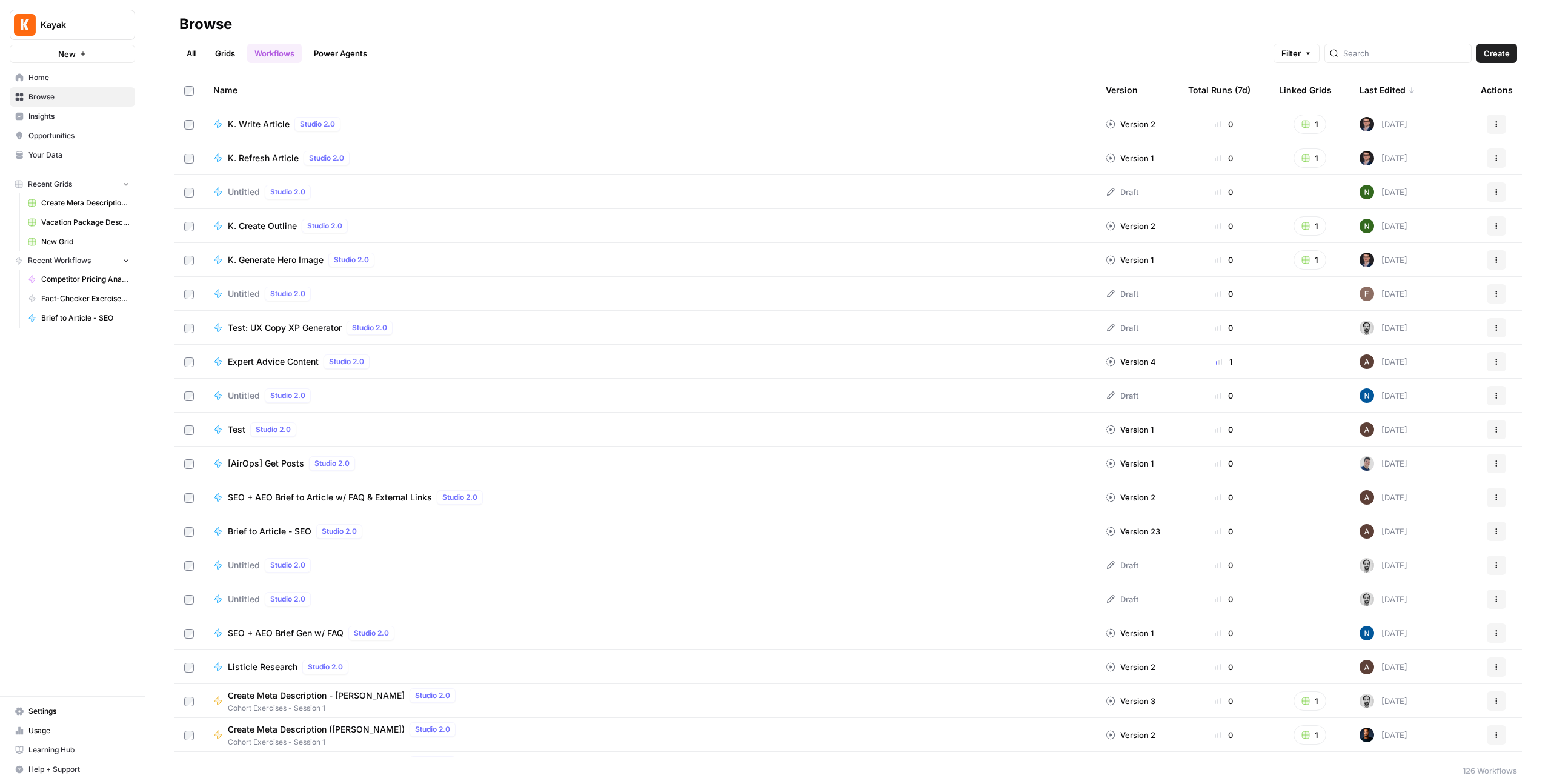
click at [1402, 95] on div "Last Edited" at bounding box center [1387, 90] width 56 height 33
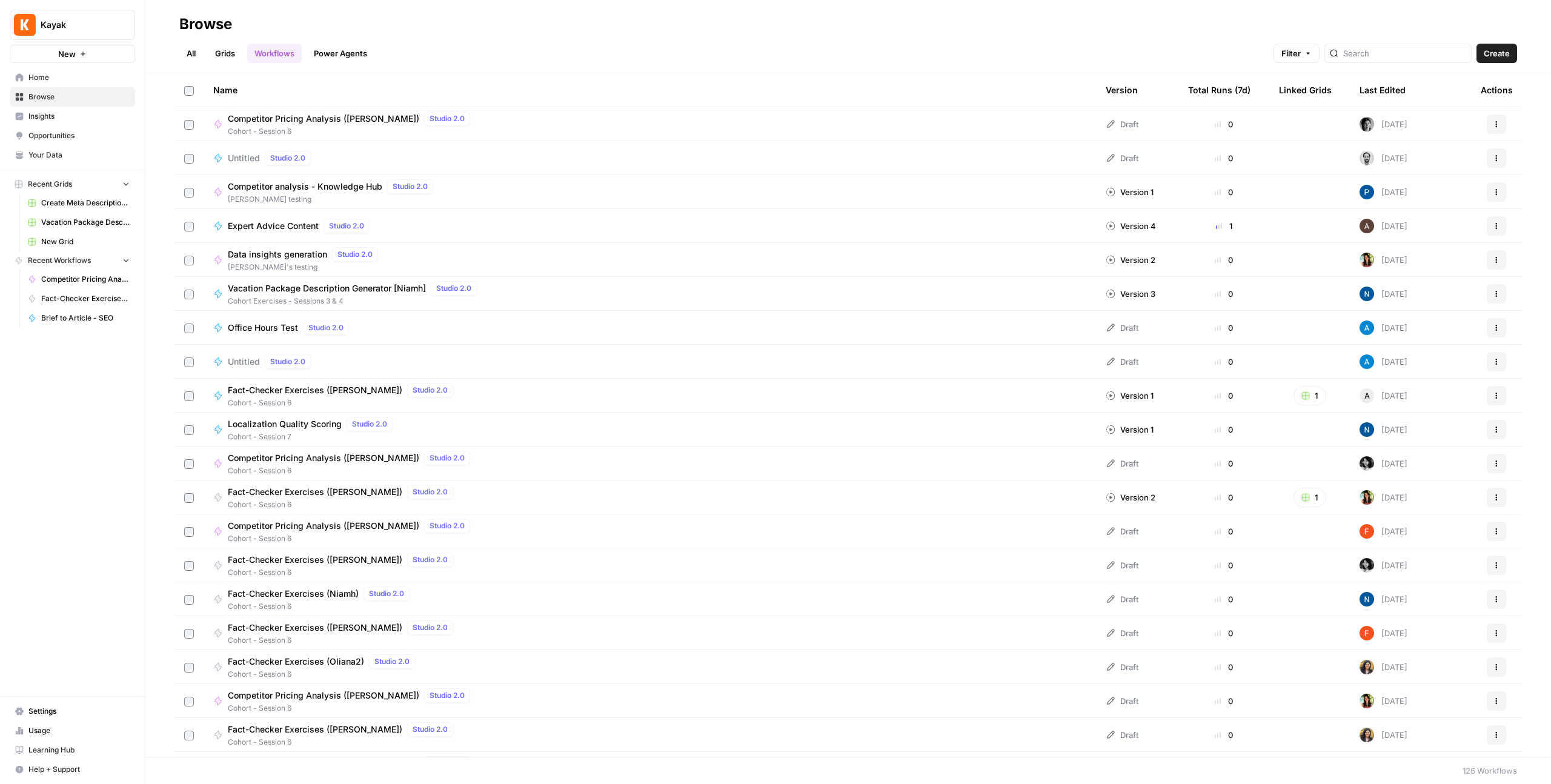
click at [296, 118] on span "Competitor Pricing Analysis ([PERSON_NAME])" at bounding box center [323, 119] width 192 height 12
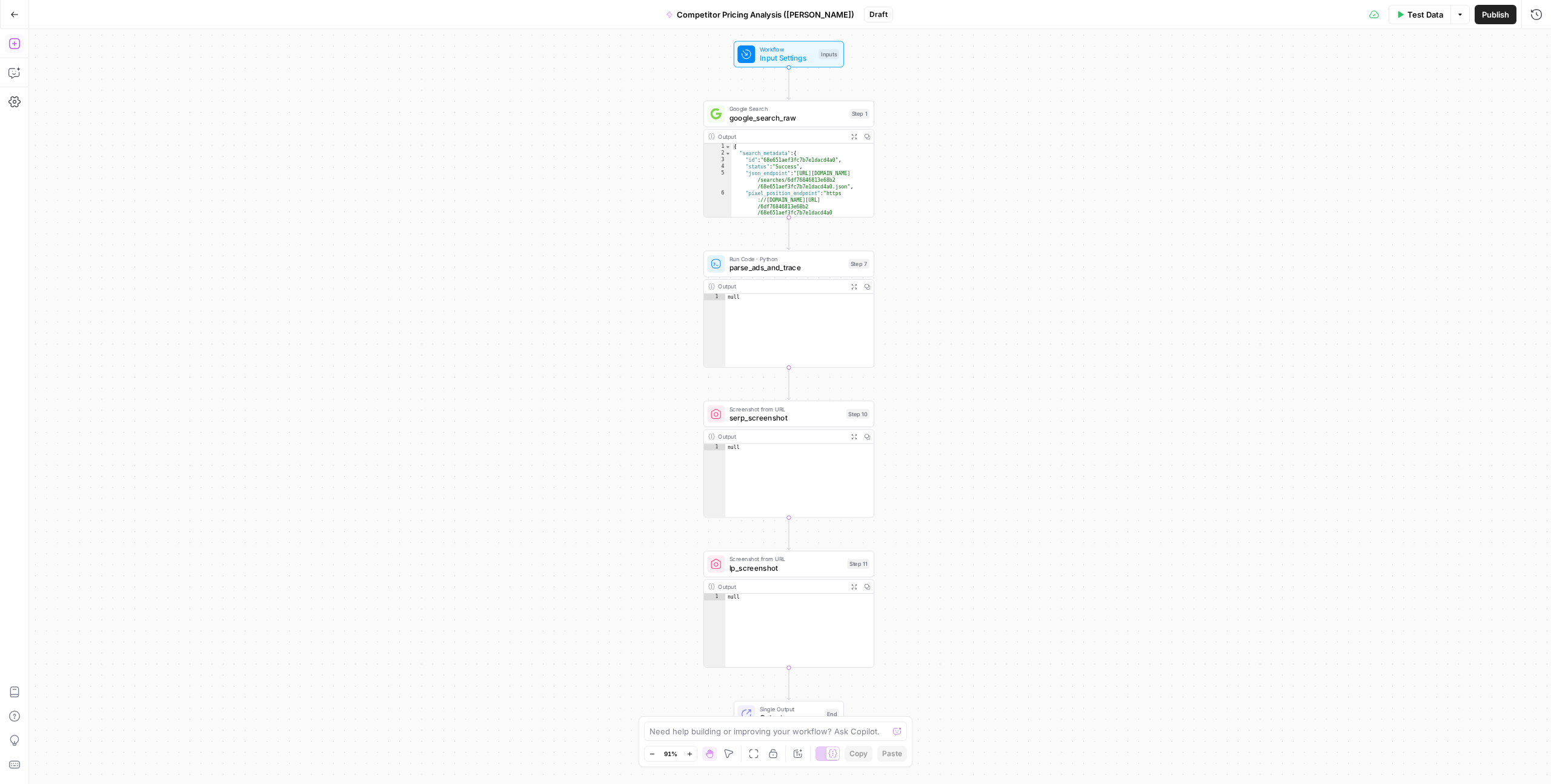
click at [16, 44] on icon "button" at bounding box center [15, 44] width 12 height 12
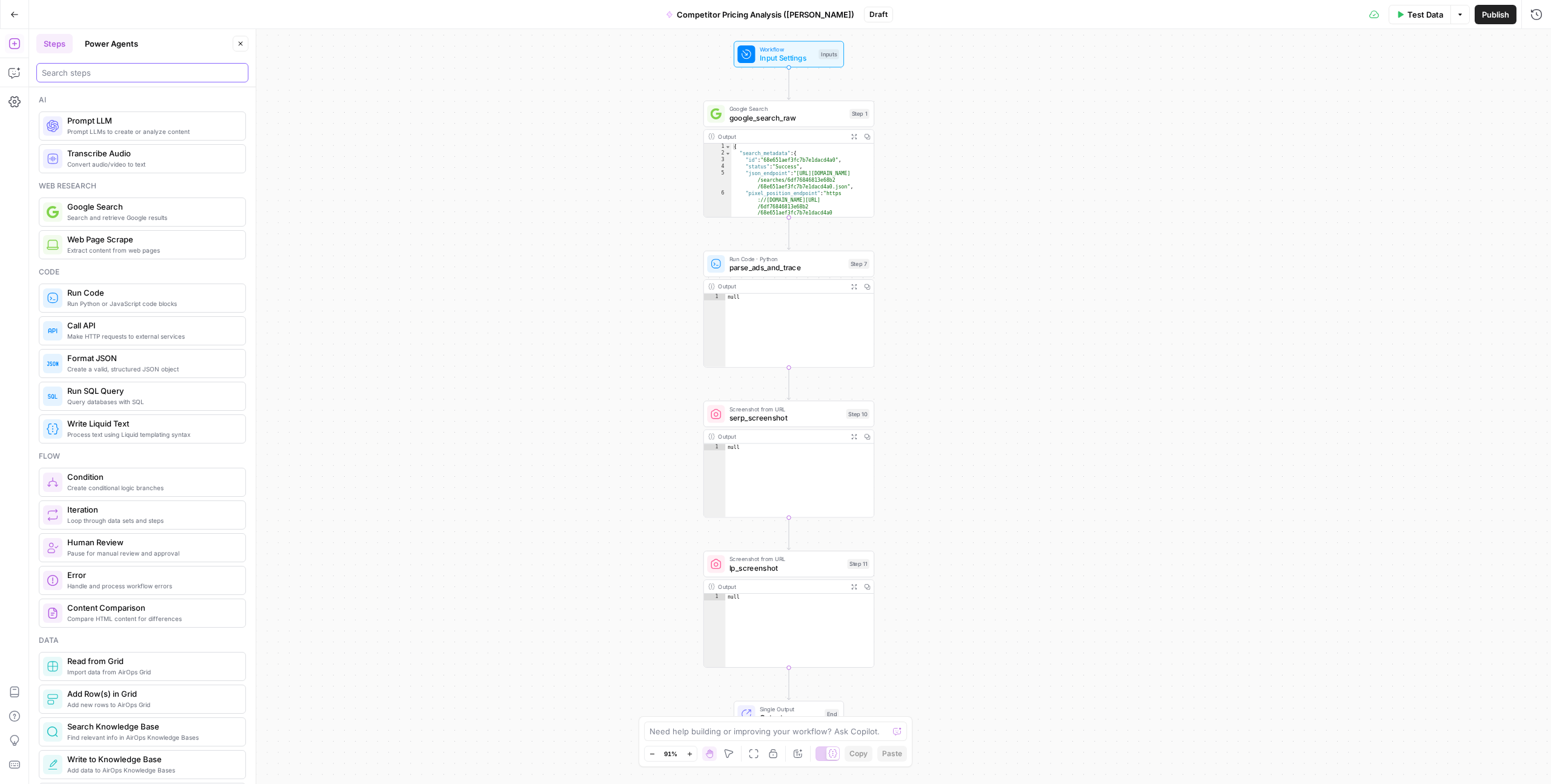
click at [84, 67] on input "search" at bounding box center [142, 73] width 201 height 12
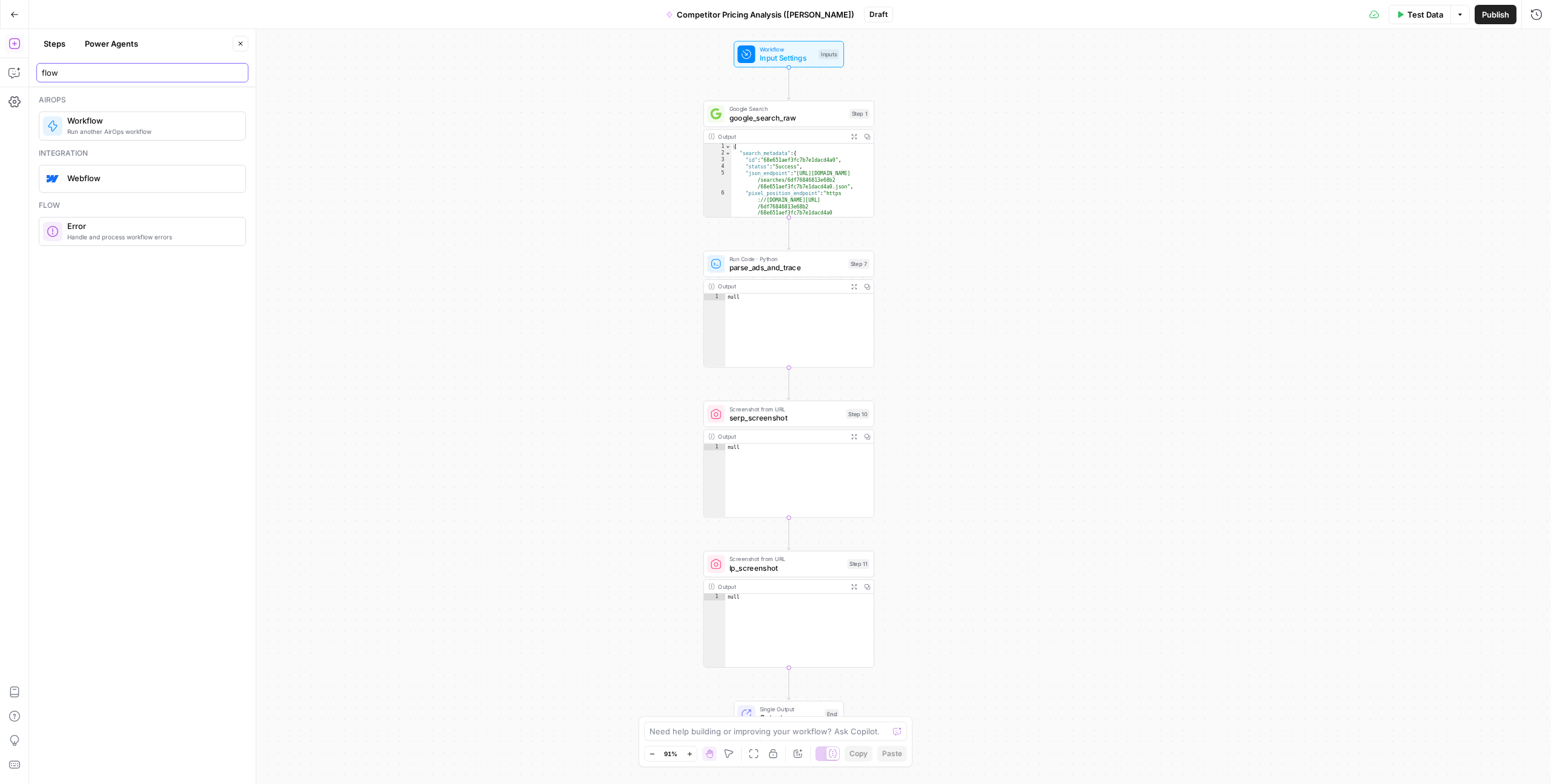
type input "flow"
click at [54, 42] on button "Steps" at bounding box center [55, 44] width 36 height 20
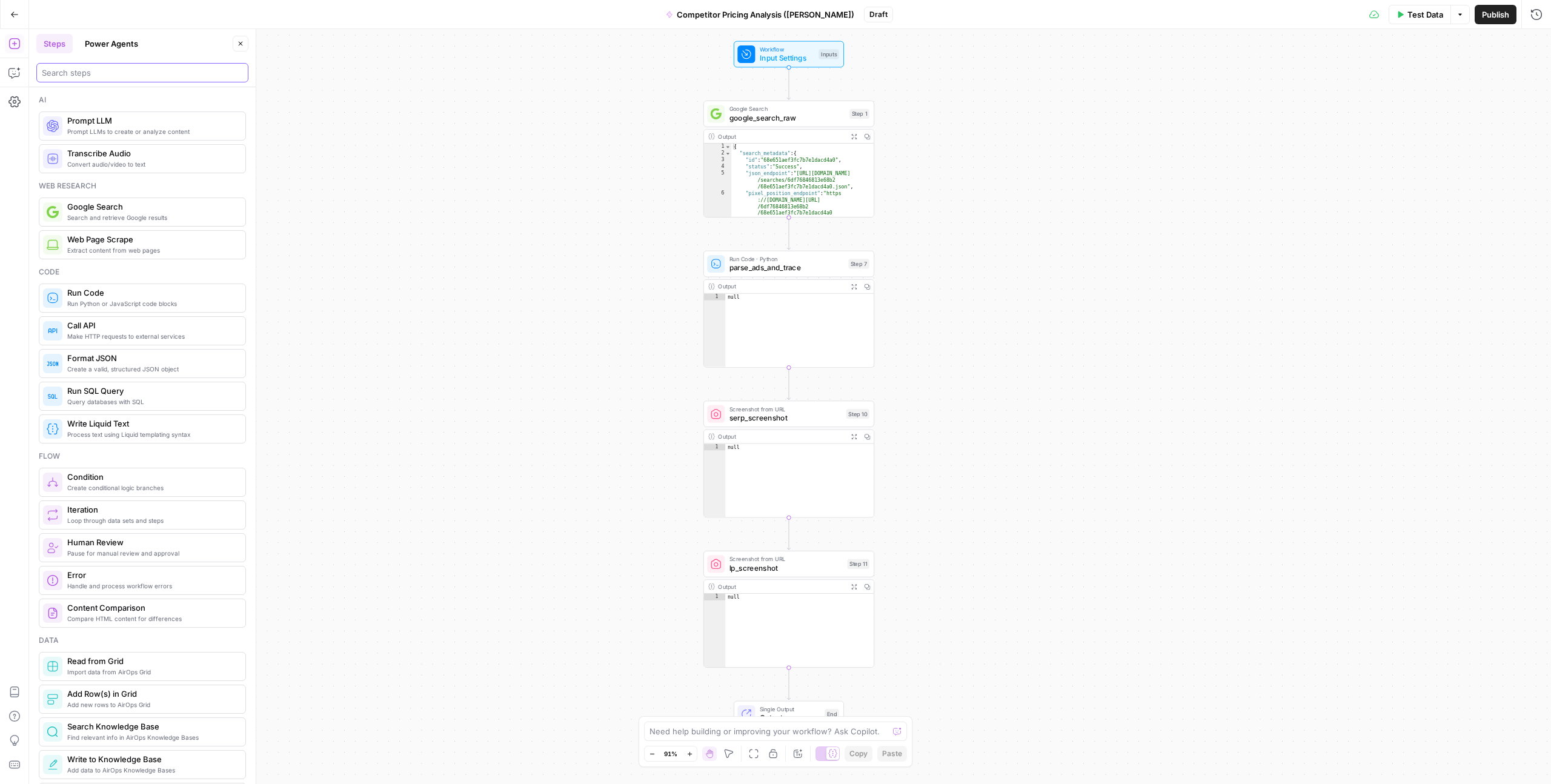
click at [72, 72] on input "search" at bounding box center [142, 73] width 201 height 12
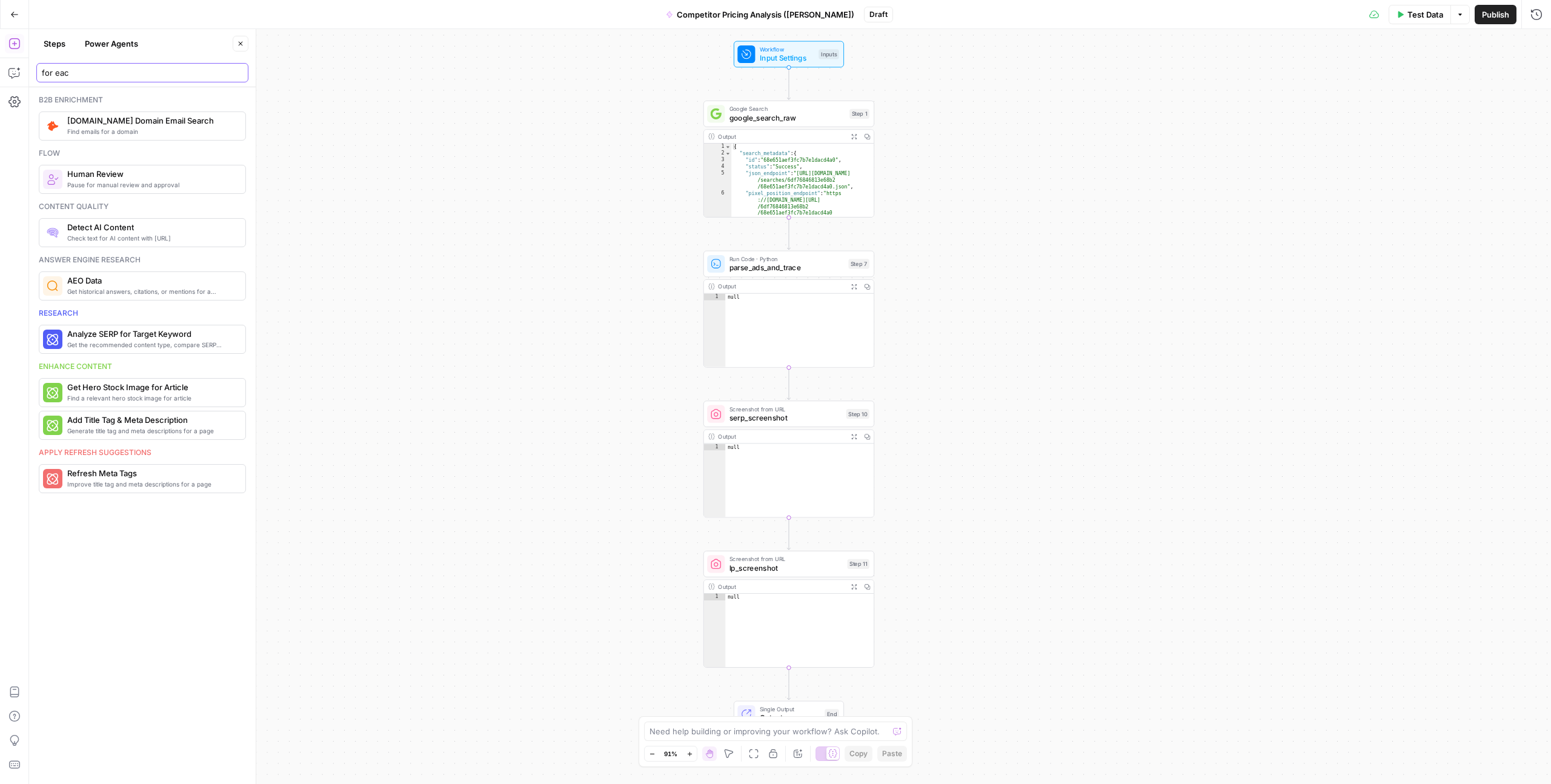
type input "for each"
click at [74, 72] on input "for each" at bounding box center [142, 73] width 201 height 12
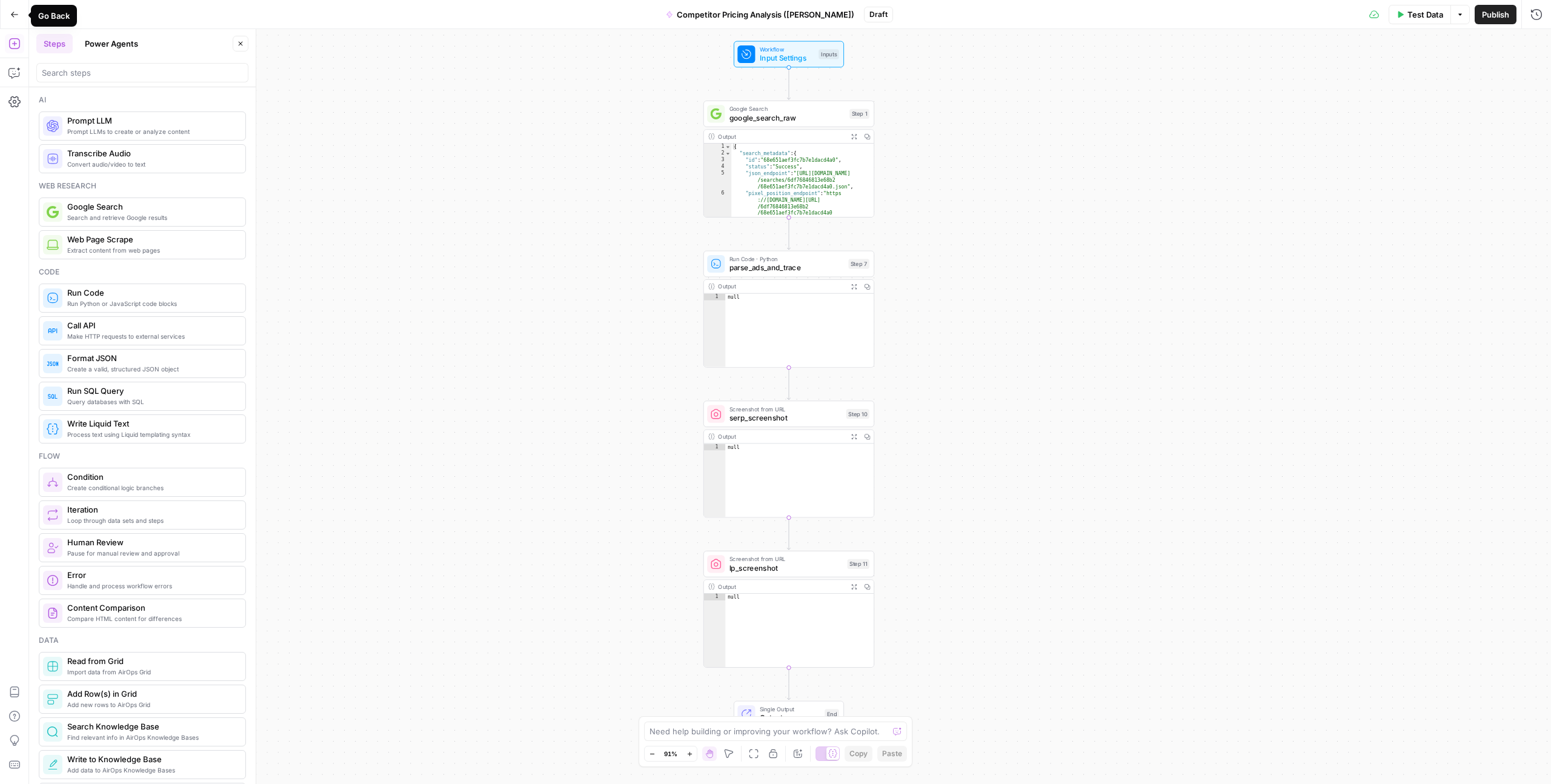
click at [13, 11] on icon "button" at bounding box center [15, 15] width 9 height 9
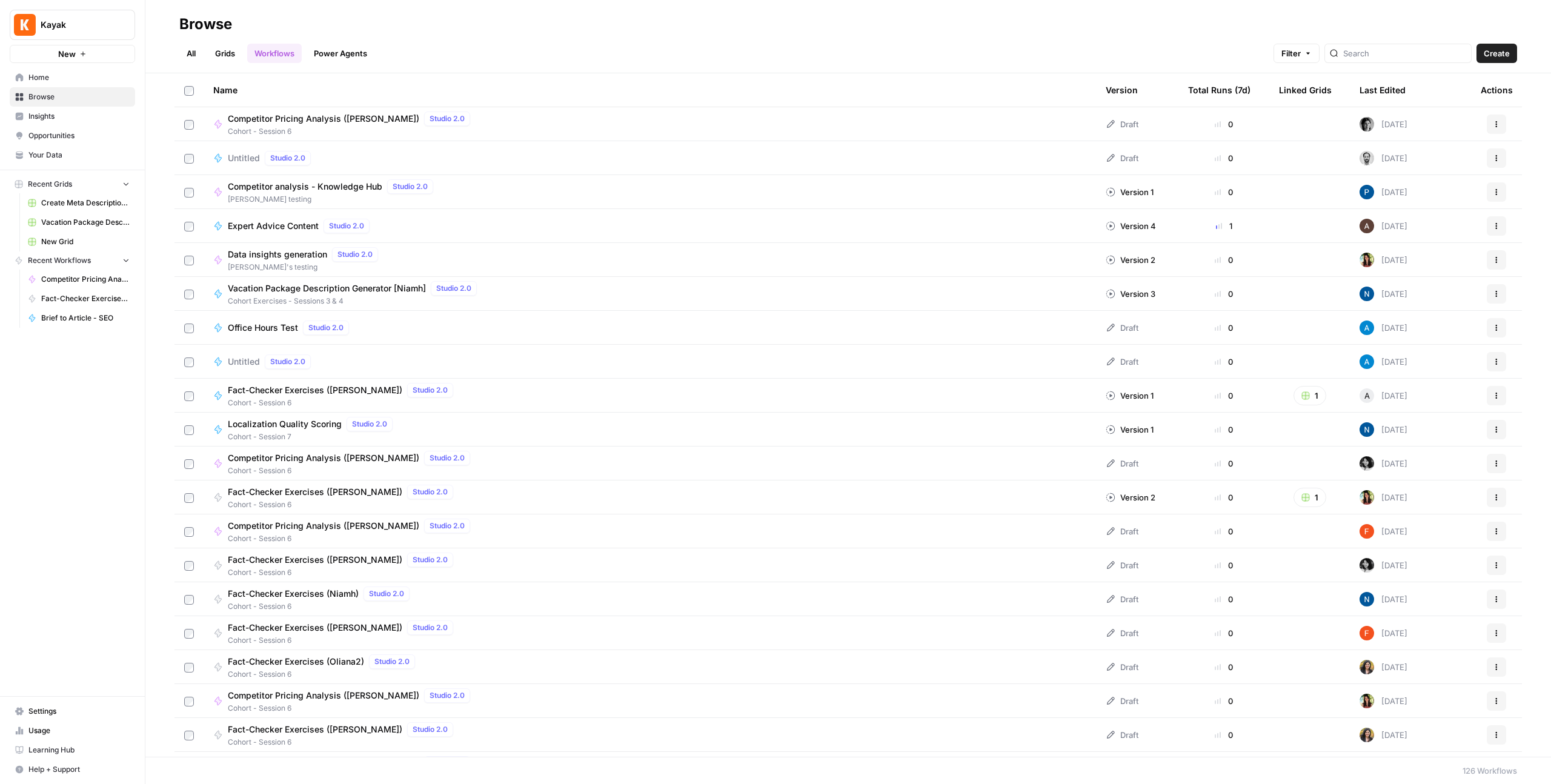
click at [224, 58] on link "Grids" at bounding box center [224, 53] width 34 height 20
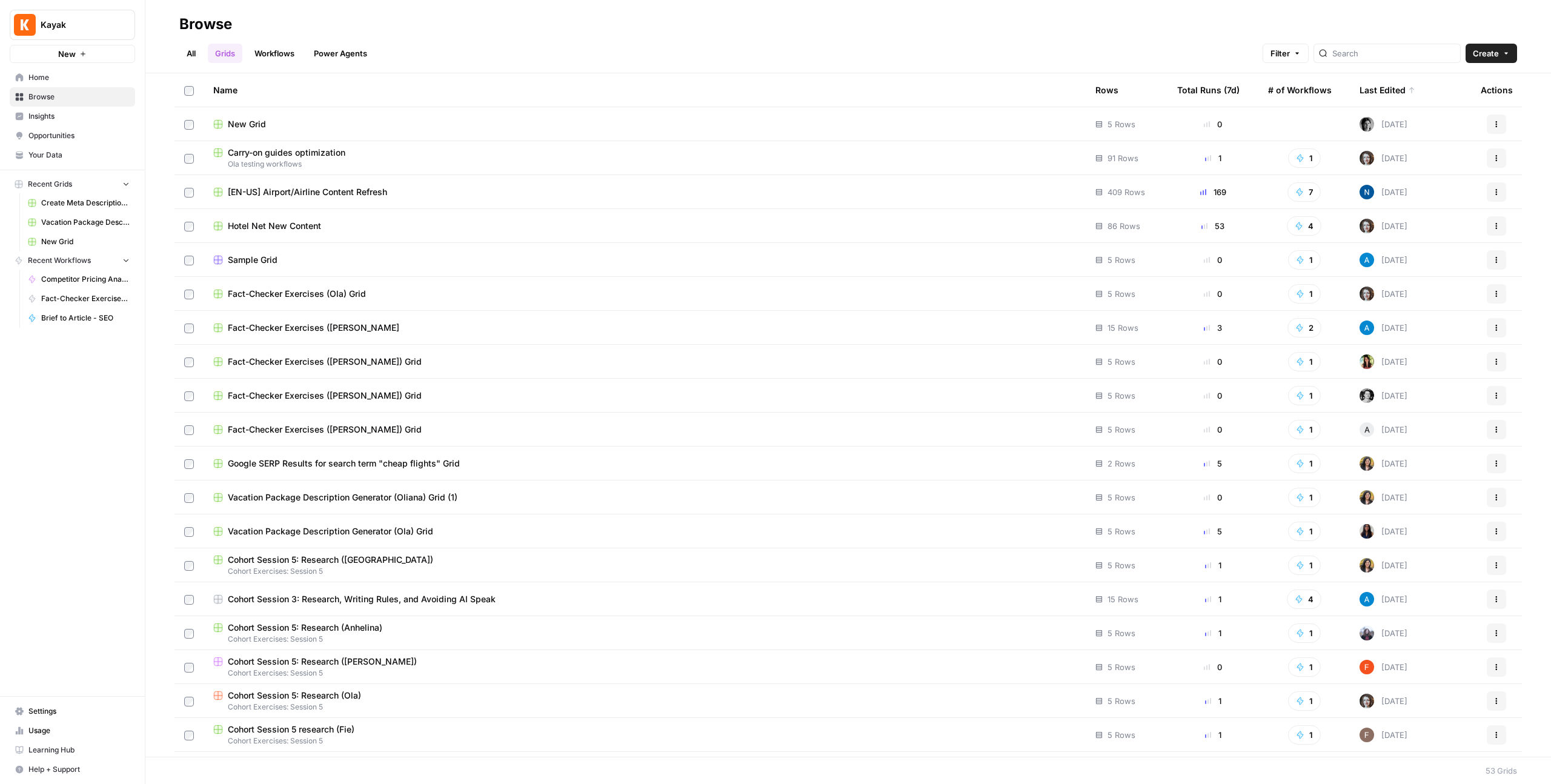
click at [267, 128] on div "New Grid" at bounding box center [644, 124] width 863 height 12
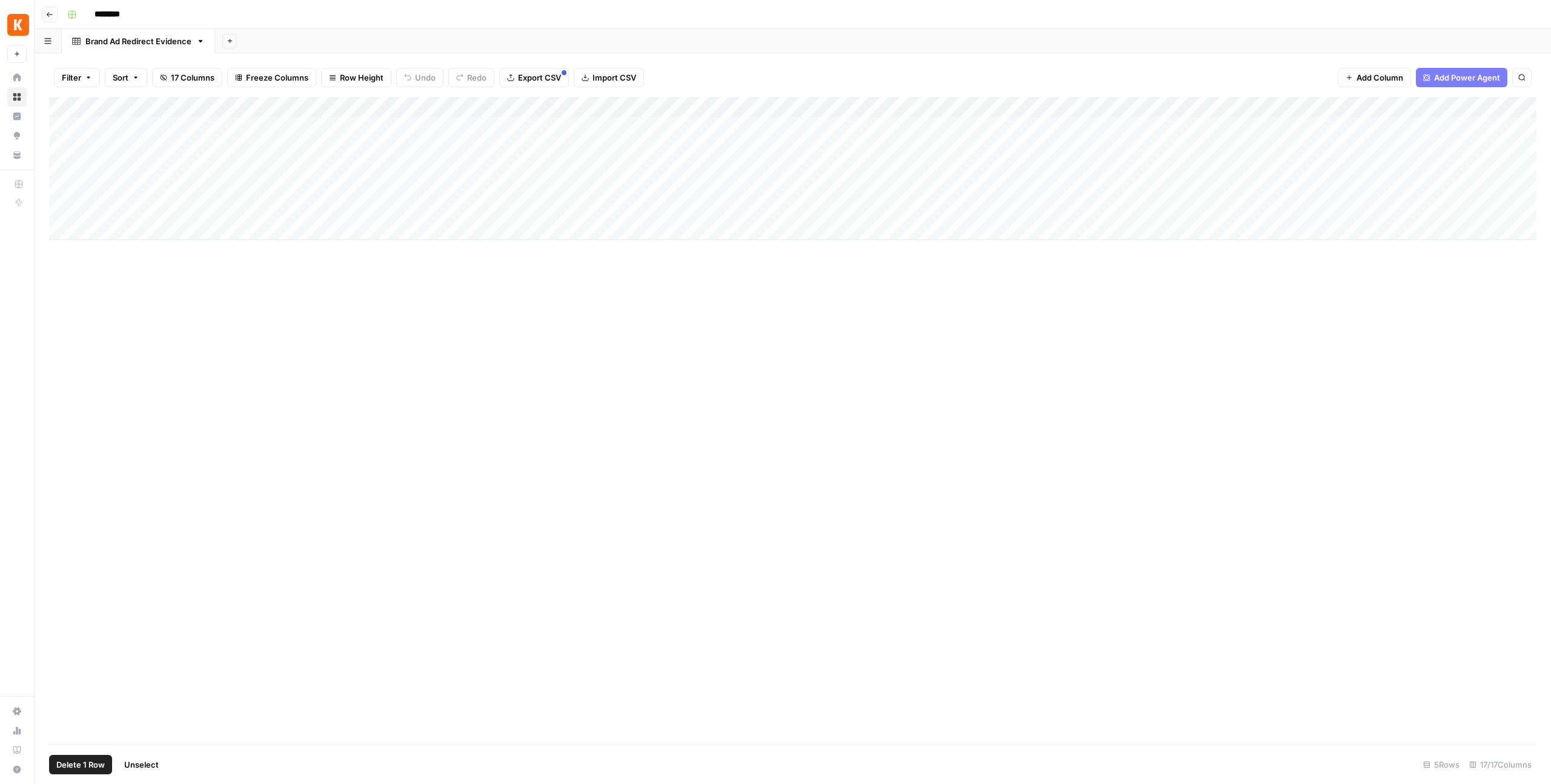
click at [69, 126] on div "Add Column" at bounding box center [792, 168] width 1488 height 143
click at [76, 128] on div "Add Column" at bounding box center [792, 168] width 1488 height 143
click at [87, 128] on div "Add Column" at bounding box center [792, 168] width 1488 height 143
click at [82, 128] on div "Add Column" at bounding box center [792, 168] width 1488 height 143
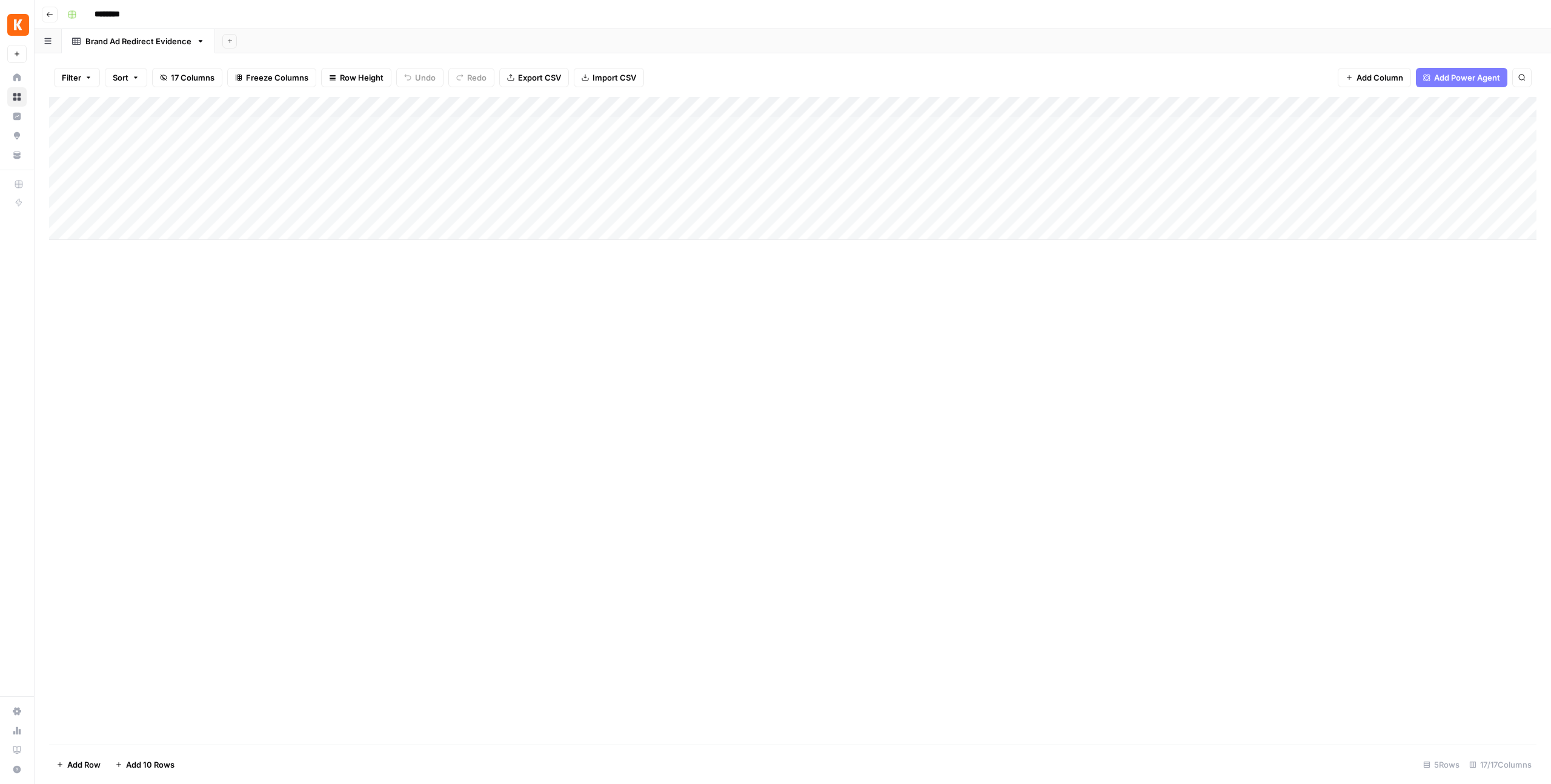
click at [82, 128] on div "Add Column" at bounding box center [792, 168] width 1488 height 143
click at [71, 18] on icon "button" at bounding box center [72, 15] width 9 height 9
click at [157, 523] on div "Add Column" at bounding box center [792, 421] width 1488 height 648
click at [206, 50] on link "Brand Ad Redirect Evidence" at bounding box center [138, 41] width 154 height 24
click at [200, 41] on icon "button" at bounding box center [201, 41] width 4 height 2
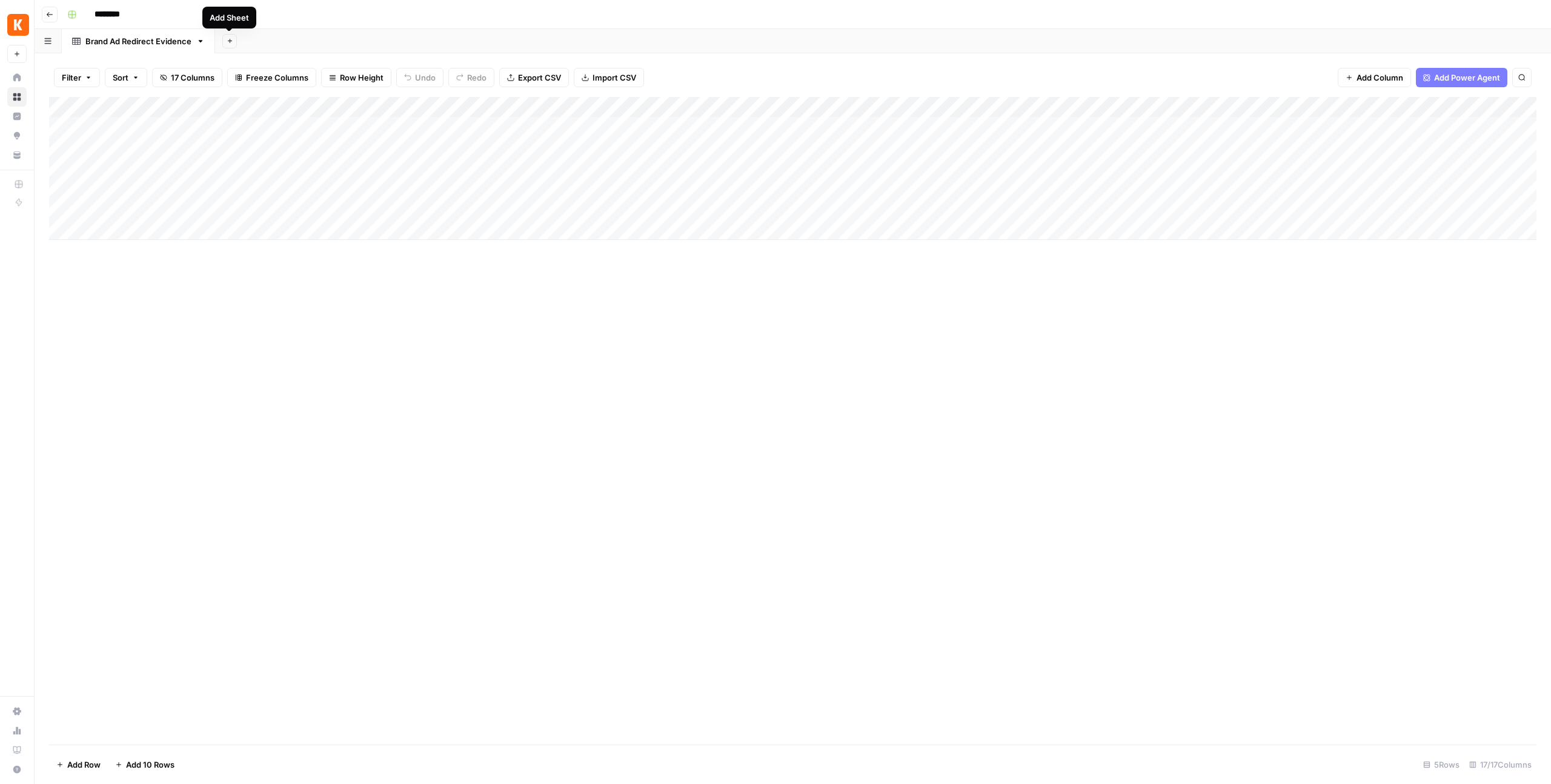
click at [285, 39] on div "Add Sheet" at bounding box center [883, 41] width 1336 height 24
click at [283, 381] on div "Add Column" at bounding box center [792, 421] width 1488 height 648
click at [78, 129] on div "Add Column" at bounding box center [792, 168] width 1488 height 143
click at [84, 128] on div "Add Column" at bounding box center [792, 168] width 1488 height 143
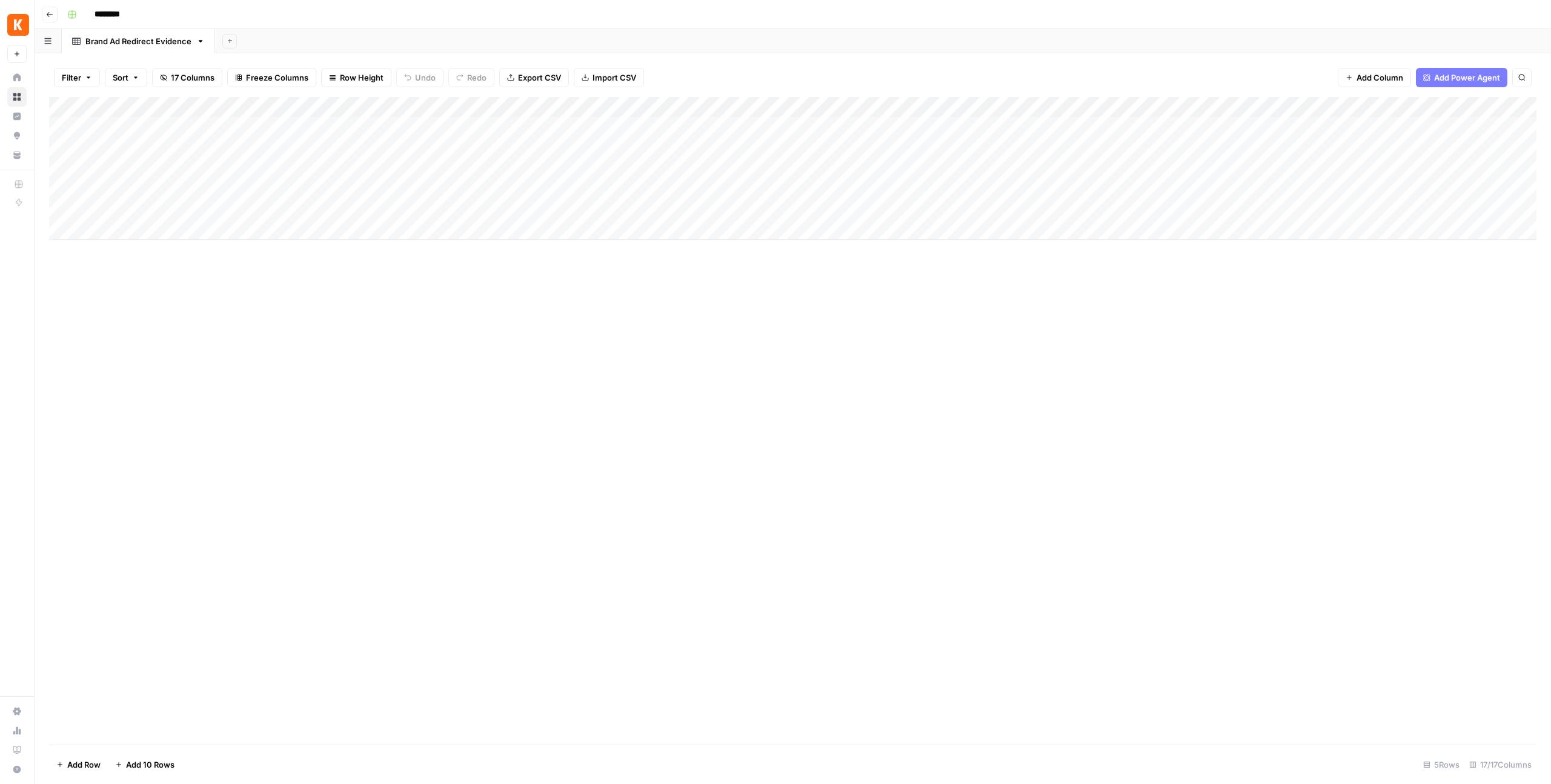
click at [121, 130] on div "Add Column" at bounding box center [792, 168] width 1488 height 143
click at [121, 130] on span "Date" at bounding box center [143, 127] width 97 height 11
click at [191, 408] on div "Add Column" at bounding box center [792, 421] width 1488 height 648
click at [19, 78] on icon at bounding box center [17, 78] width 9 height 9
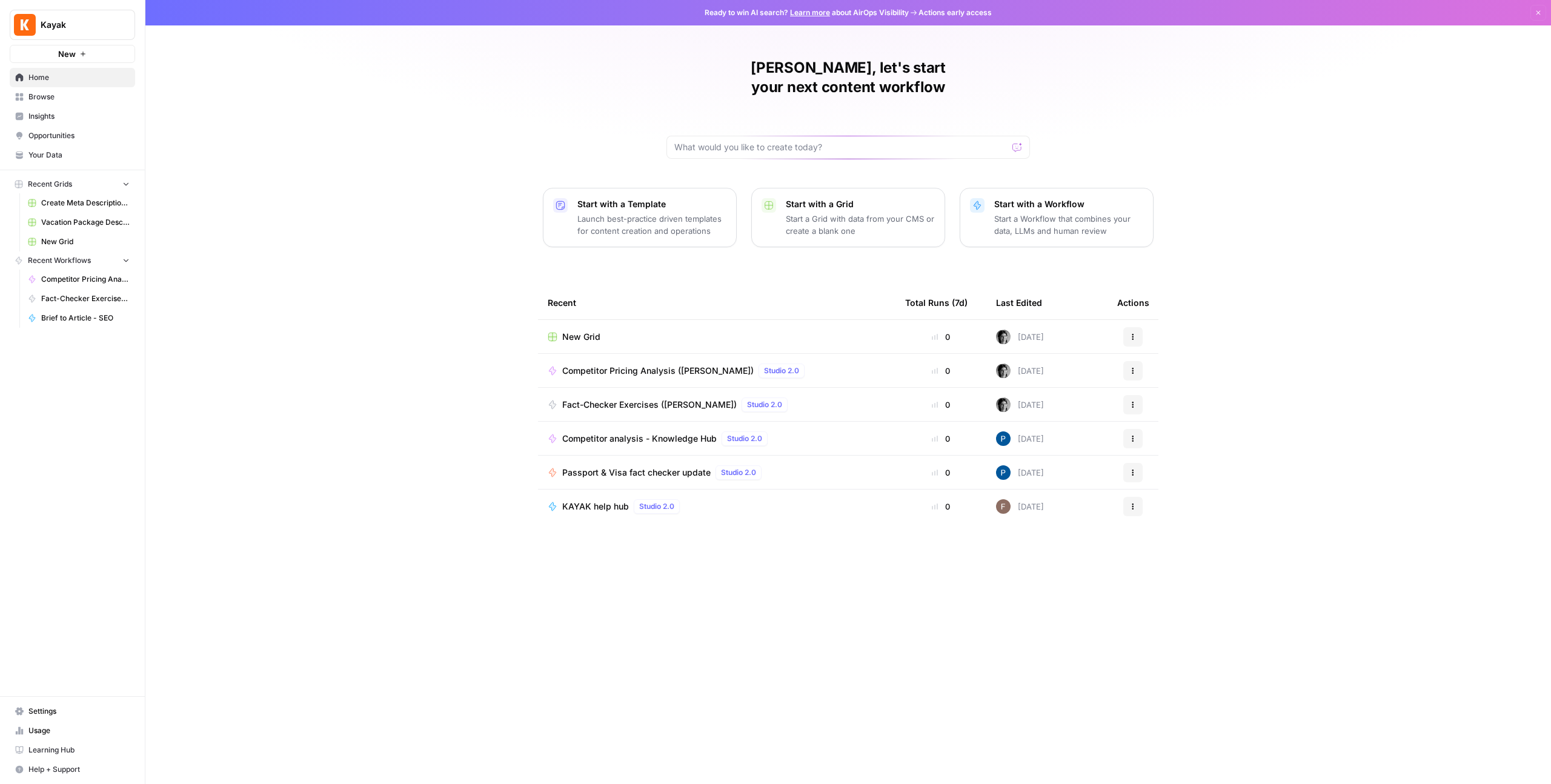
click at [624, 365] on span "Competitor Pricing Analysis ([PERSON_NAME])" at bounding box center [658, 371] width 192 height 12
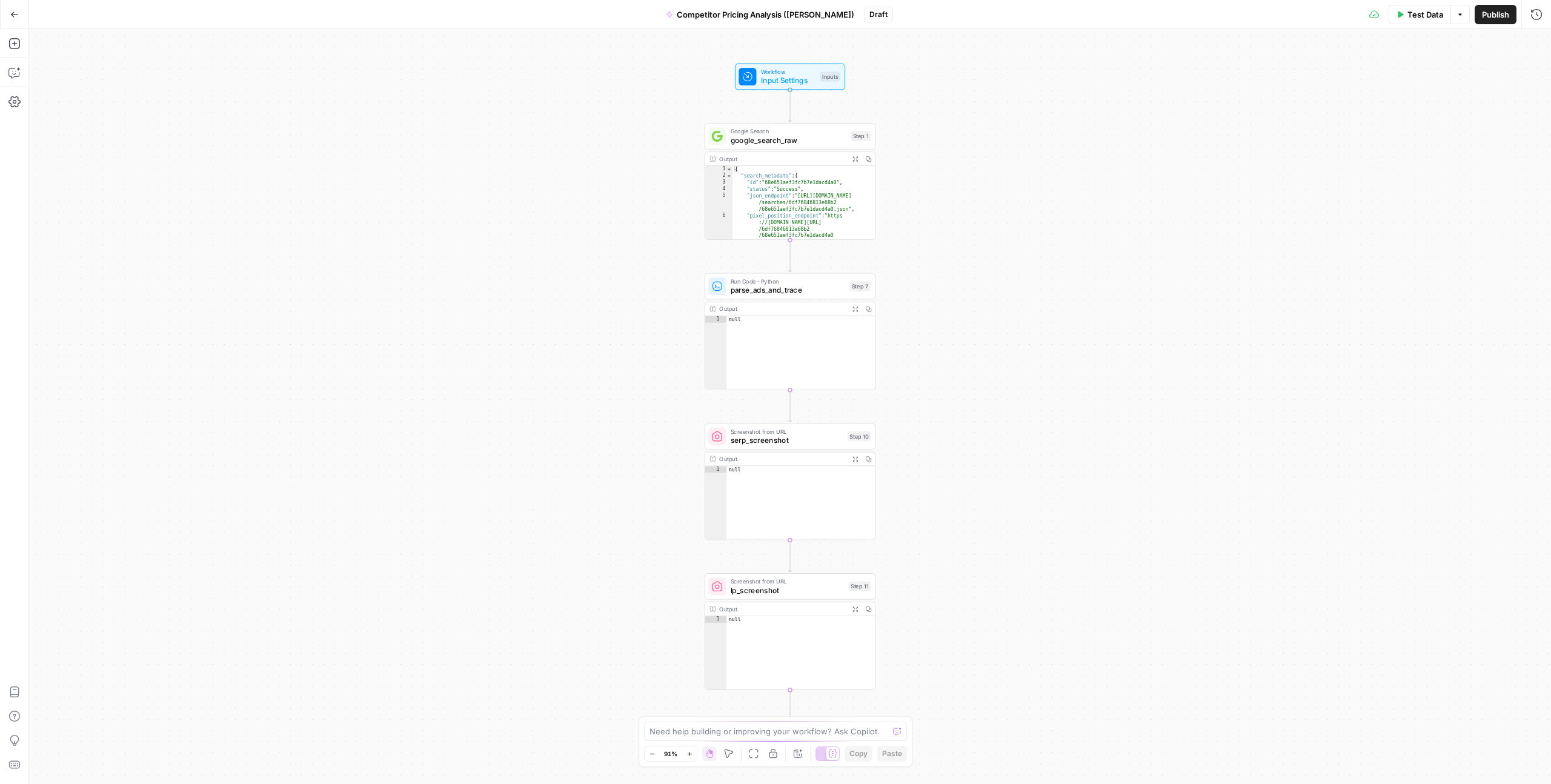
click at [790, 557] on icon "Edge from step_10 to step_11" at bounding box center [790, 555] width 3 height 32
click at [789, 557] on icon "Edge from step_10 to step_11" at bounding box center [790, 555] width 3 height 32
click at [20, 38] on icon "button" at bounding box center [15, 44] width 12 height 12
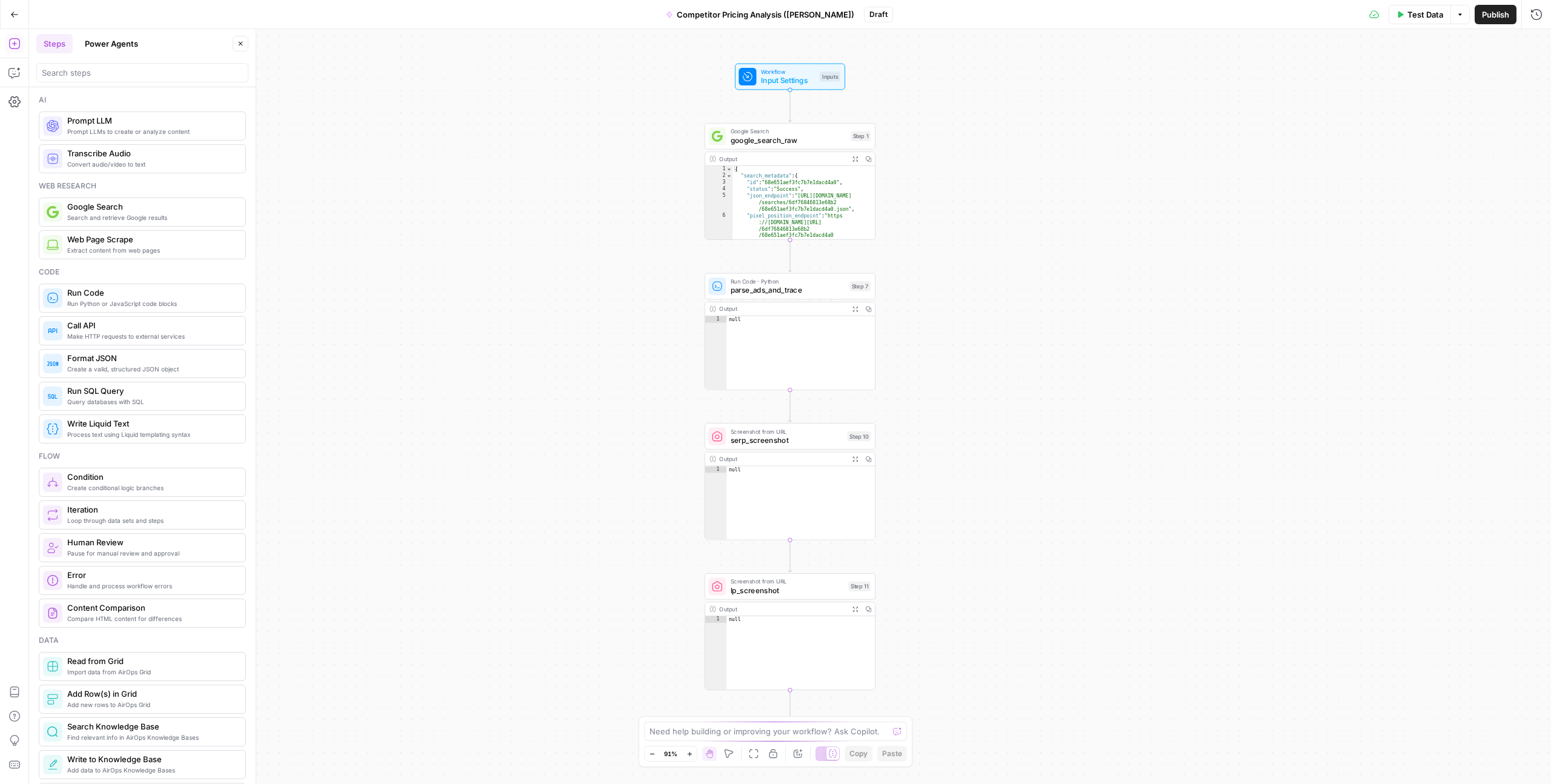
click at [84, 65] on div at bounding box center [142, 73] width 212 height 20
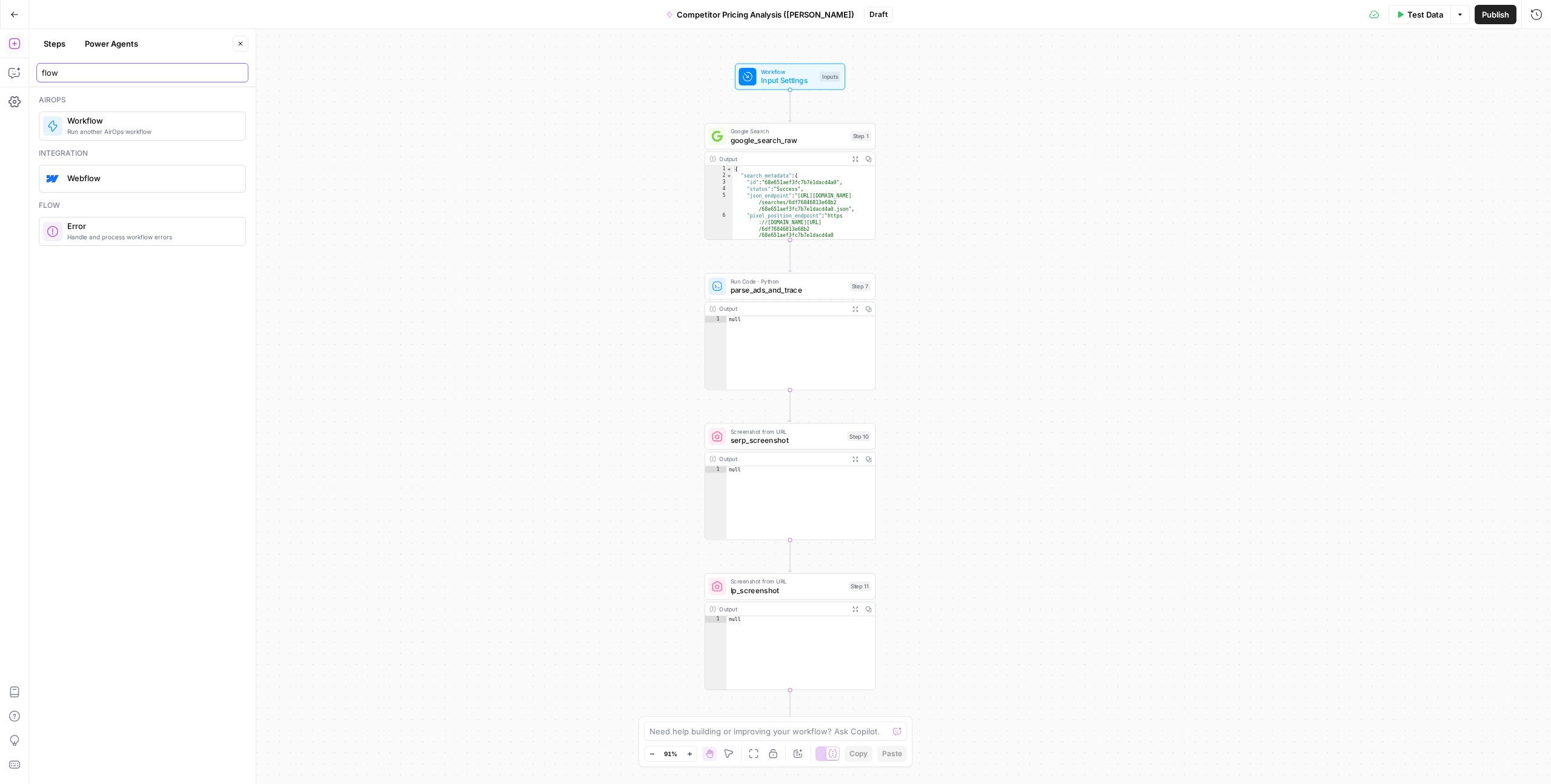
click at [58, 71] on input "flow" at bounding box center [142, 73] width 201 height 12
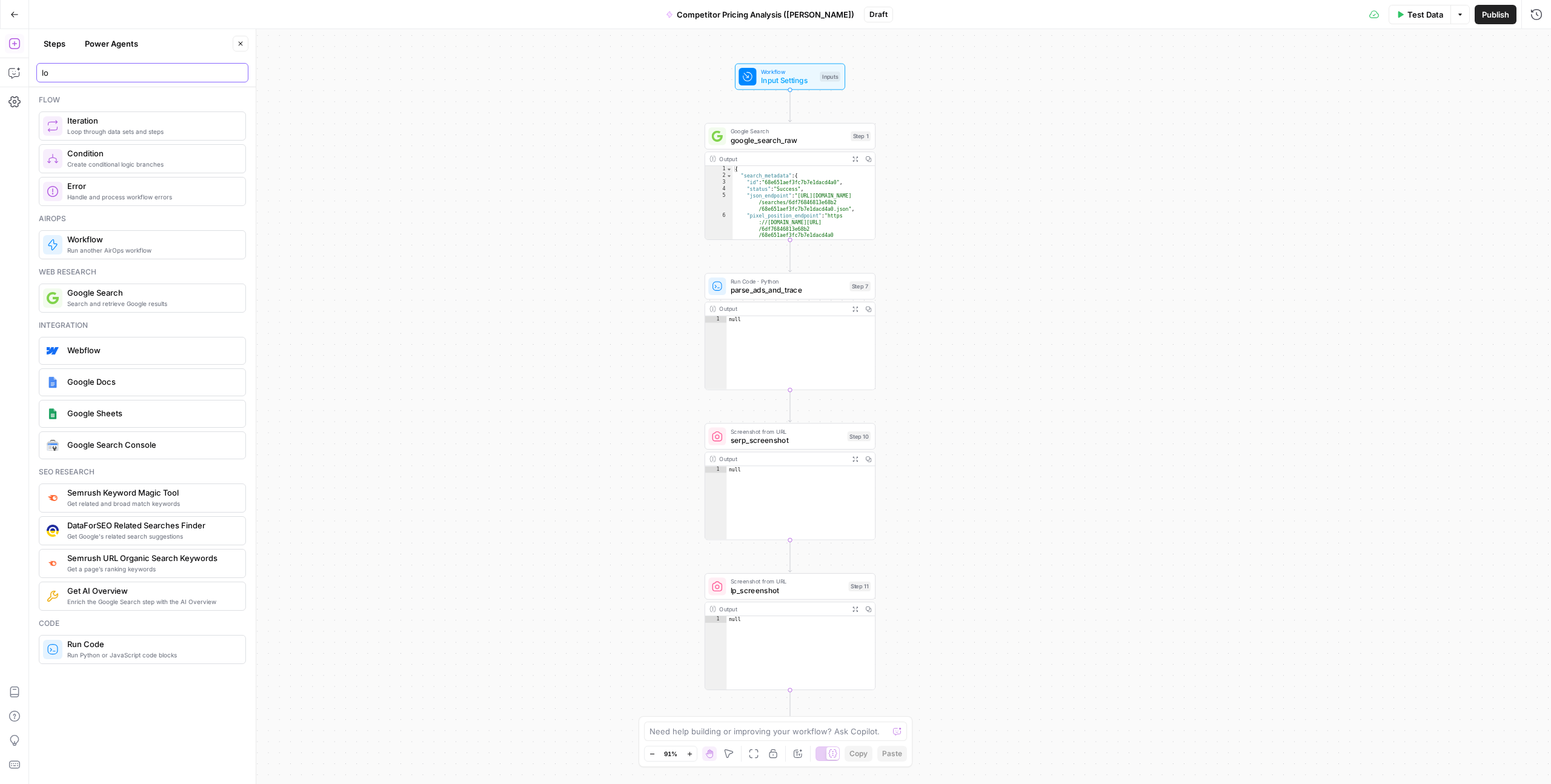
type input "l"
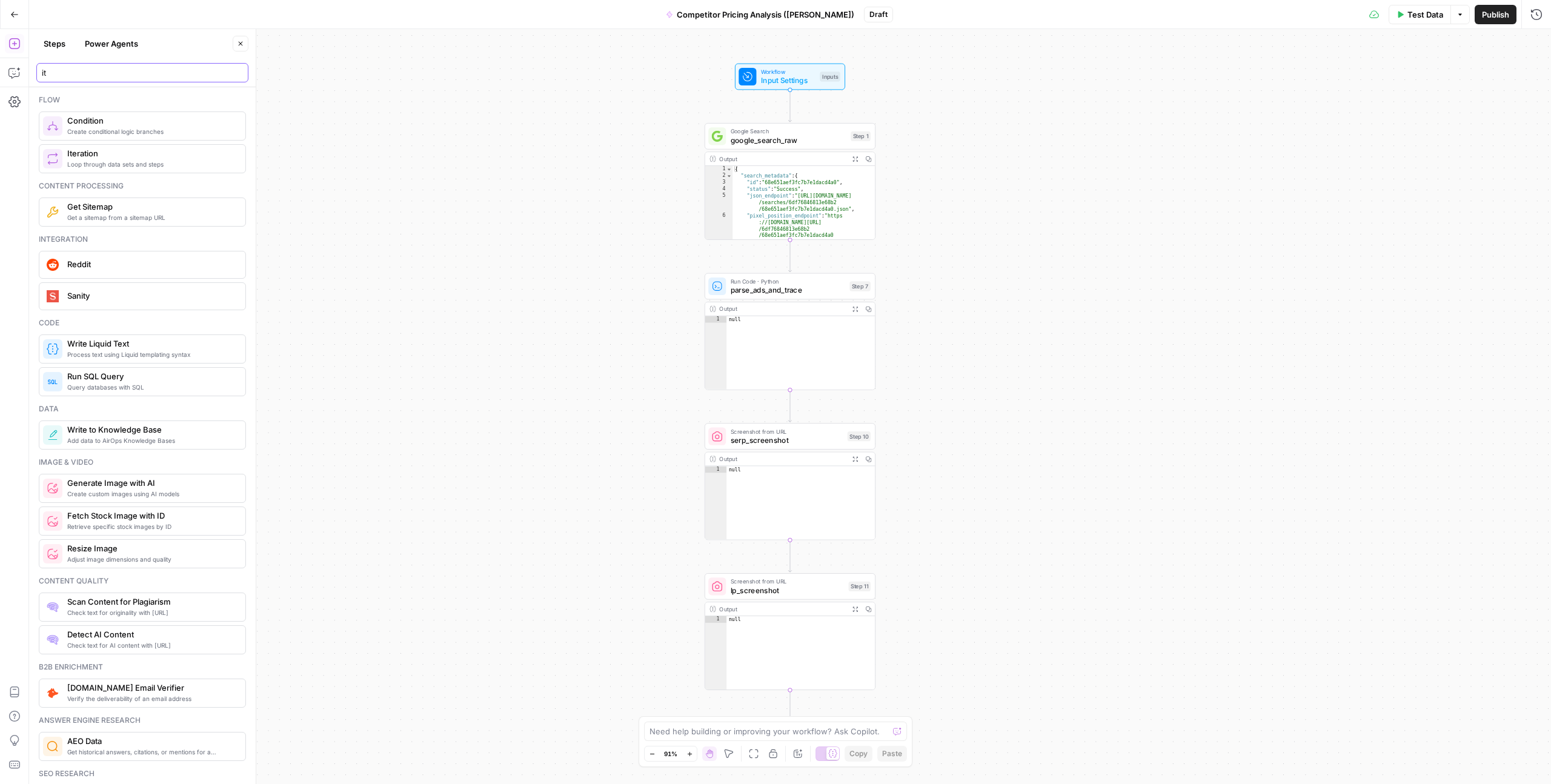
type input "it"
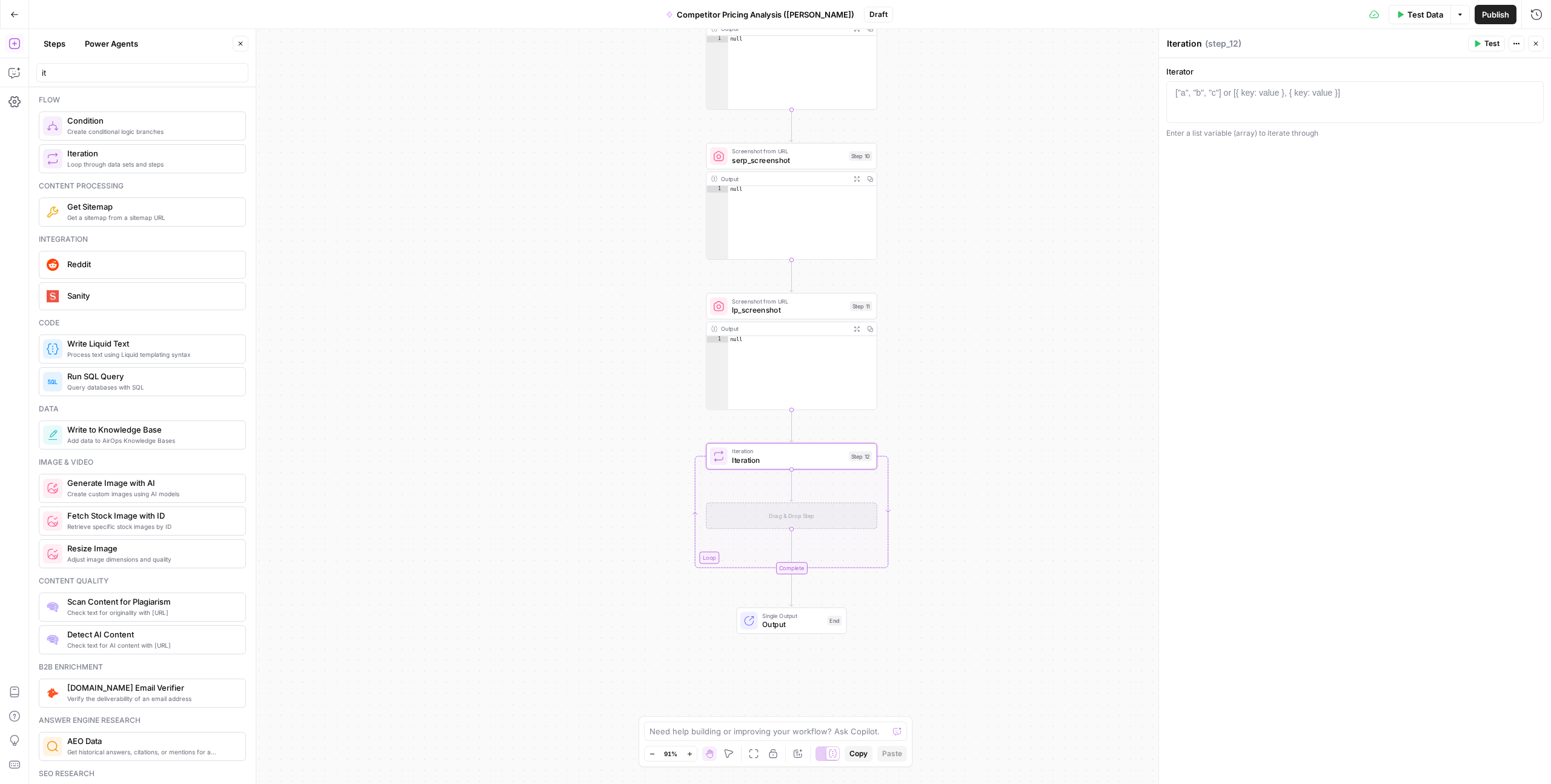
click at [791, 515] on div "Drag & Drop Step" at bounding box center [791, 515] width 171 height 27
click at [1182, 41] on textarea "Iteration" at bounding box center [1185, 44] width 35 height 12
paste textarea "for_each_ad"
type textarea "for_each_ad"
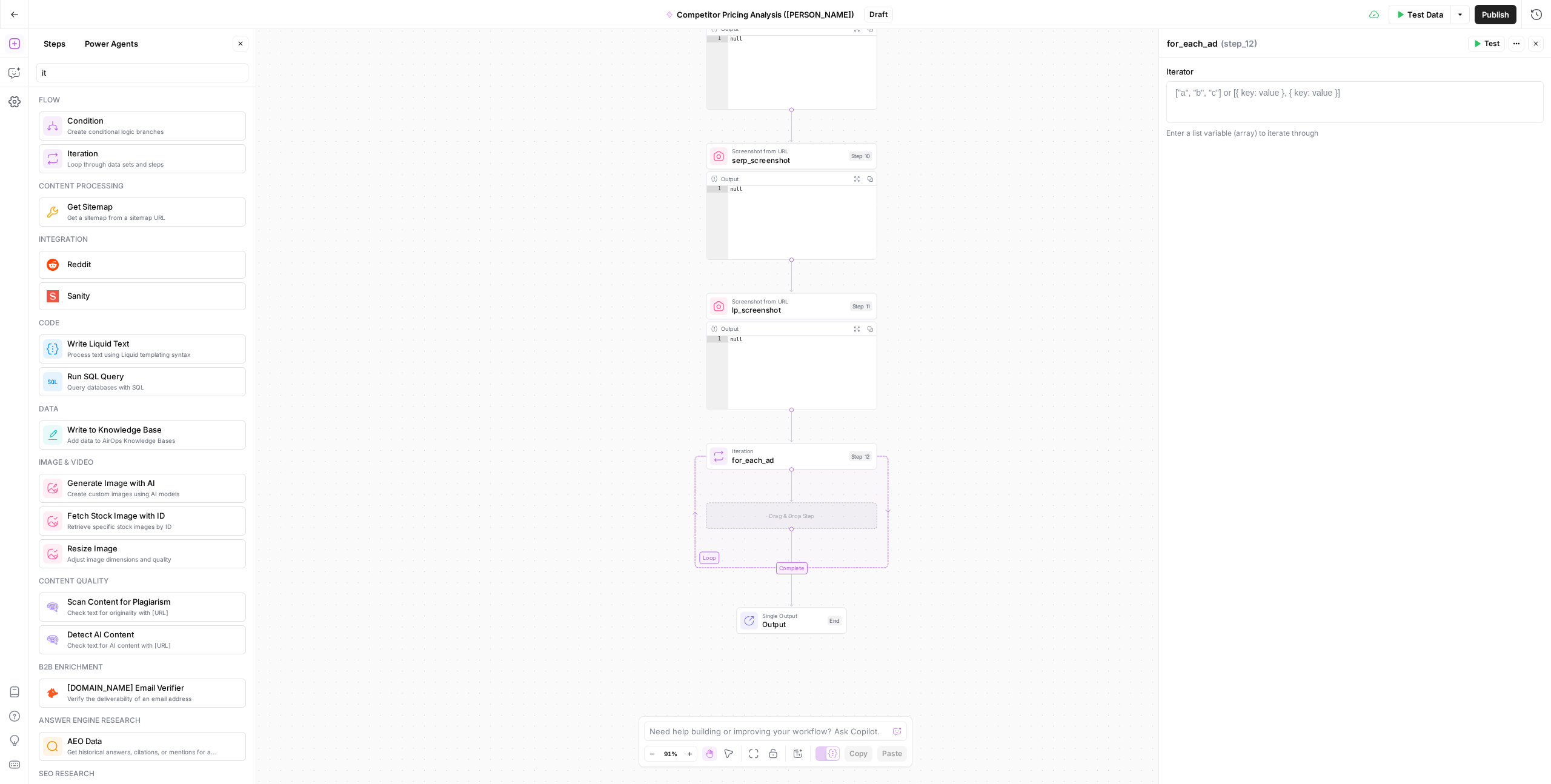
click at [1235, 266] on div "Iterator 1 ["a", "b", "c"] or [{ key: value }, { key: value }] XXXXXXXXXXXXXXXX…" at bounding box center [1355, 421] width 392 height 726
click at [1231, 92] on div "["a", "b", "c"] or [{ key: value }, { key: value }]" at bounding box center [1258, 92] width 165 height 12
click at [1531, 93] on icon "button" at bounding box center [1531, 92] width 6 height 6
click at [872, 298] on button "Select variable parse_ads_and_trace" at bounding box center [820, 298] width 151 height 20
click at [1274, 95] on div "step_7 . output" at bounding box center [1354, 112] width 366 height 52
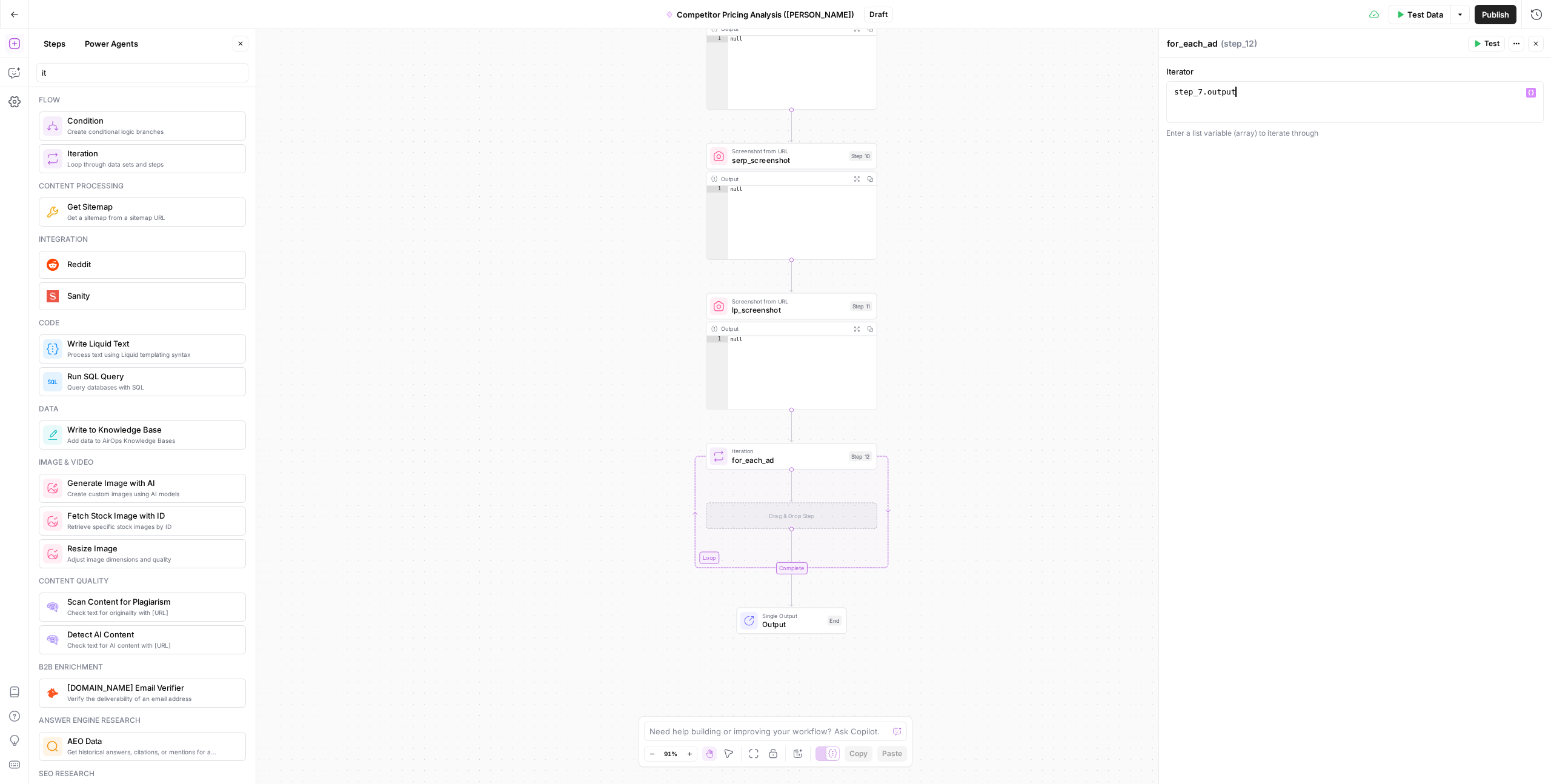
click at [1281, 208] on div "**********" at bounding box center [1355, 421] width 392 height 726
click at [1265, 100] on div "step_7 . output" at bounding box center [1354, 112] width 366 height 52
click at [1268, 94] on div "step_7 . output" at bounding box center [1354, 112] width 366 height 52
click at [1531, 92] on icon "button" at bounding box center [1531, 92] width 6 height 6
click at [787, 296] on button "Select variable parse_ads_and_trace" at bounding box center [820, 298] width 151 height 20
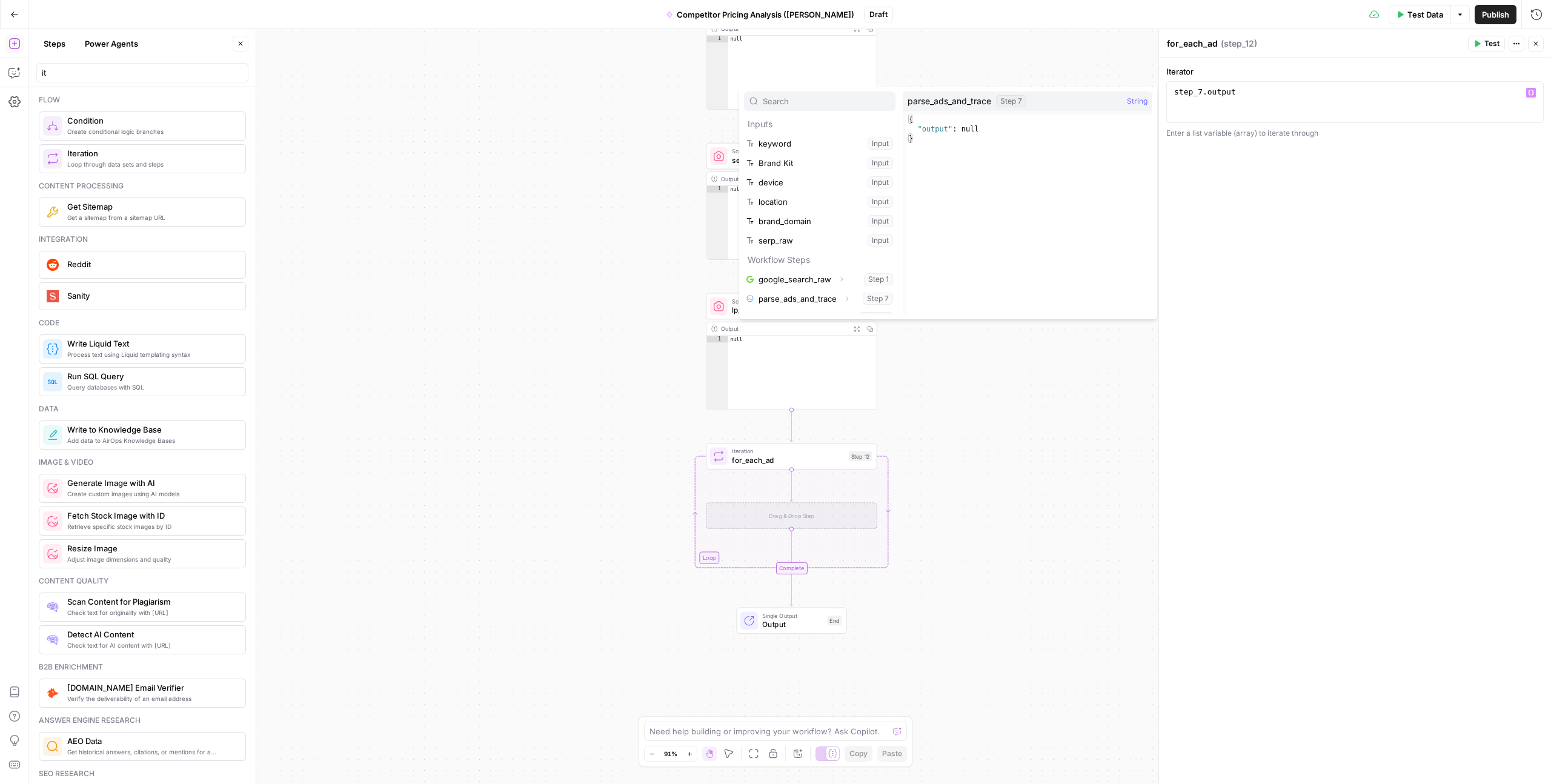
type textarea "**********"
click at [1212, 82] on div "**********" at bounding box center [1355, 102] width 377 height 41
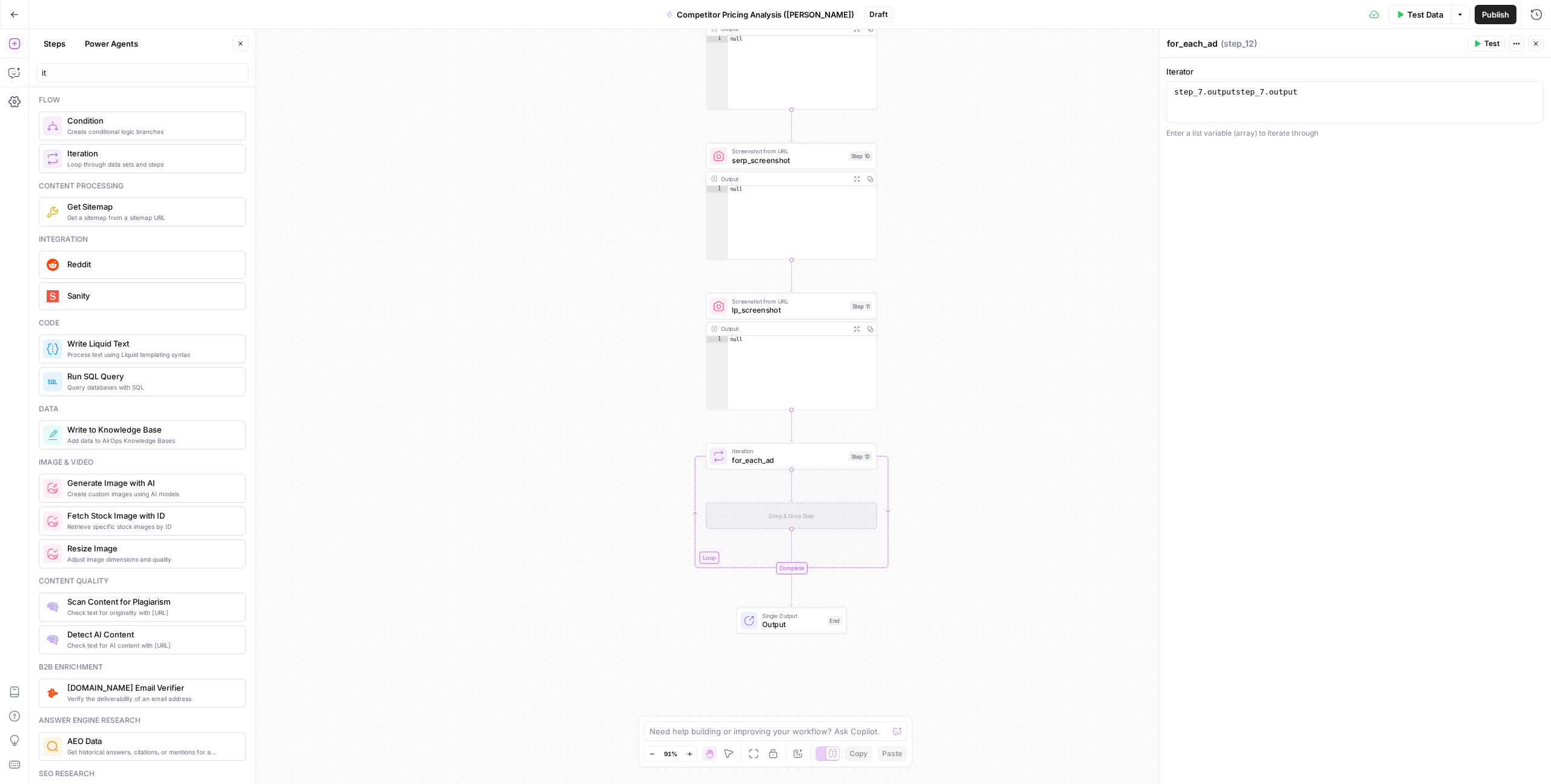
click at [1212, 90] on div "step_7 . outputstep_7 . output" at bounding box center [1354, 112] width 366 height 52
click at [1535, 95] on button "Variables Menu" at bounding box center [1531, 92] width 9 height 9
click at [792, 297] on button "Select variable parse_ads_and_trace" at bounding box center [820, 298] width 151 height 20
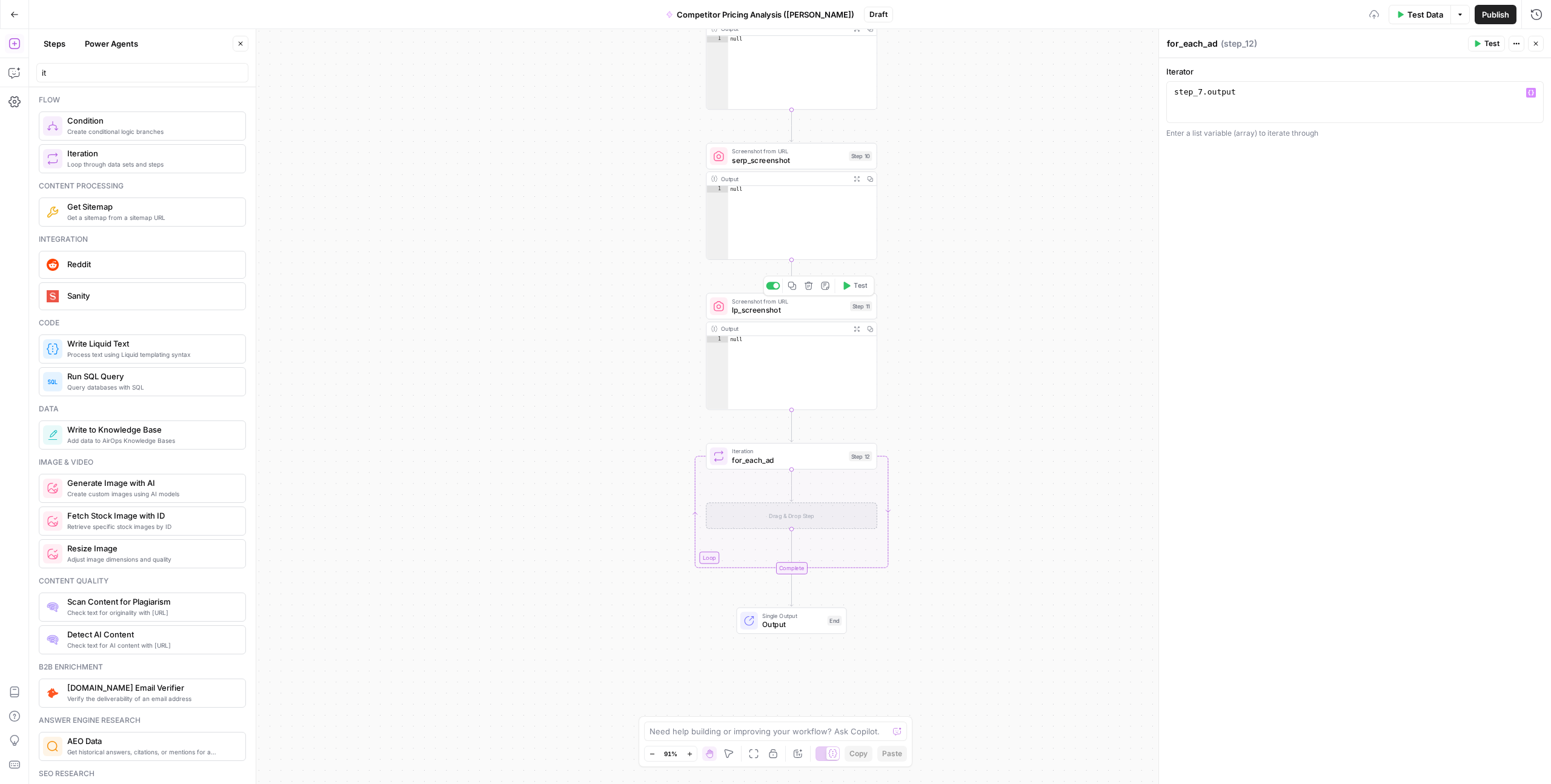
click at [1260, 307] on div "**********" at bounding box center [1355, 421] width 392 height 726
click at [1118, 326] on div "Workflow Input Settings Inputs Google Search google_search_raw Step 1 Output Ex…" at bounding box center [790, 406] width 1522 height 755
click at [1207, 115] on div "step_7 . output" at bounding box center [1354, 112] width 366 height 52
drag, startPoint x: 1180, startPoint y: 133, endPoint x: 1268, endPoint y: 133, distance: 88.0
click at [1268, 133] on div "Enter a list variable (array) to iterate through" at bounding box center [1355, 133] width 377 height 11
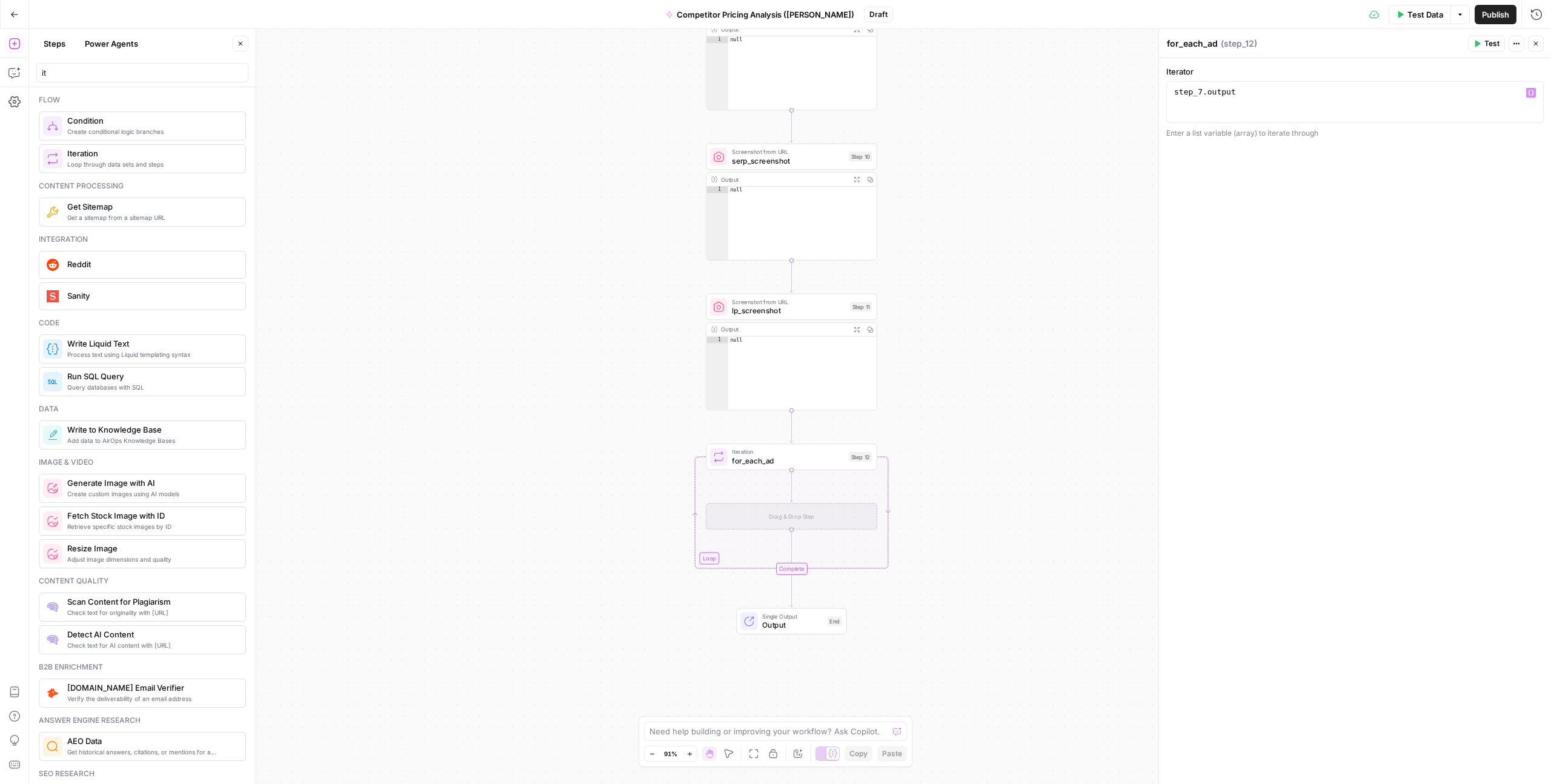
click at [1268, 133] on div "Enter a list variable (array) to iterate through" at bounding box center [1355, 133] width 377 height 11
click at [1170, 92] on div "**********" at bounding box center [1355, 102] width 377 height 41
click at [1282, 79] on div "**********" at bounding box center [1355, 102] width 377 height 74
click at [1282, 96] on div "step_7 . output" at bounding box center [1354, 112] width 366 height 52
click at [1531, 92] on icon "button" at bounding box center [1531, 92] width 6 height 6
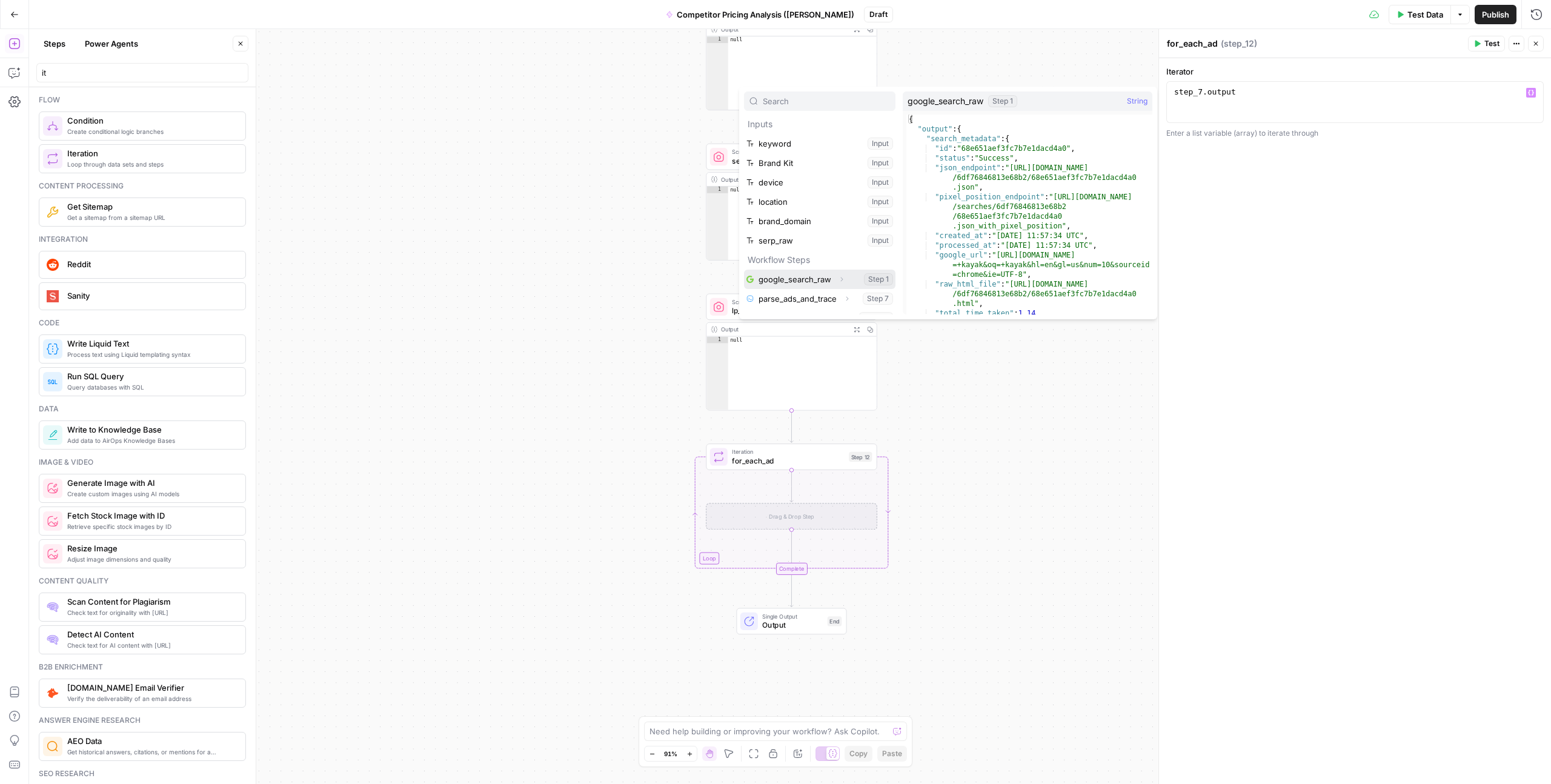
click at [800, 275] on button "Select variable google_search_raw" at bounding box center [820, 279] width 151 height 20
type textarea "**********"
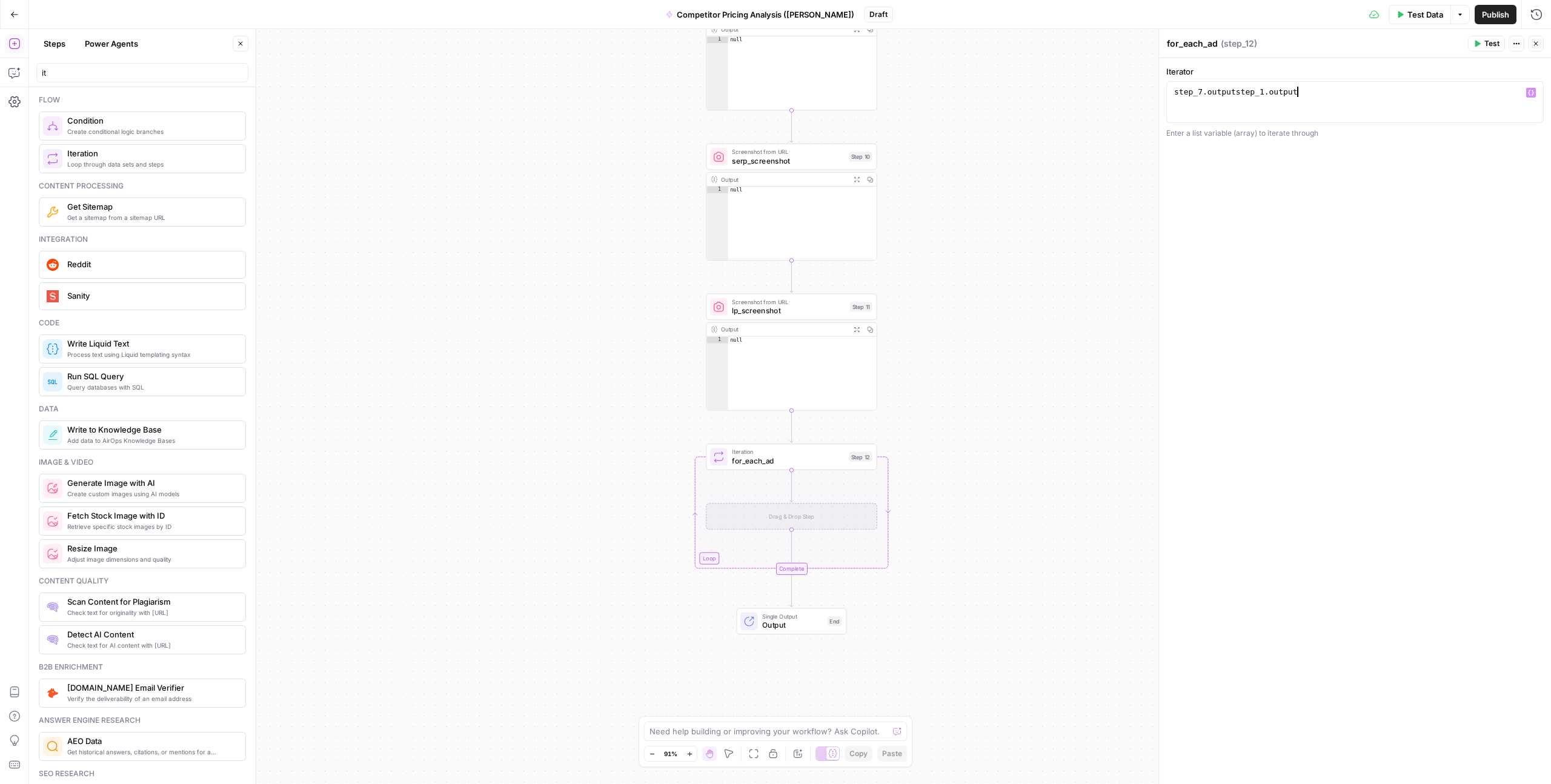
click at [1206, 97] on div "step_7 . outputstep_1 . output" at bounding box center [1354, 112] width 366 height 52
click at [1534, 99] on div at bounding box center [1354, 112] width 366 height 52
click at [1534, 92] on span "Variables Menu" at bounding box center [1534, 92] width 1 height 1
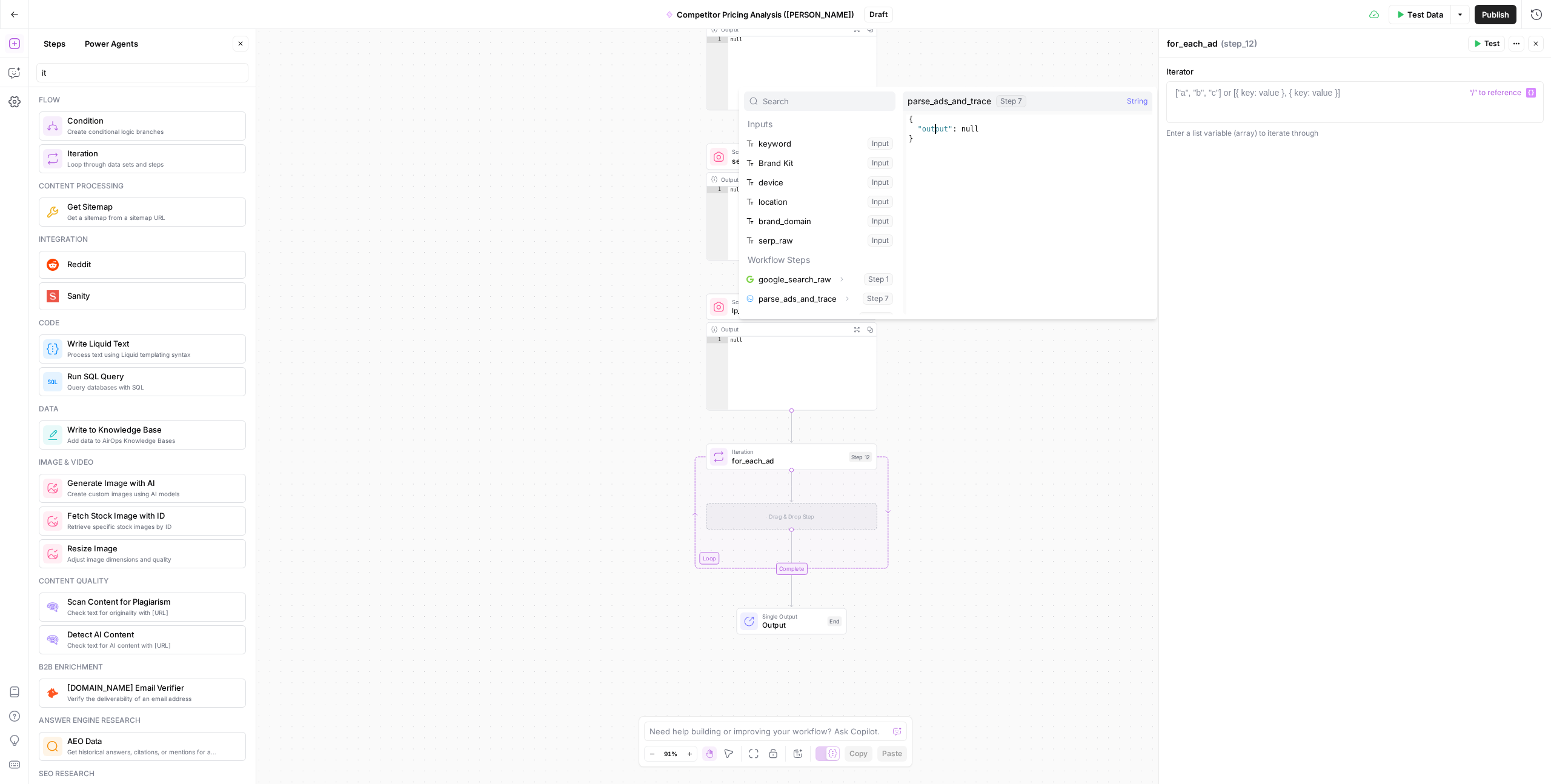
click at [935, 132] on div "{ "output" : null }" at bounding box center [1030, 223] width 246 height 219
click at [969, 132] on div "{ "output" : null }" at bounding box center [1030, 223] width 246 height 219
click at [914, 143] on div "{ "output" : null }" at bounding box center [1030, 223] width 246 height 219
type textarea "*"
click at [914, 113] on span "* 1 2 3 { "output" : null } XXXXXXXXXXXXXXXXXXXXXXXXXXXXXXXXXXXXXXXXXXXXXXXXXXX…" at bounding box center [1026, 210] width 246 height 200
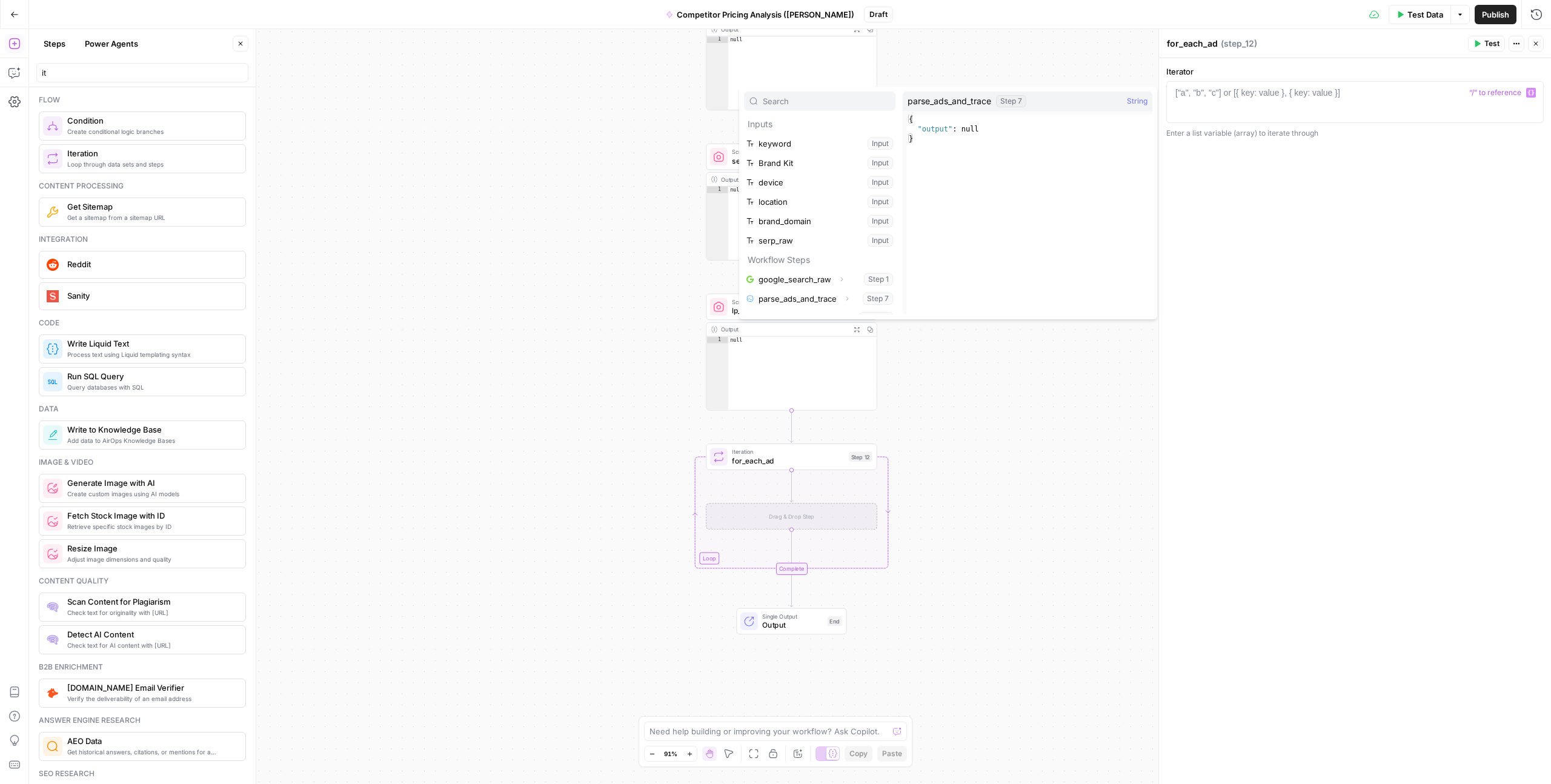
click at [1137, 102] on span "String" at bounding box center [1137, 101] width 20 height 12
click at [971, 102] on span "parse_ads_and_trace" at bounding box center [950, 101] width 84 height 12
click at [802, 301] on button "Select variable parse_ads_and_trace" at bounding box center [820, 298] width 151 height 20
type textarea "**********"
click at [1312, 258] on div "**********" at bounding box center [1355, 421] width 392 height 726
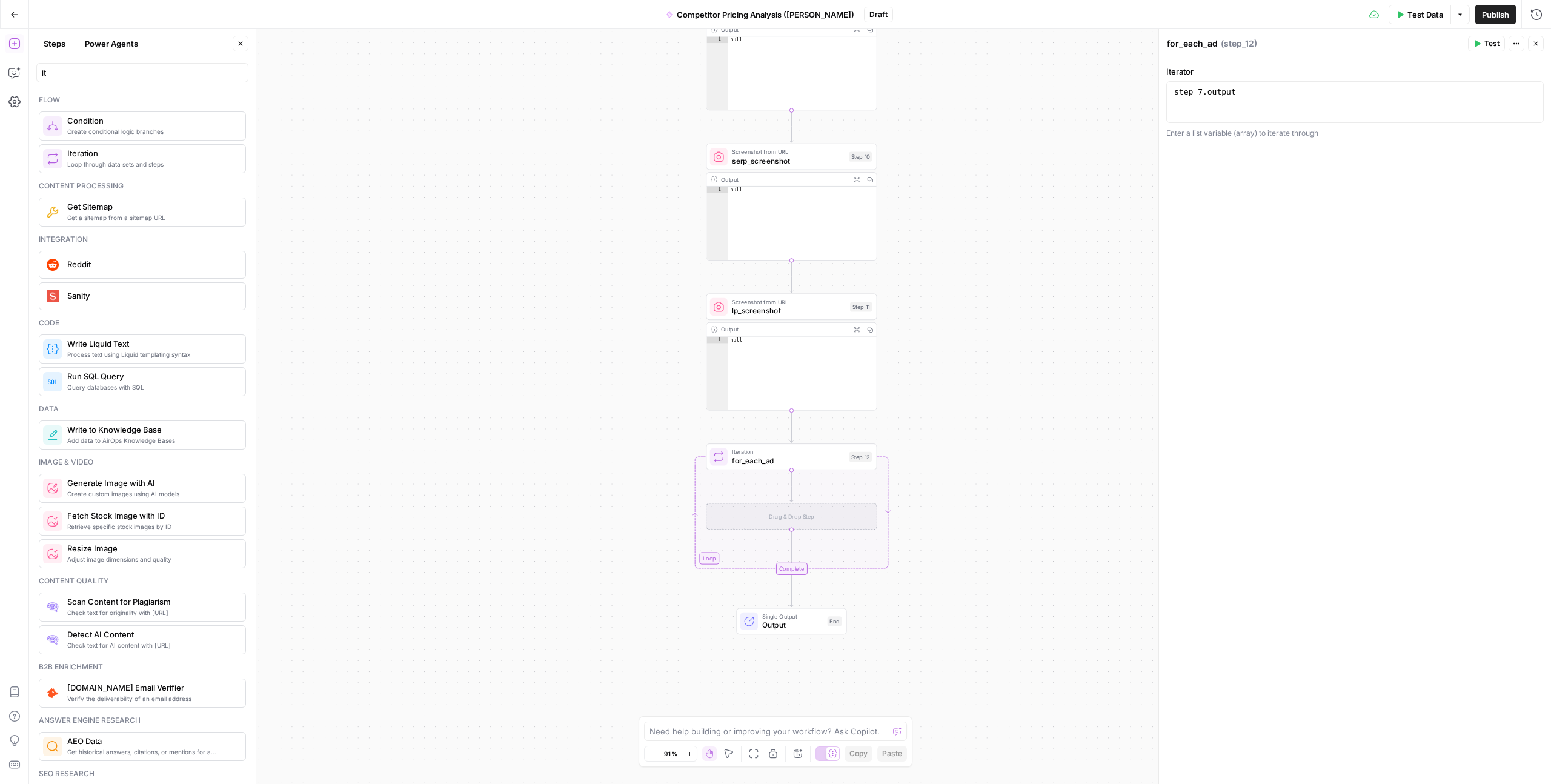
click at [1009, 360] on div "Workflow Input Settings Inputs Google Search google_search_raw Step 1 Output Ex…" at bounding box center [790, 406] width 1522 height 755
click at [797, 519] on div "Drag & Drop Step" at bounding box center [791, 516] width 171 height 27
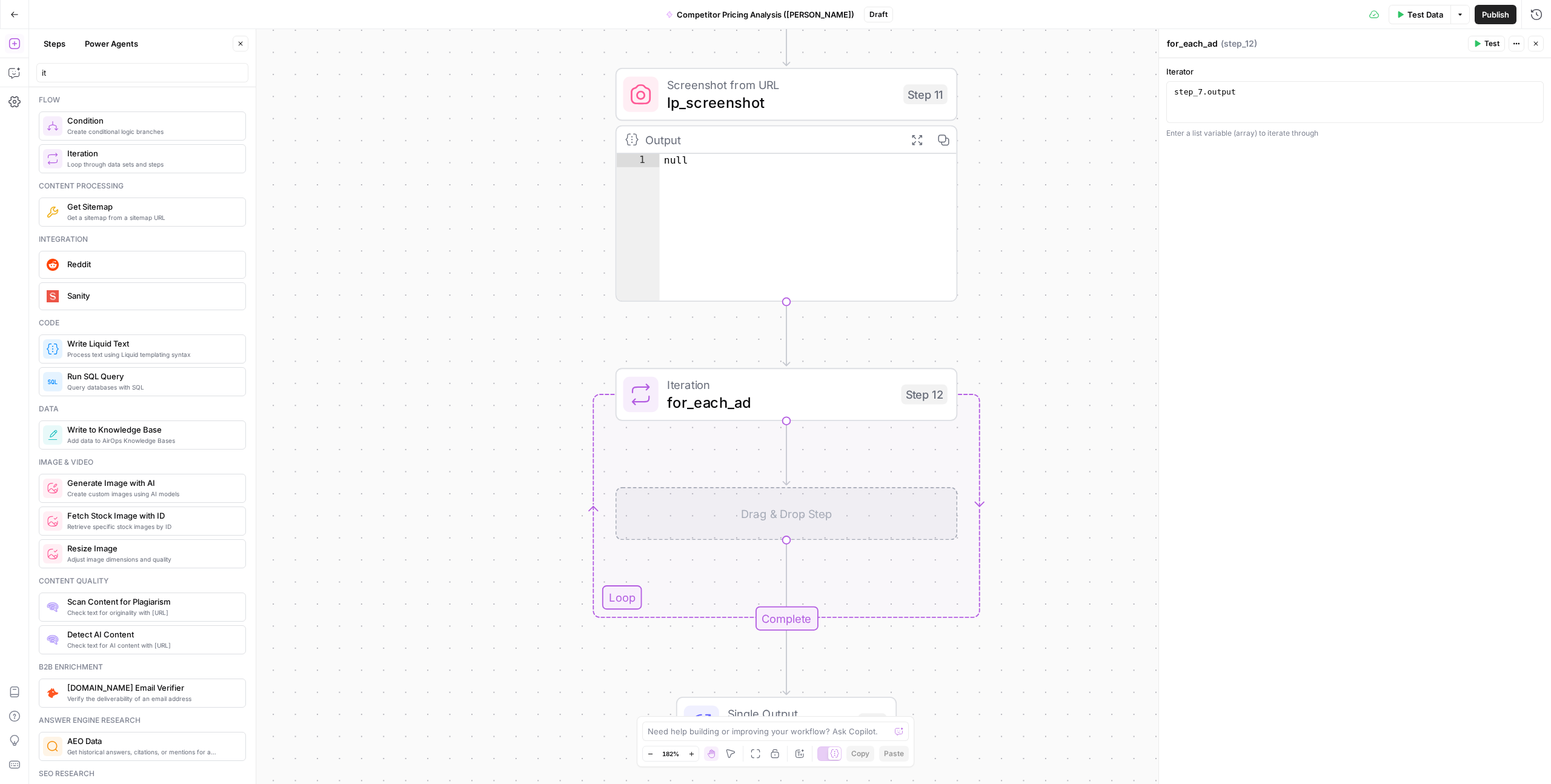
click at [759, 520] on div "Drag & Drop Step" at bounding box center [786, 513] width 342 height 52
click at [1539, 46] on icon "button" at bounding box center [1536, 44] width 7 height 7
click at [707, 528] on div "Drag & Drop Step" at bounding box center [786, 513] width 342 height 52
click at [796, 520] on div "Drag & Drop Step" at bounding box center [786, 513] width 342 height 52
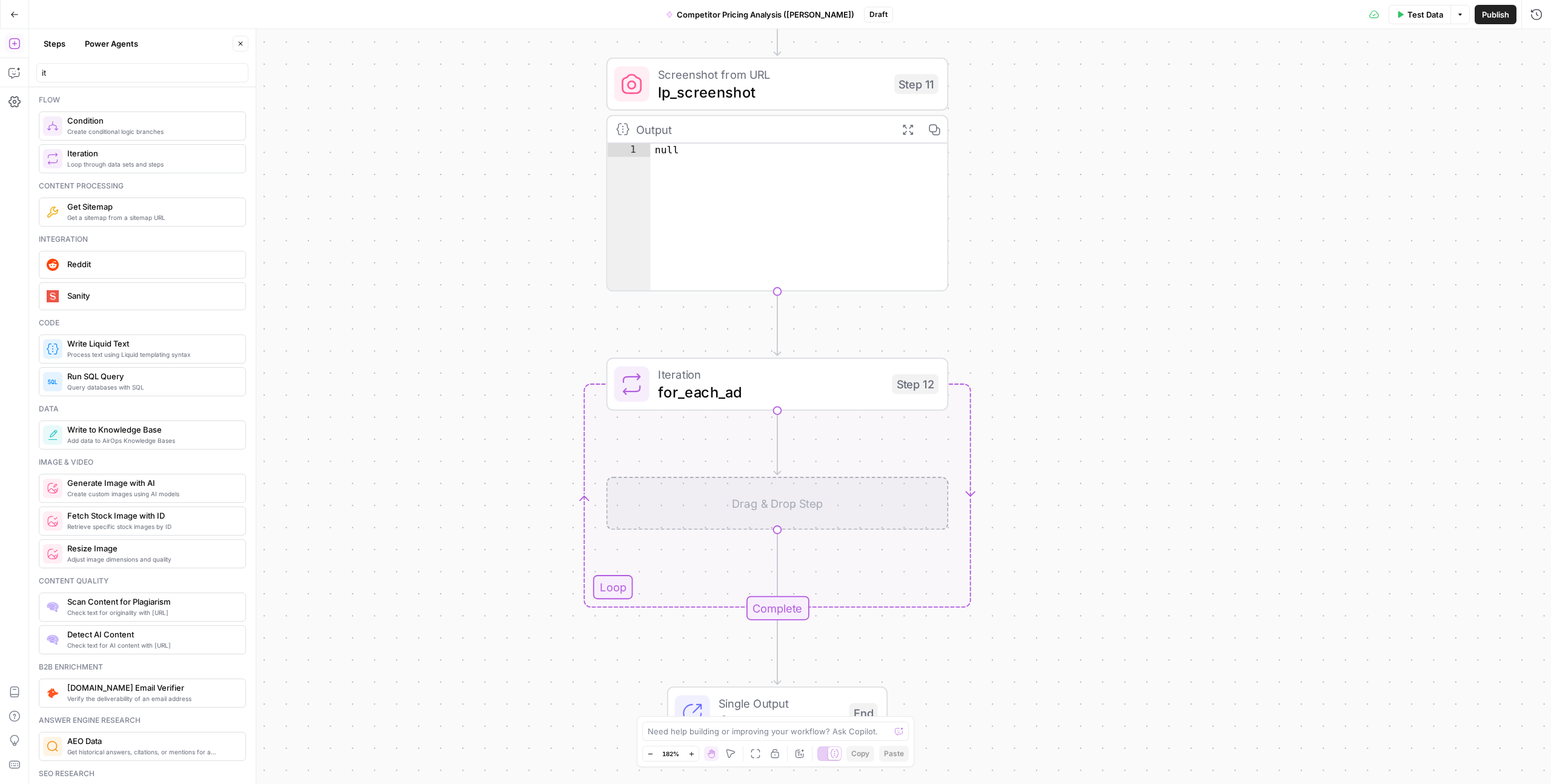
drag, startPoint x: 733, startPoint y: 510, endPoint x: 721, endPoint y: 500, distance: 15.6
click at [721, 500] on div "Drag & Drop Step" at bounding box center [778, 503] width 342 height 52
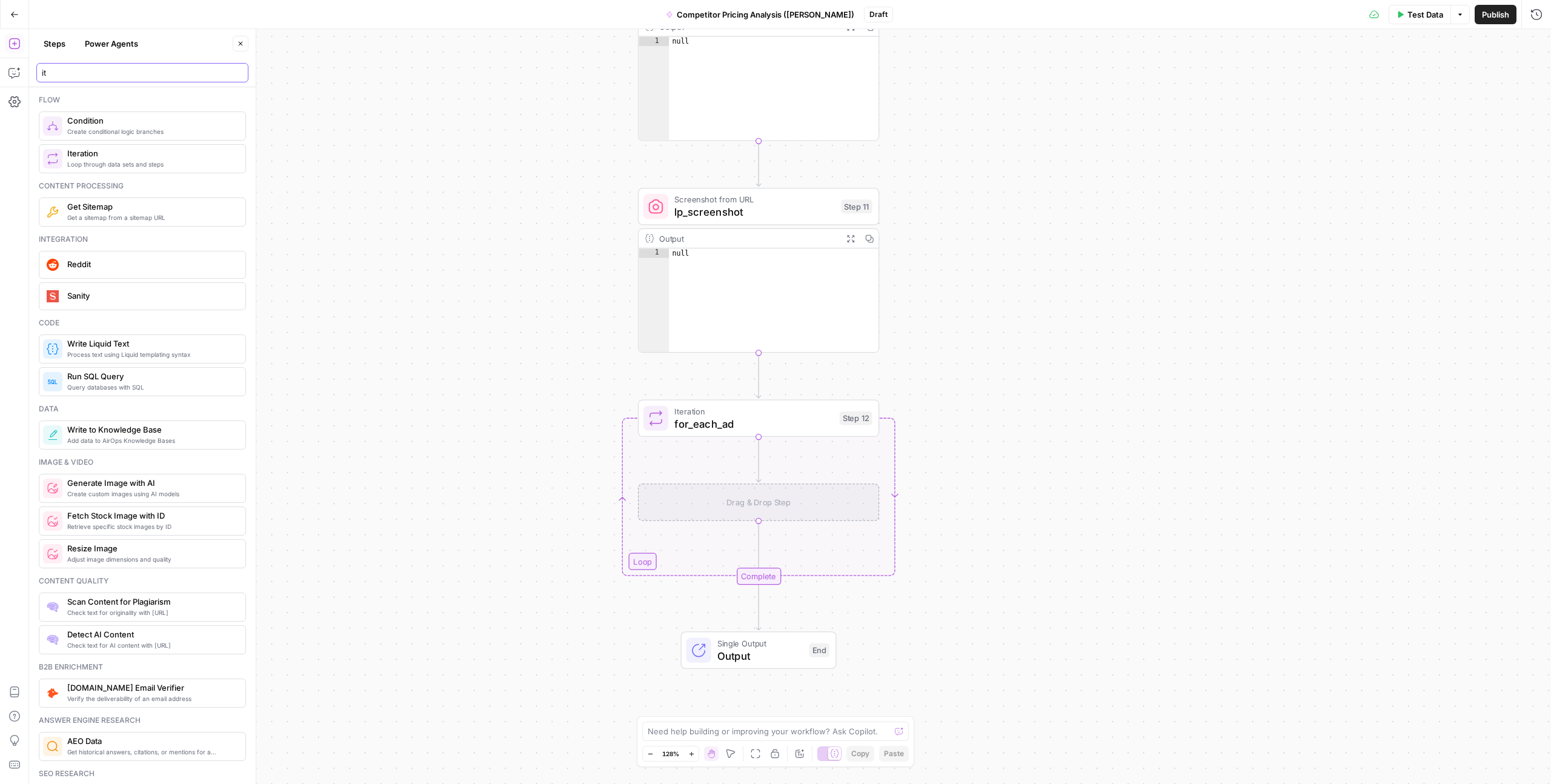
click at [71, 74] on input "it" at bounding box center [142, 73] width 201 height 12
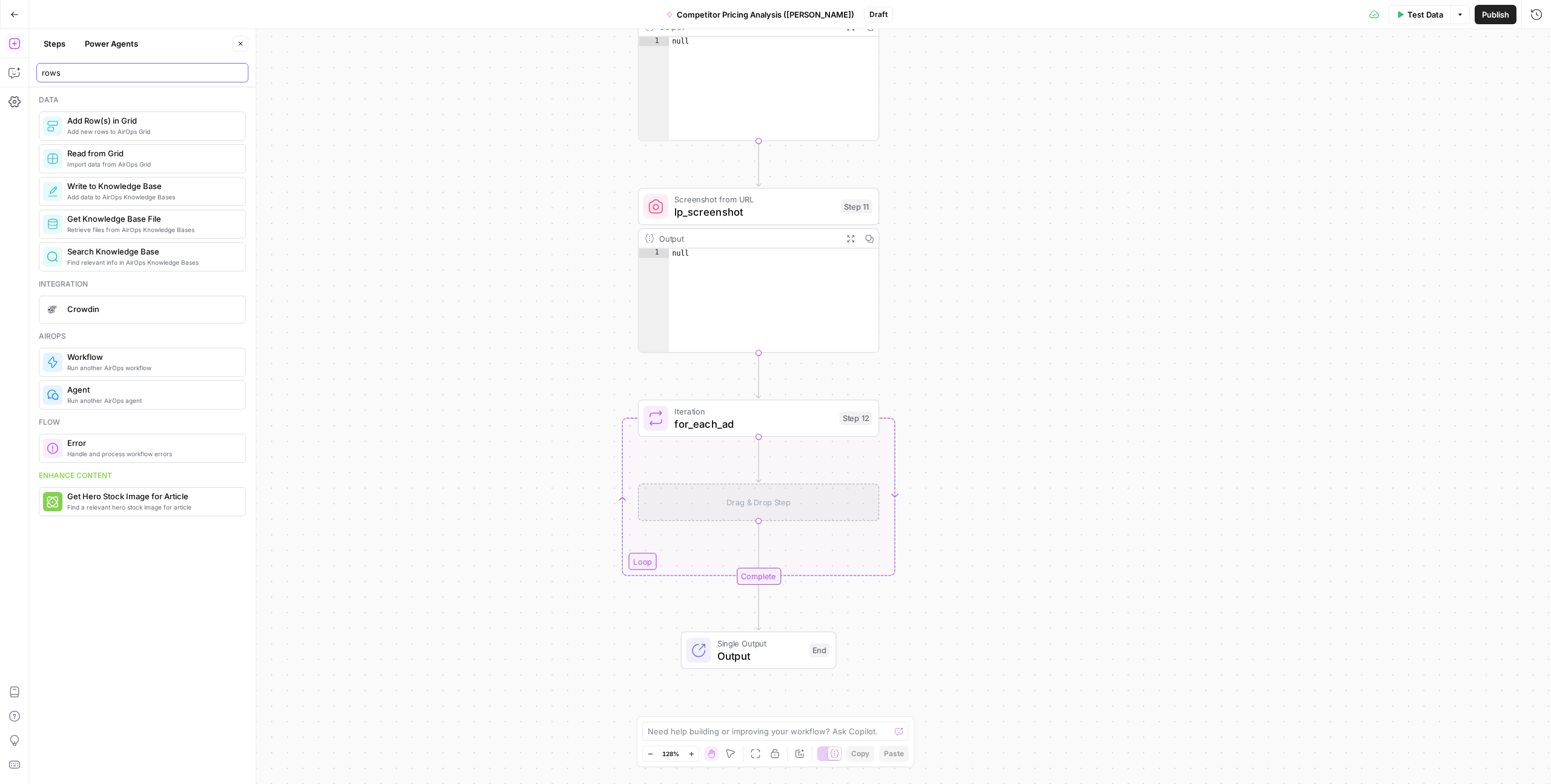
type input "rows"
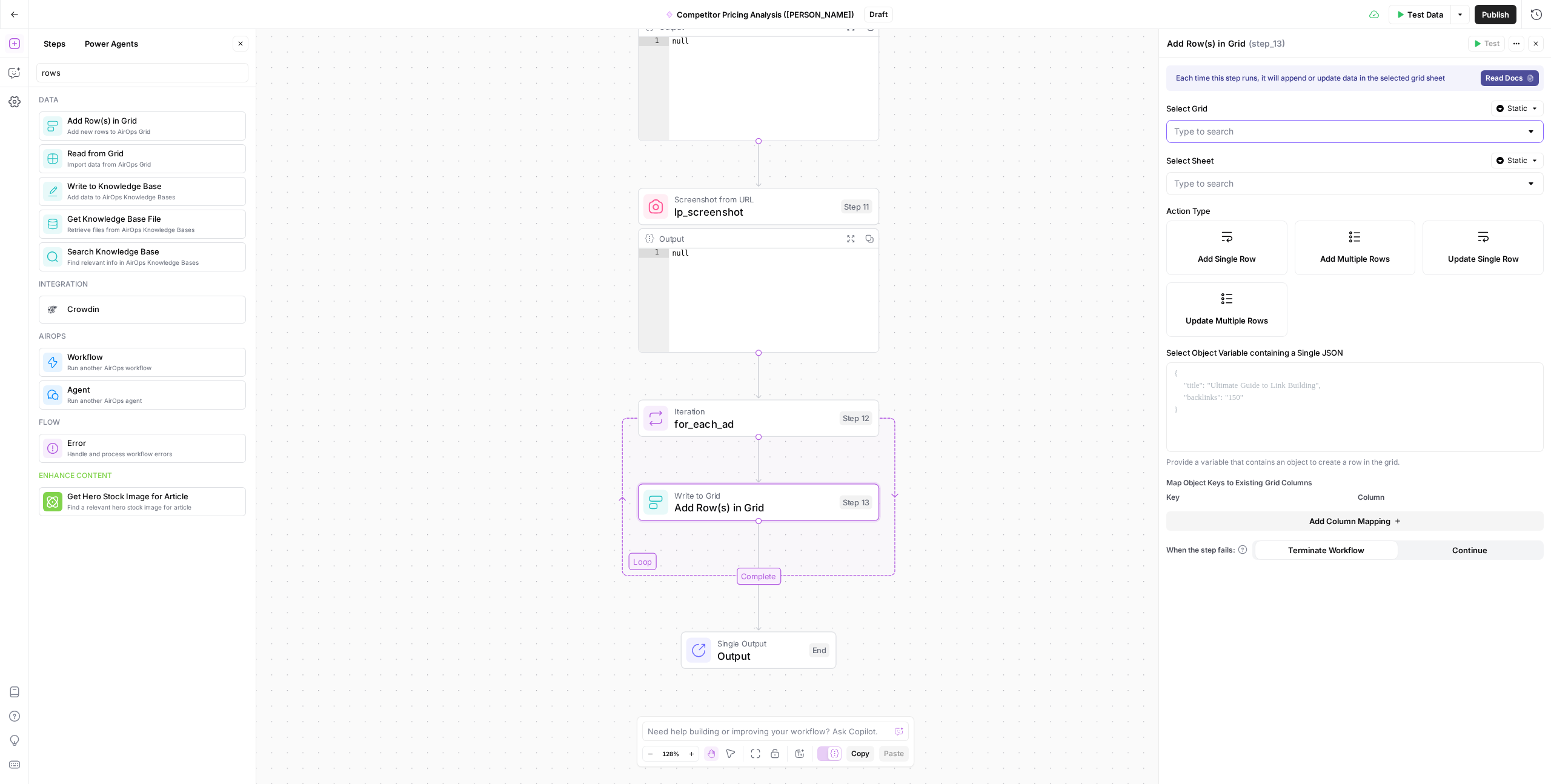
click at [1195, 130] on input "Select Grid" at bounding box center [1348, 131] width 347 height 12
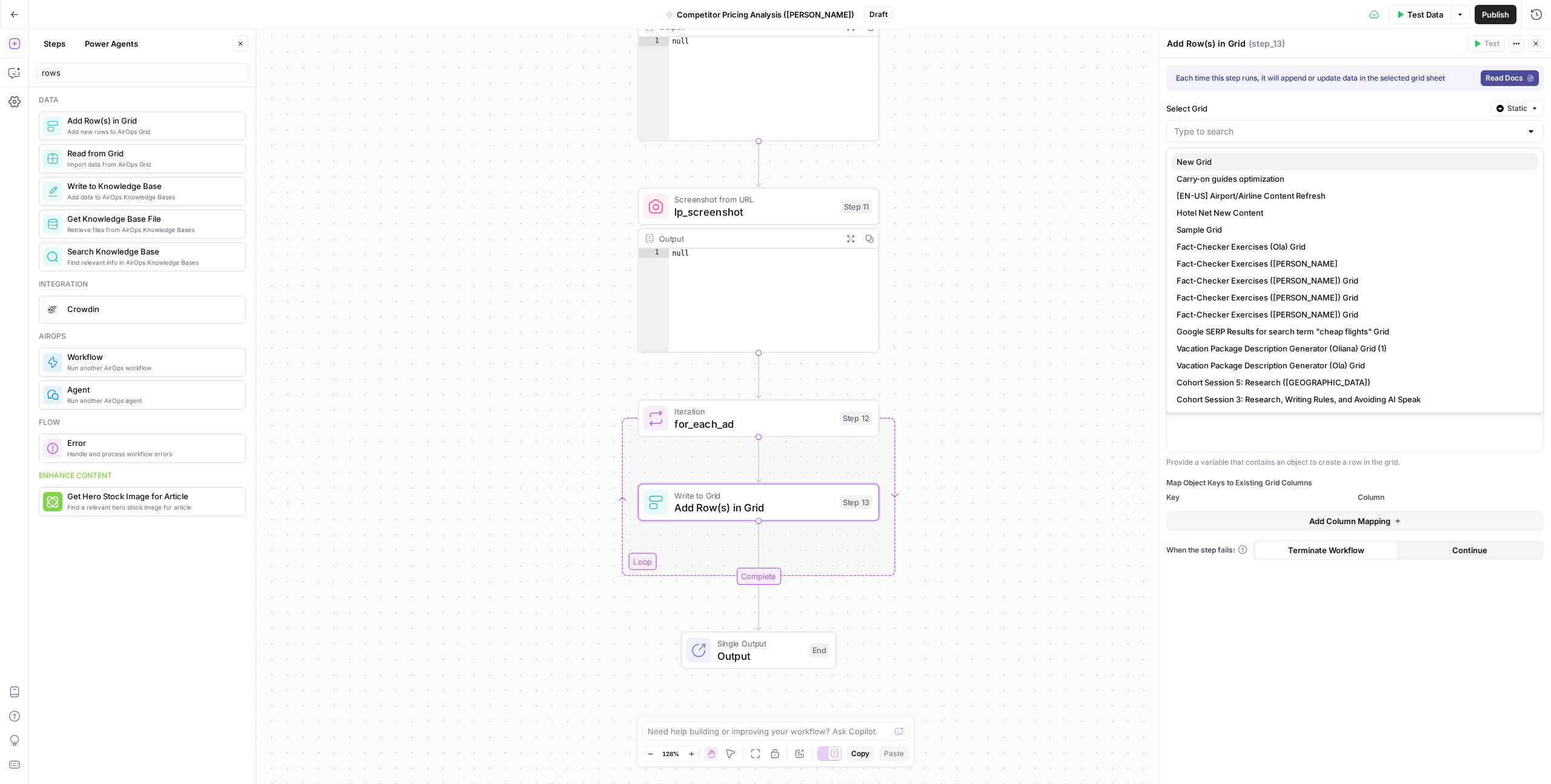
click at [1195, 161] on span "New Grid" at bounding box center [1352, 162] width 352 height 12
type input "New Grid"
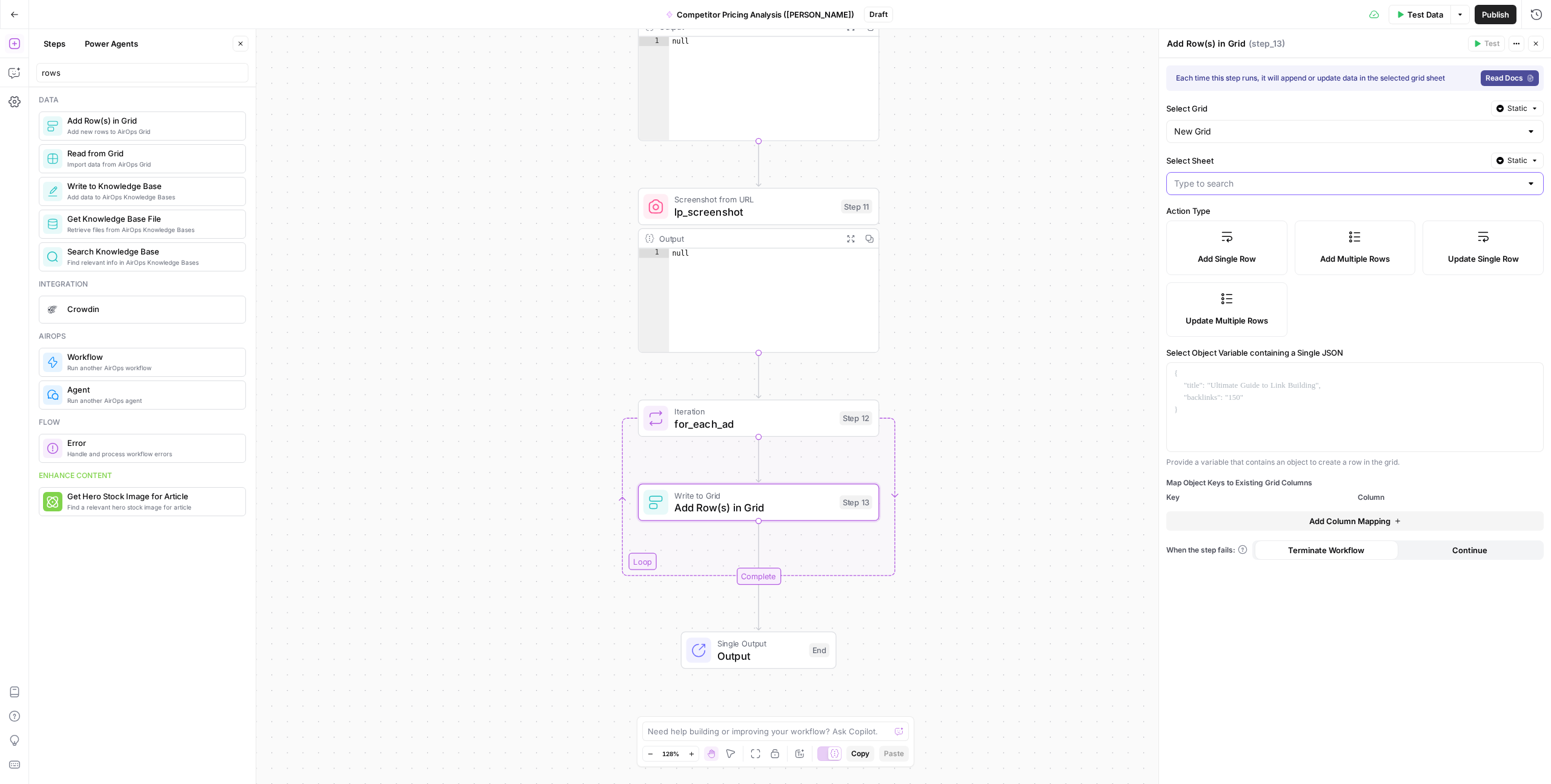
click at [1183, 189] on input "Select Sheet" at bounding box center [1348, 183] width 347 height 12
click at [1189, 210] on span "Brand Ad Redirect Evidence" at bounding box center [1352, 213] width 352 height 12
type input "Brand Ad Redirect Evidence"
click at [1185, 498] on span "Key" at bounding box center [1260, 497] width 186 height 11
click at [1179, 518] on button "Add Column Mapping" at bounding box center [1355, 520] width 377 height 20
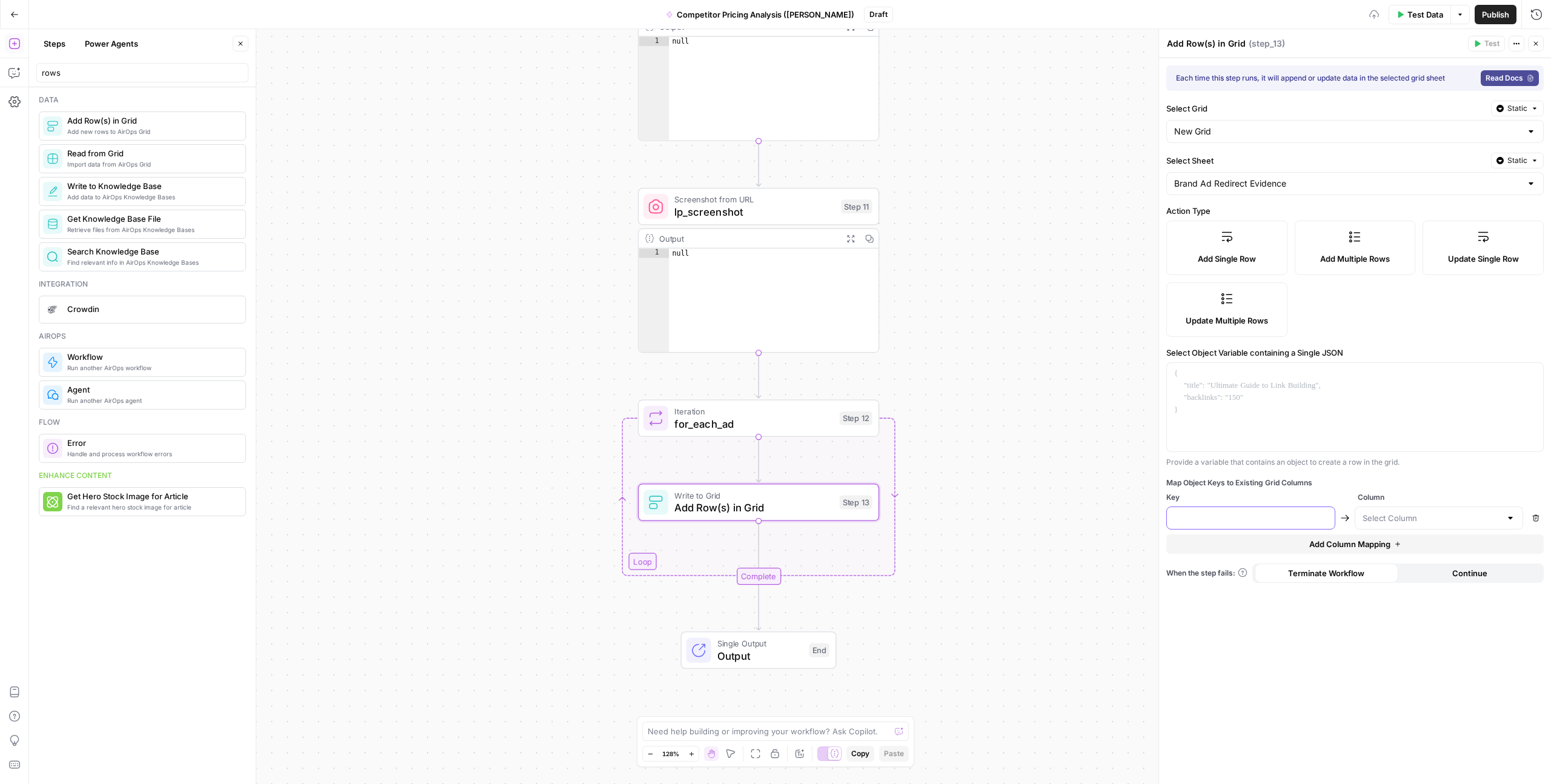
click at [1179, 518] on input "text" at bounding box center [1251, 518] width 154 height 12
click at [1182, 526] on div at bounding box center [1251, 518] width 169 height 23
click at [1386, 507] on div at bounding box center [1440, 518] width 169 height 23
click at [1395, 250] on span "timestamp" at bounding box center [1437, 250] width 143 height 12
type input "timestamp"
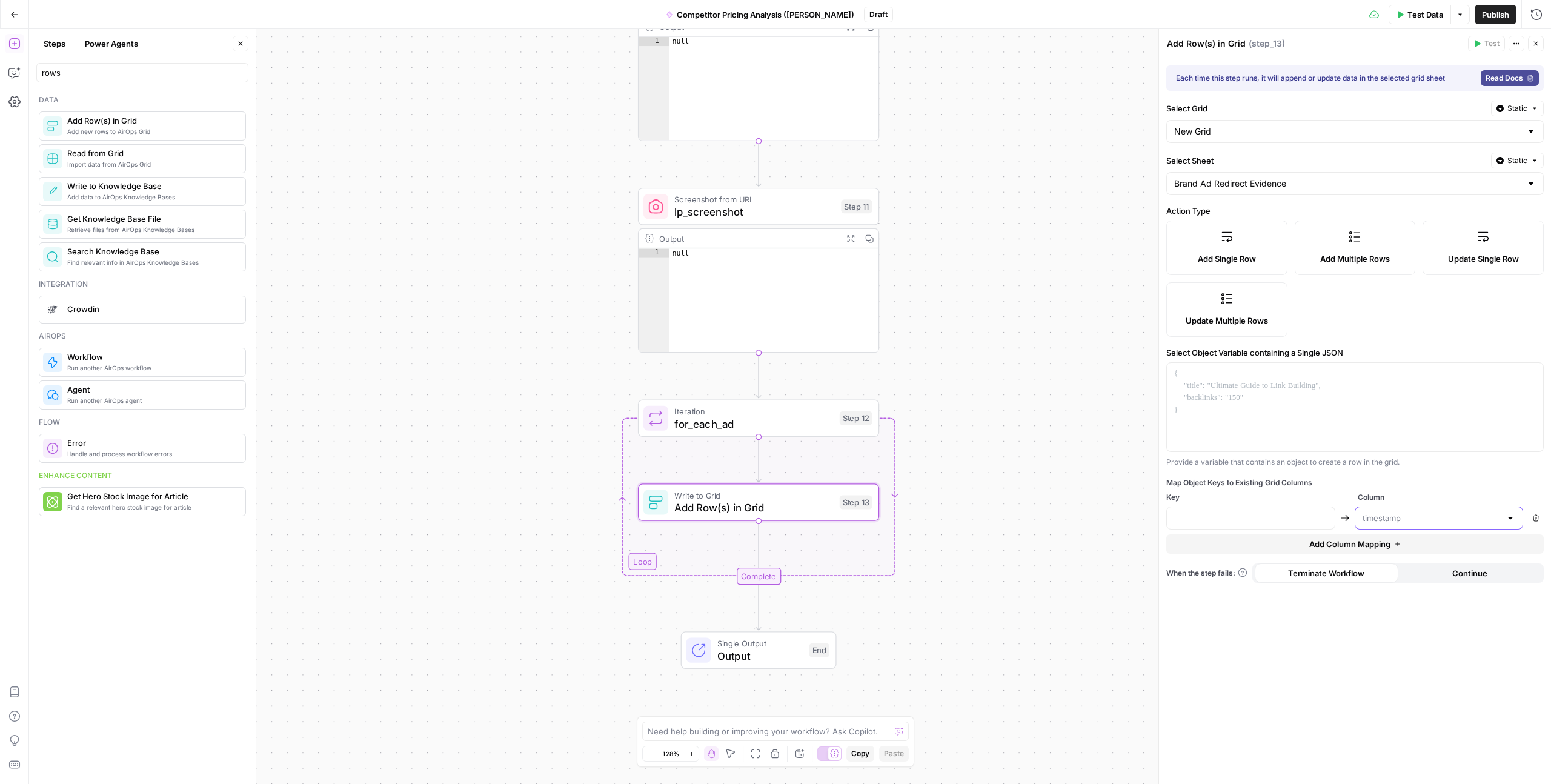
click at [1402, 517] on input "text" at bounding box center [1432, 518] width 139 height 12
type input "timestamp"
click at [1302, 521] on input "text" at bounding box center [1251, 518] width 154 height 12
click at [1370, 559] on div "Each time this step runs, it will append or update data in the selected grid sh…" at bounding box center [1355, 421] width 392 height 726
click at [1370, 555] on div "Each time this step runs, it will append or update data in the selected grid sh…" at bounding box center [1355, 421] width 392 height 726
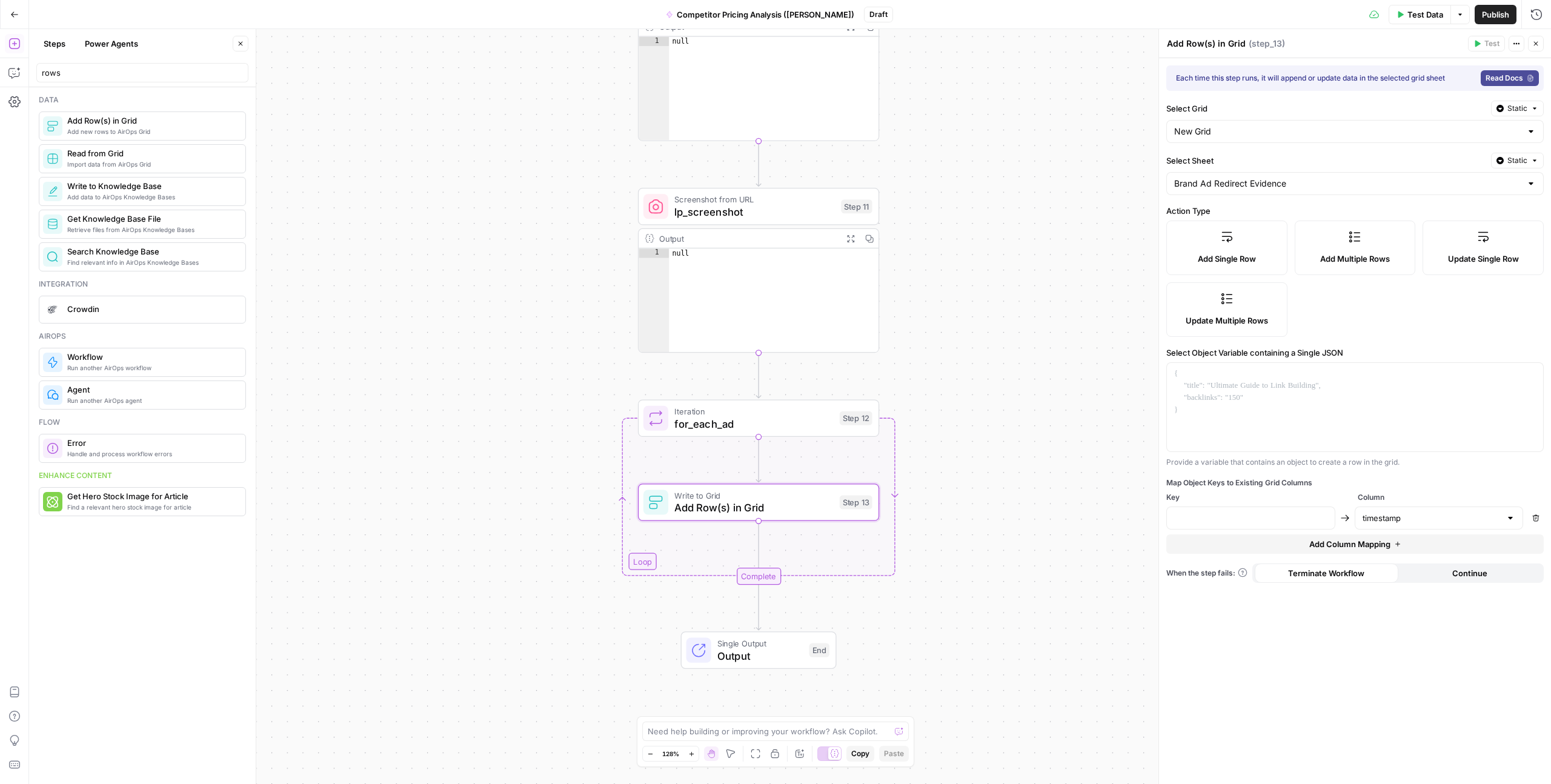
click at [1366, 545] on span "Add Column Mapping" at bounding box center [1350, 544] width 82 height 12
click at [1389, 545] on input "text" at bounding box center [1432, 545] width 139 height 12
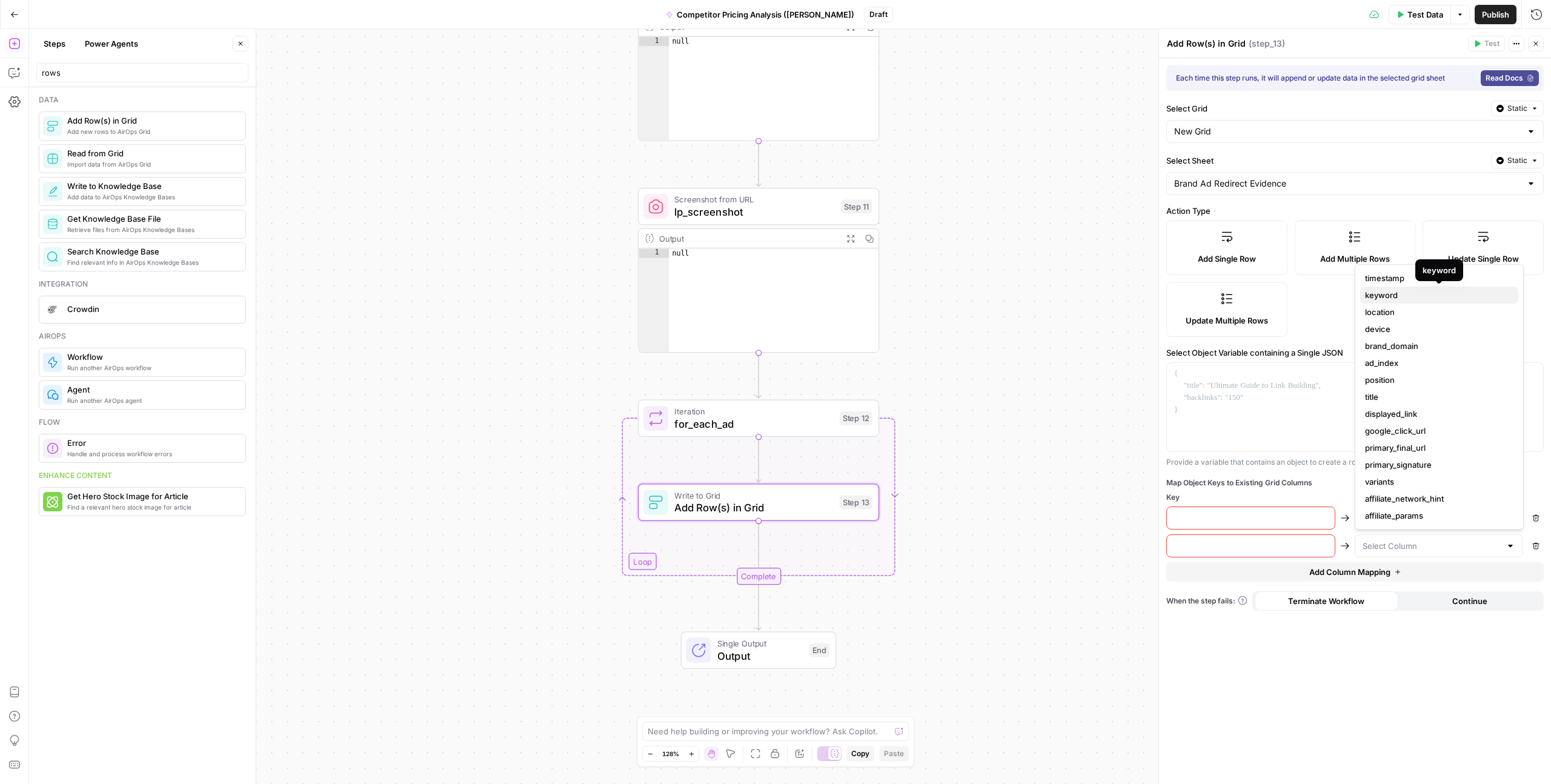
click at [1379, 298] on span "keyword" at bounding box center [1437, 295] width 143 height 12
type input "keyword"
click at [1243, 539] on input "text" at bounding box center [1251, 545] width 154 height 12
click at [1362, 569] on span "Add Column Mapping" at bounding box center [1350, 571] width 82 height 12
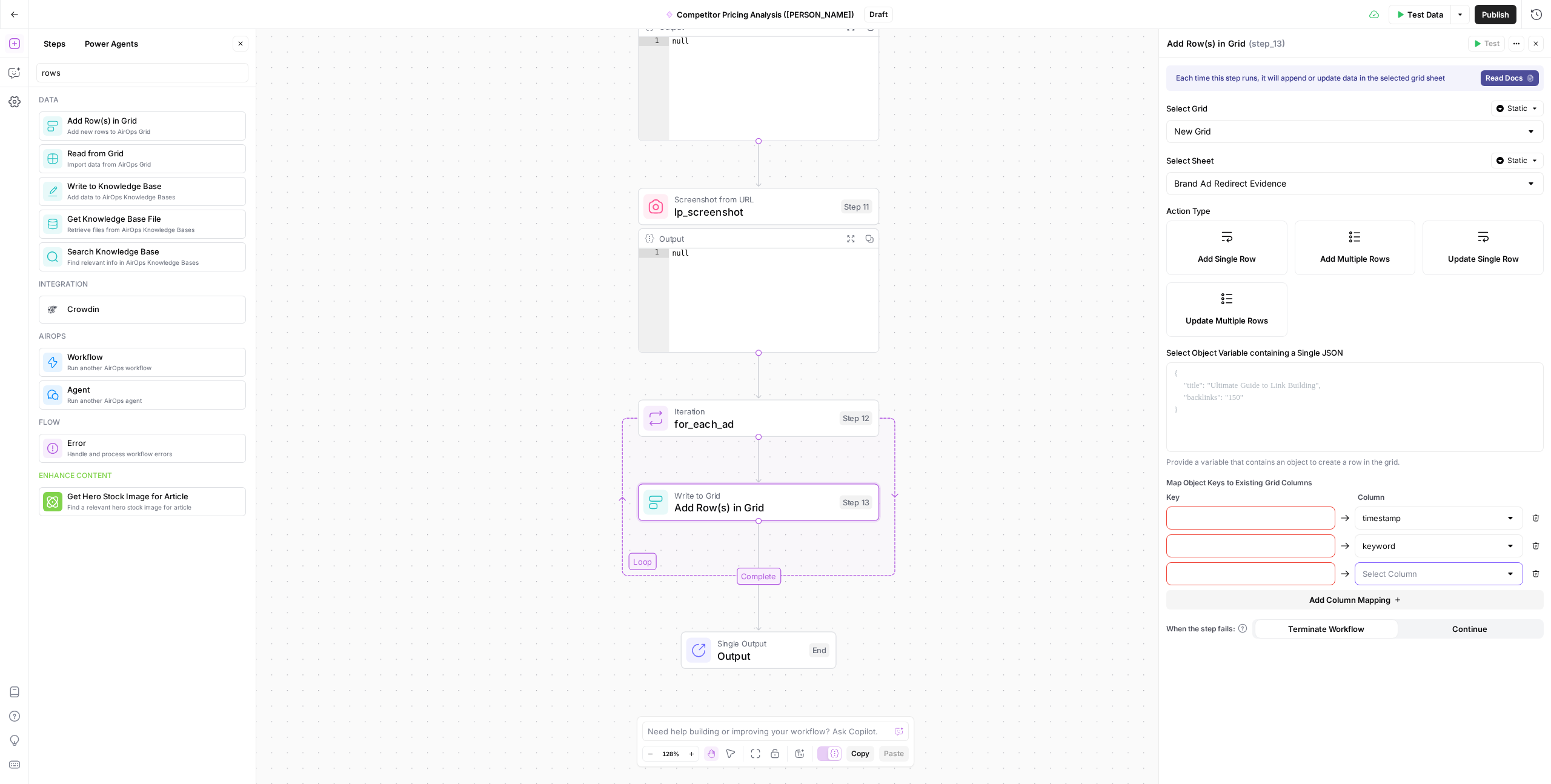
click at [1380, 571] on input "text" at bounding box center [1432, 574] width 139 height 12
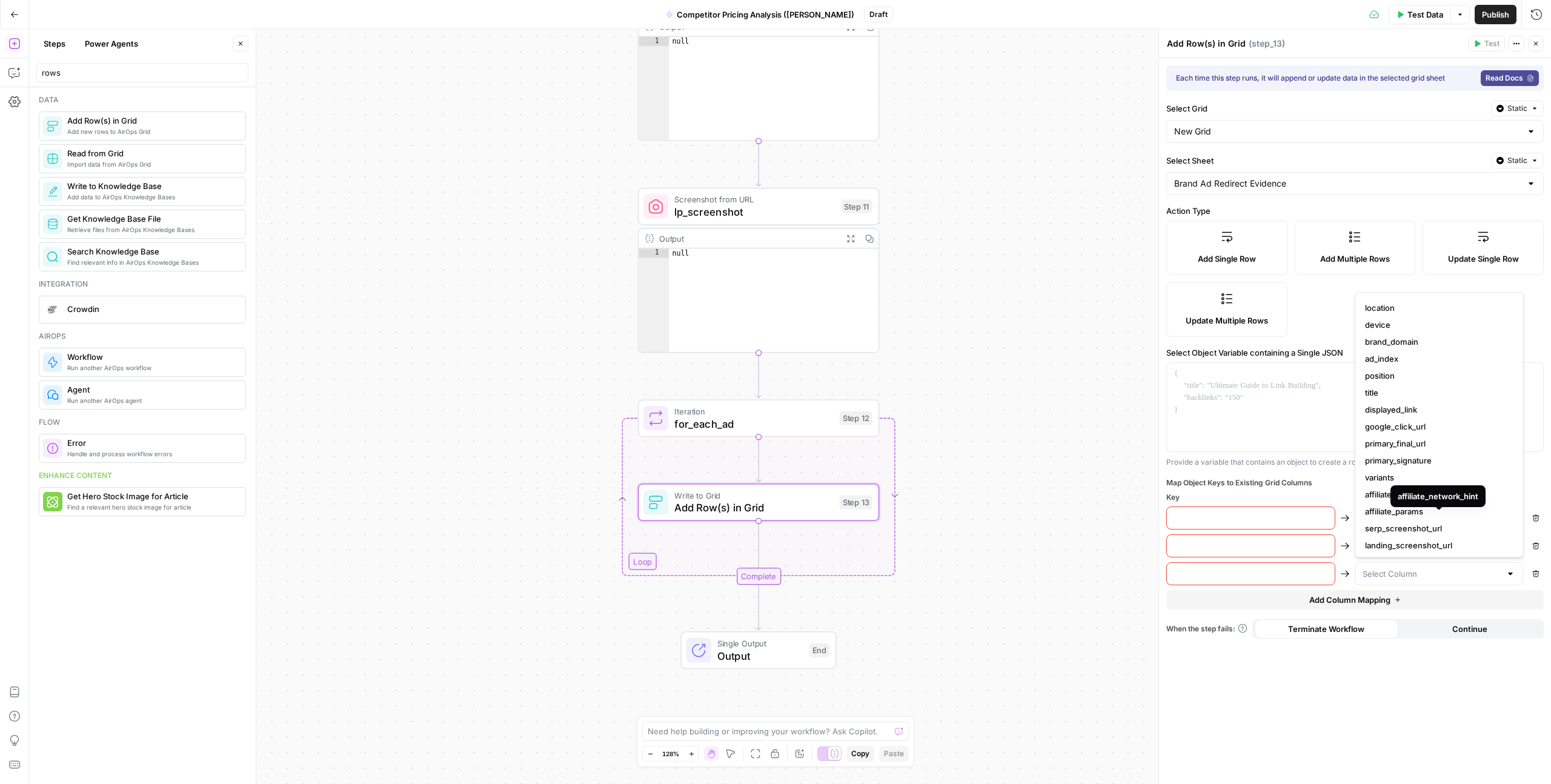
scroll to position [34, 0]
click at [1381, 528] on span "serp_screenshot_url" at bounding box center [1437, 526] width 143 height 12
type input "serp_screenshot_url"
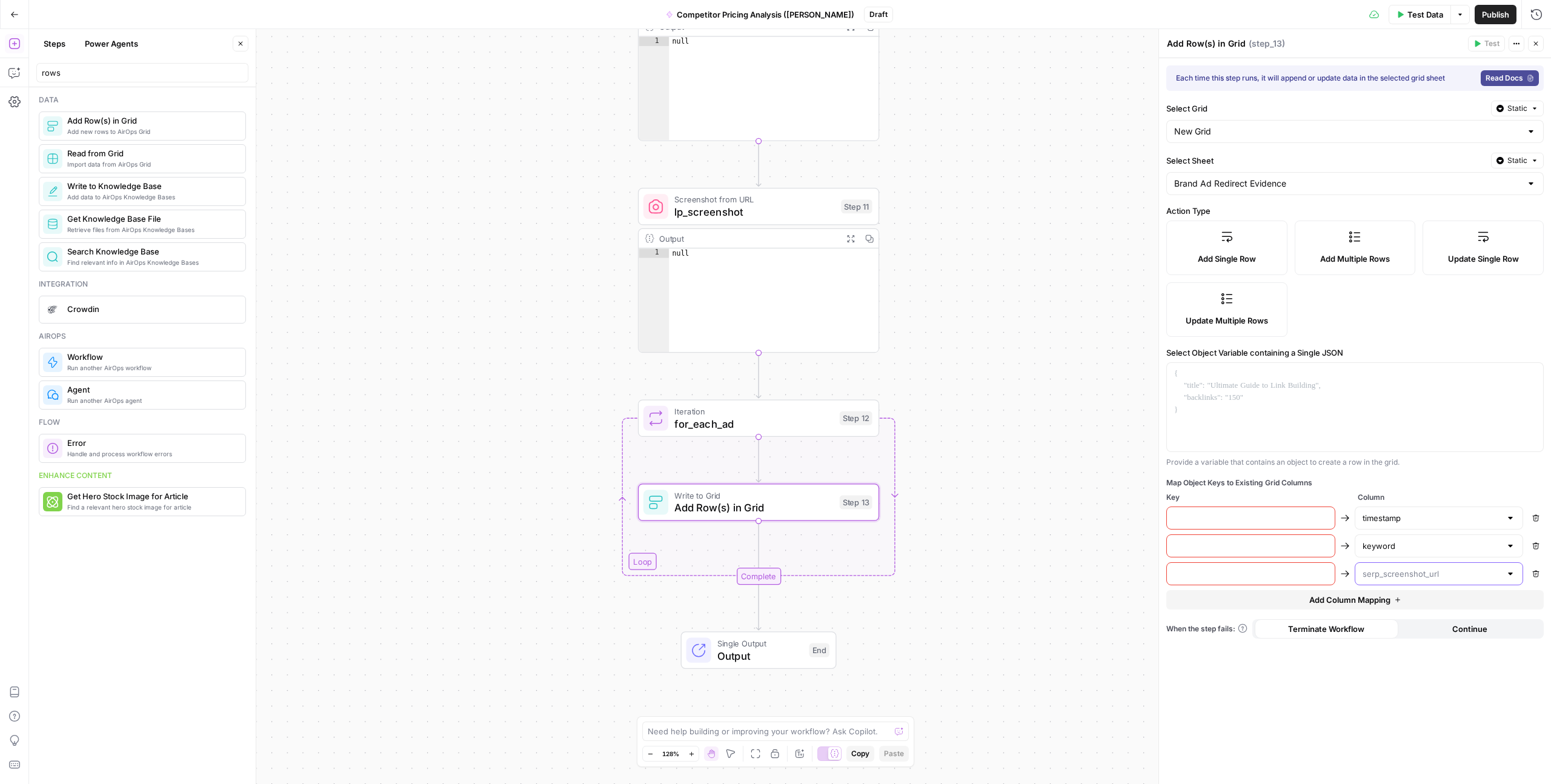
click at [1377, 573] on input "text" at bounding box center [1432, 574] width 139 height 12
click at [1378, 574] on input "text" at bounding box center [1432, 574] width 139 height 12
type input "serp_screenshot_url"
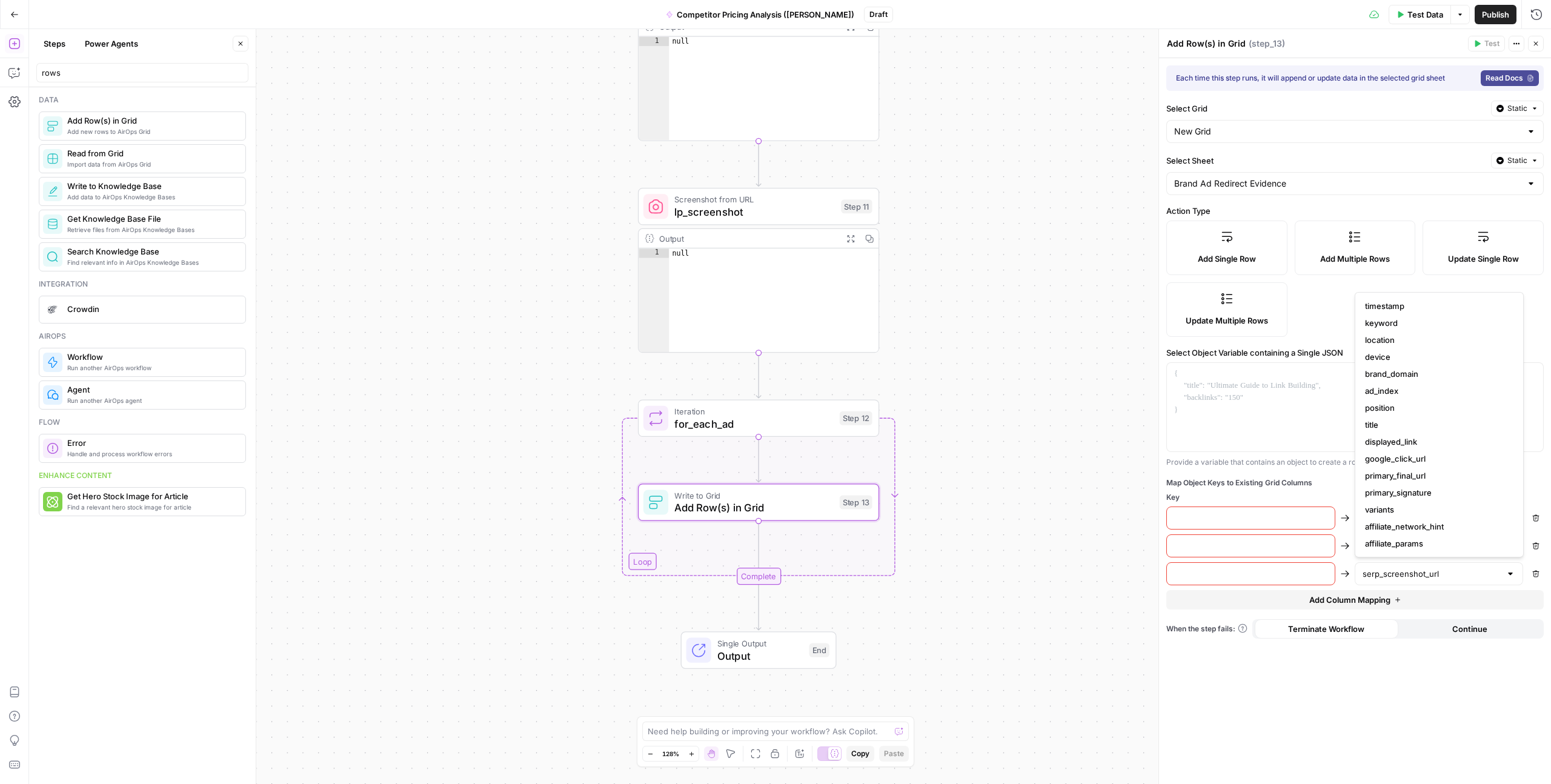
click at [1292, 694] on div "Each time this step runs, it will append or update data in the selected grid sh…" at bounding box center [1355, 421] width 392 height 726
click at [1413, 622] on button "Continue" at bounding box center [1470, 628] width 143 height 20
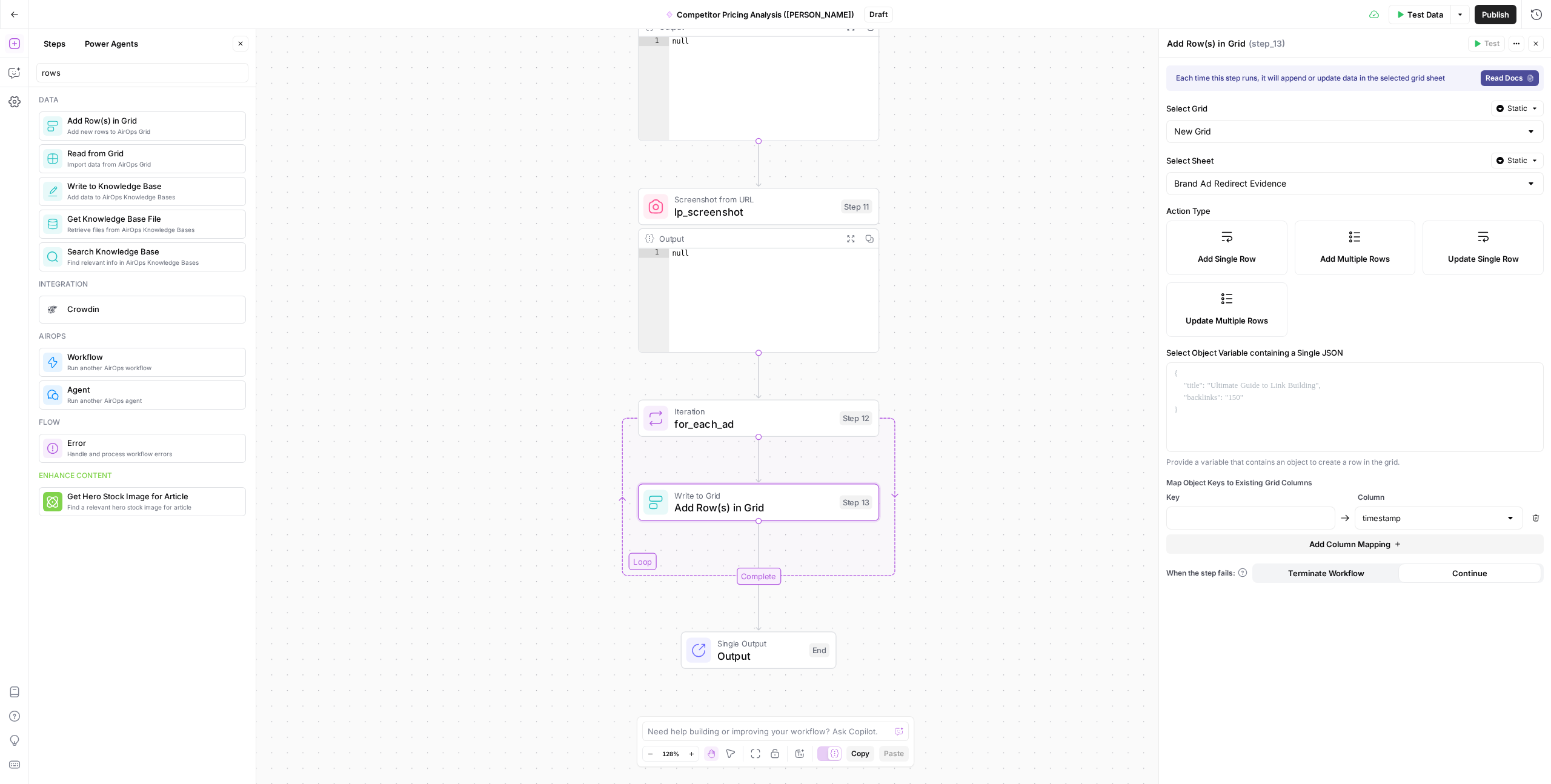
click at [1319, 575] on span "Terminate Workflow" at bounding box center [1326, 573] width 76 height 12
click at [1438, 579] on button "Continue" at bounding box center [1470, 573] width 143 height 20
click at [1373, 543] on span "Add Column Mapping" at bounding box center [1350, 544] width 82 height 12
click at [1372, 518] on input "text" at bounding box center [1432, 518] width 139 height 12
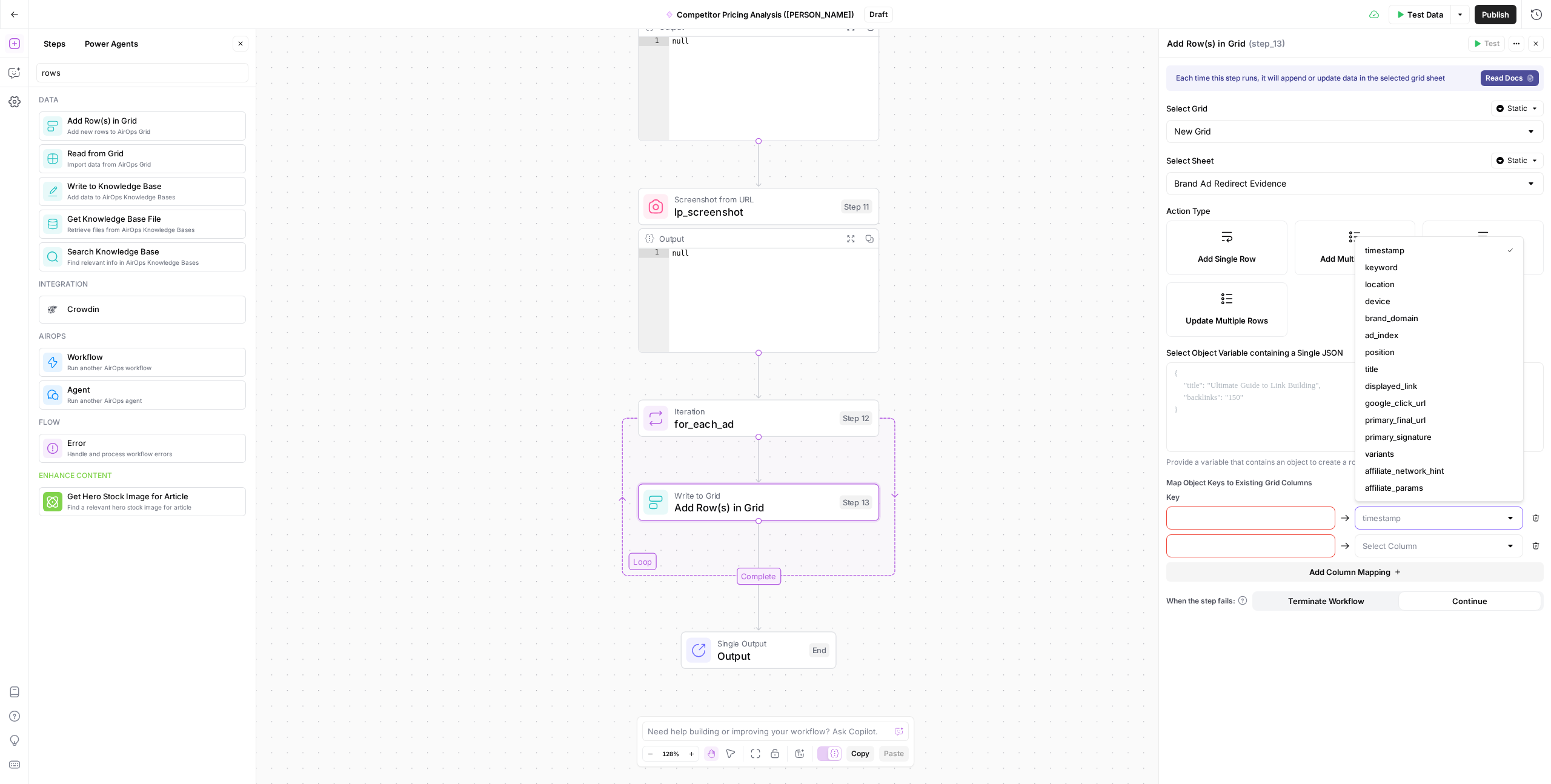
click at [1372, 518] on input "text" at bounding box center [1432, 518] width 139 height 12
type input "timestamp"
click at [1305, 518] on input "text" at bounding box center [1251, 518] width 154 height 12
click at [1298, 517] on input "text" at bounding box center [1251, 518] width 154 height 12
paste input "{{ now }}"
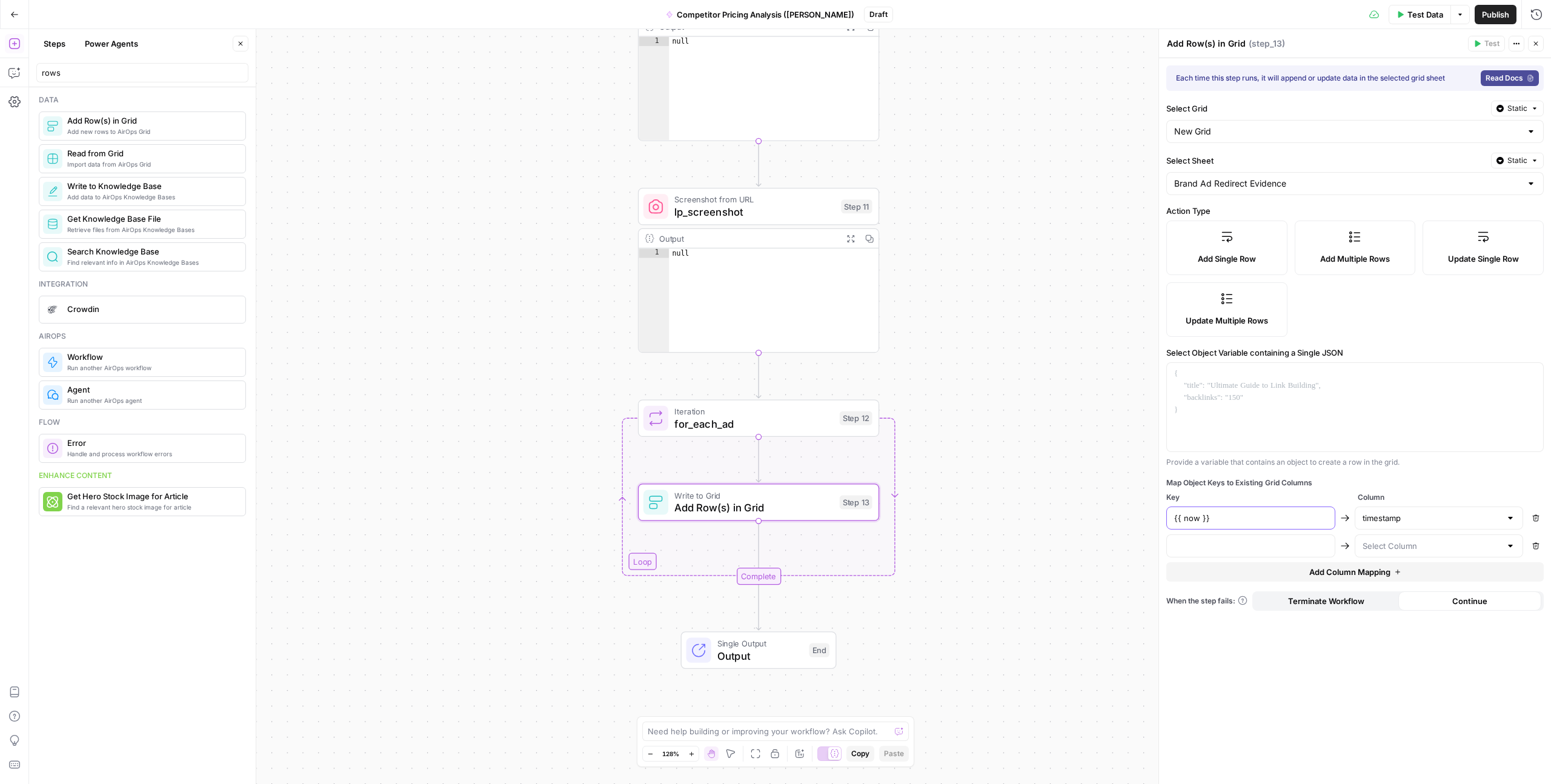
type input "{{ now }}"
click at [1202, 549] on input "text" at bounding box center [1251, 545] width 154 height 12
click at [1373, 539] on input "text" at bounding box center [1432, 545] width 139 height 12
click at [1387, 290] on span "keyword" at bounding box center [1437, 295] width 143 height 12
type input "keyword"
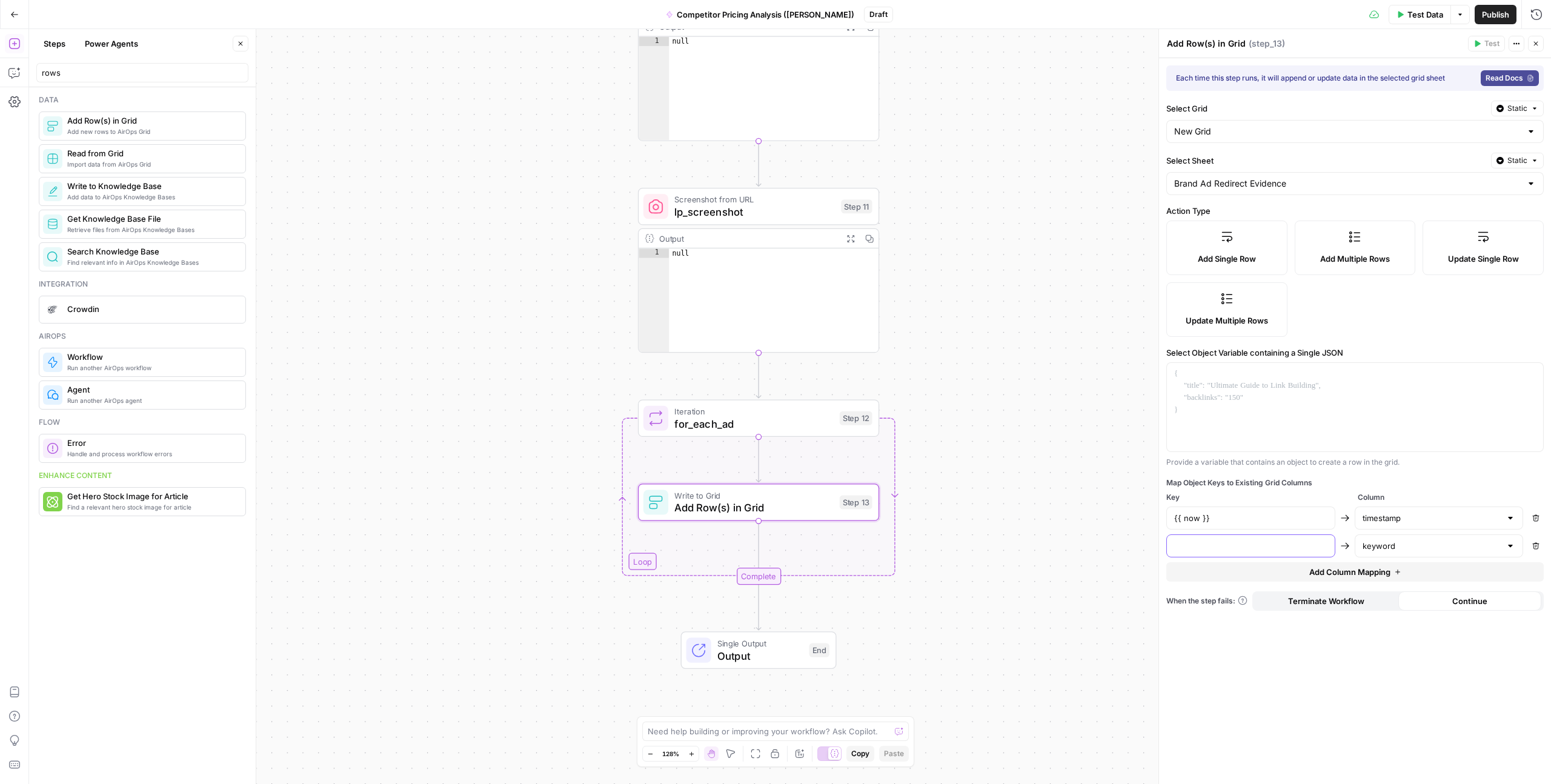
click at [1218, 544] on input "text" at bounding box center [1251, 545] width 154 height 12
paste input "{{ inputs.keyword }}"
type input "{{ inputs.keyword }}"
click at [1334, 578] on button "Add Column Mapping" at bounding box center [1355, 571] width 377 height 20
click at [1196, 573] on input "text" at bounding box center [1251, 574] width 154 height 12
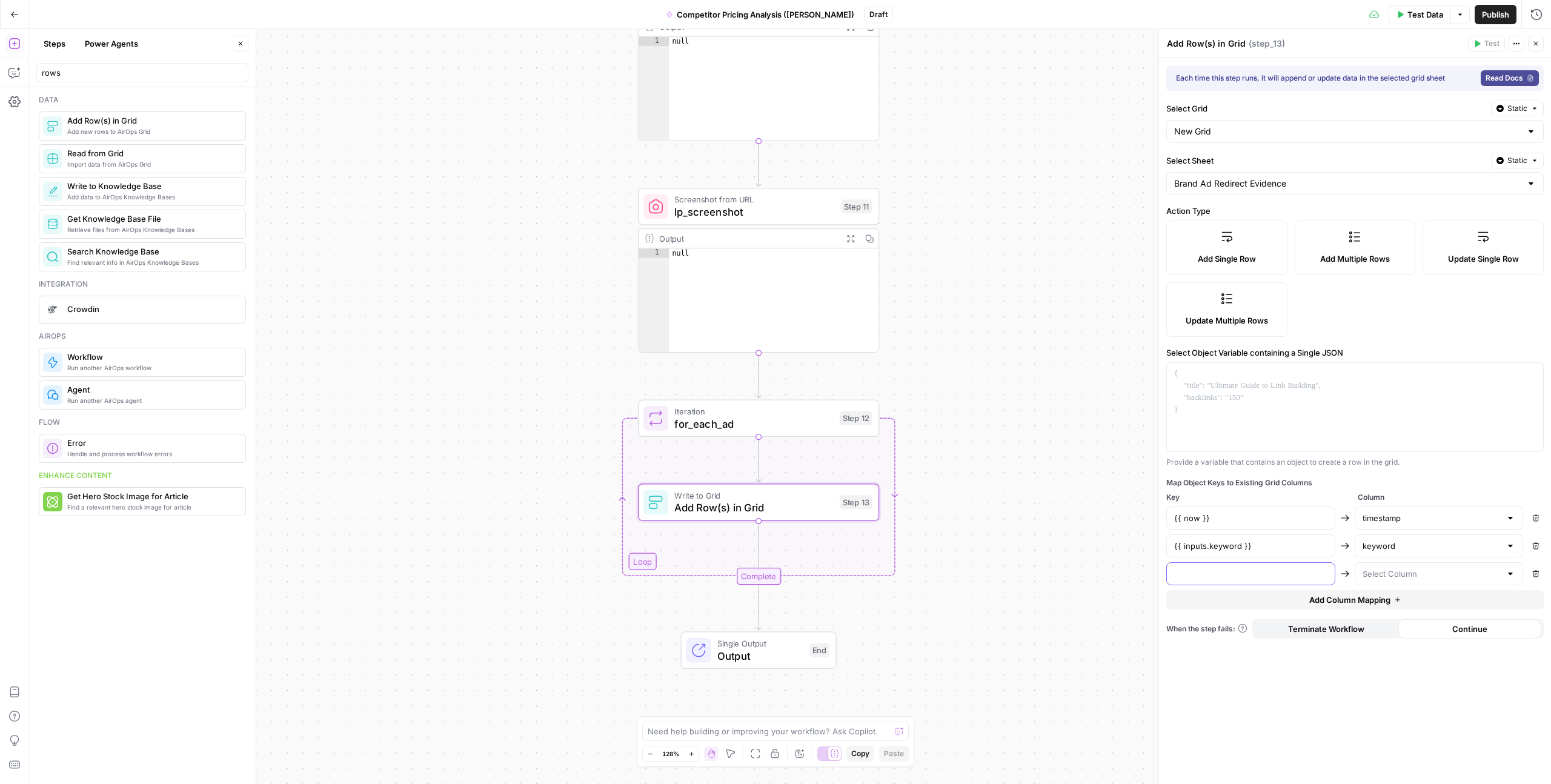
paste input "{{ inputs.location }}"
type input "{{ inputs.location }}"
click at [1368, 576] on input "text" at bounding box center [1432, 574] width 139 height 12
paste input "location"
type input "location"
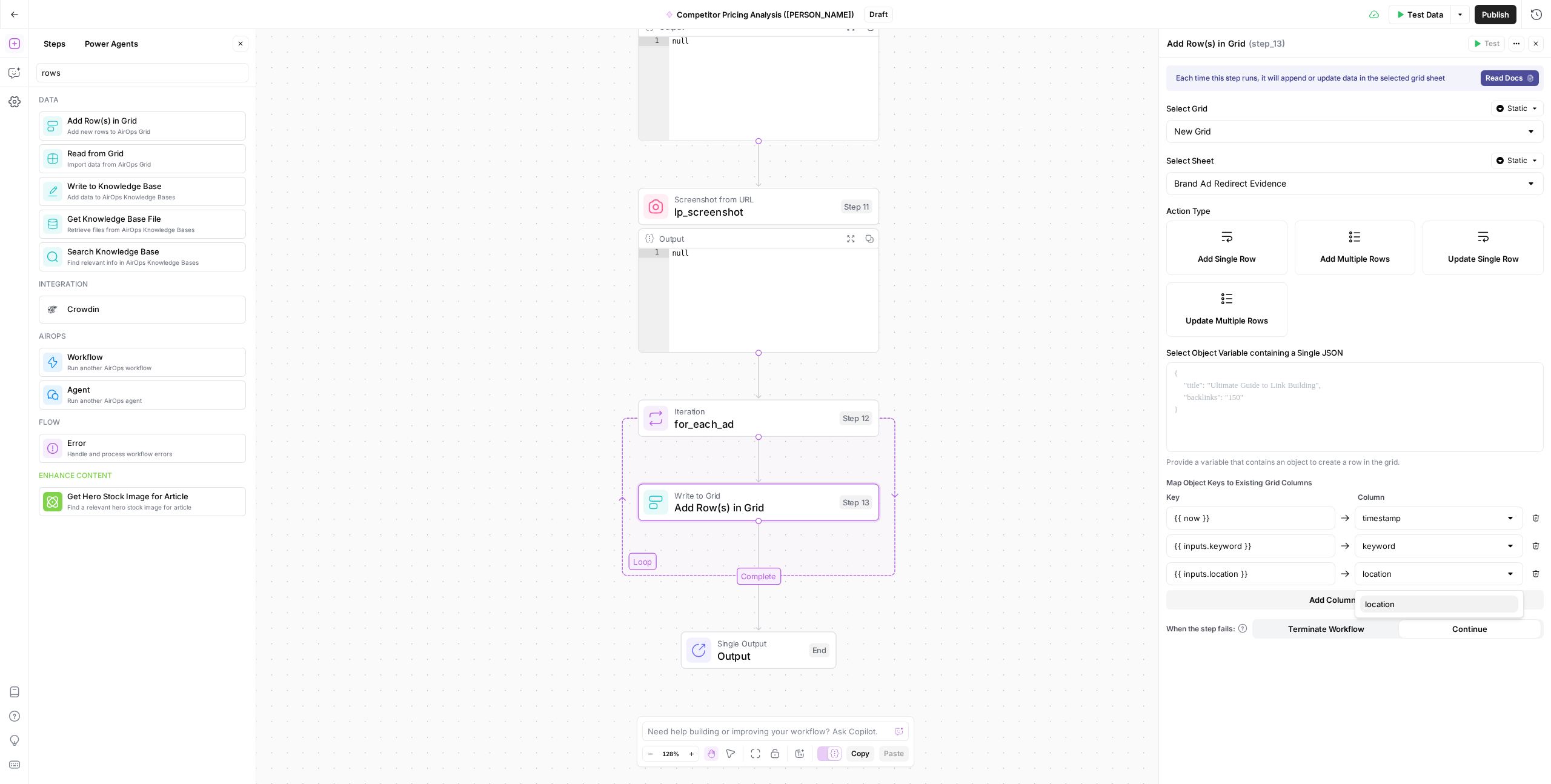
click at [1382, 598] on span "location" at bounding box center [1437, 603] width 143 height 12
click at [1324, 603] on span "Add Column Mapping" at bounding box center [1350, 599] width 82 height 12
click at [1229, 603] on input "text" at bounding box center [1251, 601] width 154 height 12
paste input "{{ inputs.device }}"
type input "{{ inputs.device }}"
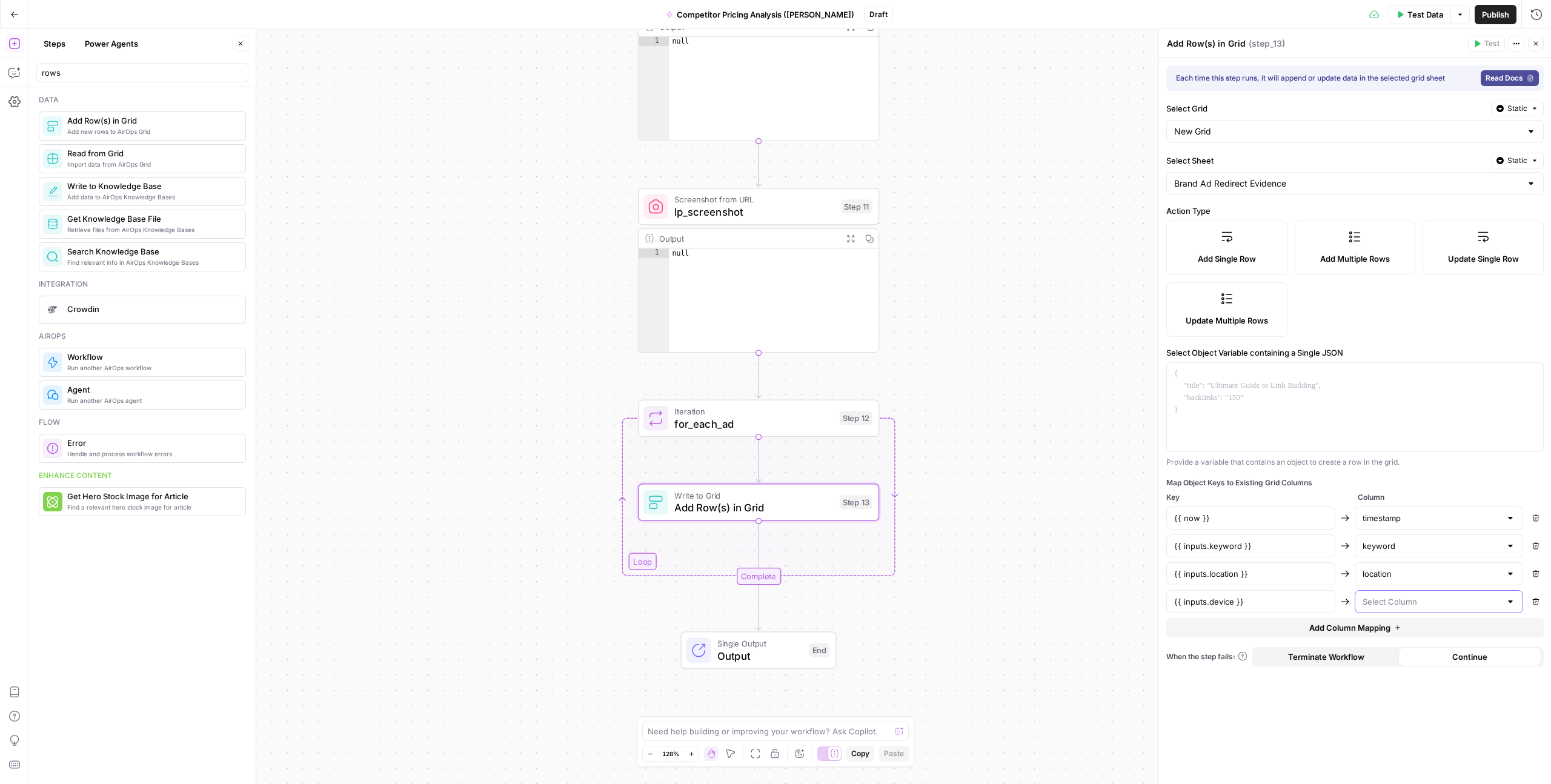
click at [1392, 601] on input "text" at bounding box center [1432, 601] width 139 height 12
paste input "device"
type input "device"
click at [1374, 630] on span "device" at bounding box center [1437, 632] width 143 height 12
click at [1335, 630] on span "Add Column Mapping" at bounding box center [1350, 627] width 82 height 12
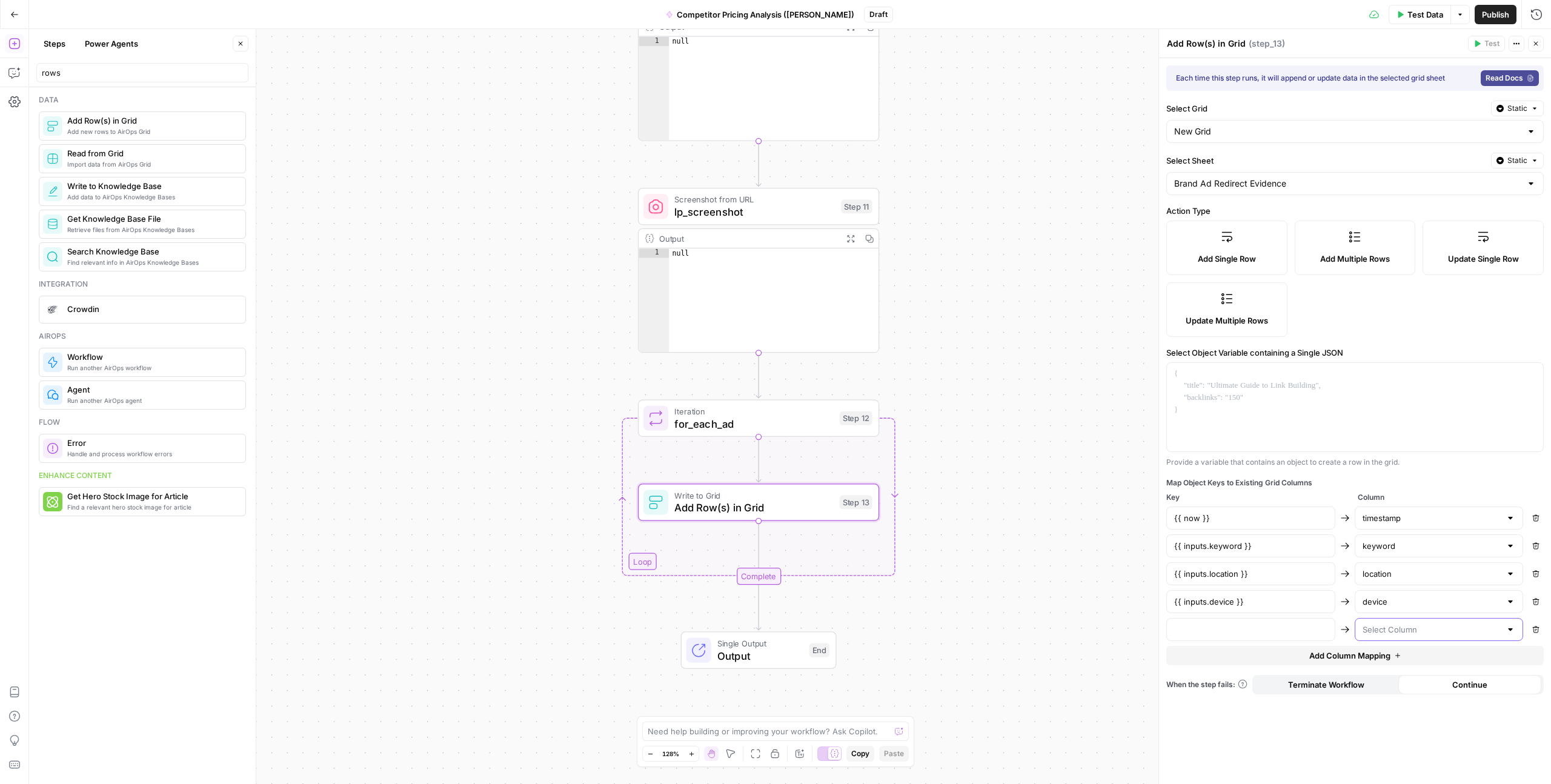
click at [1378, 627] on input "text" at bounding box center [1432, 629] width 139 height 12
paste input "brand_domain"
type input "brand_domain"
click at [1384, 659] on span "brand_domain" at bounding box center [1437, 660] width 143 height 12
click at [1185, 622] on div at bounding box center [1251, 630] width 169 height 23
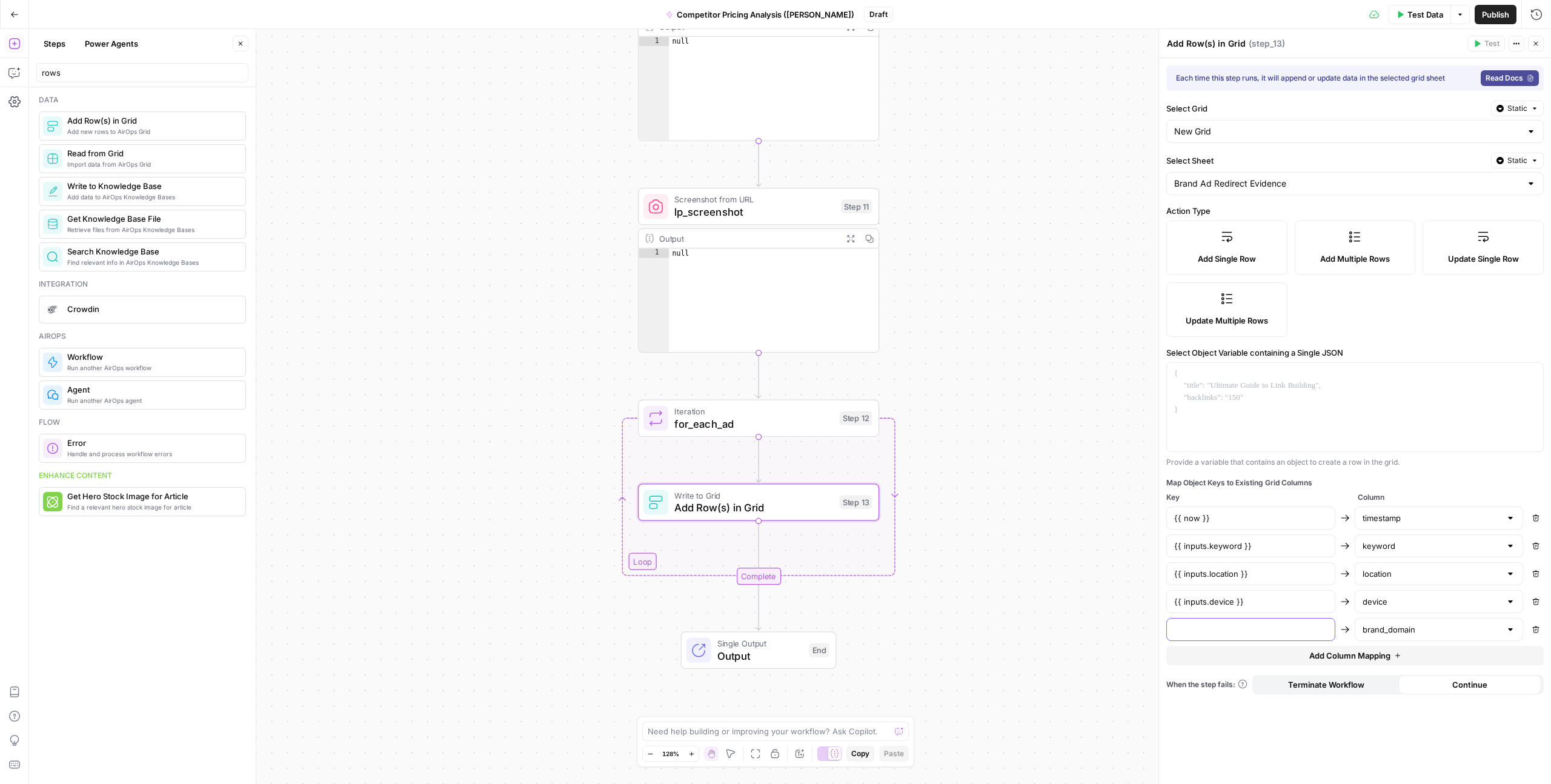
paste input "{{ inputs.brand_domain }}"
type input "{{ inputs.brand_domain }}"
click at [1205, 652] on button "Add Column Mapping" at bounding box center [1355, 655] width 377 height 20
click at [1390, 657] on input "text" at bounding box center [1432, 657] width 139 height 12
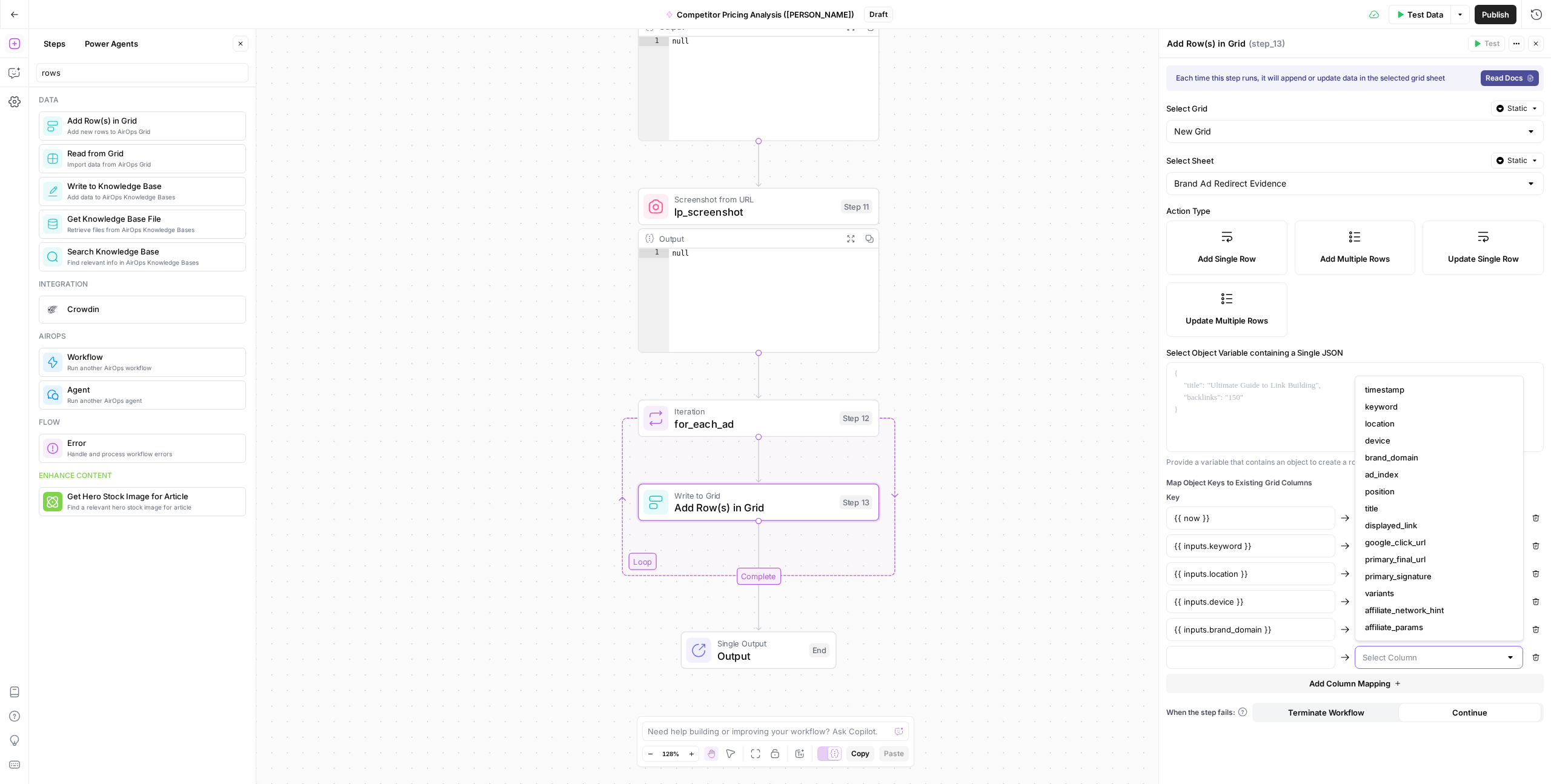
paste input "ad_index"
type input "ad_index"
click at [1382, 688] on span "ad_index" at bounding box center [1437, 687] width 143 height 12
click at [1292, 662] on input "text" at bounding box center [1251, 657] width 154 height 12
paste input "{{ item.ad_index }}"
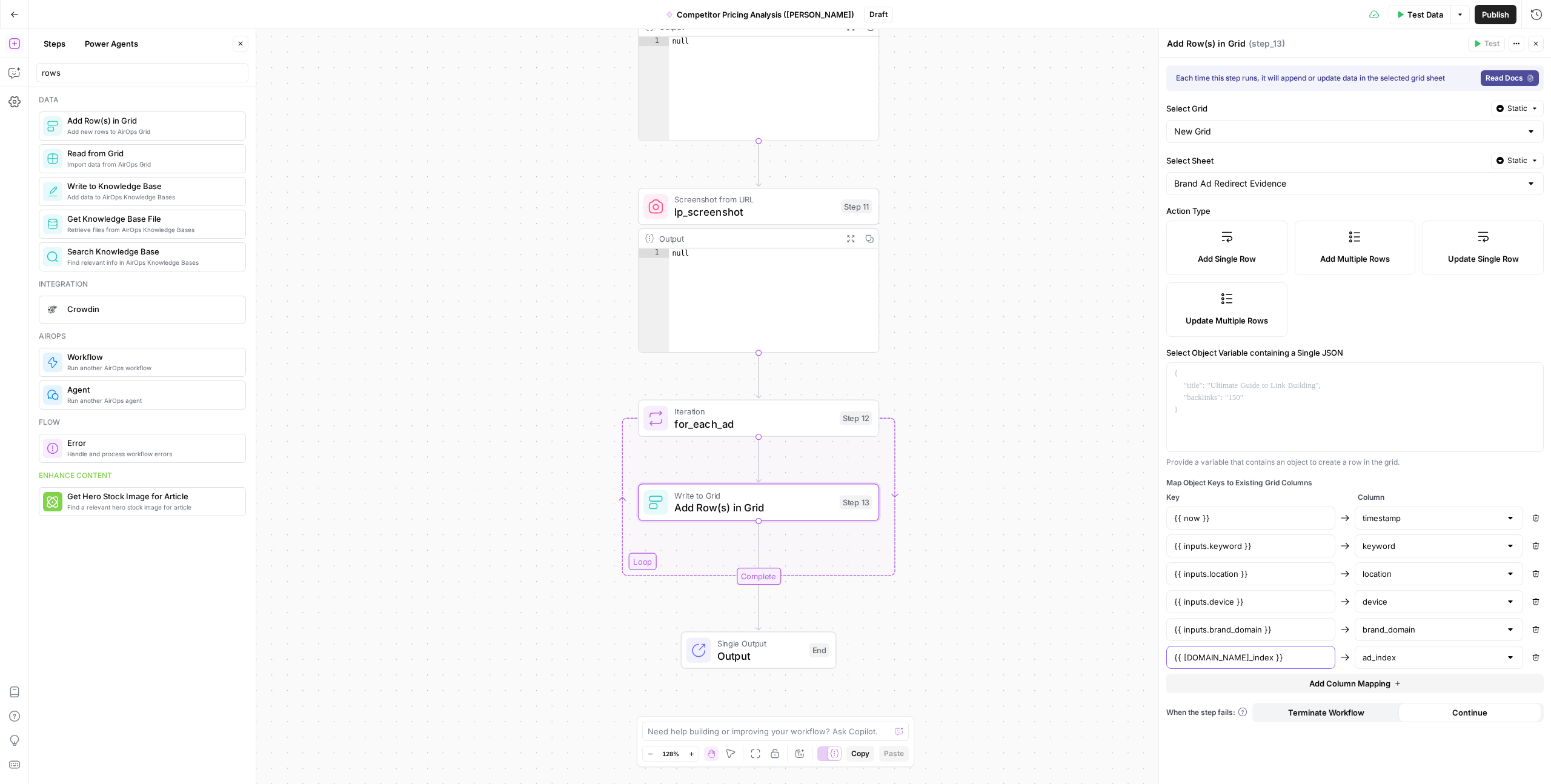
type input "{{ item.ad_index }}"
click at [1320, 682] on span "Add Column Mapping" at bounding box center [1350, 683] width 82 height 12
click at [1382, 685] on input "text" at bounding box center [1432, 685] width 139 height 12
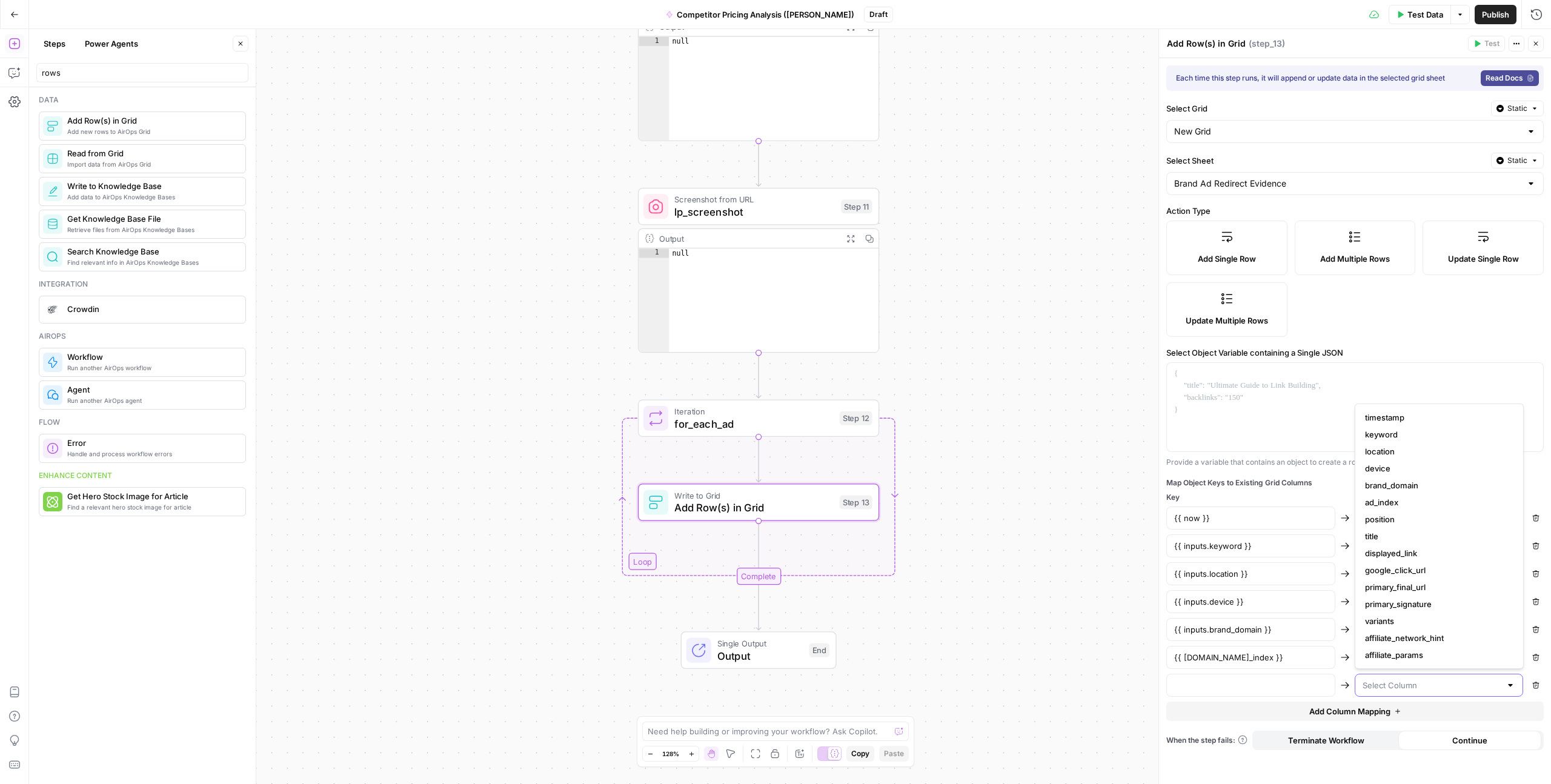
paste input "{{ item.position }}"
type input "{{ item.position }}"
click at [1301, 684] on input "text" at bounding box center [1251, 685] width 154 height 12
paste input "{{ item.position }}"
type input "{{ item.position }}"
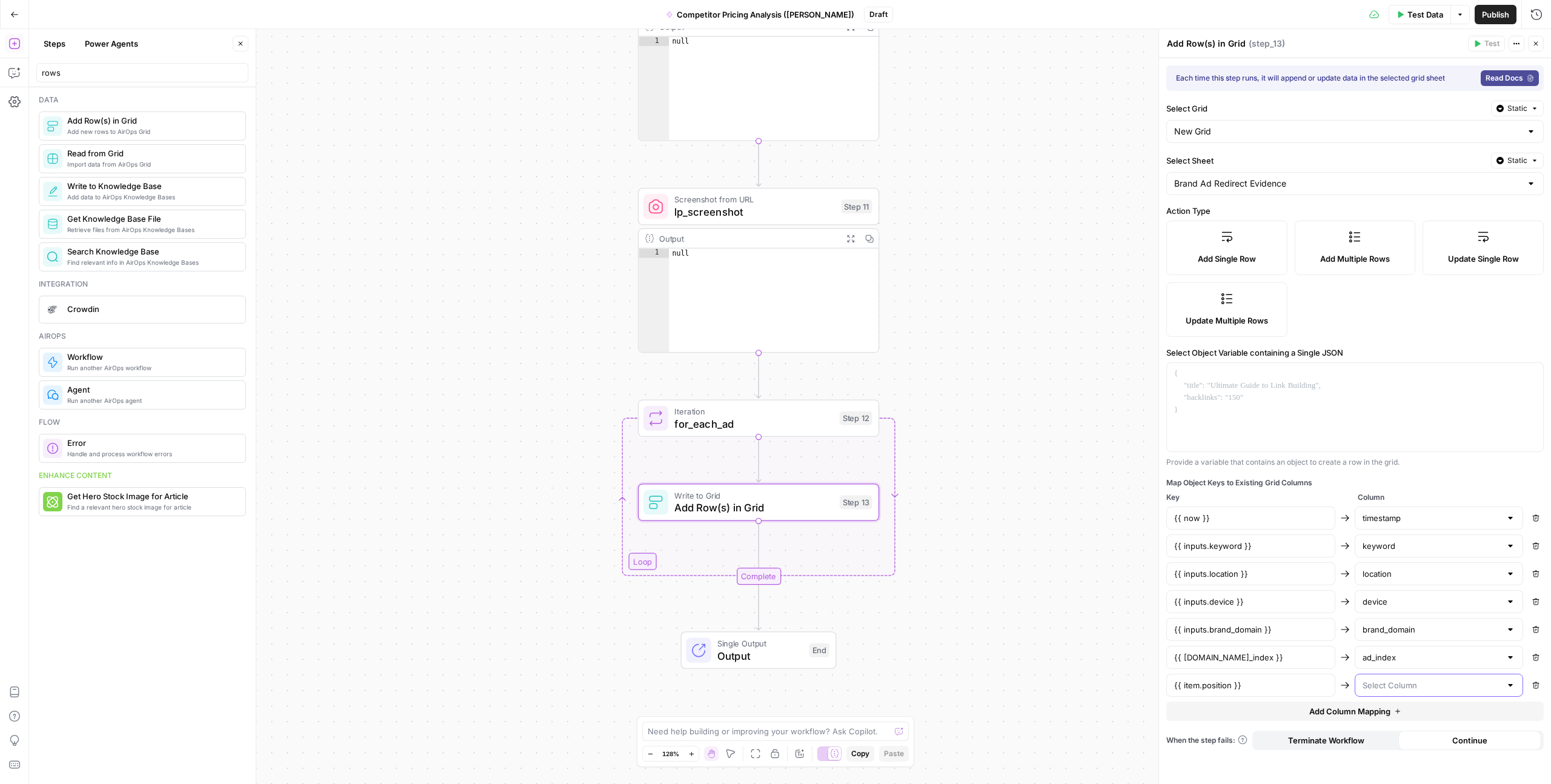
click at [1371, 680] on input "text" at bounding box center [1432, 685] width 139 height 12
click at [1387, 719] on span "position" at bounding box center [1437, 715] width 143 height 12
type input "position"
click at [1359, 710] on span "Add Column Mapping" at bounding box center [1350, 711] width 82 height 12
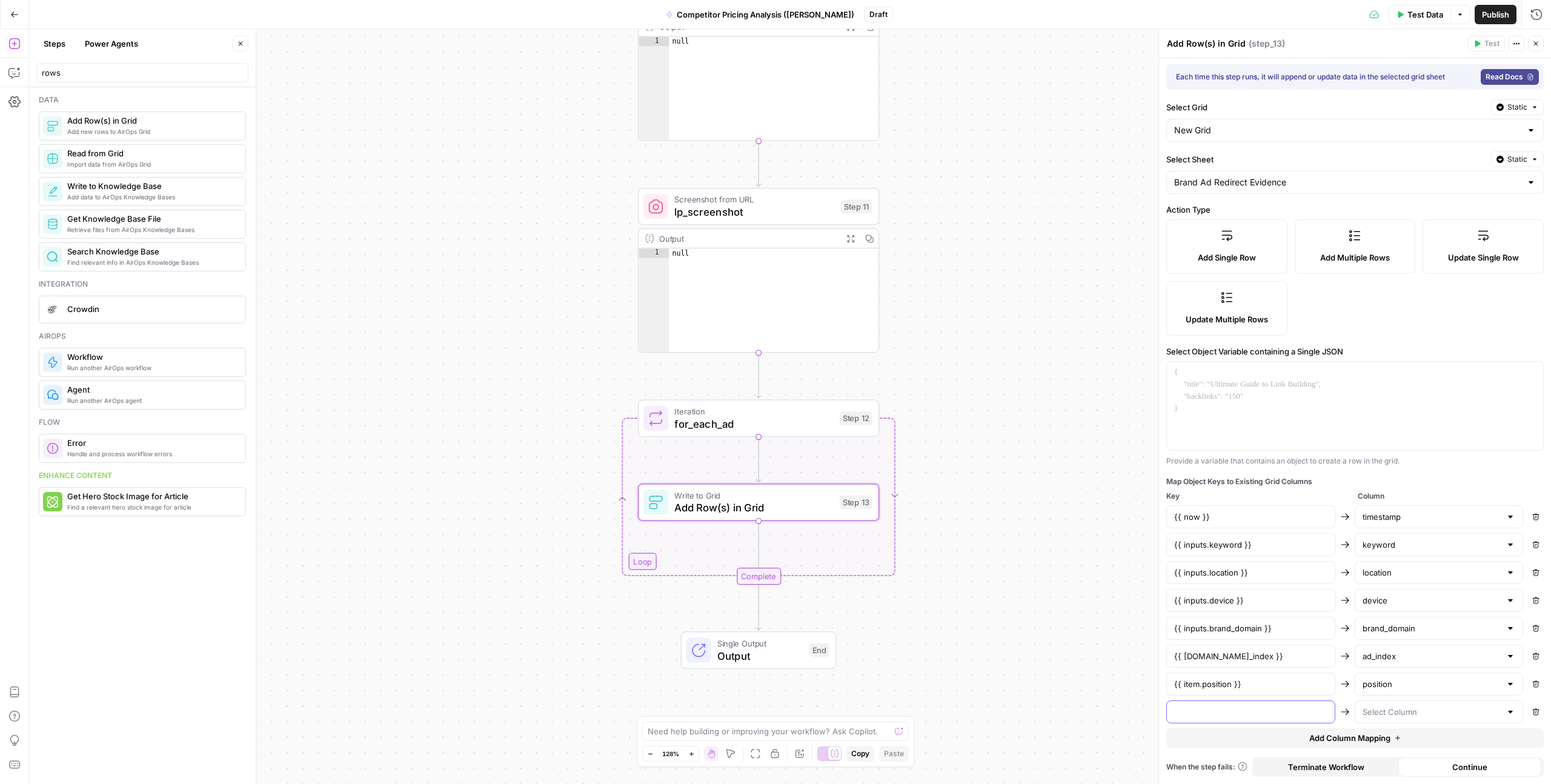
click at [1191, 713] on input "text" at bounding box center [1251, 711] width 154 height 12
paste input "{{ item.title }}"
type input "{{ item.title }}"
click at [1394, 713] on input "text" at bounding box center [1432, 711] width 139 height 12
paste input "title"
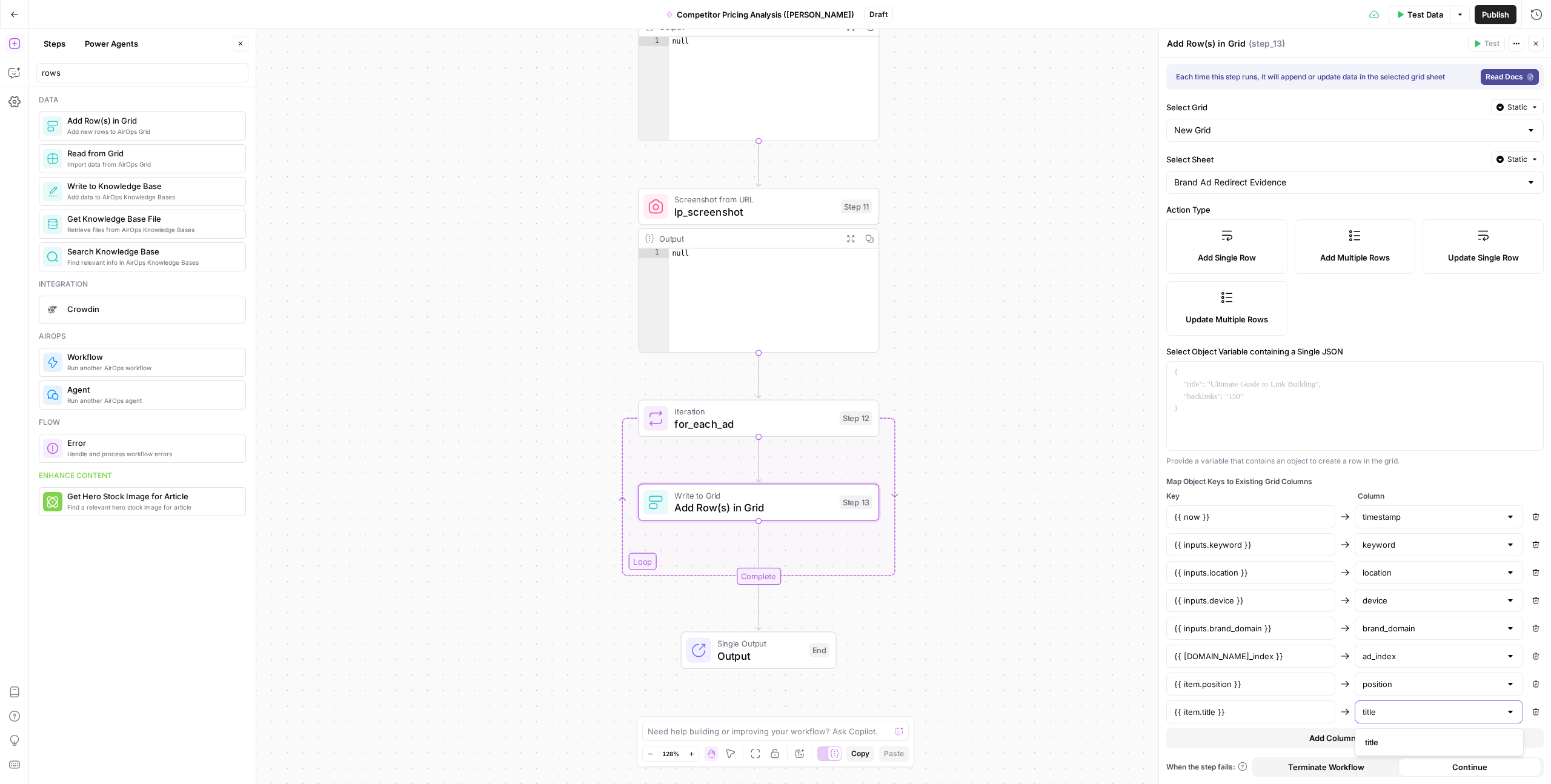
type input "title"
click at [1378, 742] on span "title" at bounding box center [1437, 742] width 143 height 12
click at [1349, 740] on span "Add Column Mapping" at bounding box center [1350, 737] width 82 height 12
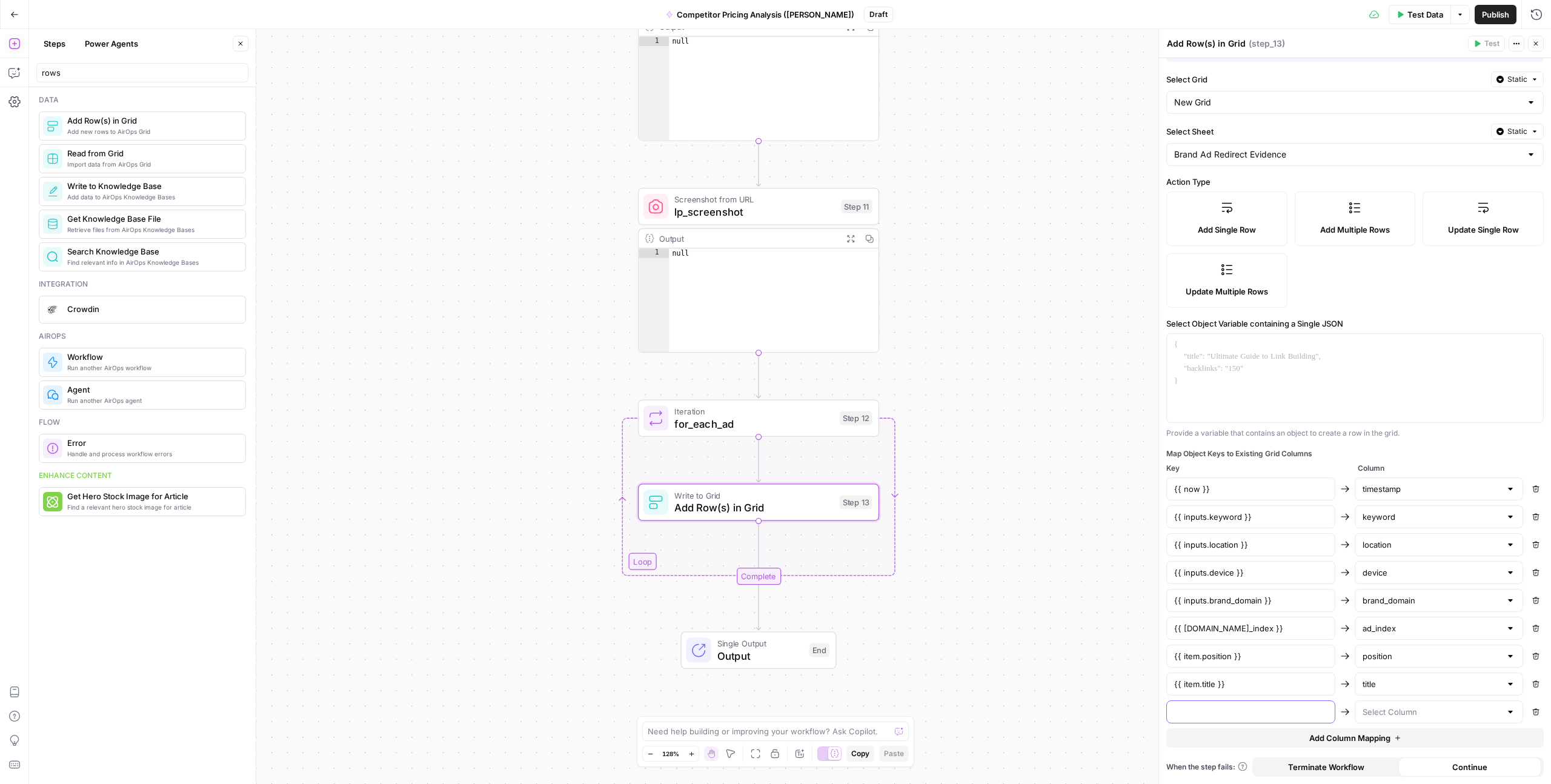
click at [1234, 710] on input "text" at bounding box center [1251, 711] width 154 height 12
paste input "{{ item.displayed_link }}"
type input "{{ item.displayed_link }}"
click at [1384, 713] on input "text" at bounding box center [1432, 711] width 139 height 12
paste input "displayed_link"
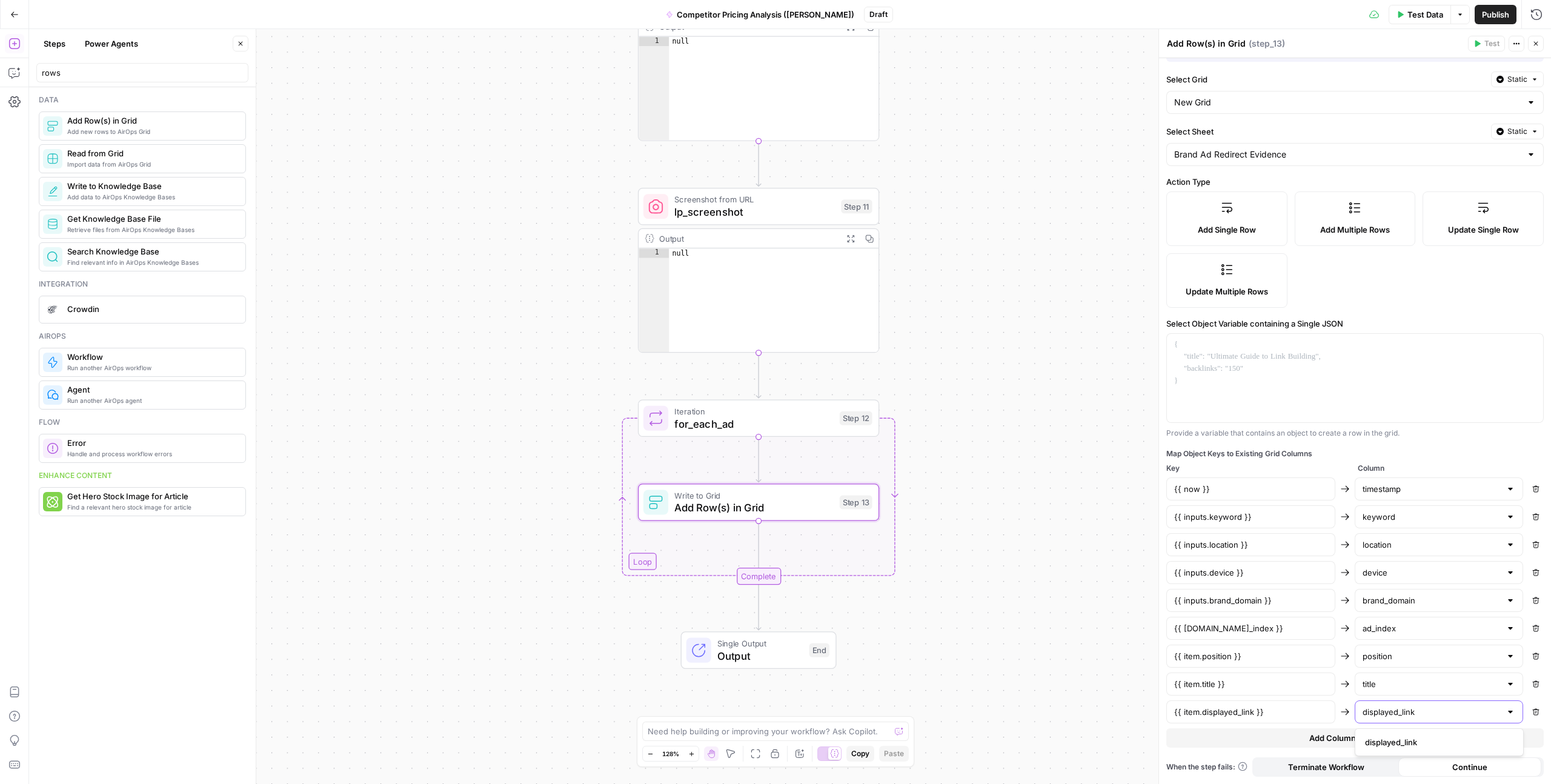
type input "displayed_link"
click at [1384, 744] on span "displayed_link" at bounding box center [1437, 742] width 143 height 12
click at [1348, 737] on span "Add Column Mapping" at bounding box center [1350, 737] width 82 height 12
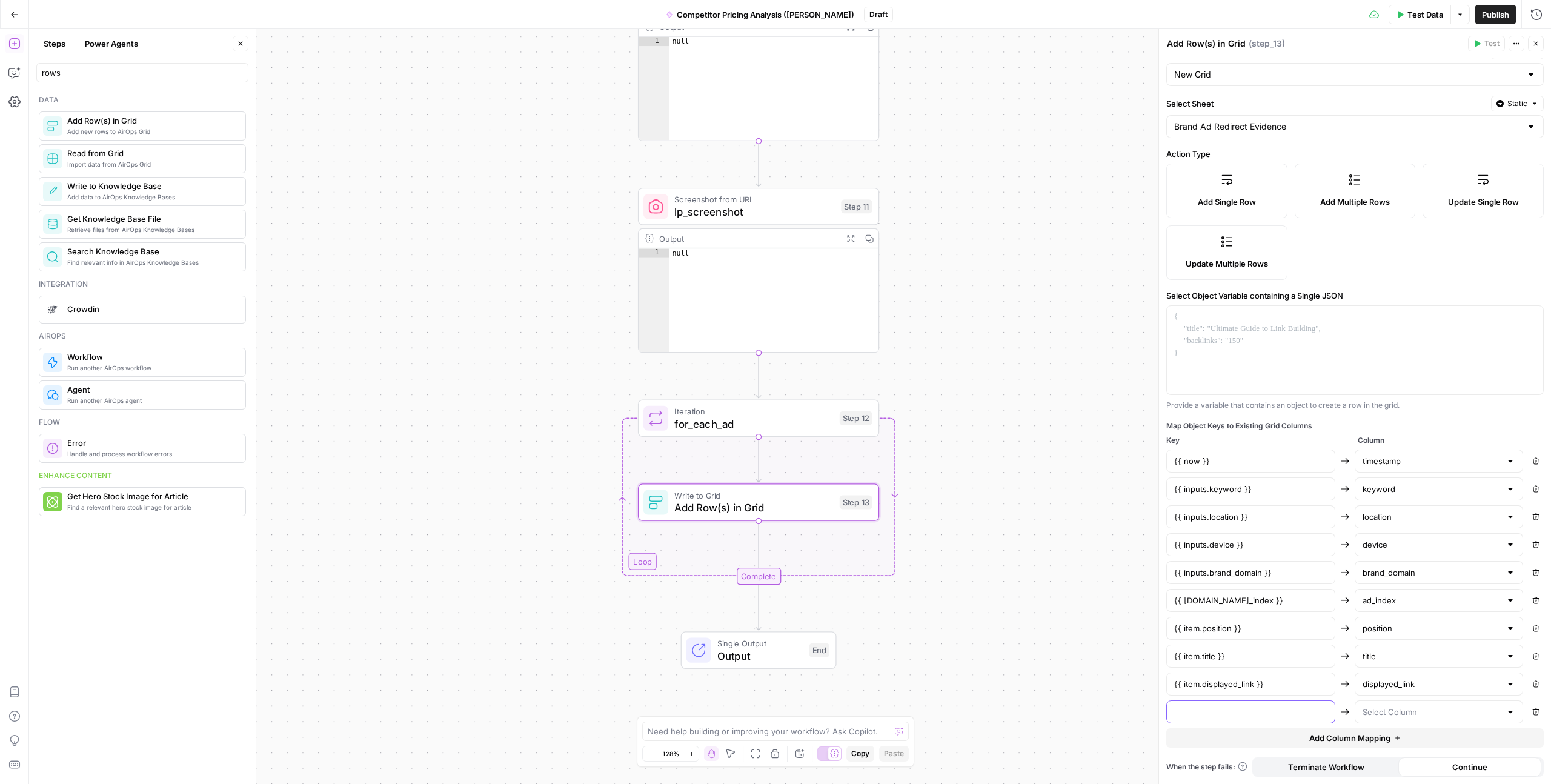
click at [1244, 716] on input "text" at bounding box center [1251, 711] width 154 height 12
paste input "{{ item.google_click_url }}"
type input "{{ item.google_click_url }}"
click at [1377, 714] on input "text" at bounding box center [1432, 711] width 139 height 12
paste input "google_click_url"
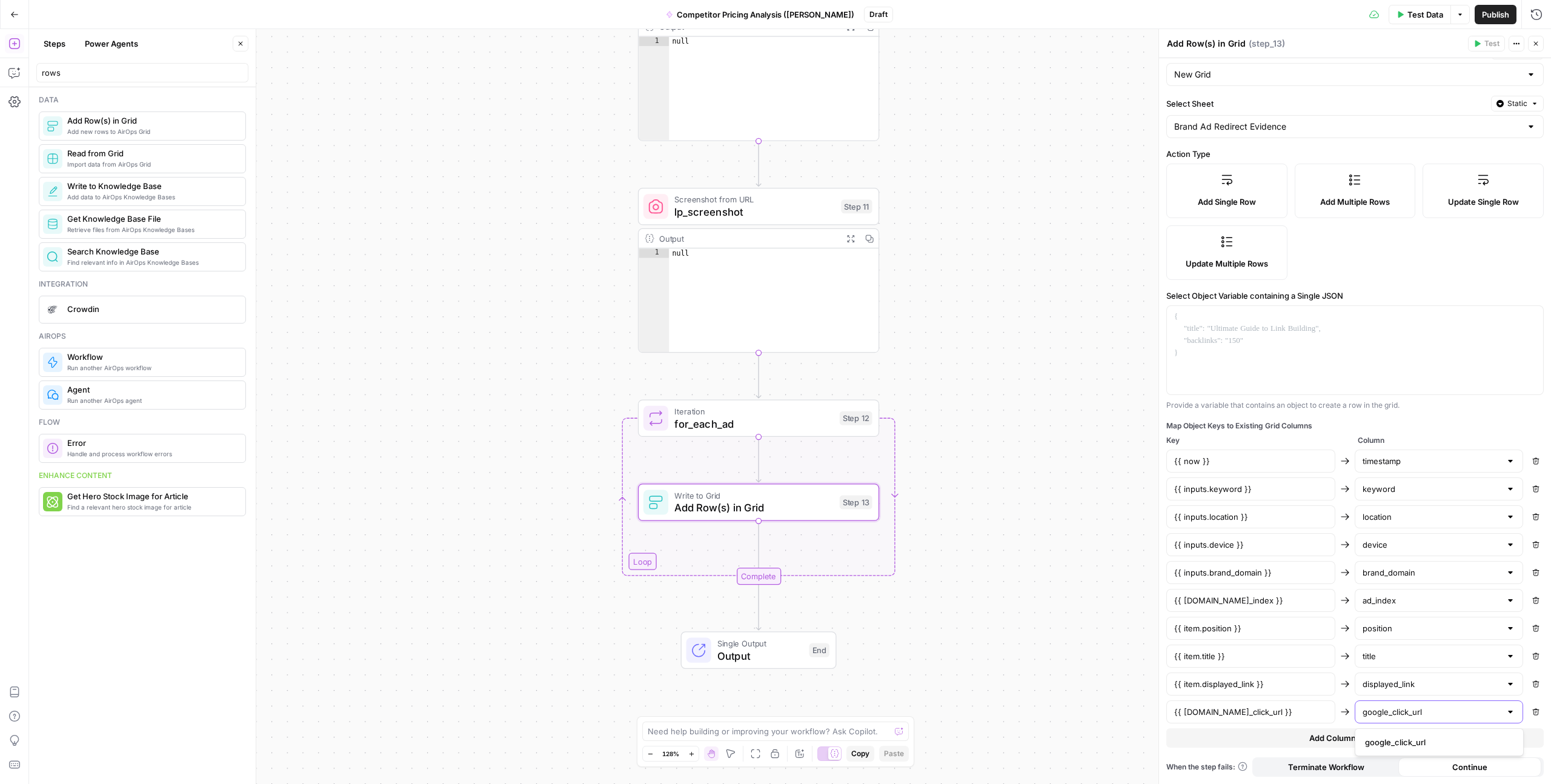
type input "google_click_url"
click at [1377, 732] on div "google_click_url" at bounding box center [1440, 742] width 169 height 28
click at [1379, 740] on span "google_click_url" at bounding box center [1437, 742] width 143 height 12
click at [1332, 740] on span "Add Column Mapping" at bounding box center [1350, 737] width 82 height 12
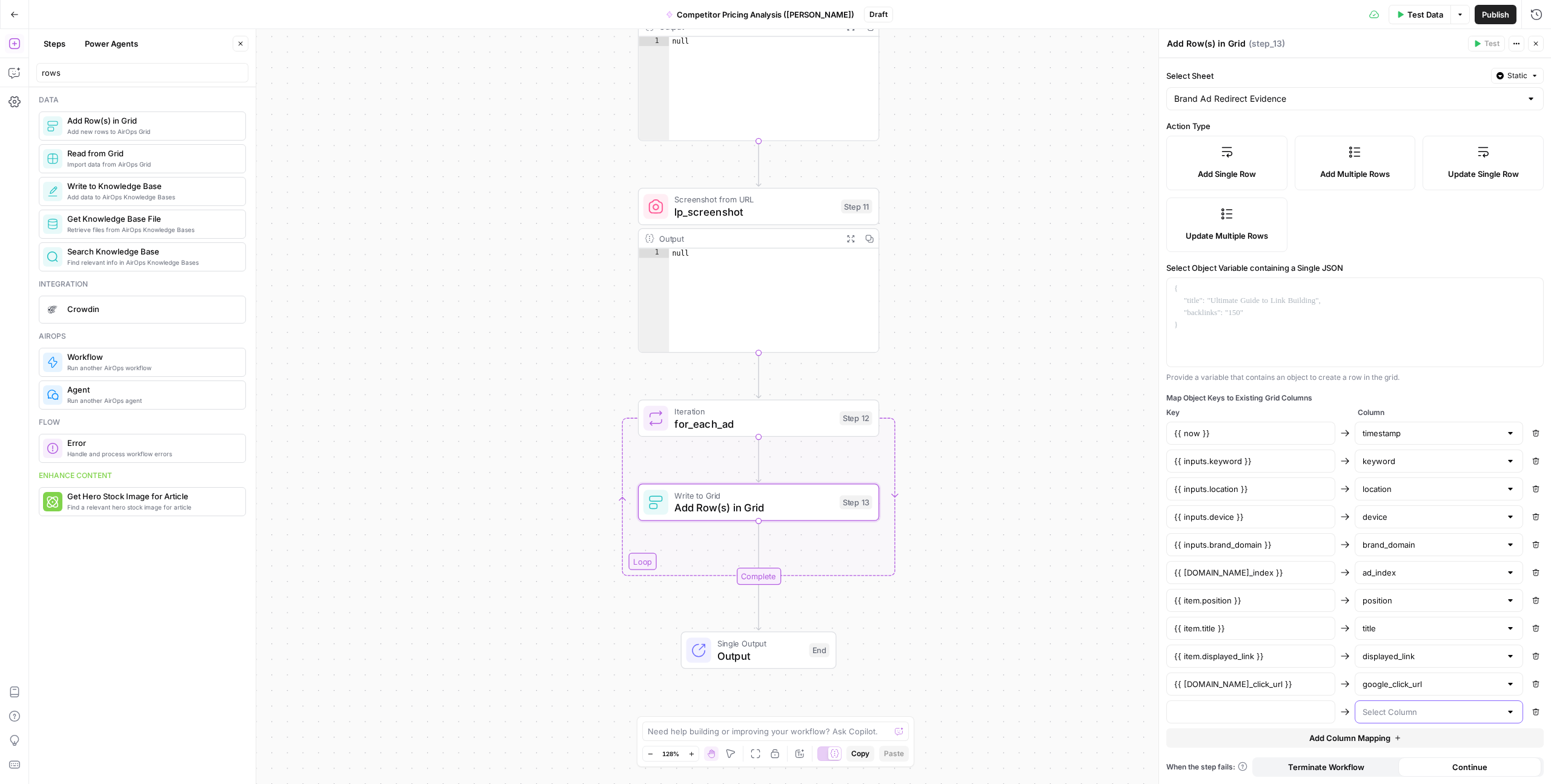
click at [1375, 707] on input "text" at bounding box center [1432, 711] width 139 height 12
click at [1309, 709] on input "text" at bounding box center [1251, 711] width 154 height 12
paste input "{{ item.adurl }}"
type input "{{ item.adurl }}"
click at [1381, 710] on input "text" at bounding box center [1432, 711] width 139 height 12
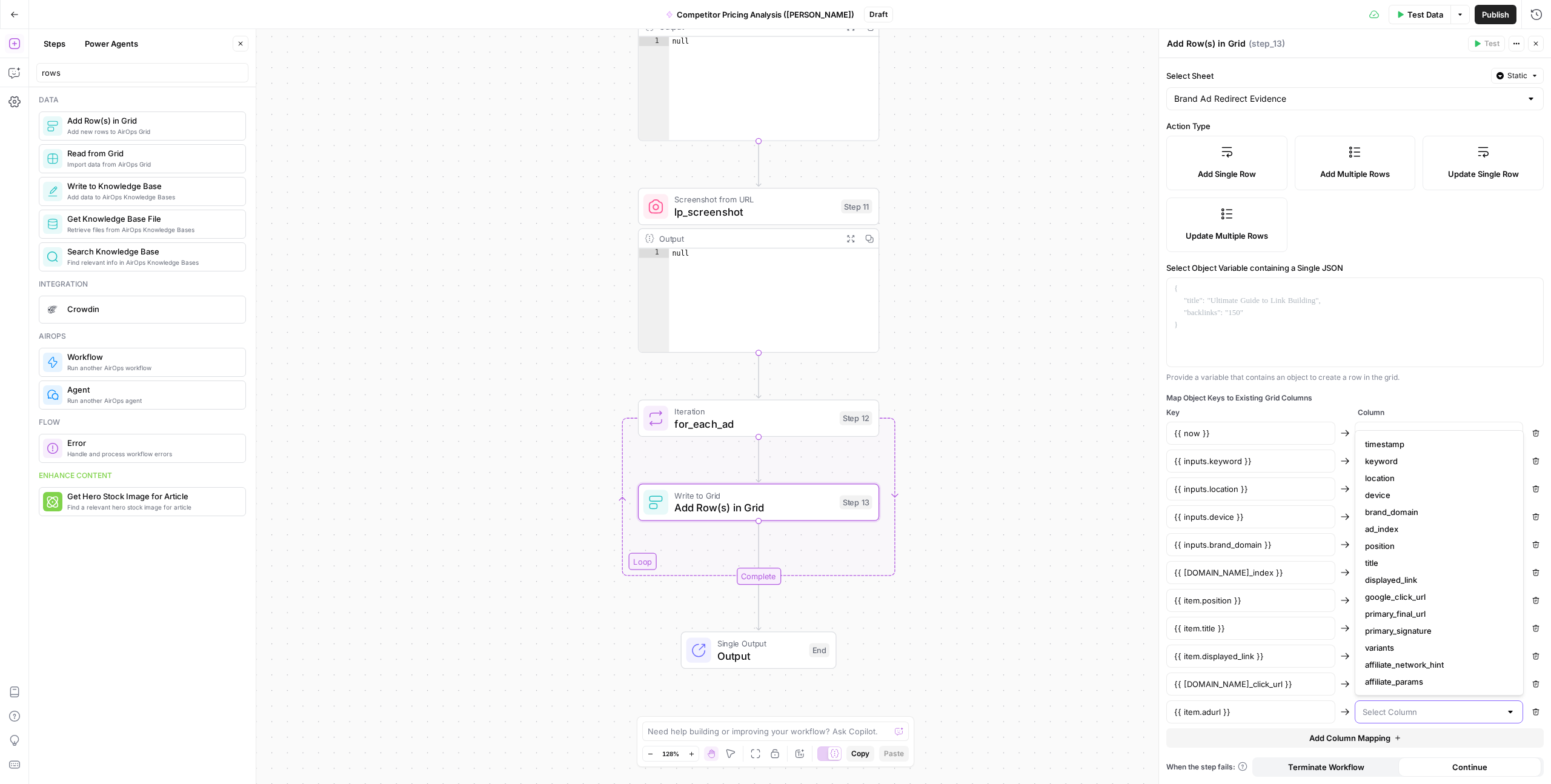
paste input "adurl"
type input "a"
click at [1035, 601] on div "Workflow Input Settings Inputs Google Search google_search_raw Step 1 Output Ex…" at bounding box center [790, 406] width 1522 height 755
click at [1407, 710] on input "text" at bounding box center [1432, 711] width 139 height 12
type input "ad"
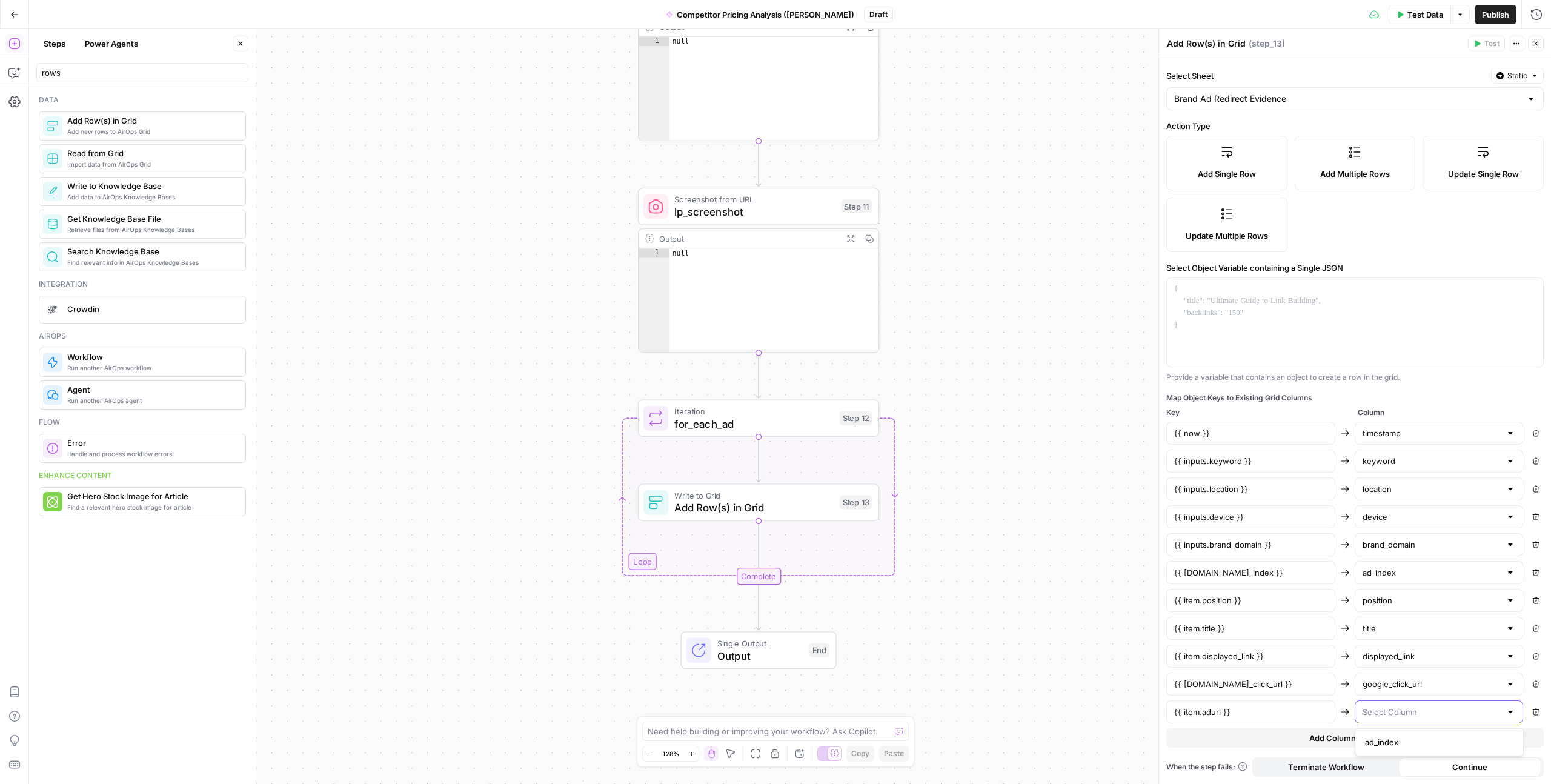
click at [1382, 713] on input "text" at bounding box center [1432, 711] width 139 height 12
click at [1105, 585] on div "Workflow Input Settings Inputs Google Search google_search_raw Step 1 Output Ex…" at bounding box center [790, 406] width 1522 height 755
click at [1534, 43] on icon "button" at bounding box center [1536, 44] width 7 height 7
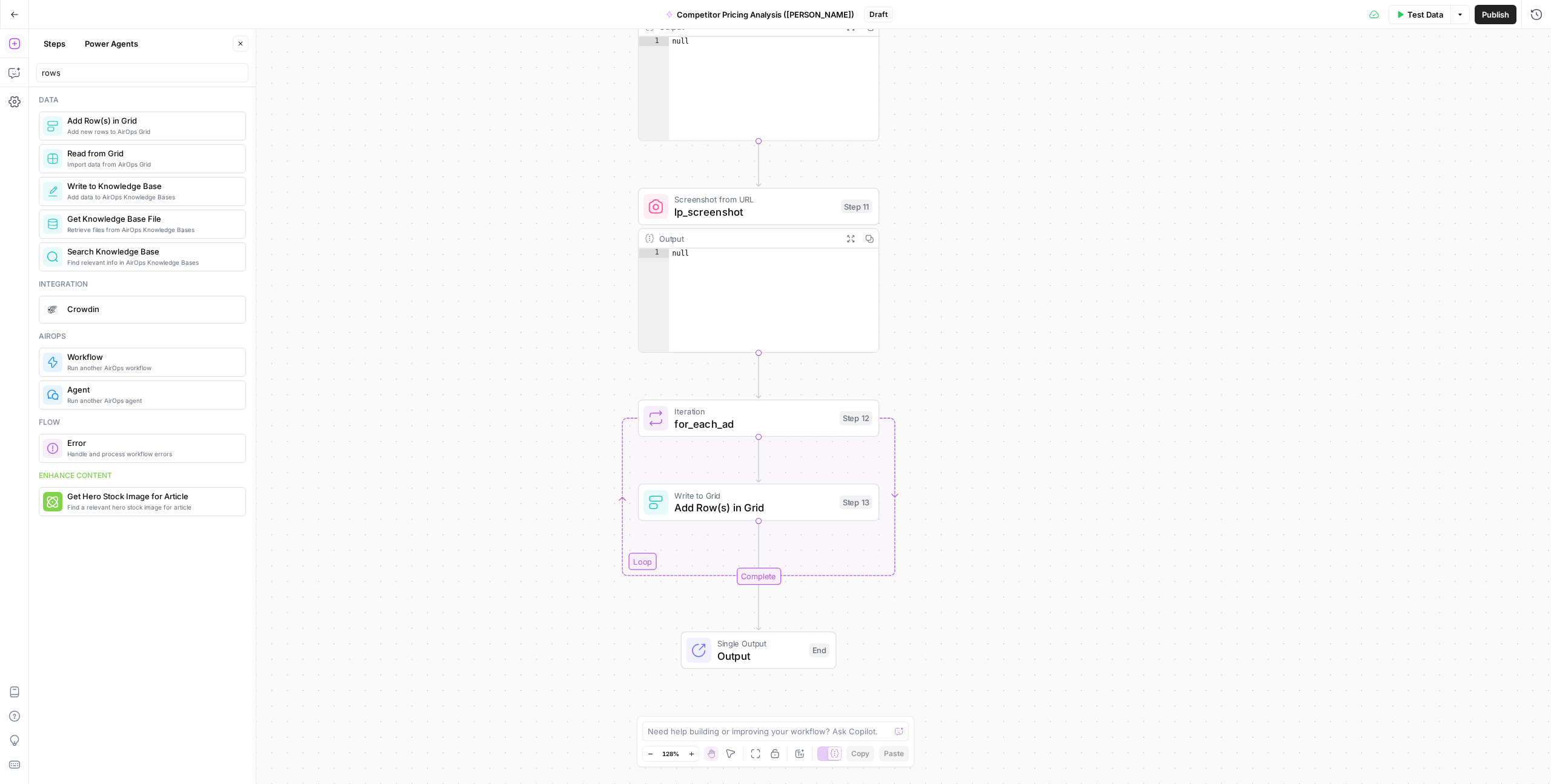
click at [733, 506] on span "Add Row(s) in Grid" at bounding box center [754, 508] width 159 height 16
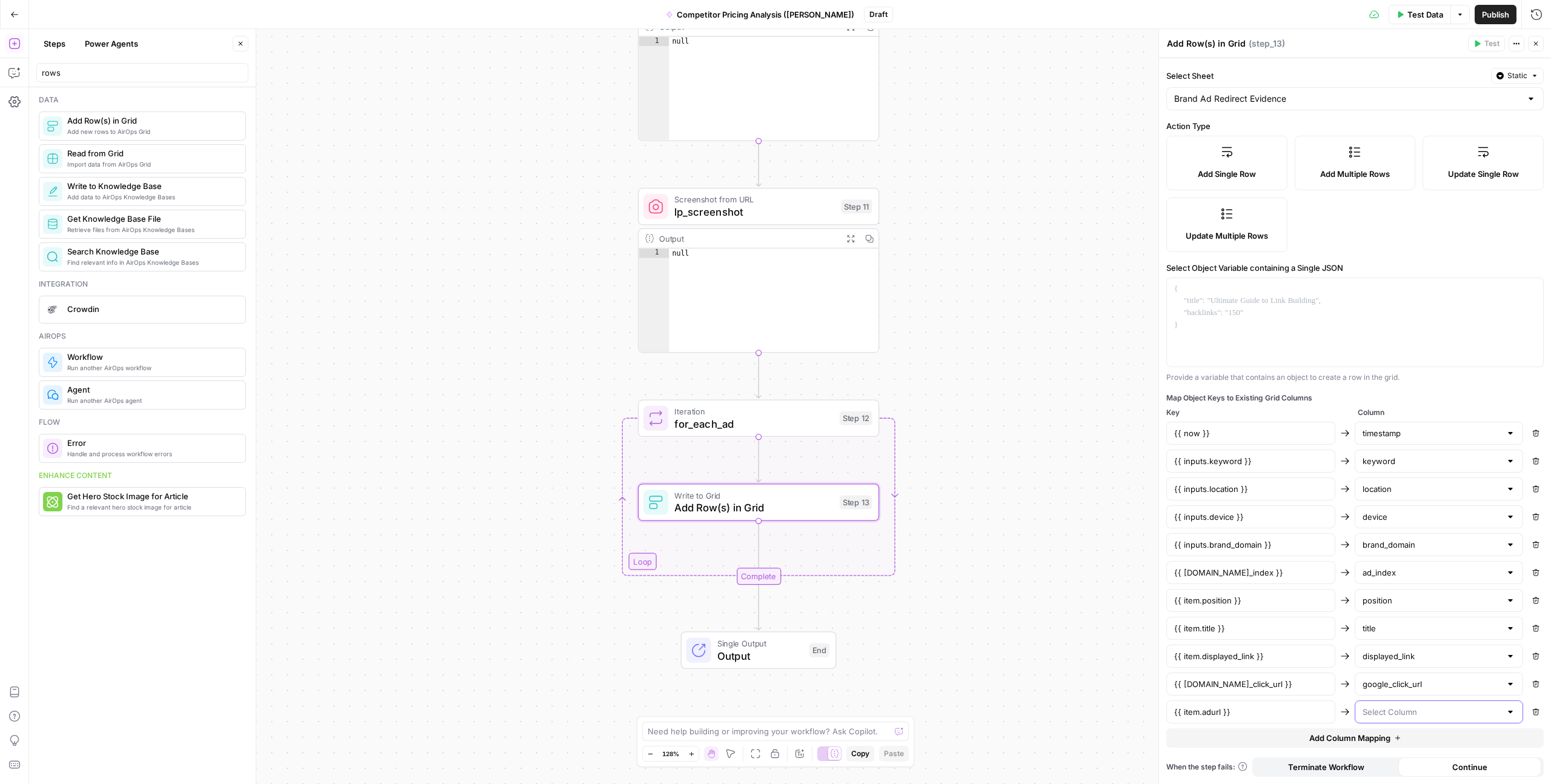
click at [1374, 705] on input "text" at bounding box center [1432, 711] width 139 height 12
click at [1381, 756] on span "adurl" at bounding box center [1437, 759] width 143 height 12
type input "adurl"
click at [1338, 737] on span "Add Column Mapping" at bounding box center [1350, 737] width 82 height 12
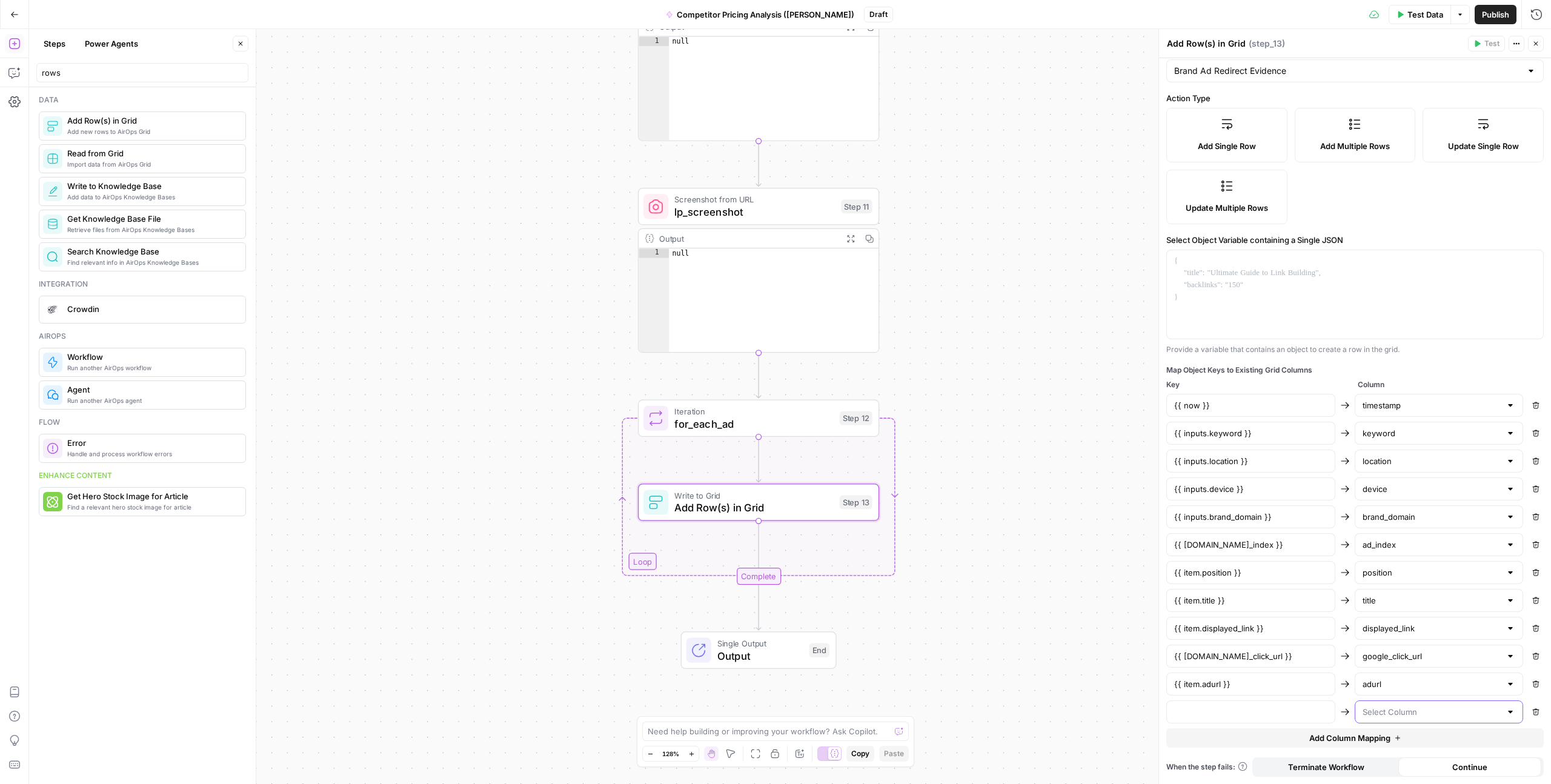
click at [1383, 710] on input "text" at bounding box center [1432, 711] width 139 height 12
paste input "primary_final_url"
type input "primary_final_url"
click at [1402, 743] on span "primary_final_url" at bounding box center [1437, 742] width 143 height 12
click at [1293, 712] on input "text" at bounding box center [1251, 711] width 154 height 12
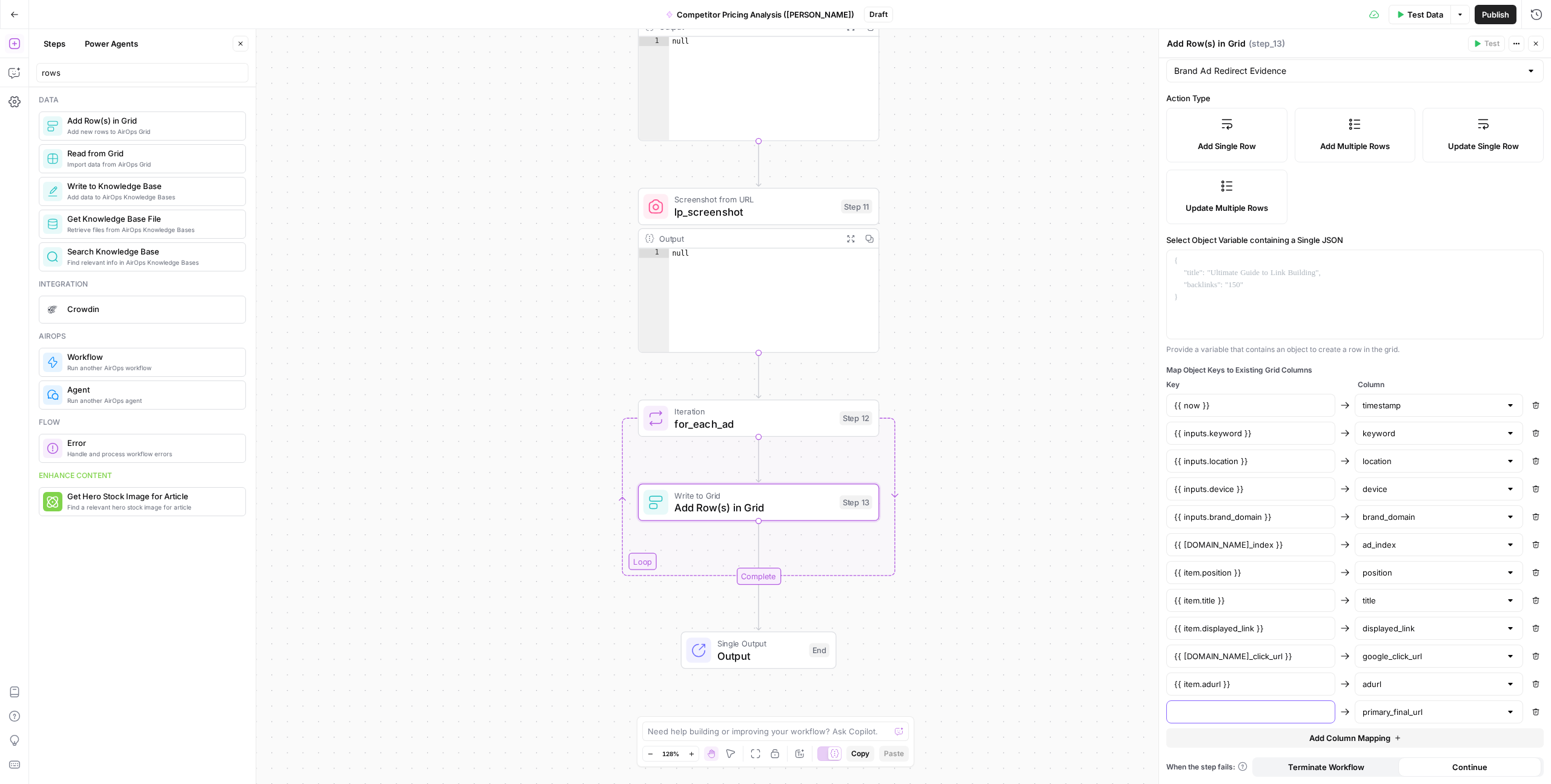
click at [1212, 708] on input "text" at bounding box center [1251, 711] width 154 height 12
paste input "{{ item.primary_final_url }}"
type input "{{ item.primary_final_url }}"
click at [1231, 731] on button "Add Column Mapping" at bounding box center [1355, 737] width 377 height 20
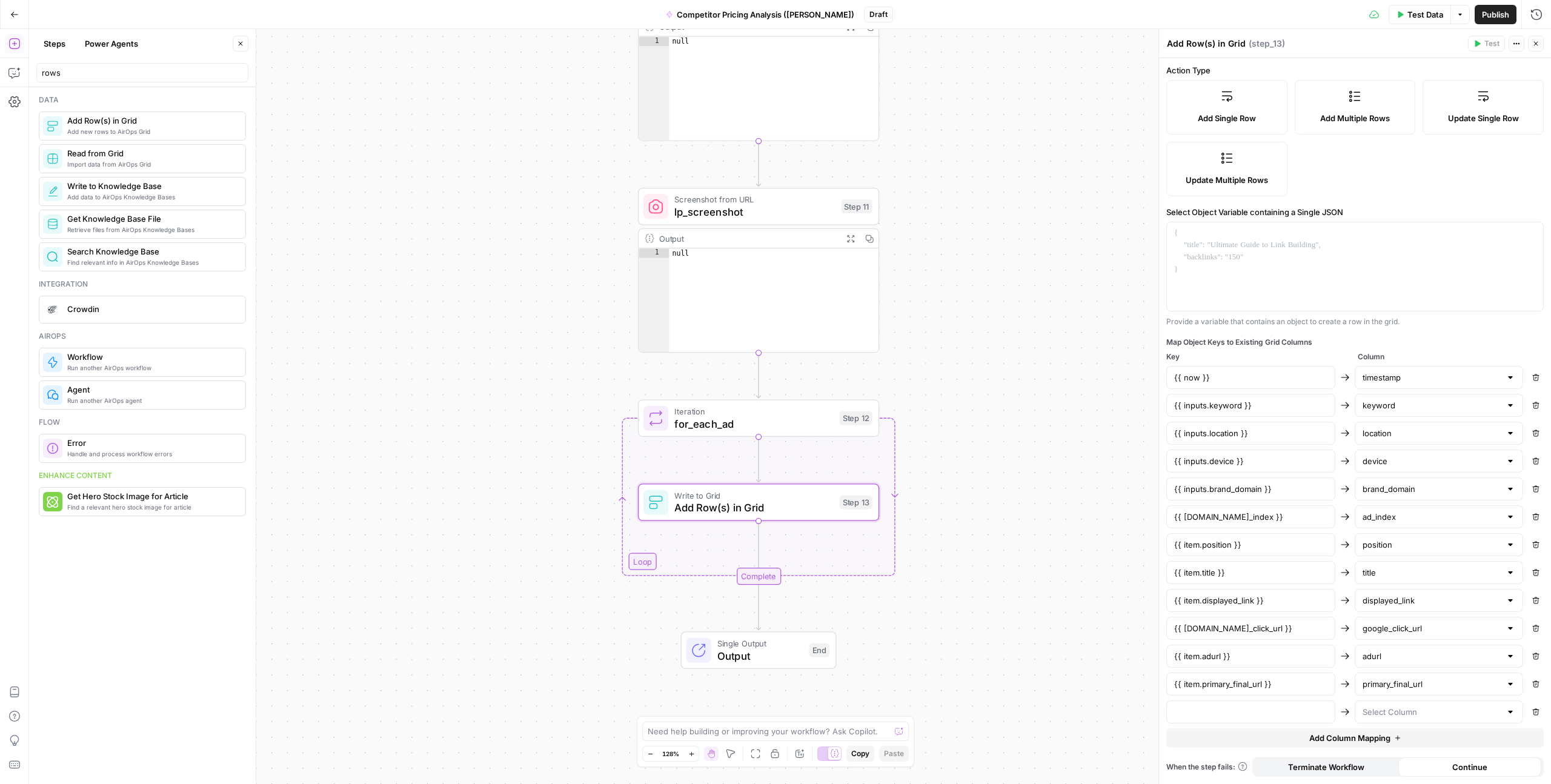
click at [1279, 700] on div at bounding box center [1251, 712] width 169 height 23
paste input "{{ item.primary_signature }}"
type input "{{ item.primary_signature }}"
click at [1384, 705] on input "text" at bounding box center [1432, 711] width 139 height 12
paste input "primary_signature"
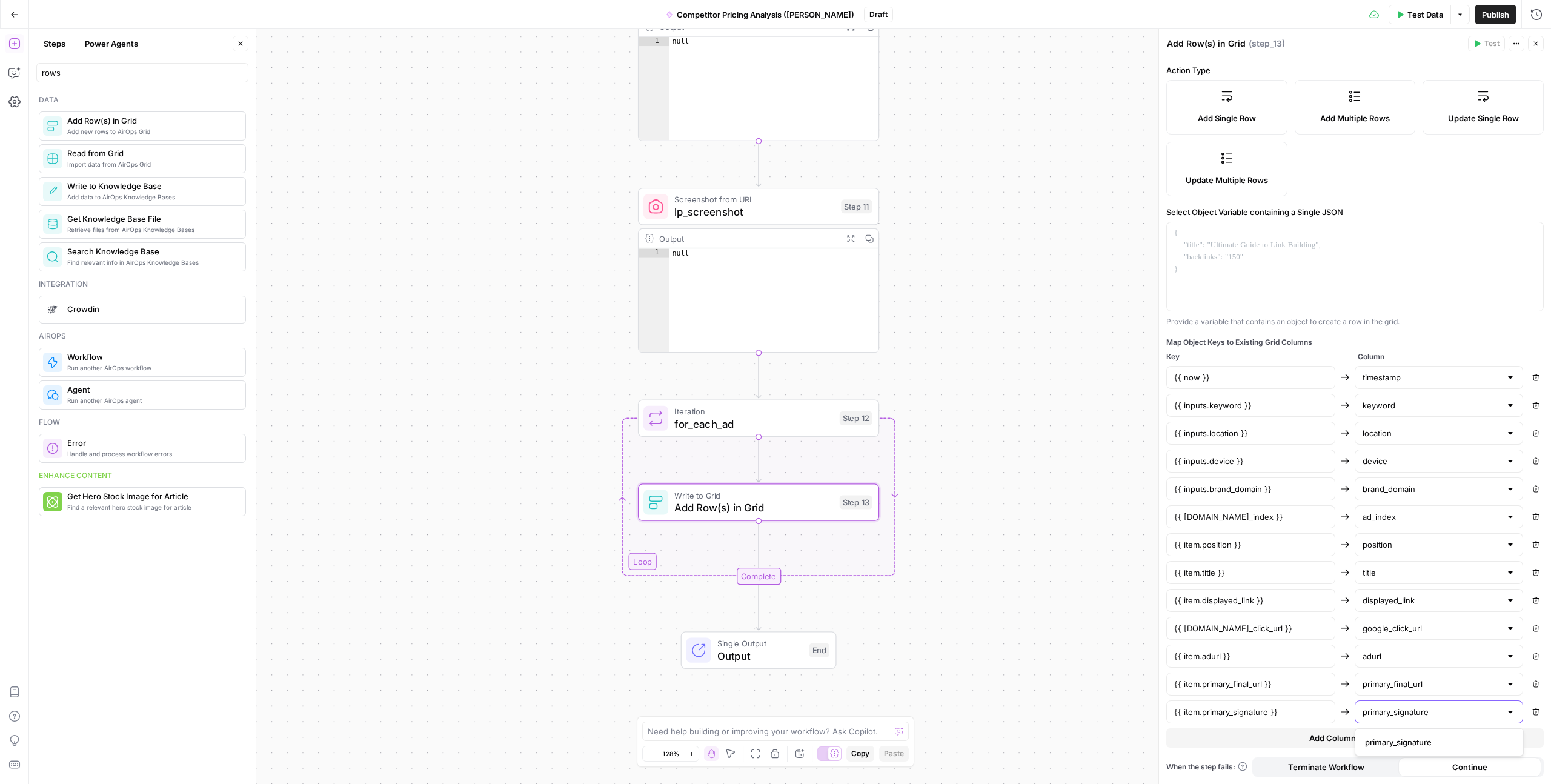
type input "primary_signature"
click at [1395, 736] on span "primary_signature" at bounding box center [1437, 742] width 143 height 12
click at [1341, 736] on span "Add Column Mapping" at bounding box center [1350, 737] width 82 height 12
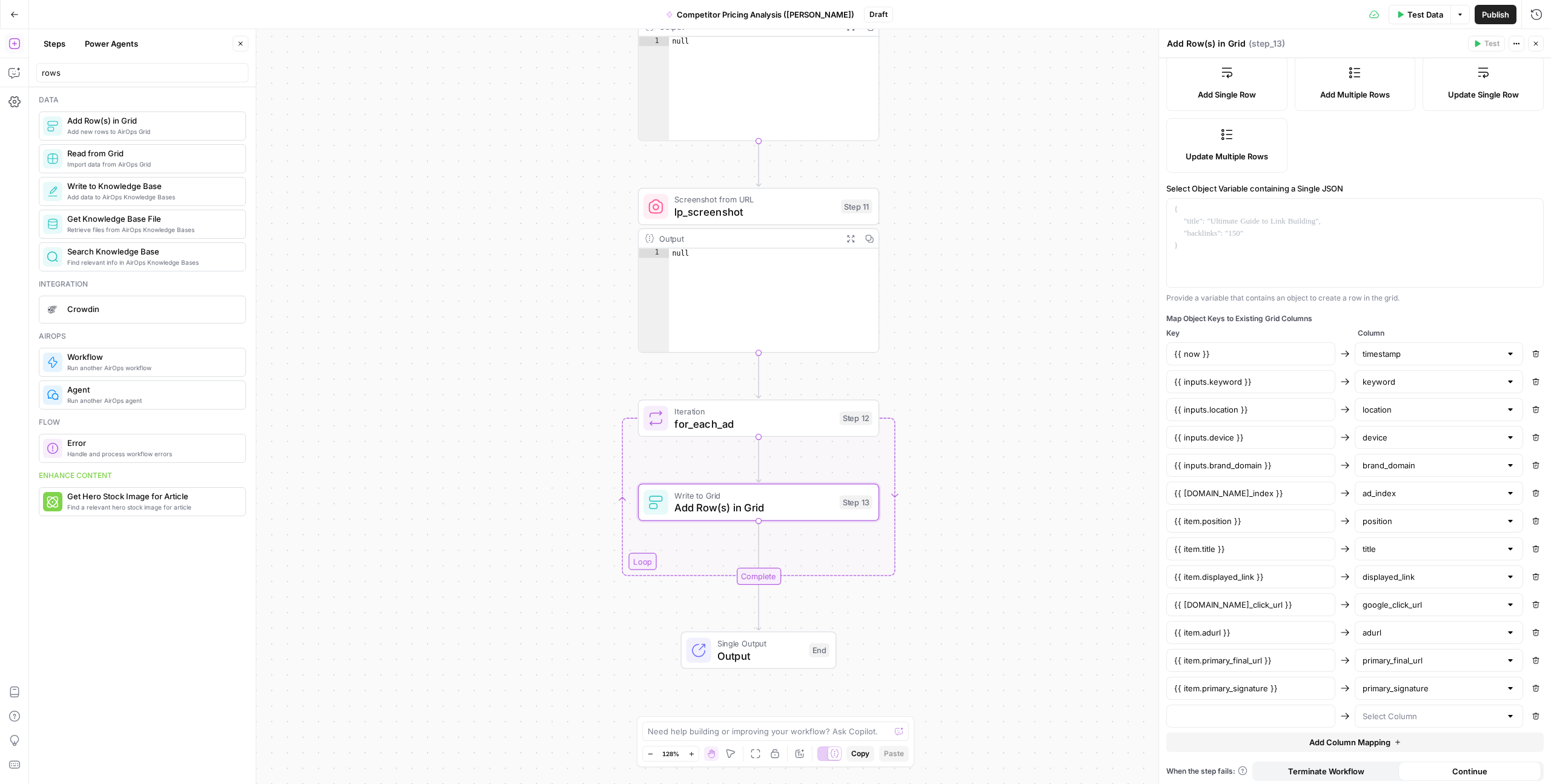
click at [1228, 708] on div at bounding box center [1251, 716] width 169 height 23
paste input "{{ item.variants }}"
type input "{{ item.variants }}"
click at [1396, 713] on input "text" at bounding box center [1432, 716] width 139 height 12
paste input "variants"
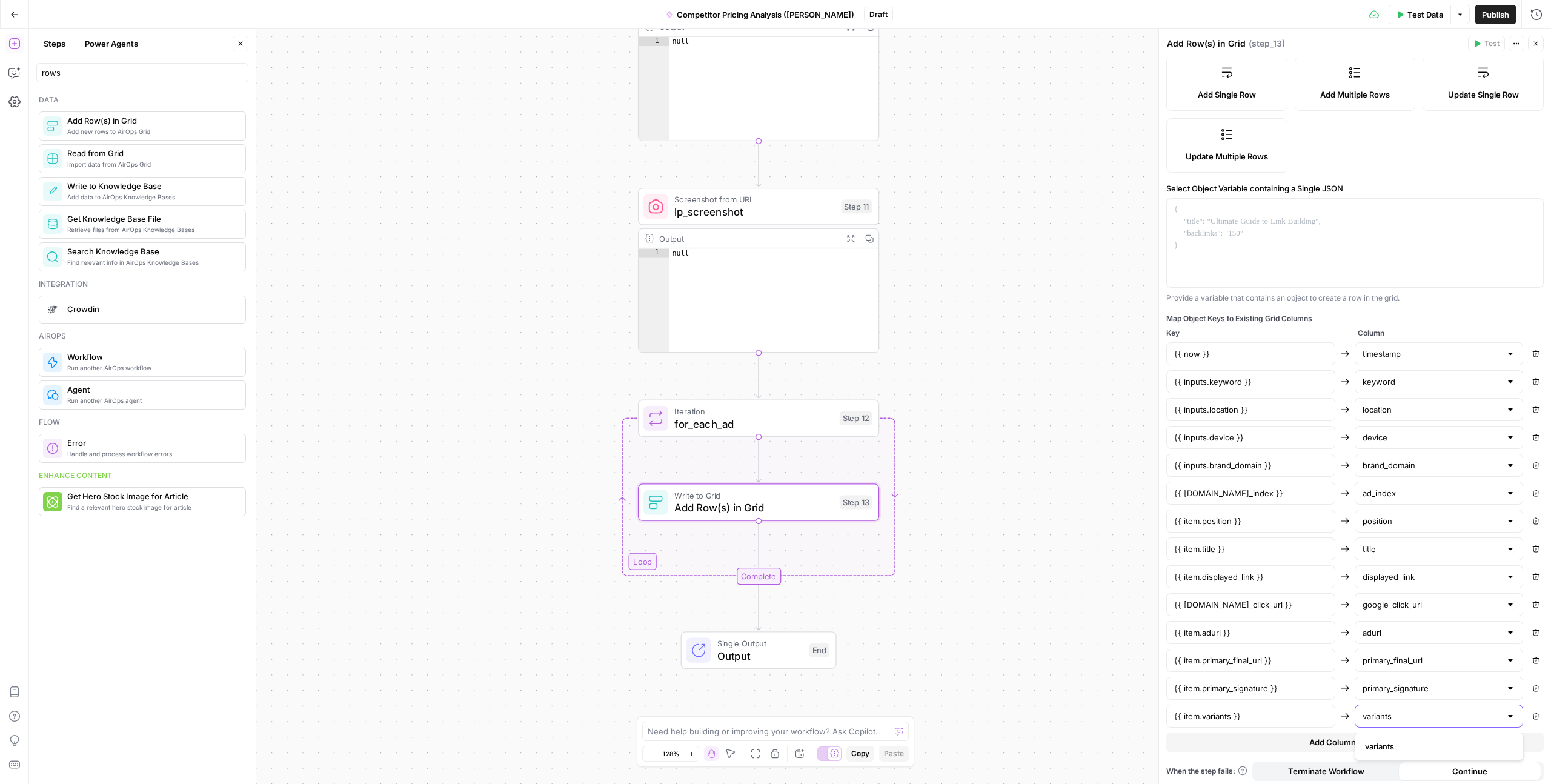
type input "variants"
click at [1385, 742] on span "variants" at bounding box center [1437, 746] width 143 height 12
click at [1336, 740] on span "Add Column Mapping" at bounding box center [1350, 742] width 82 height 12
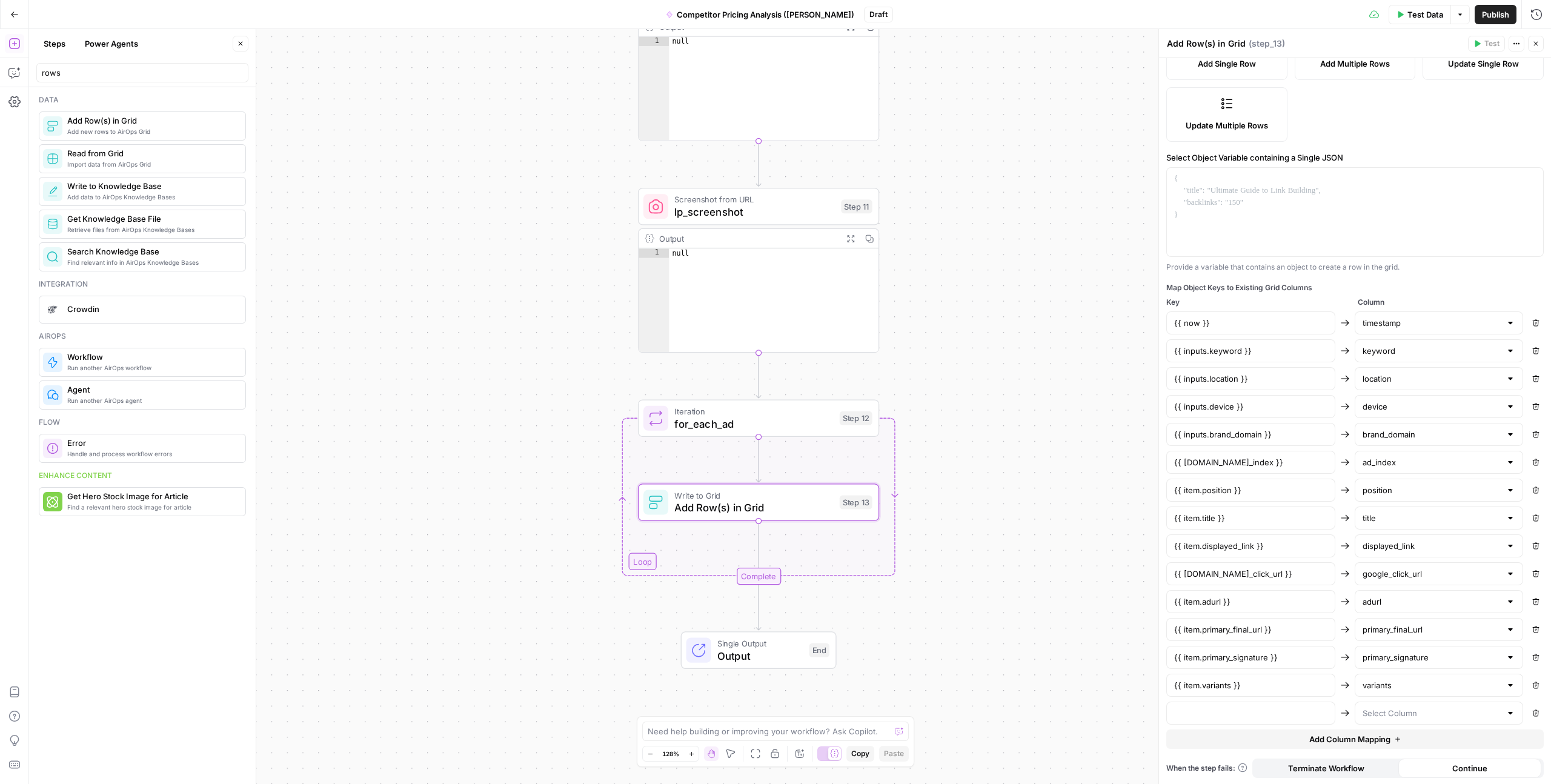
scroll to position [197, 0]
click at [1228, 698] on div "{{ now }} timestamp Remove {{ inputs.keyword }} keyword Remove {{ inputs.locati…" at bounding box center [1355, 517] width 377 height 413
click at [1226, 709] on input "text" at bounding box center [1251, 711] width 154 height 12
paste input "{{ item.affiliate_network_hint }}"
type input "{{ item.affiliate_network_hint }}"
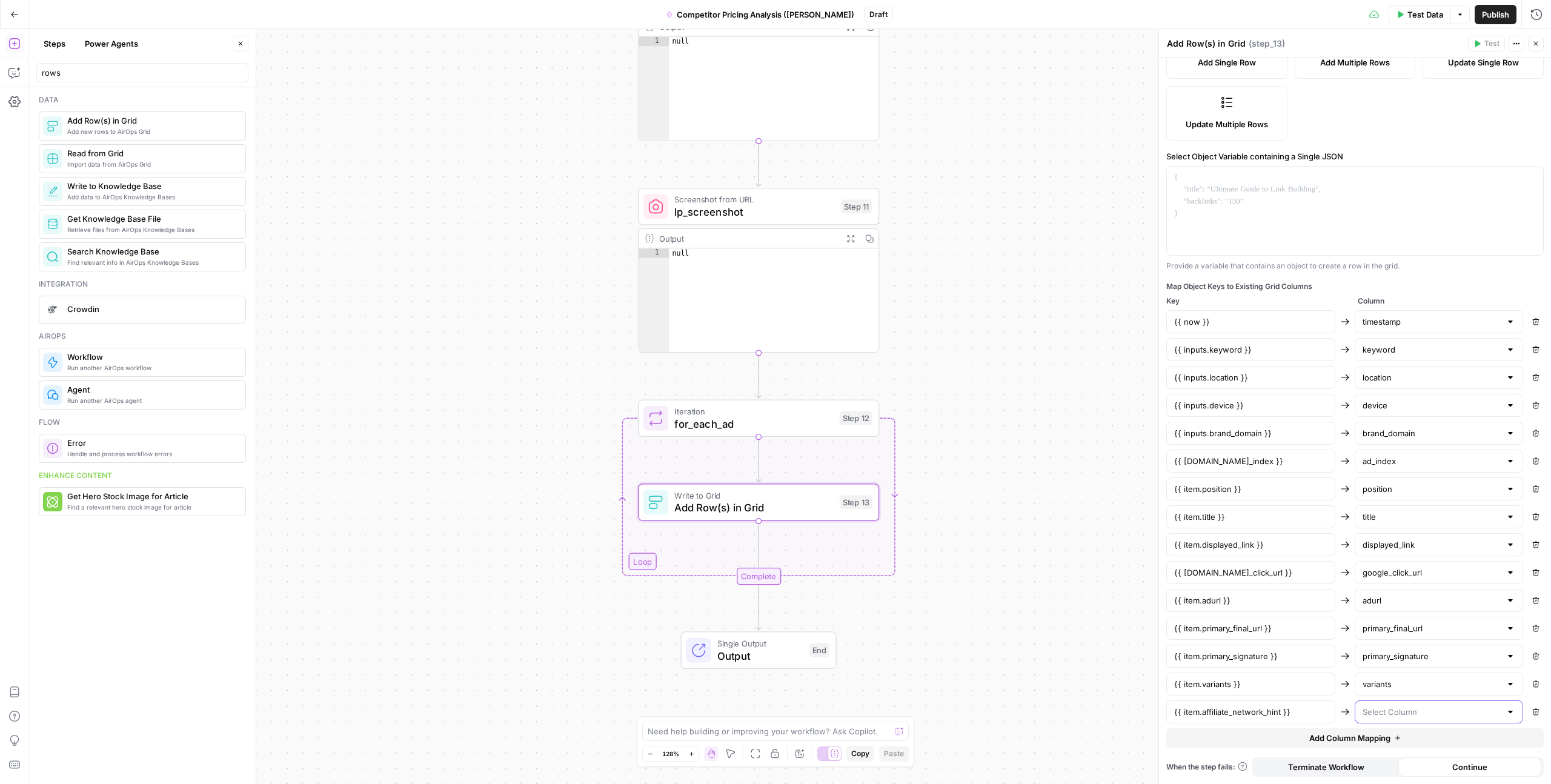
click at [1396, 708] on input "text" at bounding box center [1432, 711] width 139 height 12
paste input "affiliate_network_hint"
type input "affiliate_network_hint"
click at [1392, 738] on span "affiliate_network_hint" at bounding box center [1437, 742] width 143 height 12
click at [1338, 738] on span "Add Column Mapping" at bounding box center [1350, 737] width 82 height 12
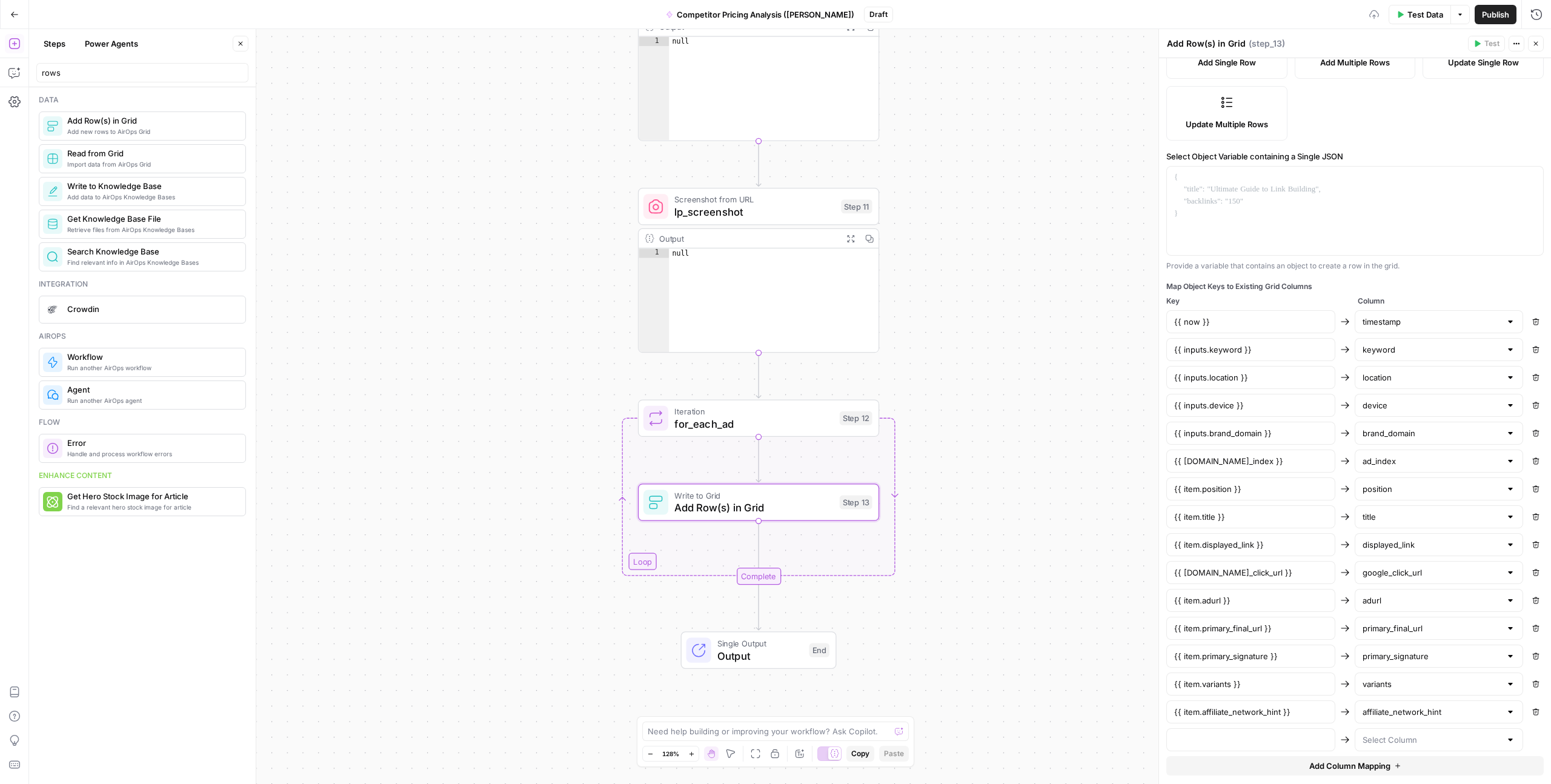
scroll to position [224, 0]
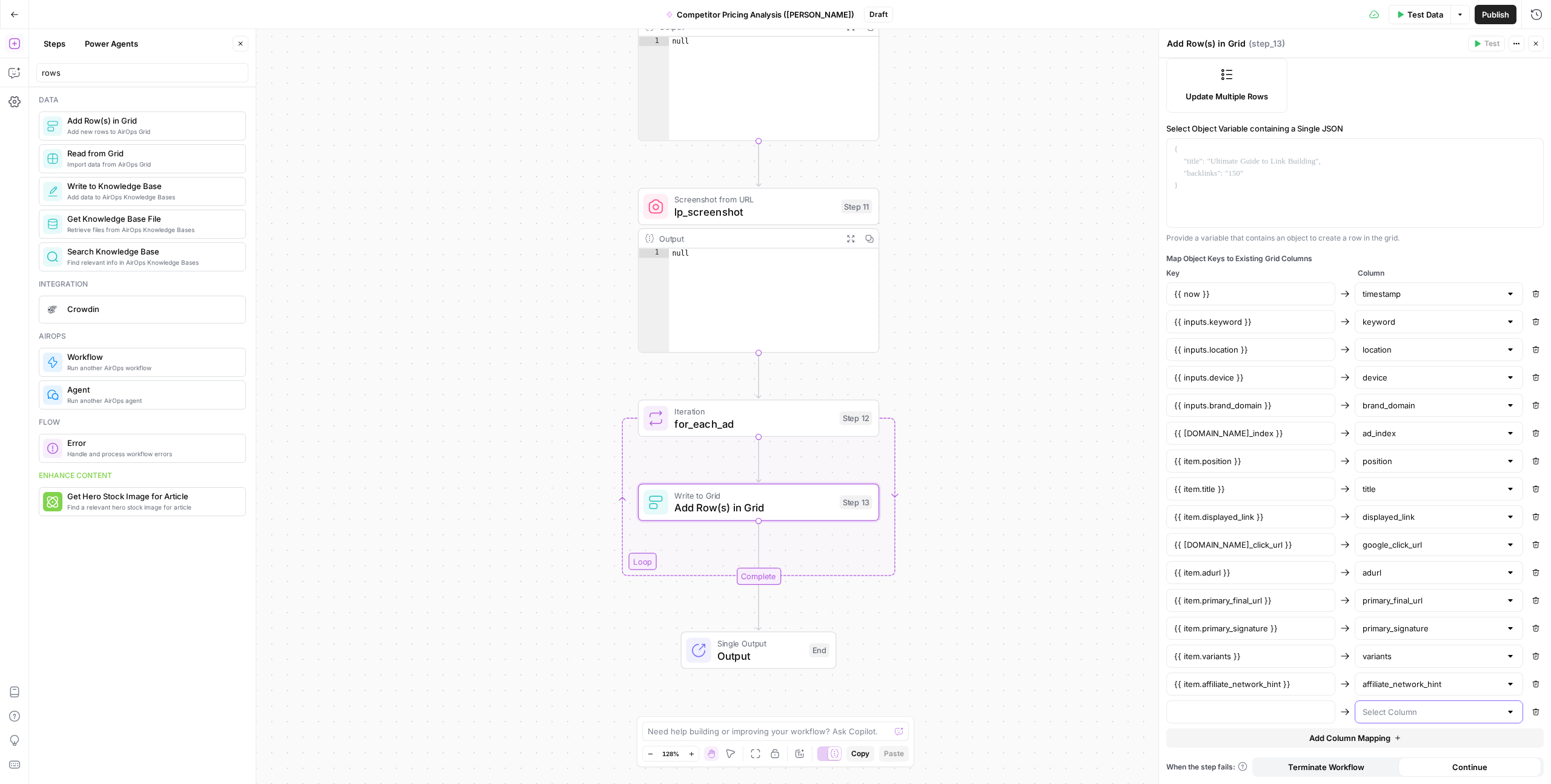
click at [1373, 716] on input "text" at bounding box center [1432, 711] width 139 height 12
click at [1281, 716] on input "text" at bounding box center [1251, 711] width 154 height 12
paste input "{{ item.affiliate_params }}"
type input "{{ item.affiliate_params }}"
click at [1377, 715] on input "text" at bounding box center [1432, 711] width 139 height 12
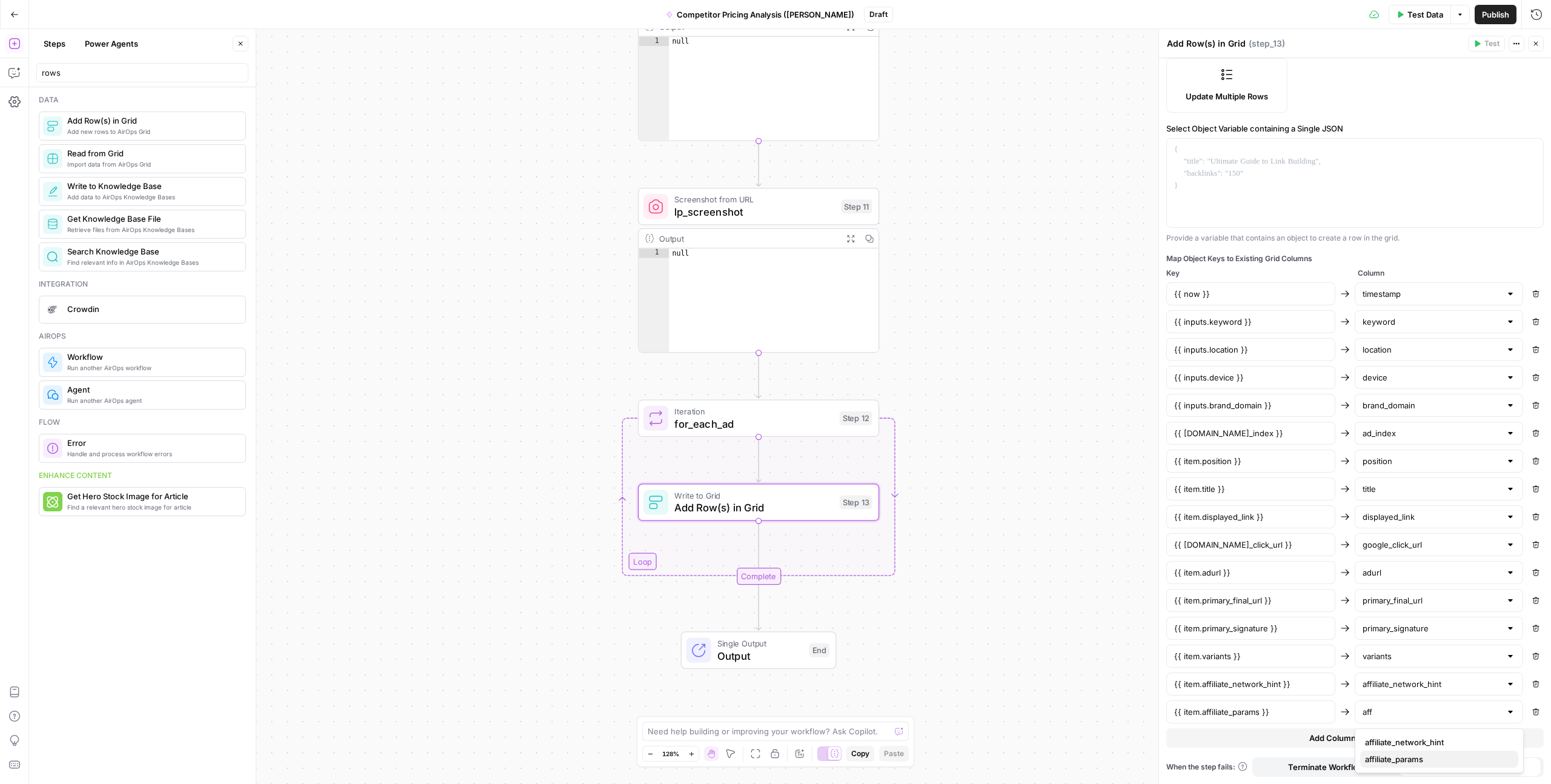
click at [1399, 759] on span "affiliate_params" at bounding box center [1437, 759] width 143 height 12
type input "affiliate_params"
click at [1338, 740] on span "Add Column Mapping" at bounding box center [1350, 737] width 82 height 12
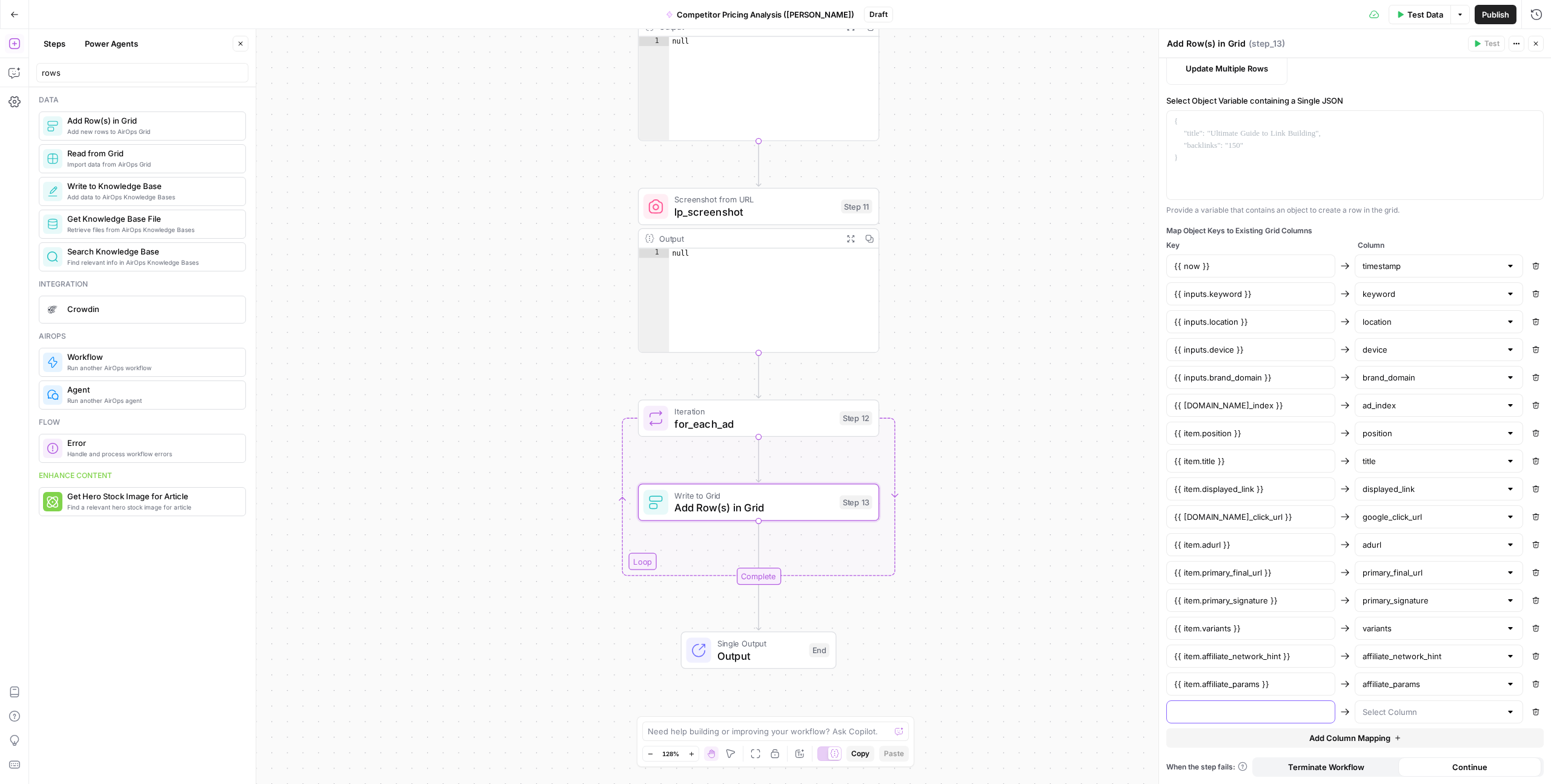
click at [1202, 710] on input "text" at bounding box center [1251, 711] width 154 height 12
paste input "{{ steps.serp_screenshot.output.url }}"
type input "{{ steps.serp_screenshot.output.url }}"
click at [1380, 713] on input "text" at bounding box center [1432, 711] width 139 height 12
paste input "serp_screenshot_url"
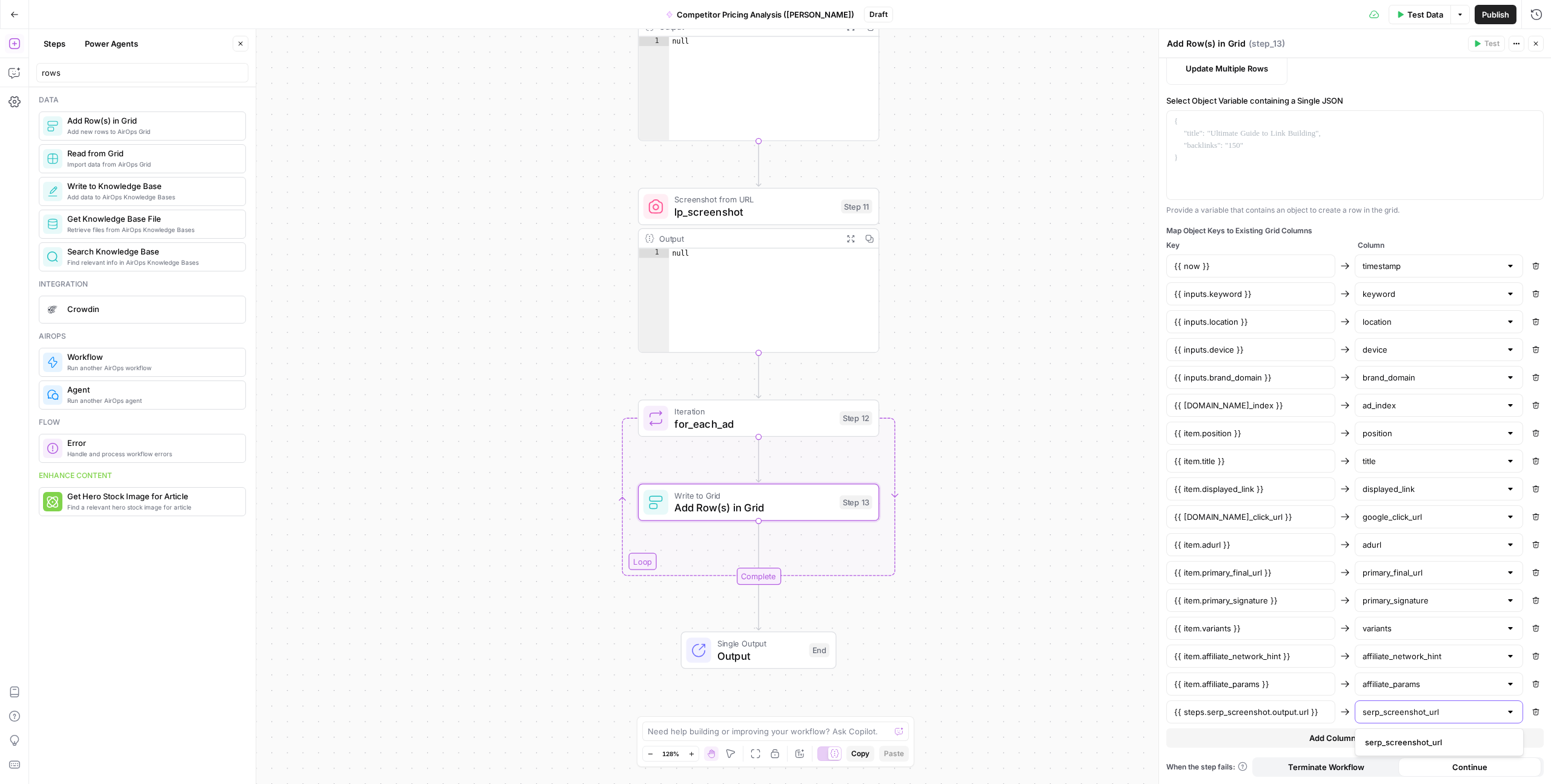
type input "serp_screenshot_url"
click at [1387, 736] on span "serp_screenshot_url" at bounding box center [1437, 742] width 143 height 12
click at [1309, 732] on span "Add Column Mapping" at bounding box center [1350, 737] width 82 height 12
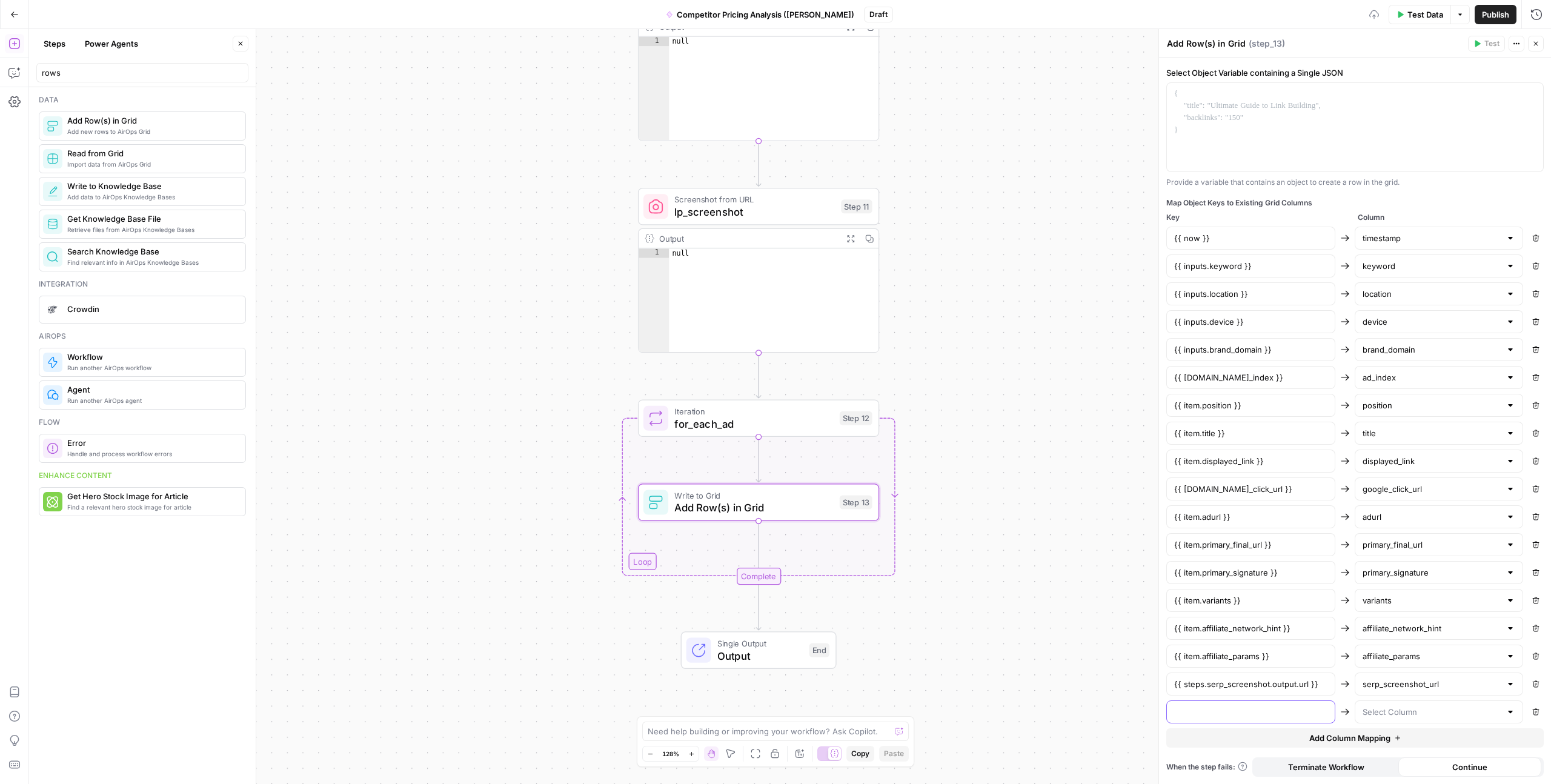
click at [1271, 710] on input "text" at bounding box center [1251, 711] width 154 height 12
paste input "landing_screenshot_url"
type input "landing_screenshot_url"
click at [1404, 723] on div at bounding box center [1440, 712] width 169 height 23
click at [1404, 716] on input "text" at bounding box center [1432, 711] width 139 height 12
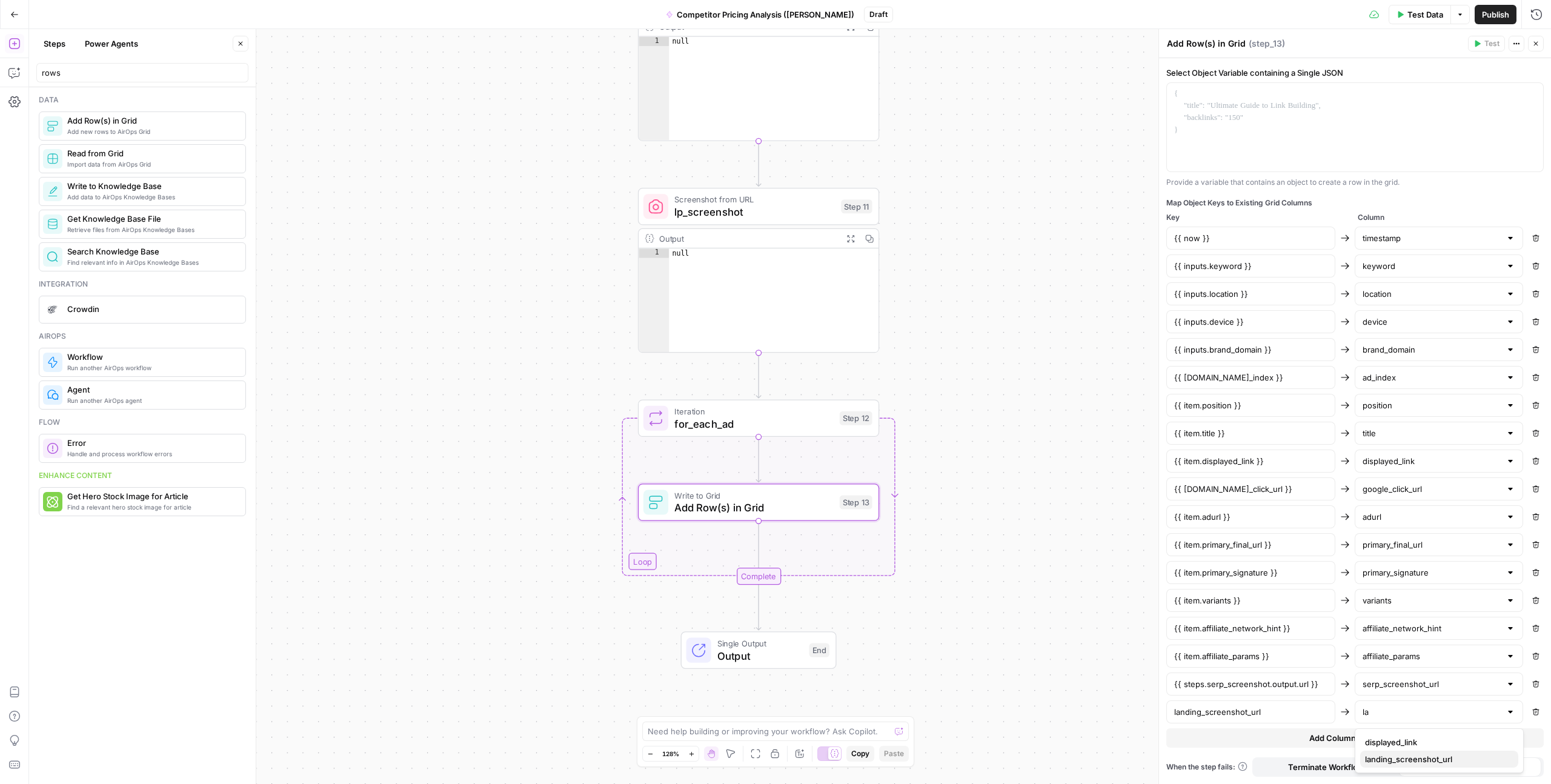
click at [1406, 756] on span "landing_screenshot_url" at bounding box center [1437, 759] width 143 height 12
type input "landing_screenshot_url"
click at [1211, 710] on input "landing_screenshot_url" at bounding box center [1251, 711] width 154 height 12
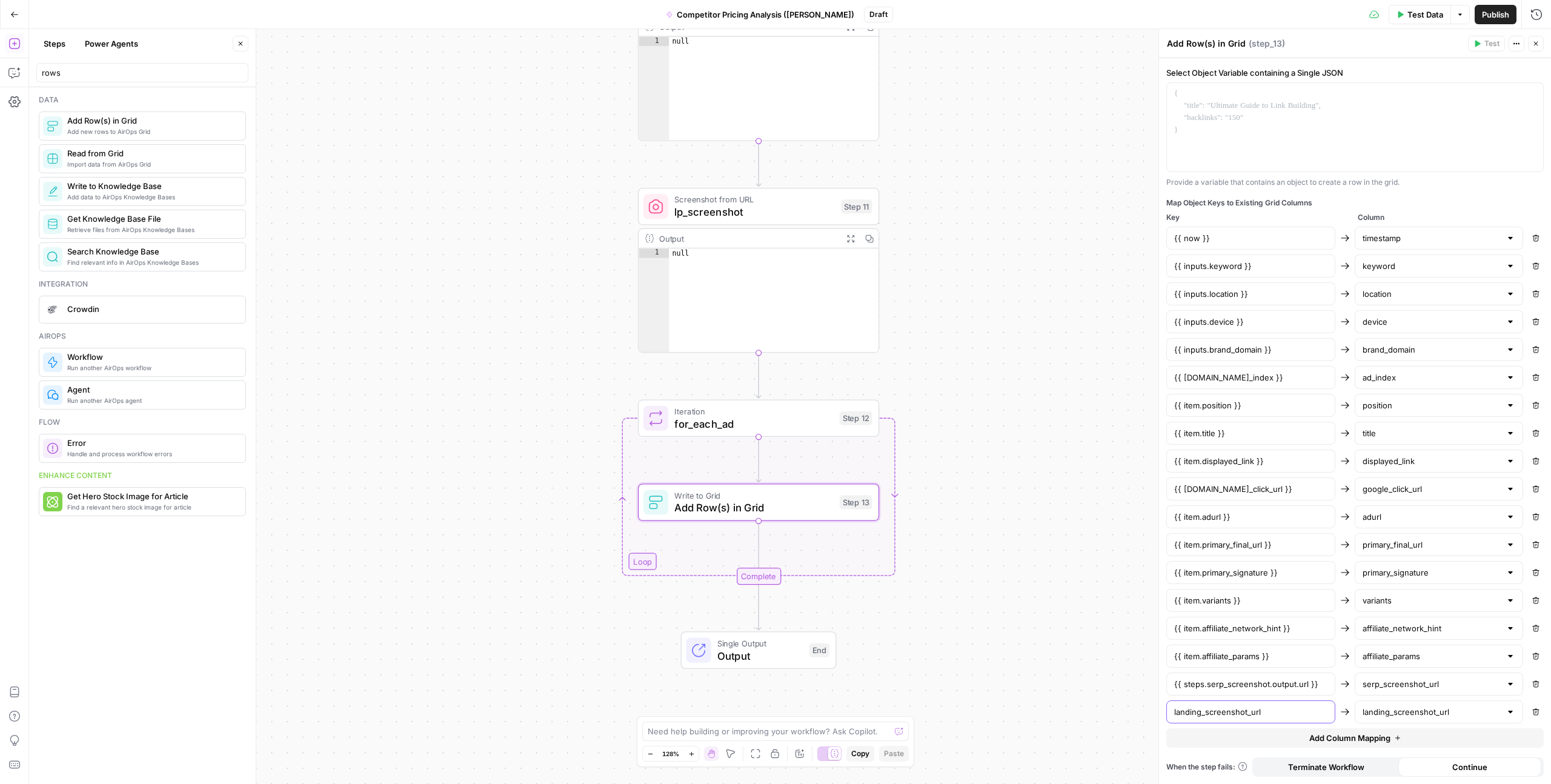
paste input "{{ steps.lp_screenshot.output.url }}"
type input "{{ steps.lp_screenshot.output.url }}"
click at [1110, 717] on div "Workflow Input Settings Inputs Google Search google_search_raw Step 1 Output Ex…" at bounding box center [790, 406] width 1522 height 755
click at [854, 392] on span "Test" at bounding box center [856, 389] width 19 height 14
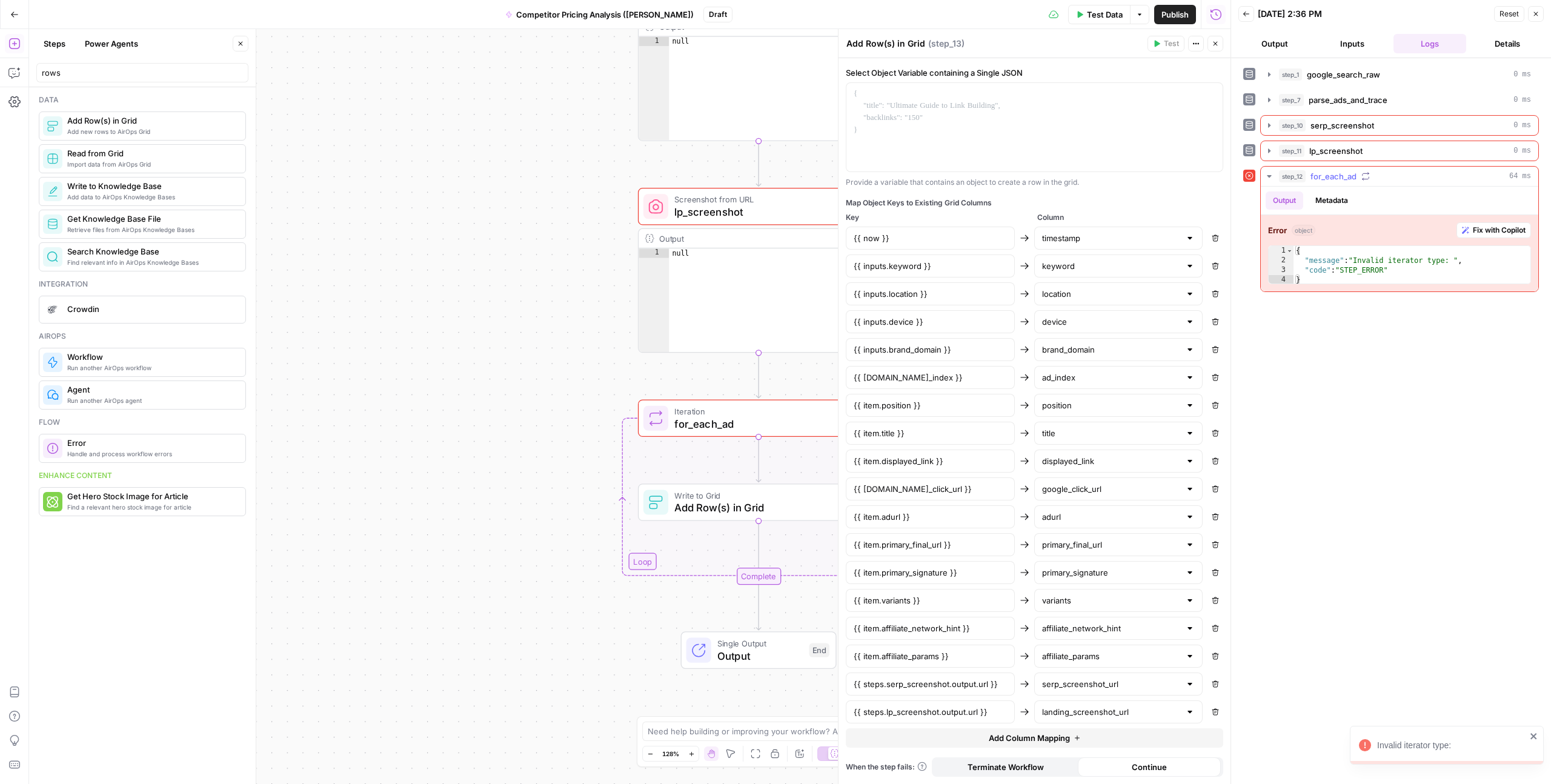
type textarea "**********"
click at [1325, 261] on div "{ "message" : "Invalid iterator type: " , "code" : "STEP_ERROR" }" at bounding box center [1412, 275] width 237 height 58
click at [1348, 265] on div "{ "message" : "Invalid iterator type: " , "code" : "STEP_ERROR" }" at bounding box center [1412, 275] width 237 height 58
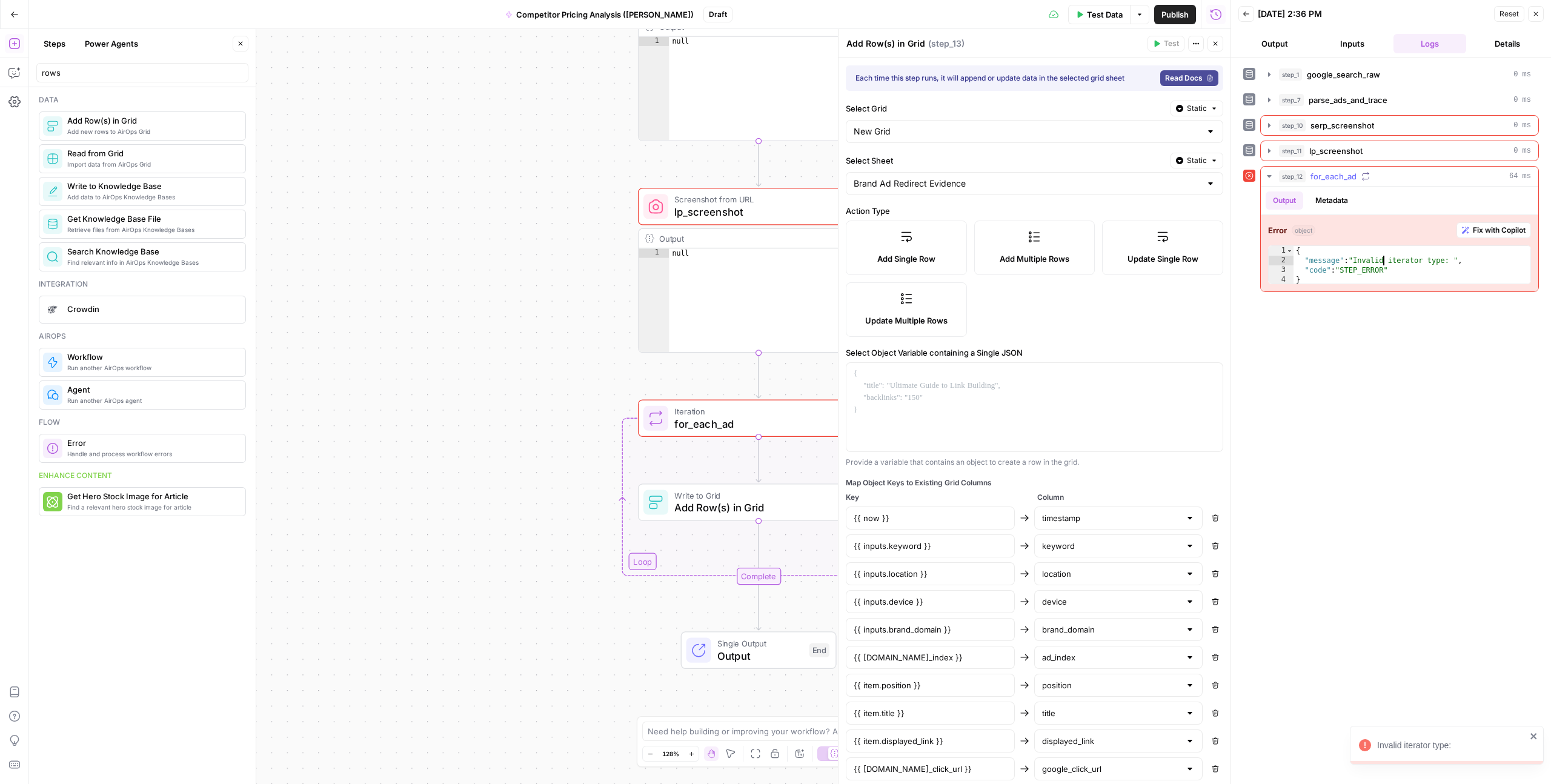
scroll to position [280, 0]
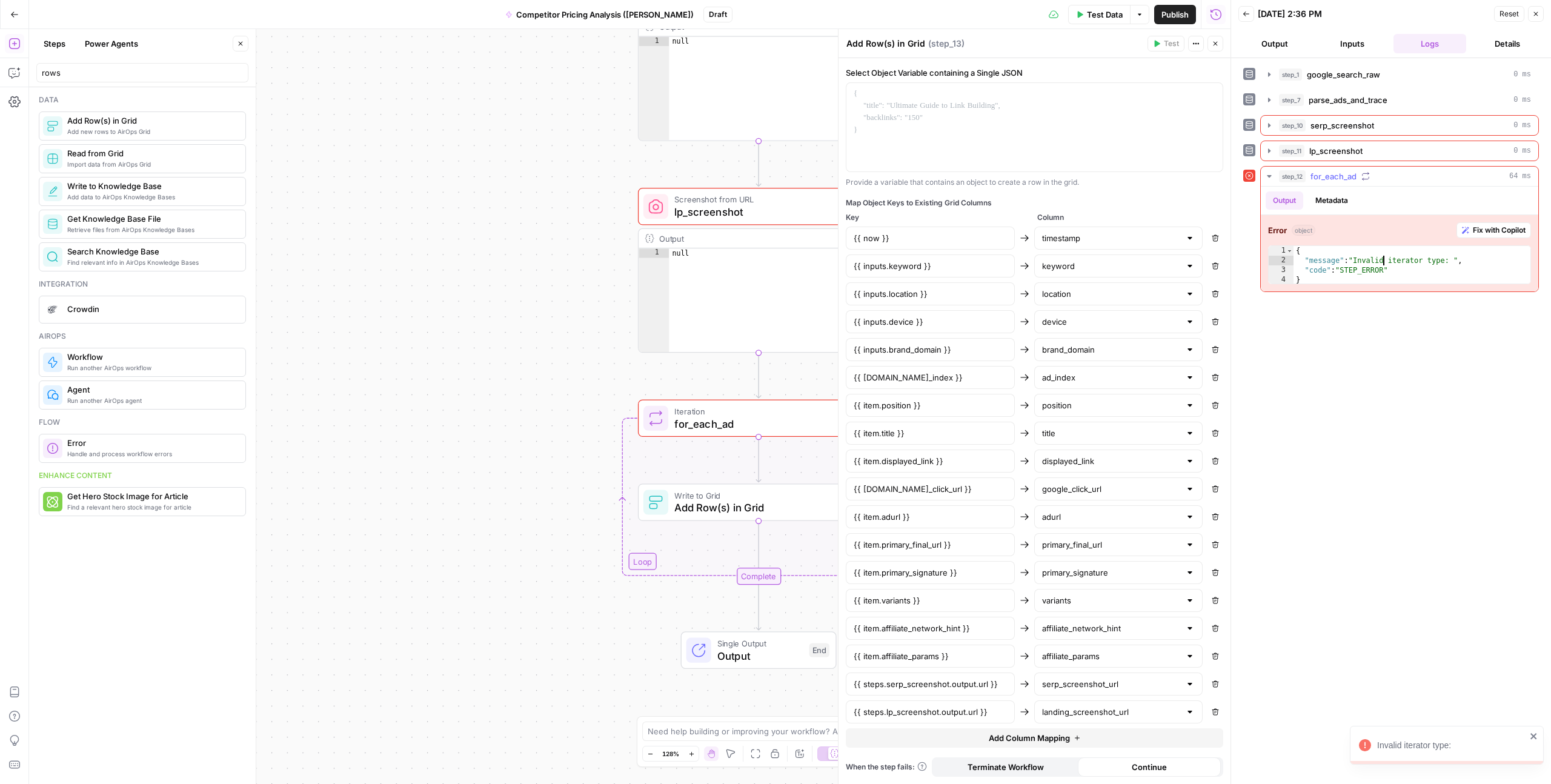
click at [1448, 261] on div "{ "message" : "Invalid iterator type: " , "code" : "STEP_ERROR" }" at bounding box center [1412, 275] width 237 height 58
click at [1448, 261] on div "{ "message" : "Invalid iterator type: " , "code" : "STEP_ERROR" }" at bounding box center [1412, 275] width 237 height 58
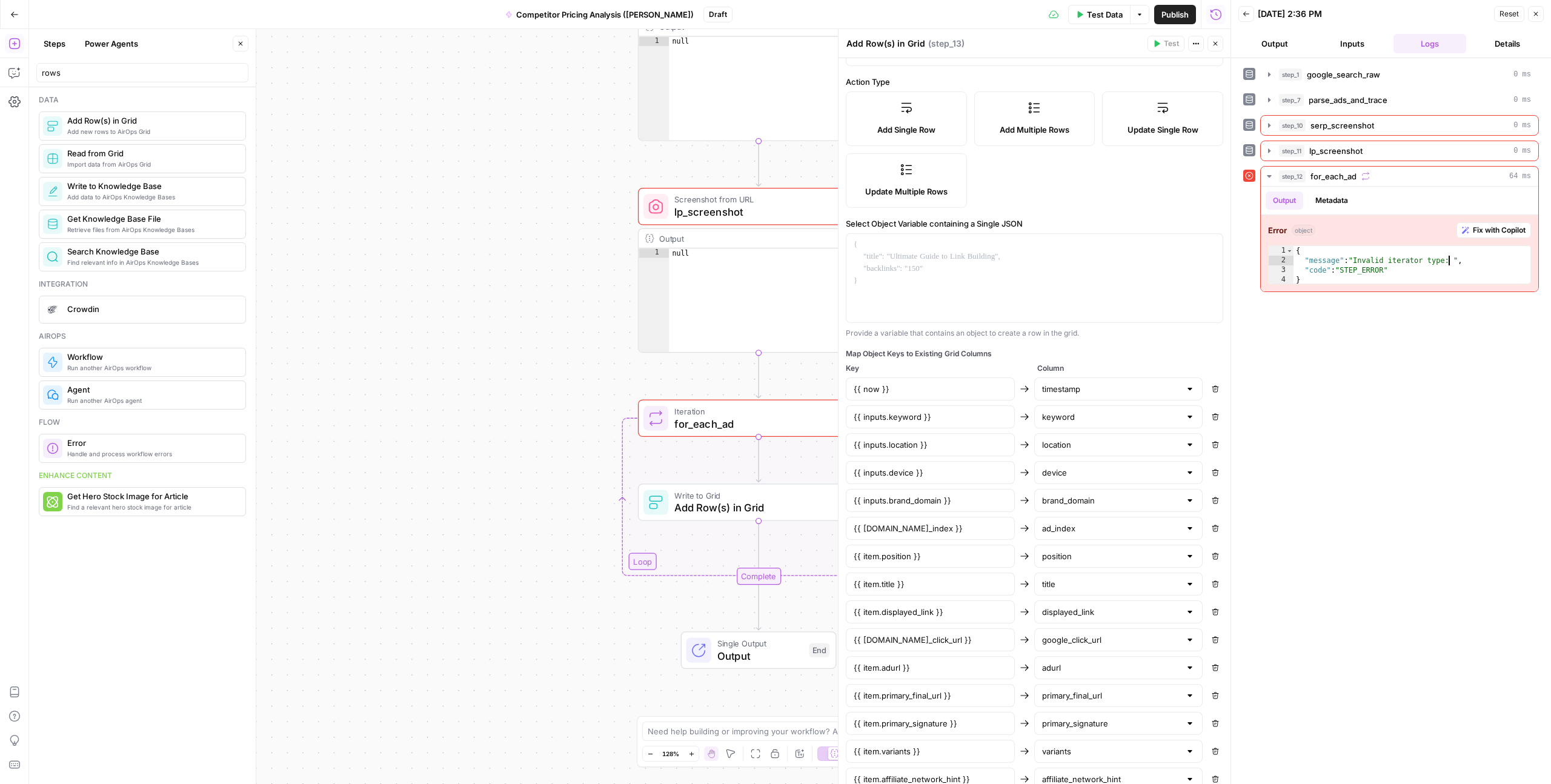
scroll to position [0, 0]
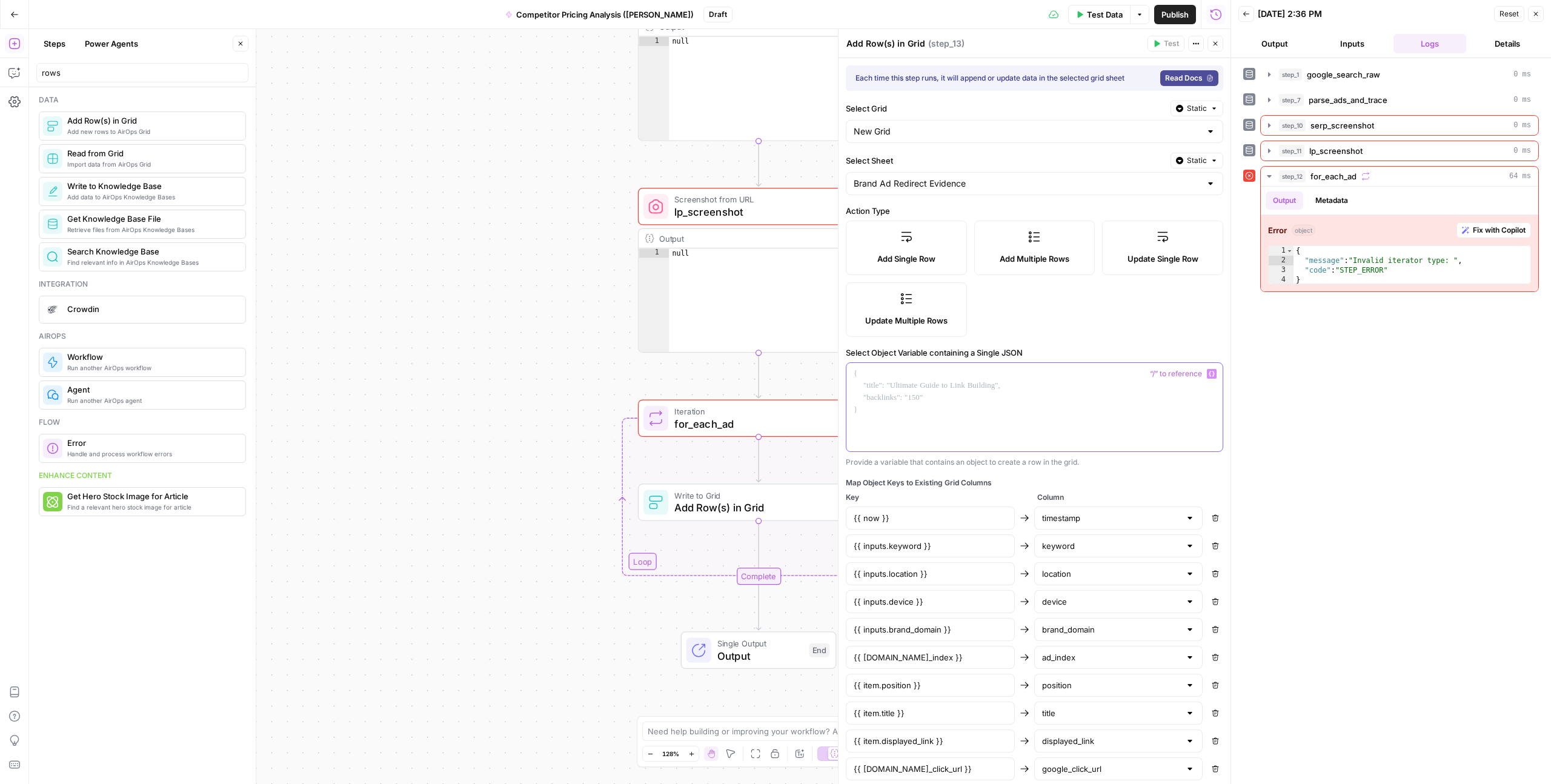
click at [894, 397] on div at bounding box center [1034, 406] width 376 height 88
click at [1007, 295] on div "Add Single Row Add Multiple Rows Update Single Row Update Multiple Rows" at bounding box center [1035, 279] width 377 height 116
click at [1038, 253] on span "Add Multiple Rows" at bounding box center [1035, 258] width 70 height 12
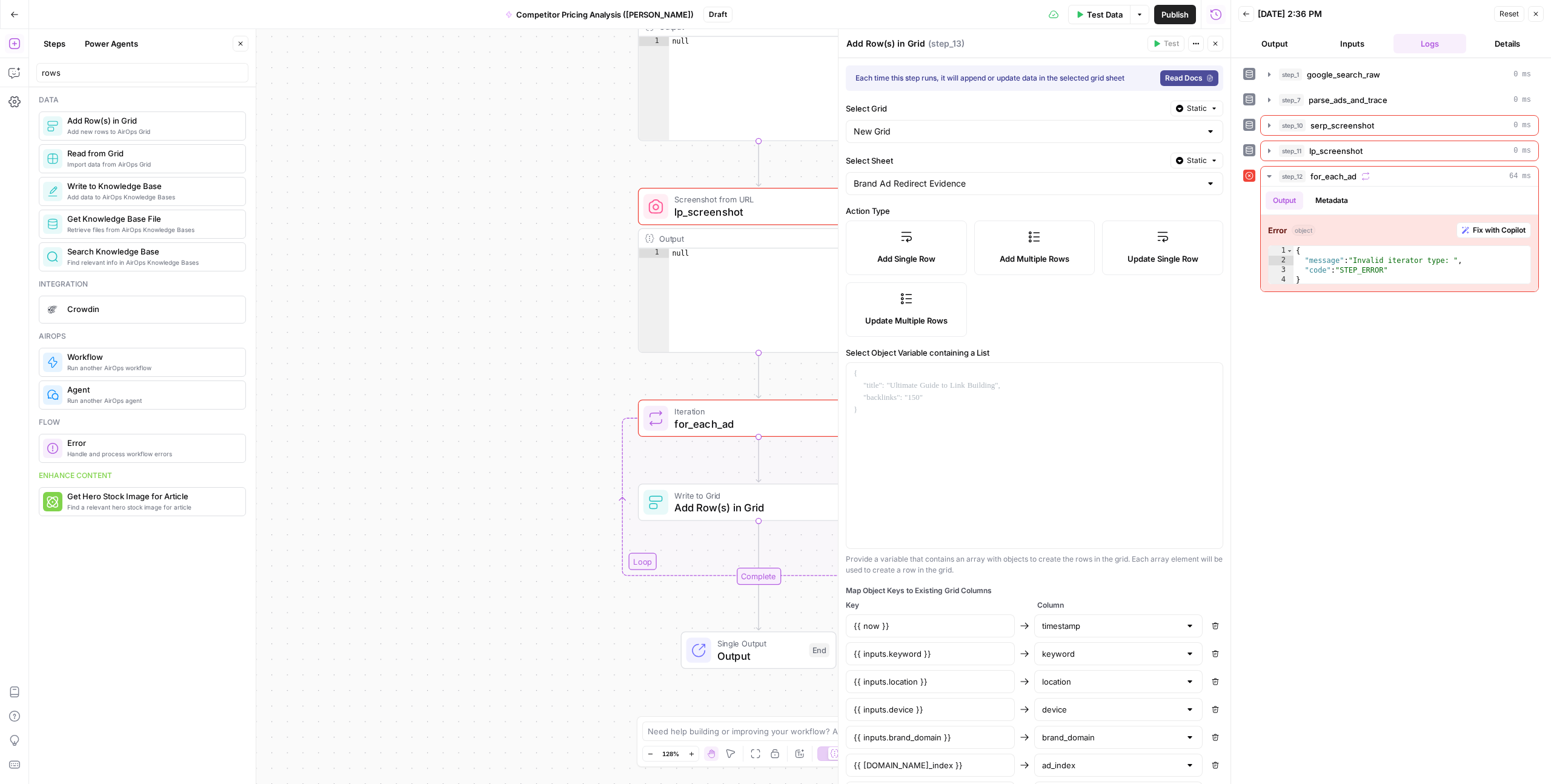
click at [939, 259] on div "Add Single Row" at bounding box center [907, 258] width 100 height 12
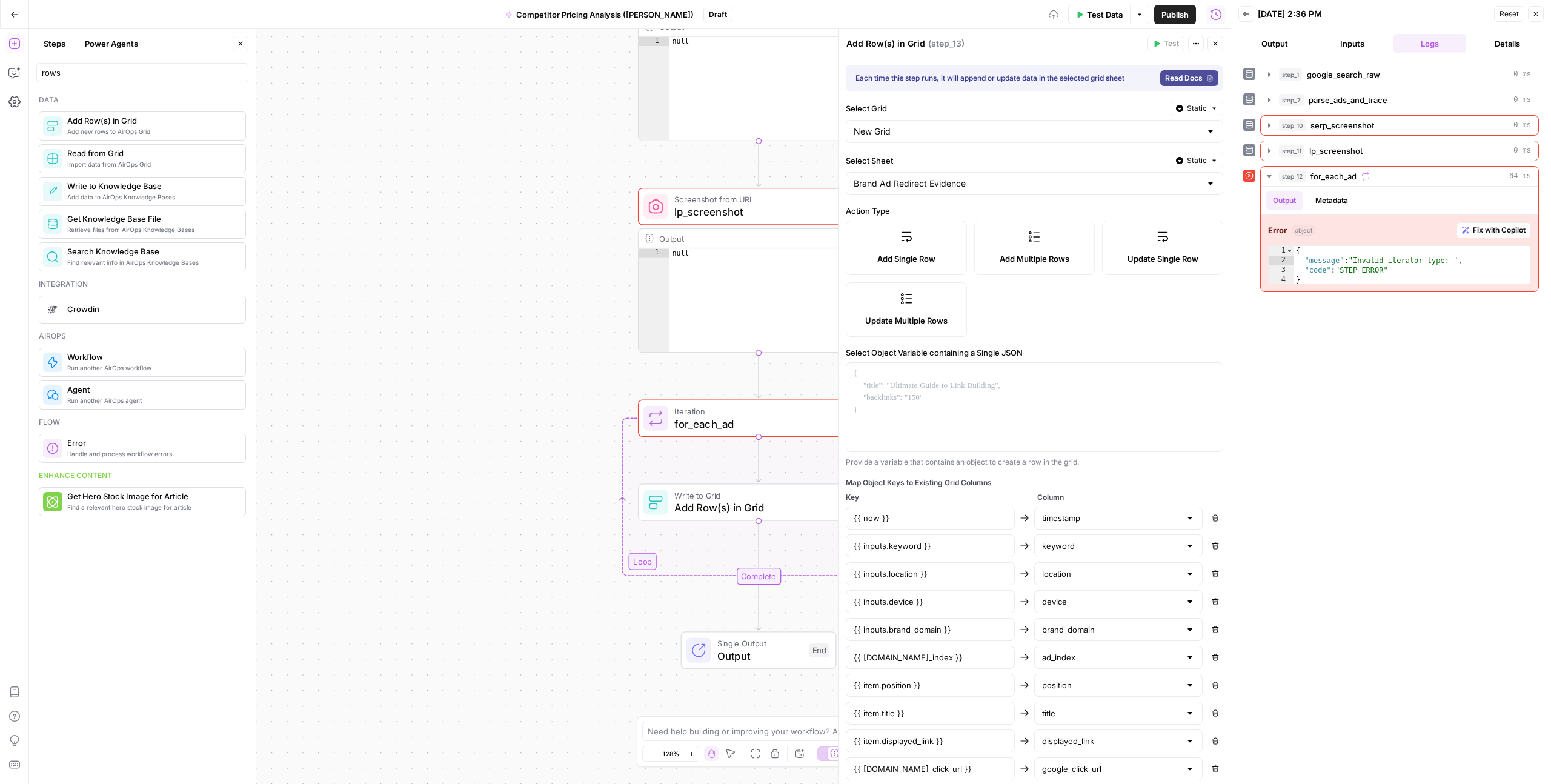
click at [1003, 258] on span "Add Multiple Rows" at bounding box center [1035, 258] width 70 height 12
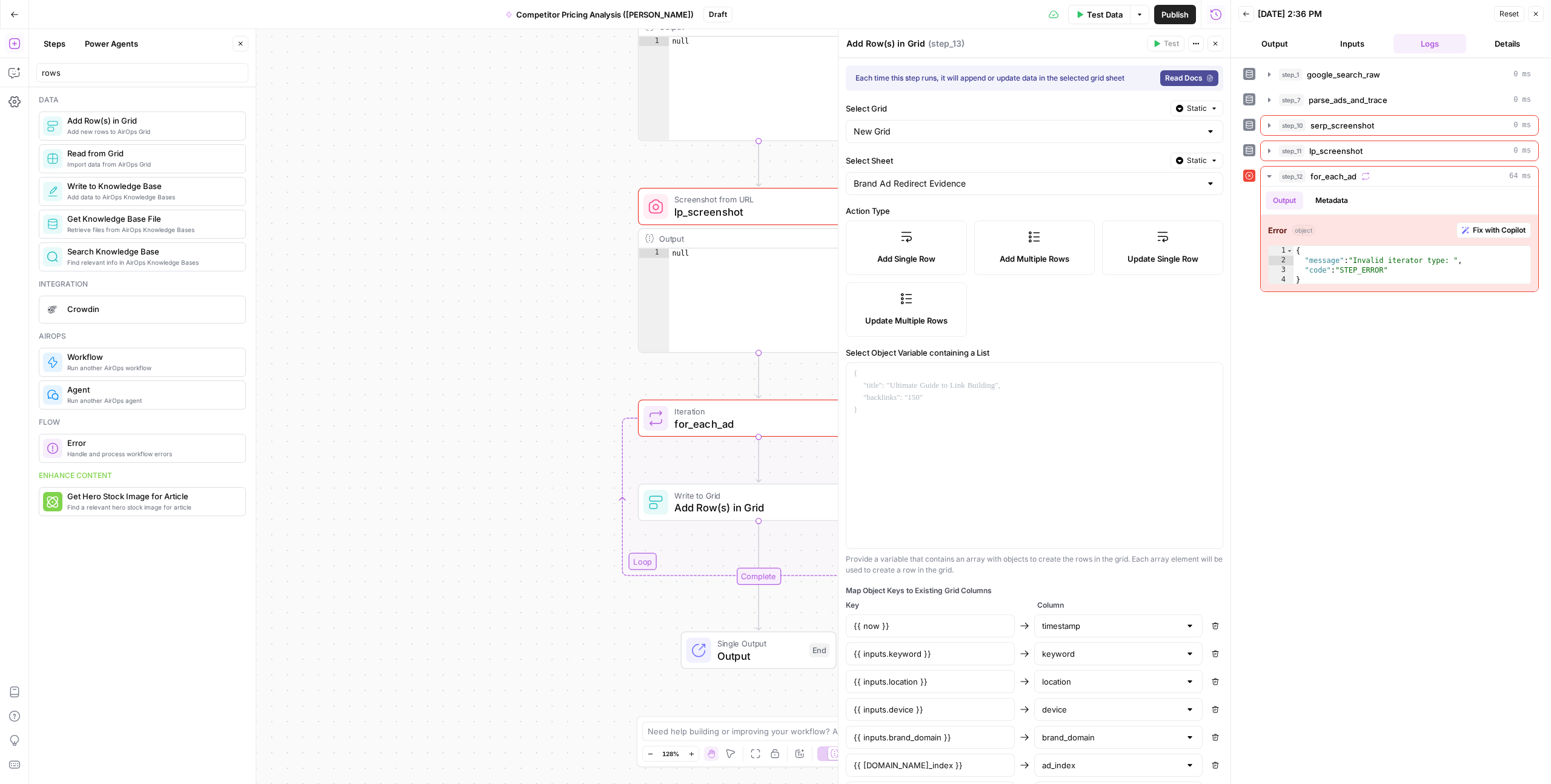
click at [1018, 328] on div "Add Single Row Add Multiple Rows Update Single Row Update Multiple Rows" at bounding box center [1035, 279] width 377 height 116
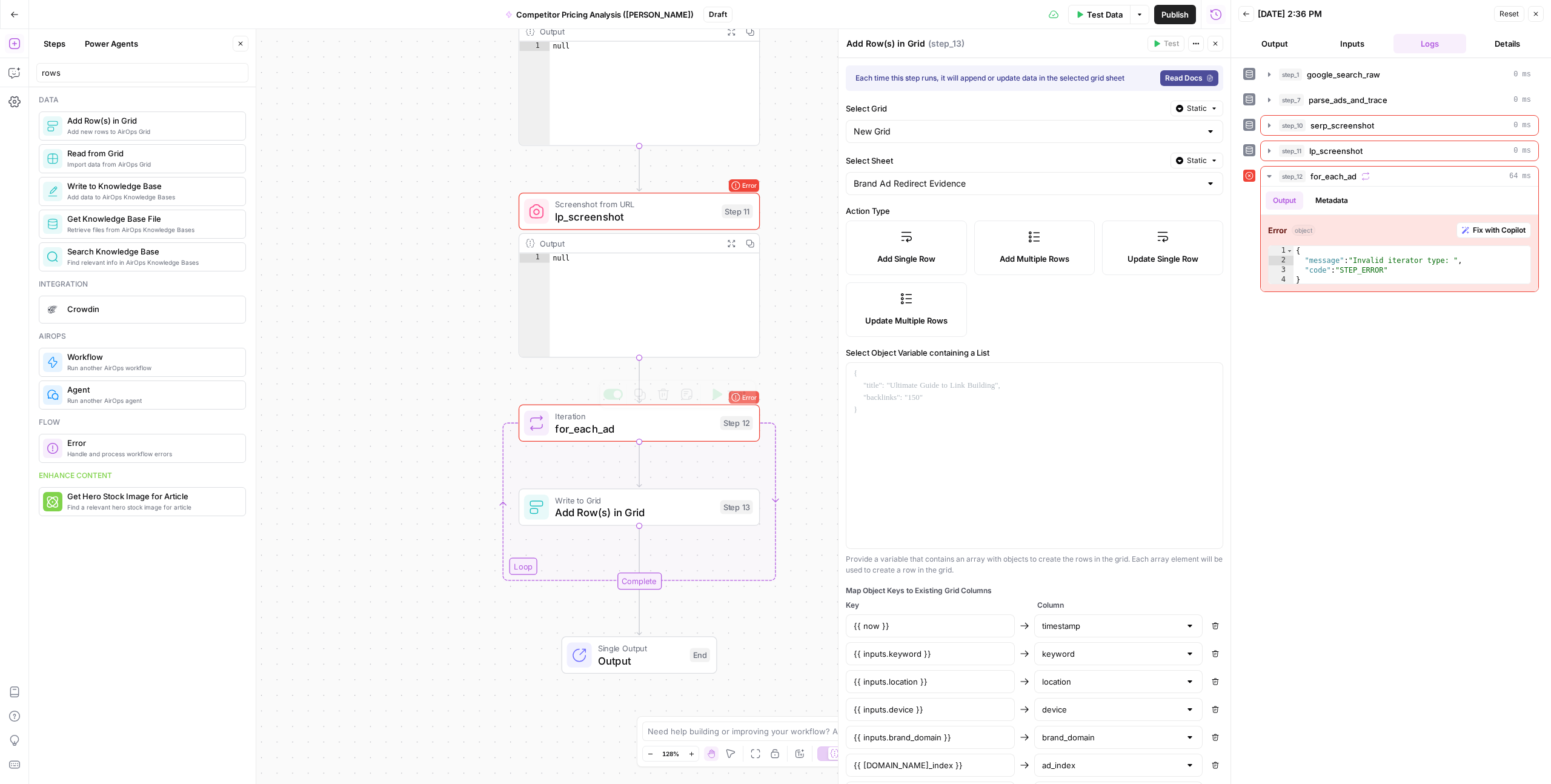
click at [742, 397] on span "Test" at bounding box center [737, 394] width 19 height 14
click at [1539, 15] on icon "button" at bounding box center [1536, 14] width 7 height 7
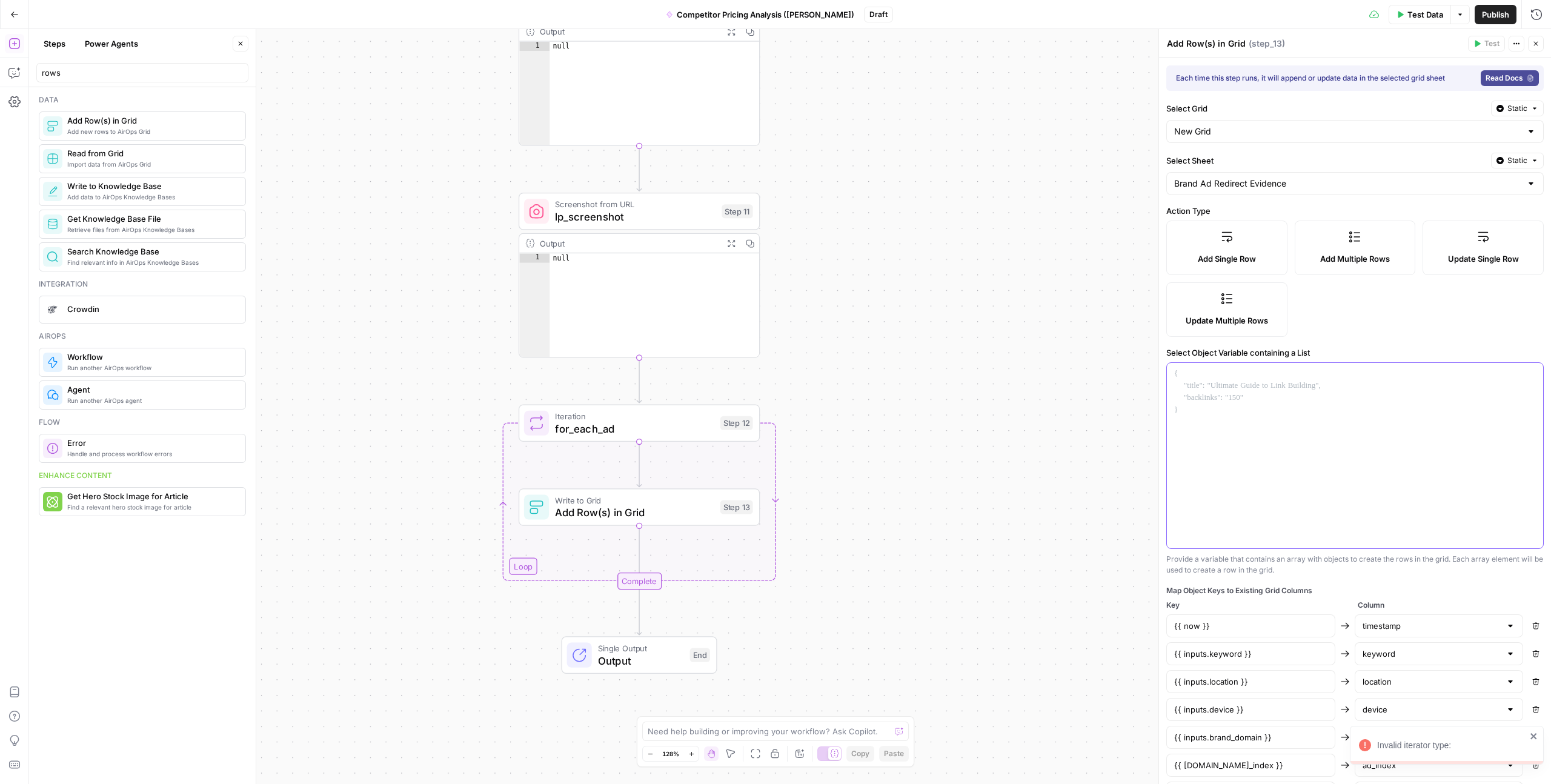
click at [1189, 368] on p at bounding box center [1355, 373] width 362 height 12
click at [1106, 381] on div "Workflow Input Settings Inputs Google Search google_search_raw Step 1 Output Ex…" at bounding box center [790, 406] width 1522 height 755
click at [731, 397] on span "Test" at bounding box center [737, 394] width 19 height 14
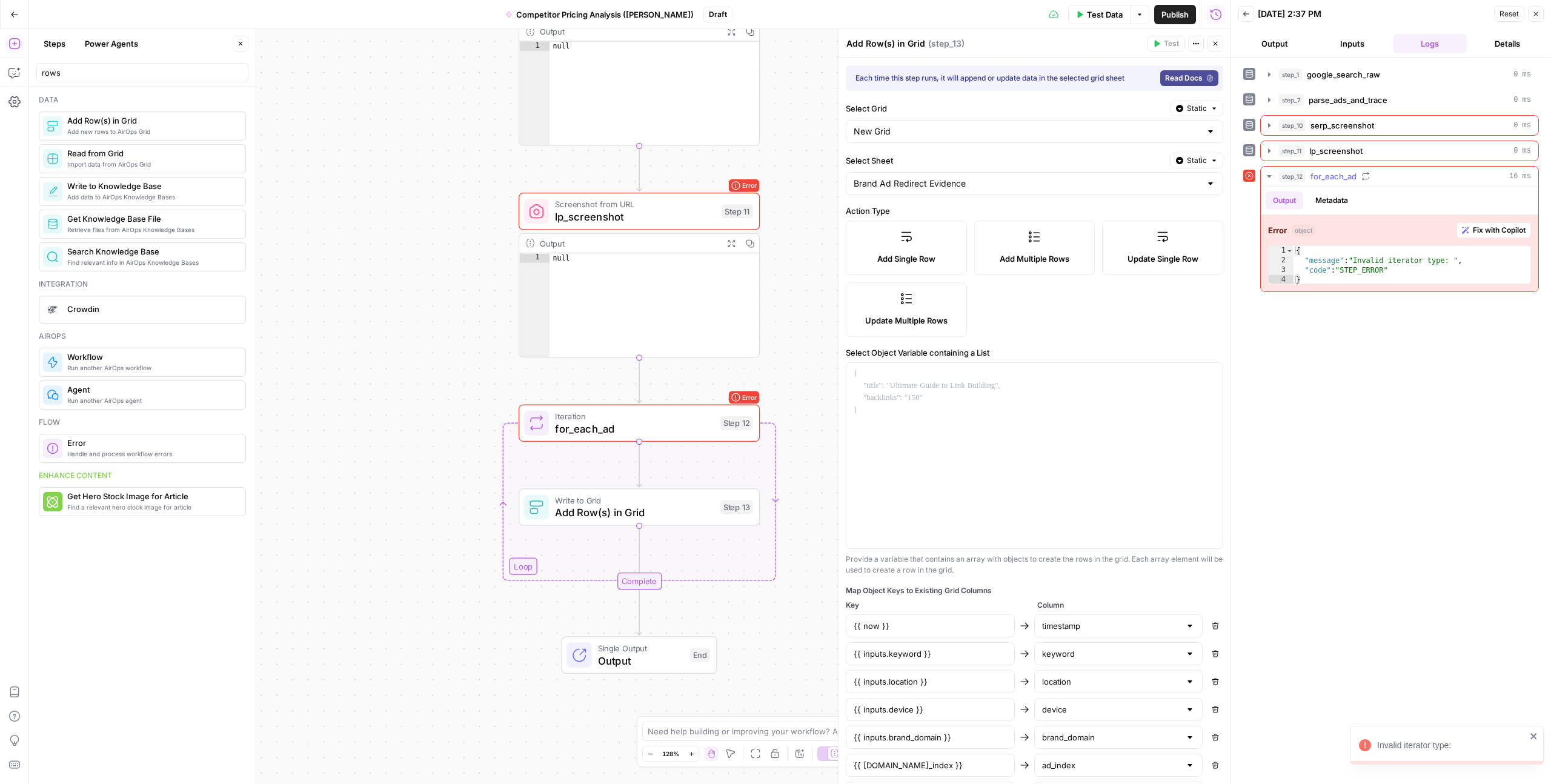
type textarea "*"
click at [1410, 248] on div "{ "message" : "Invalid iterator type: " , "code" : "STEP_ERROR" }" at bounding box center [1412, 275] width 237 height 58
drag, startPoint x: 915, startPoint y: 79, endPoint x: 1027, endPoint y: 78, distance: 112.0
click at [1027, 78] on div "Each time this step runs, it will append or update data in the selected grid sh…" at bounding box center [998, 78] width 285 height 11
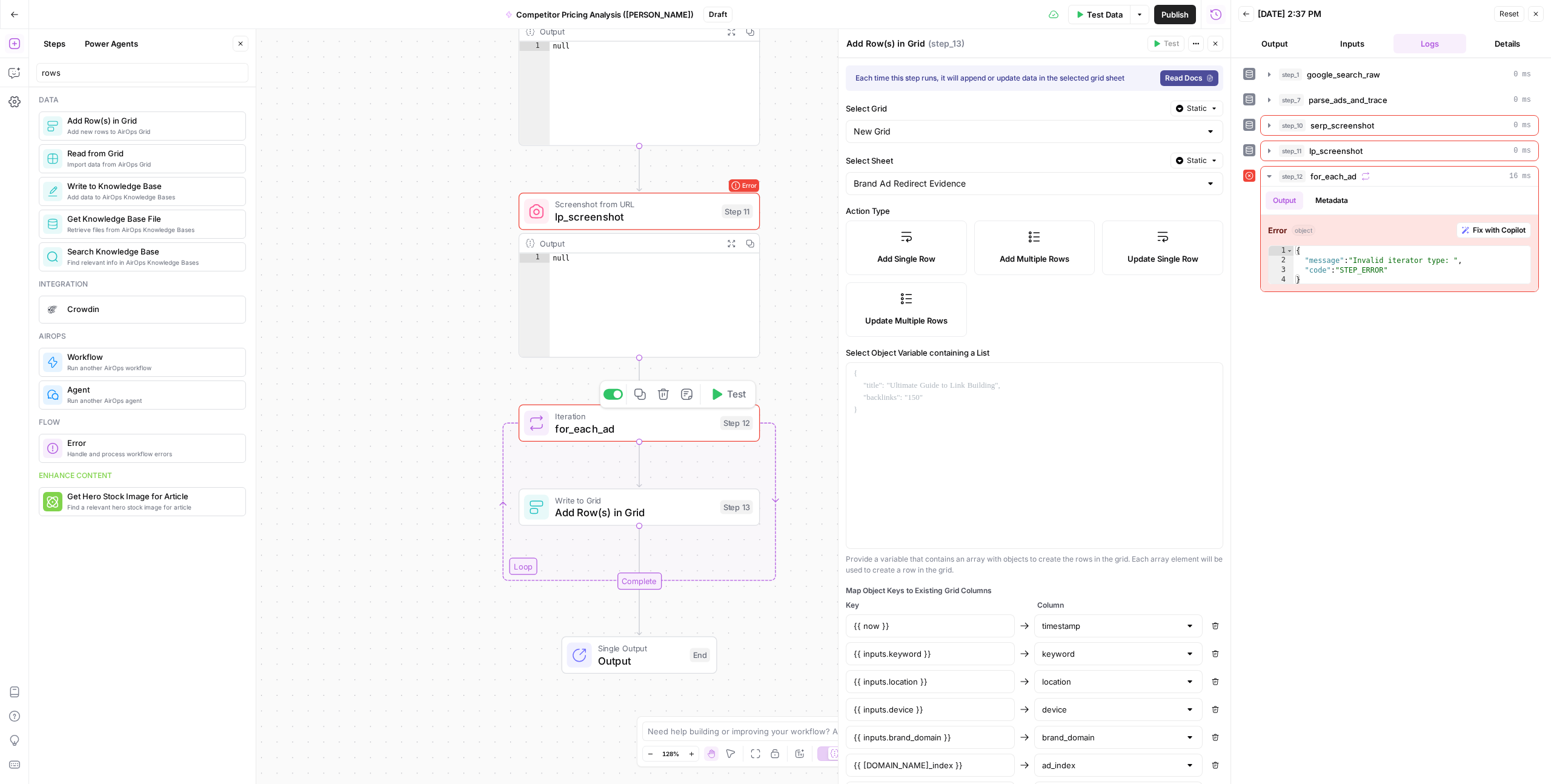
click at [619, 422] on span "for_each_ad" at bounding box center [634, 428] width 159 height 16
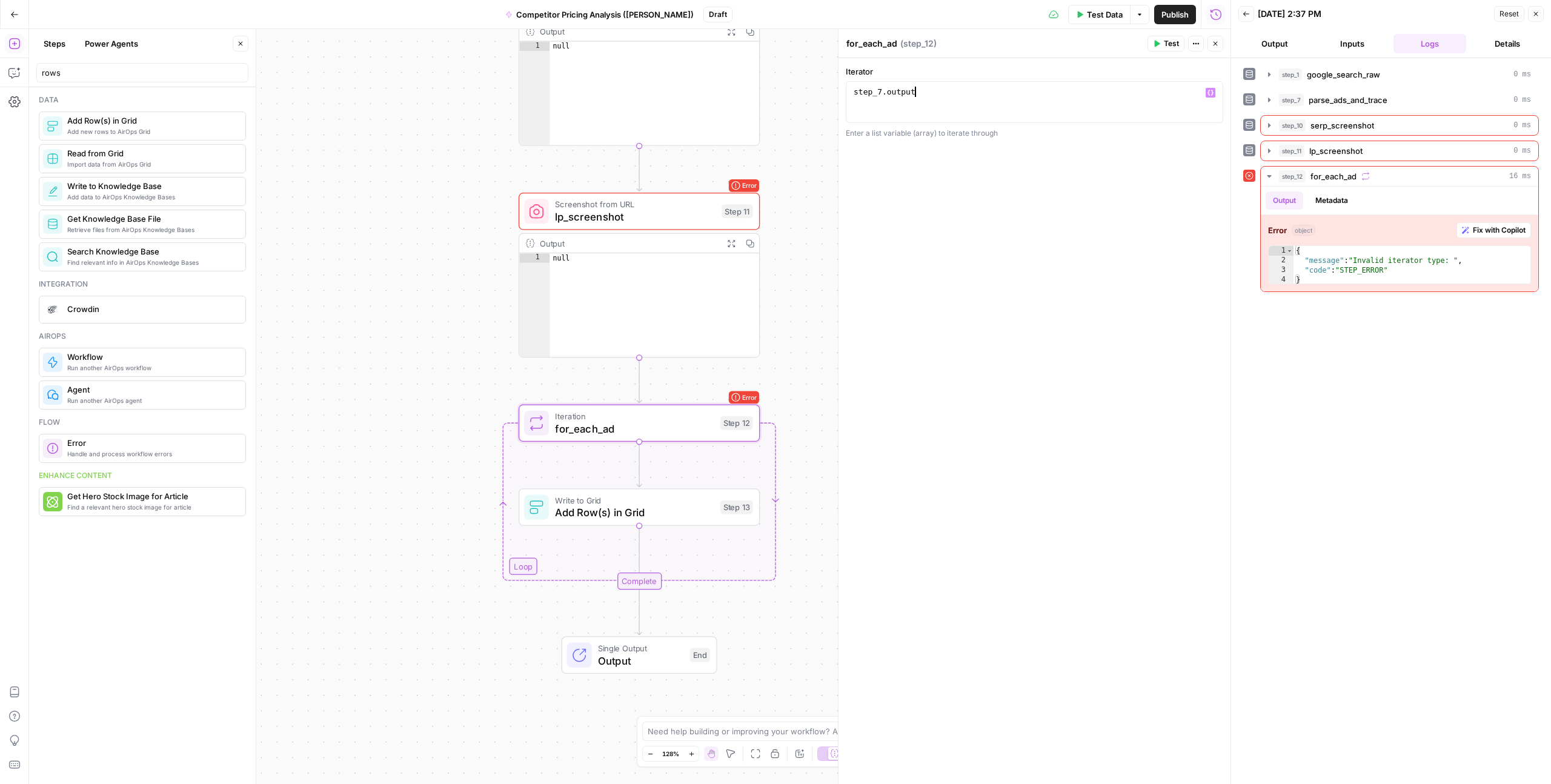
click at [871, 100] on div "step_7 . output" at bounding box center [1034, 112] width 366 height 52
click at [908, 96] on div "step_7 . output" at bounding box center [1034, 112] width 366 height 52
click at [938, 92] on div "step_7 . output" at bounding box center [1034, 112] width 366 height 52
click at [1210, 95] on button "Variables Menu" at bounding box center [1210, 92] width 9 height 9
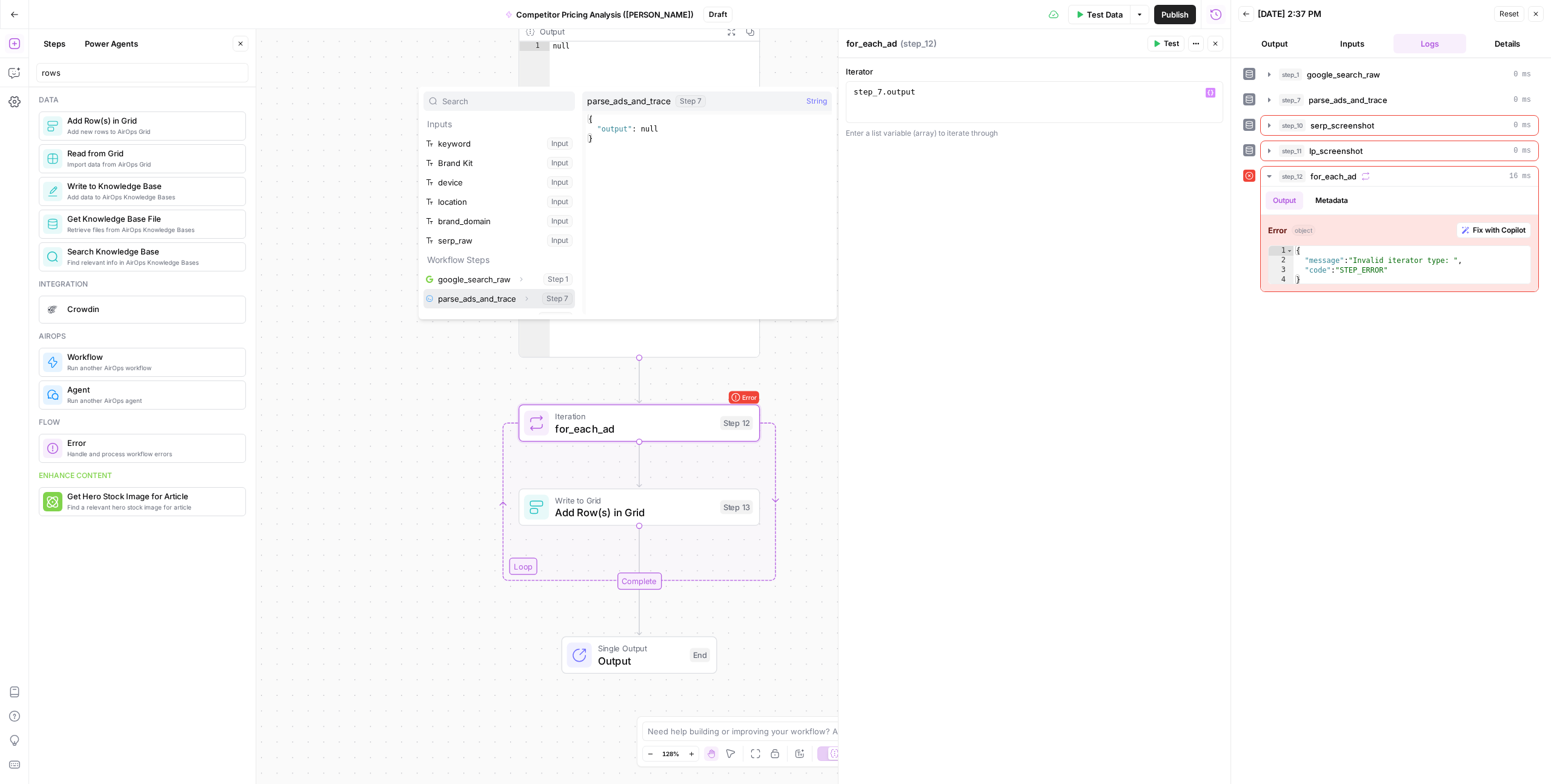
click at [467, 297] on button "Select variable parse_ads_and_trace" at bounding box center [500, 298] width 151 height 20
type textarea "**********"
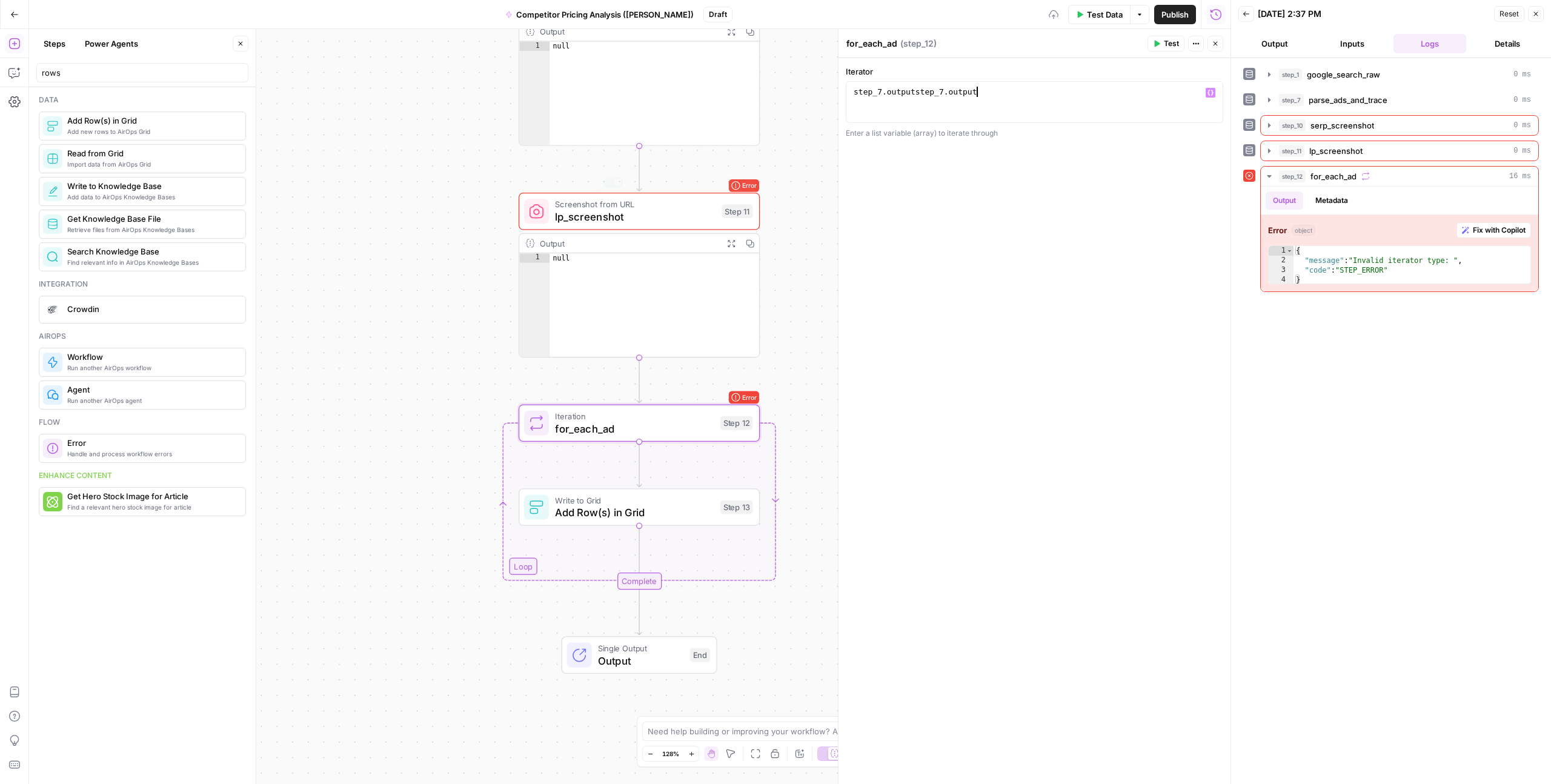
click at [875, 95] on div "step_7 . outputstep_7 . output" at bounding box center [1034, 112] width 366 height 52
type textarea "*"
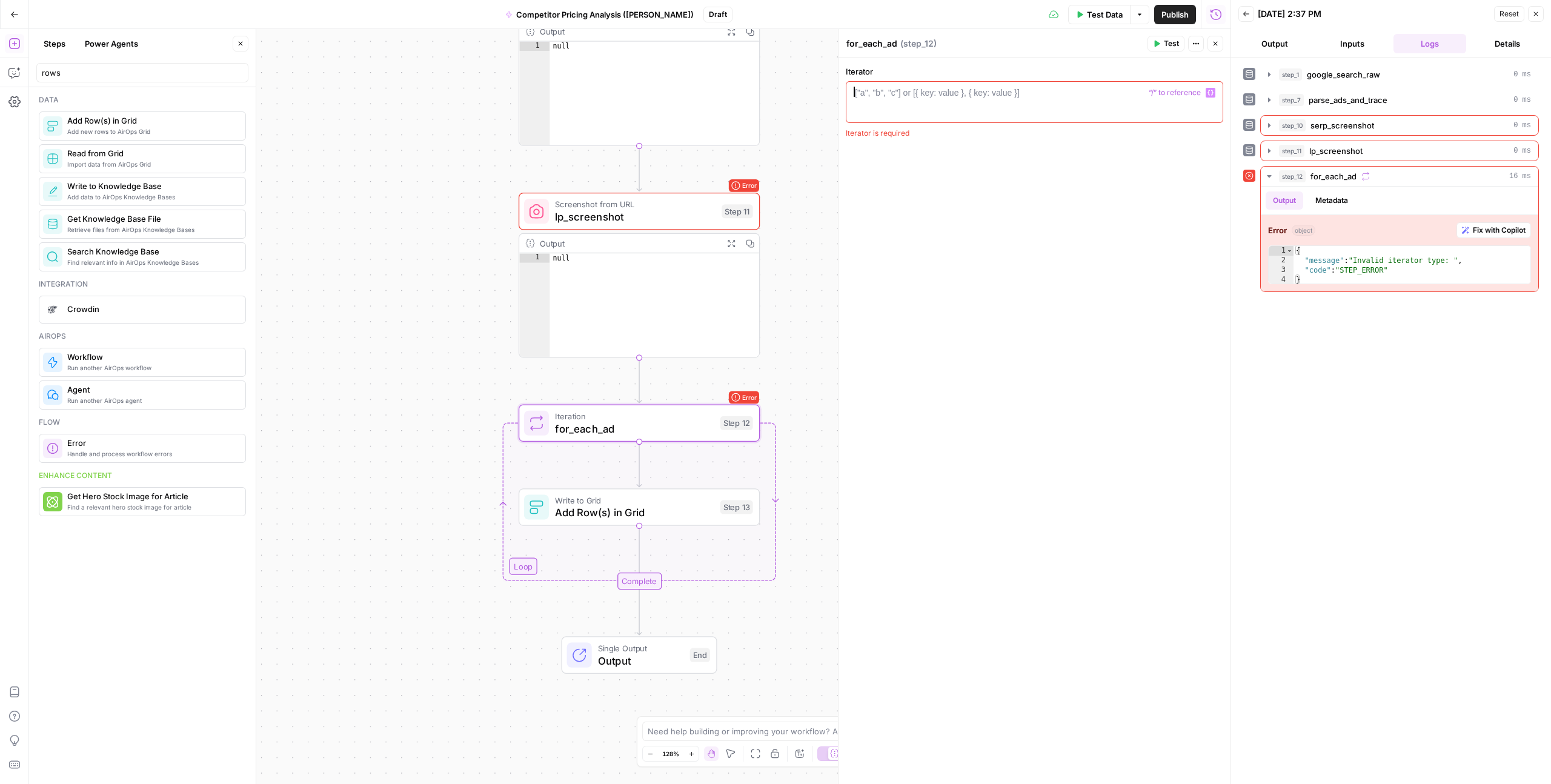
click at [1210, 92] on icon "button" at bounding box center [1210, 92] width 6 height 6
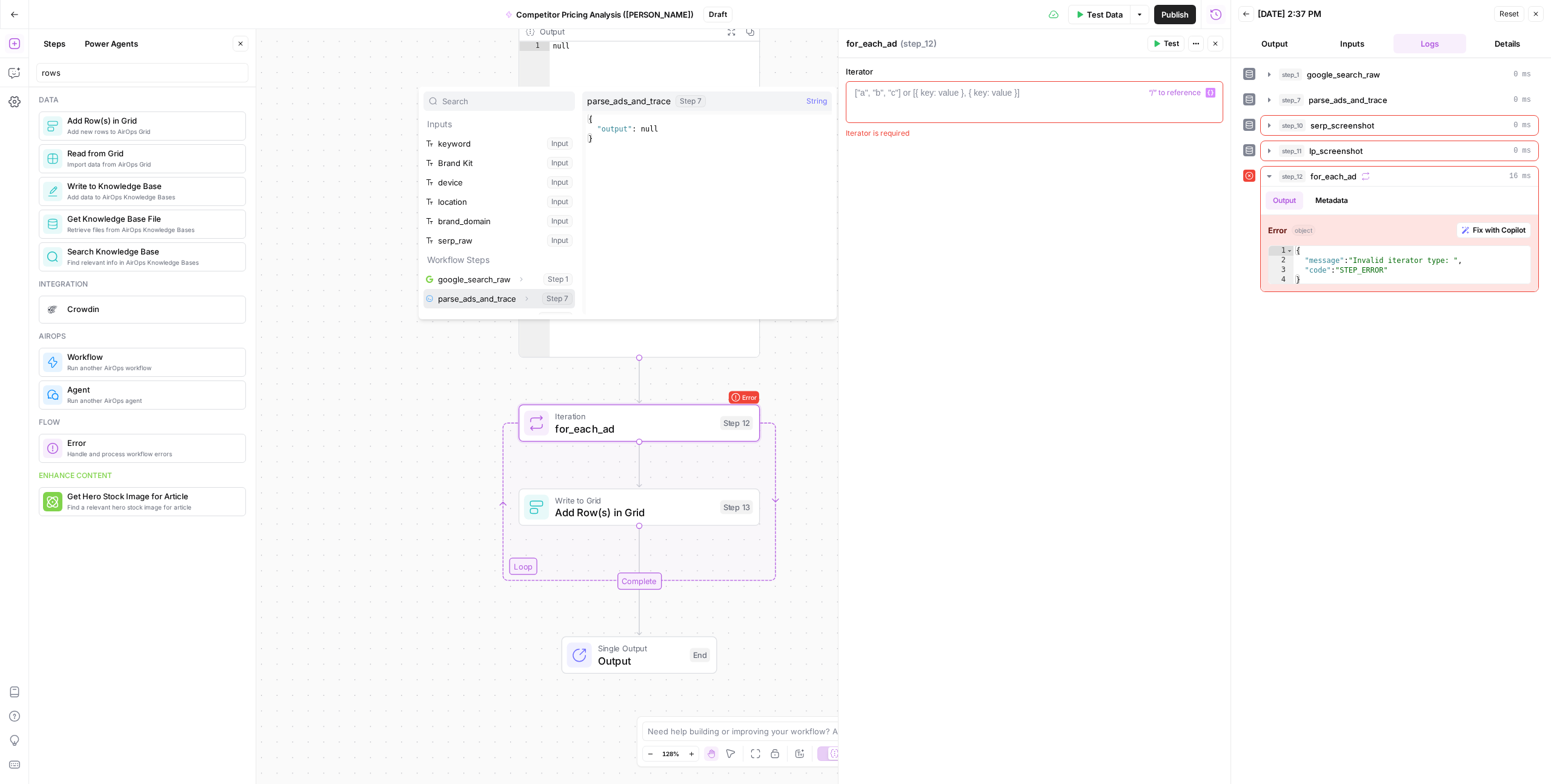
click at [474, 294] on button "Select variable parse_ads_and_trace" at bounding box center [500, 298] width 151 height 20
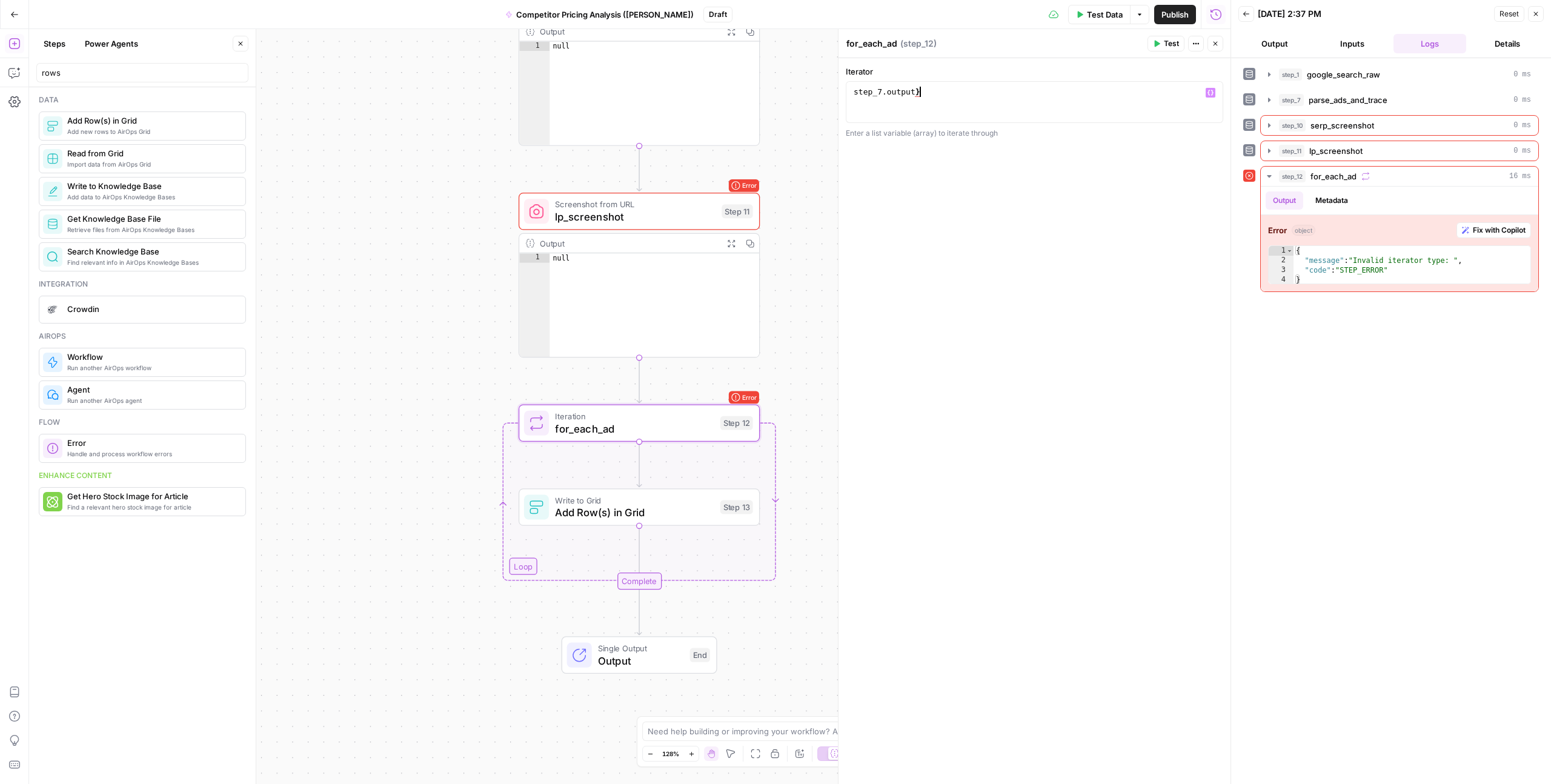
scroll to position [0, 4]
click at [853, 92] on div "step_7 . output }" at bounding box center [1034, 112] width 366 height 52
click at [857, 95] on div "{ step_7 . output }" at bounding box center [1034, 112] width 366 height 52
click at [948, 92] on div "step_7 . output }" at bounding box center [1034, 112] width 366 height 52
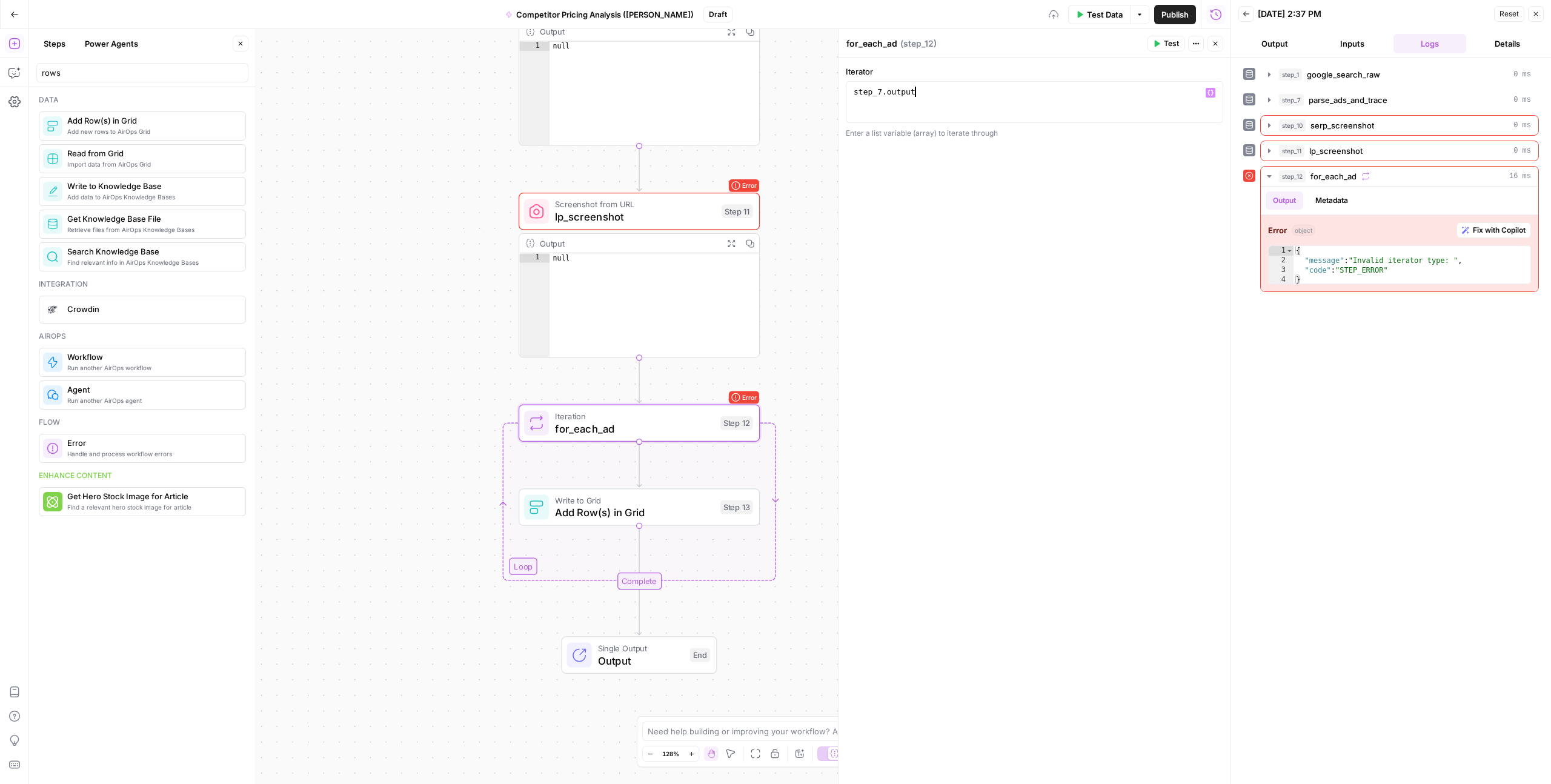
click at [978, 92] on div "step_7 . output" at bounding box center [1034, 112] width 366 height 52
click at [1482, 233] on span "Fix with Copilot" at bounding box center [1499, 230] width 52 height 11
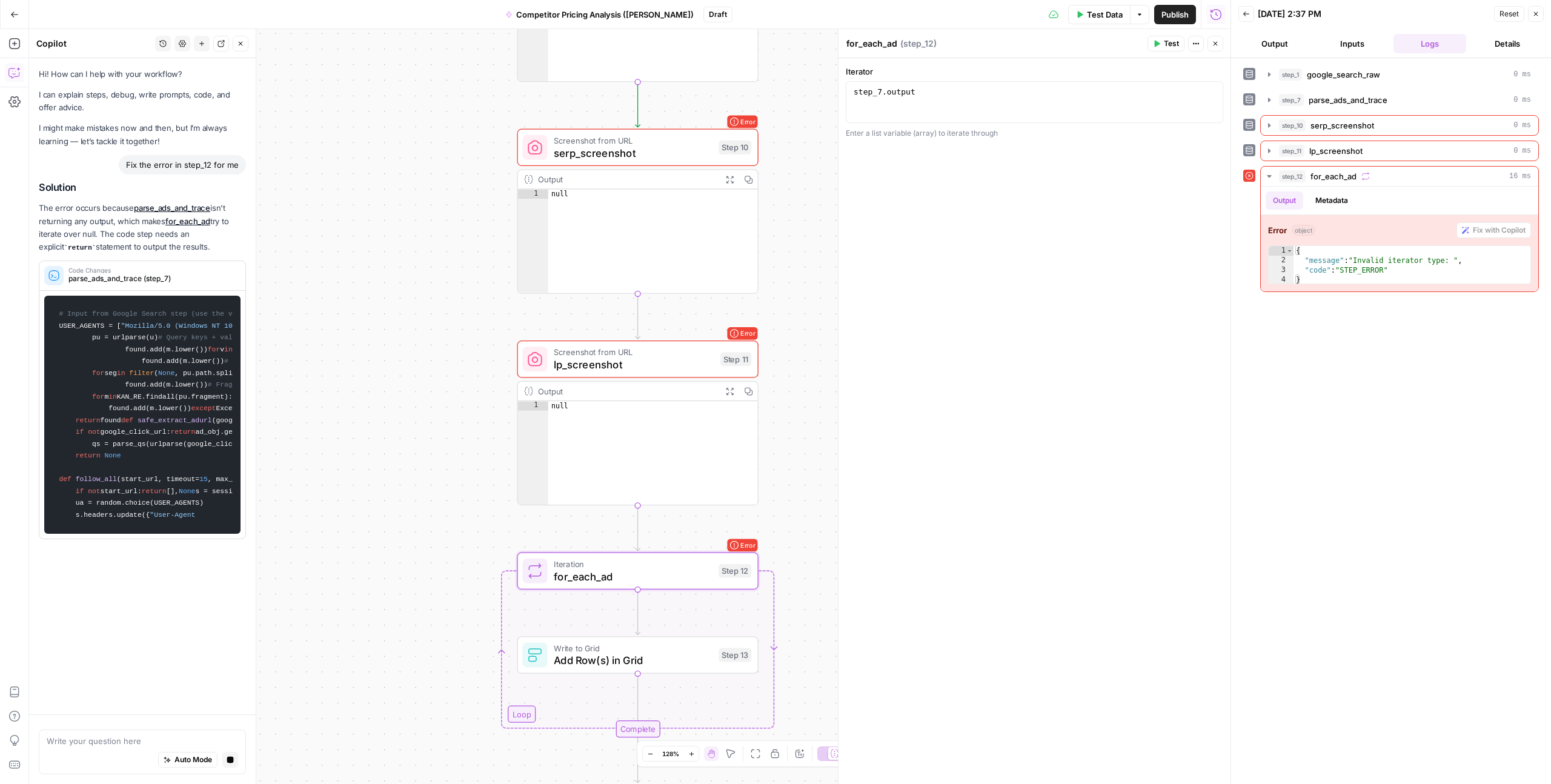
click at [899, 95] on div "step_7 . output" at bounding box center [1034, 112] width 366 height 52
click at [944, 88] on div "step_7 . output" at bounding box center [1034, 112] width 366 height 52
click at [863, 94] on div "step_7 . output" at bounding box center [1034, 112] width 366 height 52
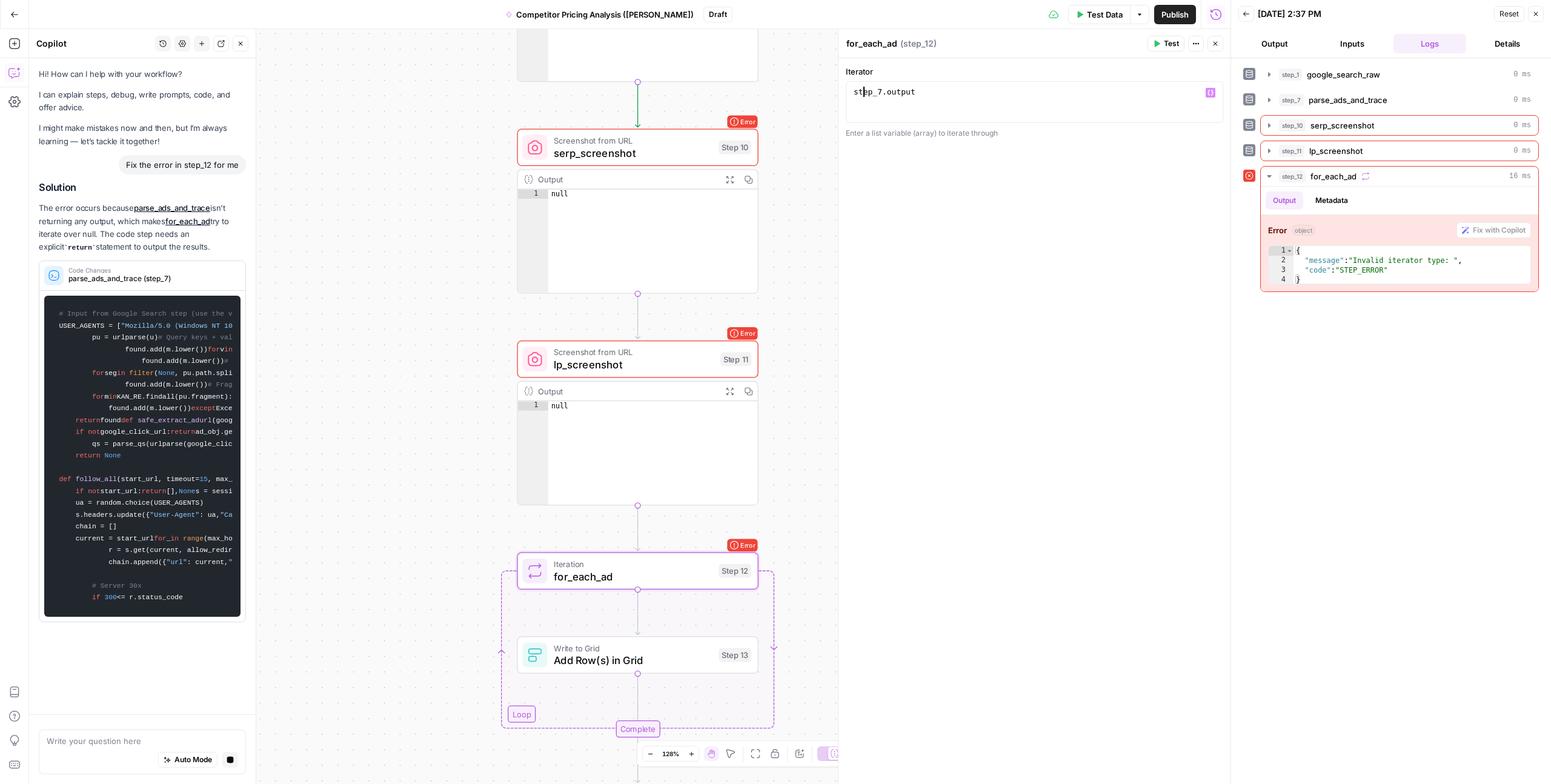
click at [863, 94] on div "step_7 . output" at bounding box center [1034, 112] width 366 height 52
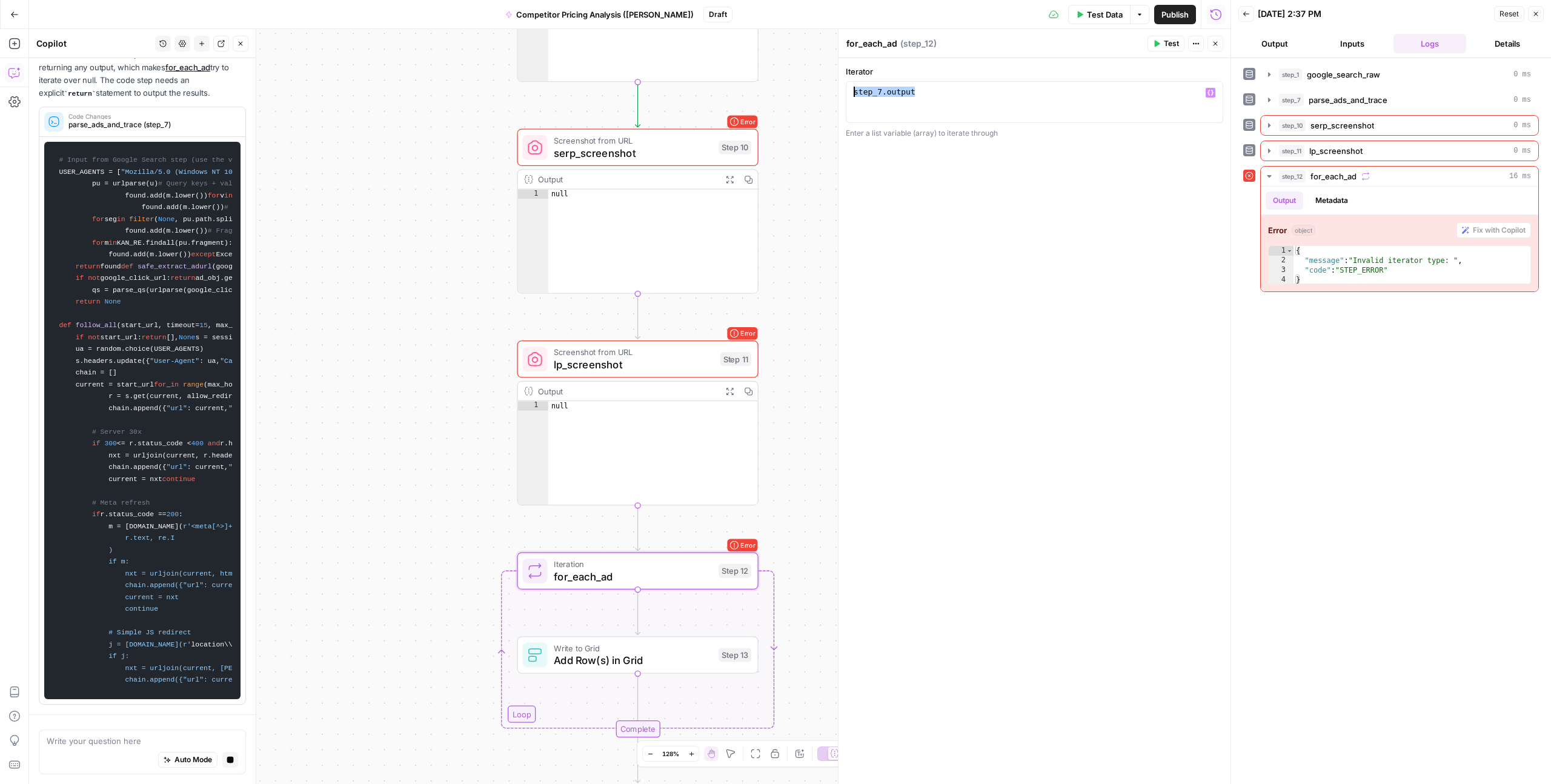
scroll to position [0, 0]
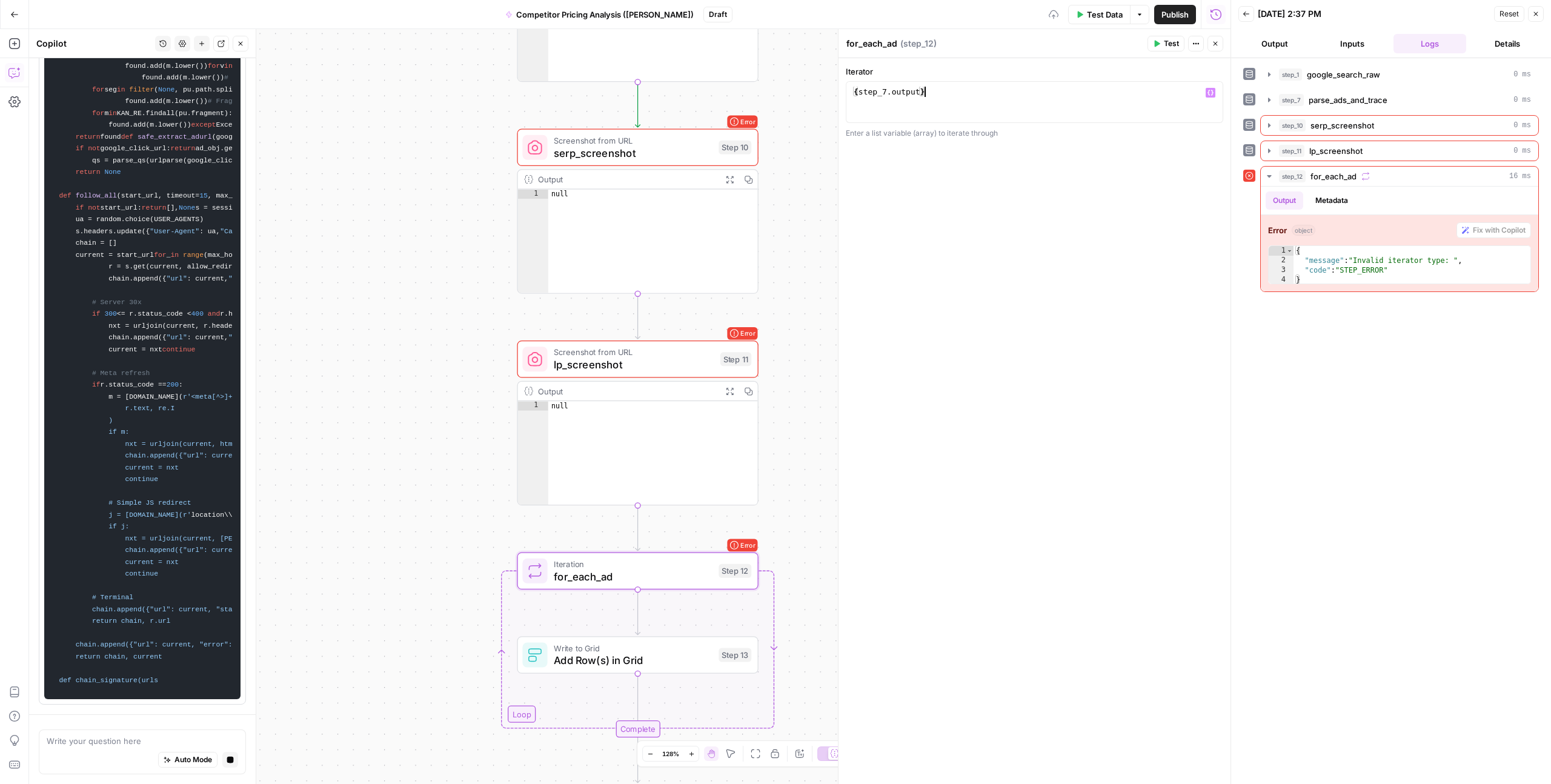
click at [936, 92] on div "{ step_7 . output }" at bounding box center [1034, 112] width 366 height 52
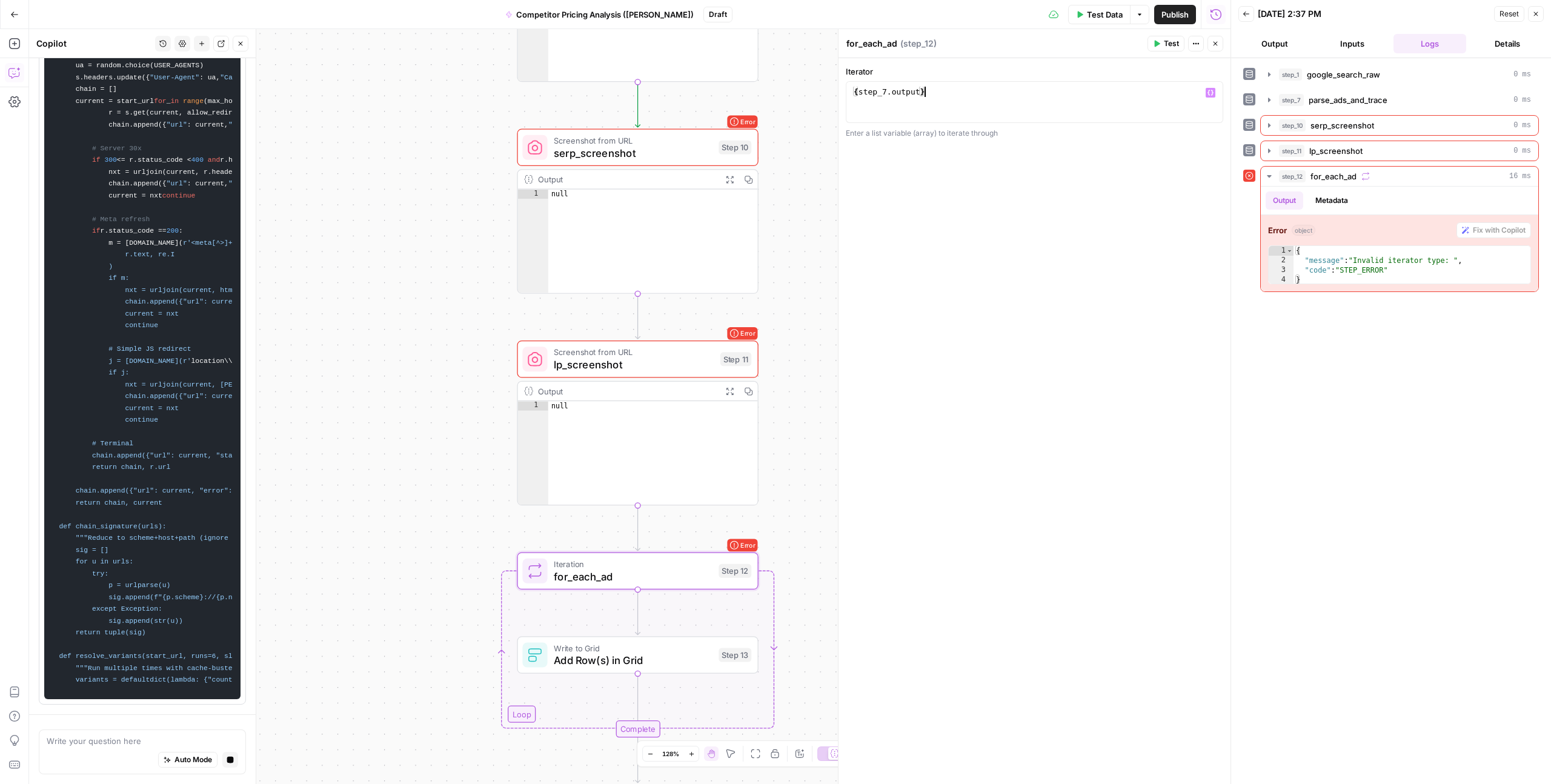
click at [1040, 448] on div "**********" at bounding box center [1035, 421] width 392 height 726
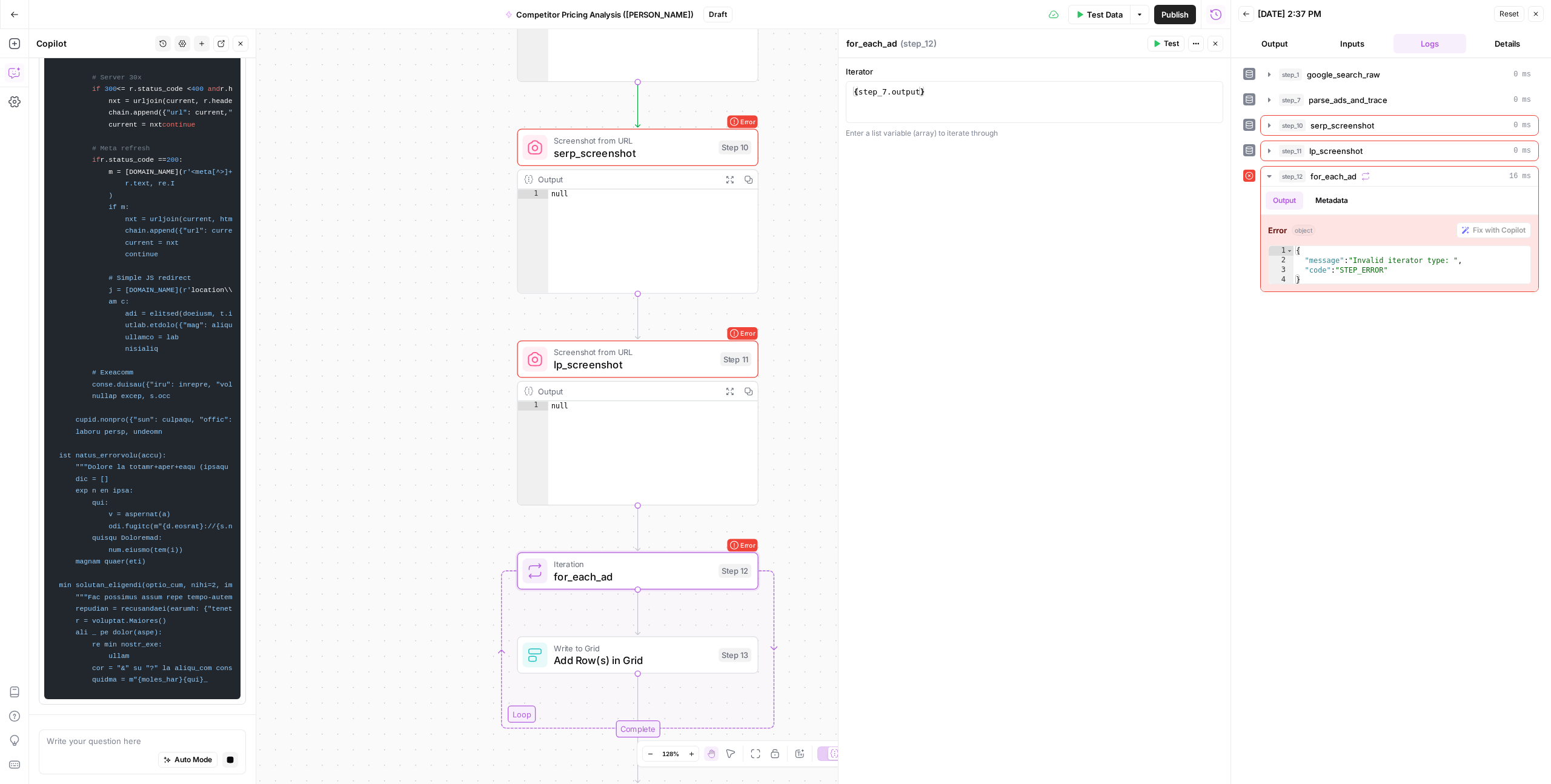
click at [1252, 397] on div "step_1 google_search_raw 0 ms step_7 parse_ads_and_trace 0 ms step_10 serp_scre…" at bounding box center [1392, 421] width 296 height 713
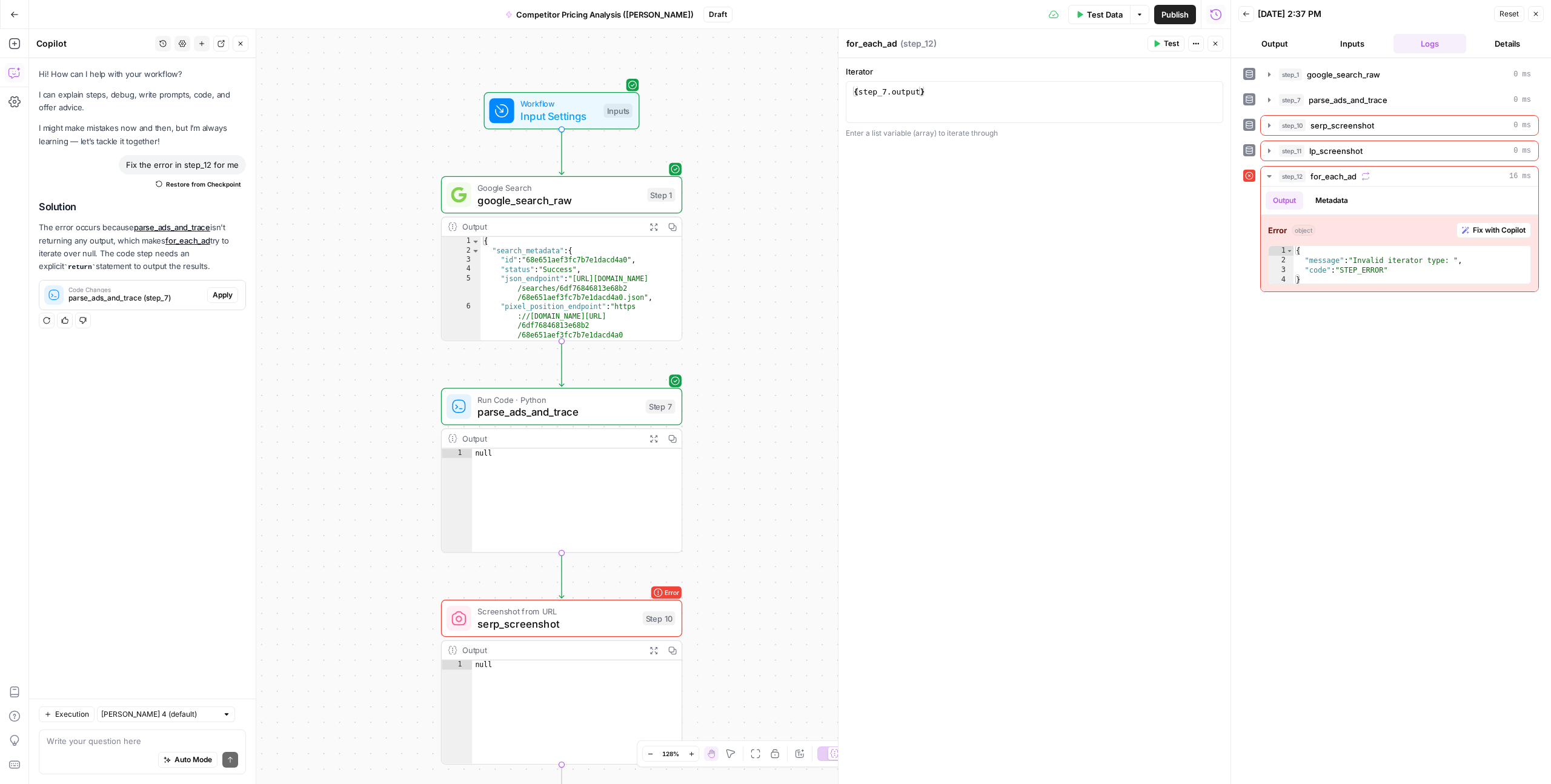
click at [1513, 43] on button "Details" at bounding box center [1507, 44] width 73 height 20
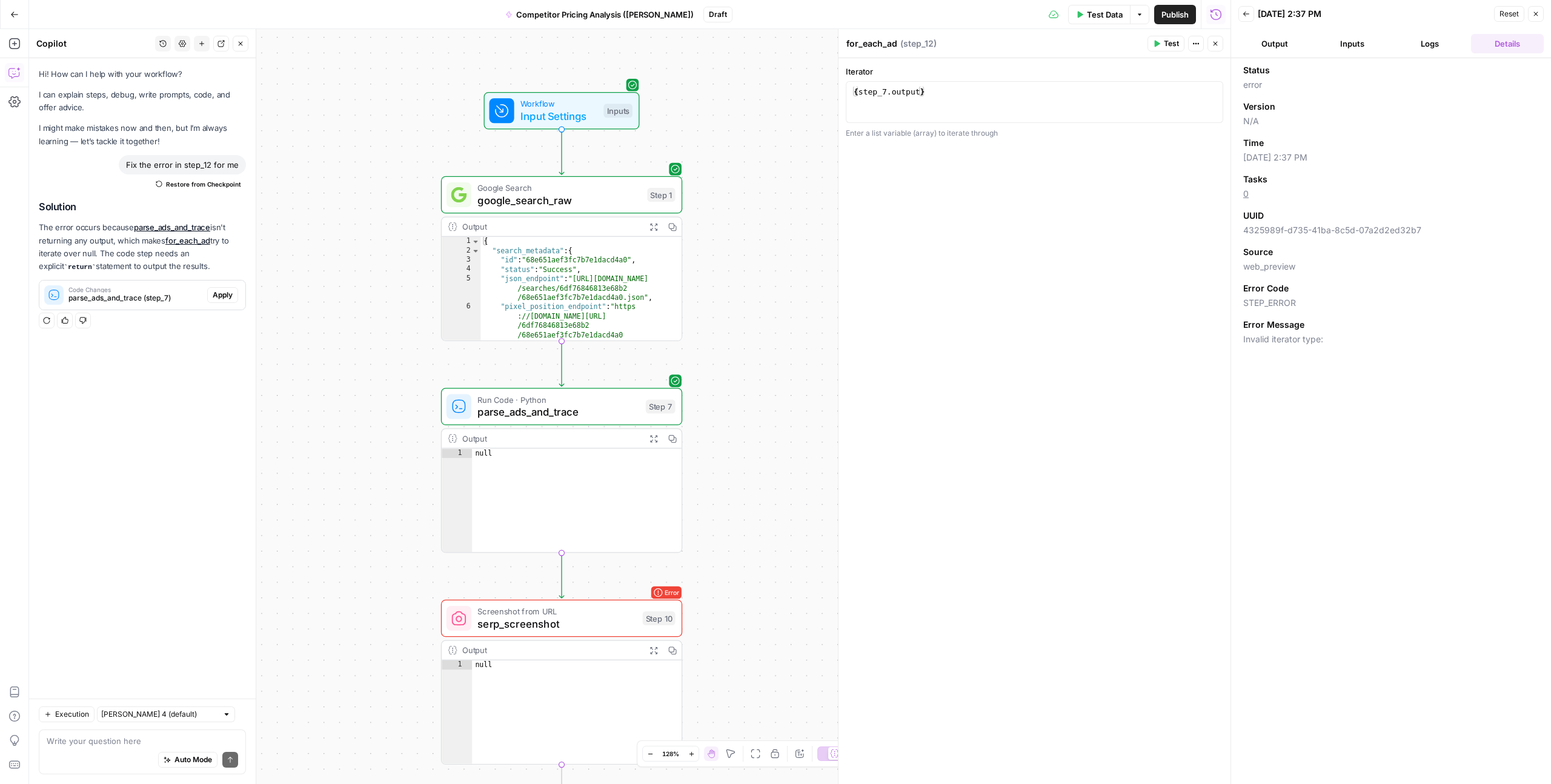
drag, startPoint x: 1444, startPoint y: 44, endPoint x: 1428, endPoint y: 43, distance: 16.0
click at [1442, 44] on button "Logs" at bounding box center [1430, 44] width 73 height 20
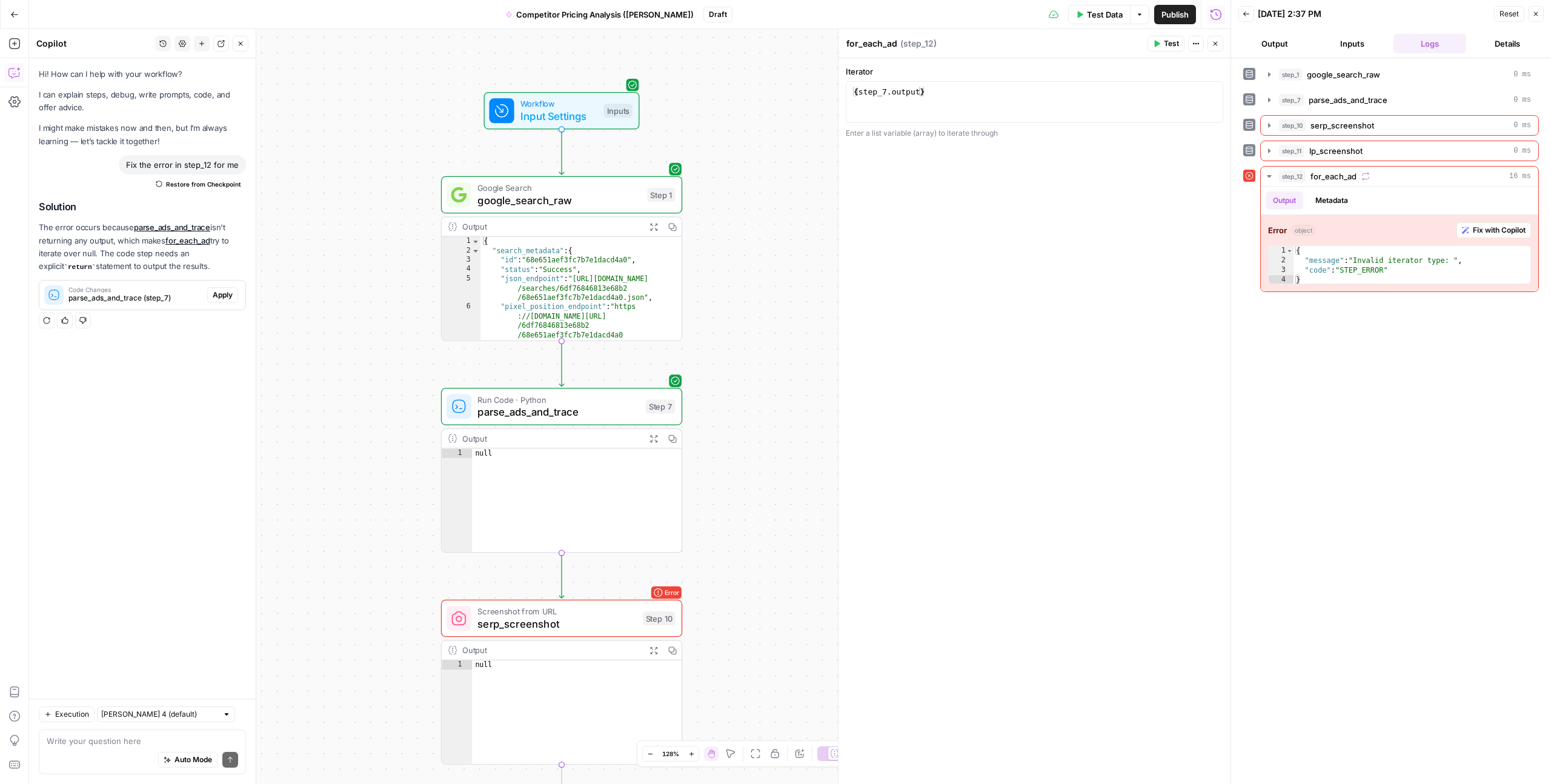
click at [1357, 41] on button "Inputs" at bounding box center [1352, 44] width 73 height 20
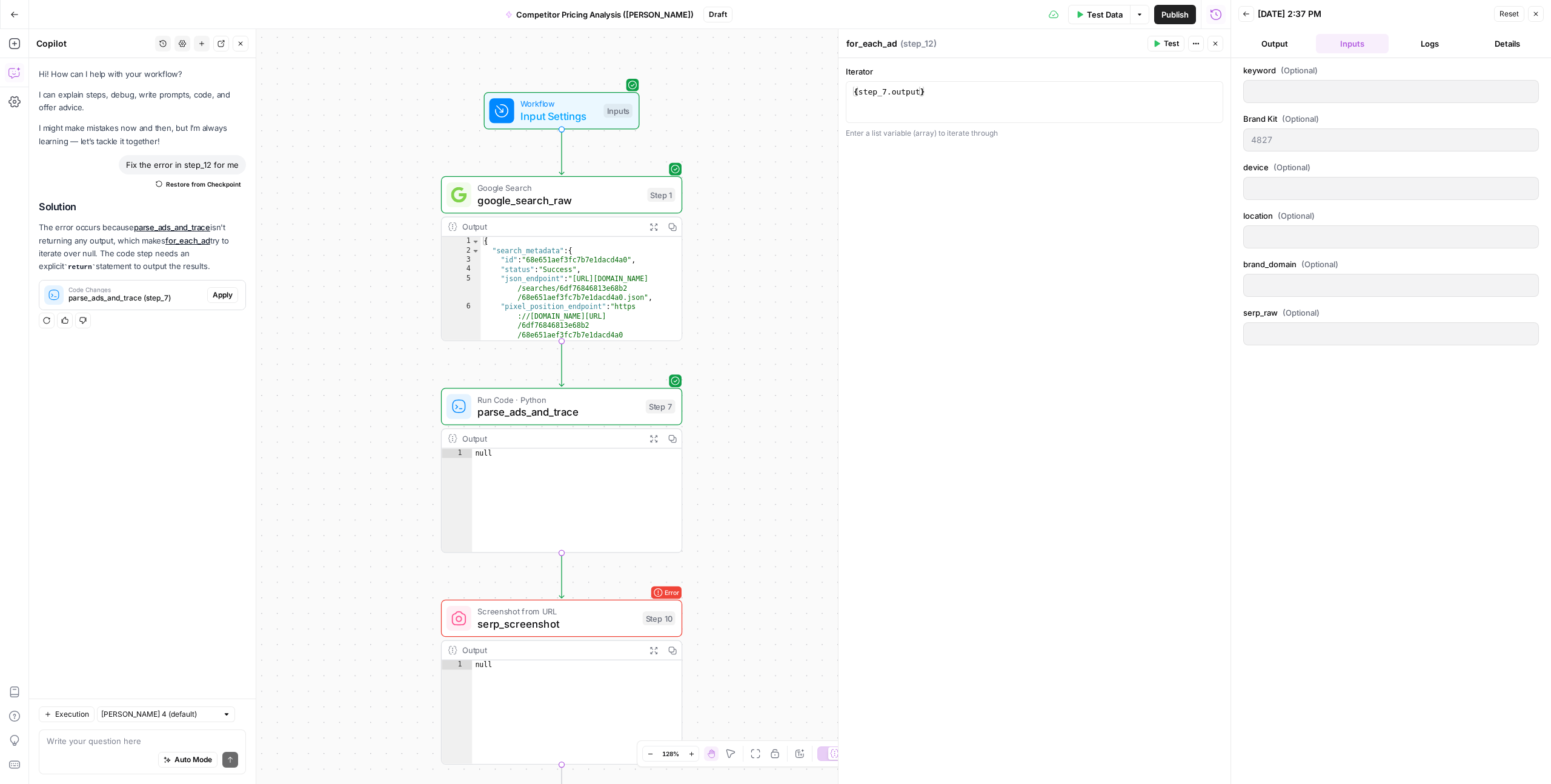
click at [1260, 39] on button "Output" at bounding box center [1275, 44] width 73 height 20
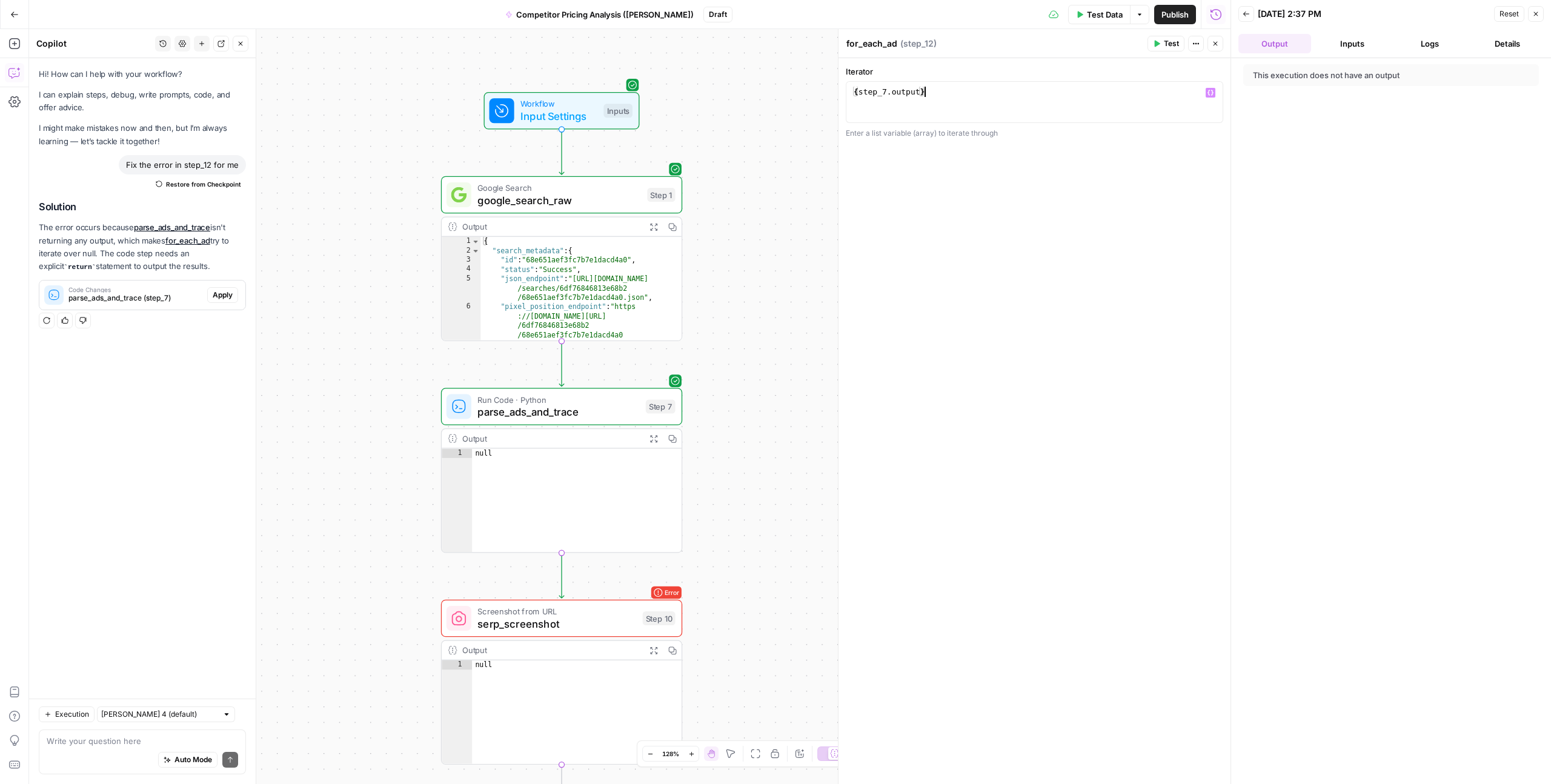
click at [990, 93] on div "{ step_7 . output }" at bounding box center [1034, 112] width 366 height 52
click at [1212, 96] on button "Variables Menu" at bounding box center [1210, 92] width 9 height 9
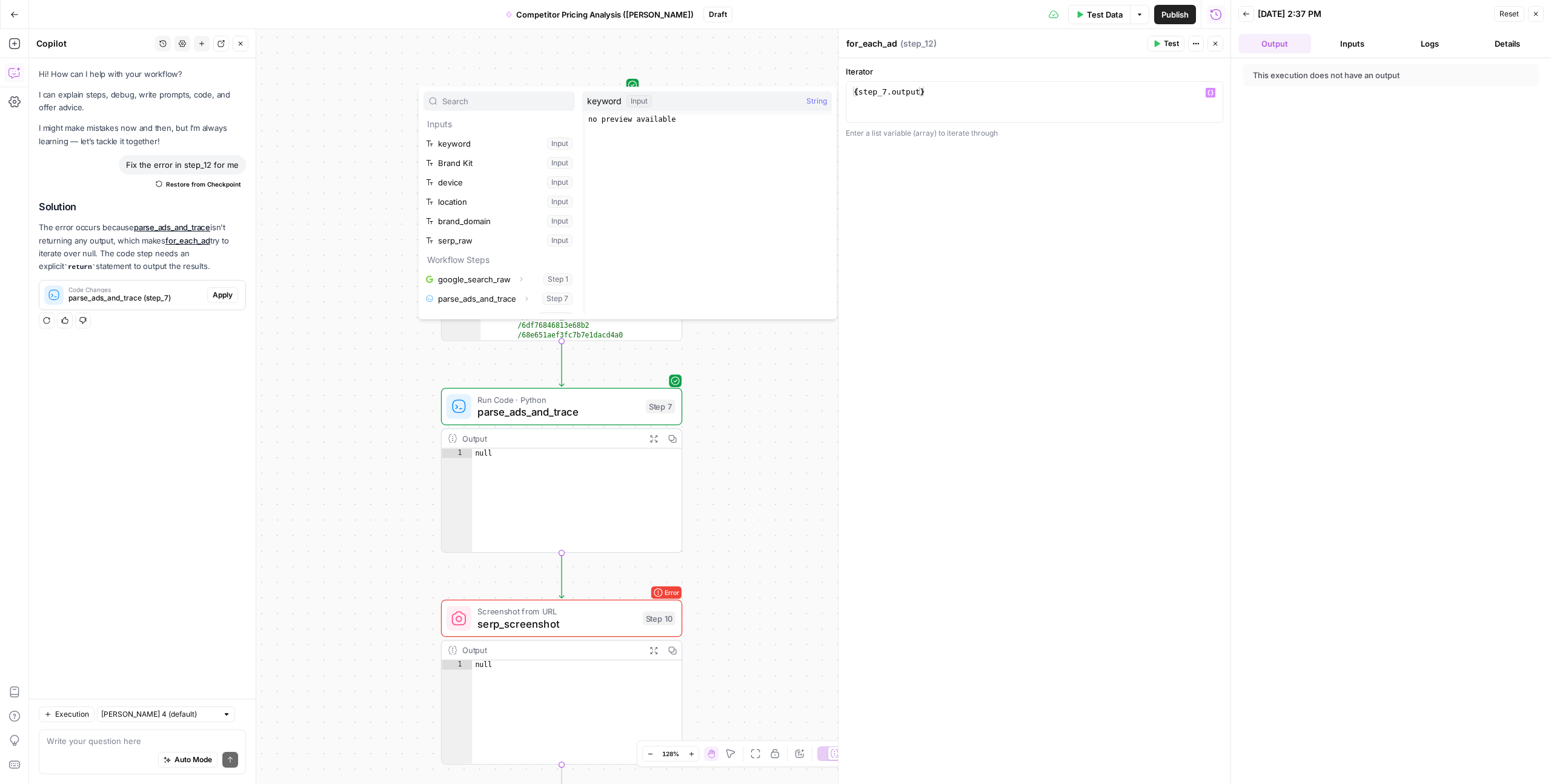
drag, startPoint x: 1081, startPoint y: 249, endPoint x: 875, endPoint y: 301, distance: 212.5
click at [1080, 249] on div "**********" at bounding box center [1035, 421] width 392 height 726
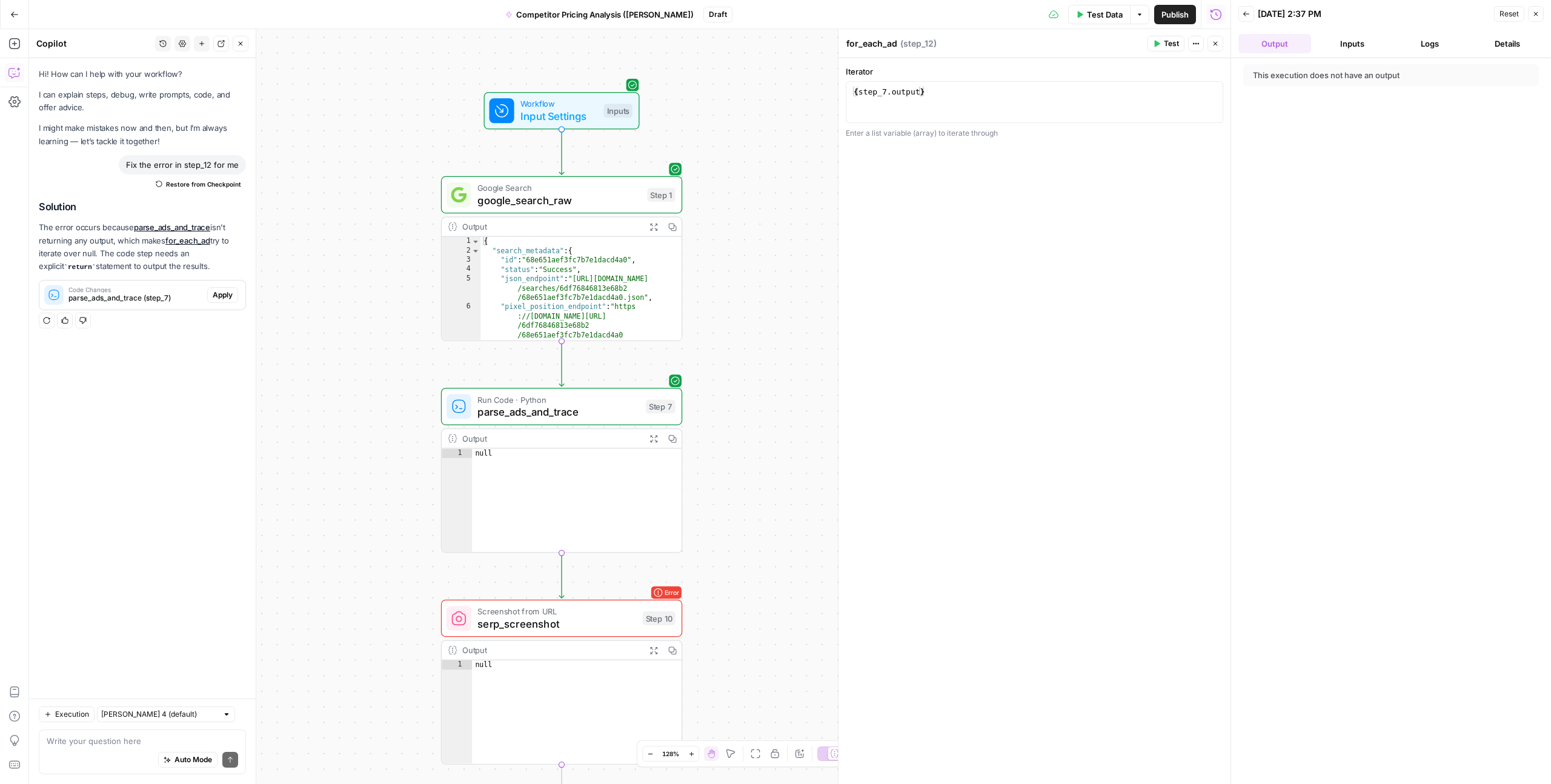
click at [738, 401] on div "Workflow Input Settings Inputs Google Search google_search_raw Step 1 Output Ex…" at bounding box center [630, 406] width 1201 height 755
click at [942, 95] on div "{ step_7 . output }" at bounding box center [1034, 112] width 366 height 52
click at [853, 91] on div "{ step_7 . output }}" at bounding box center [1034, 112] width 366 height 52
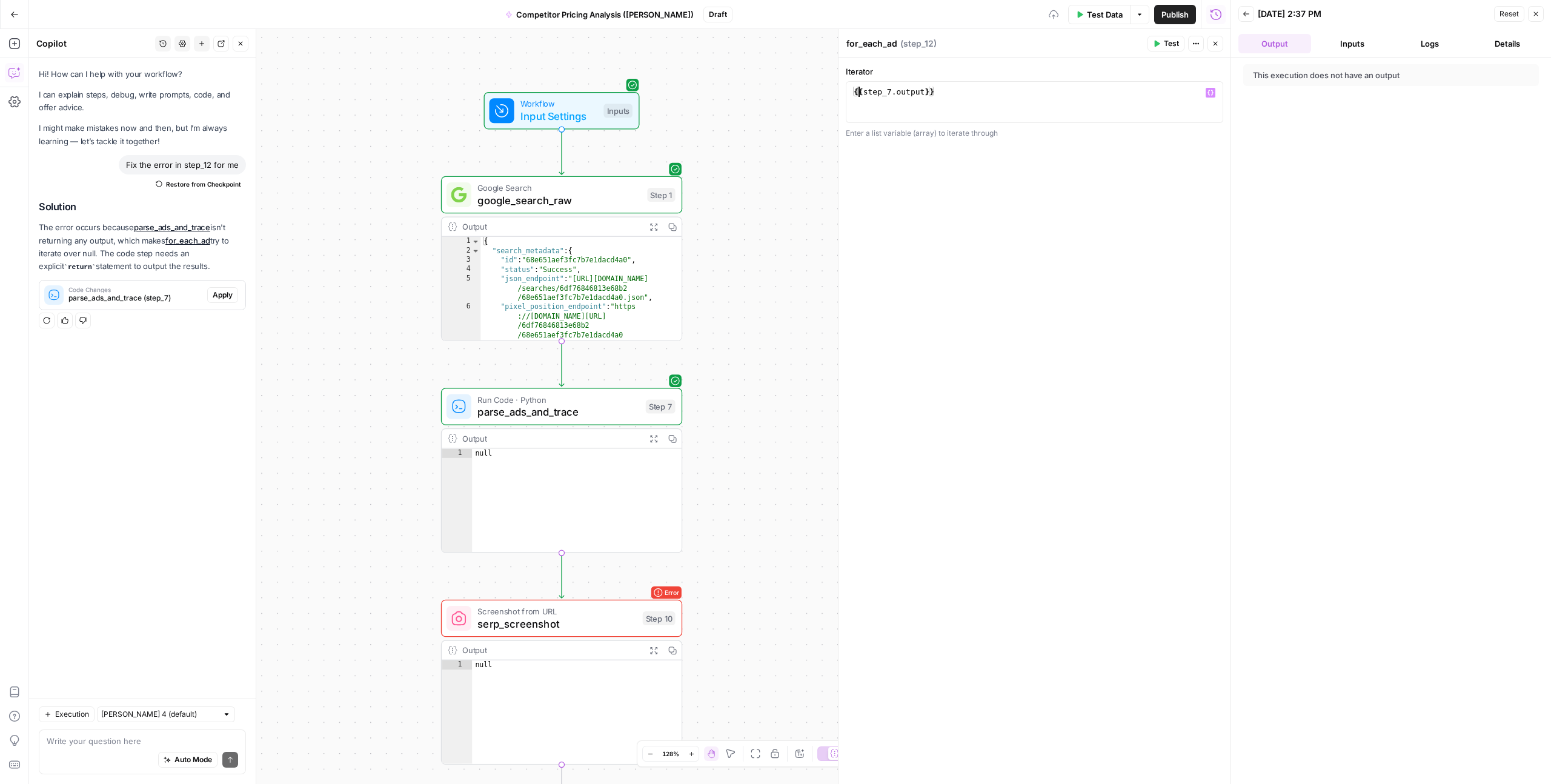
type textarea "**********"
click at [813, 146] on div "Workflow Input Settings Inputs Google Search google_search_raw Step 1 Output Ex…" at bounding box center [630, 406] width 1201 height 755
click at [650, 593] on span "Test" at bounding box center [659, 589] width 19 height 14
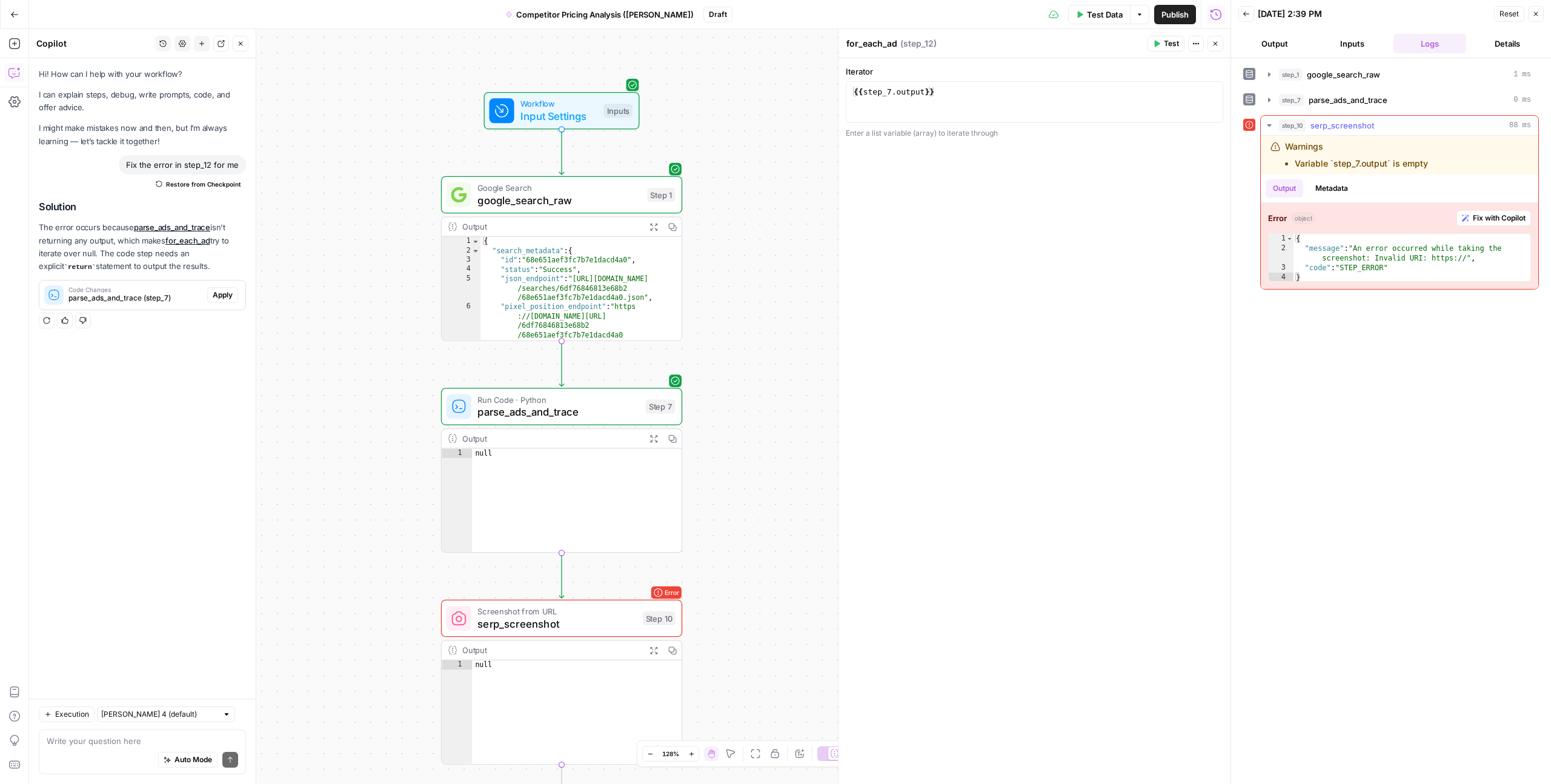
type textarea "**********"
drag, startPoint x: 1340, startPoint y: 260, endPoint x: 1434, endPoint y: 260, distance: 94.0
click at [1434, 260] on div "{ "message" : "An error occurred while taking the screenshot: Invalid URI: http…" at bounding box center [1412, 267] width 237 height 68
click at [1515, 42] on button "Details" at bounding box center [1507, 44] width 73 height 20
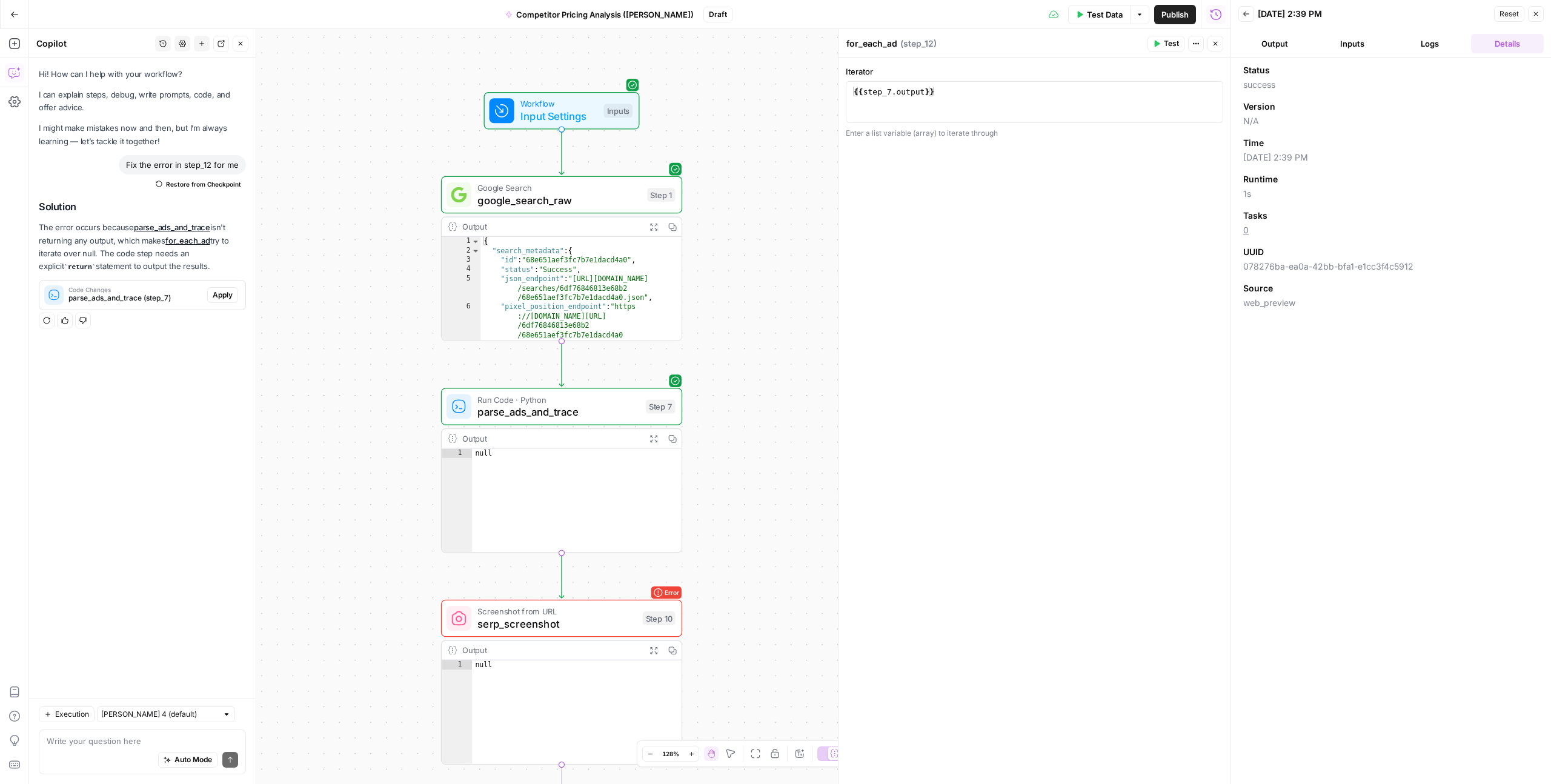
click at [1428, 45] on button "Logs" at bounding box center [1430, 44] width 73 height 20
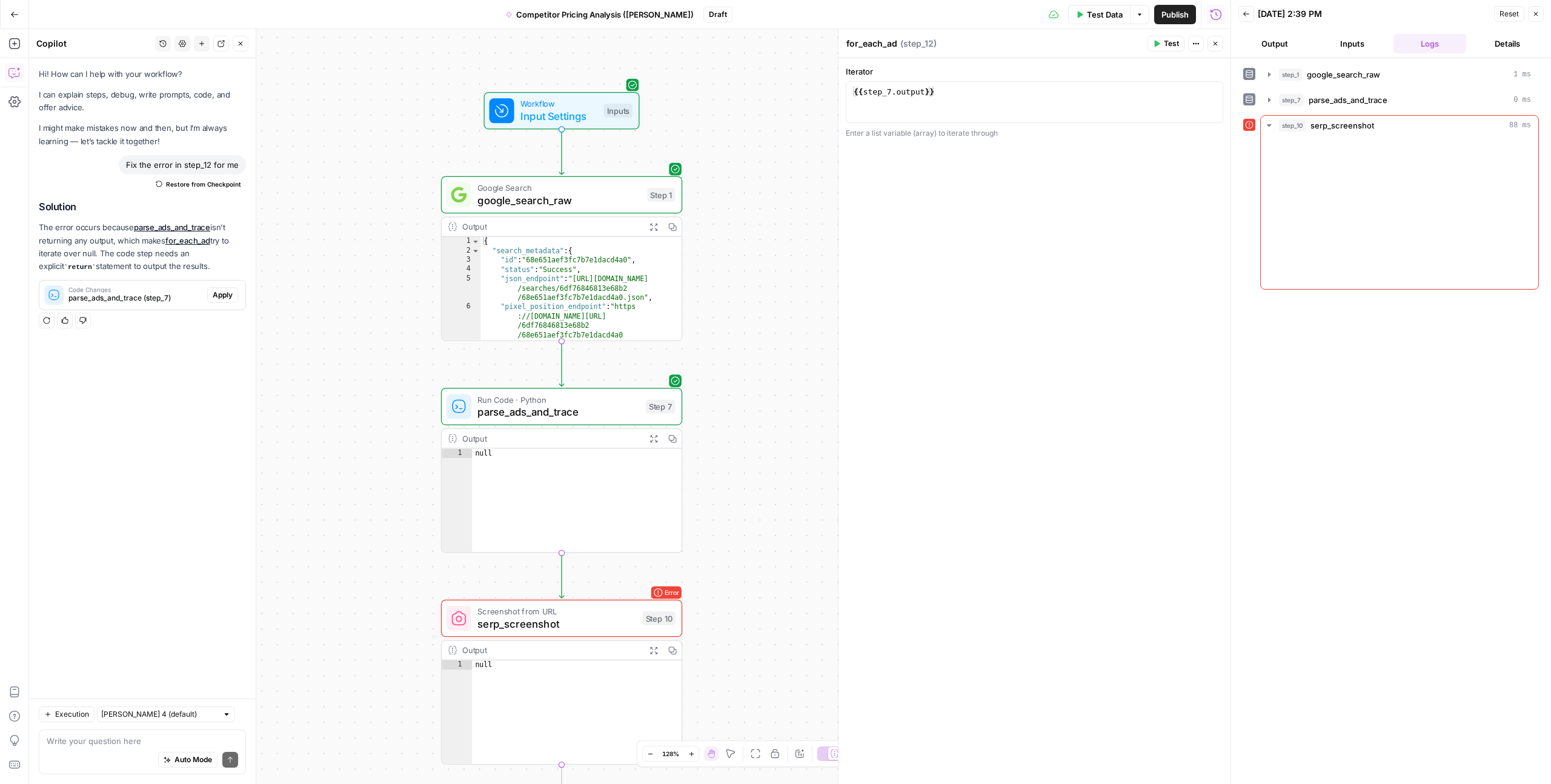
click at [1357, 45] on button "Inputs" at bounding box center [1352, 44] width 73 height 20
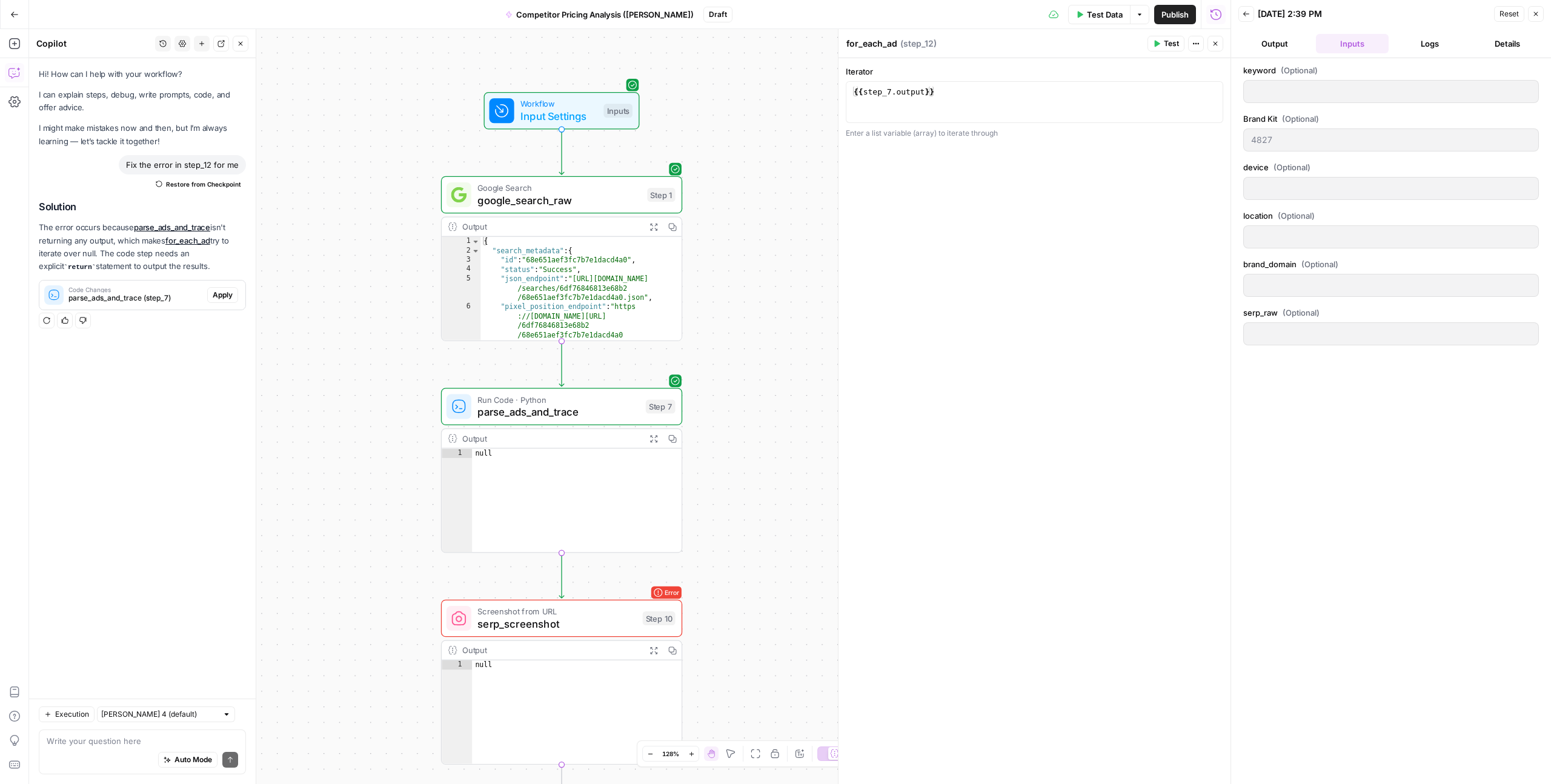
click at [1415, 45] on button "Logs" at bounding box center [1430, 44] width 73 height 20
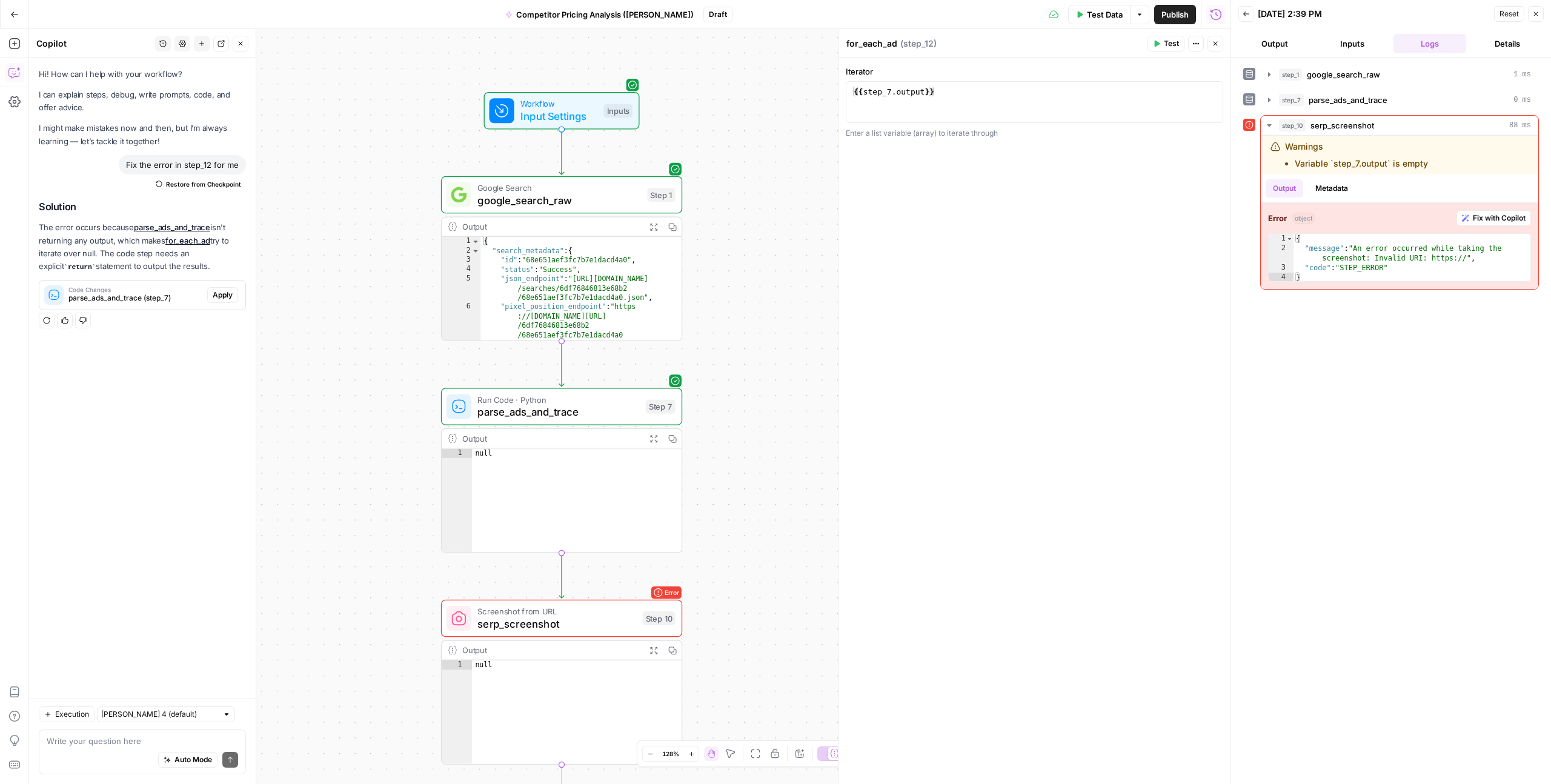
click at [1362, 48] on button "Inputs" at bounding box center [1352, 44] width 73 height 20
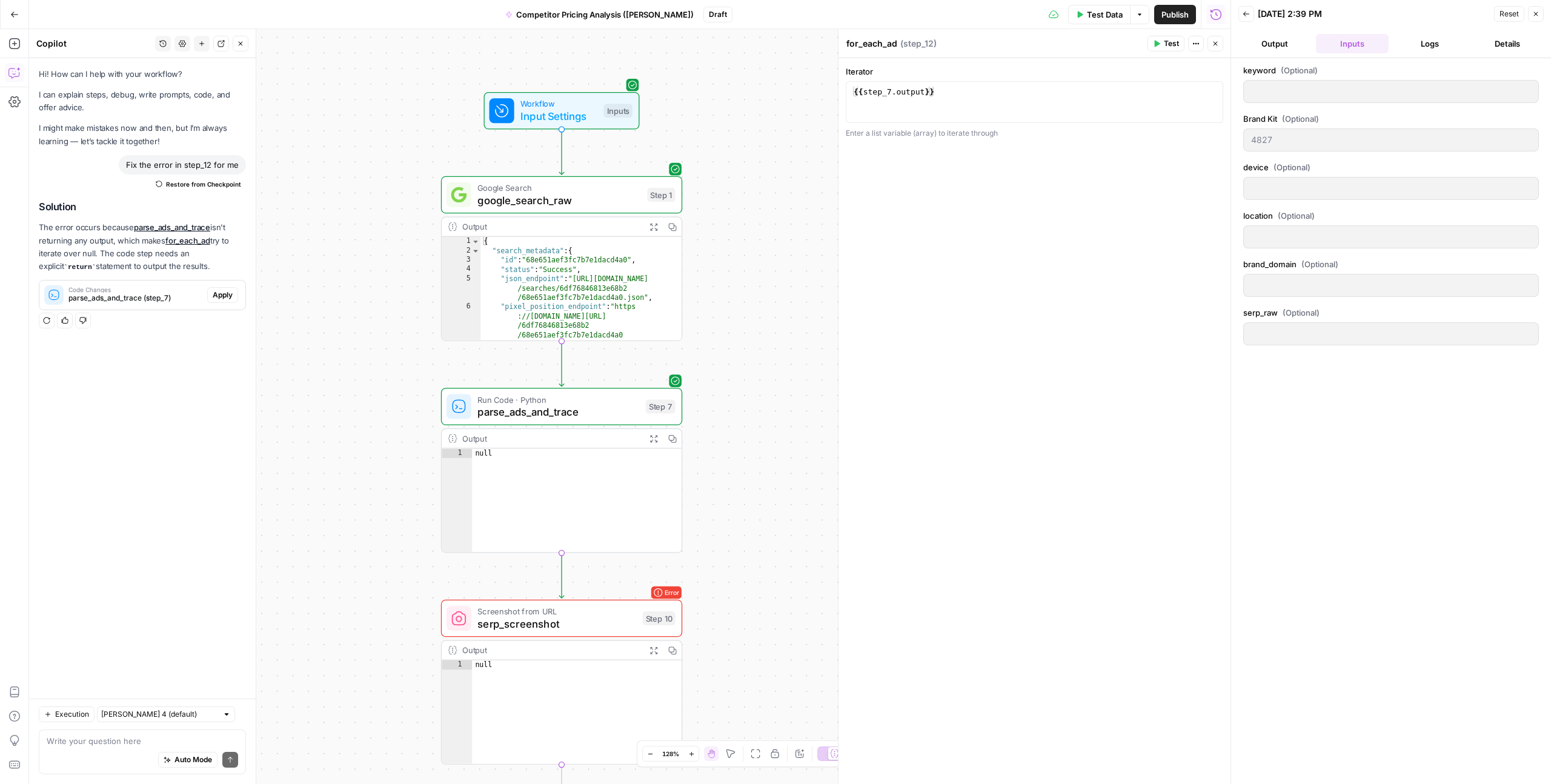
click at [1279, 48] on button "Output" at bounding box center [1275, 44] width 73 height 20
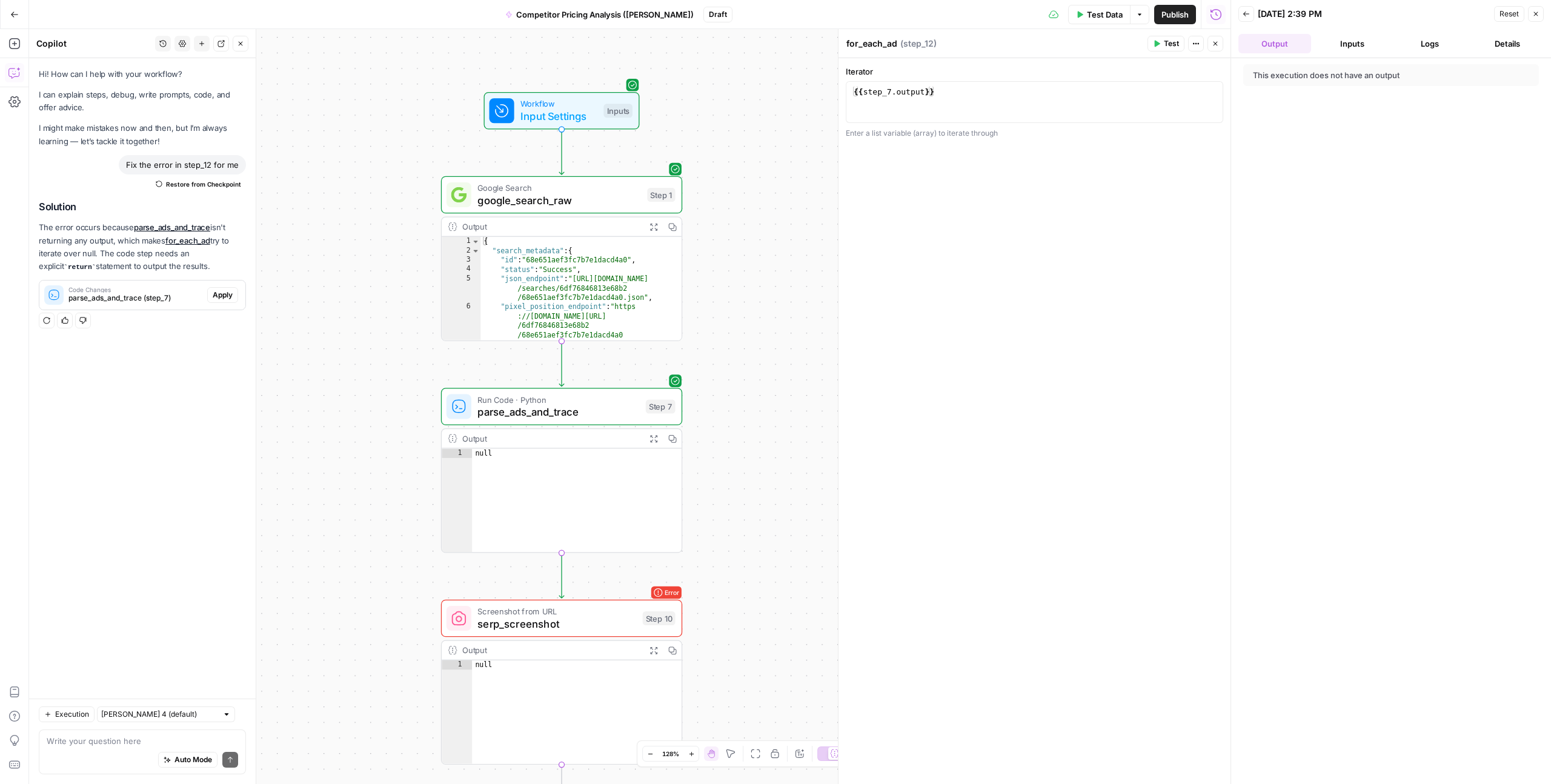
click at [1248, 15] on icon "button" at bounding box center [1247, 14] width 7 height 7
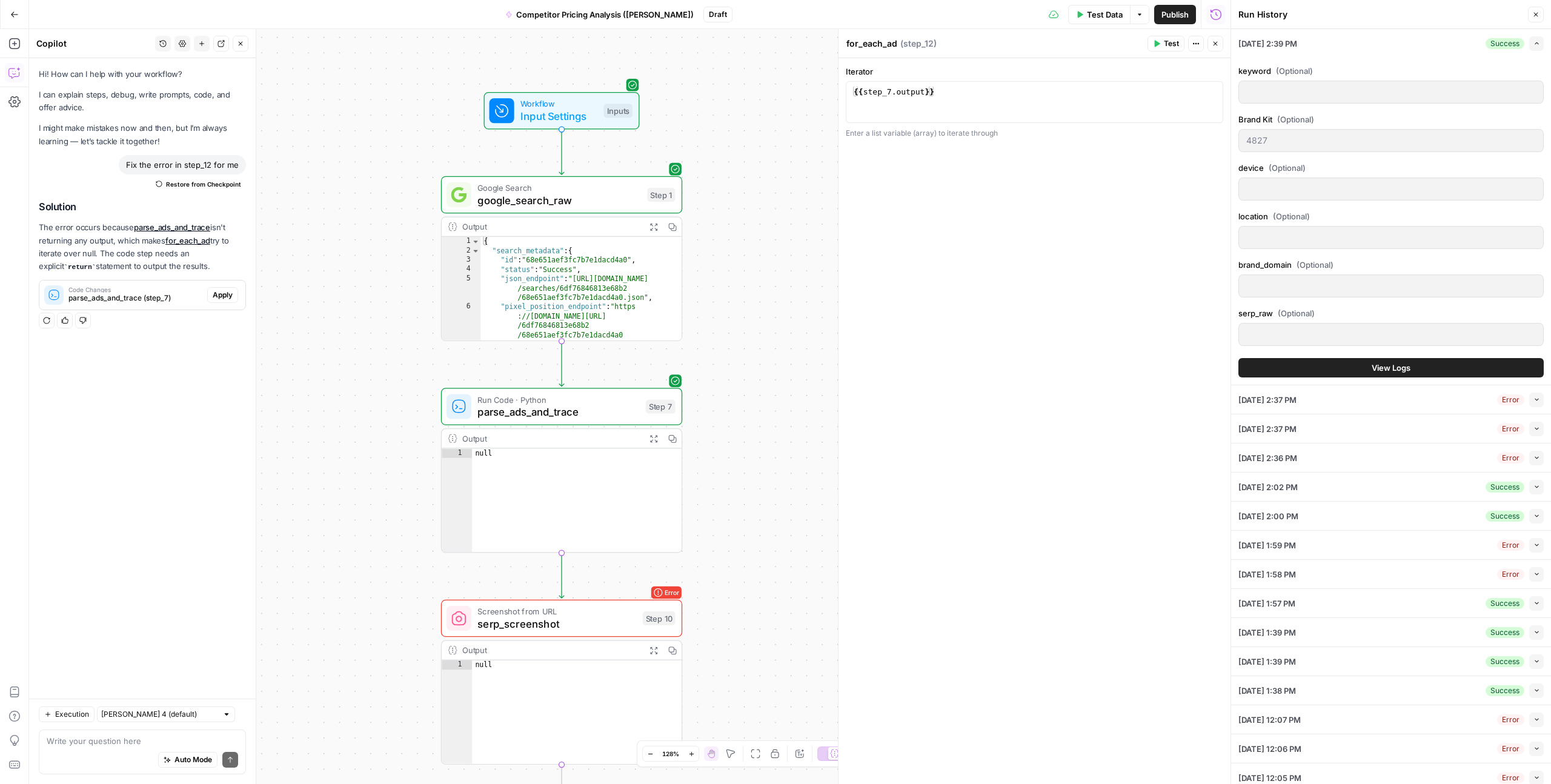
click at [774, 207] on div "Workflow Input Settings Inputs Google Search google_search_raw Step 1 Output Ex…" at bounding box center [630, 406] width 1201 height 755
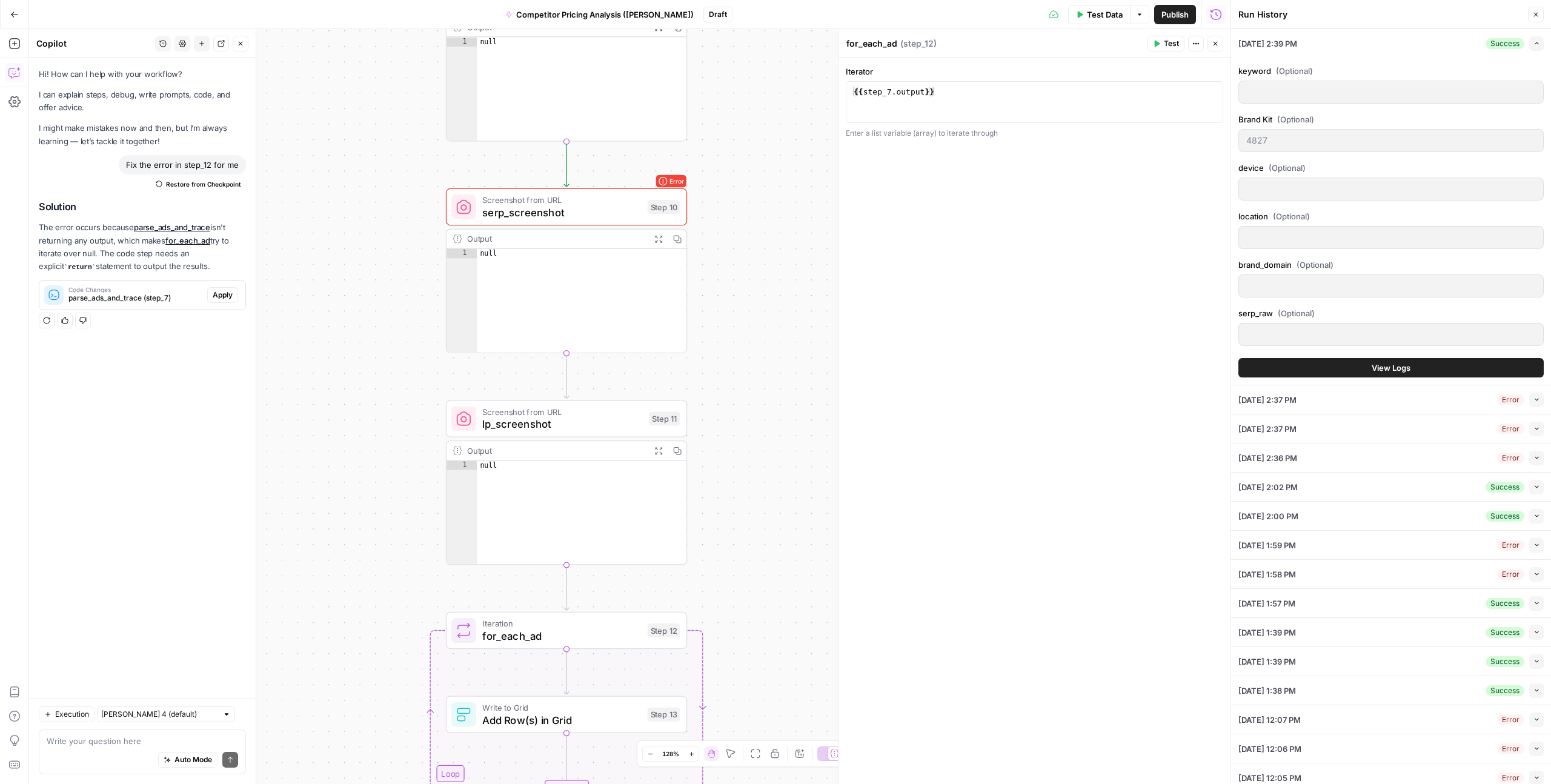
click at [564, 413] on span "Screenshot from URL" at bounding box center [562, 411] width 161 height 12
click at [869, 89] on span "**********" at bounding box center [935, 92] width 142 height 10
drag, startPoint x: 1038, startPoint y: 92, endPoint x: 823, endPoint y: 92, distance: 215.0
click at [822, 92] on body "Kayak New Home Browse Insights Opportunities Your Data Recent Grids Create Meta…" at bounding box center [776, 392] width 1551 height 784
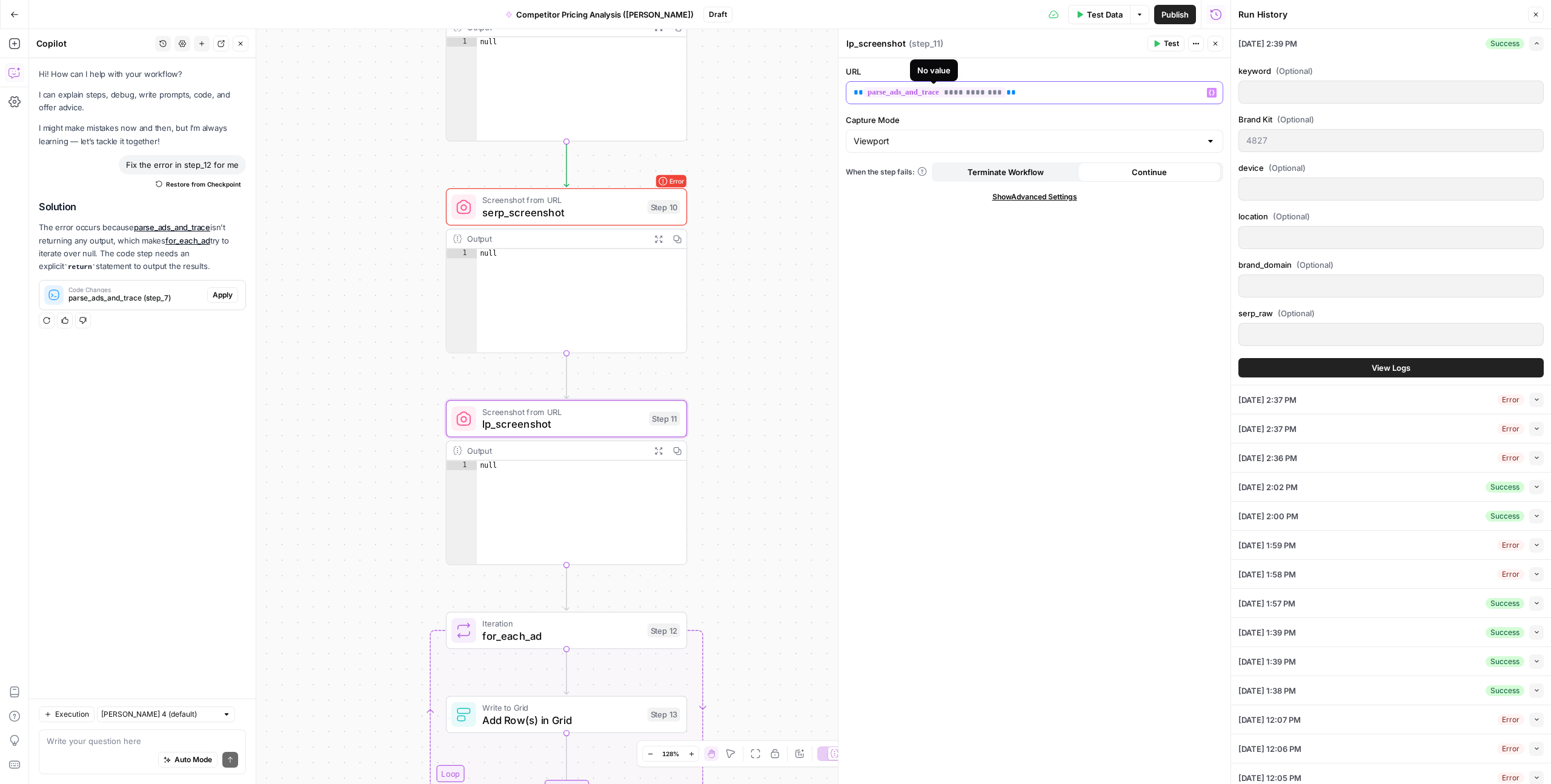
click at [1042, 89] on p "**********" at bounding box center [1034, 92] width 362 height 12
copy p "**********"
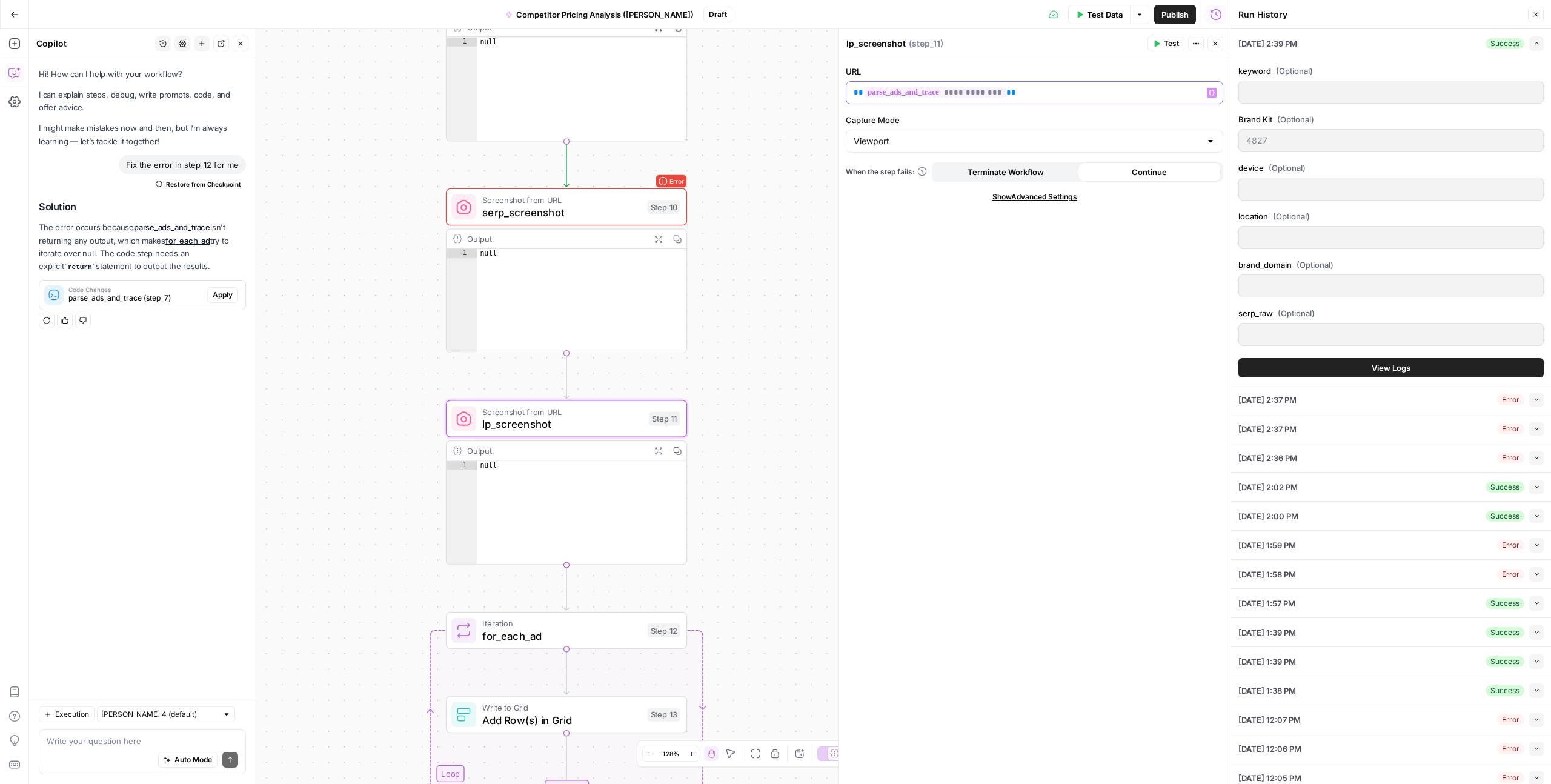
click at [1042, 89] on p "**********" at bounding box center [1034, 92] width 362 height 12
click at [569, 640] on span "for_each_ad" at bounding box center [561, 636] width 159 height 16
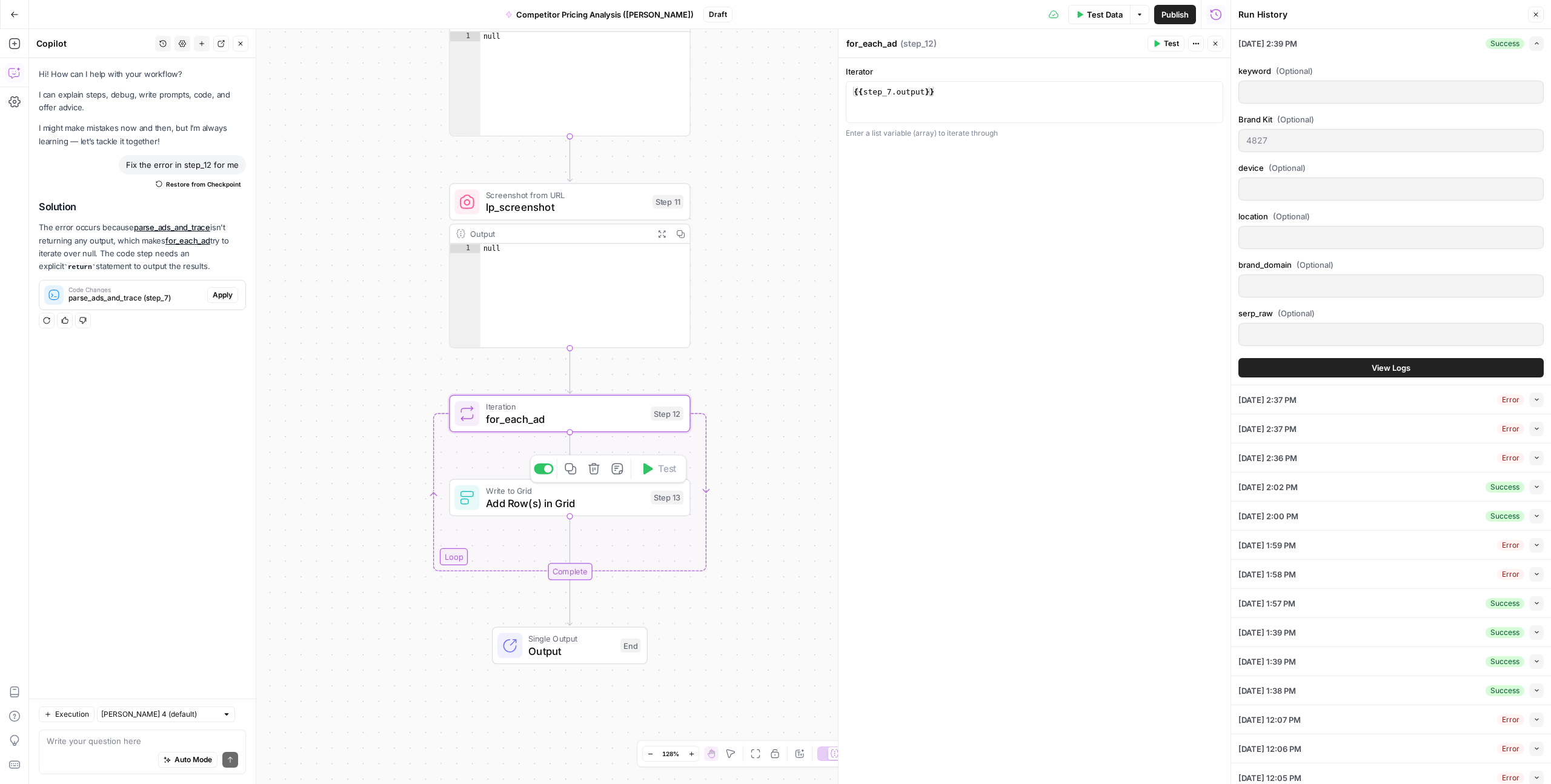
click at [597, 510] on div "Write to Grid Add Row(s) in Grid Step 13 Copy step Delete step Add Note Test" at bounding box center [569, 497] width 241 height 38
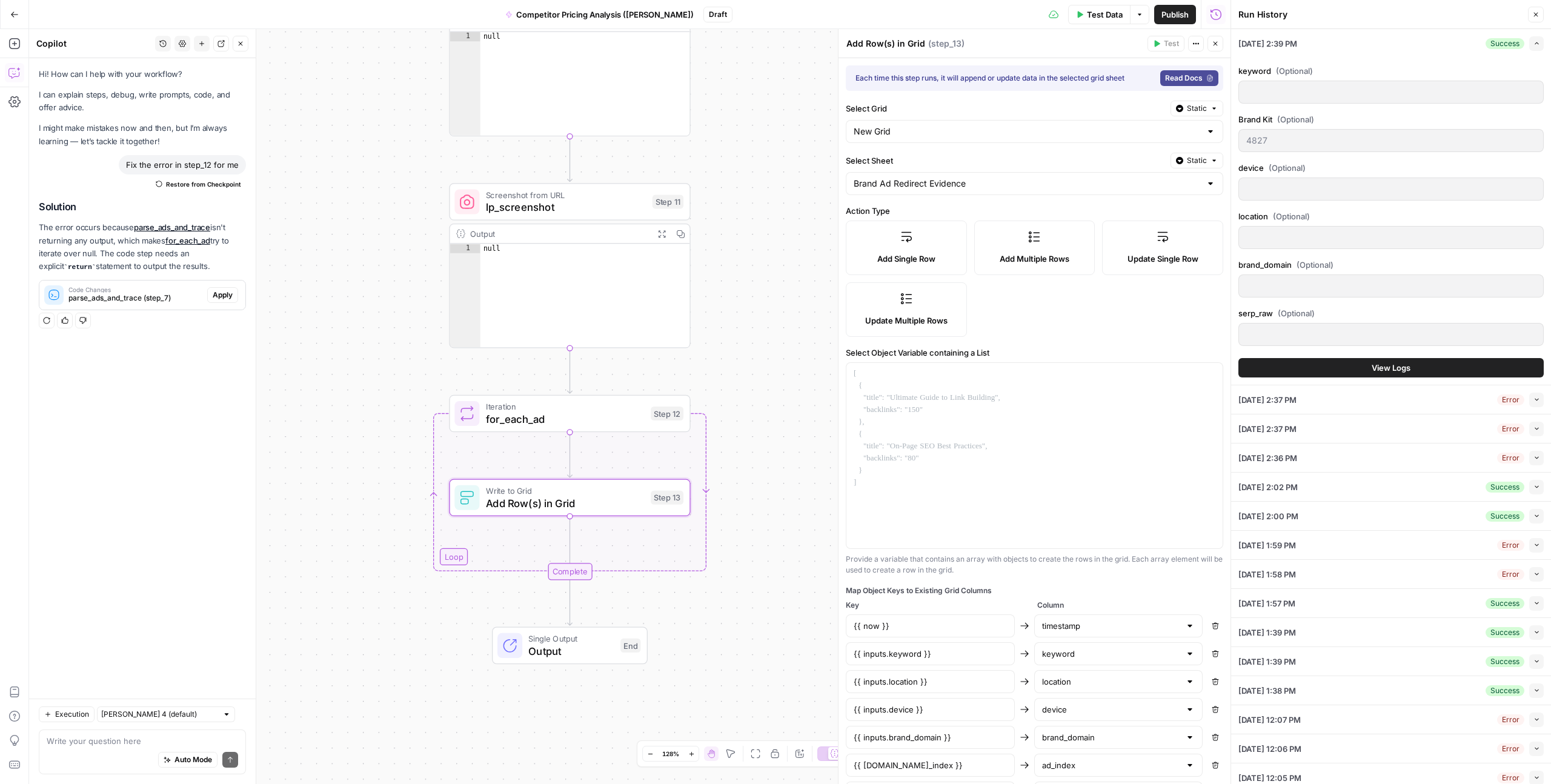
click at [1539, 15] on span "Close" at bounding box center [1539, 15] width 1 height 1
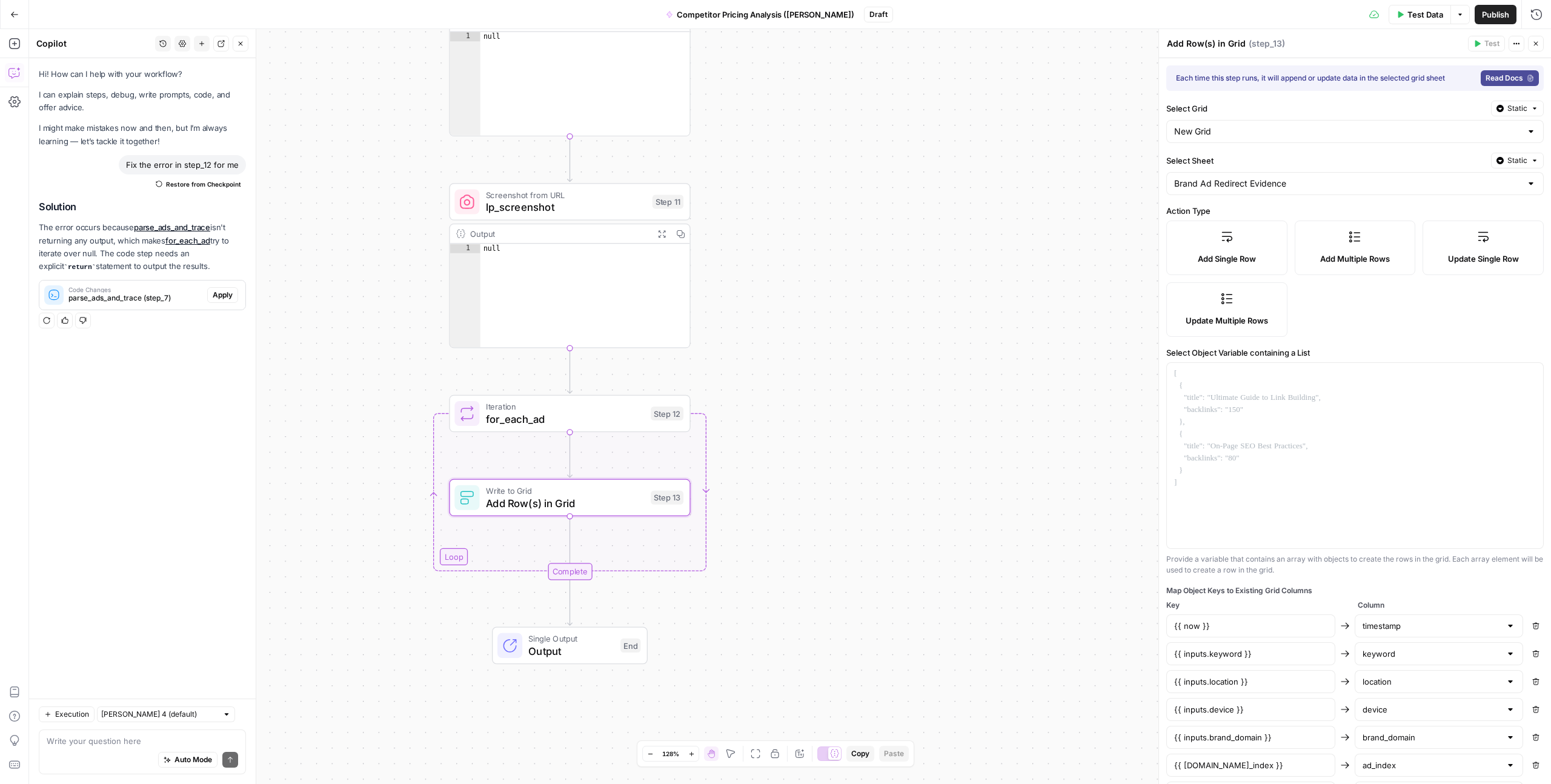
click at [1238, 256] on span "Add Single Row" at bounding box center [1227, 258] width 58 height 12
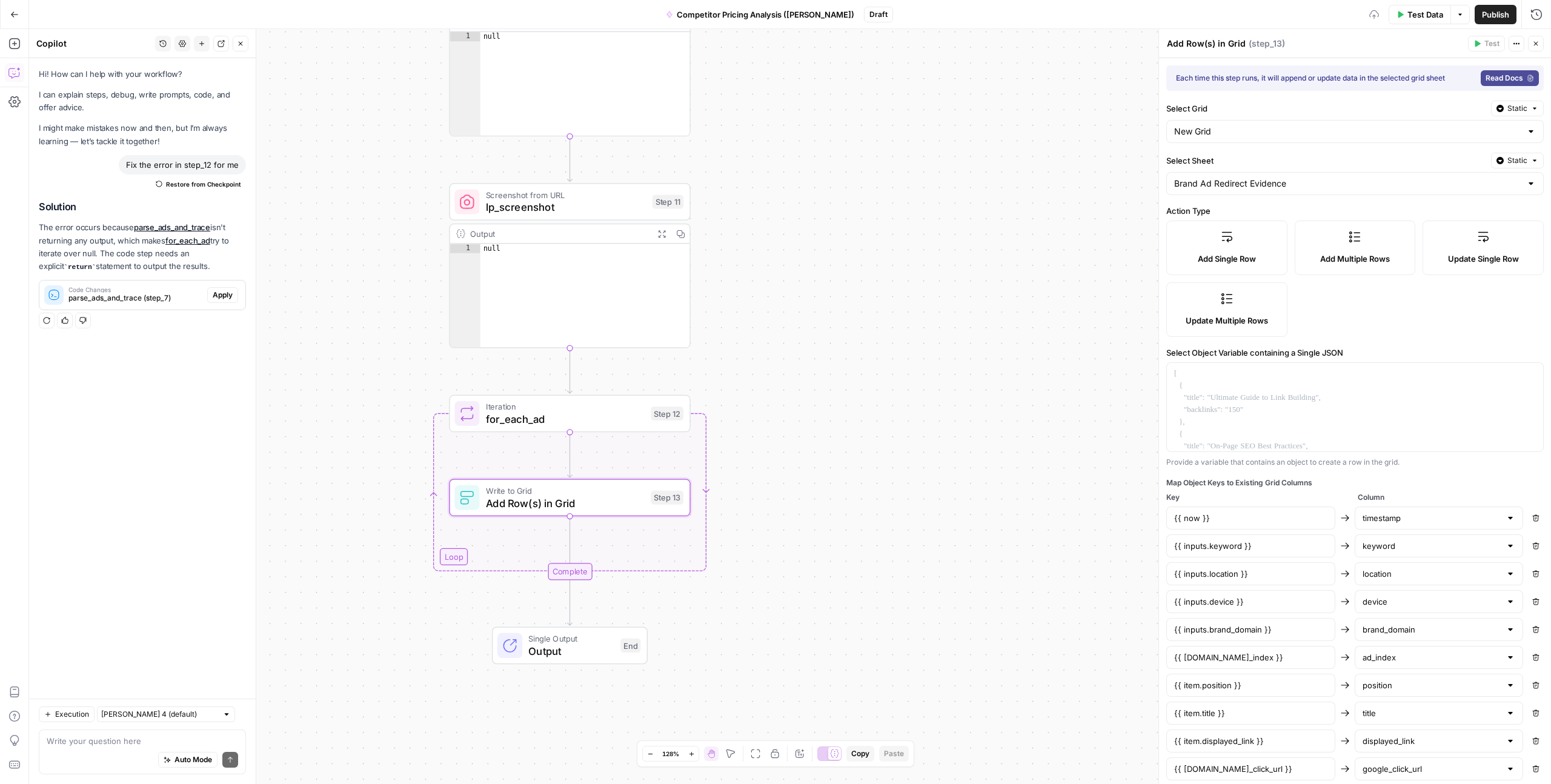
click at [1343, 248] on label "Add Multiple Rows" at bounding box center [1355, 248] width 121 height 55
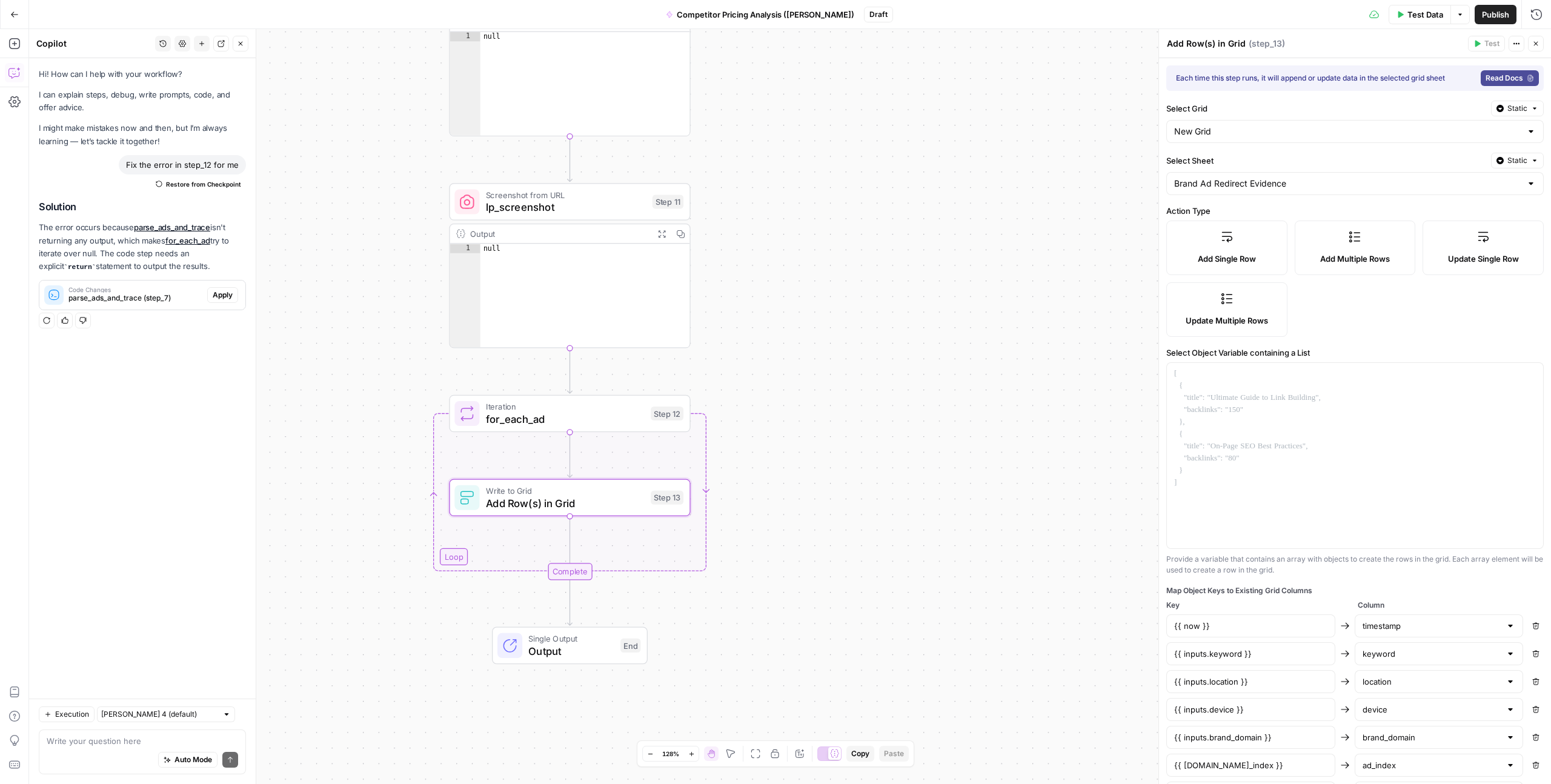
click at [1247, 248] on label "Add Single Row" at bounding box center [1227, 248] width 121 height 55
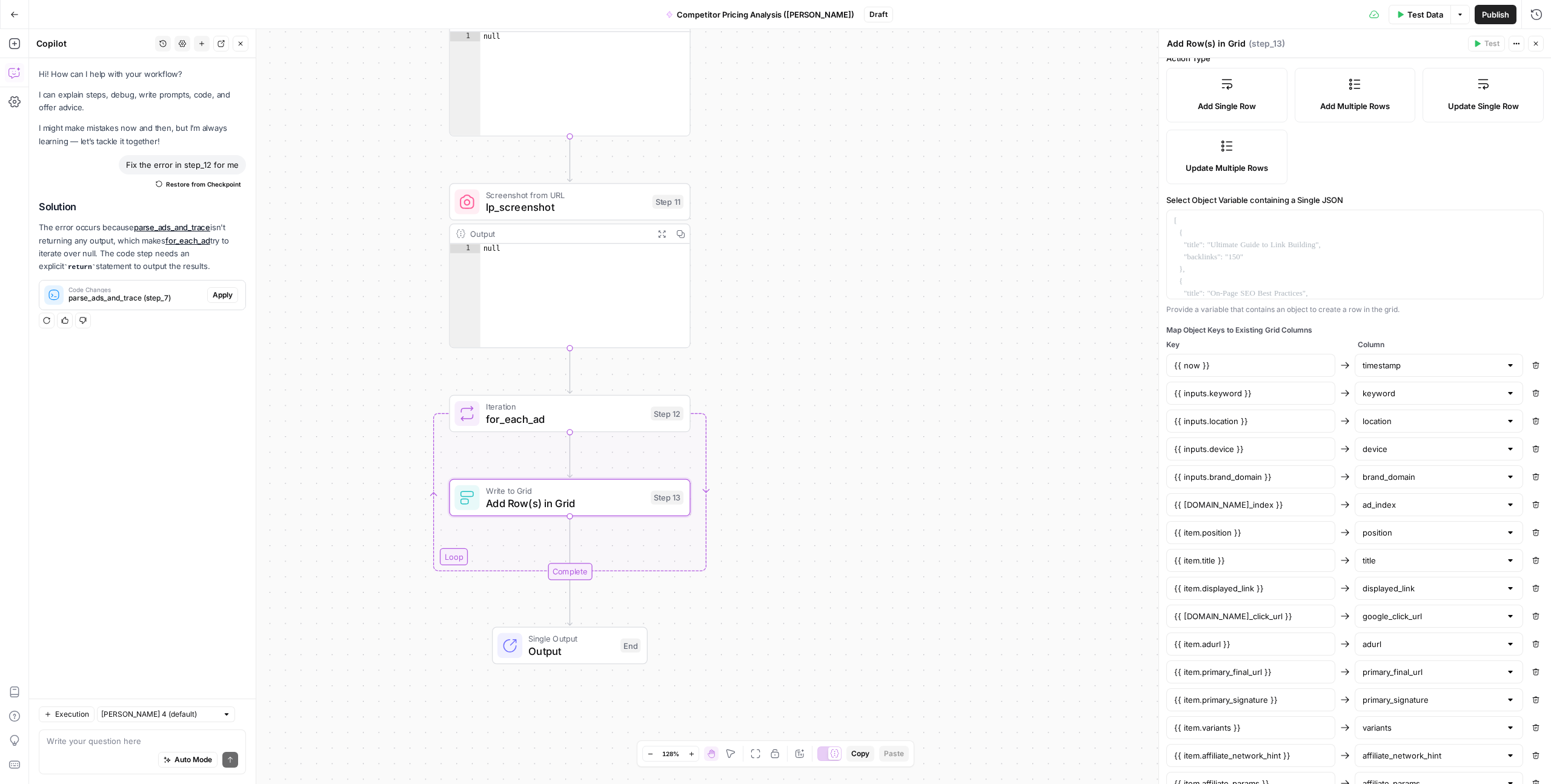
scroll to position [280, 0]
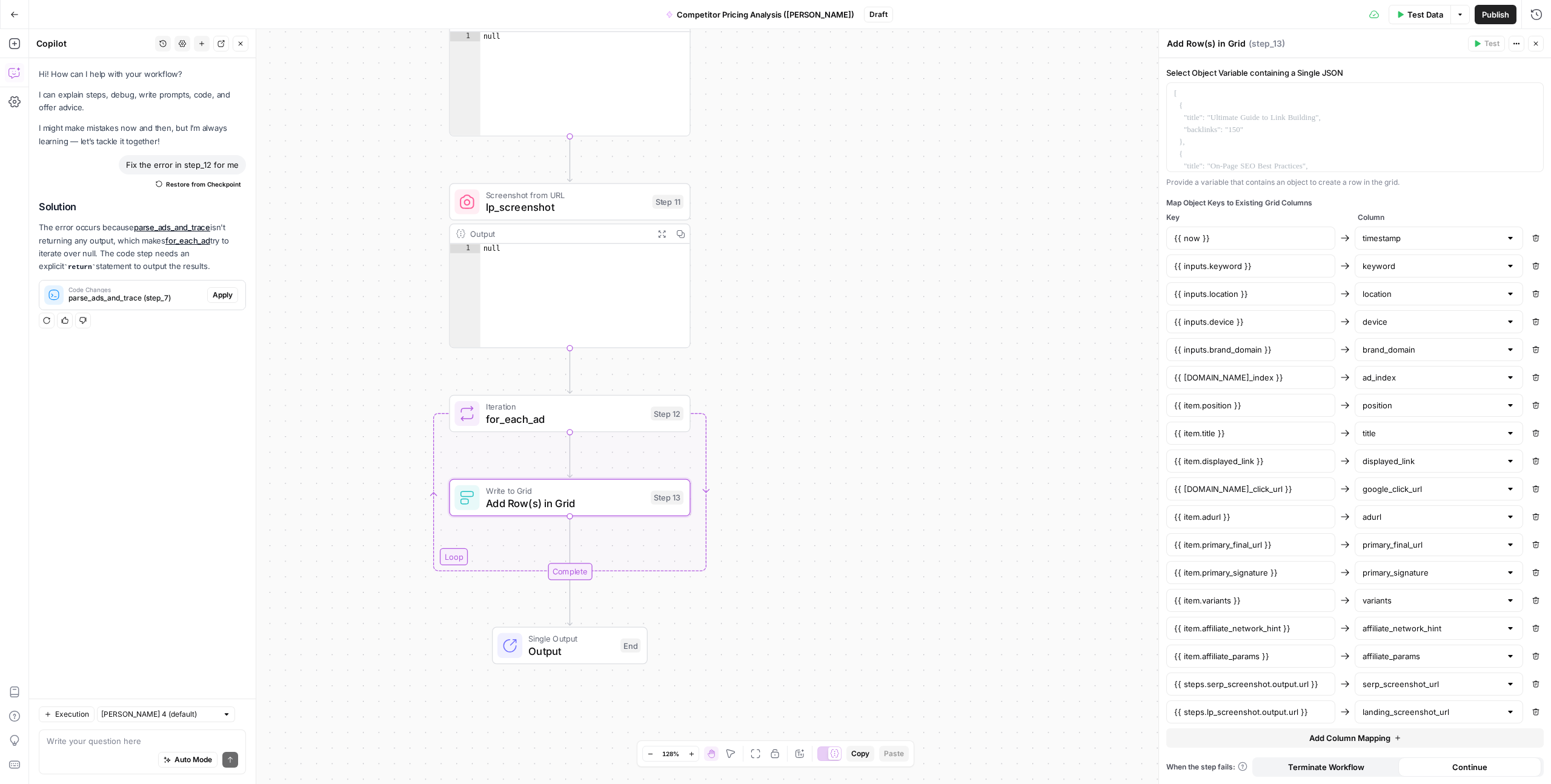
click at [1125, 509] on div "Workflow Input Settings Inputs Google Search google_search_raw Step 1 Output Ex…" at bounding box center [790, 406] width 1522 height 755
click at [16, 16] on icon "button" at bounding box center [15, 15] width 9 height 9
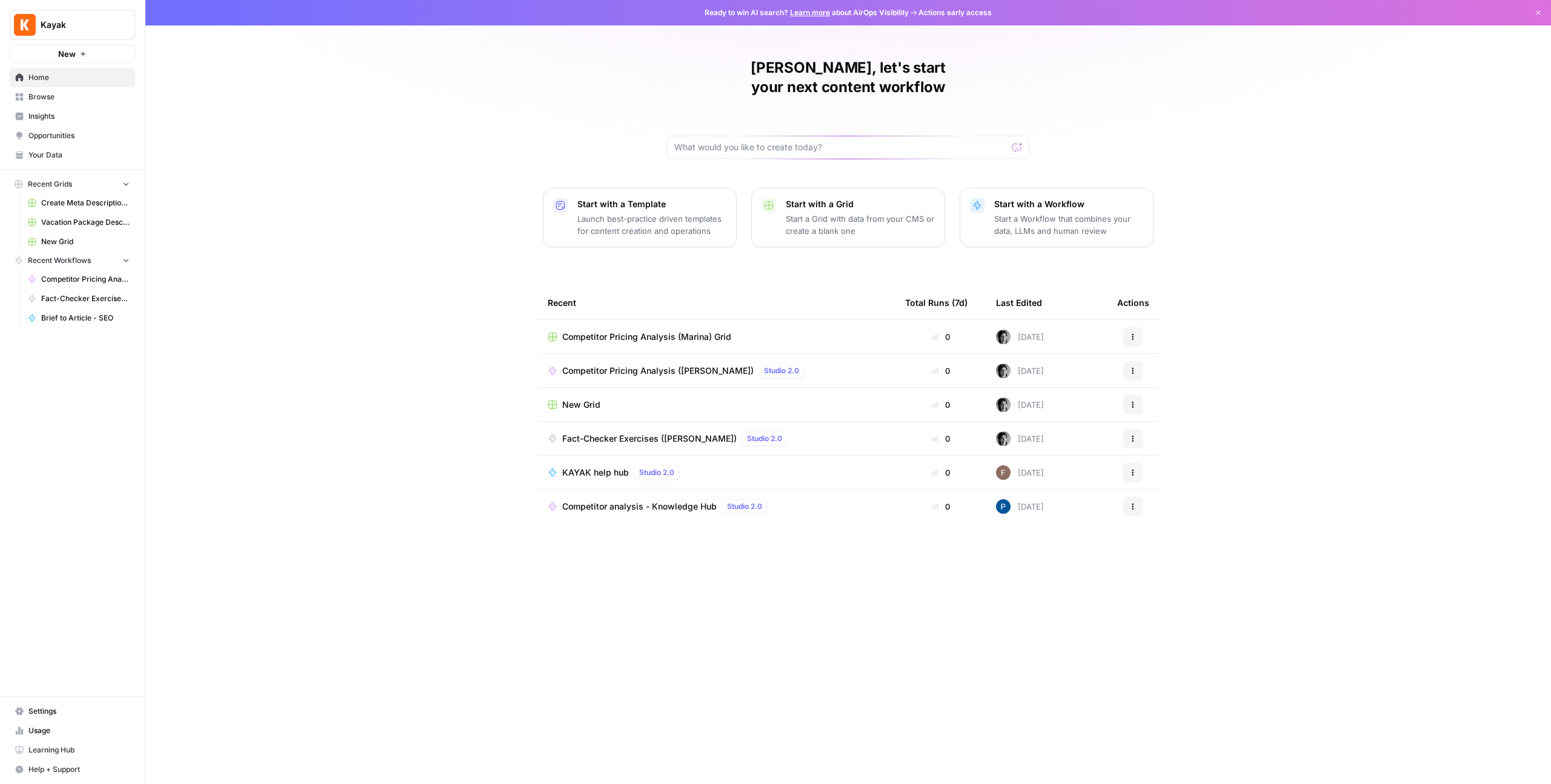
click at [49, 98] on span "Browse" at bounding box center [79, 97] width 101 height 11
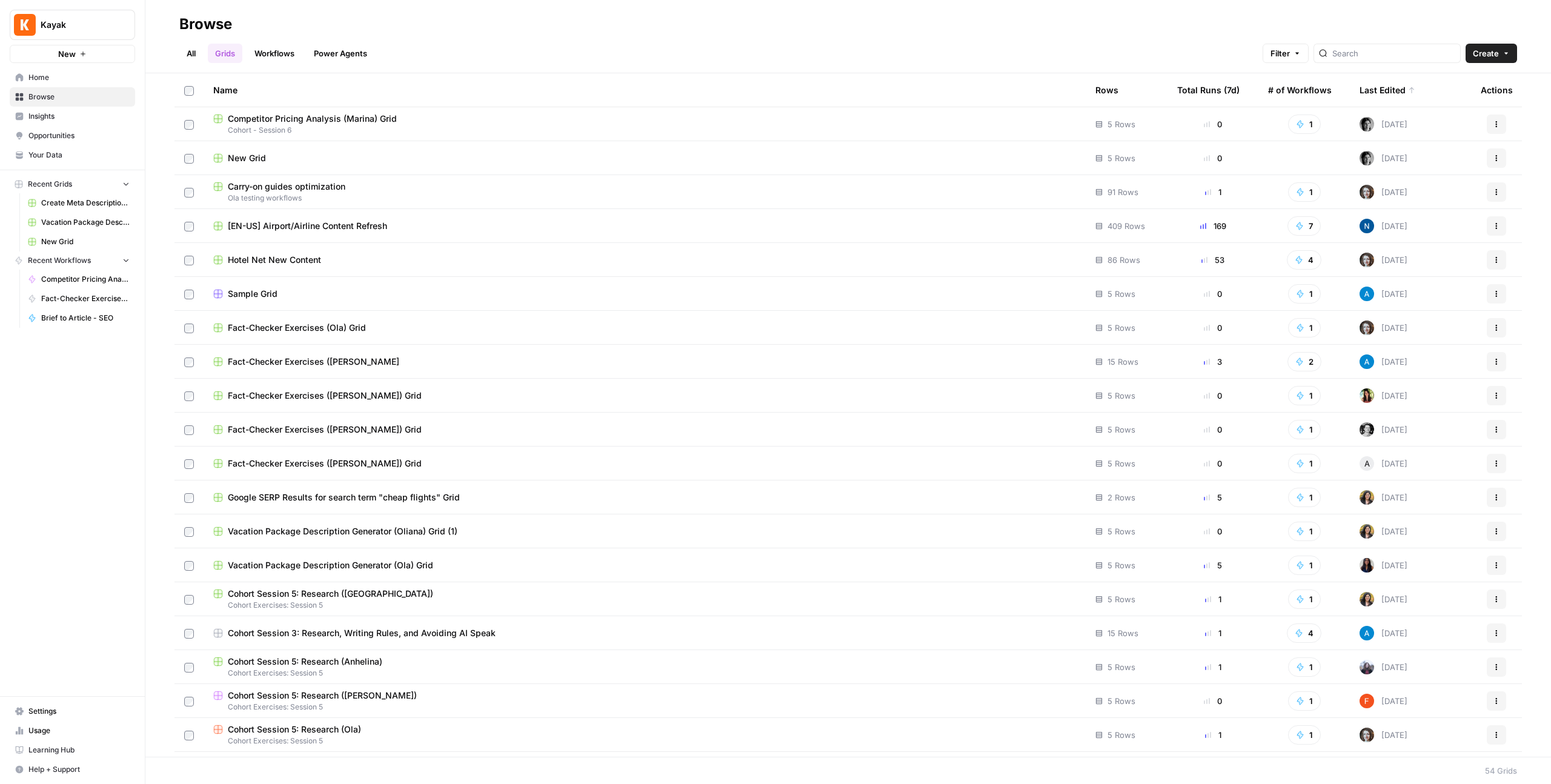
click at [331, 161] on div "New Grid" at bounding box center [644, 158] width 863 height 12
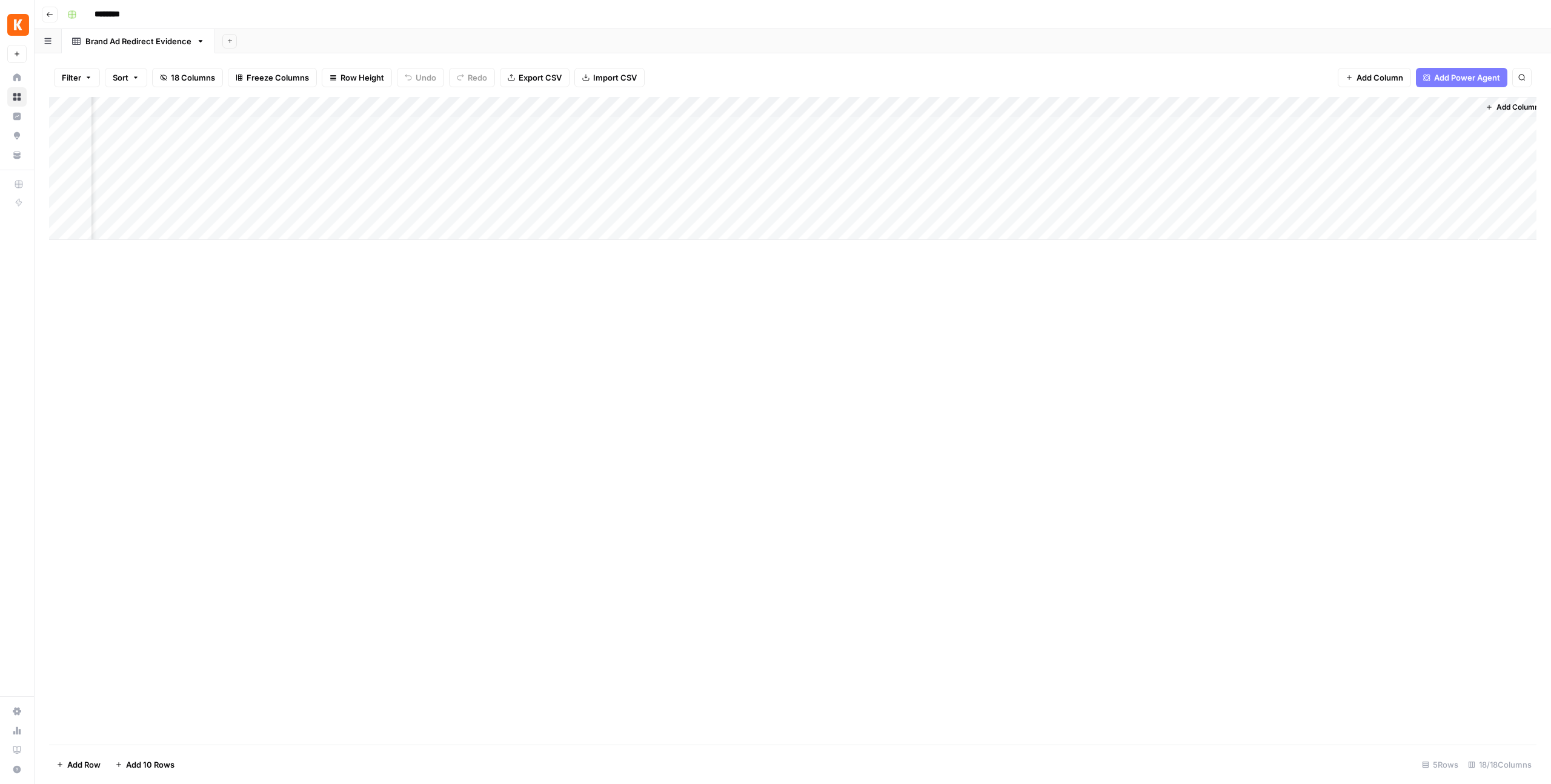
scroll to position [0, 1502]
click at [49, 13] on icon "button" at bounding box center [50, 15] width 7 height 7
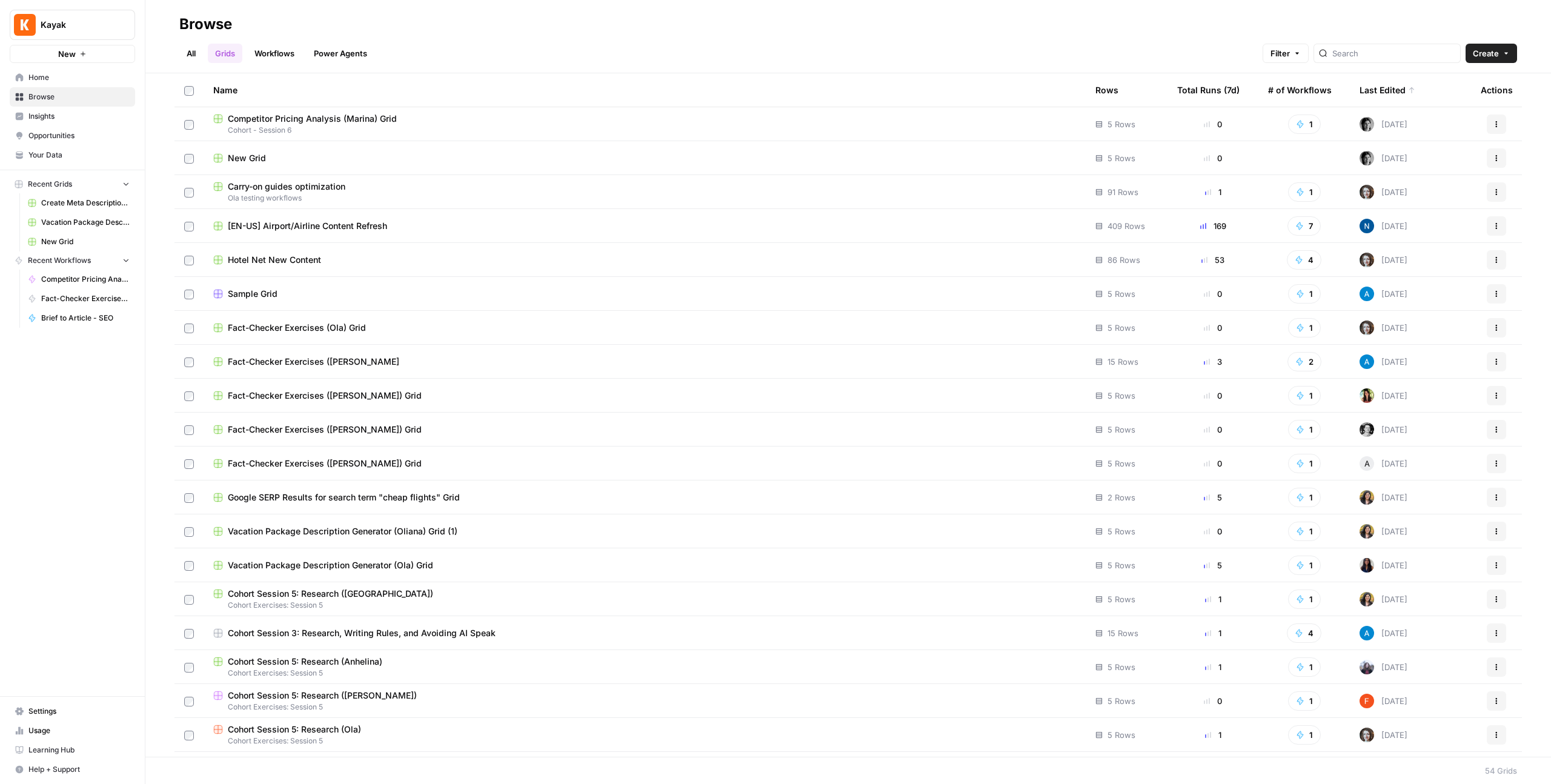
click at [304, 120] on span "Competitor Pricing Analysis (Marina) Grid" at bounding box center [312, 119] width 169 height 12
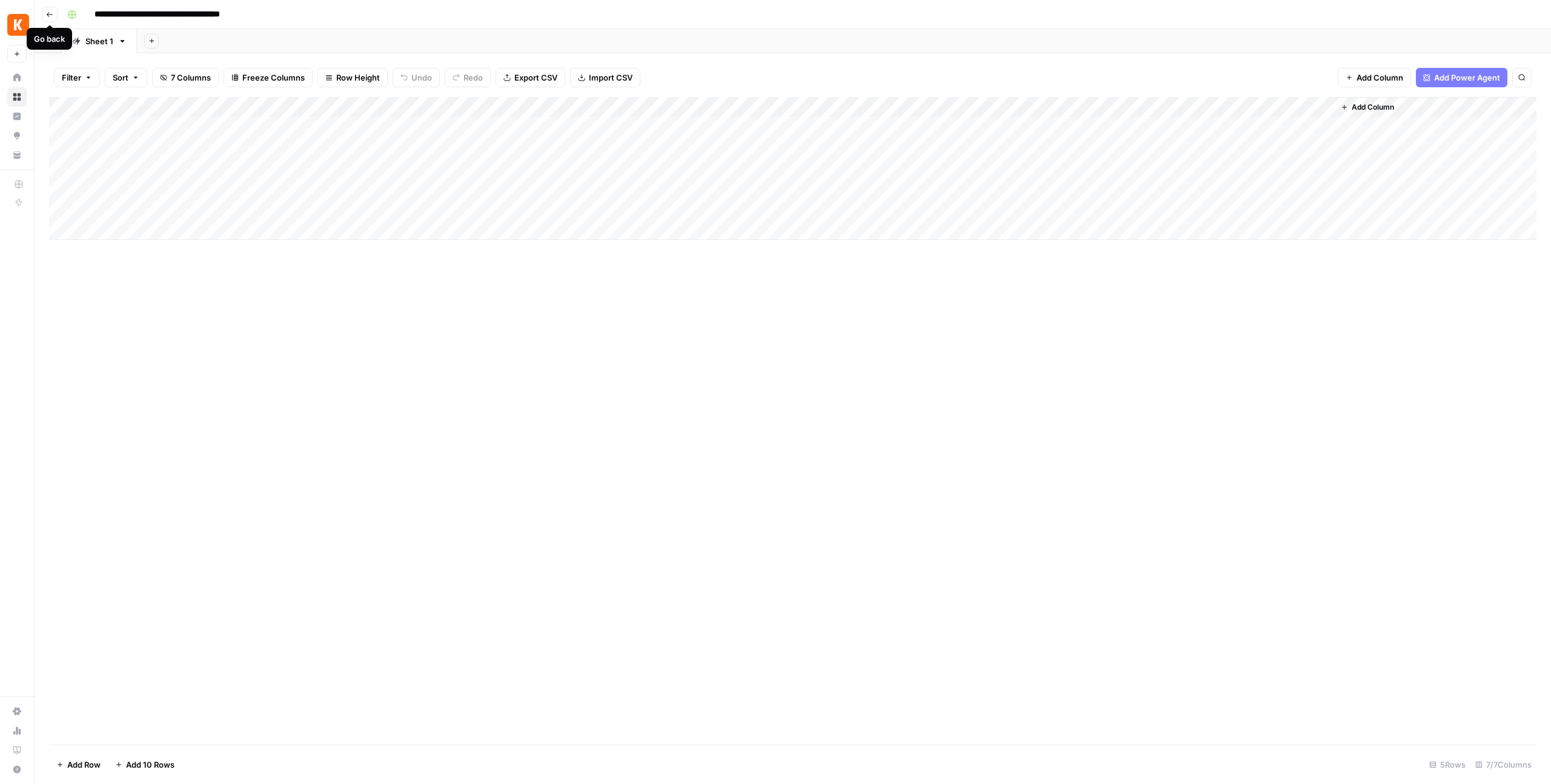
click at [52, 17] on icon "button" at bounding box center [50, 15] width 7 height 7
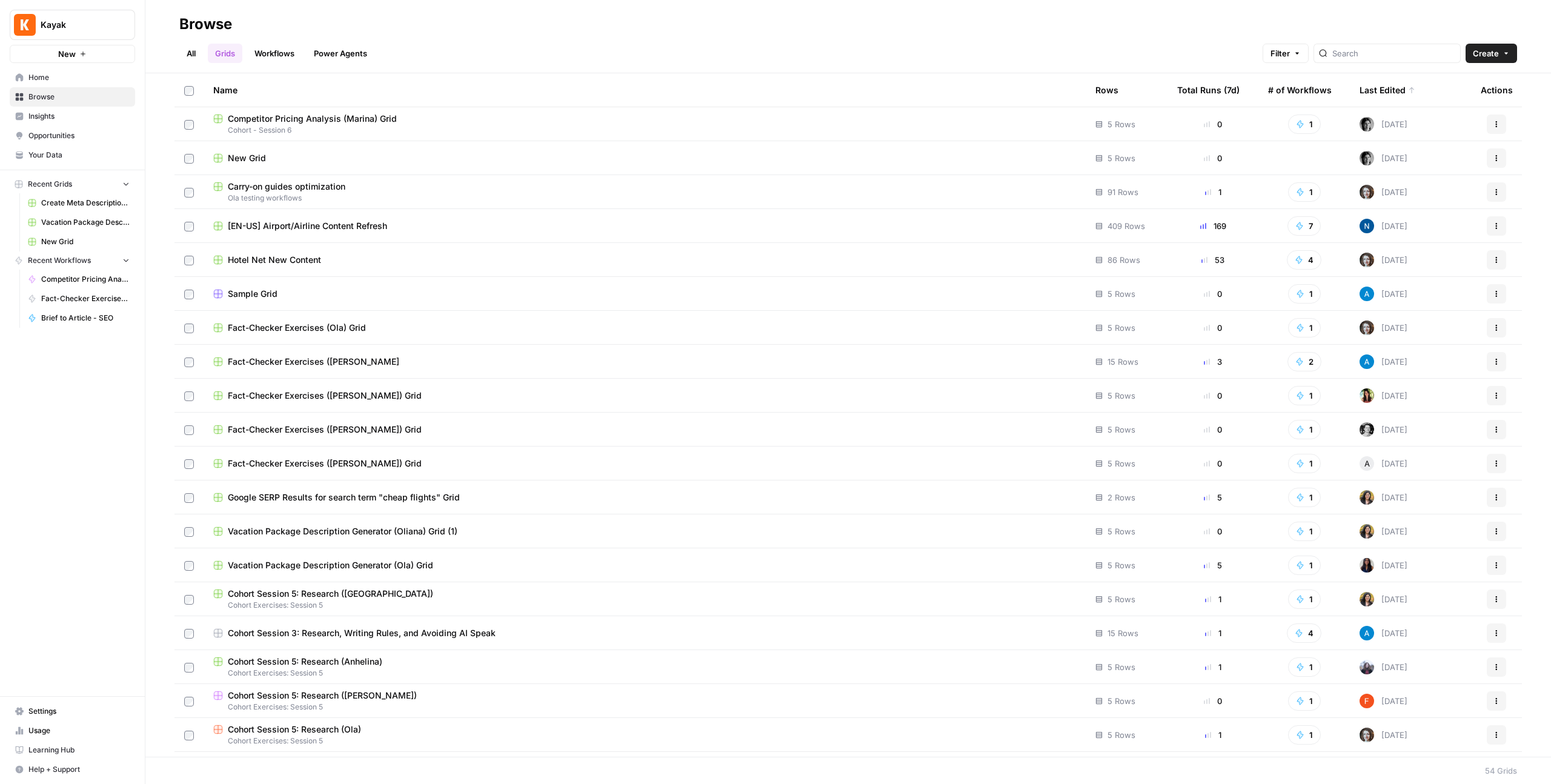
click at [1496, 157] on icon "button" at bounding box center [1496, 158] width 7 height 7
click at [605, 157] on div "New Grid" at bounding box center [644, 158] width 863 height 12
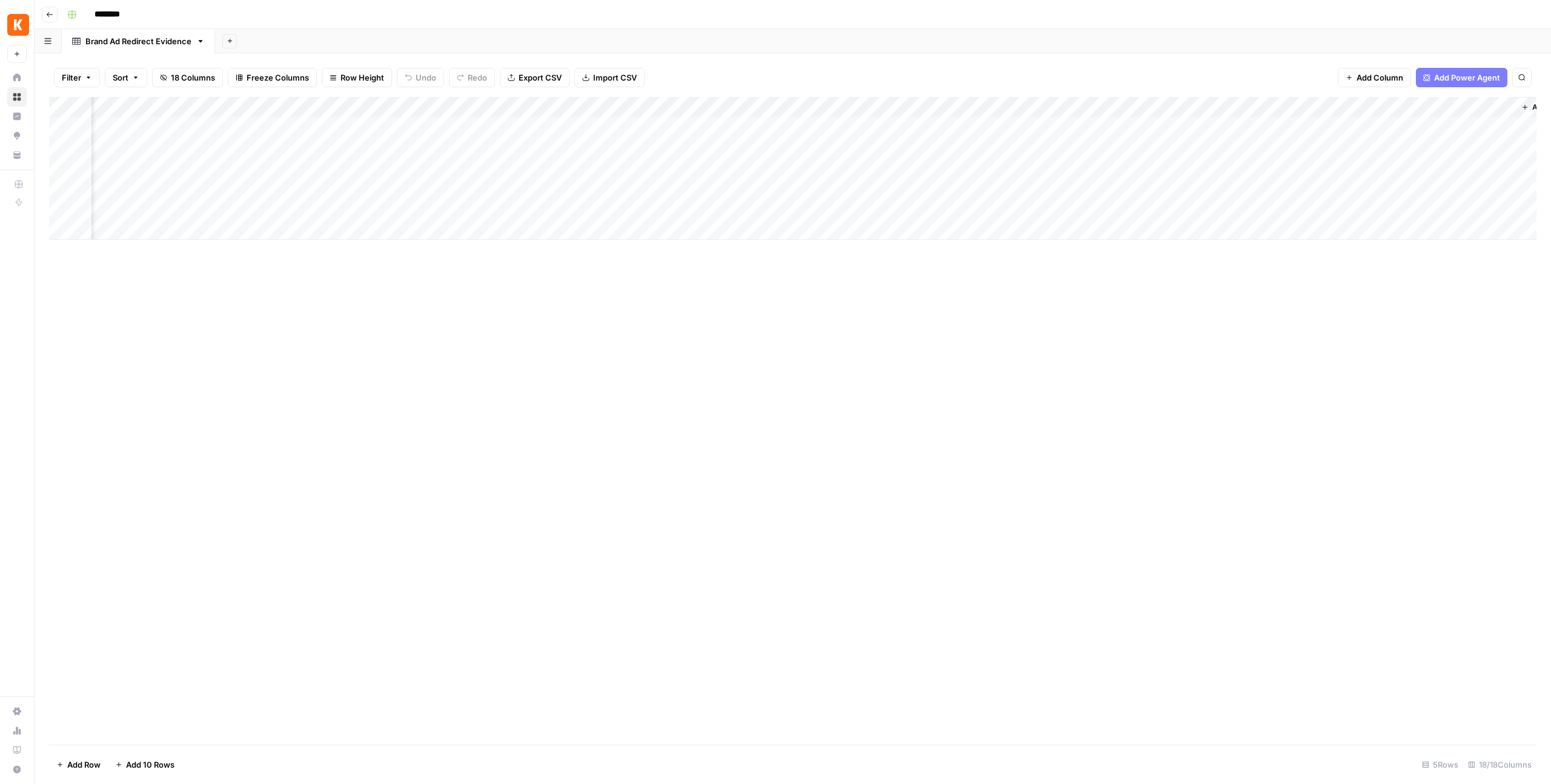
scroll to position [0, 1502]
click at [1501, 114] on button "Add Column" at bounding box center [1503, 107] width 63 height 16
click at [1453, 35] on button "Workflow" at bounding box center [1456, 34] width 48 height 18
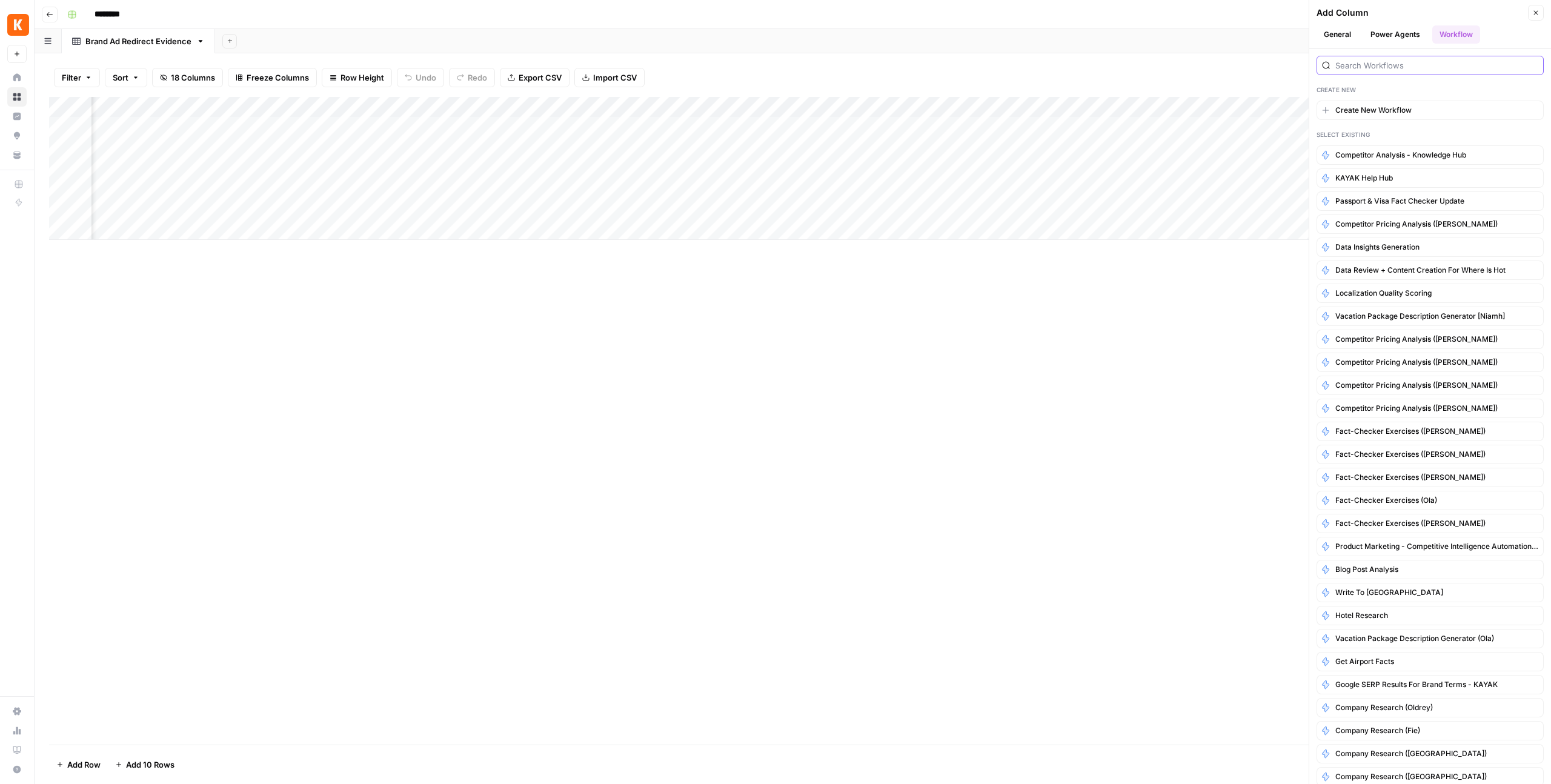
click at [1391, 67] on input "search" at bounding box center [1437, 66] width 203 height 12
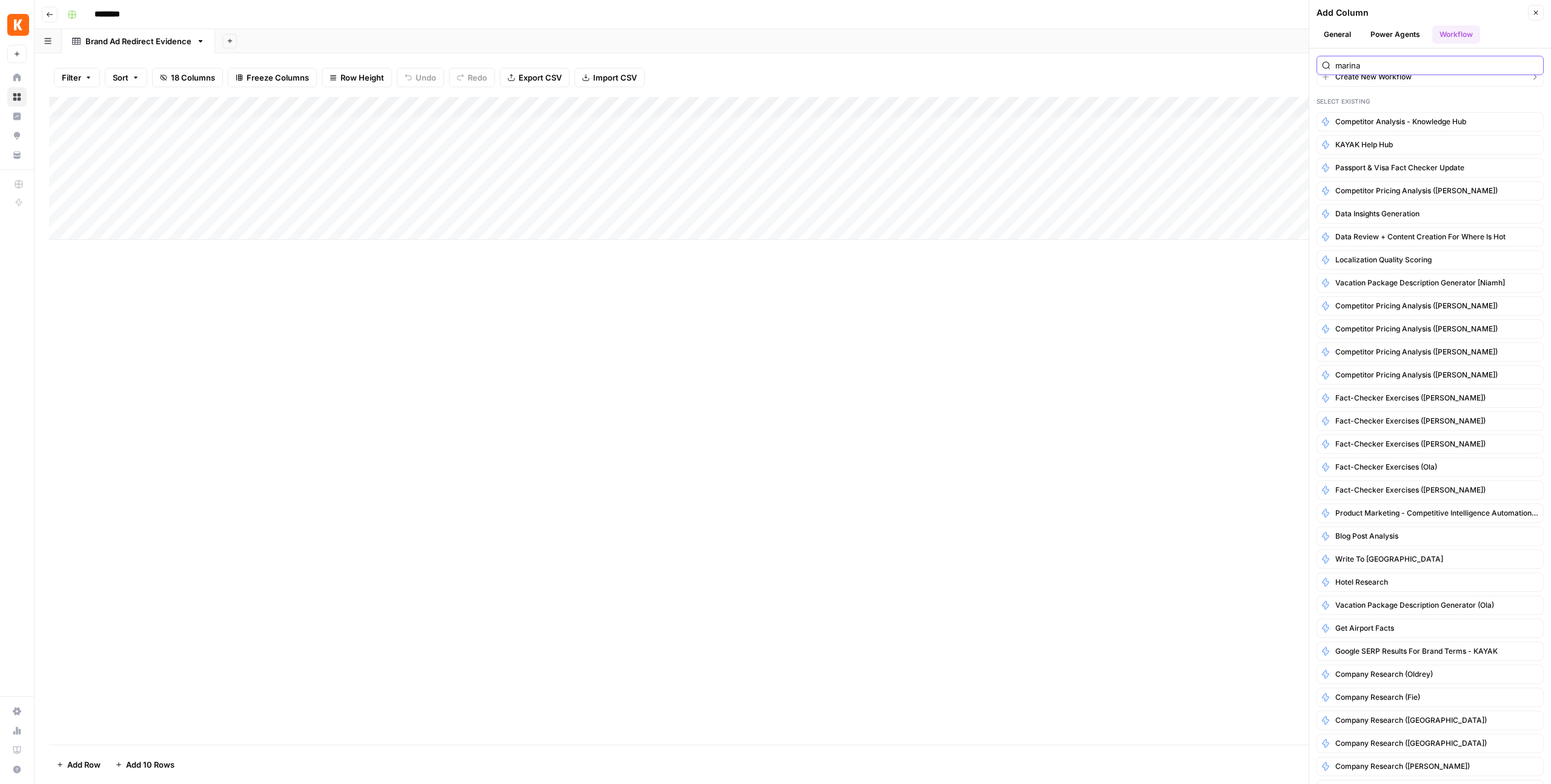
scroll to position [0, 0]
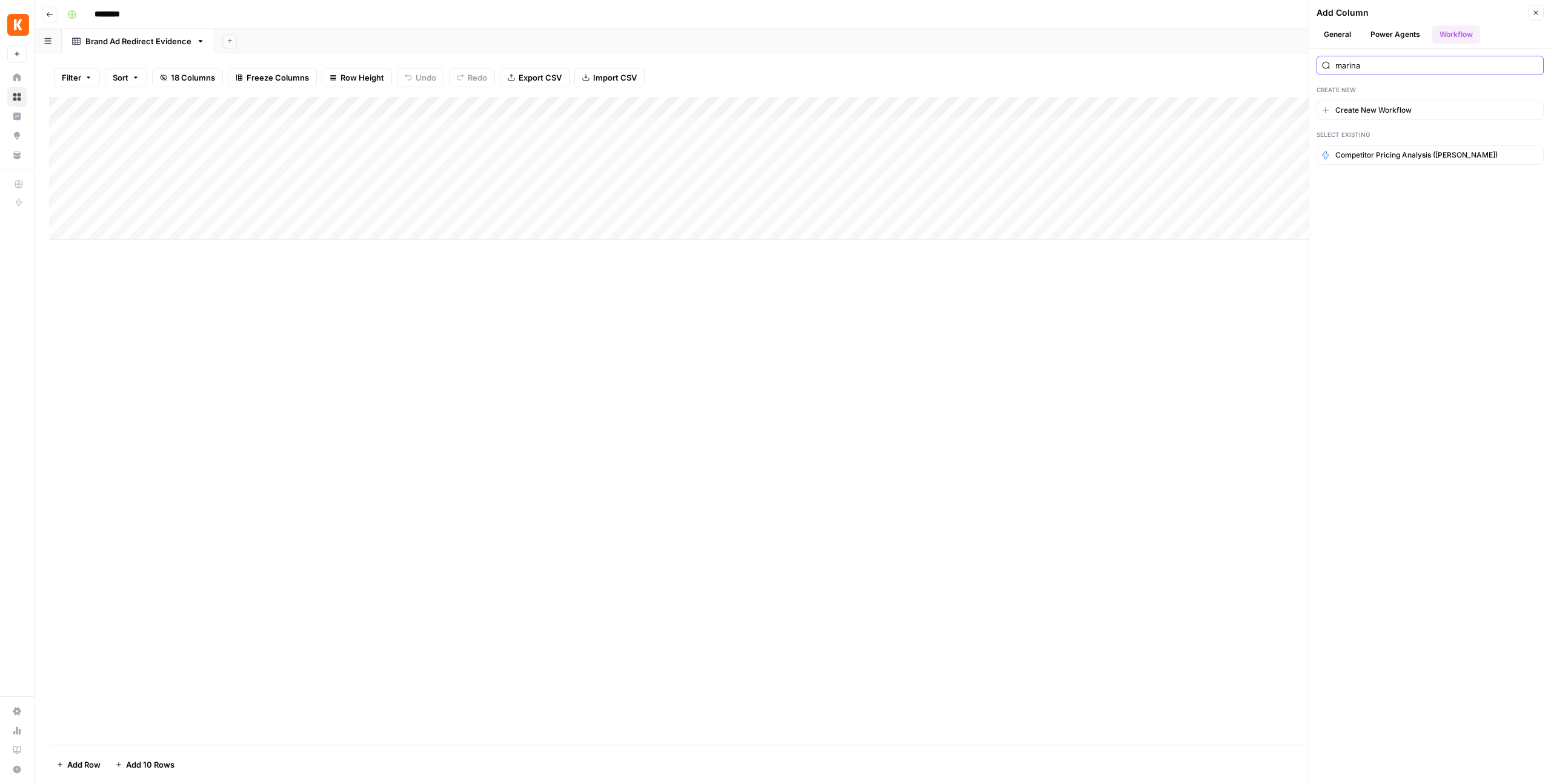
type input "marina"
click at [1360, 155] on span "Competitor Pricing Analysis ([PERSON_NAME])" at bounding box center [1416, 155] width 162 height 11
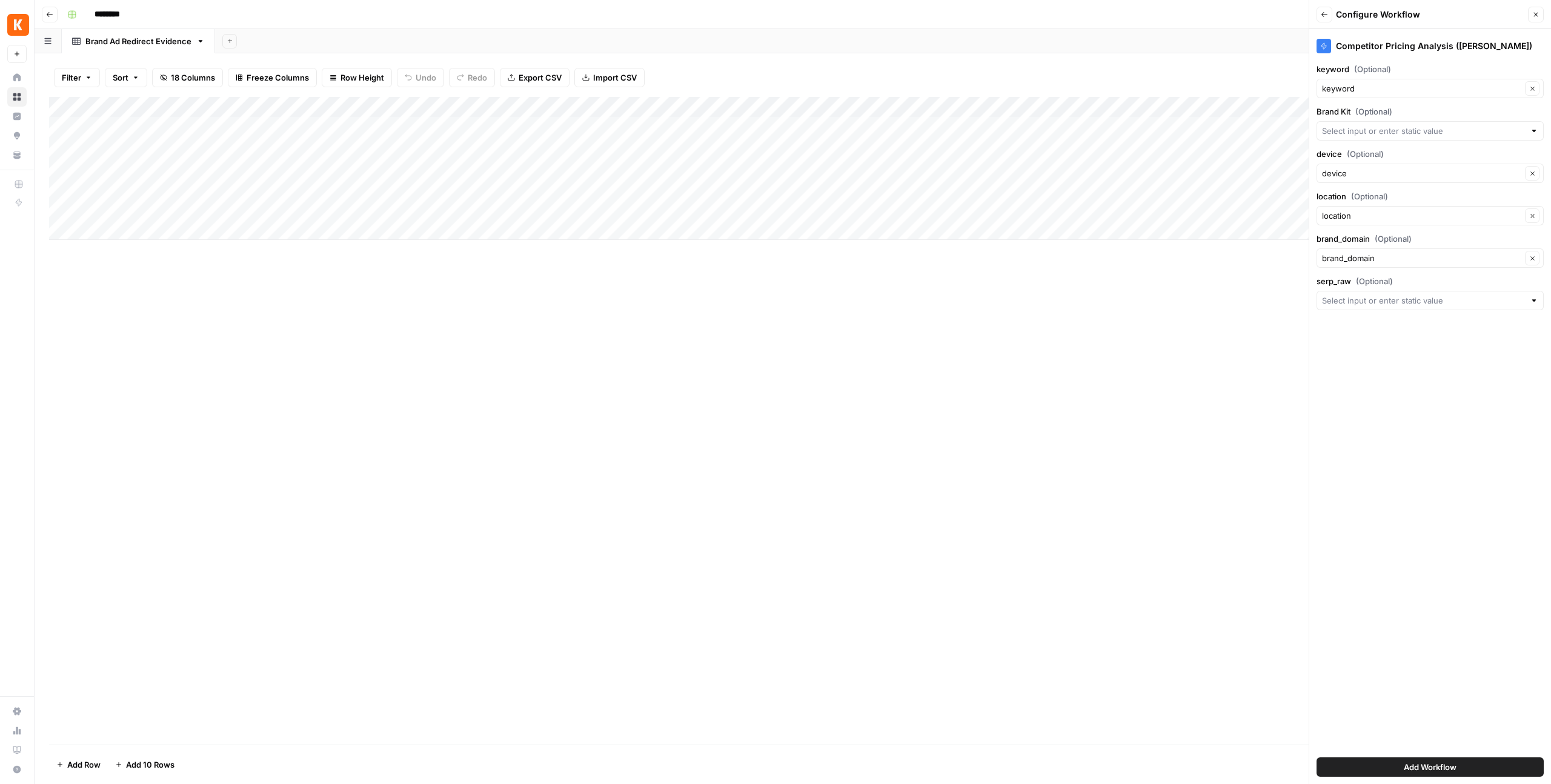
click at [1327, 15] on icon "button" at bounding box center [1325, 15] width 7 height 7
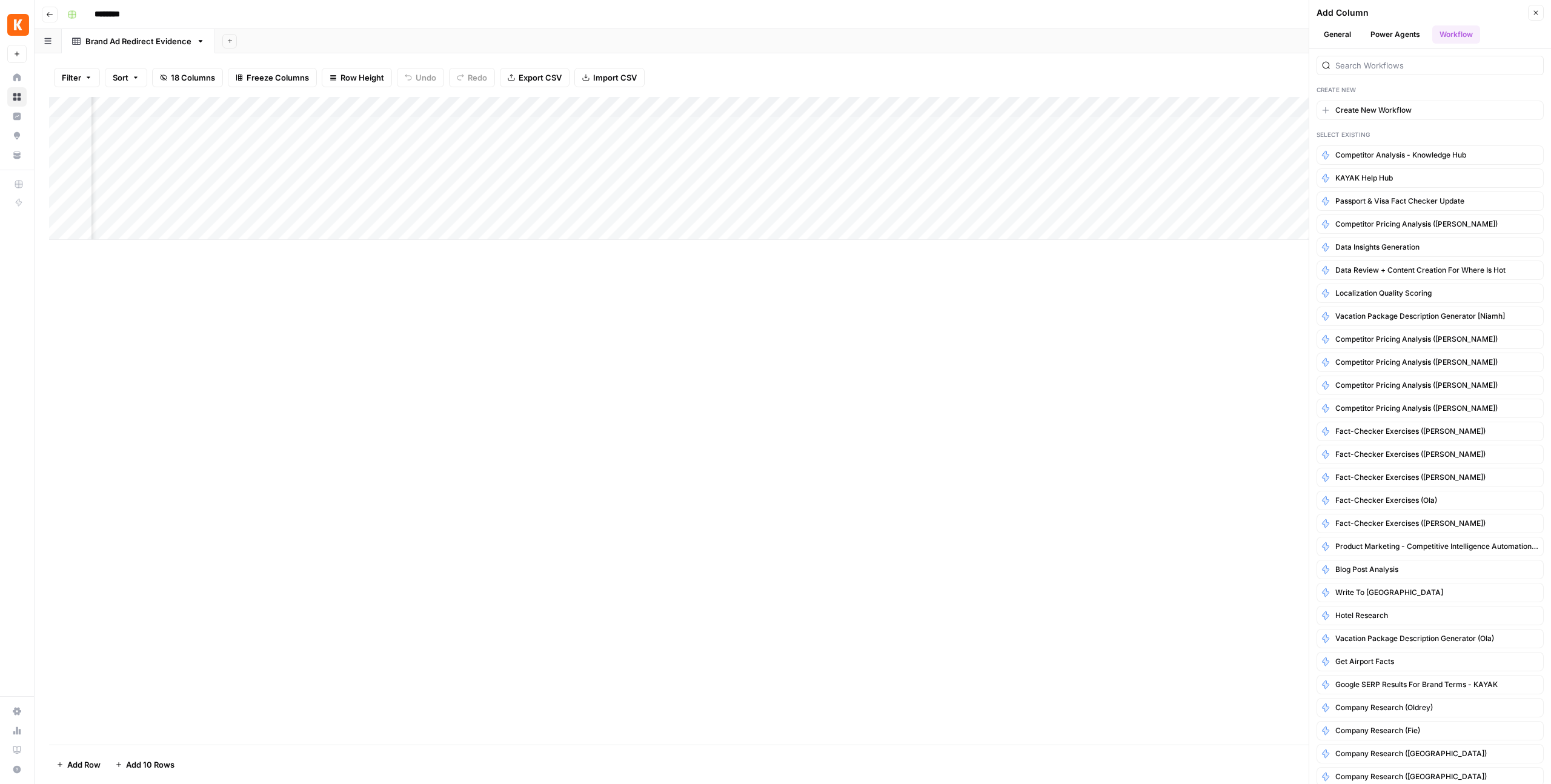
scroll to position [0, 1677]
click at [1536, 17] on button "Close" at bounding box center [1536, 13] width 16 height 16
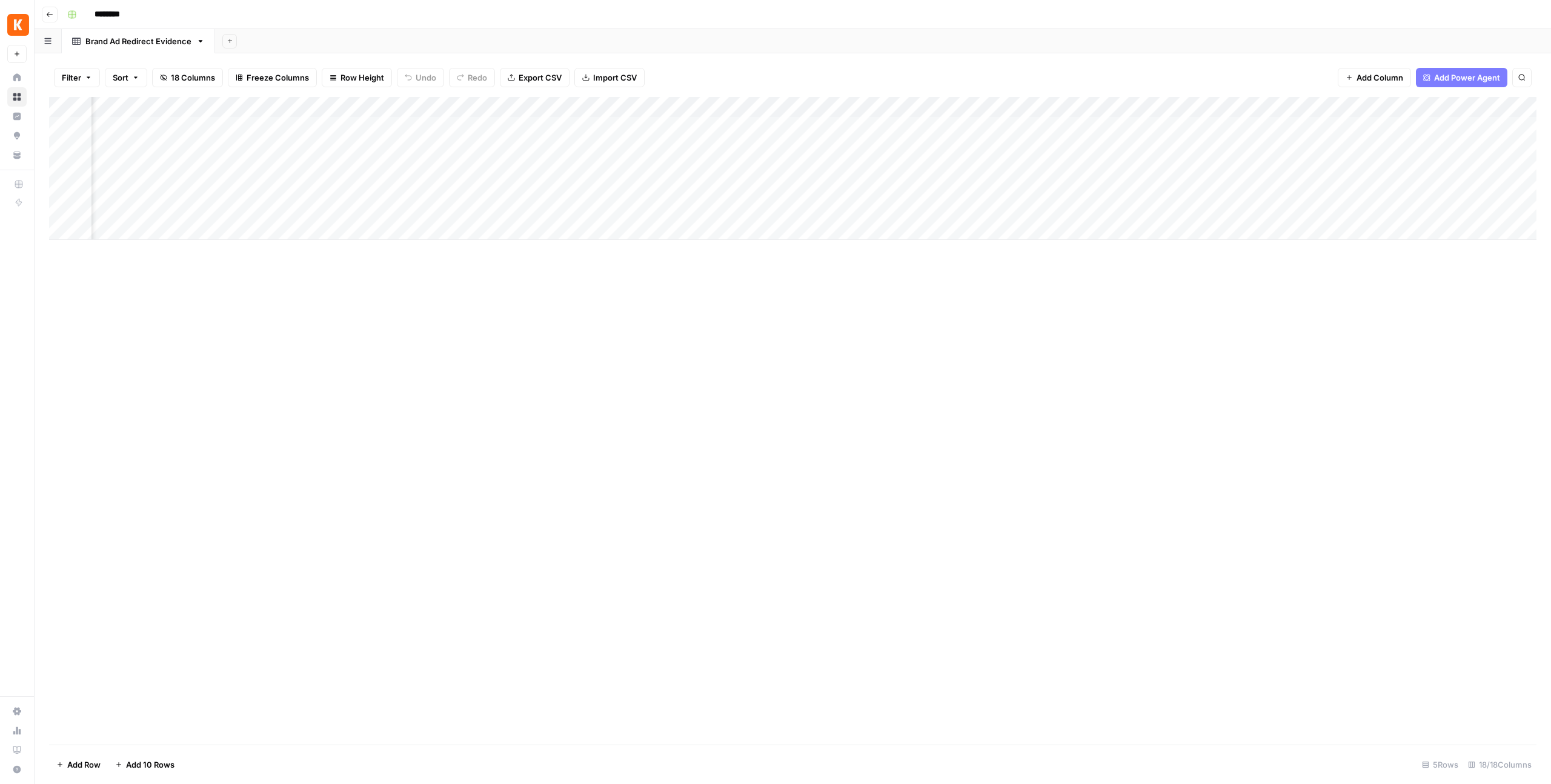
scroll to position [0, 0]
click at [78, 106] on div "Add Column" at bounding box center [792, 168] width 1488 height 143
click at [114, 237] on div "Add Column" at bounding box center [792, 168] width 1488 height 143
click at [158, 333] on div "Add Column" at bounding box center [792, 421] width 1488 height 648
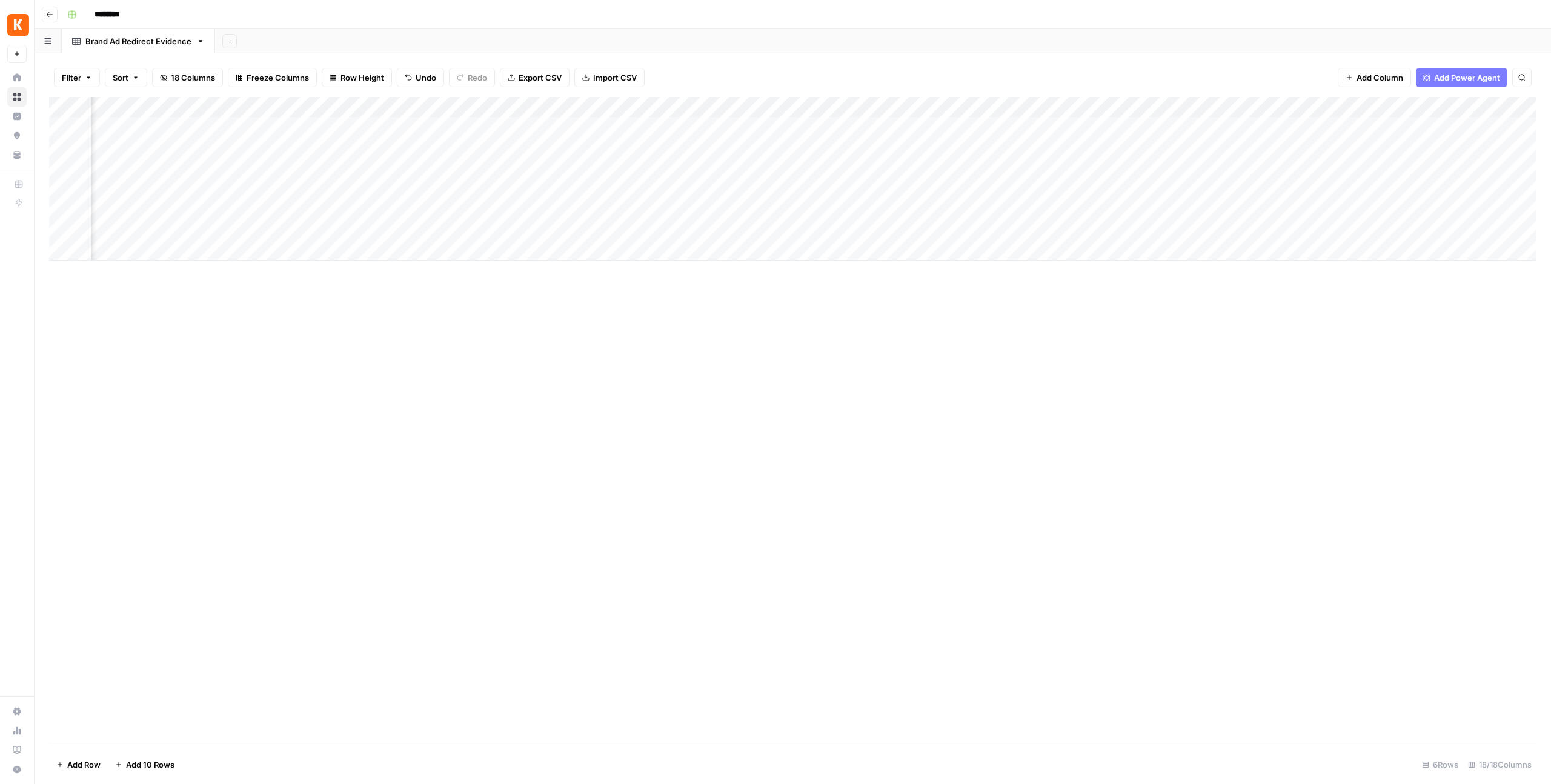
scroll to position [0, 1502]
click at [1526, 106] on span "Add Column" at bounding box center [1509, 107] width 42 height 11
click at [1453, 38] on button "Workflow" at bounding box center [1456, 34] width 48 height 18
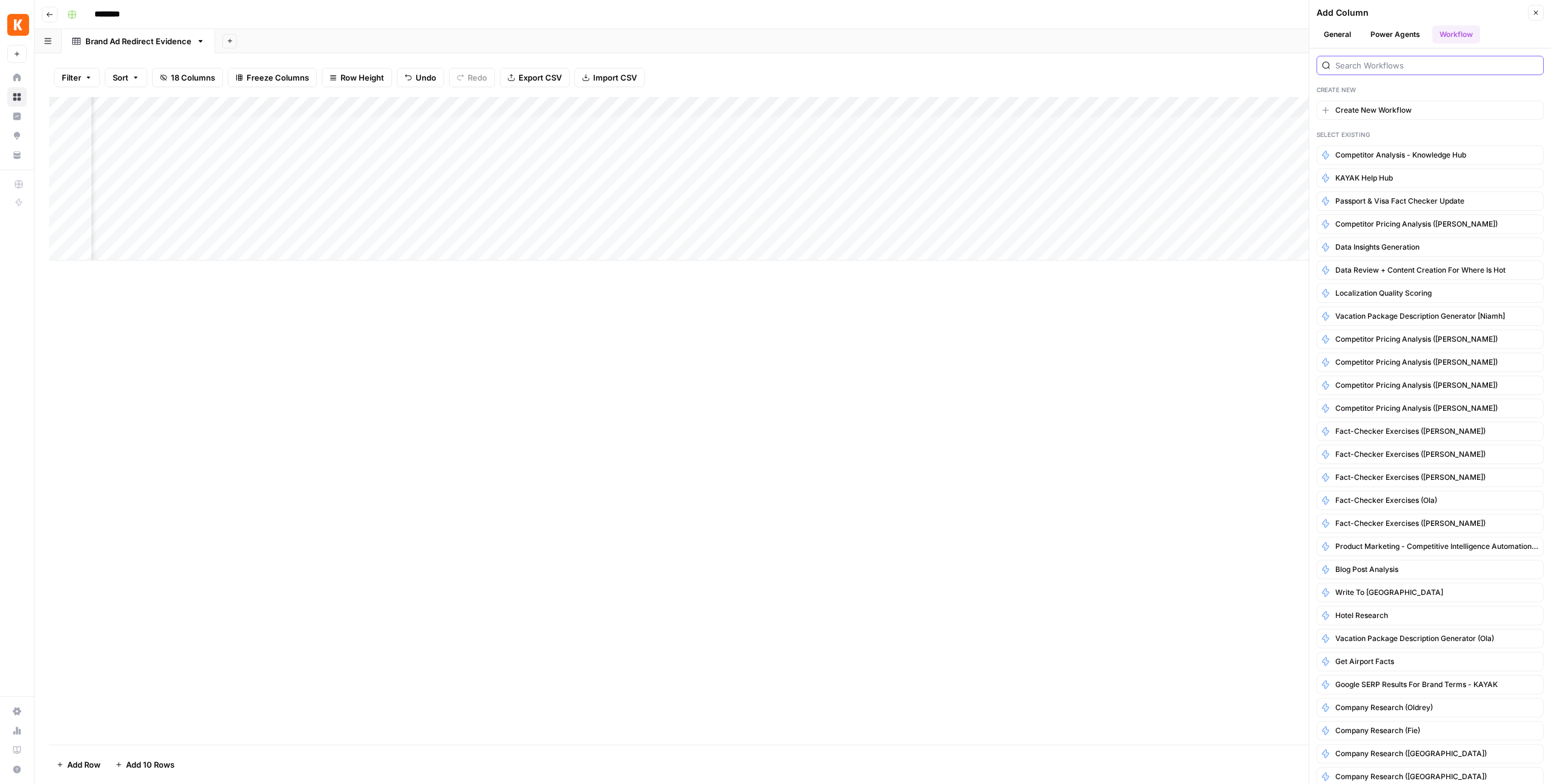
click at [1375, 67] on input "search" at bounding box center [1437, 66] width 203 height 12
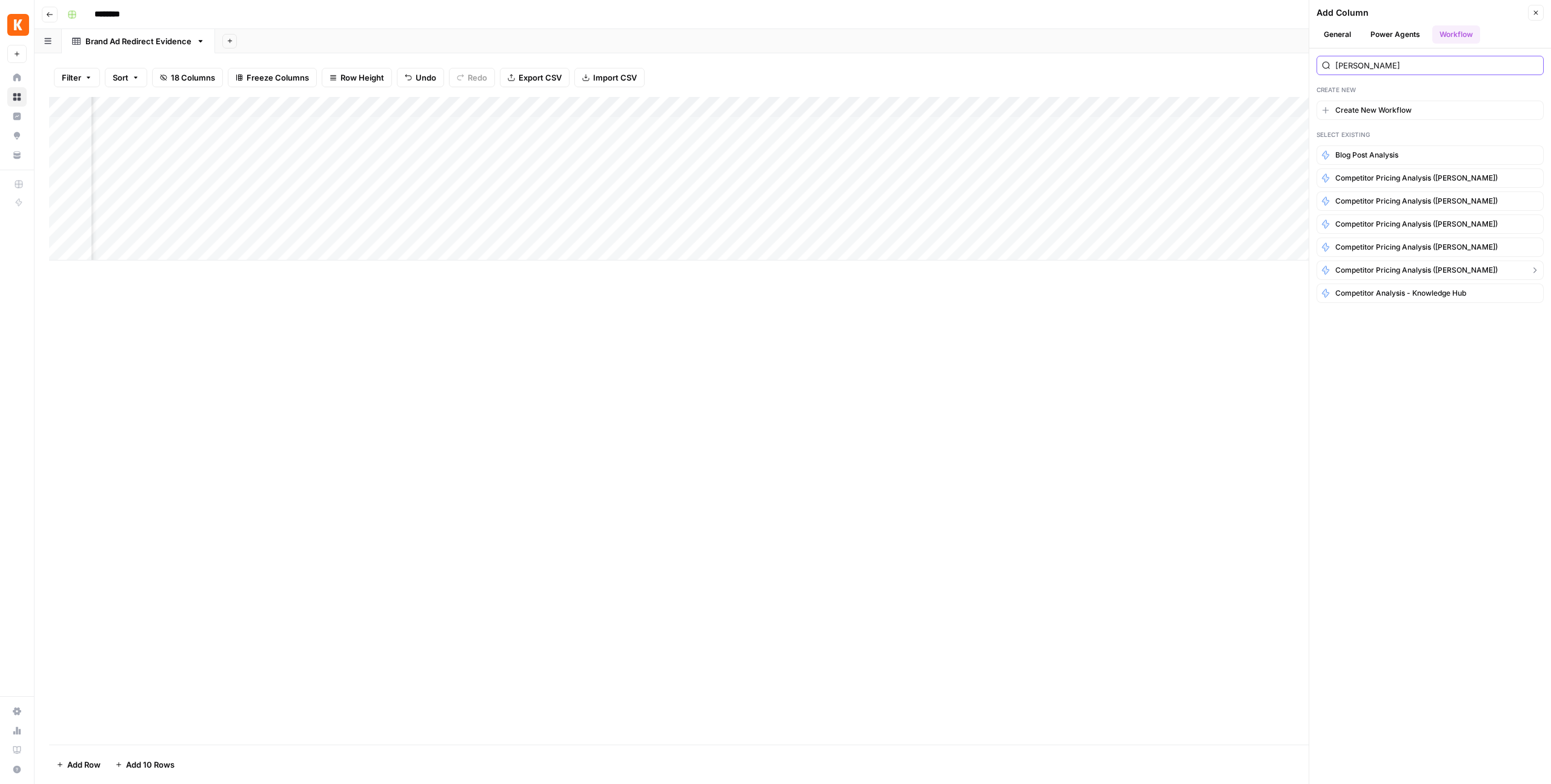
type input "ana"
click at [1368, 269] on span "Competitor Pricing Analysis ([PERSON_NAME])" at bounding box center [1416, 270] width 162 height 11
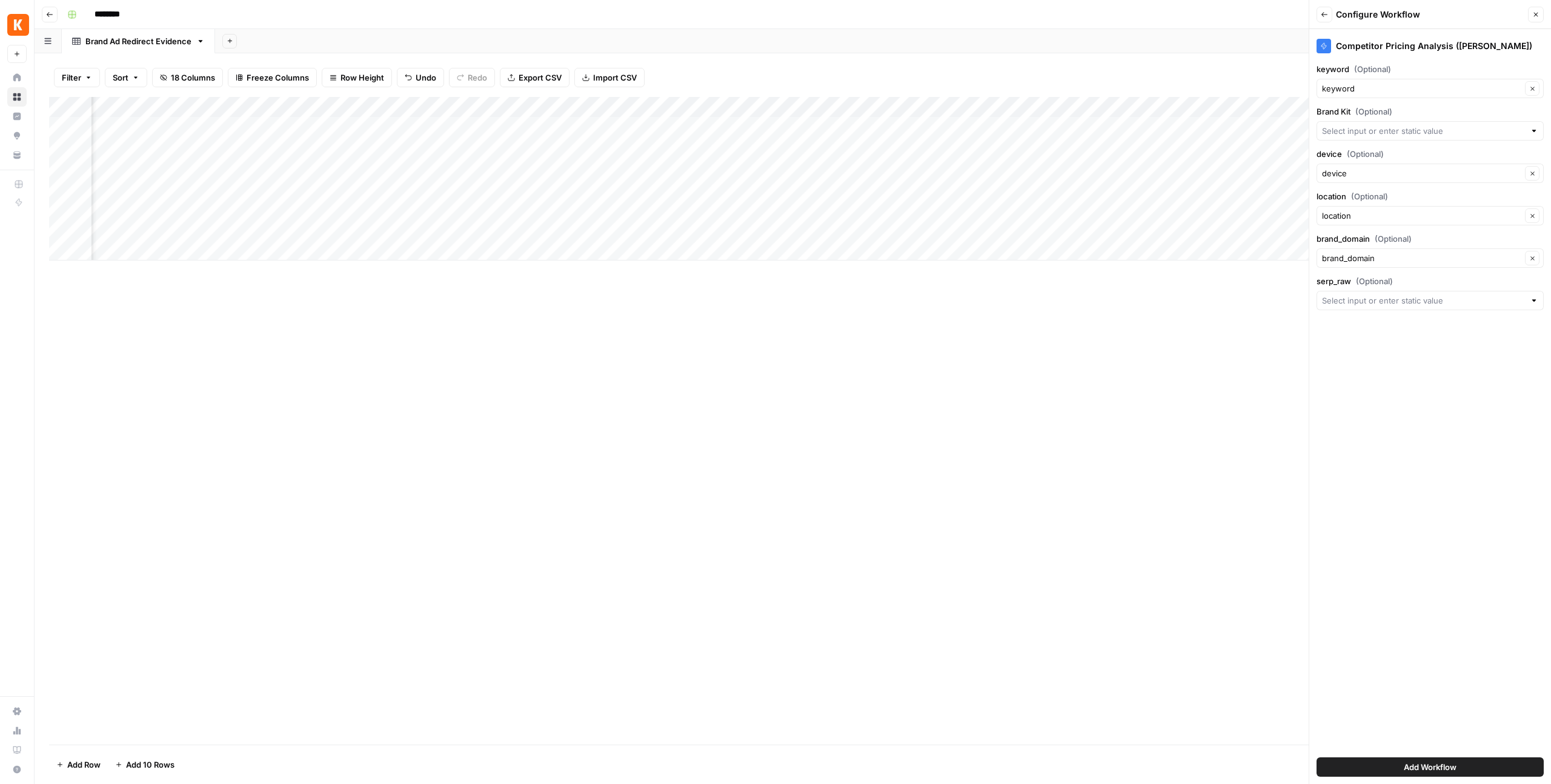
click at [1381, 767] on button "Add Workflow" at bounding box center [1430, 767] width 227 height 20
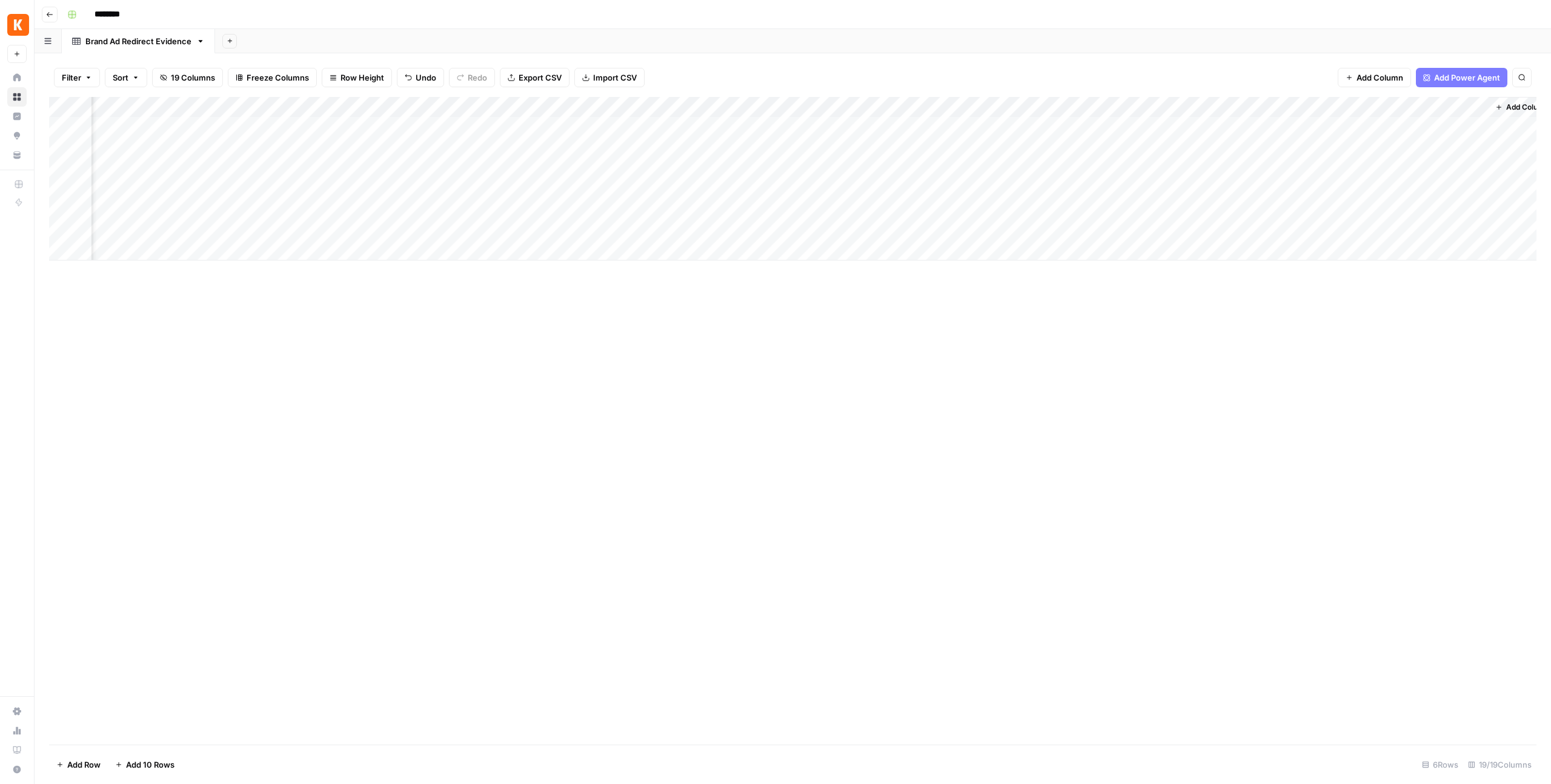
scroll to position [0, 1697]
click at [482, 87] on div "Filter Sort 19 Columns Freeze Columns Row Height Undo Redo Export CSV Import CS…" at bounding box center [792, 419] width 1517 height 731
drag, startPoint x: 553, startPoint y: 106, endPoint x: 65, endPoint y: 106, distance: 488.0
click at [56, 106] on div "Add Column" at bounding box center [792, 178] width 1488 height 164
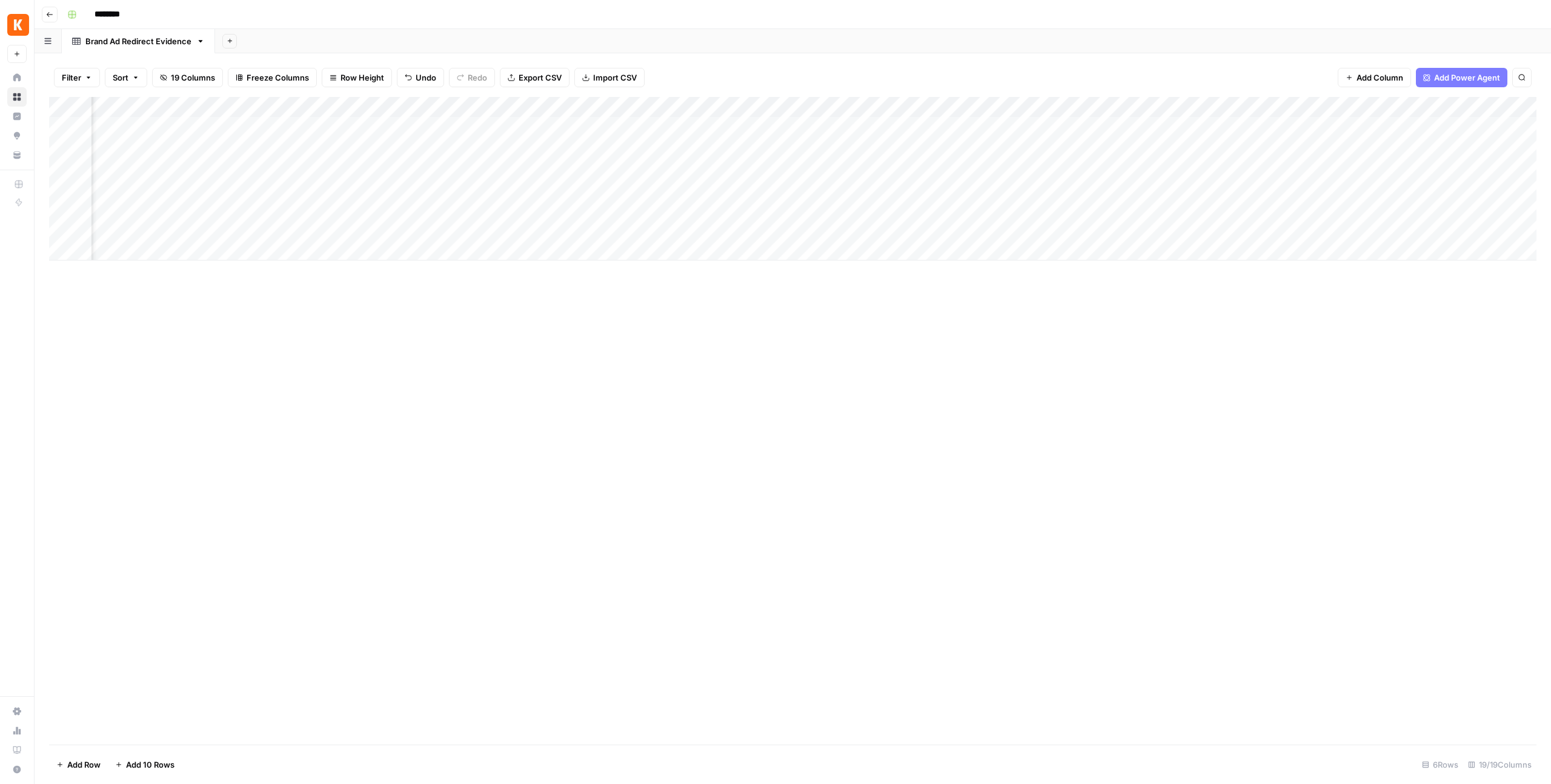
drag, startPoint x: 1488, startPoint y: 106, endPoint x: 554, endPoint y: 96, distance: 934.1
click at [548, 97] on div "Add Column" at bounding box center [792, 178] width 1488 height 164
drag, startPoint x: 652, startPoint y: 102, endPoint x: 151, endPoint y: 111, distance: 501.1
click at [151, 111] on div "Add Column" at bounding box center [792, 178] width 1488 height 164
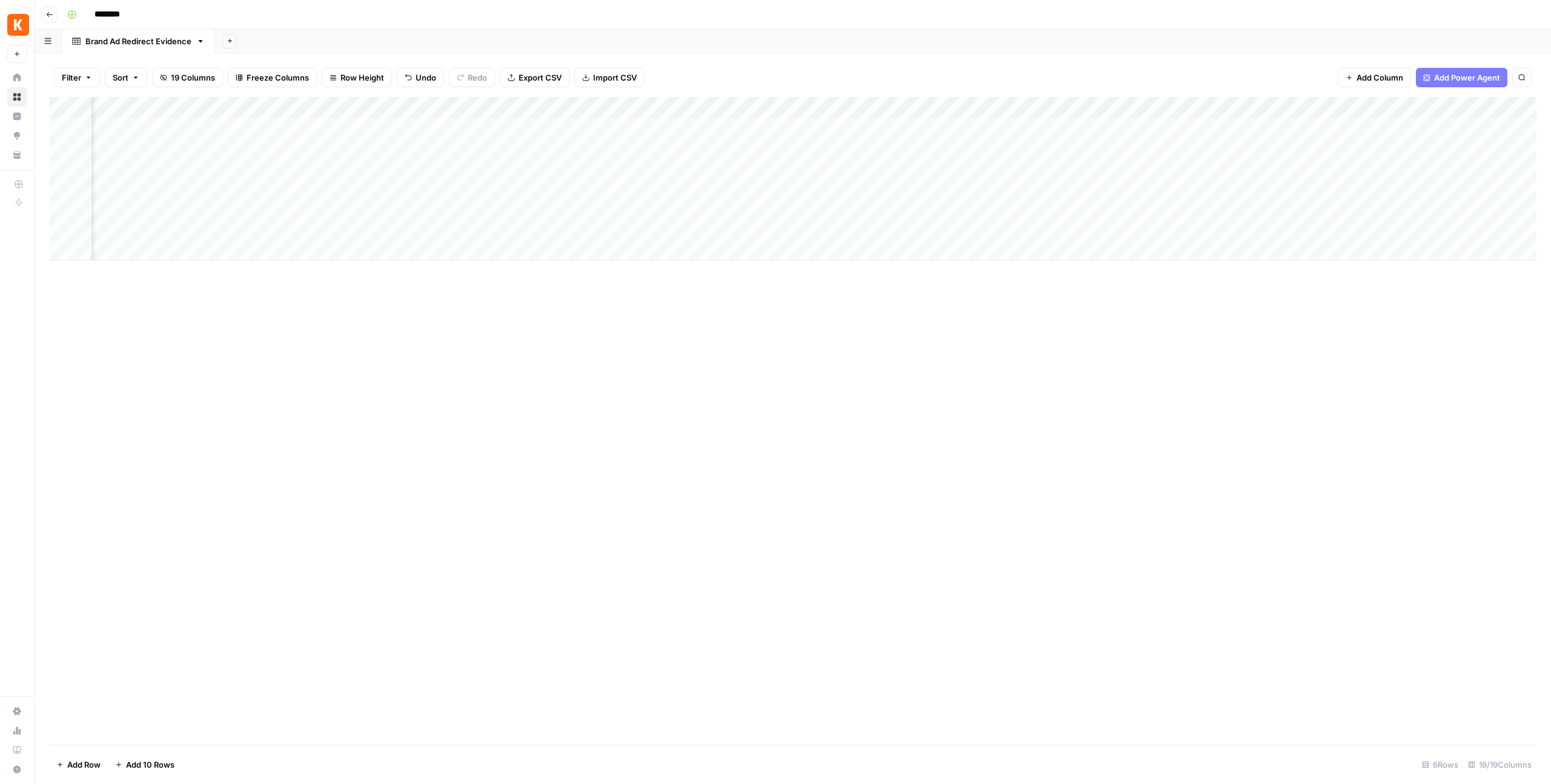
scroll to position [0, 258]
drag, startPoint x: 424, startPoint y: 102, endPoint x: 78, endPoint y: 92, distance: 346.1
click at [76, 92] on div "Filter Sort 19 Columns Freeze Columns Row Height Undo Redo Export CSV Import CS…" at bounding box center [792, 419] width 1517 height 731
drag, startPoint x: 363, startPoint y: 101, endPoint x: 164, endPoint y: 101, distance: 199.0
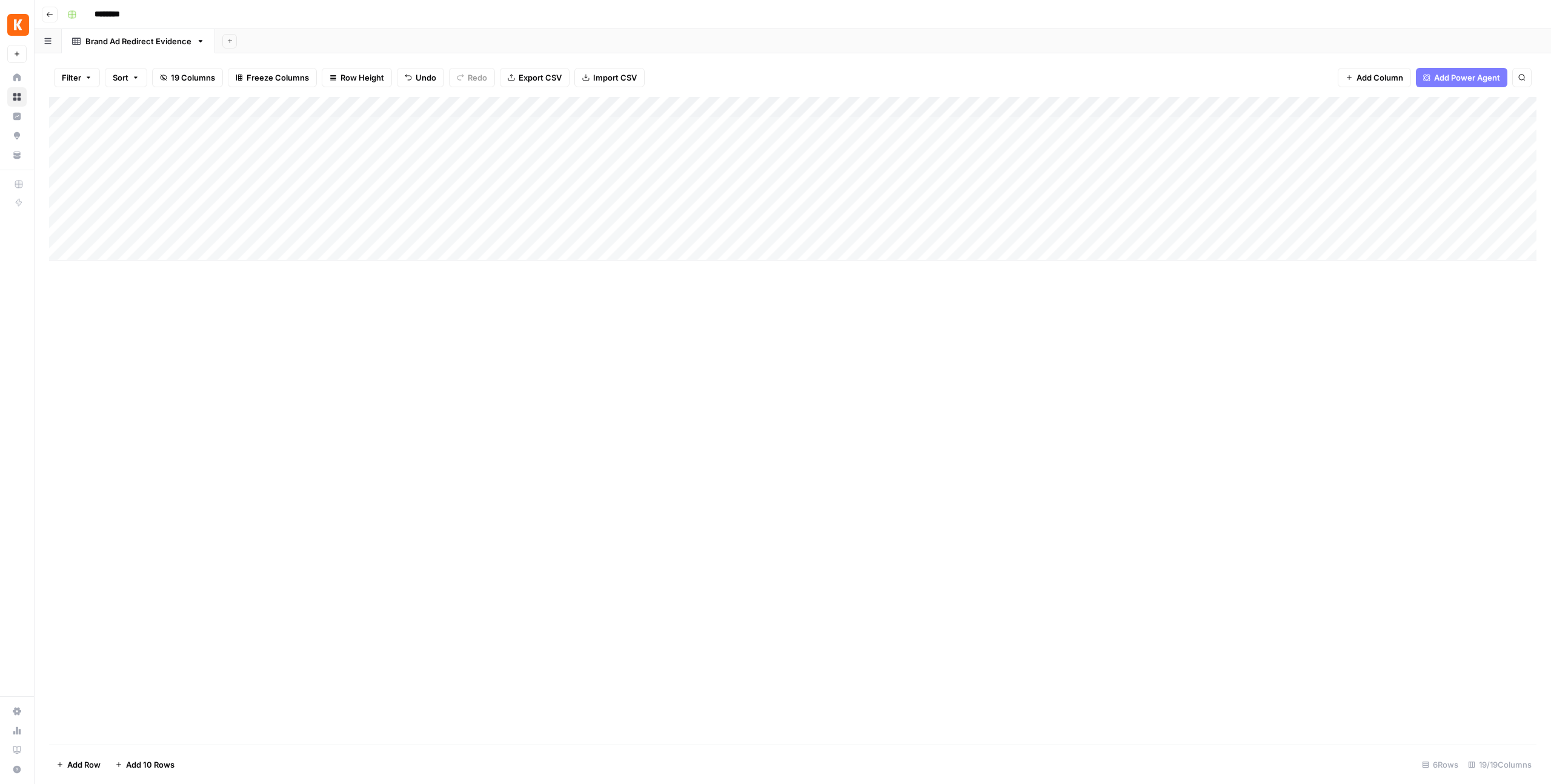
click at [164, 101] on div "Add Column" at bounding box center [792, 178] width 1488 height 164
click at [171, 384] on div "Add Column" at bounding box center [792, 421] width 1488 height 648
click at [205, 368] on div "Add Column" at bounding box center [792, 421] width 1488 height 648
click at [1499, 106] on span "Add Column" at bounding box center [1509, 107] width 42 height 11
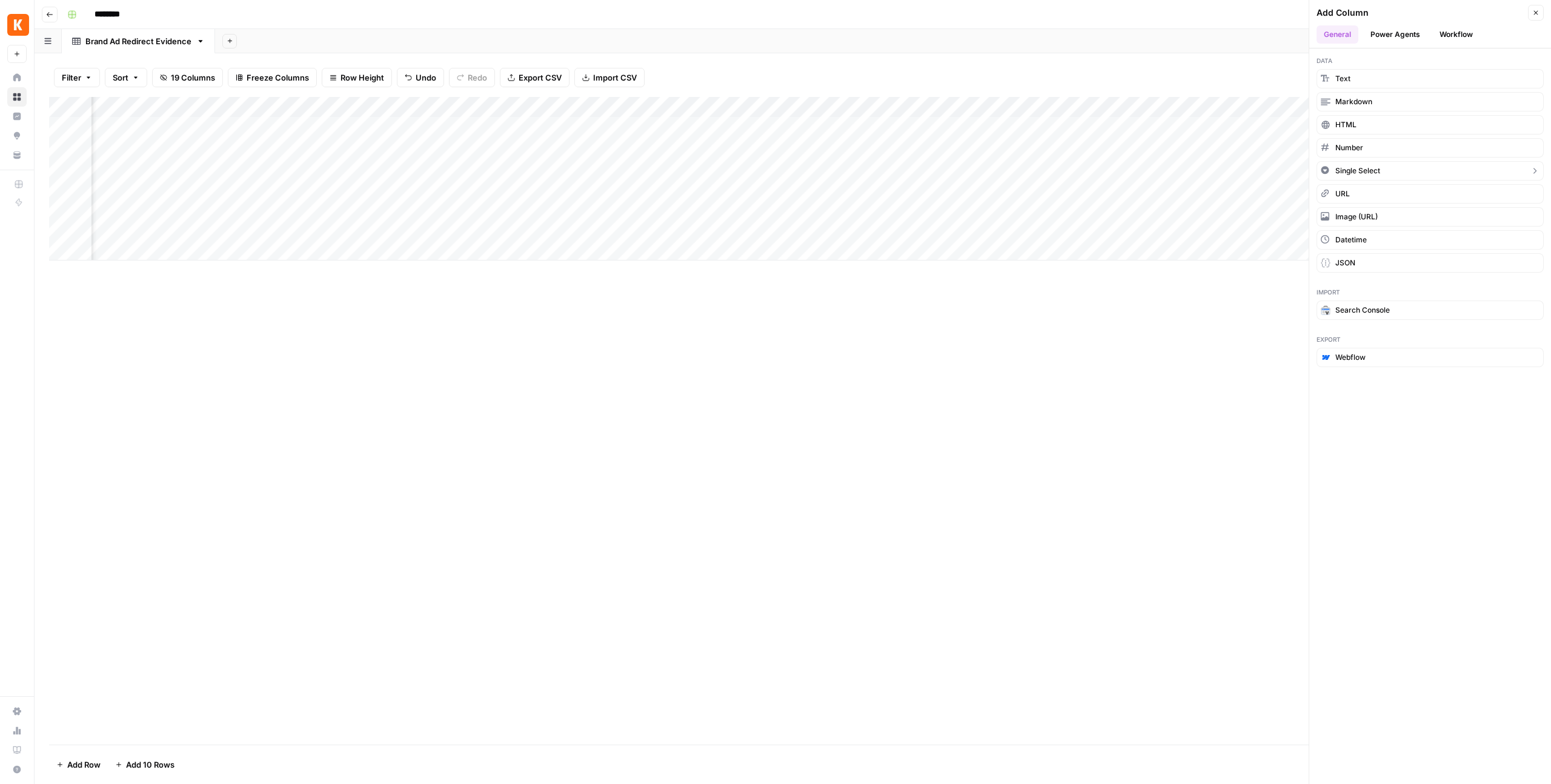
click at [1527, 169] on button "Single Select" at bounding box center [1430, 170] width 227 height 20
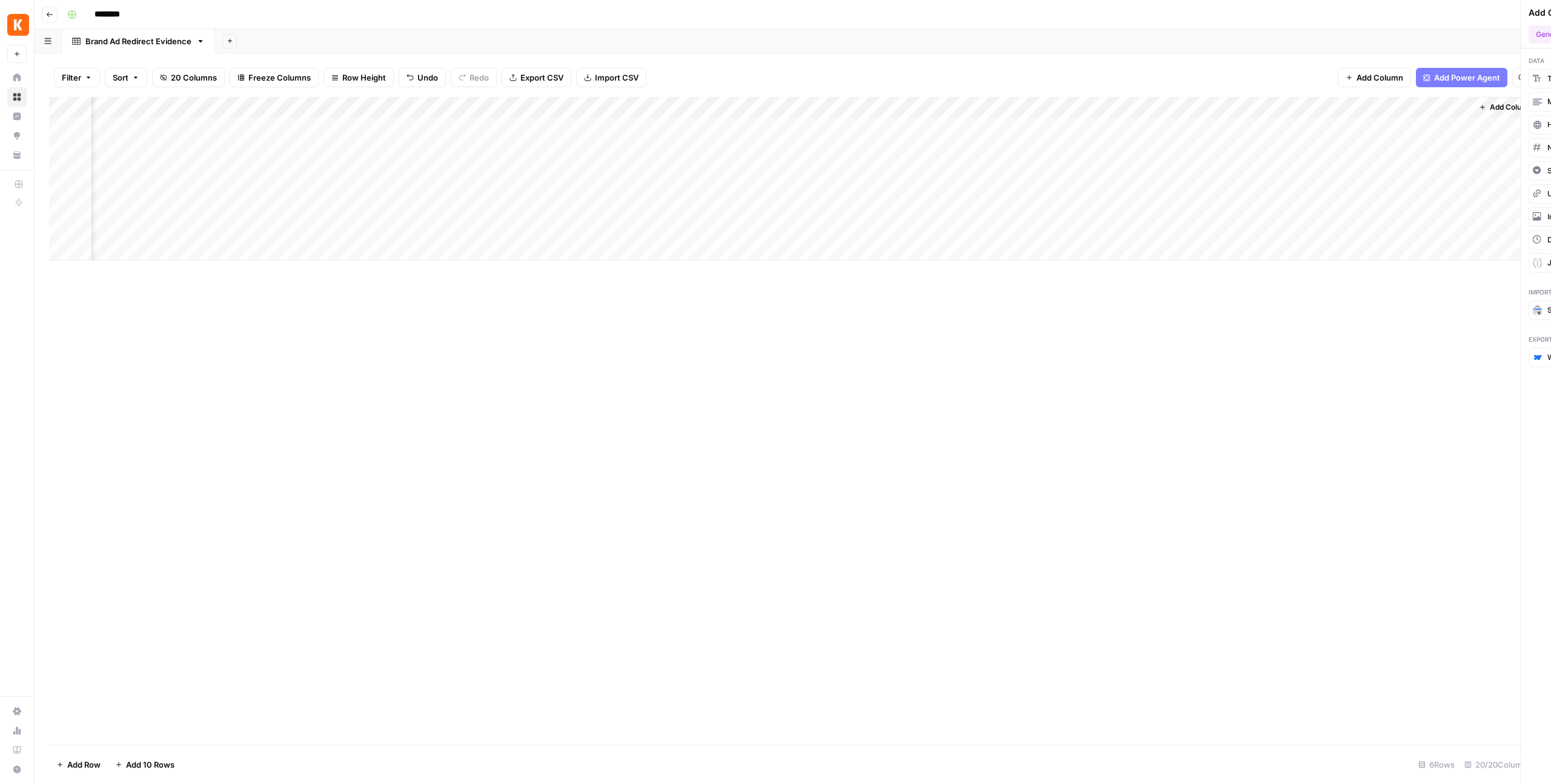
scroll to position [0, 1807]
click at [1408, 103] on div "Add Column" at bounding box center [792, 178] width 1488 height 164
click at [1389, 105] on div at bounding box center [1414, 108] width 110 height 24
click at [1413, 185] on input "Add Option" at bounding box center [1456, 179] width 123 height 12
click at [1417, 290] on span "Remove Column" at bounding box center [1448, 285] width 130 height 12
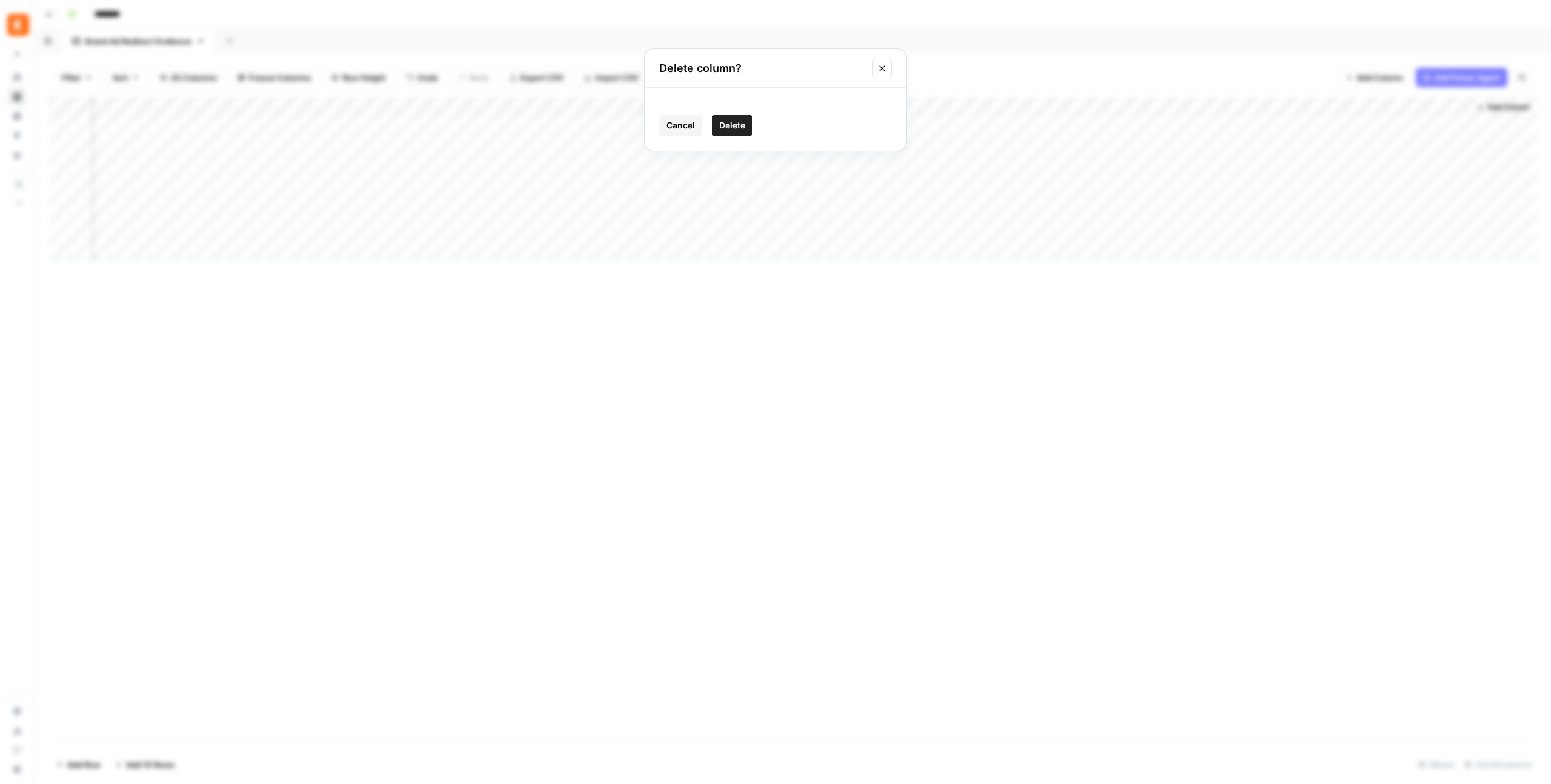
click at [730, 122] on span "Delete" at bounding box center [733, 125] width 26 height 12
click at [1499, 109] on span "Add Column" at bounding box center [1509, 107] width 42 height 11
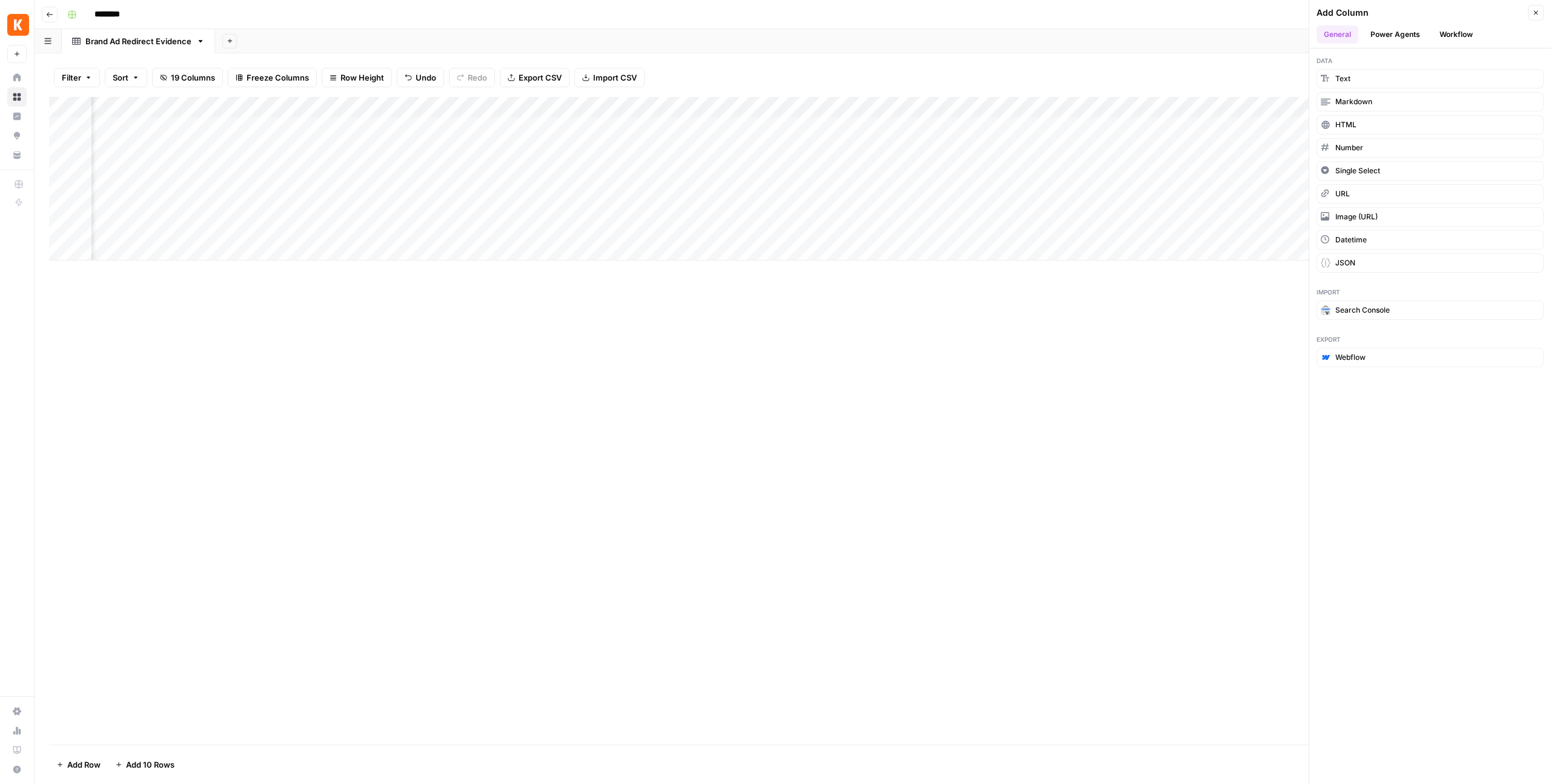
click at [1381, 34] on button "Power Agents" at bounding box center [1395, 34] width 64 height 18
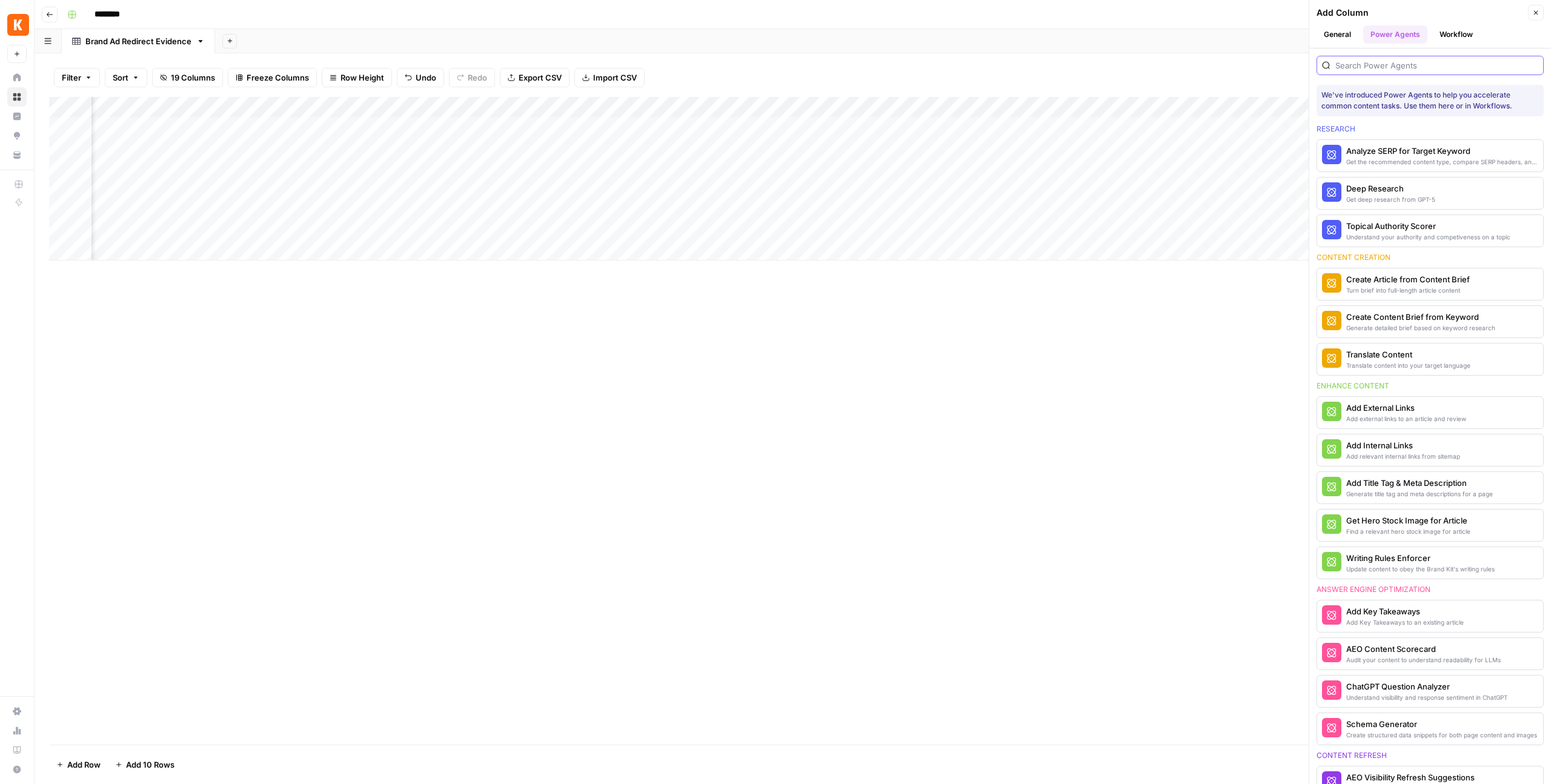
click at [1341, 66] on input "search" at bounding box center [1437, 66] width 203 height 12
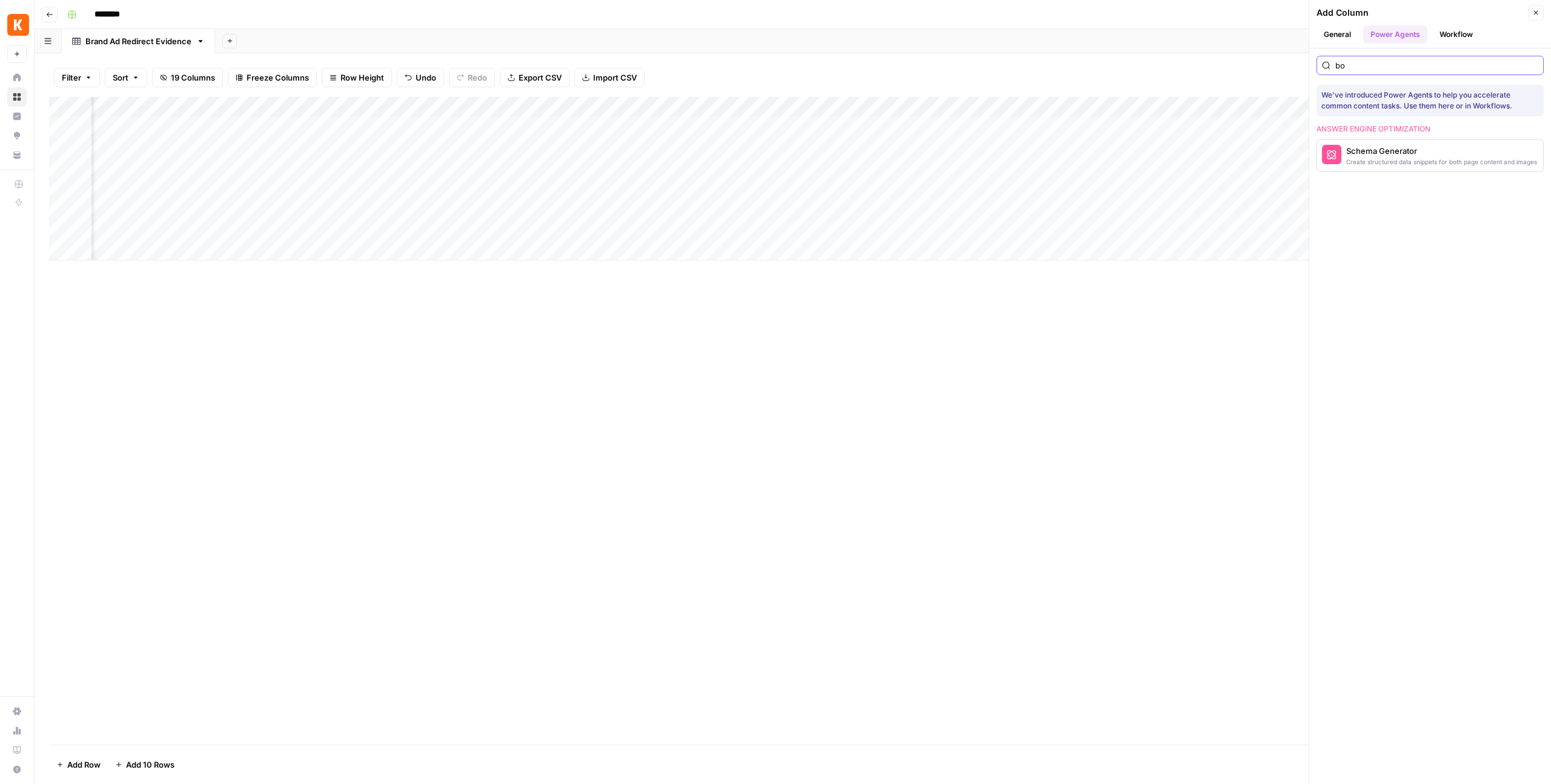
type input "b"
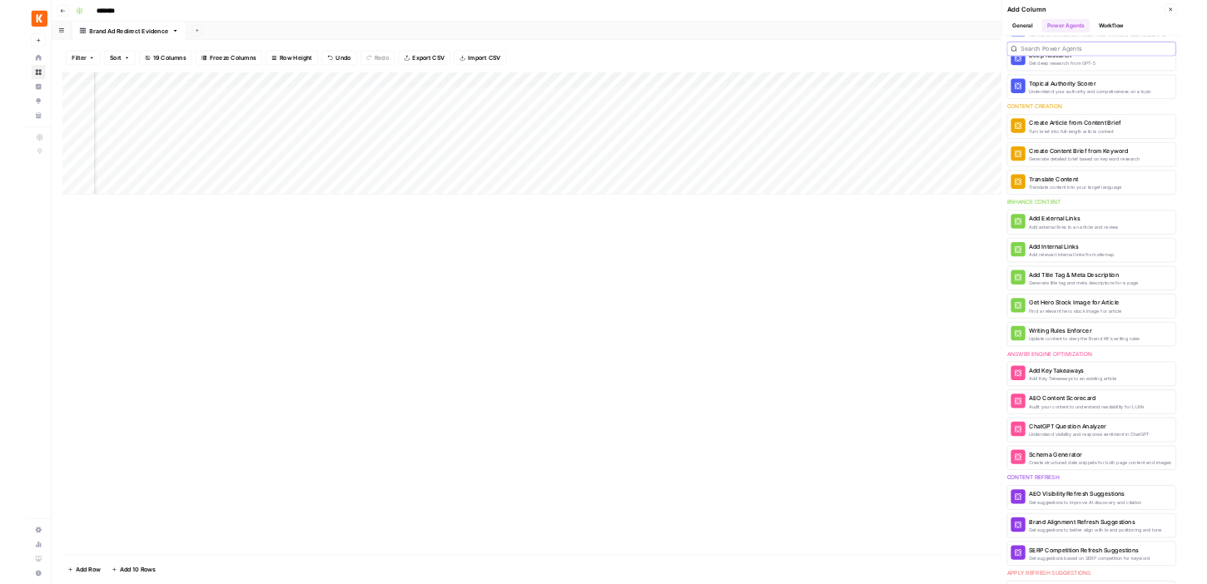
scroll to position [0, 0]
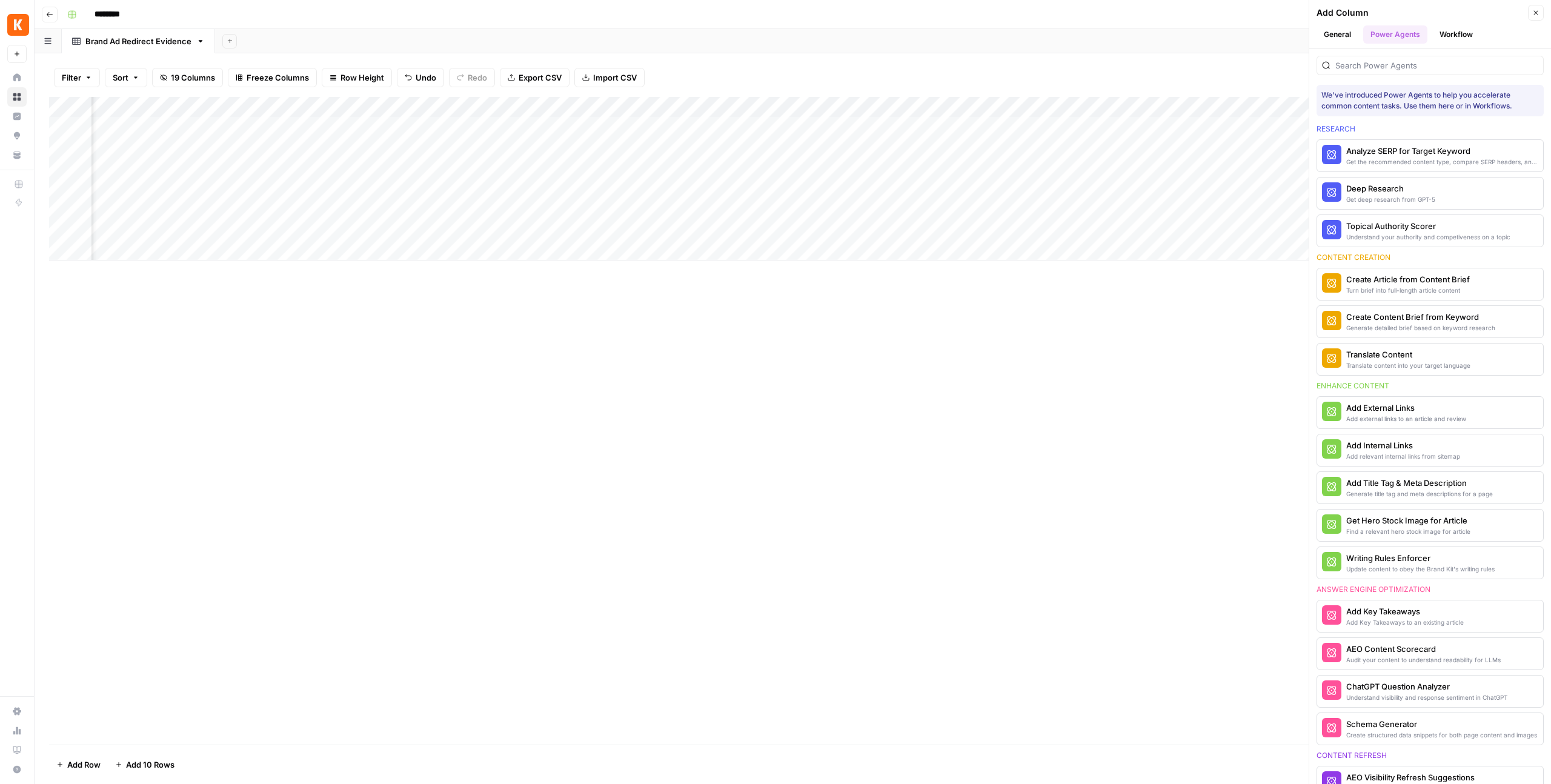
click at [1231, 347] on div "Add Column" at bounding box center [792, 421] width 1488 height 648
click at [1537, 21] on header "Add Column Close General Power Agents Workflow" at bounding box center [1430, 24] width 242 height 49
click at [885, 510] on div "Add Column" at bounding box center [792, 421] width 1488 height 648
click at [49, 15] on icon "button" at bounding box center [50, 15] width 7 height 7
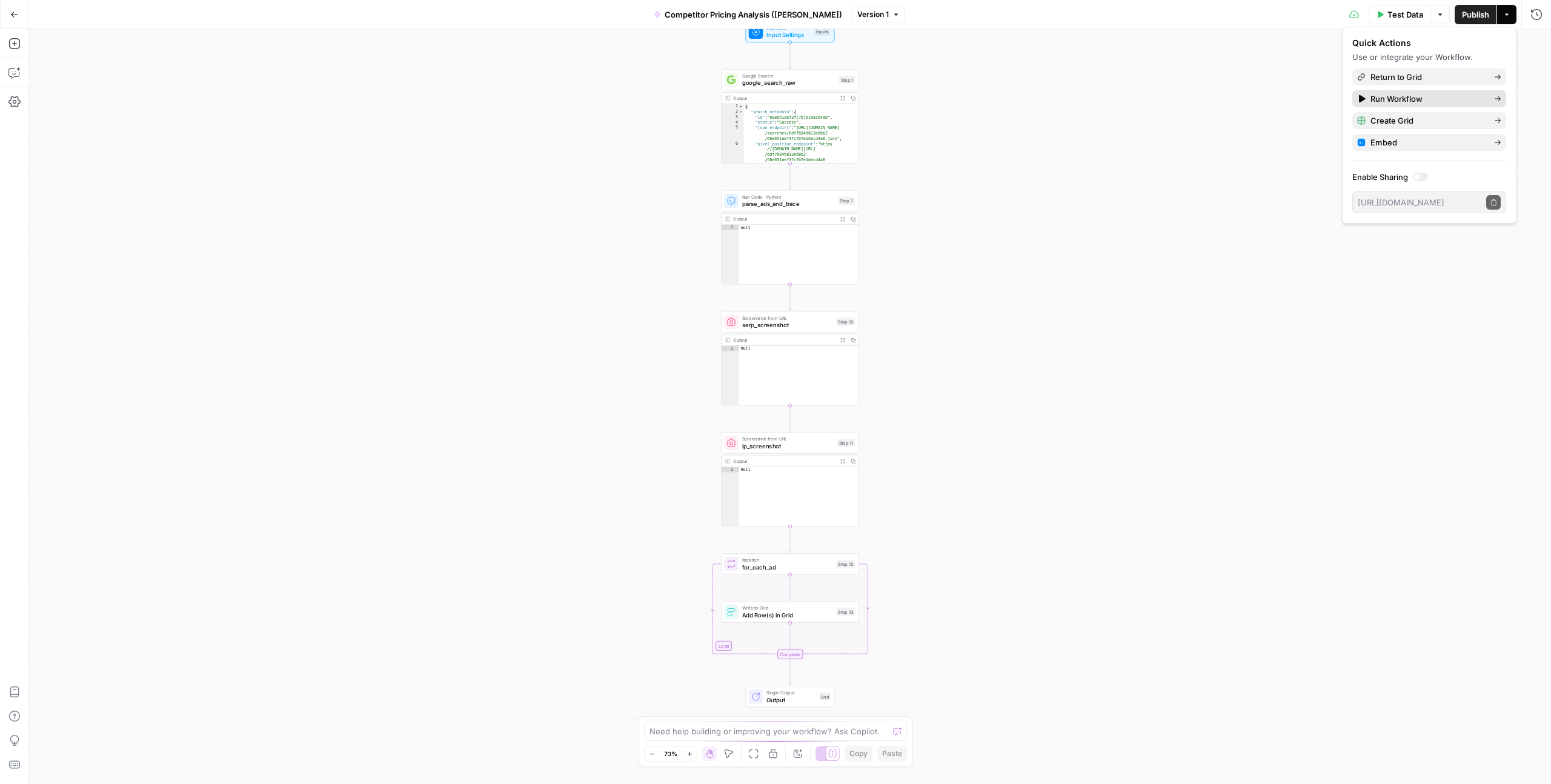
click at [1453, 100] on span "Run Workflow" at bounding box center [1427, 98] width 114 height 12
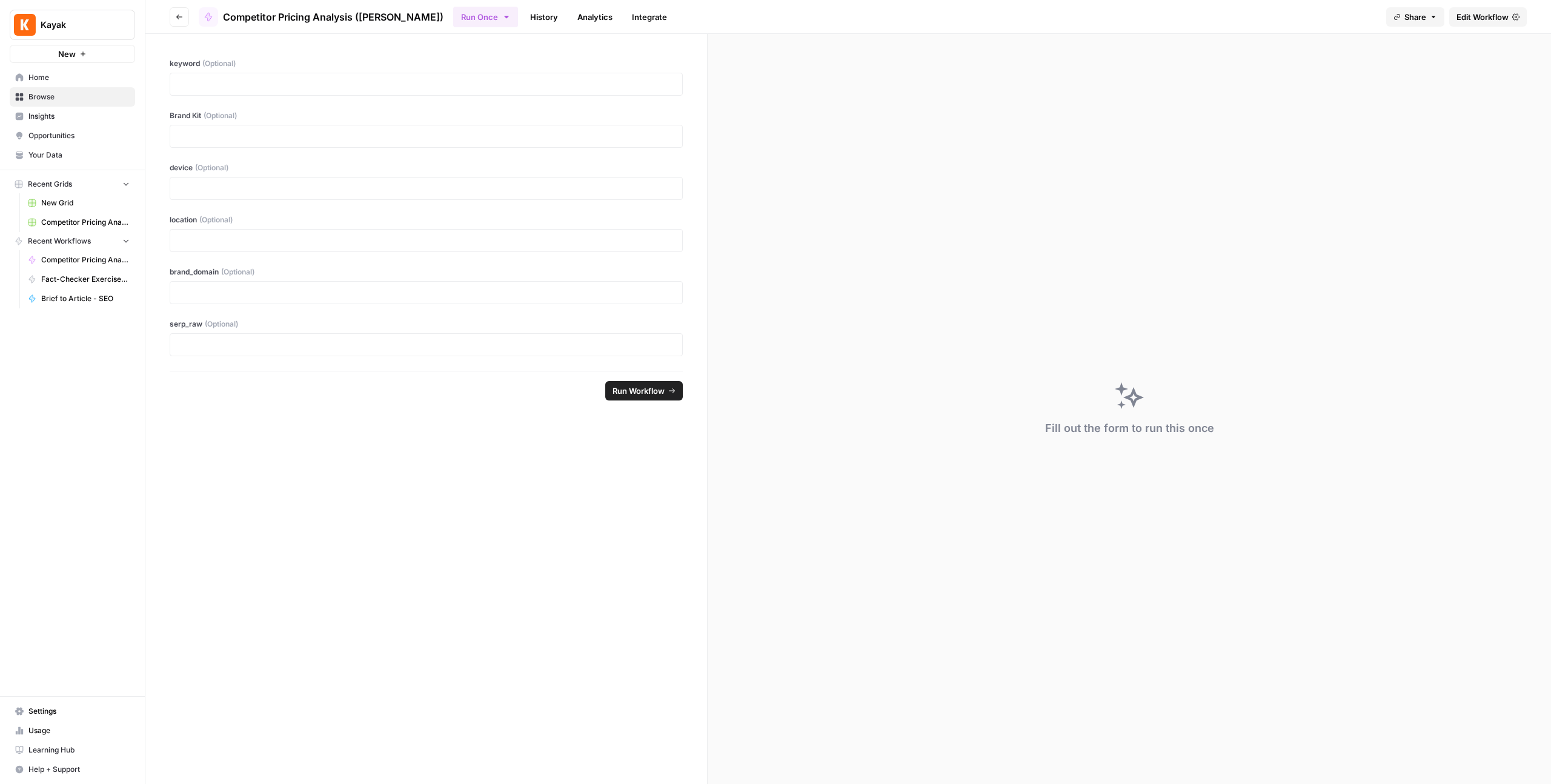
click at [502, 18] on icon "button" at bounding box center [506, 17] width 9 height 9
click at [457, 121] on span "Run this Workflow on a recurring schedule" at bounding box center [514, 125] width 145 height 11
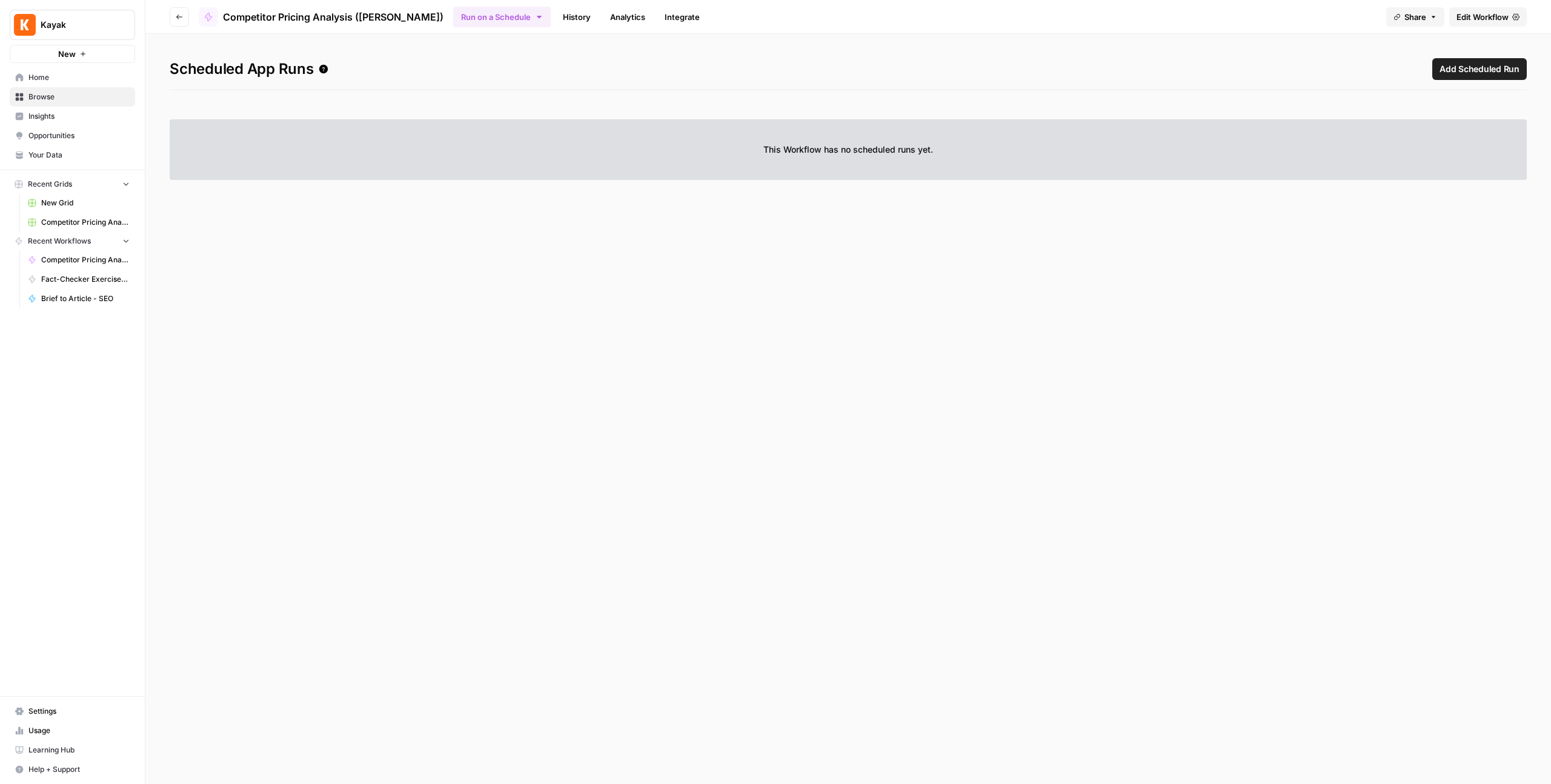
click at [1456, 72] on span "Add Scheduled Run" at bounding box center [1480, 69] width 80 height 12
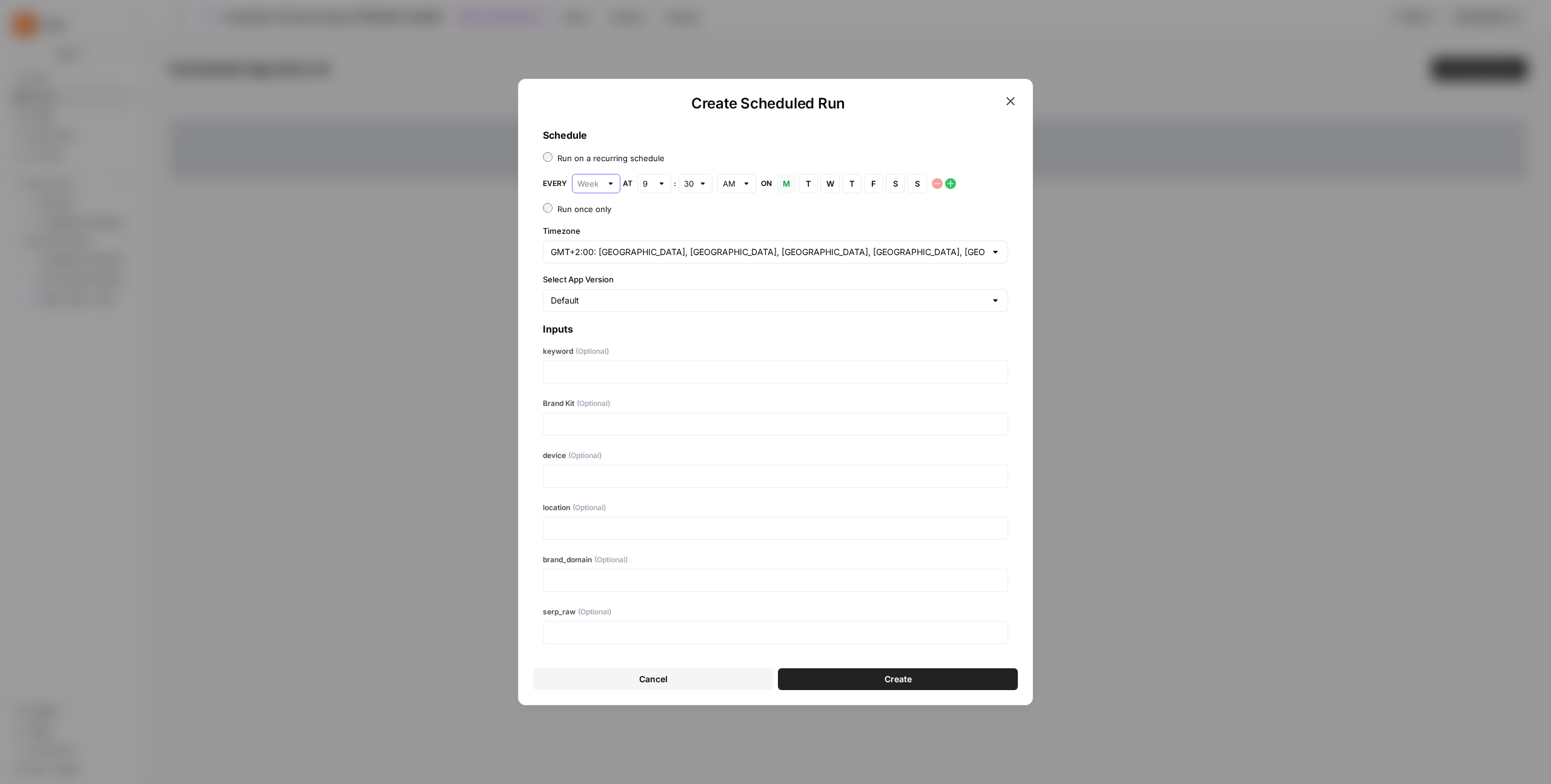
click at [595, 185] on input "text" at bounding box center [589, 183] width 24 height 12
click at [588, 229] on span "Day" at bounding box center [593, 229] width 23 height 12
type input "Day"
click at [590, 189] on div "Day" at bounding box center [596, 183] width 49 height 20
click at [596, 242] on span "Hour" at bounding box center [593, 246] width 23 height 12
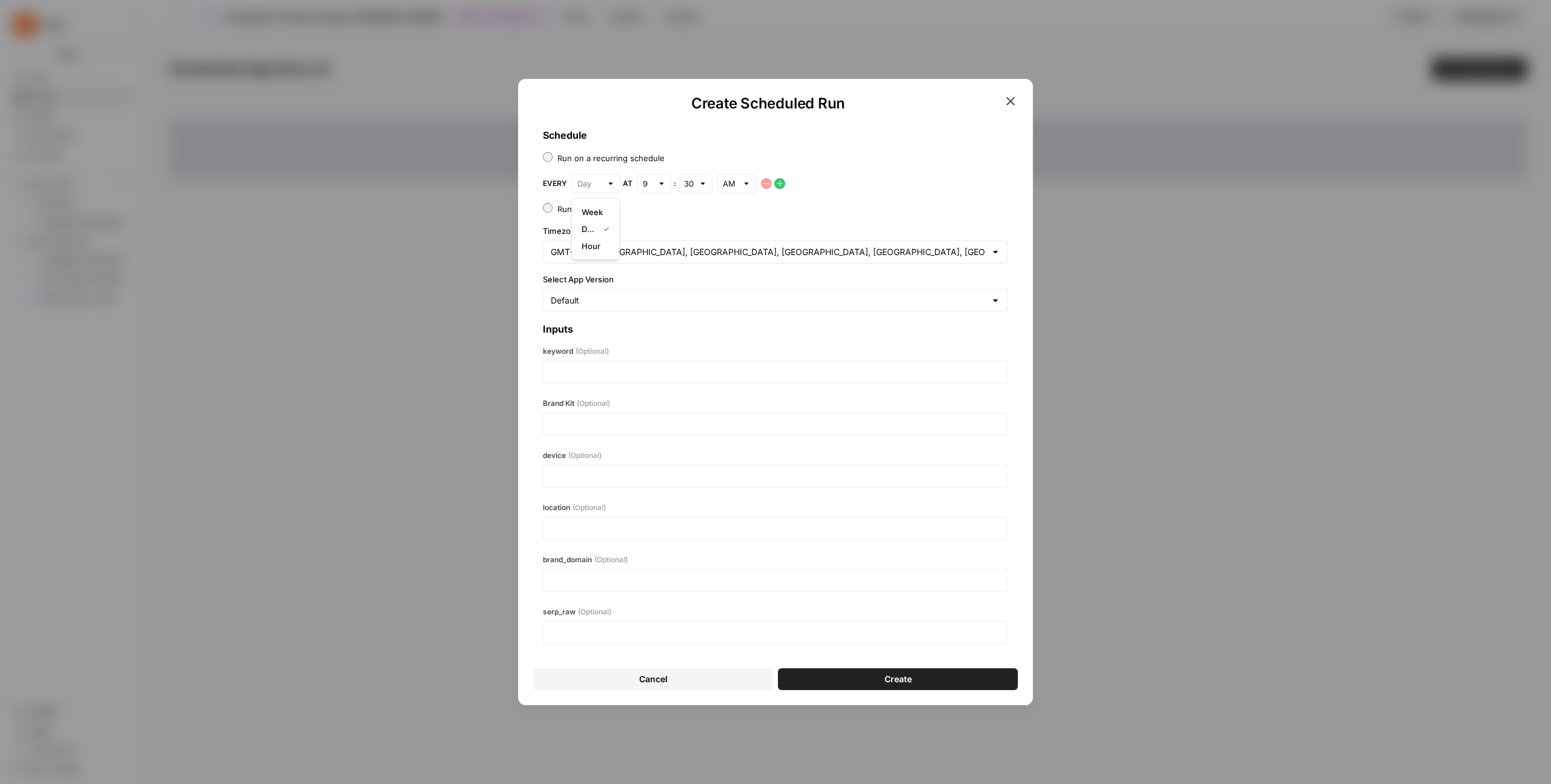
type input "Hour"
click at [610, 185] on div at bounding box center [611, 183] width 9 height 12
type input "Hour"
click at [675, 200] on div "Schedule Run on a recurring schedule Every Hour at 30 minutes Run once only Tim…" at bounding box center [776, 386] width 485 height 536
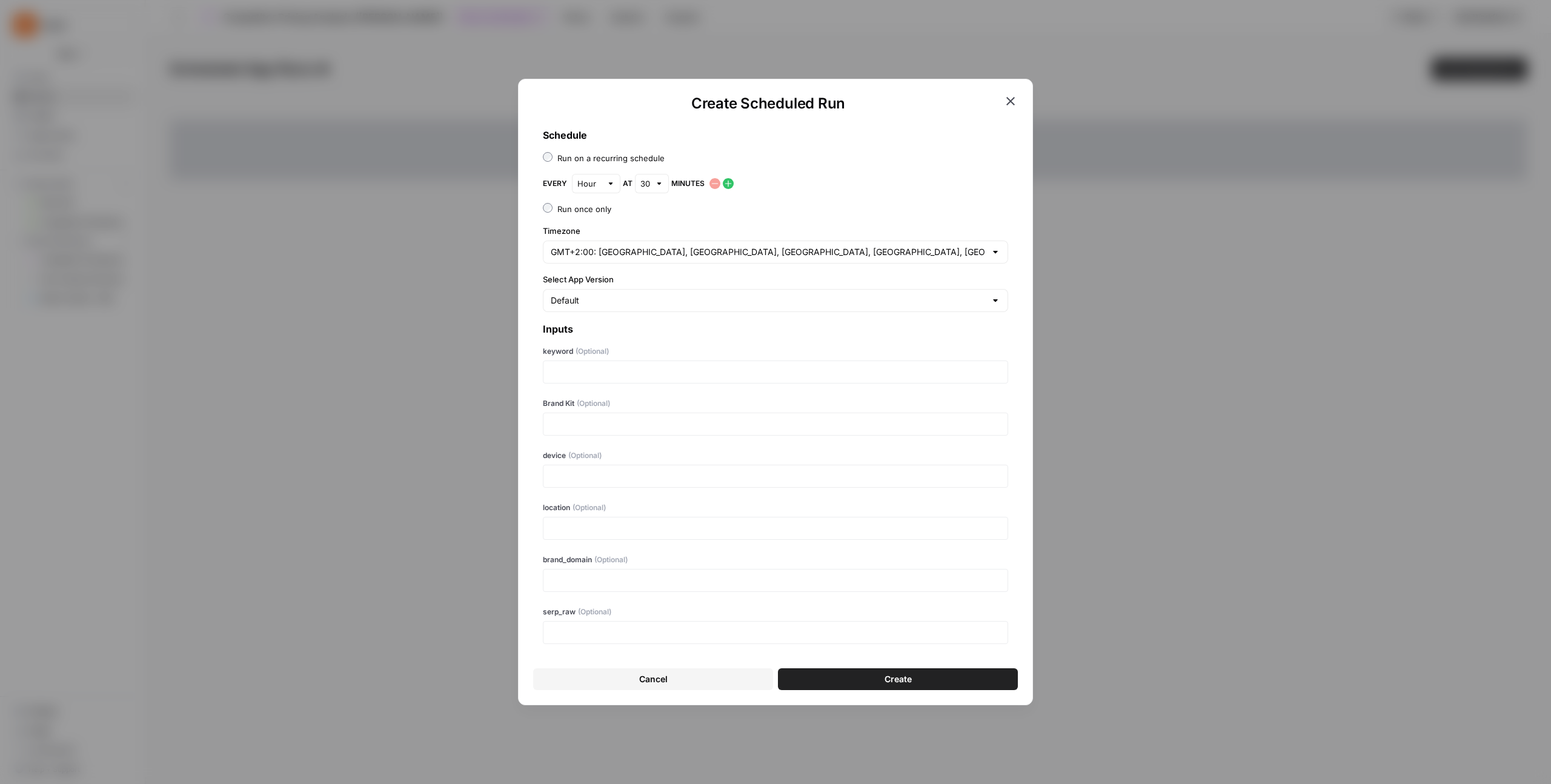
click at [660, 184] on div at bounding box center [660, 183] width 9 height 12
type input "30"
click at [580, 368] on p at bounding box center [775, 372] width 449 height 12
click at [571, 427] on p at bounding box center [775, 424] width 449 height 12
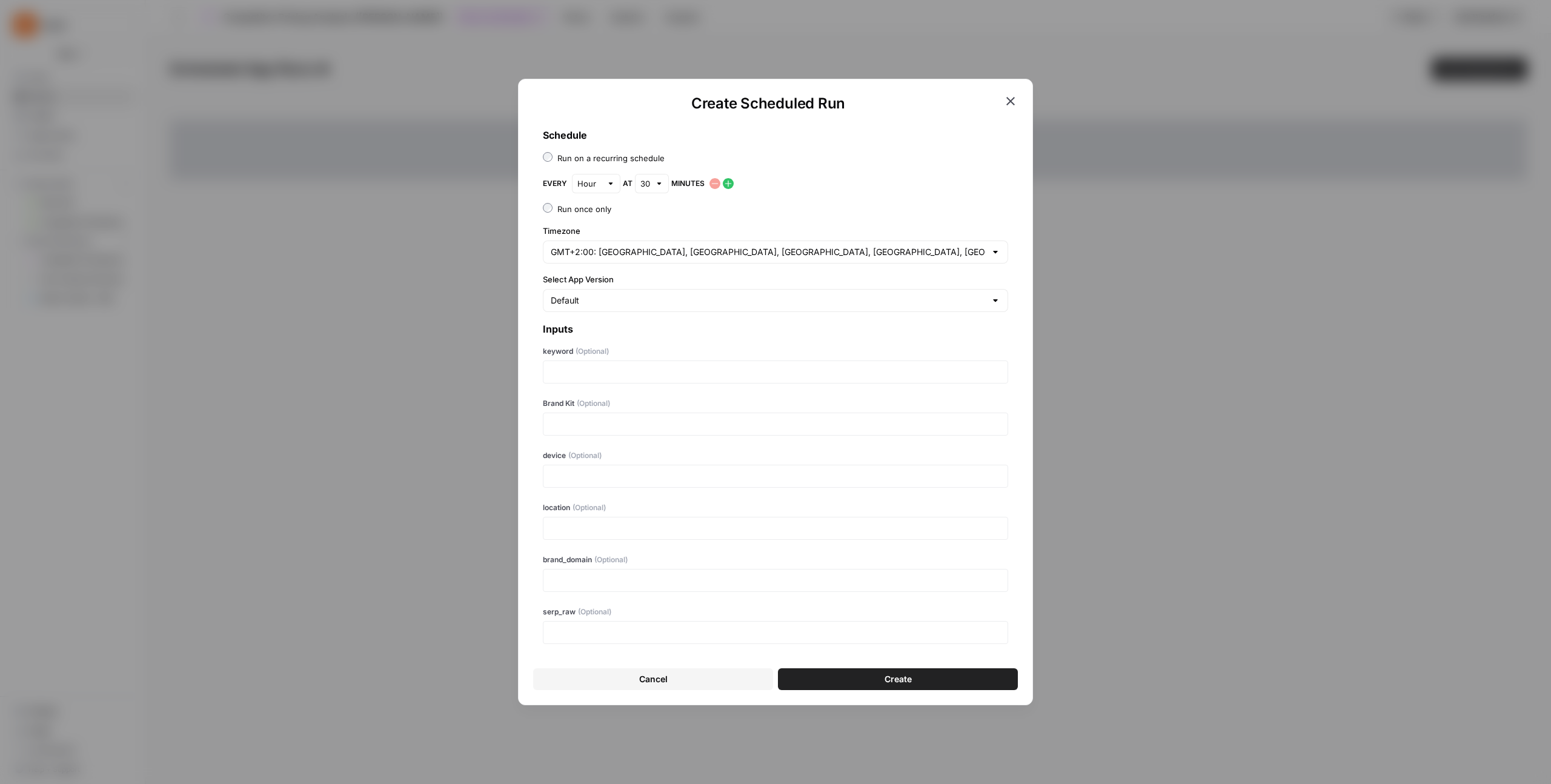
click at [1015, 102] on icon "button" at bounding box center [1011, 101] width 15 height 15
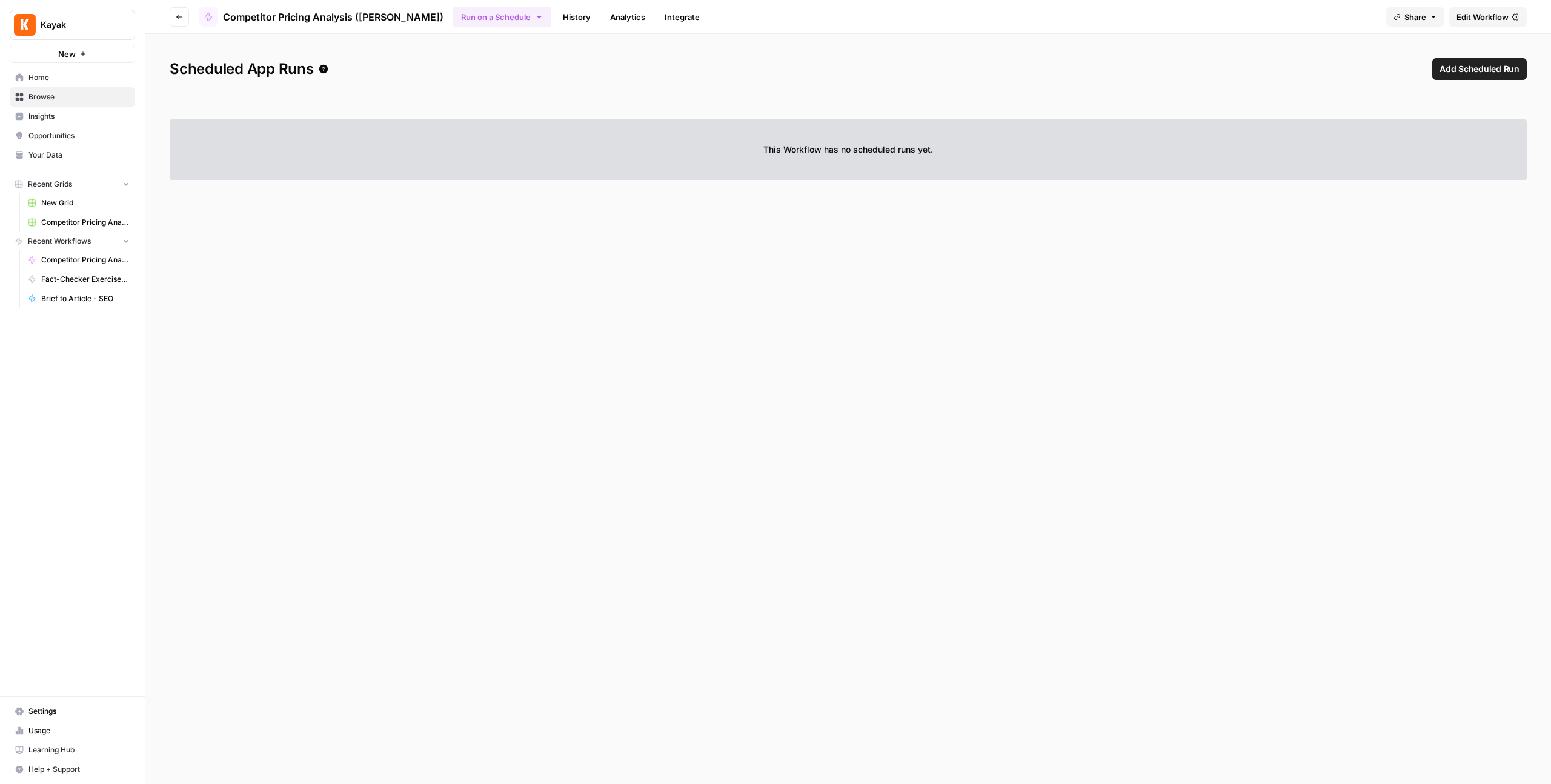
click at [170, 16] on button "Go back" at bounding box center [179, 17] width 20 height 20
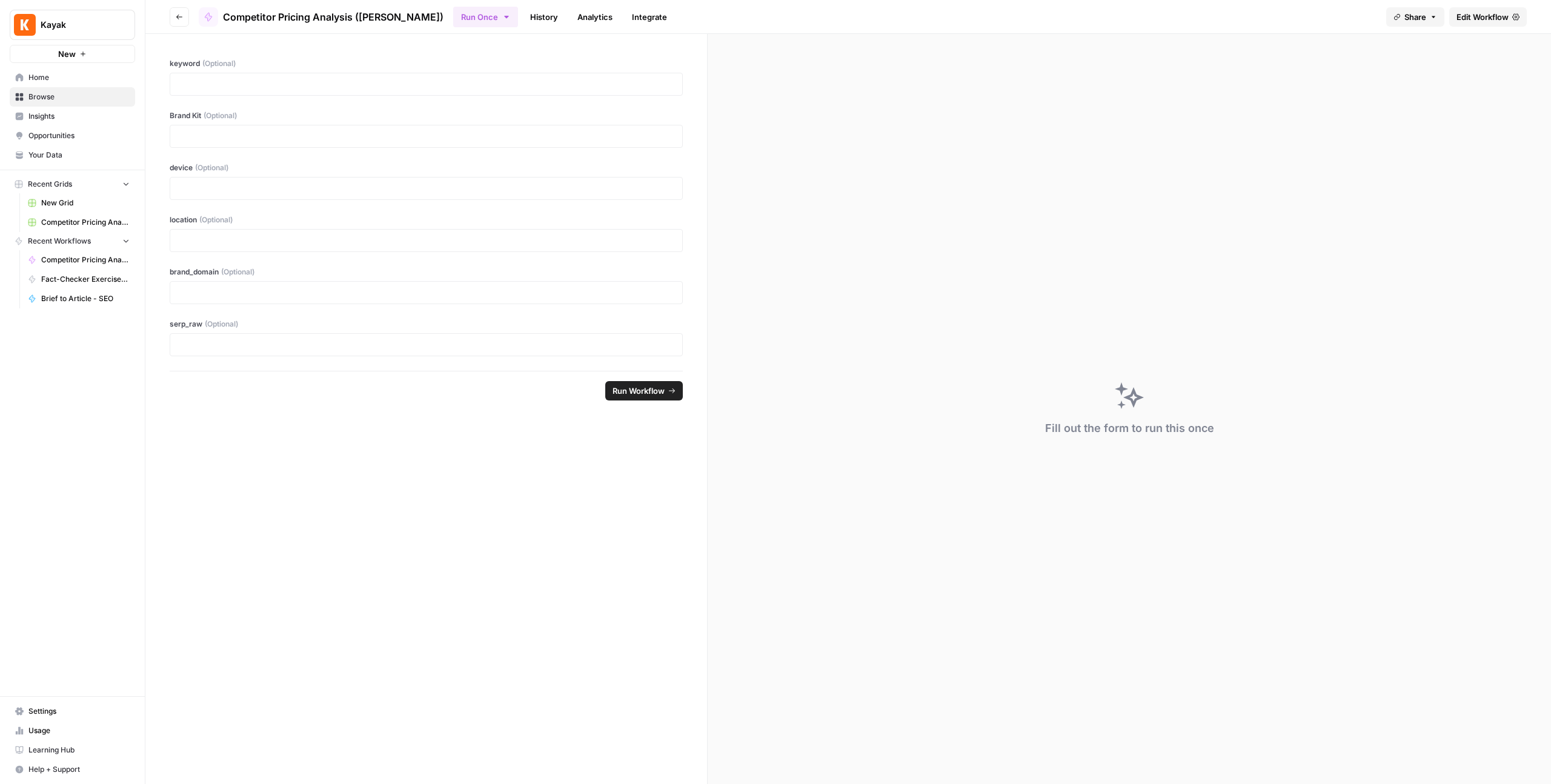
click at [170, 16] on button "Go back" at bounding box center [179, 17] width 20 height 20
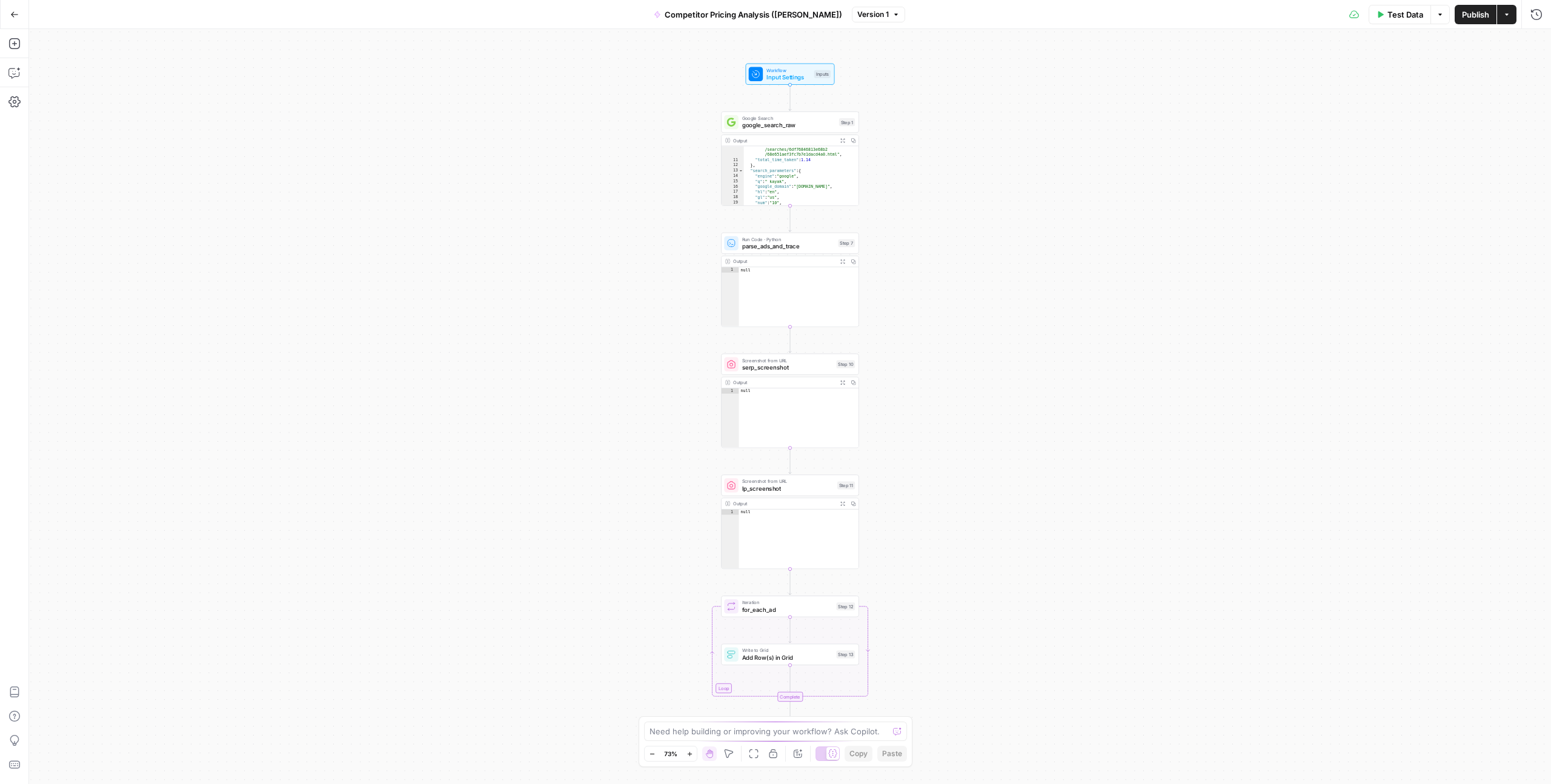
scroll to position [180, 0]
click at [619, 310] on div "Workflow Input Settings Inputs Google Search google_search_raw Step 1 Output Ex…" at bounding box center [790, 406] width 1522 height 755
click at [16, 20] on button "Go Back" at bounding box center [15, 15] width 22 height 22
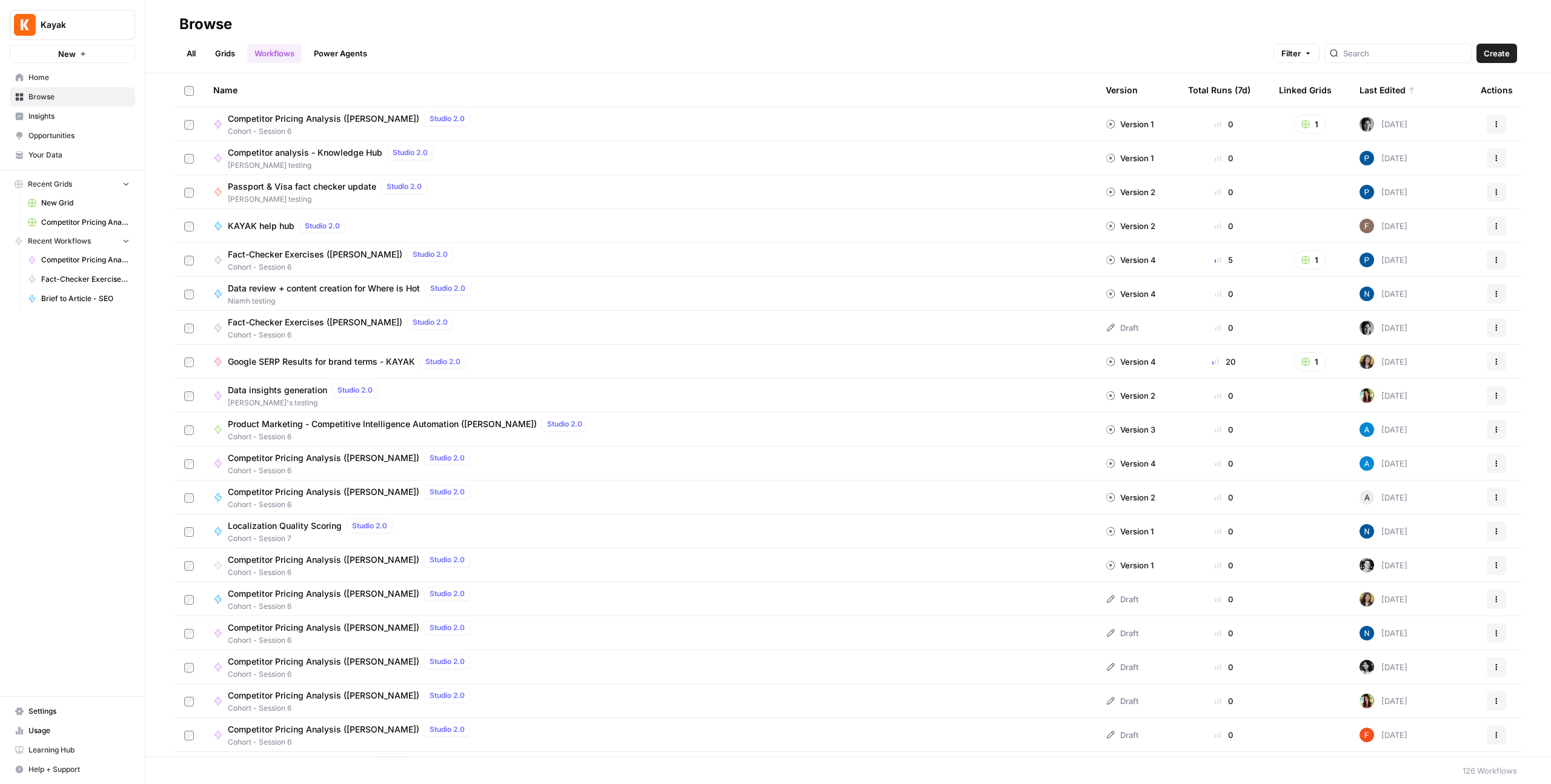
click at [222, 47] on link "Grids" at bounding box center [224, 53] width 34 height 20
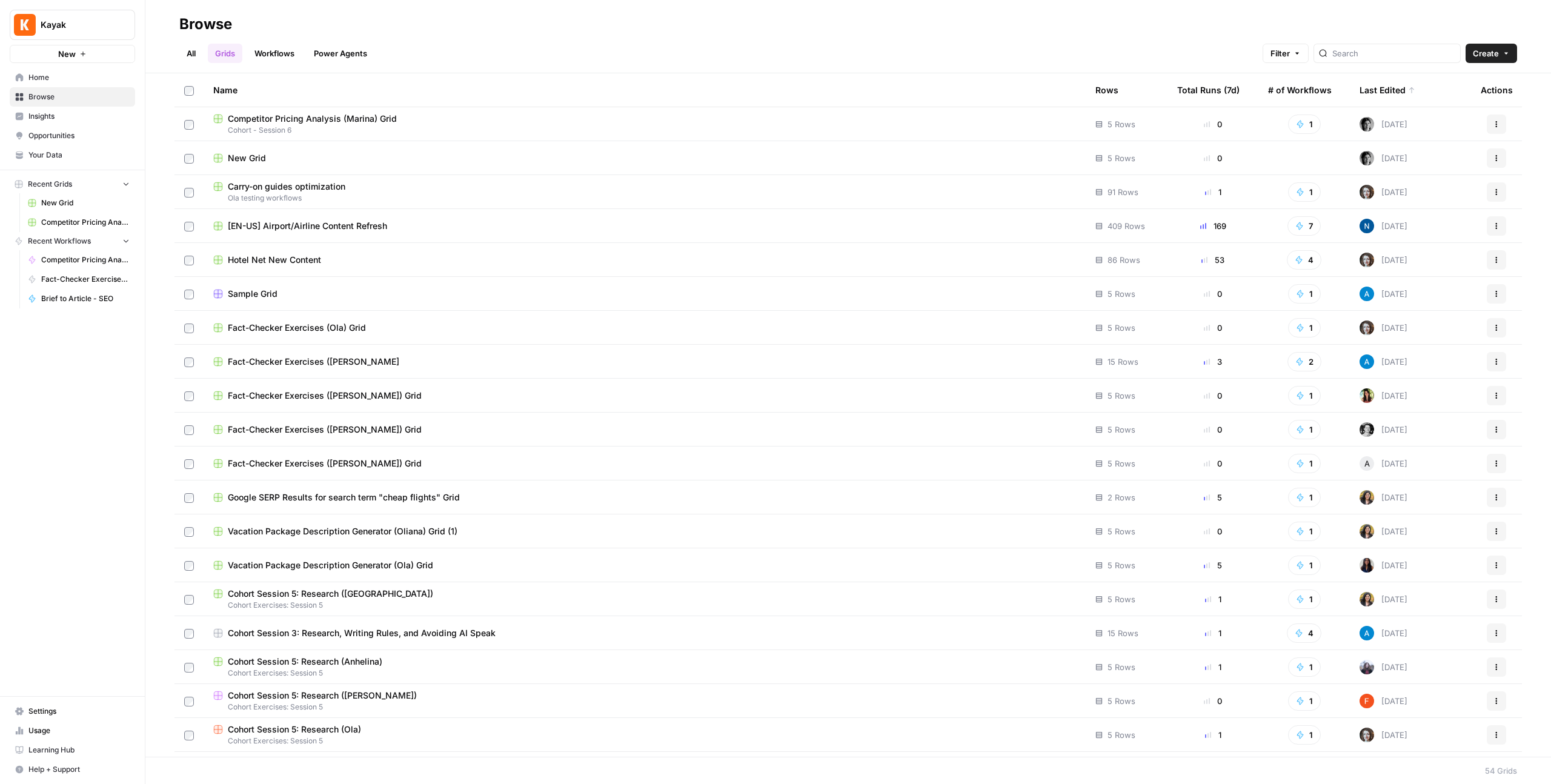
click at [995, 124] on span "Cohort - Session 6" at bounding box center [644, 130] width 863 height 11
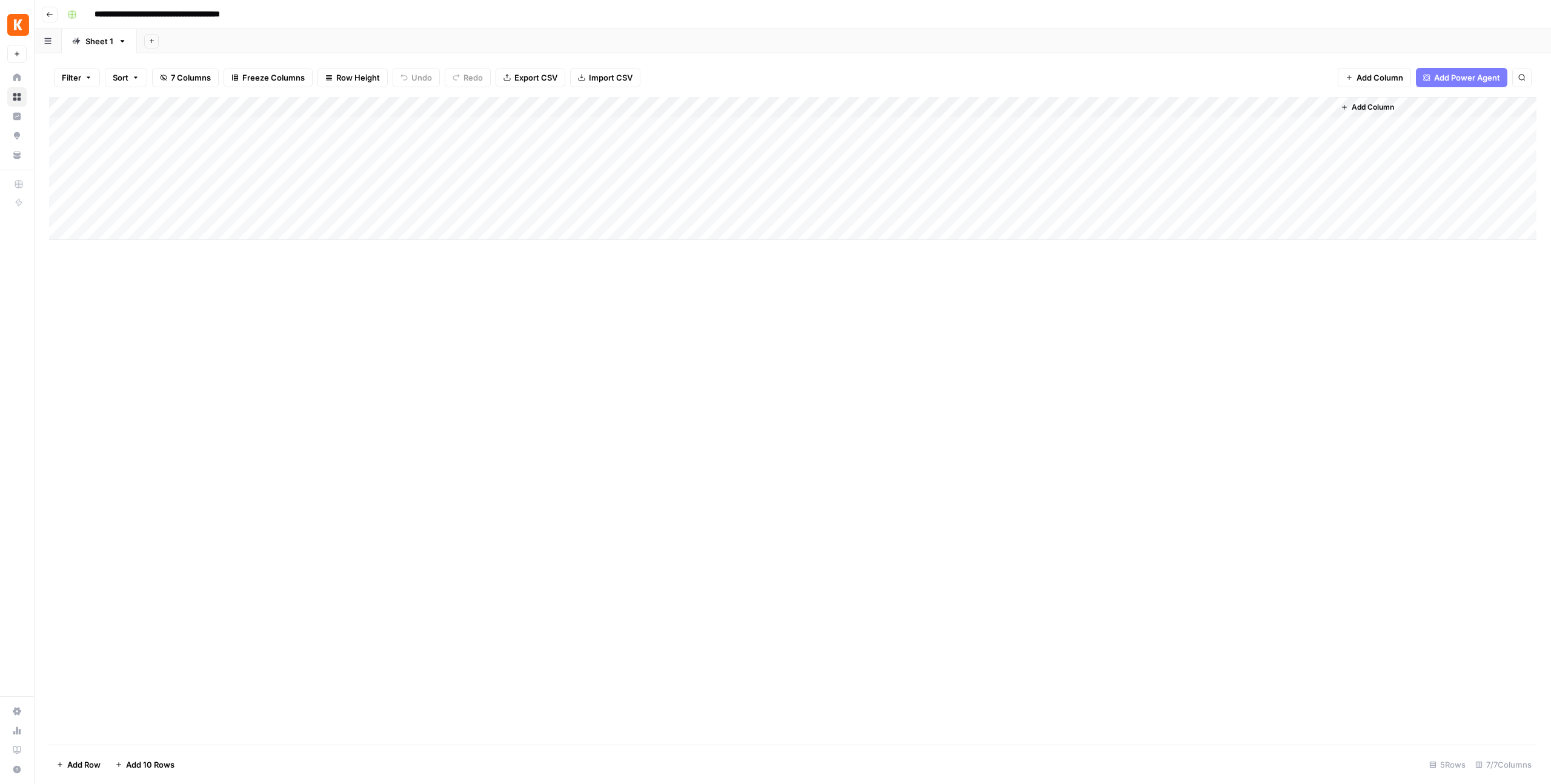
click at [1185, 321] on div "Add Column" at bounding box center [792, 421] width 1488 height 648
click at [1308, 108] on div "Add Column" at bounding box center [792, 168] width 1488 height 143
drag, startPoint x: 1271, startPoint y: 354, endPoint x: 1276, endPoint y: 261, distance: 93.1
click at [1271, 354] on div "Add Column" at bounding box center [792, 421] width 1488 height 648
drag, startPoint x: 1251, startPoint y: 105, endPoint x: 866, endPoint y: 99, distance: 385.0
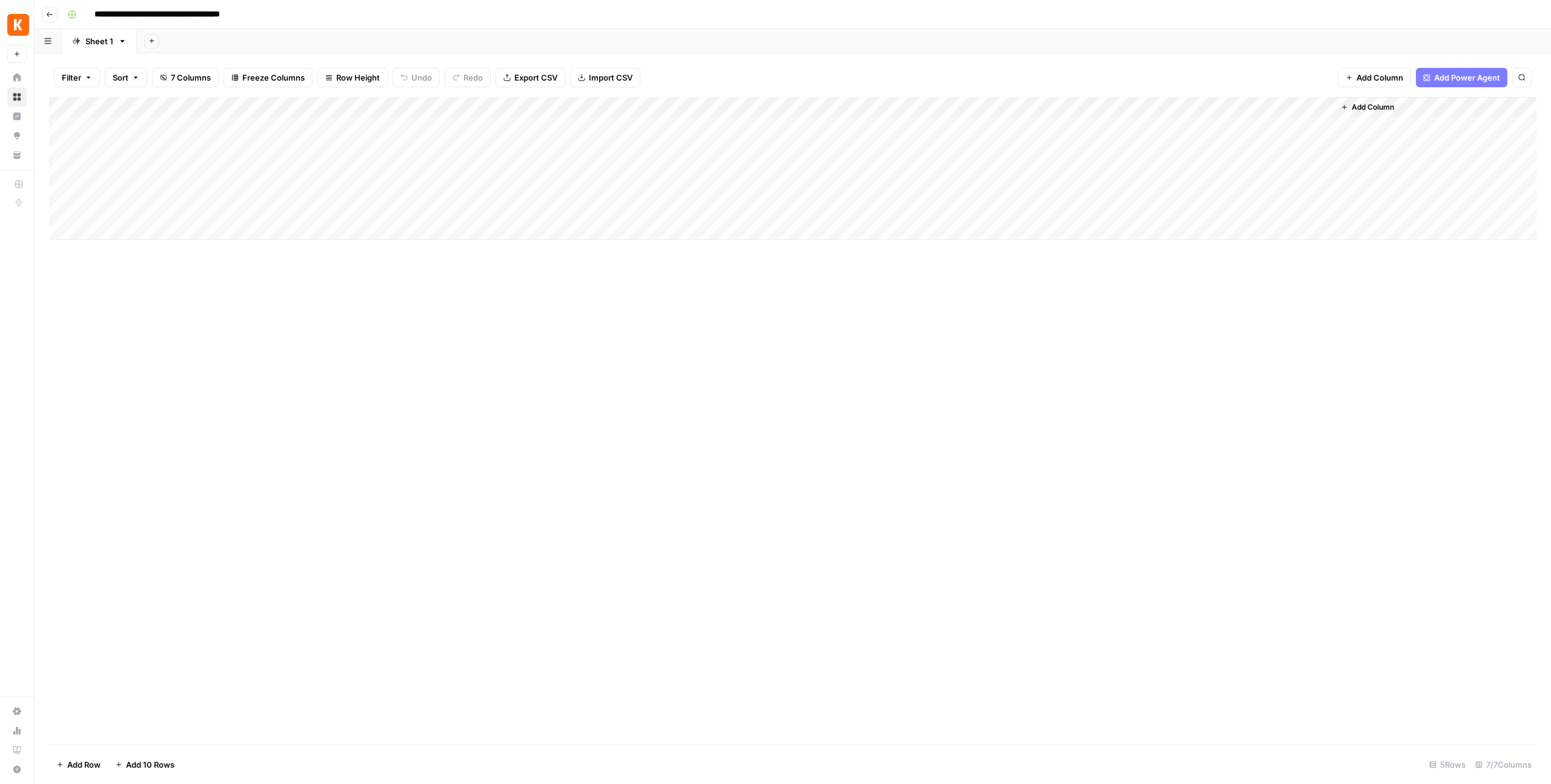
click at [866, 99] on div "Add Column" at bounding box center [792, 168] width 1488 height 143
drag, startPoint x: 909, startPoint y: 103, endPoint x: 172, endPoint y: 103, distance: 737.0
click at [170, 103] on div "Add Column" at bounding box center [792, 168] width 1488 height 143
drag, startPoint x: 204, startPoint y: 102, endPoint x: 102, endPoint y: 99, distance: 102.0
click at [102, 99] on div "Add Column" at bounding box center [792, 168] width 1488 height 143
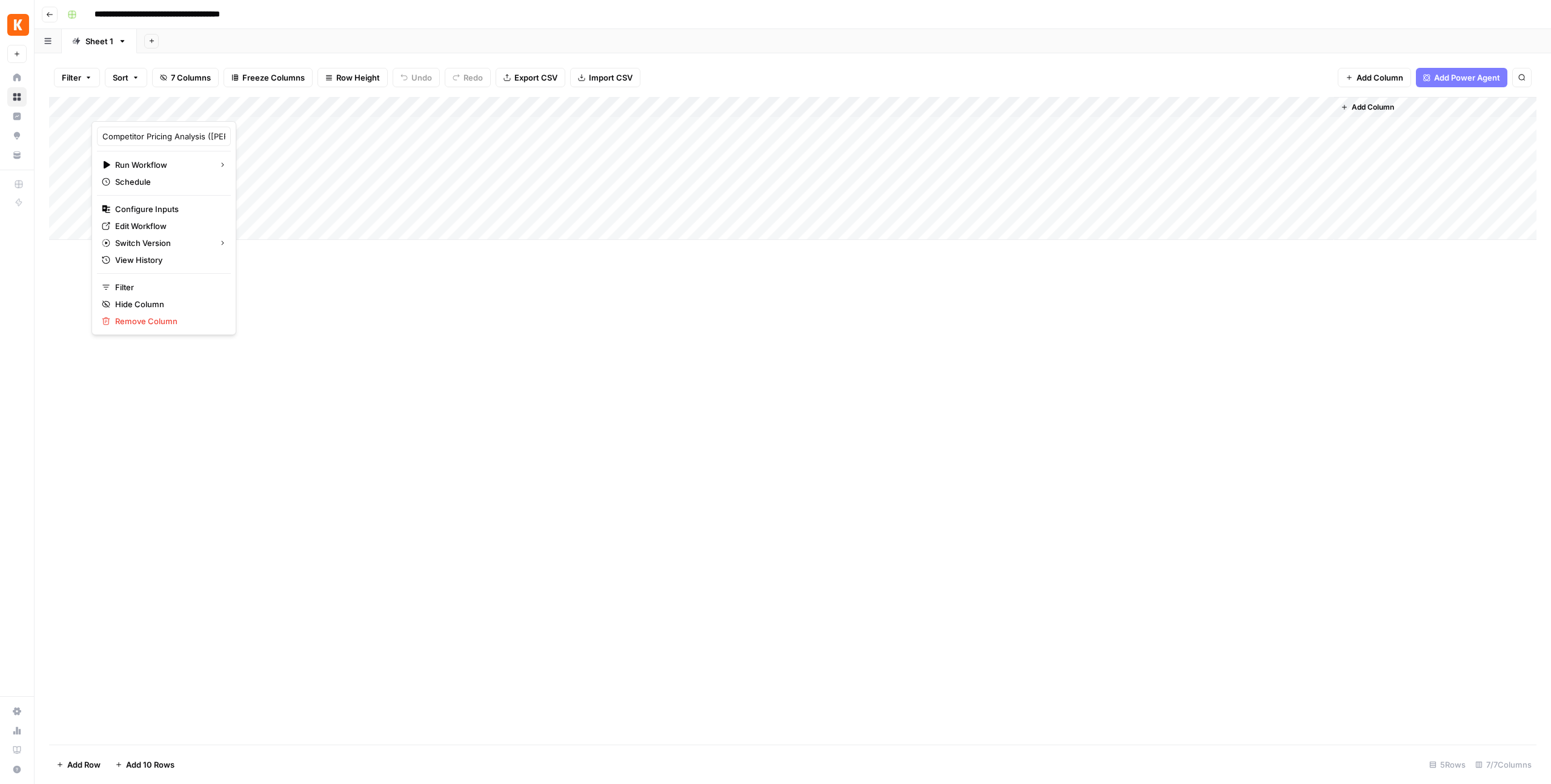
click at [294, 342] on div "Add Column" at bounding box center [792, 421] width 1488 height 648
